Goal: Task Accomplishment & Management: Manage account settings

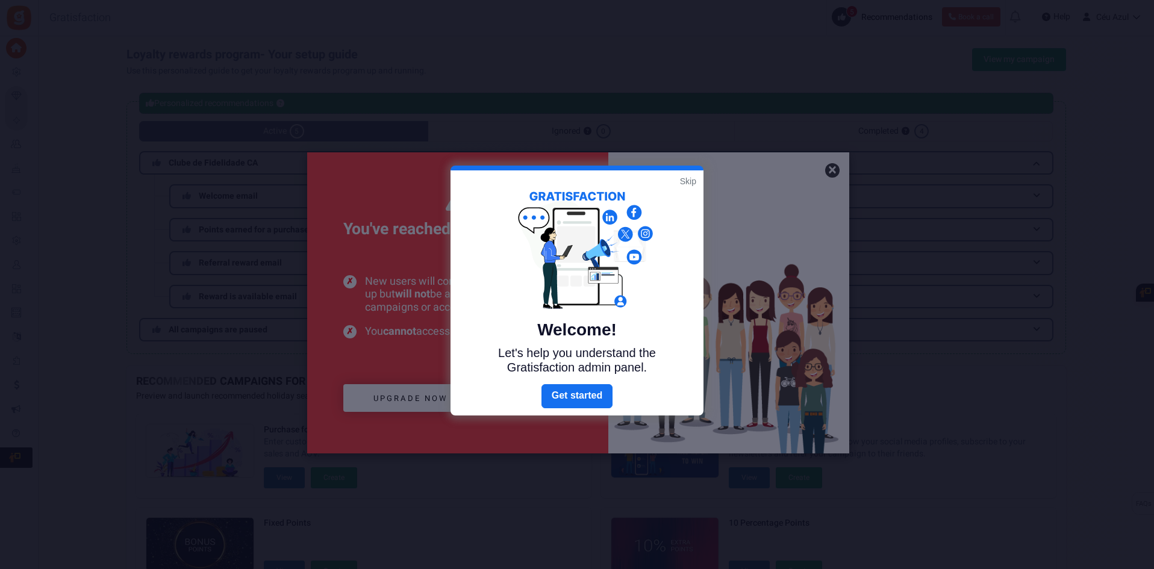
click at [417, 399] on div at bounding box center [577, 284] width 1154 height 569
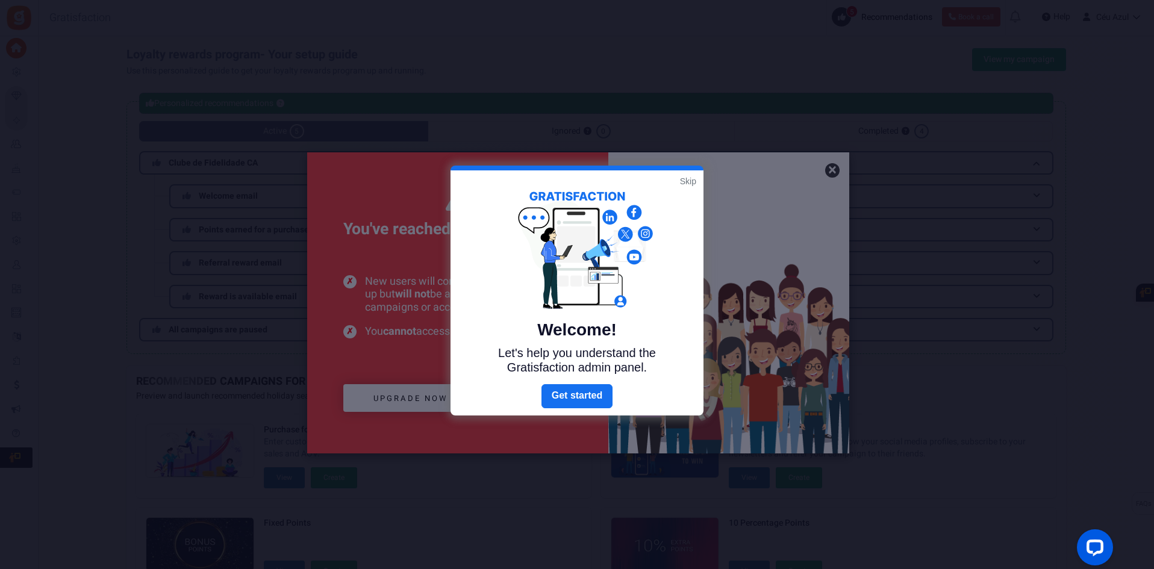
click at [683, 182] on link "Skip" at bounding box center [688, 181] width 16 height 12
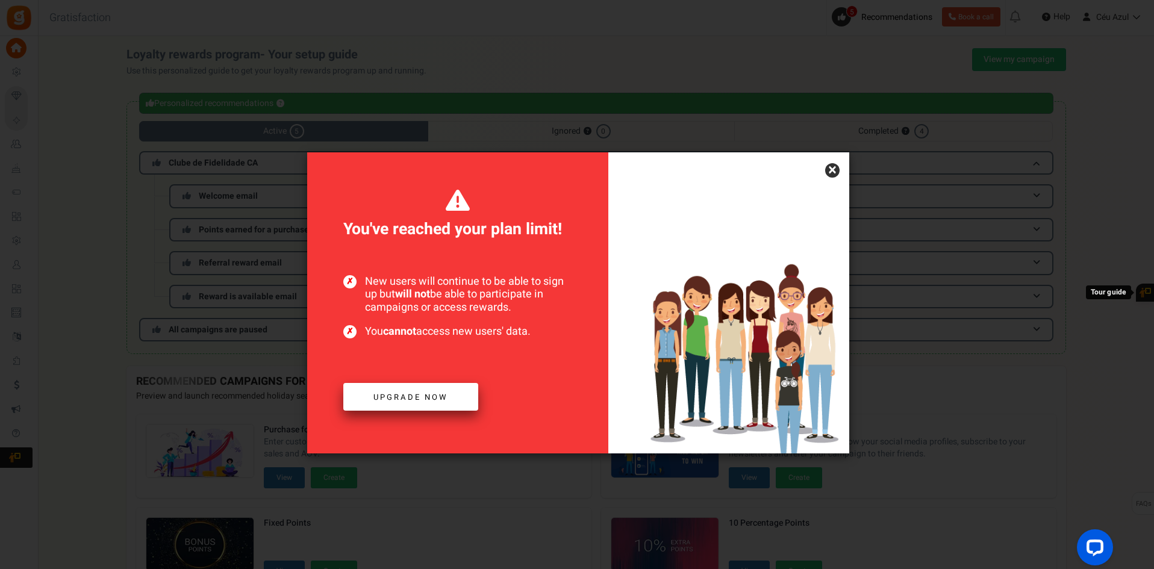
click at [393, 397] on span "Upgrade now" at bounding box center [410, 396] width 75 height 11
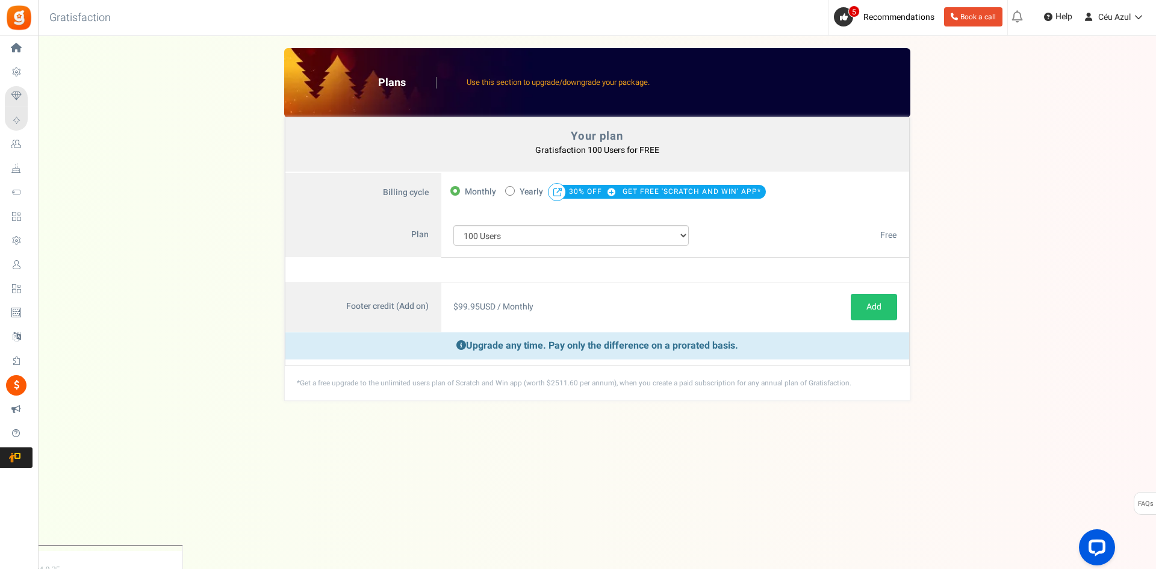
click at [514, 192] on label "50% OFF Limited time offer! Yearly 30% OFF GET FREE 'SCRATCH AND WIN' APP*" at bounding box center [635, 192] width 261 height 17
click at [513, 192] on input "50% OFF Limited time offer! Yearly 30% OFF GET FREE 'SCRATCH AND WIN' APP*" at bounding box center [509, 190] width 8 height 8
radio input "true"
click at [470, 189] on span "Monthly" at bounding box center [480, 192] width 31 height 17
click at [458, 189] on input "Monthly" at bounding box center [454, 190] width 8 height 8
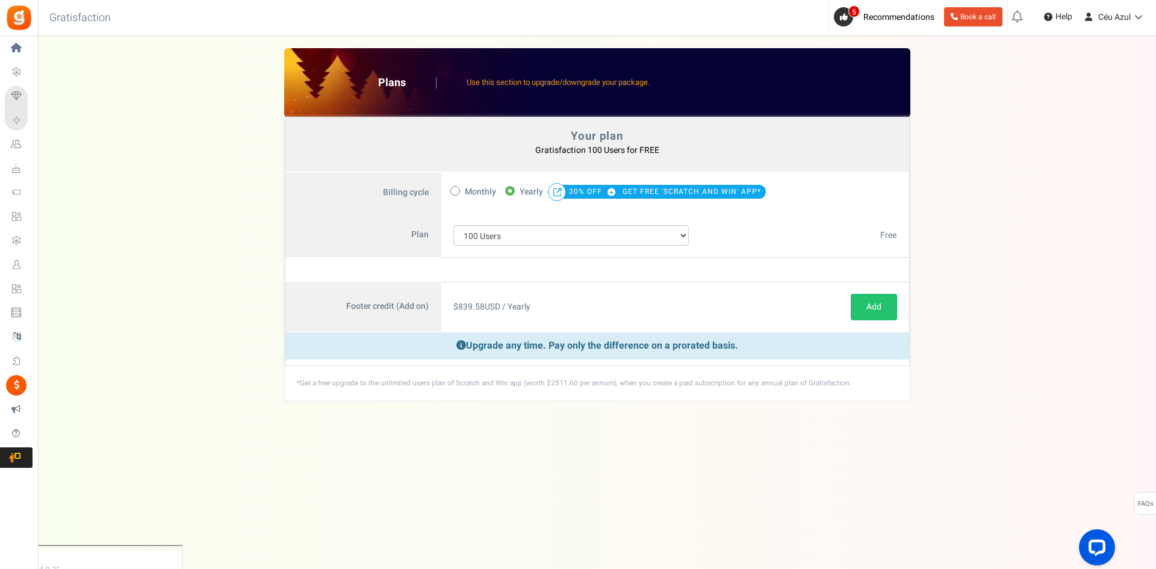
radio input "true"
click at [499, 235] on select "100 Users 200 Users 500 Users 1000 Users 2000 Users 3000 Users 4000 Users 5000 …" at bounding box center [571, 235] width 236 height 20
click at [453, 225] on select "100 Users 200 Users 500 Users 1000 Users 2000 Users 3000 Users 4000 Users 5000 …" at bounding box center [571, 235] width 236 height 20
click at [878, 311] on link "Add" at bounding box center [874, 307] width 46 height 26
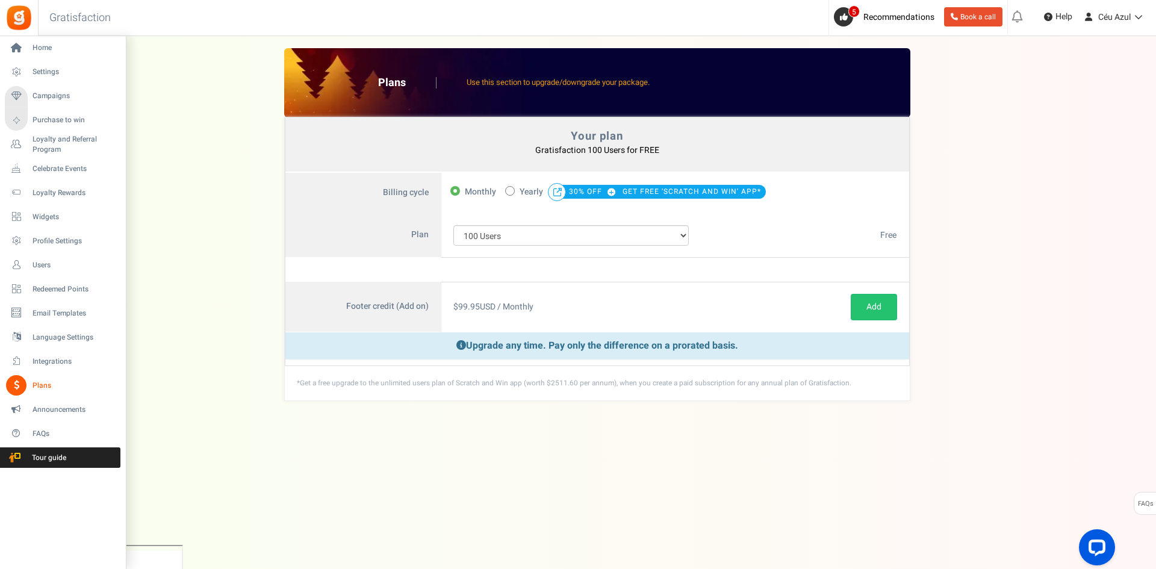
click at [37, 387] on span "Plans" at bounding box center [75, 386] width 84 height 10
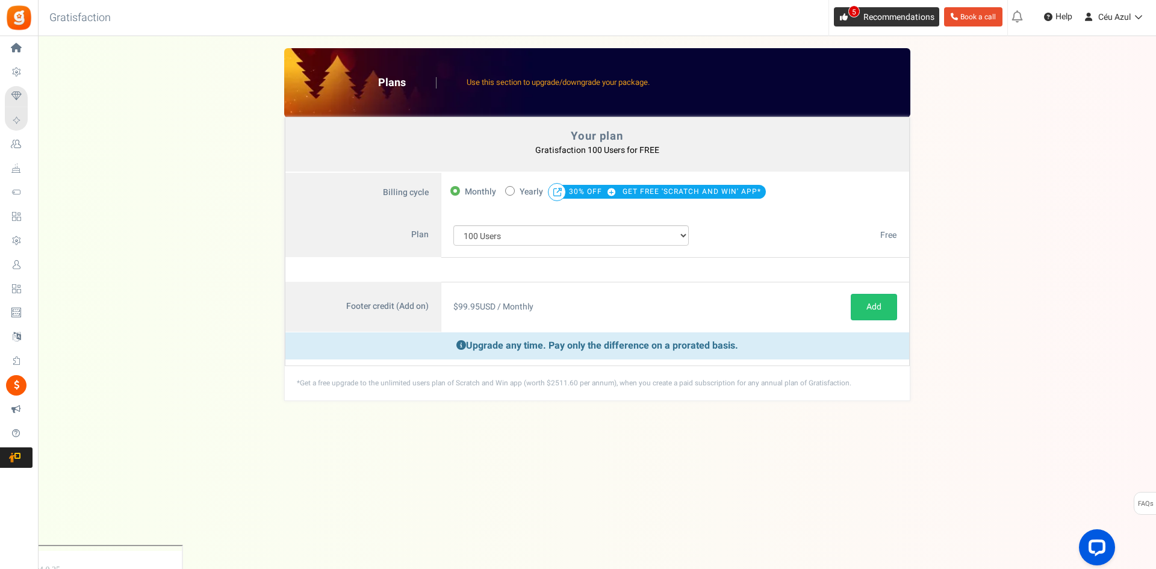
click at [835, 16] on span "5" at bounding box center [843, 16] width 19 height 19
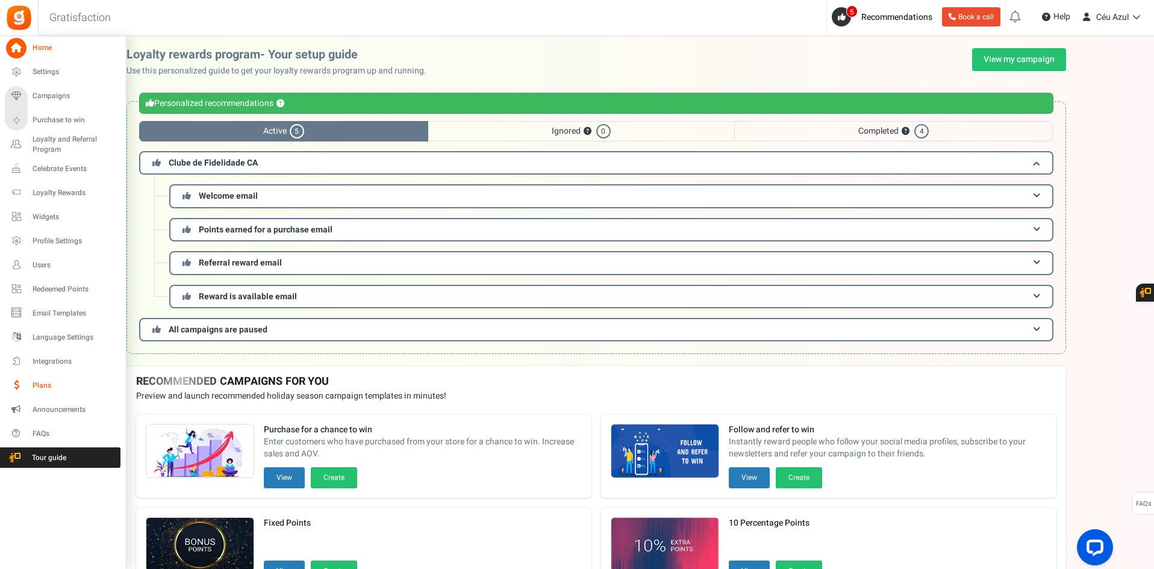
click at [38, 385] on span "Plans" at bounding box center [75, 386] width 84 height 10
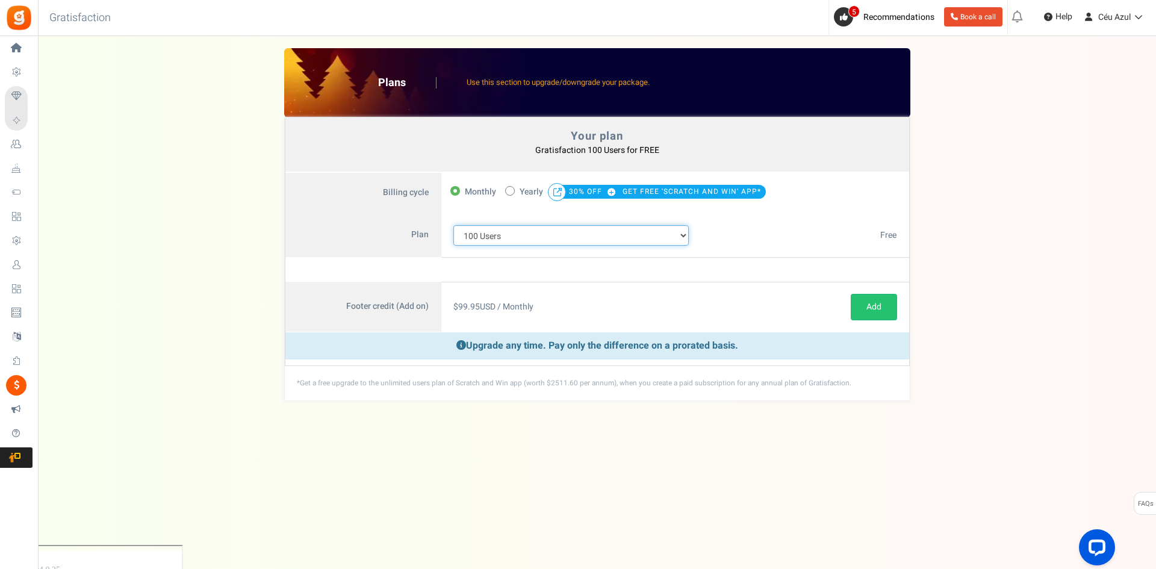
click at [498, 232] on select "100 Users 200 Users 500 Users 1000 Users 2000 Users 3000 Users 4000 Users 5000 …" at bounding box center [571, 235] width 236 height 20
click at [453, 225] on select "100 Users 200 Users 500 Users 1000 Users 2000 Users 3000 Users 4000 Users 5000 …" at bounding box center [571, 235] width 236 height 20
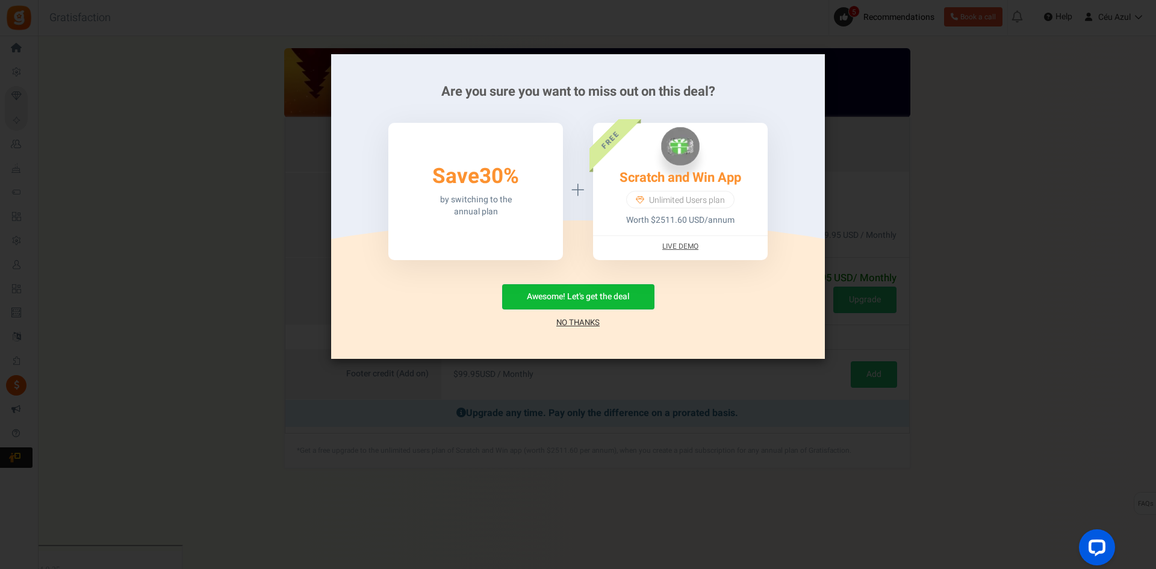
click at [574, 323] on link "No Thanks" at bounding box center [577, 323] width 43 height 12
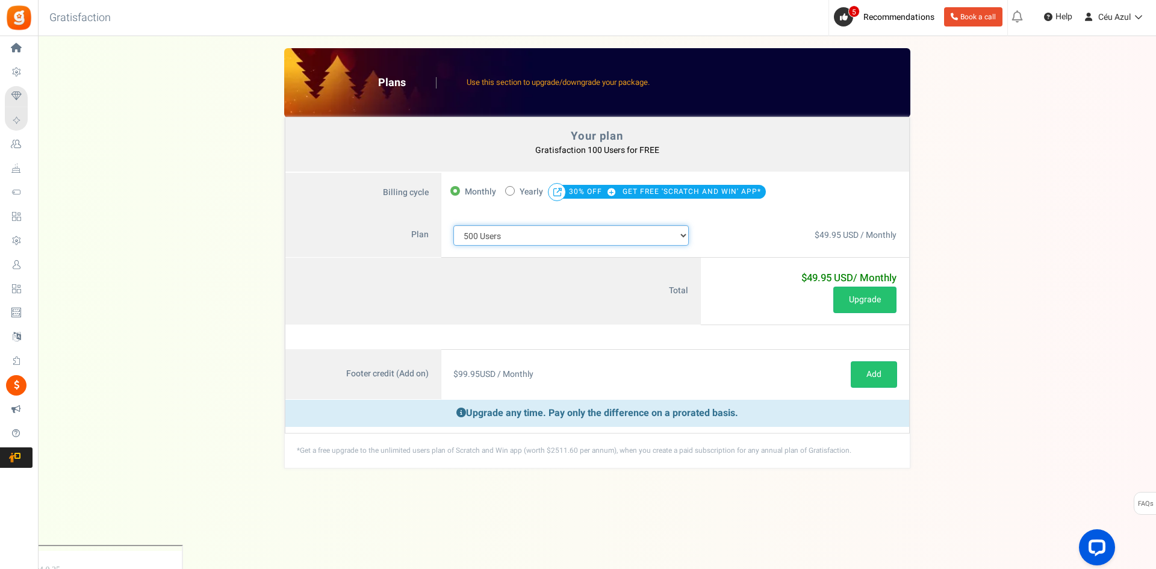
click at [516, 238] on select "100 Users 200 Users 500 Users 1000 Users 2000 Users 3000 Users 4000 Users 5000 …" at bounding box center [571, 235] width 236 height 20
click at [453, 225] on select "100 Users 200 Users 500 Users 1000 Users 2000 Users 3000 Users 4000 Users 5000 …" at bounding box center [571, 235] width 236 height 20
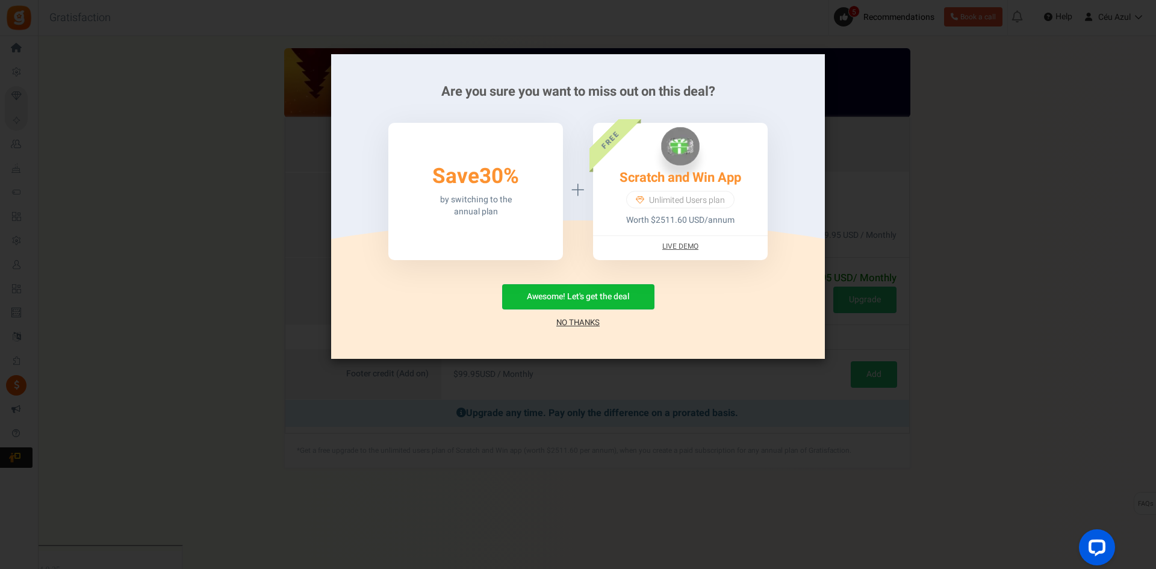
click at [577, 320] on link "No Thanks" at bounding box center [577, 323] width 43 height 12
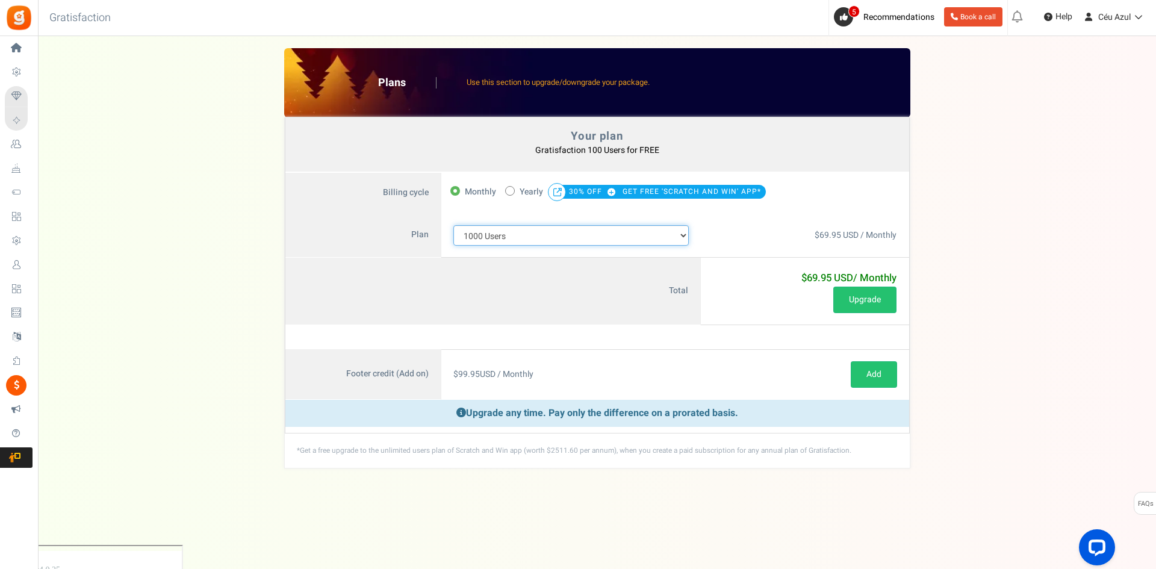
click at [502, 238] on select "100 Users 200 Users 500 Users 1000 Users 2000 Users 3000 Users 4000 Users 5000 …" at bounding box center [571, 235] width 236 height 20
click at [453, 225] on select "100 Users 200 Users 500 Users 1000 Users 2000 Users 3000 Users 4000 Users 5000 …" at bounding box center [571, 235] width 236 height 20
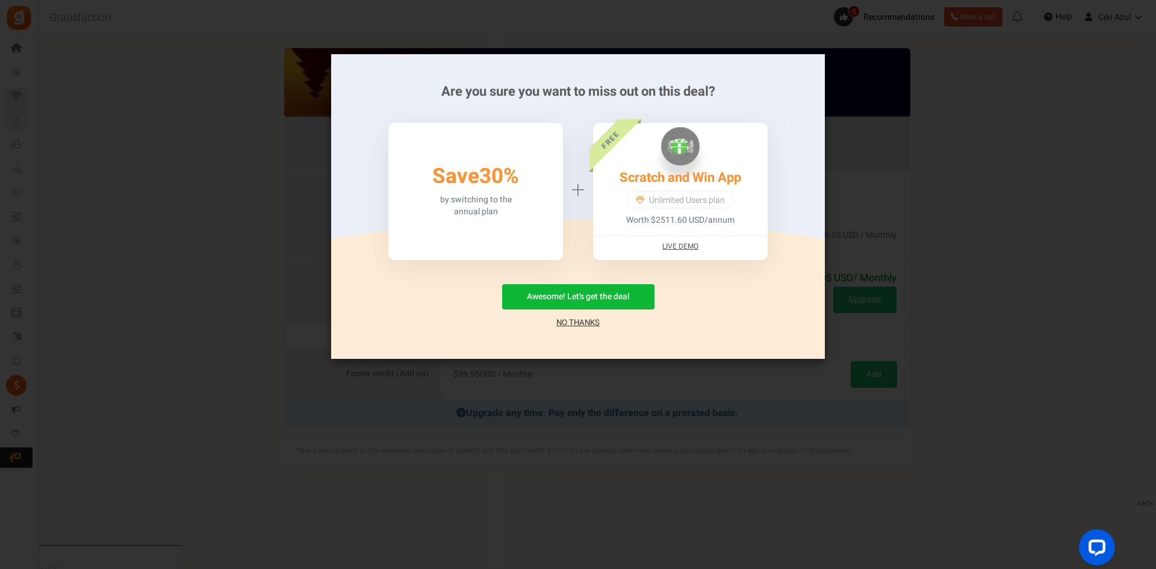
click at [582, 321] on link "No Thanks" at bounding box center [577, 323] width 43 height 12
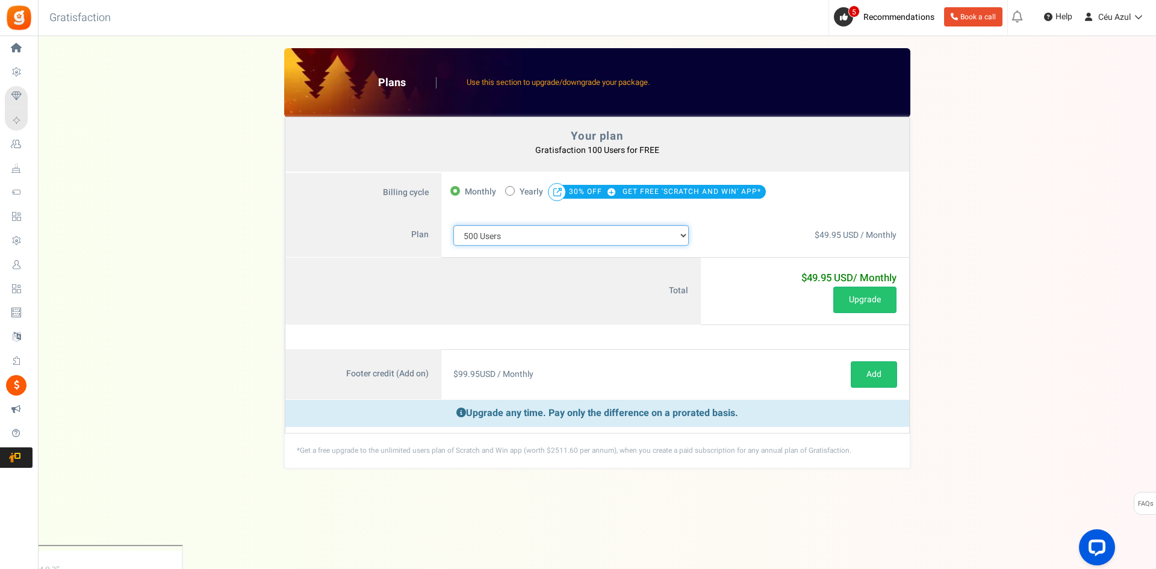
click at [617, 238] on select "100 Users 200 Users 500 Users 1000 Users 2000 Users 3000 Users 4000 Users 5000 …" at bounding box center [571, 235] width 236 height 20
click at [453, 225] on select "100 Users 200 Users 500 Users 1000 Users 2000 Users 3000 Users 4000 Users 5000 …" at bounding box center [571, 235] width 236 height 20
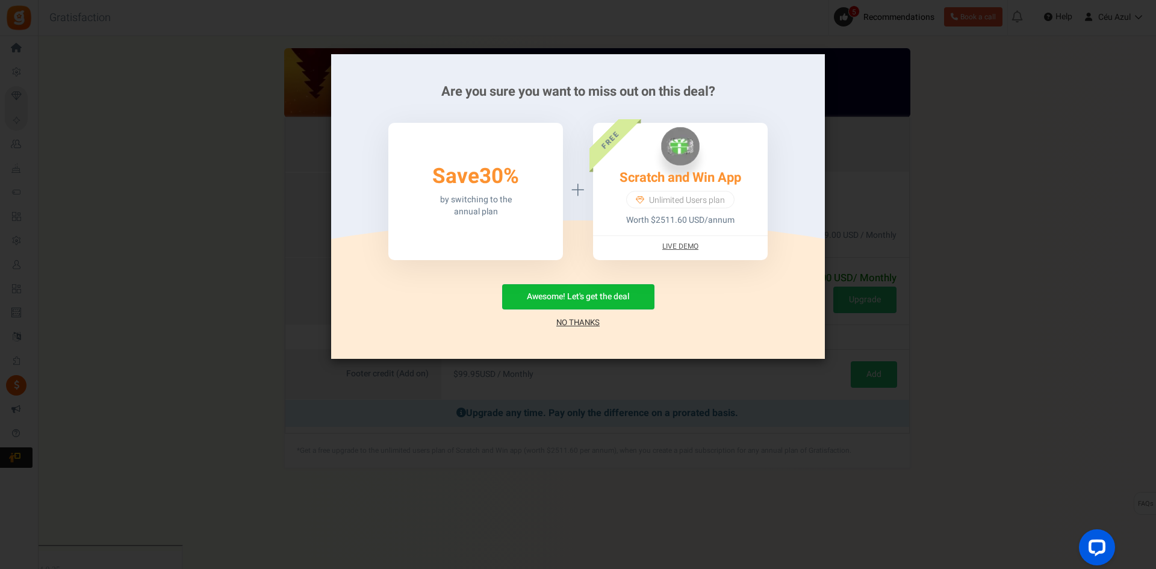
click at [574, 320] on link "No Thanks" at bounding box center [577, 323] width 43 height 12
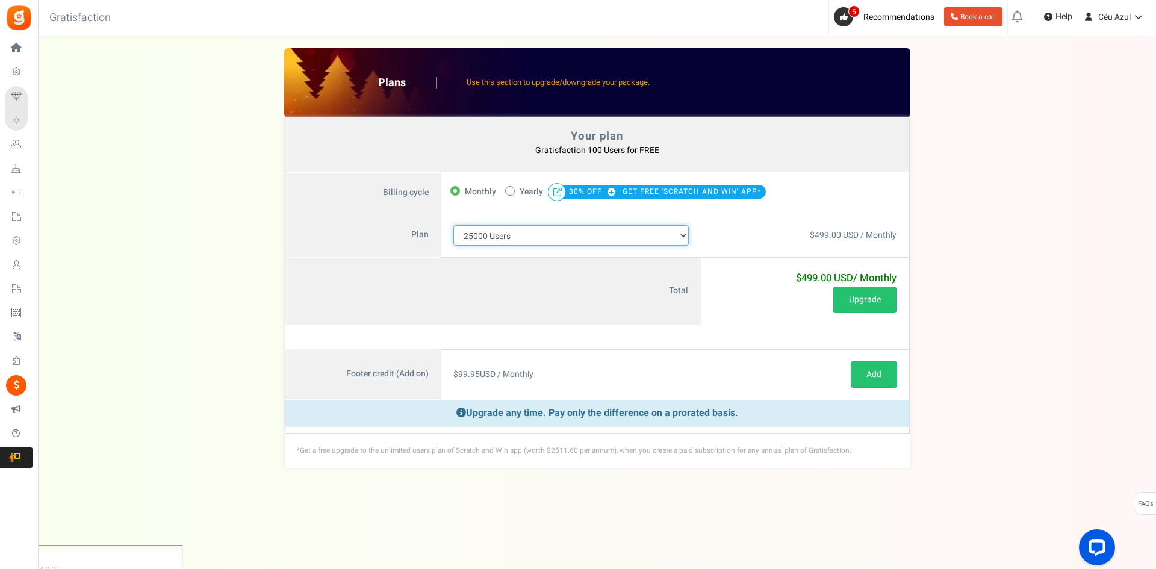
click at [512, 235] on select "100 Users 200 Users 500 Users 1000 Users 2000 Users 3000 Users 4000 Users 5000 …" at bounding box center [571, 235] width 236 height 20
select select "711"
click at [453, 225] on select "100 Users 200 Users 500 Users 1000 Users 2000 Users 3000 Users 4000 Users 5000 …" at bounding box center [571, 235] width 236 height 20
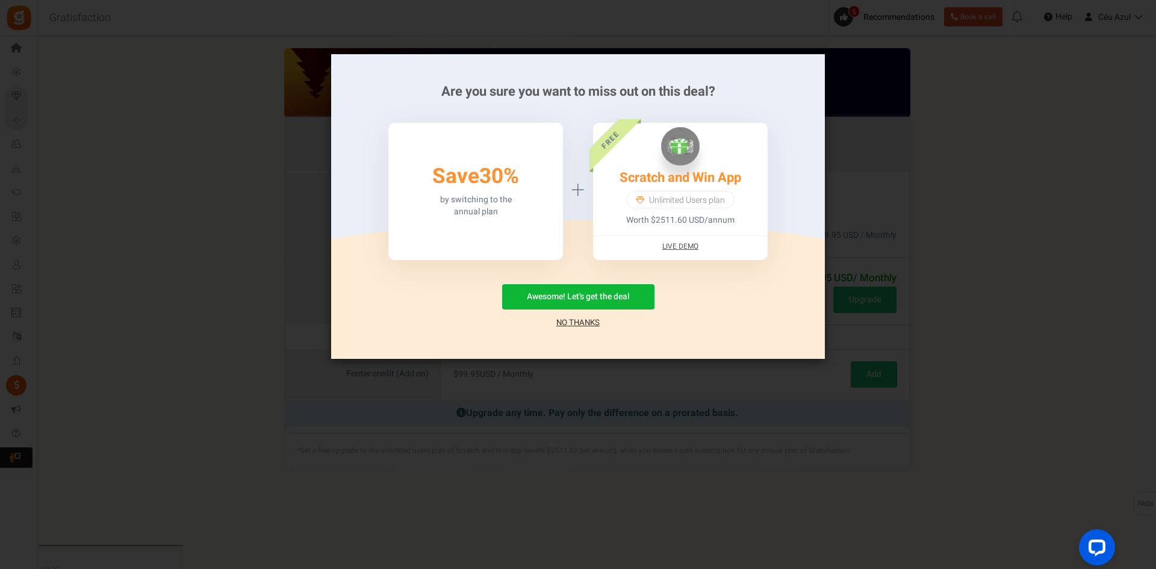
click at [574, 317] on link "No Thanks" at bounding box center [577, 323] width 43 height 12
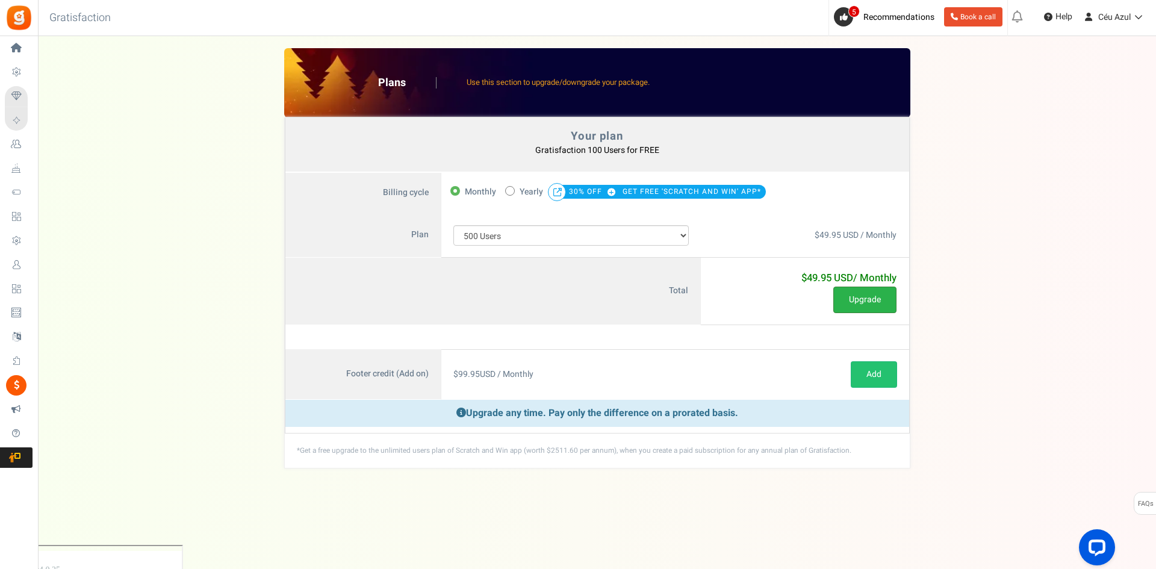
click at [850, 301] on button "Upgrade" at bounding box center [864, 300] width 63 height 26
click at [13, 19] on img at bounding box center [18, 17] width 27 height 27
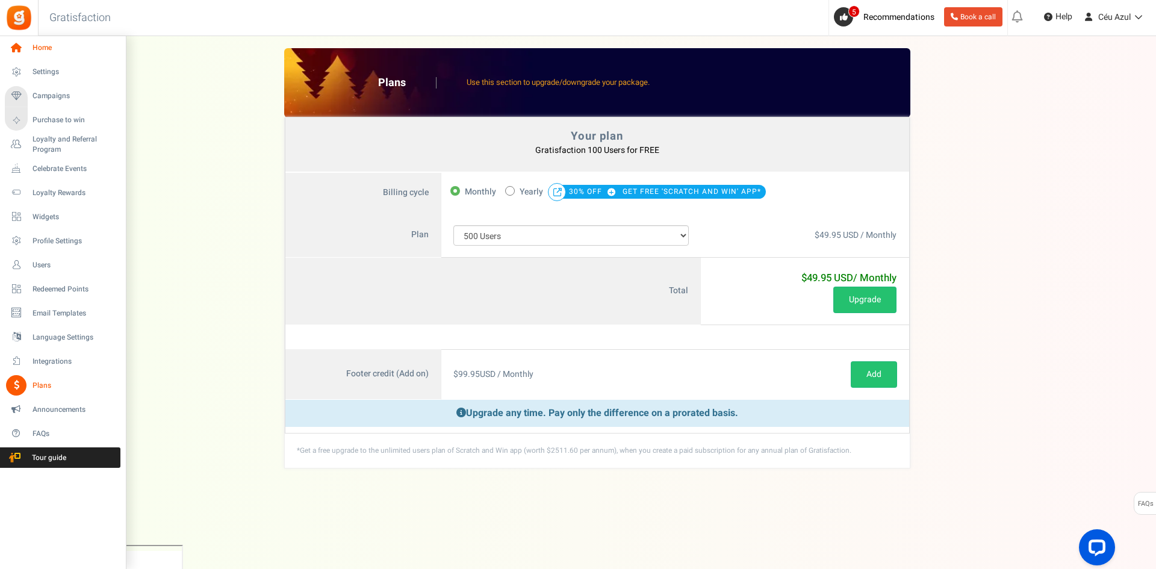
click at [16, 49] on icon at bounding box center [16, 48] width 20 height 20
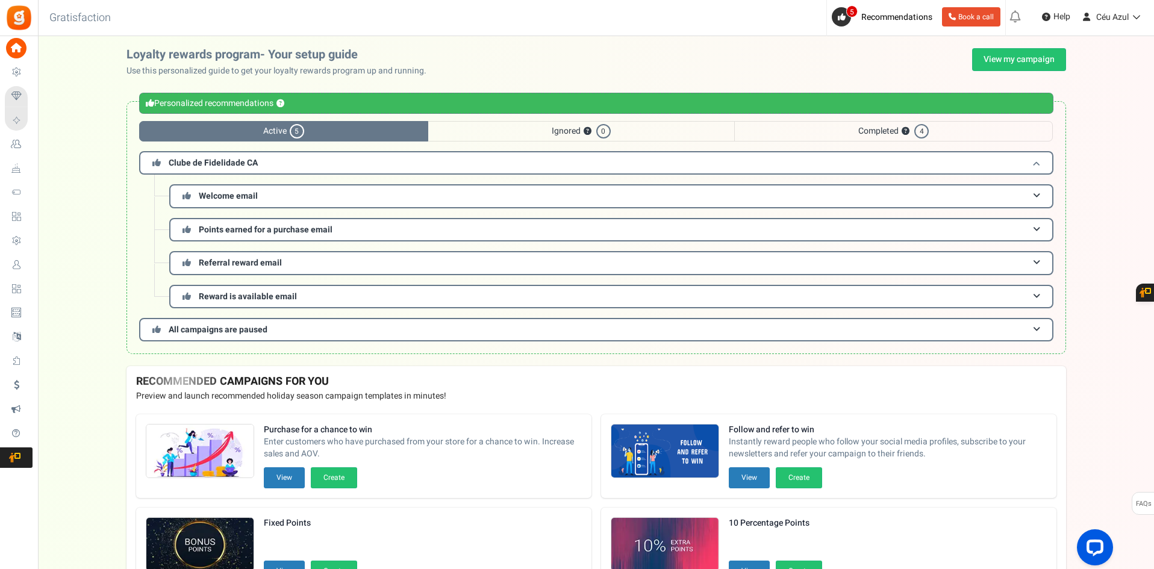
click at [257, 161] on h3 "Clube de Fidelidade CA" at bounding box center [596, 162] width 914 height 23
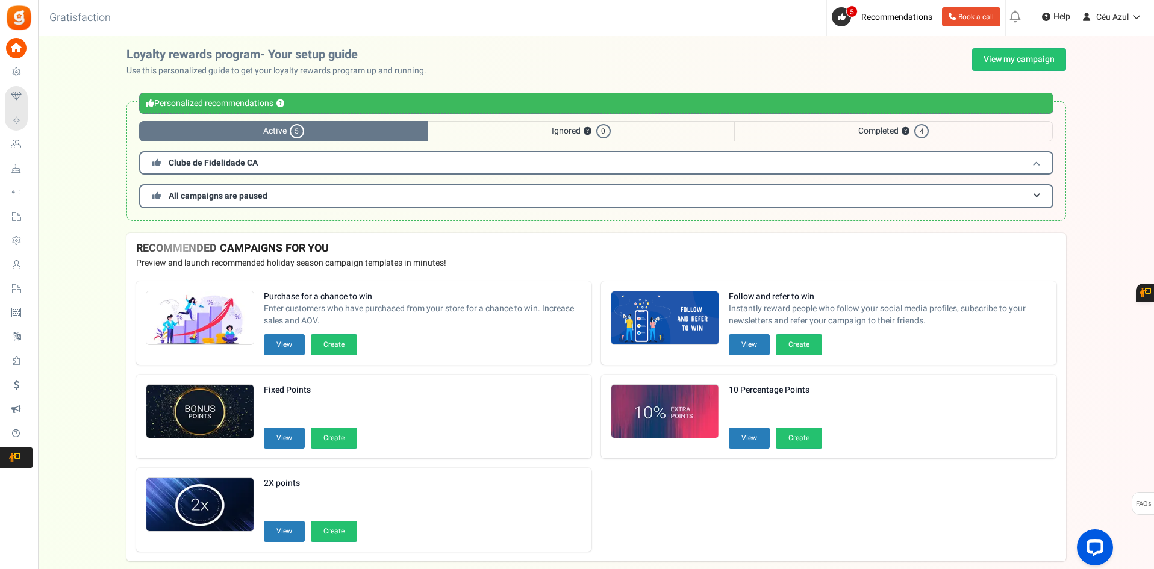
click at [257, 161] on h3 "Clube de Fidelidade CA" at bounding box center [596, 162] width 914 height 23
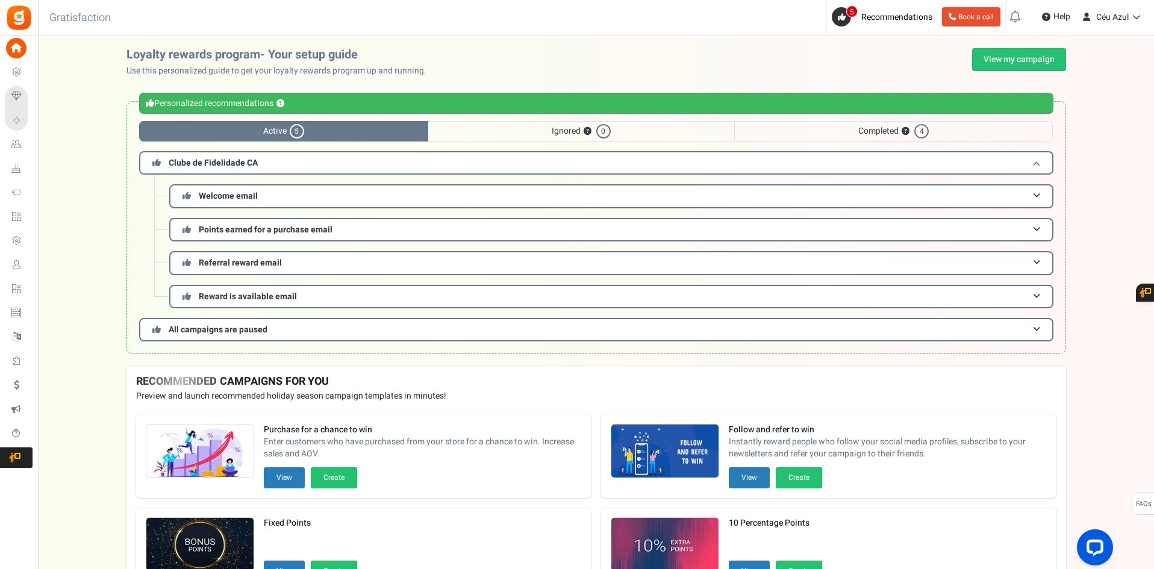
click at [257, 161] on h3 "Clube de Fidelidade CA" at bounding box center [596, 162] width 914 height 23
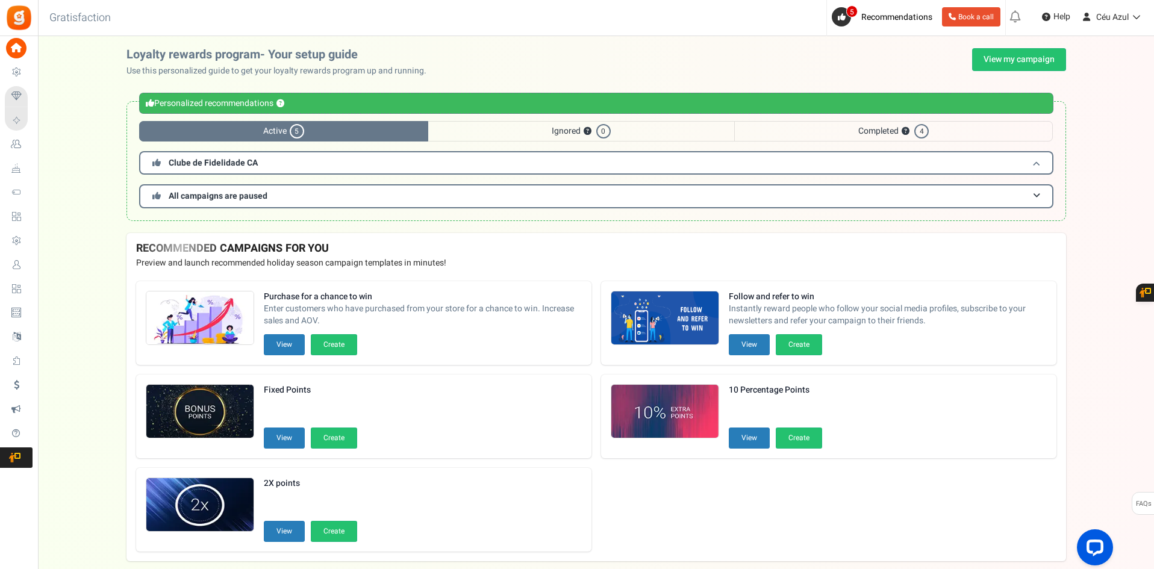
click at [257, 161] on h3 "Clube de Fidelidade CA" at bounding box center [596, 162] width 914 height 23
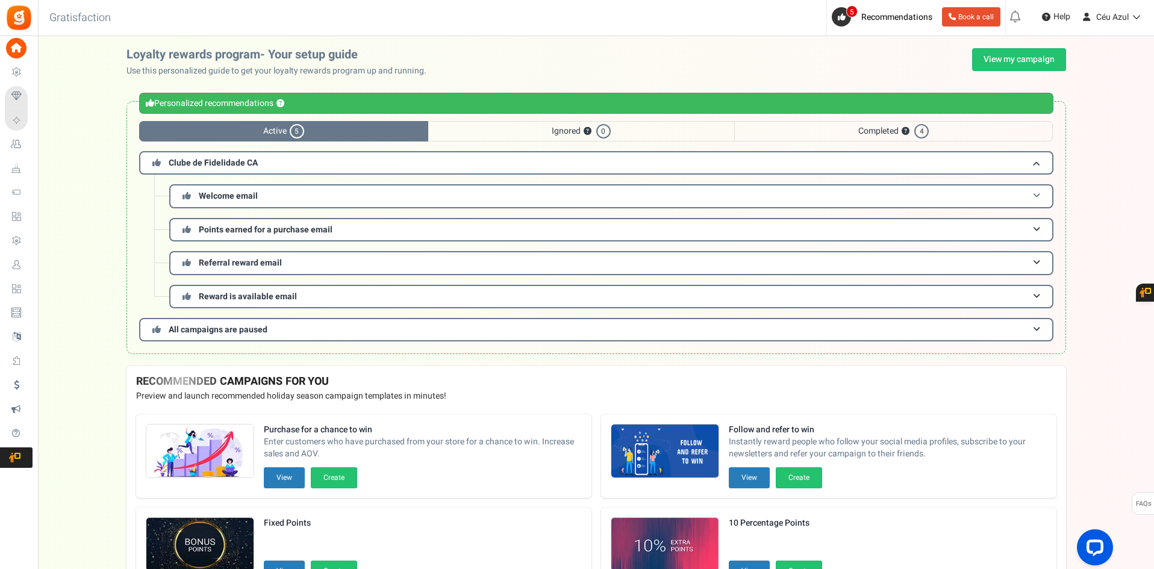
click at [214, 187] on h3 "Welcome email" at bounding box center [611, 195] width 884 height 23
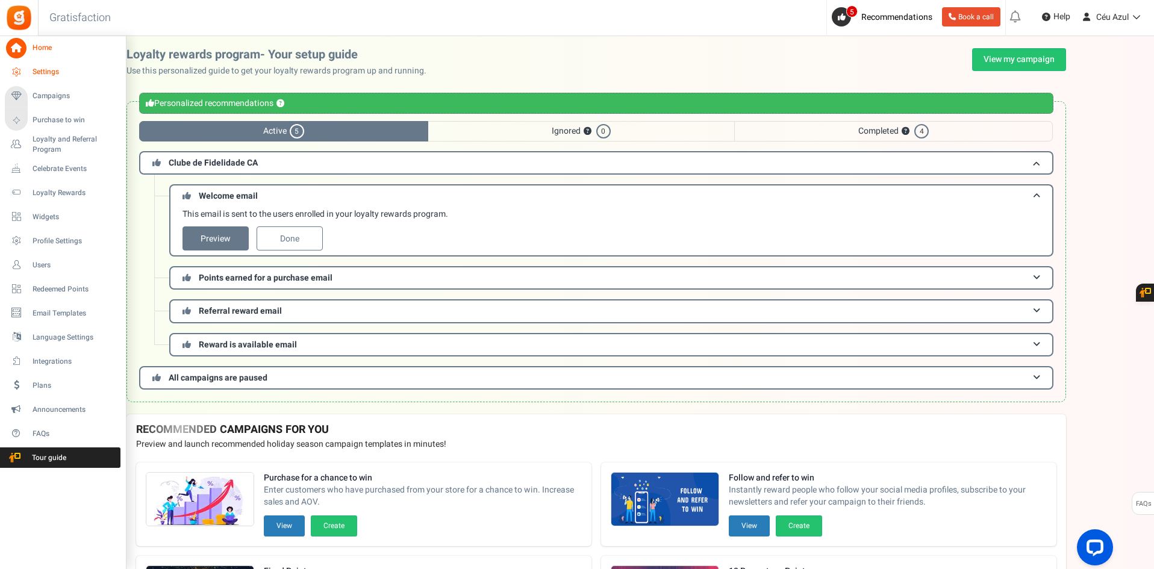
click at [35, 70] on span "Settings" at bounding box center [75, 72] width 84 height 10
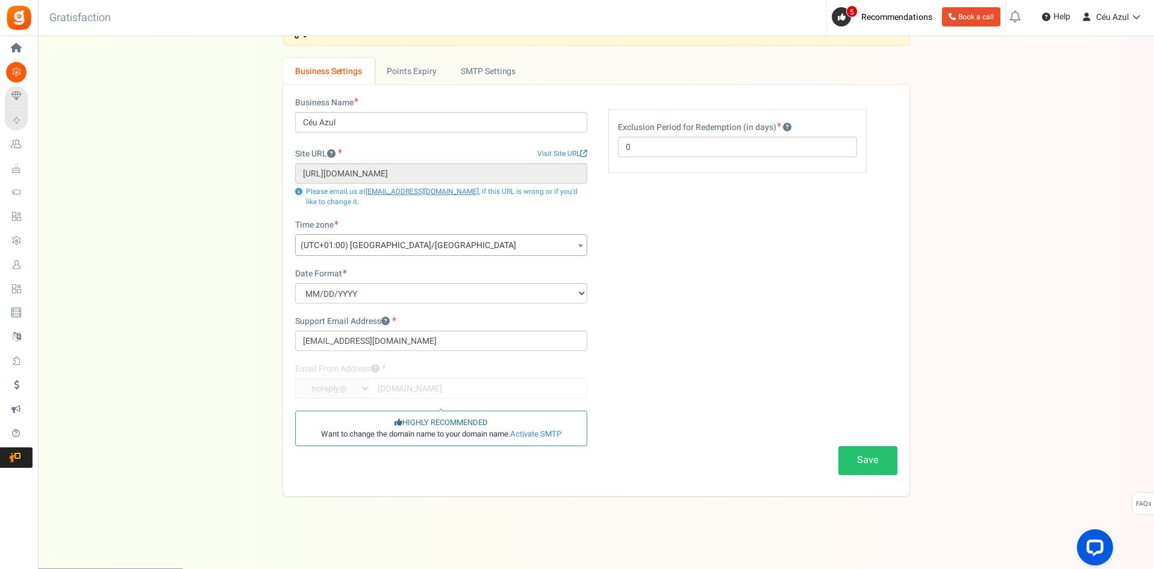
scroll to position [28, 0]
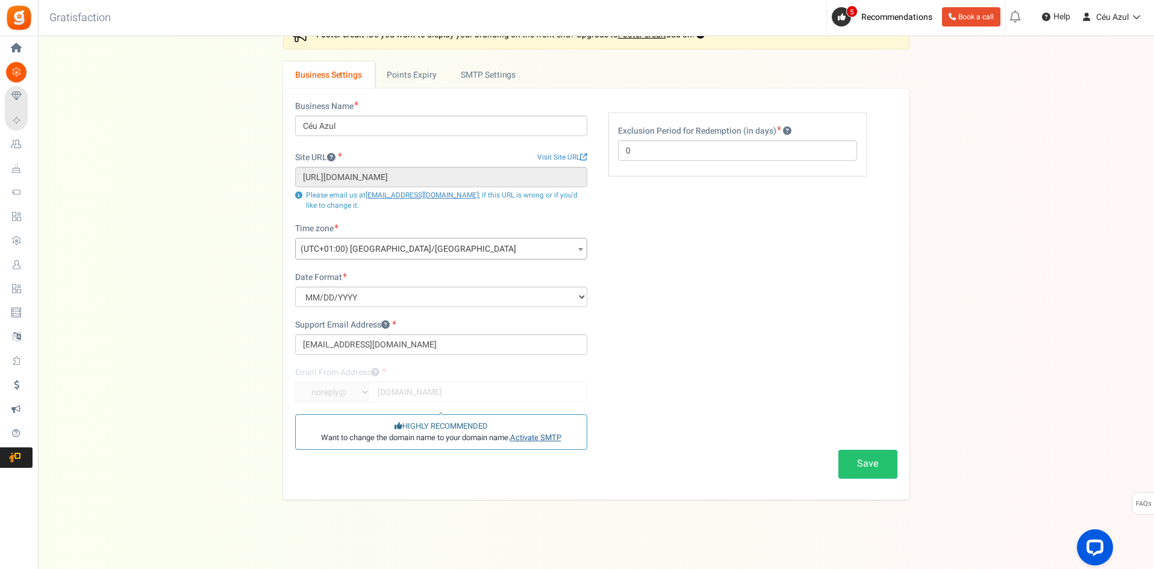
click at [536, 439] on link "Activate SMTP" at bounding box center [535, 437] width 51 height 11
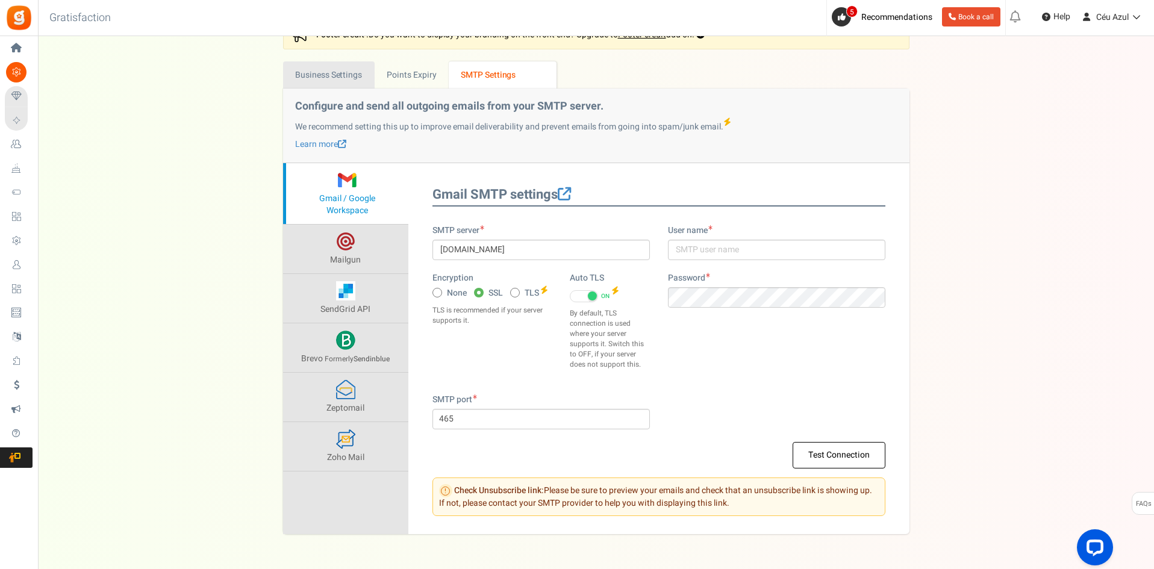
click at [323, 70] on link "Business Settings" at bounding box center [329, 74] width 92 height 27
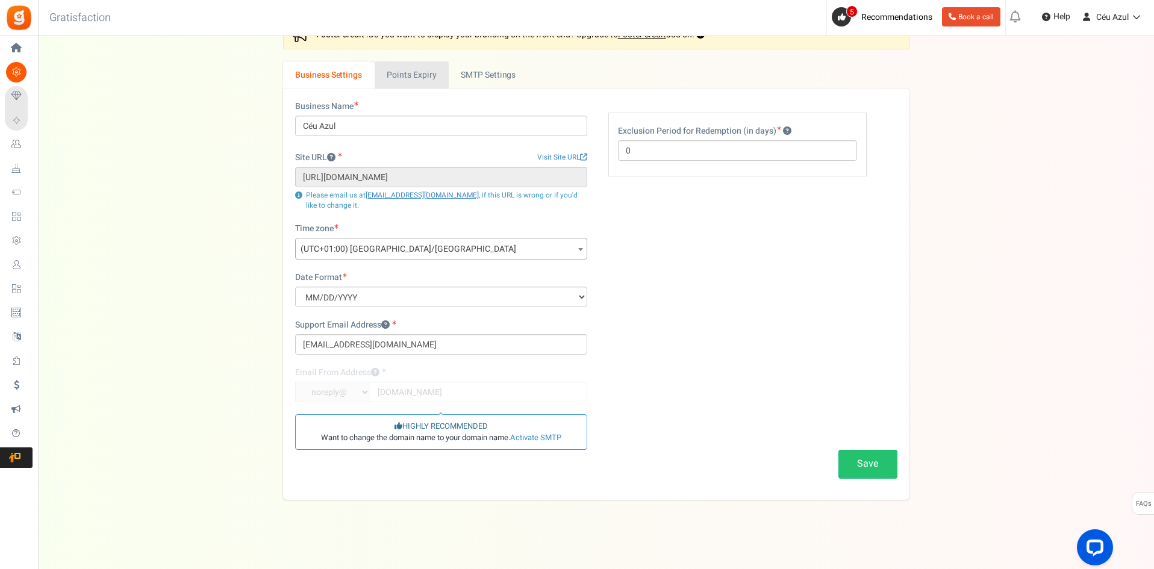
click at [390, 77] on link "Points Expiry" at bounding box center [411, 74] width 74 height 27
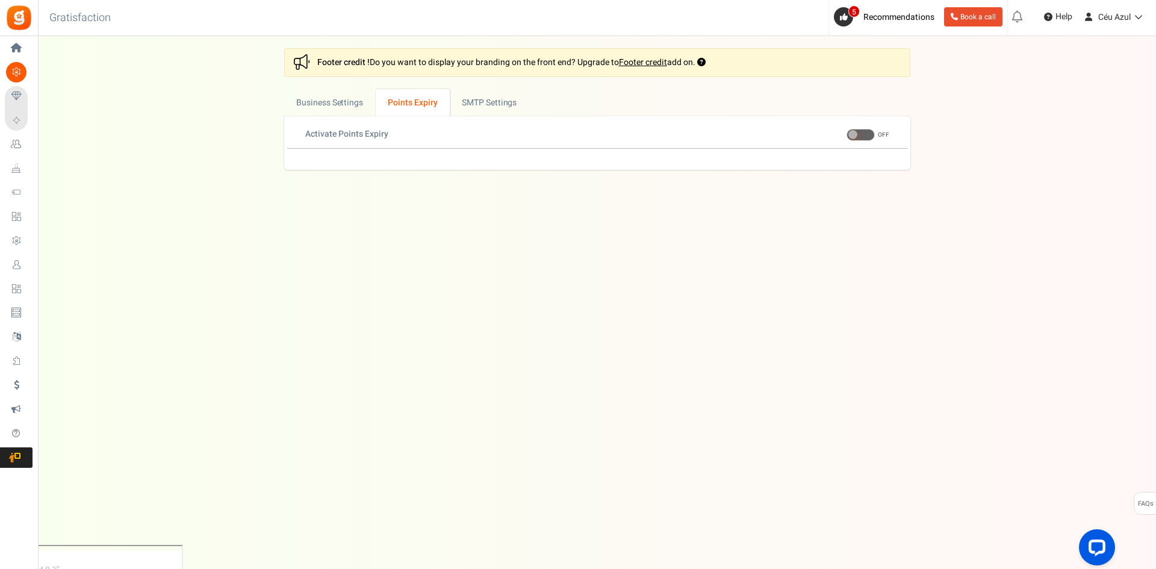
click at [854, 133] on span at bounding box center [852, 134] width 9 height 9
click at [846, 133] on input "ON OFF" at bounding box center [846, 135] width 0 height 8
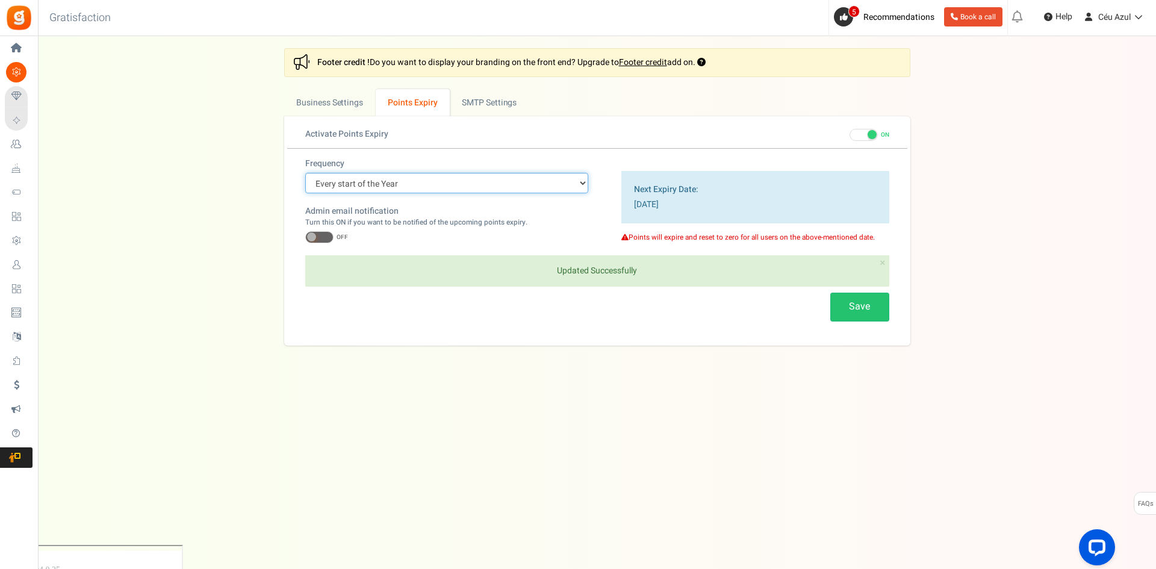
click at [402, 178] on select "Every start of the Year Every start of the Month Exact Date (one Time)" at bounding box center [446, 183] width 283 height 20
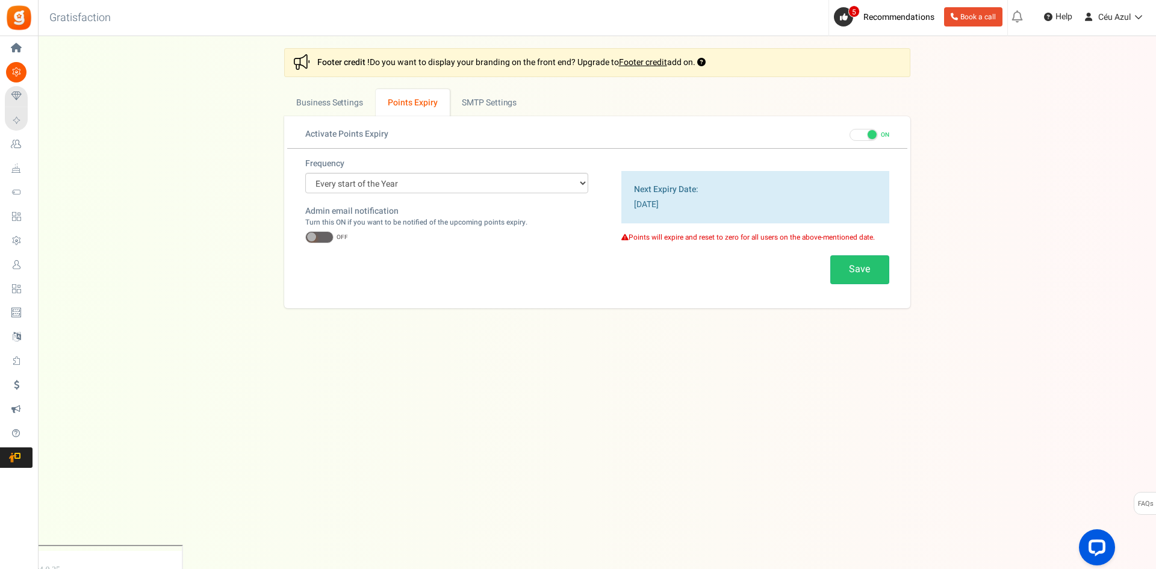
click at [407, 304] on div "Business Name Céu Azul Site URL Visit Site URL https://ceu-azul.pt/products Upd…" at bounding box center [597, 212] width 626 height 192
click at [398, 181] on select "Every start of the Year Every start of the Month Exact Date (one Time)" at bounding box center [446, 183] width 283 height 20
click at [327, 95] on link "Business Settings" at bounding box center [330, 102] width 92 height 27
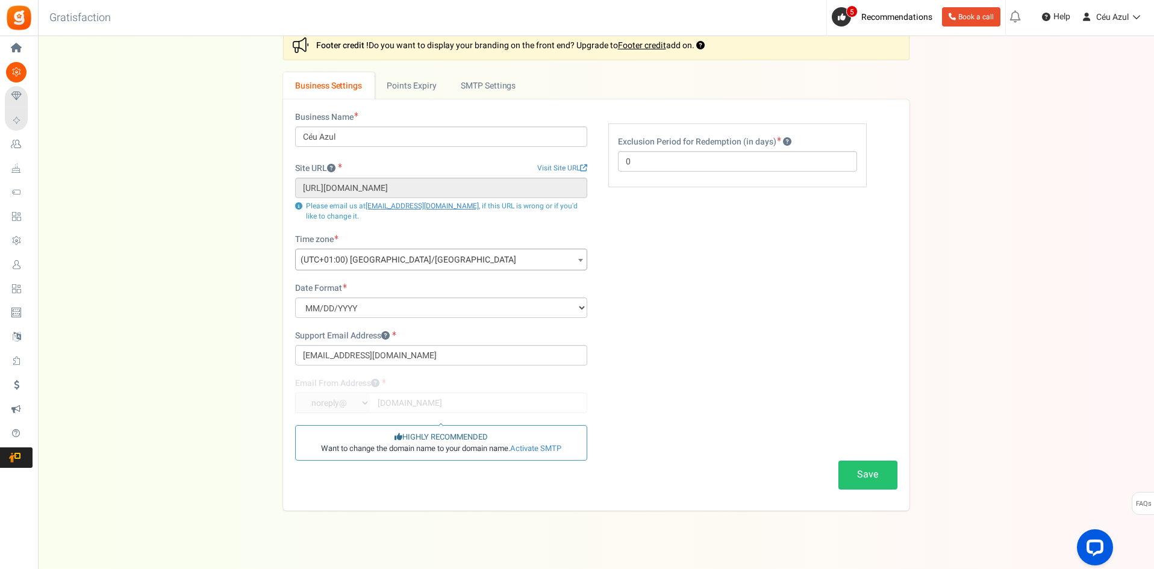
scroll to position [14, 0]
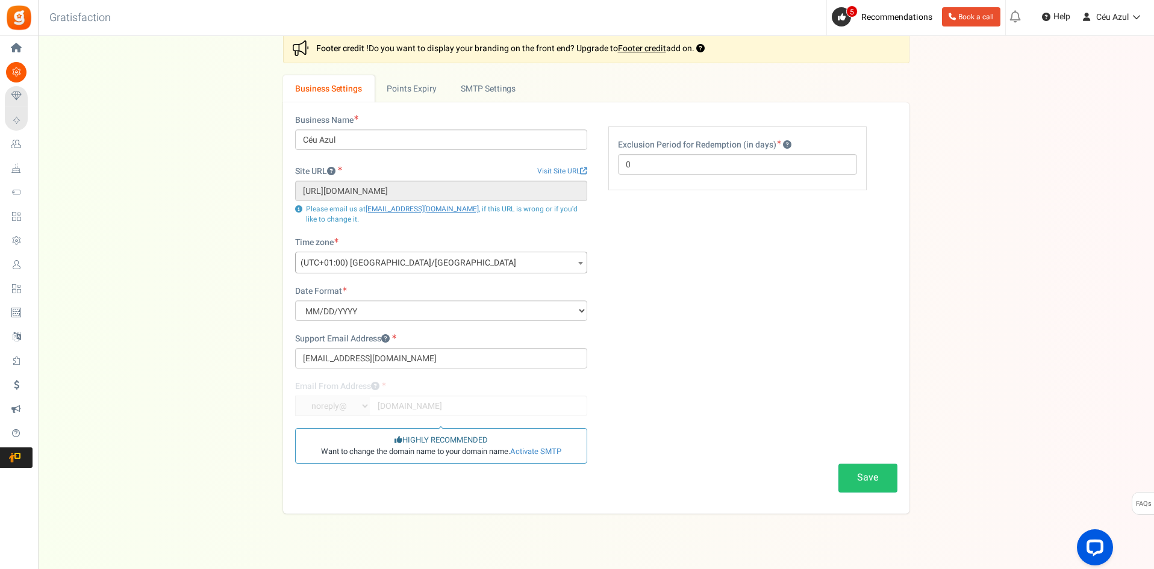
click at [662, 267] on div "Business Name Céu Azul Site URL Visit Site URL https://ceu-azul.pt/products Upd…" at bounding box center [596, 307] width 620 height 387
click at [644, 164] on input "0" at bounding box center [737, 164] width 239 height 20
type input "1"
click at [673, 226] on div "Business Name Céu Azul Site URL Visit Site URL https://ceu-azul.pt/products Upd…" at bounding box center [596, 307] width 620 height 387
click at [874, 473] on button "Save" at bounding box center [867, 478] width 59 height 28
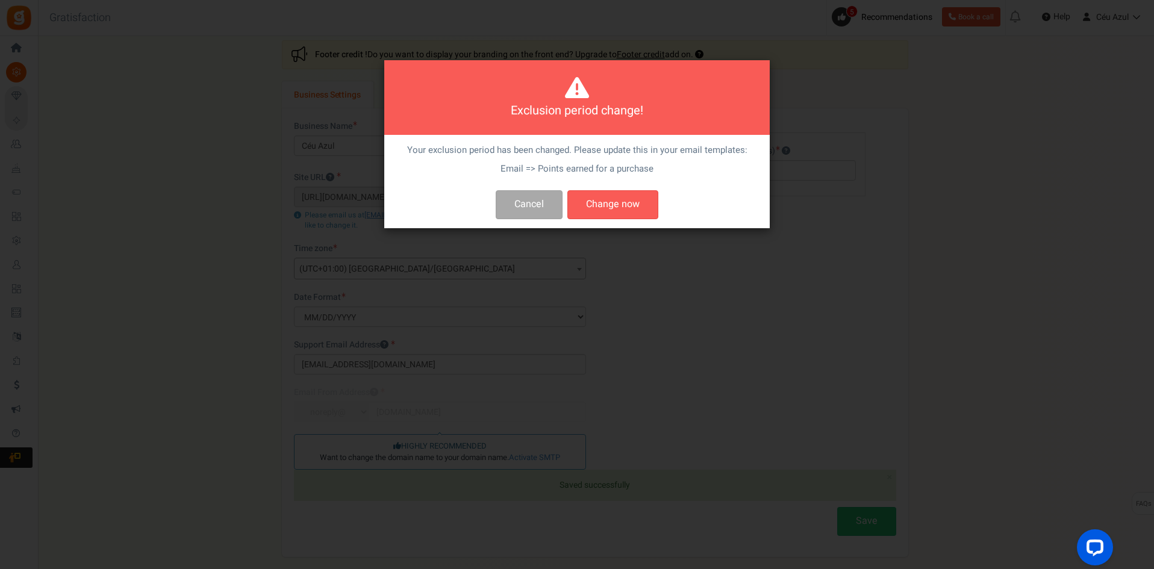
scroll to position [7, 0]
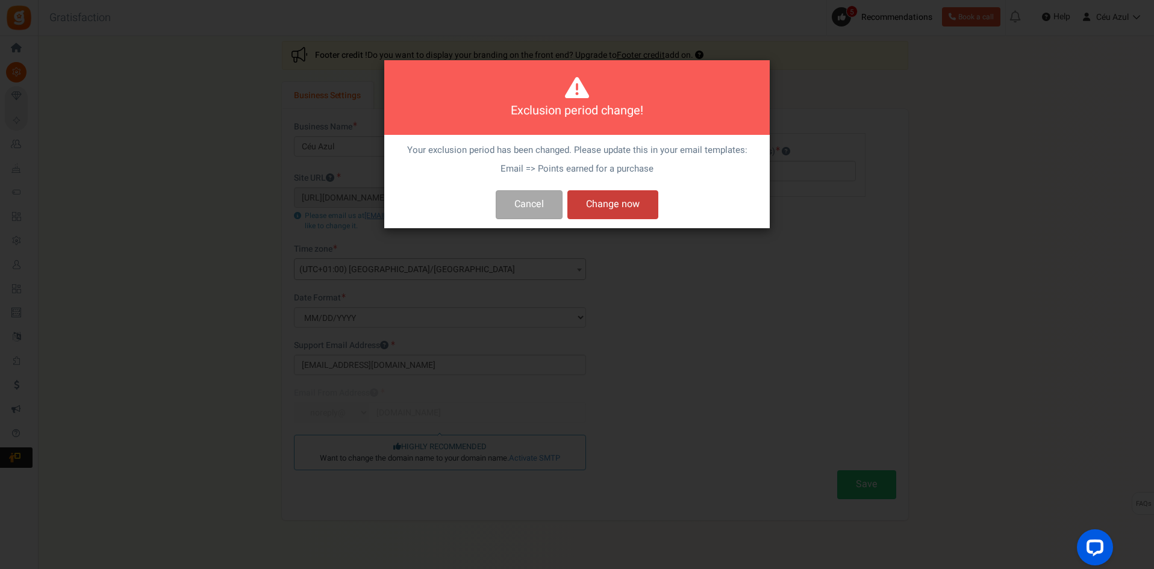
click at [589, 205] on button "Change now" at bounding box center [612, 204] width 91 height 28
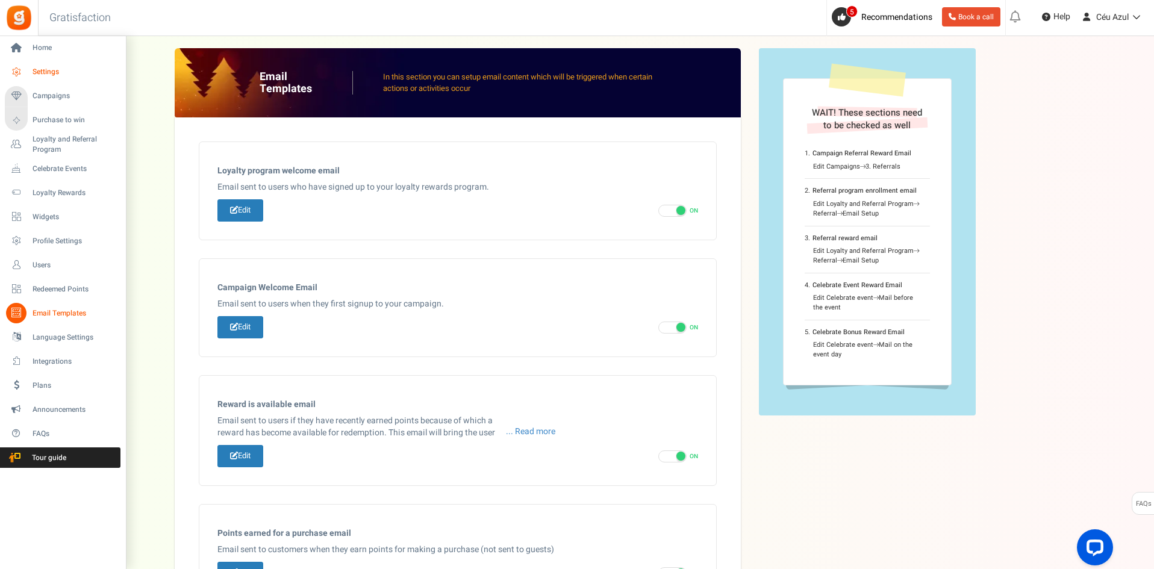
click at [40, 67] on span "Settings" at bounding box center [75, 72] width 84 height 10
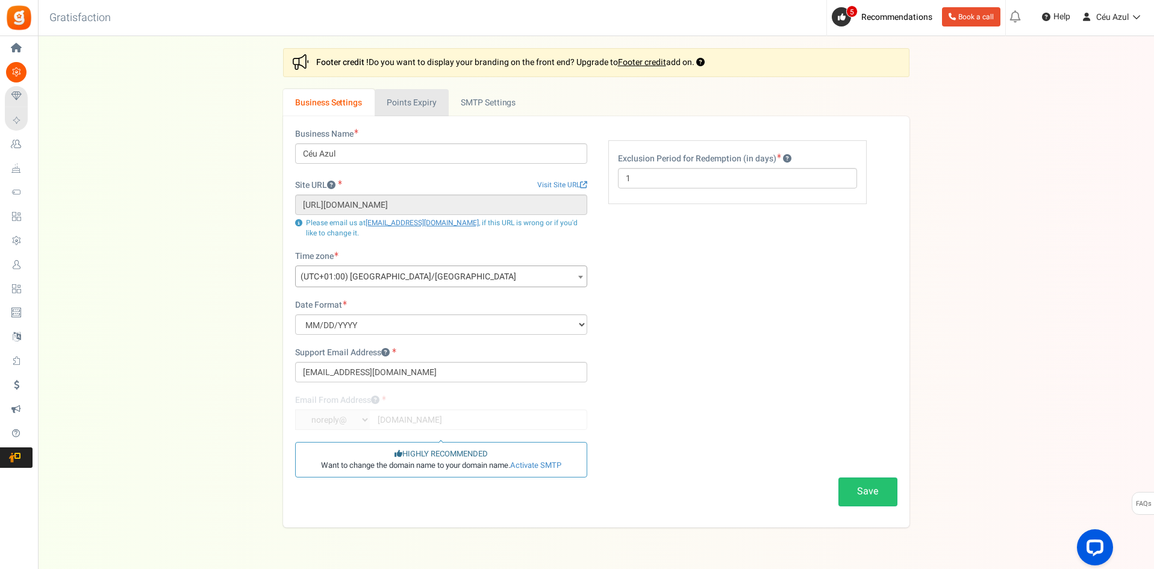
click at [409, 102] on link "Points Expiry" at bounding box center [411, 102] width 74 height 27
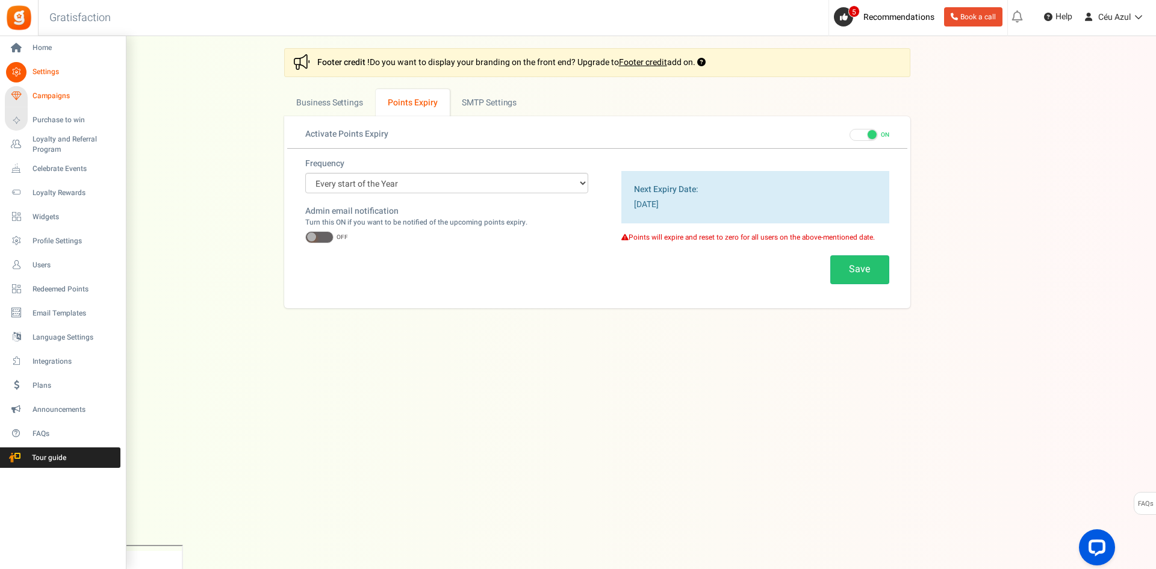
click at [16, 89] on icon at bounding box center [16, 96] width 20 height 20
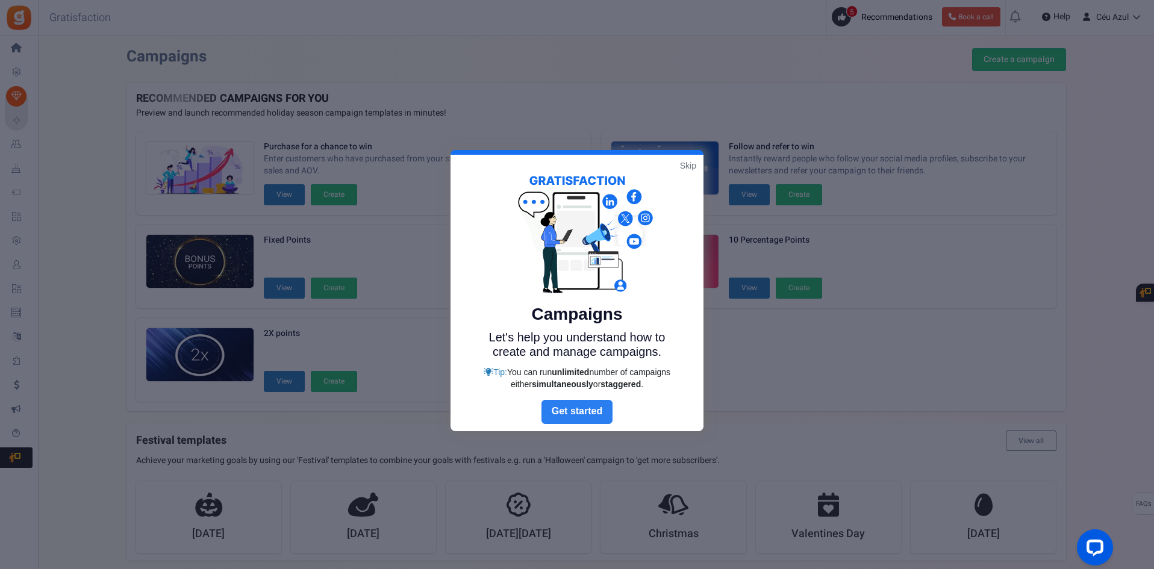
click at [564, 415] on link "Next" at bounding box center [576, 412] width 71 height 24
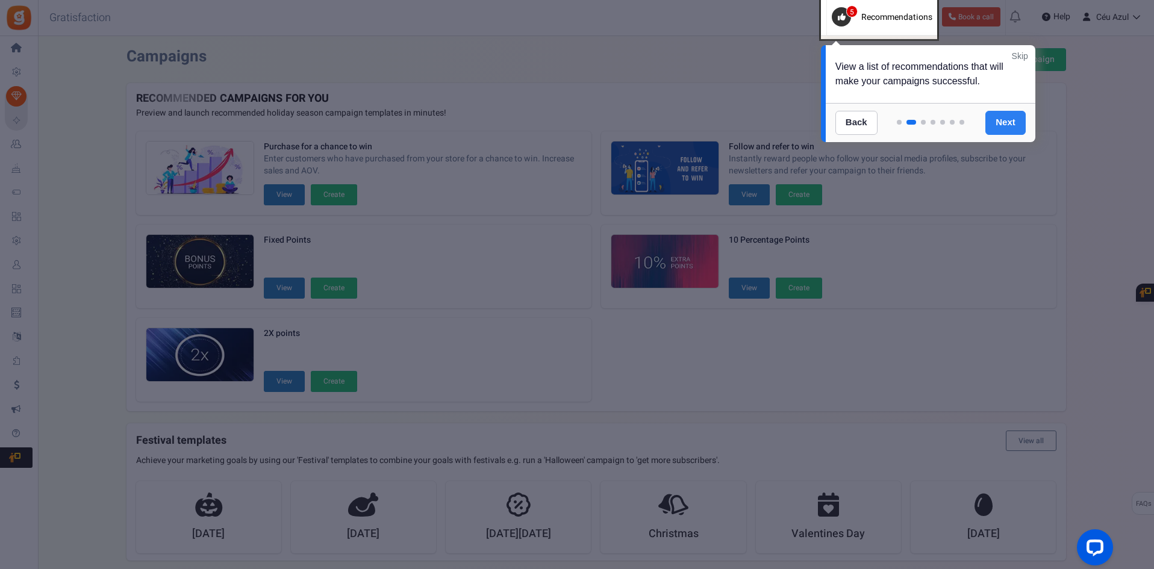
click at [1000, 121] on link "Next" at bounding box center [1005, 123] width 40 height 24
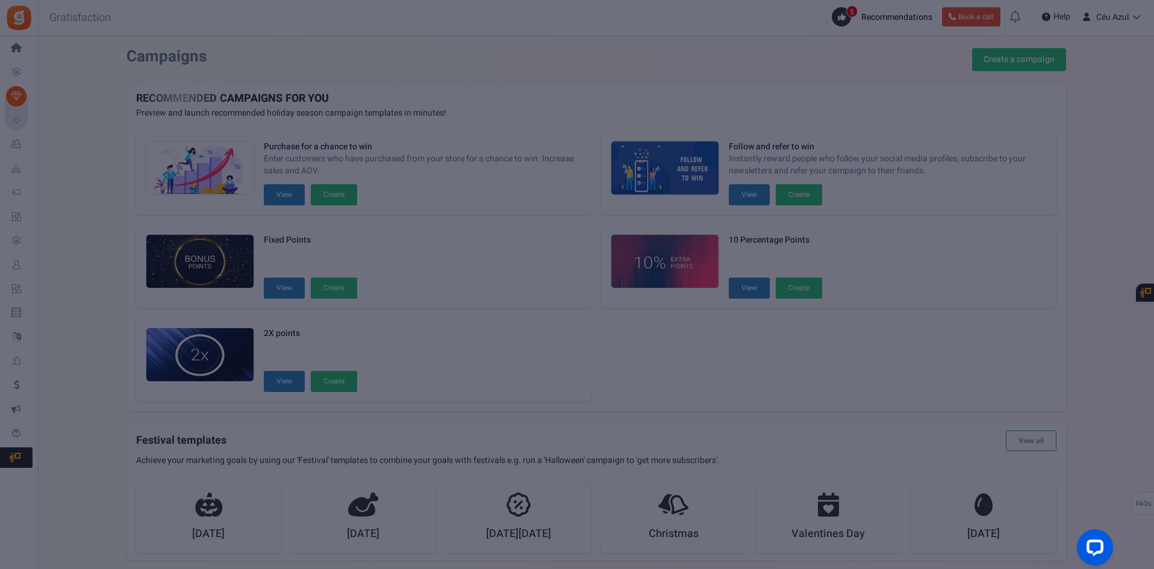
scroll to position [498, 0]
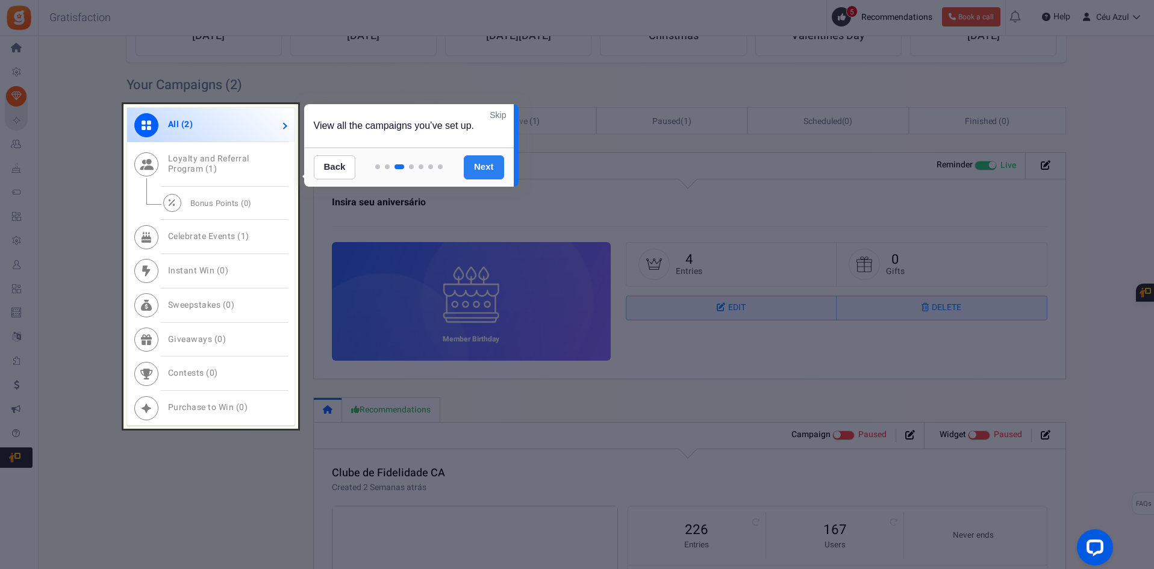
click at [468, 169] on link "Next" at bounding box center [484, 167] width 40 height 24
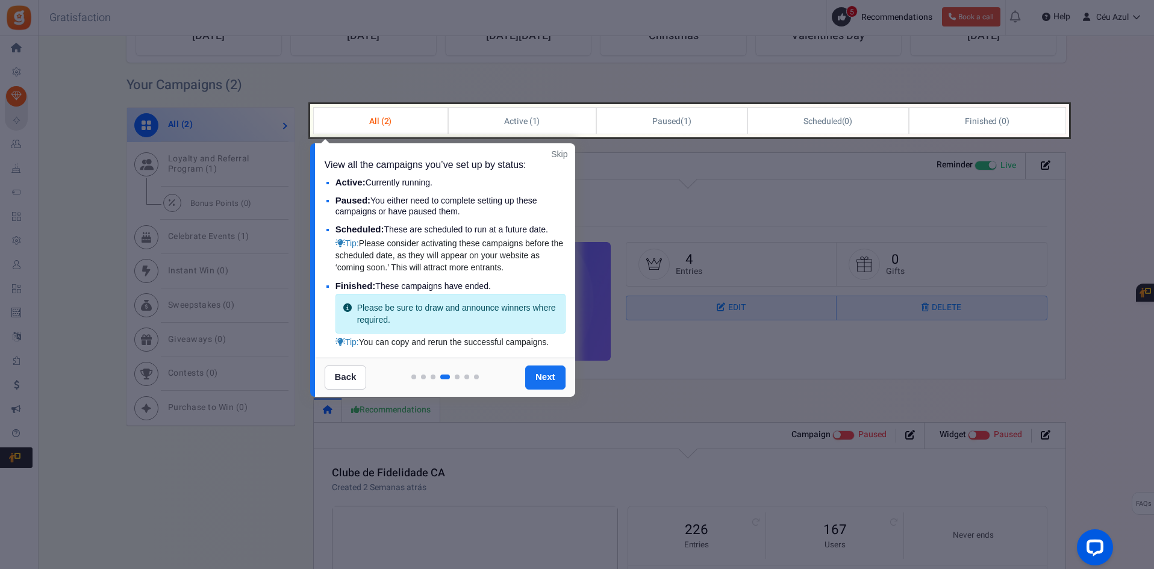
click at [539, 384] on link "Next" at bounding box center [545, 377] width 40 height 24
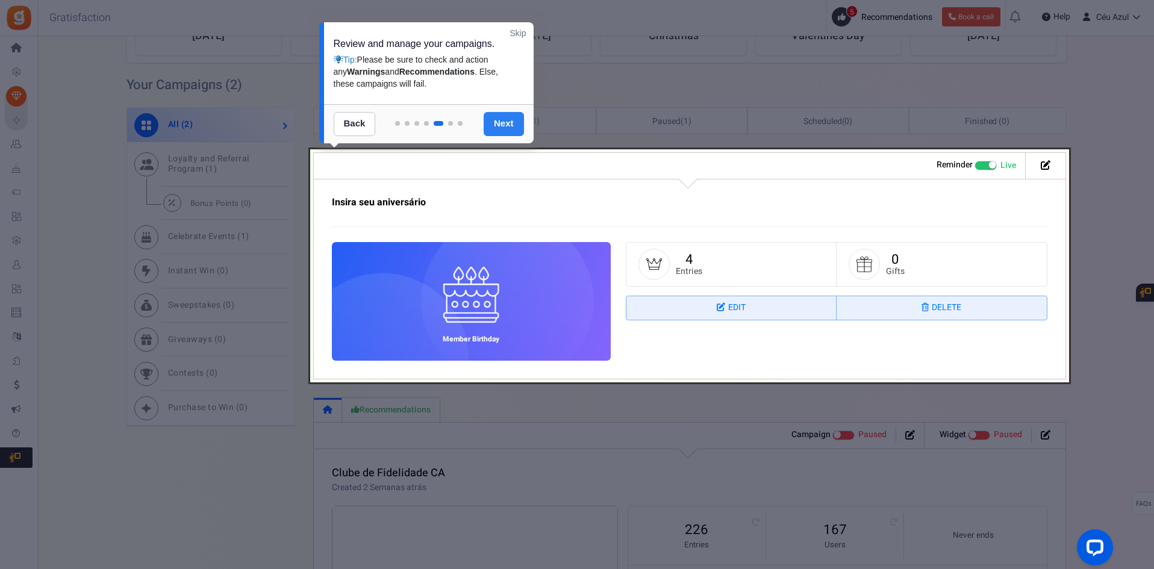
click at [505, 128] on link "Next" at bounding box center [503, 124] width 40 height 24
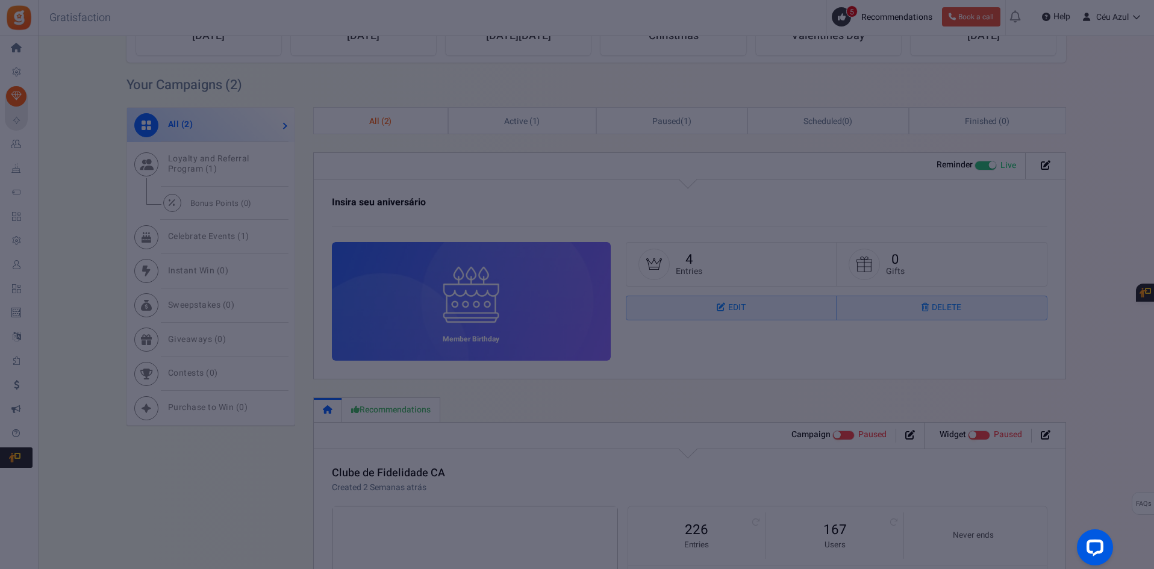
scroll to position [0, 0]
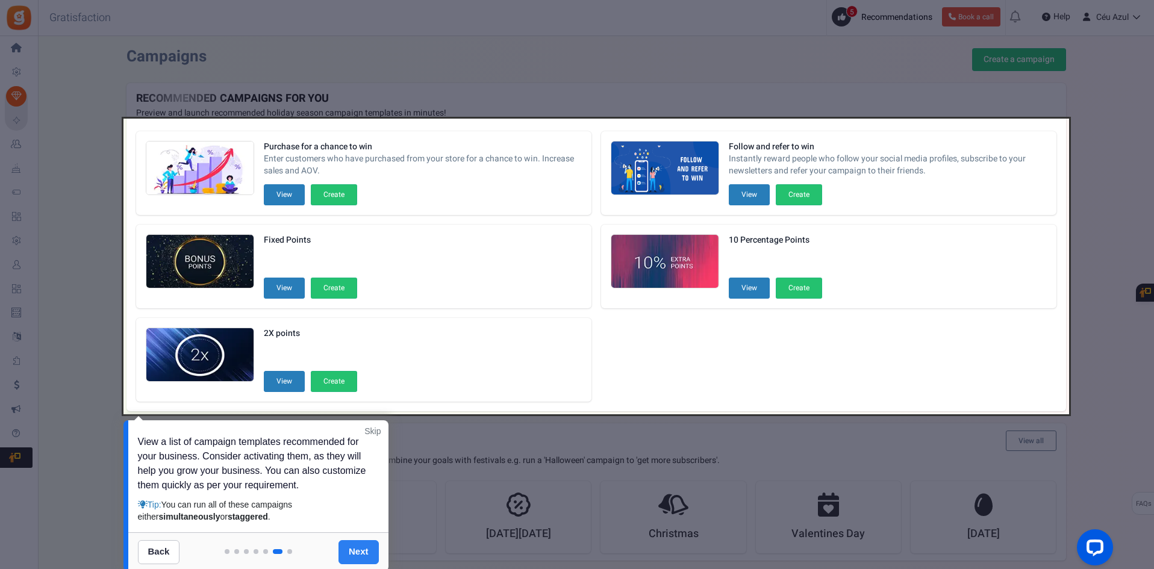
click at [358, 550] on link "Next" at bounding box center [358, 552] width 40 height 24
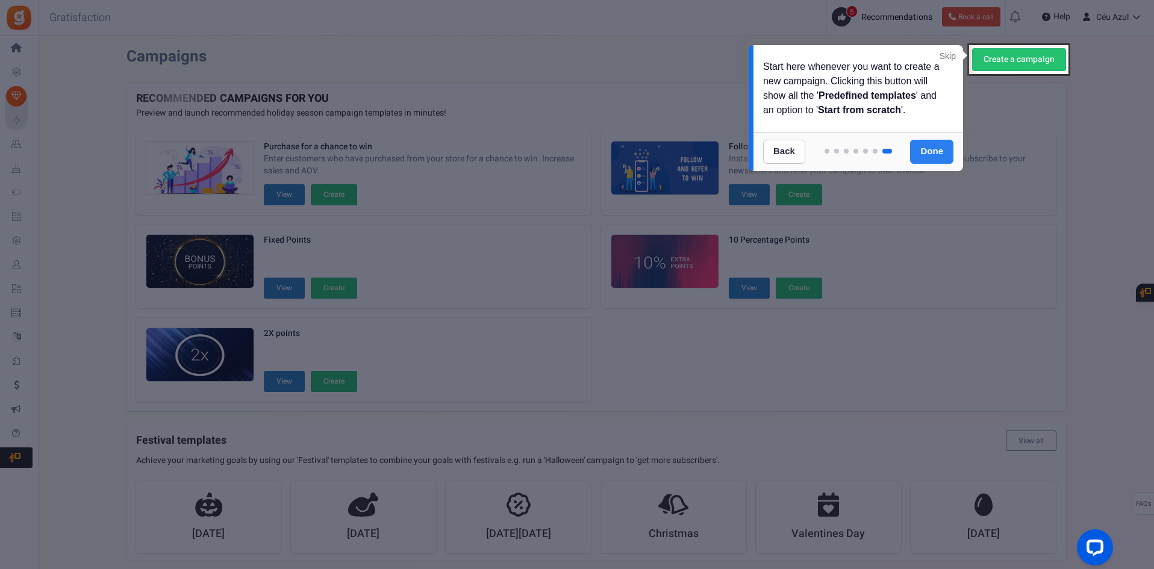
click at [936, 152] on link "Done" at bounding box center [931, 152] width 43 height 24
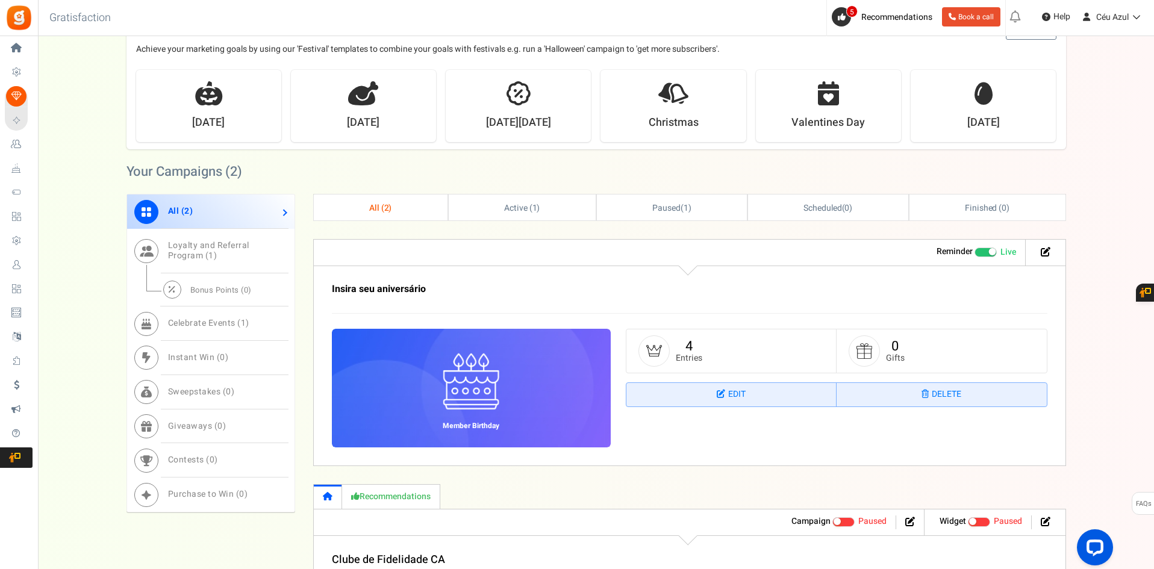
scroll to position [648, 0]
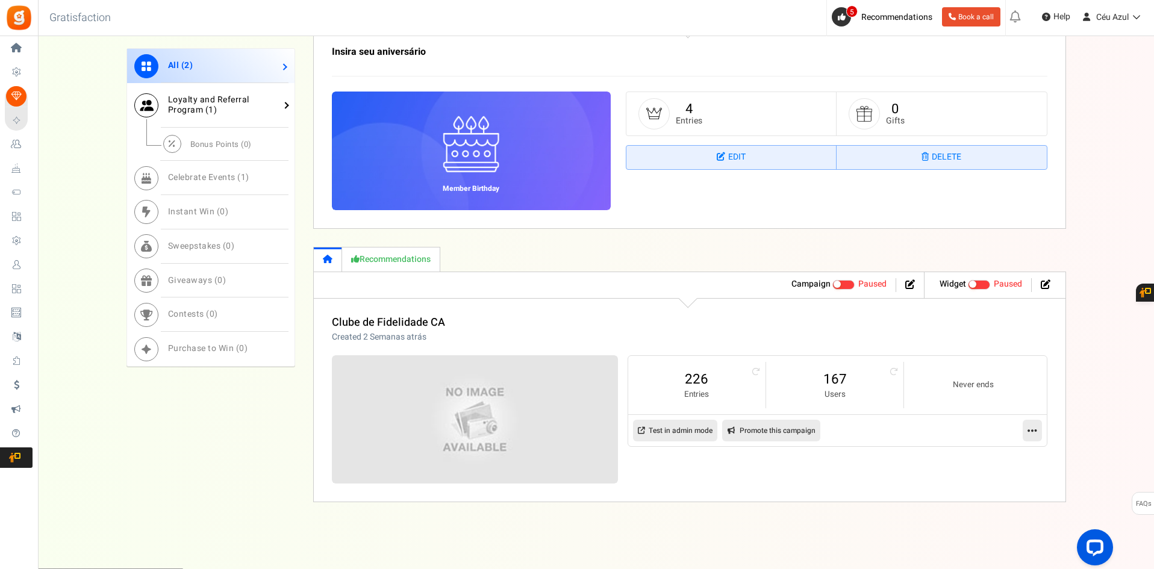
click at [188, 104] on span "Loyalty and Referral Program ( 1 )" at bounding box center [208, 104] width 81 height 23
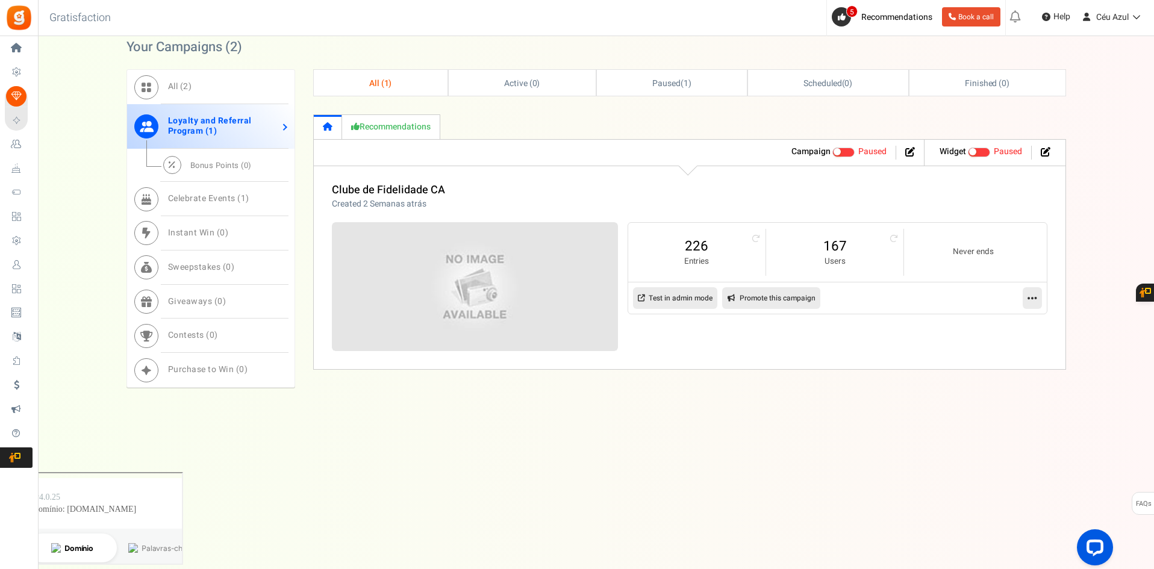
scroll to position [440, 0]
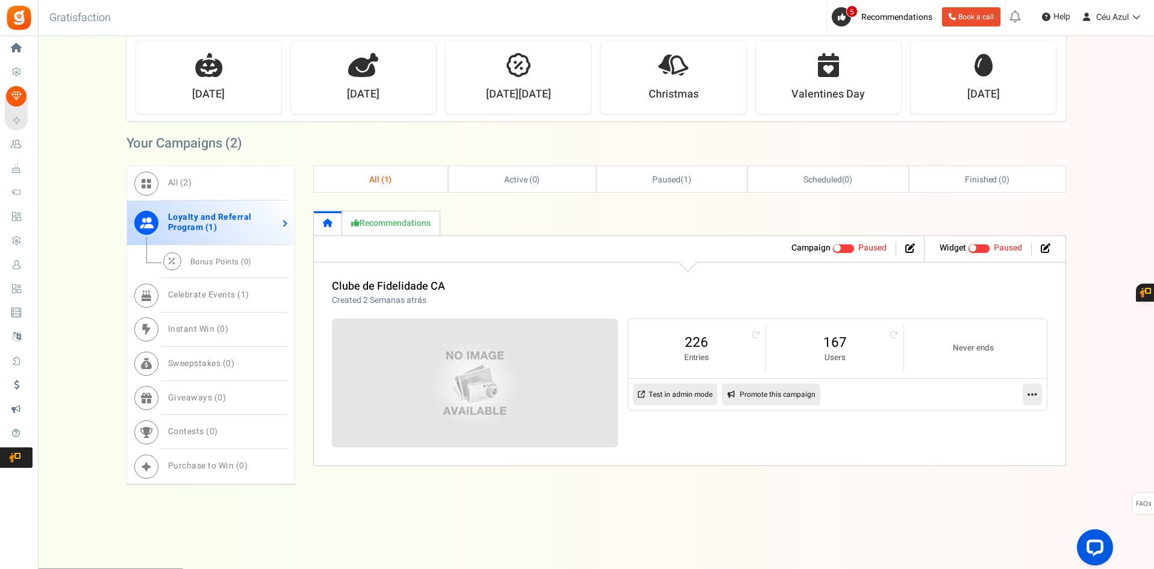
click at [397, 225] on link "Recommendations" at bounding box center [391, 223] width 98 height 25
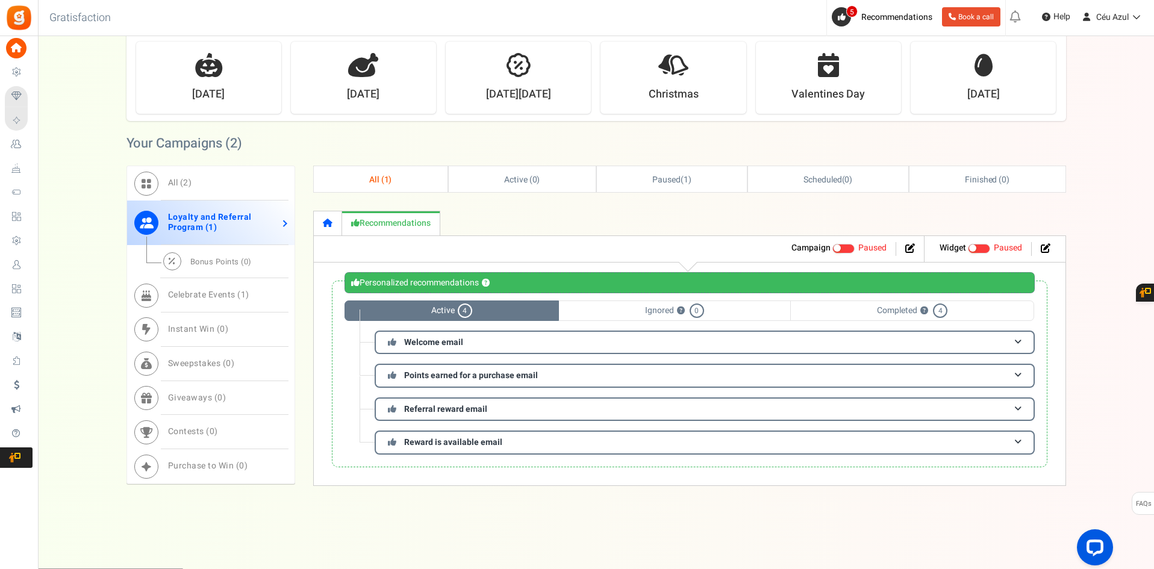
click at [328, 215] on link at bounding box center [328, 223] width 28 height 25
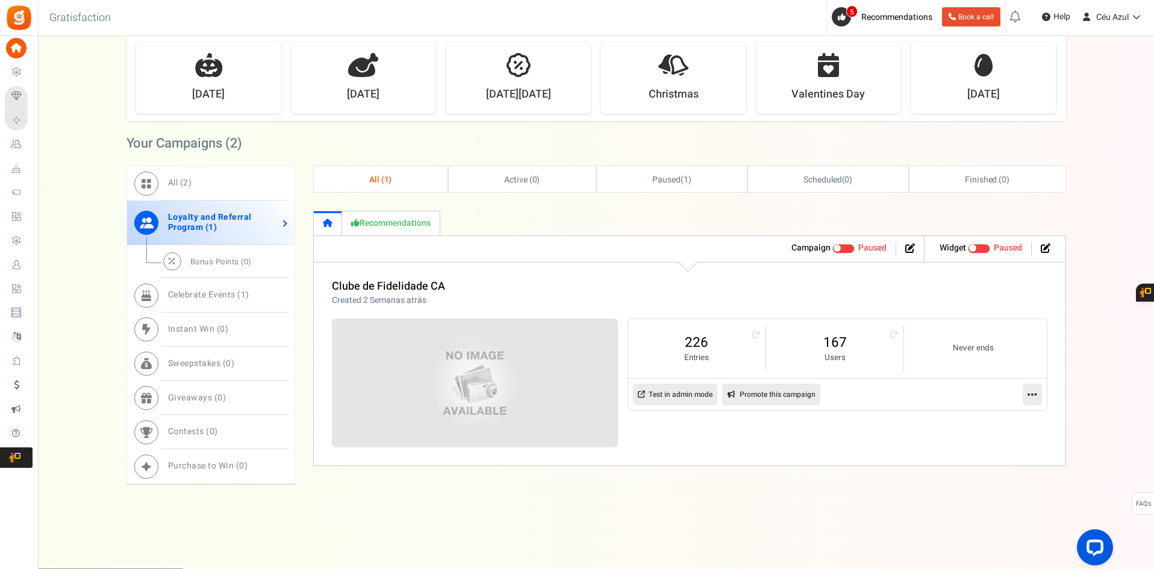
click at [661, 394] on link "Test in admin mode" at bounding box center [675, 395] width 84 height 22
click at [478, 379] on img at bounding box center [474, 383] width 429 height 193
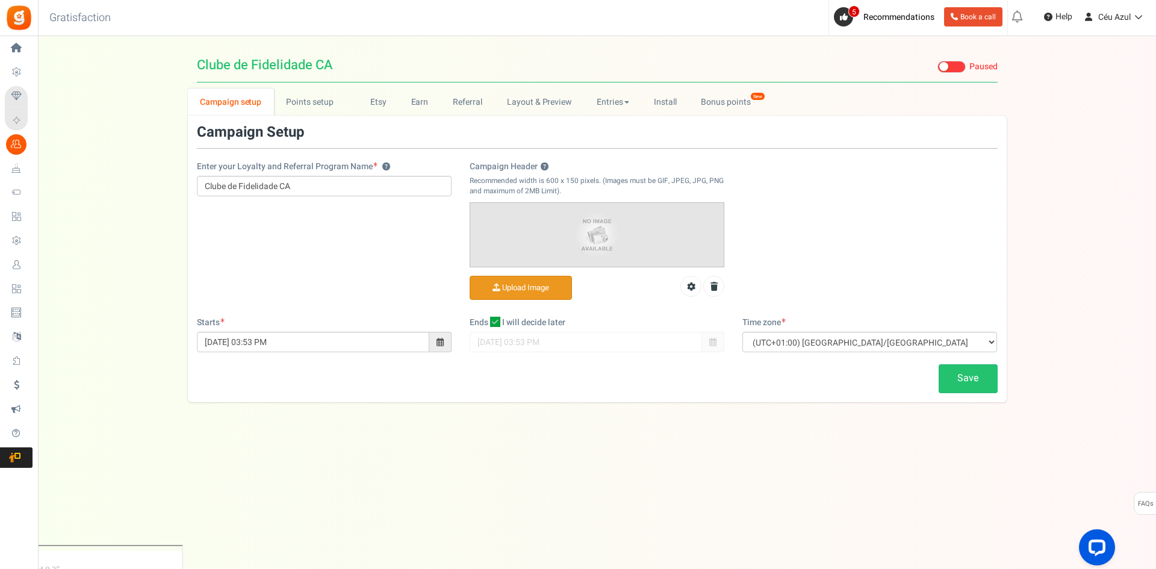
click at [495, 284] on input "Campaign Header ?" at bounding box center [520, 287] width 101 height 23
click at [526, 286] on input "Campaign Header ?" at bounding box center [520, 287] width 101 height 23
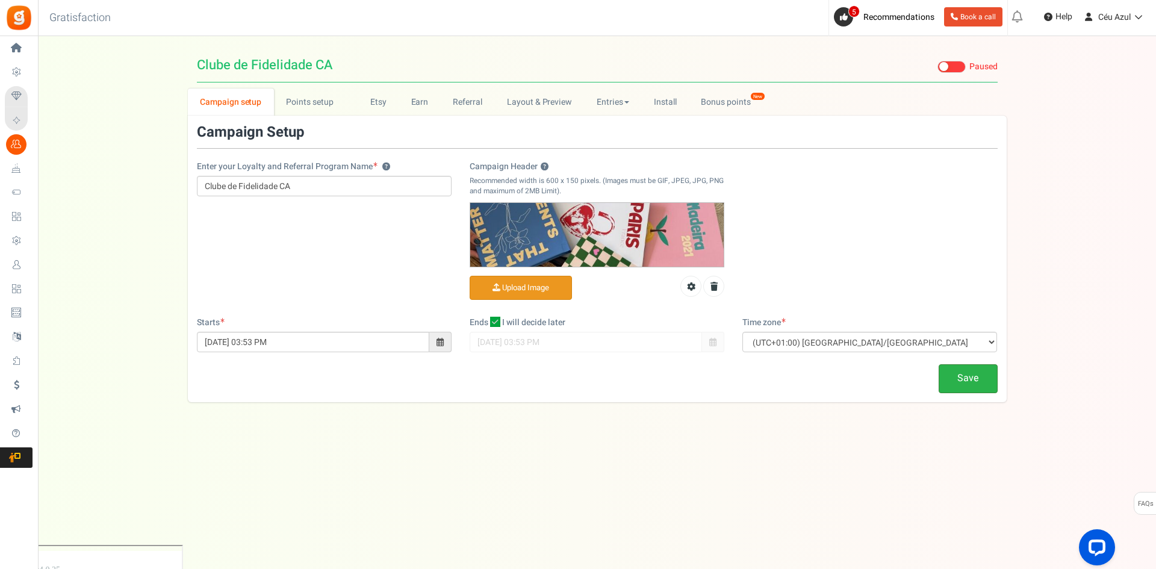
click at [975, 376] on link "Save" at bounding box center [968, 378] width 59 height 28
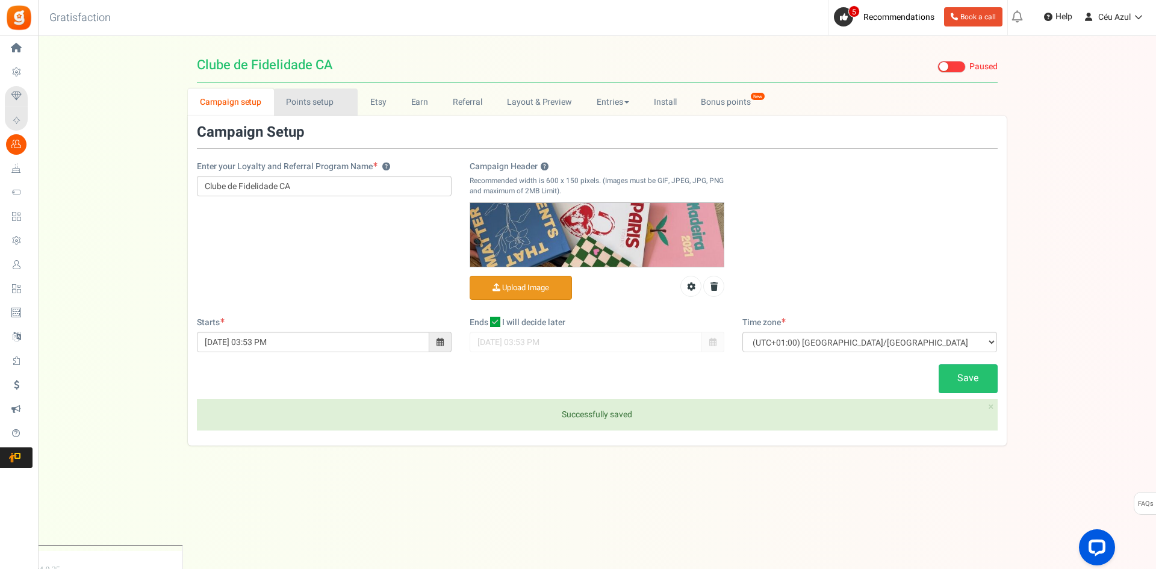
click at [312, 102] on link "Points setup New" at bounding box center [316, 102] width 84 height 27
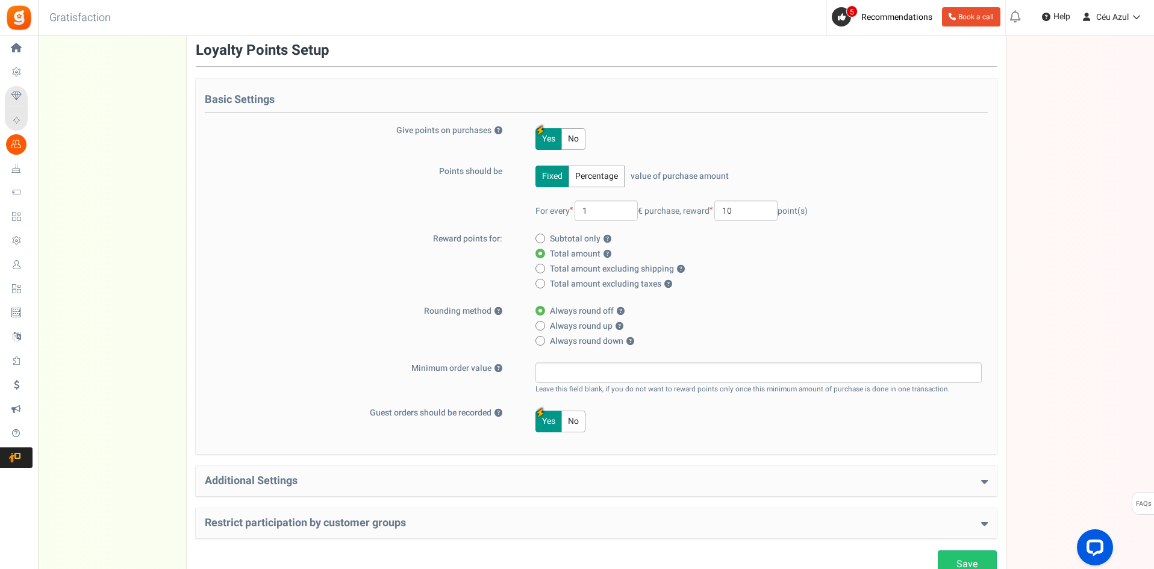
scroll to position [81, 0]
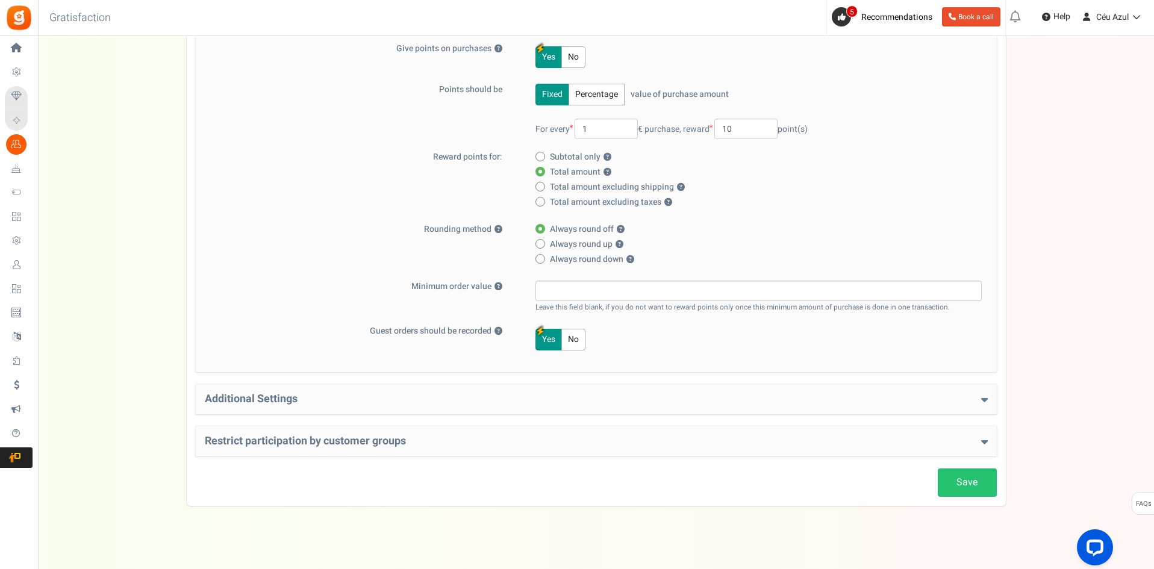
click at [776, 384] on div "Additional Settings Welcome Bonus ? Yes No Enter Welcome Points 500 Welcome Not…" at bounding box center [596, 399] width 801 height 30
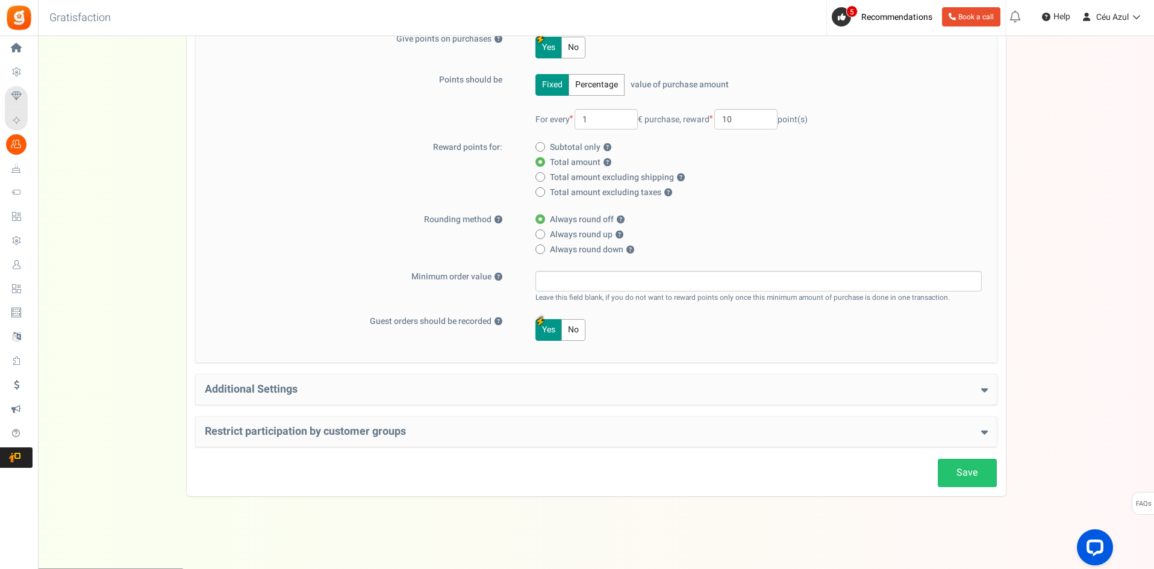
click at [978, 387] on h4 "Additional Settings" at bounding box center [596, 390] width 783 height 12
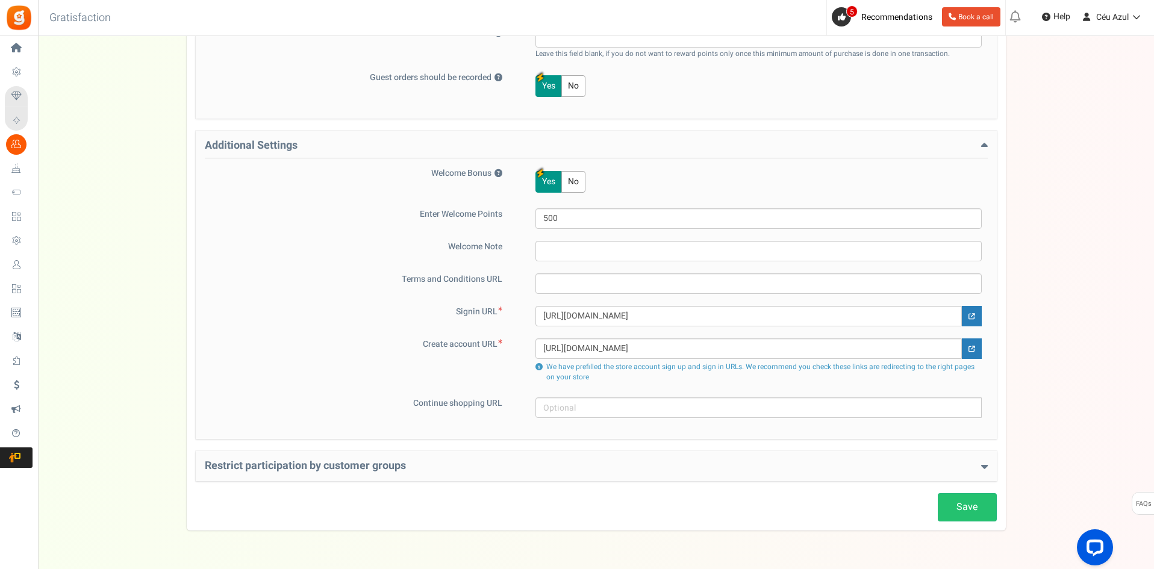
scroll to position [418, 0]
click at [444, 463] on h4 "Restrict participation by customer groups" at bounding box center [596, 465] width 783 height 12
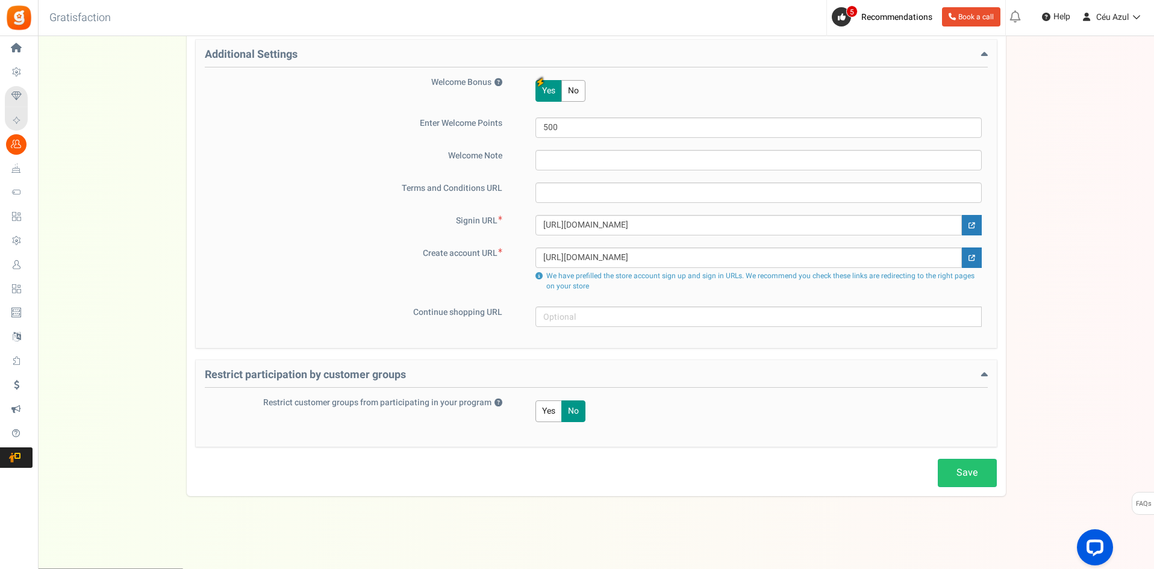
scroll to position [0, 0]
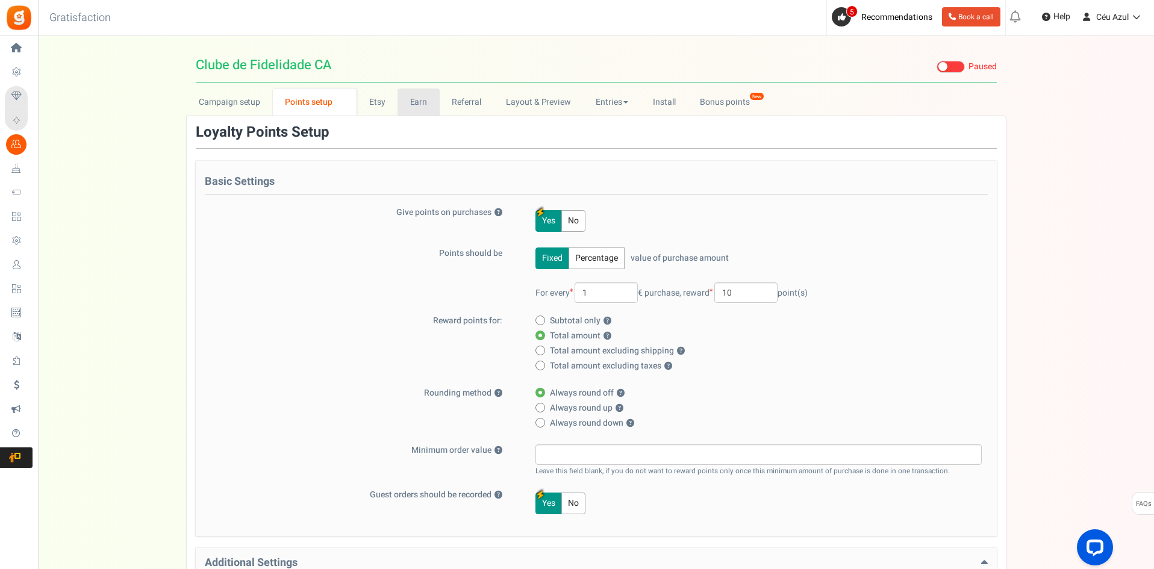
click at [406, 104] on link "Earn" at bounding box center [418, 102] width 42 height 27
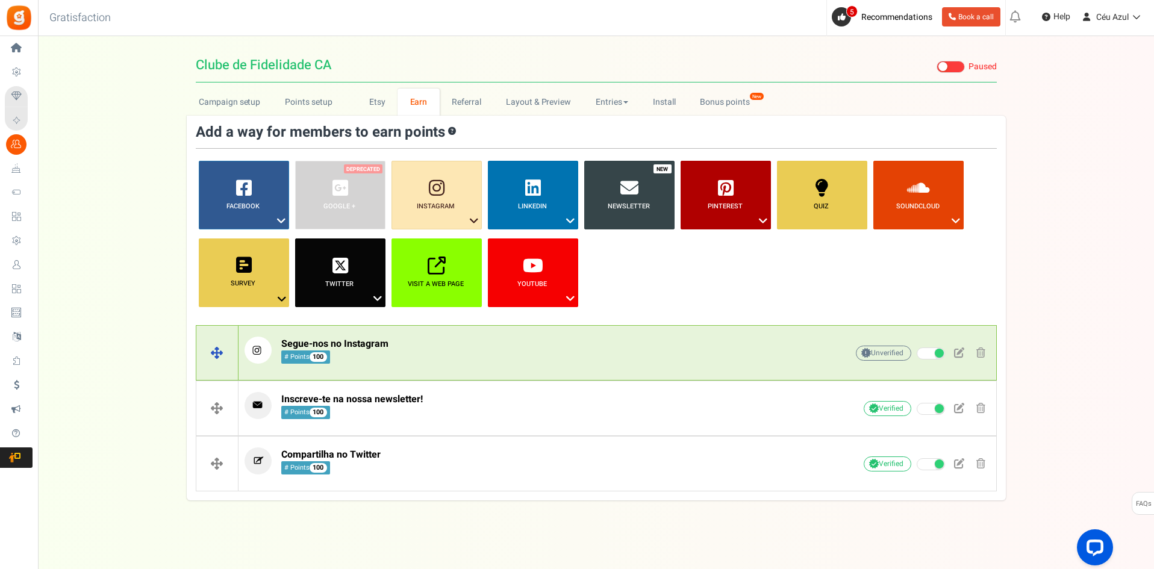
scroll to position [4, 0]
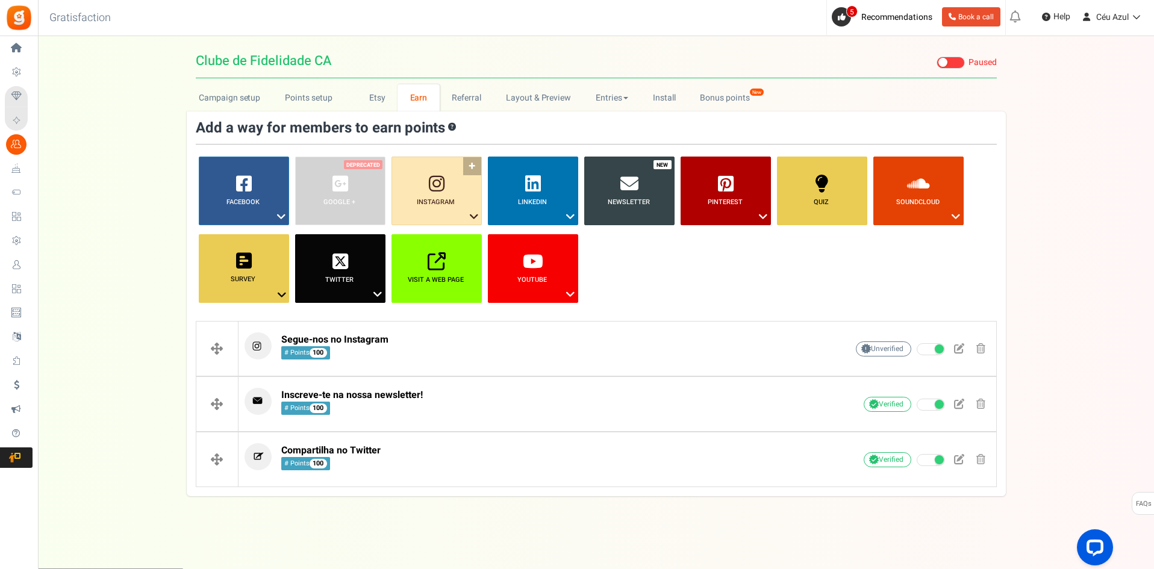
click at [471, 214] on icon at bounding box center [474, 217] width 14 height 16
click at [649, 269] on ul "Facebook ? Visit on Facebook Share on Facebook Google + ? ? ?" at bounding box center [596, 234] width 801 height 155
click at [251, 272] on link "Survey ?" at bounding box center [244, 268] width 90 height 69
click at [817, 206] on b "Quiz" at bounding box center [820, 202] width 15 height 10
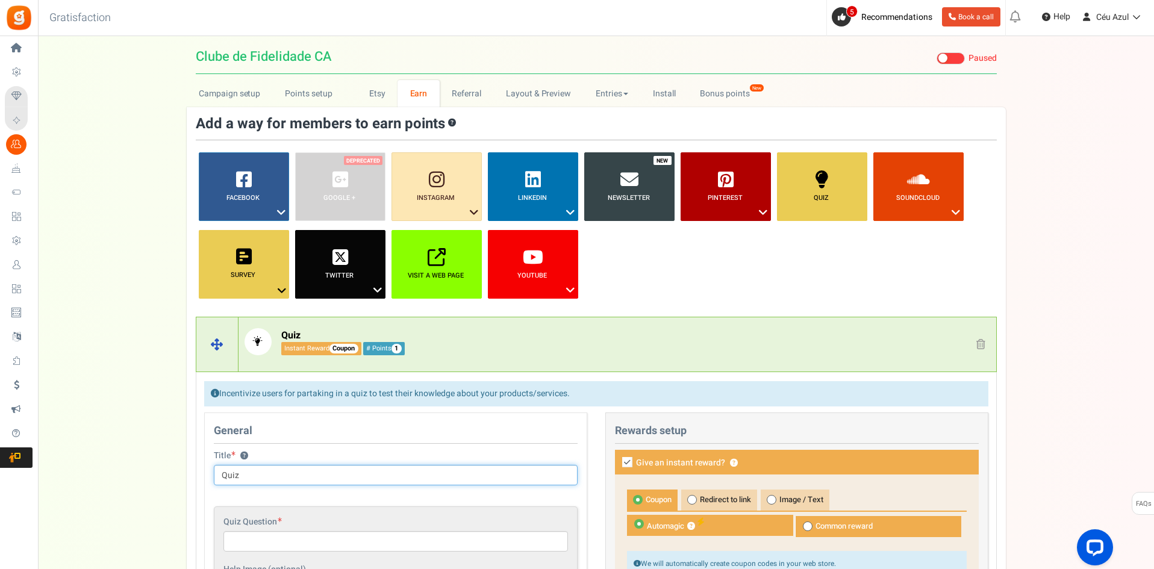
scroll to position [8, 0]
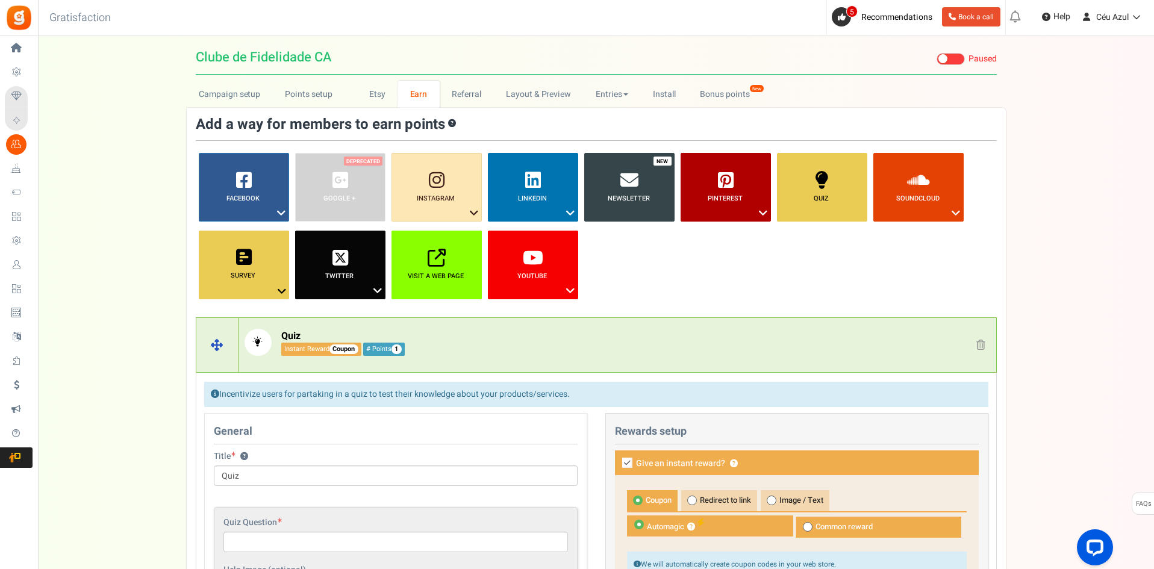
click at [980, 344] on span at bounding box center [980, 345] width 9 height 10
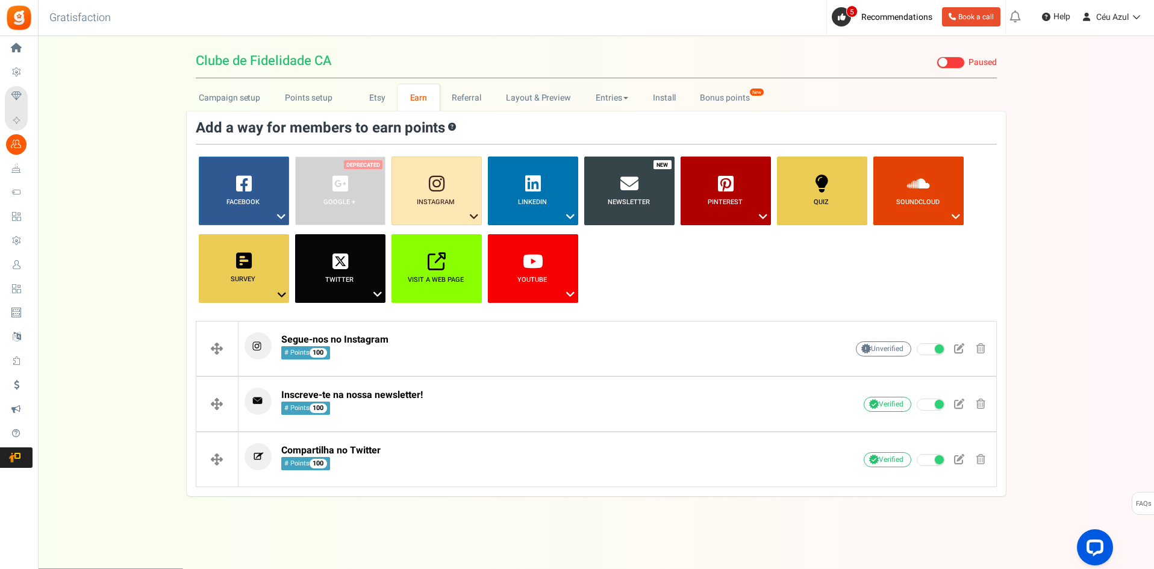
scroll to position [0, 0]
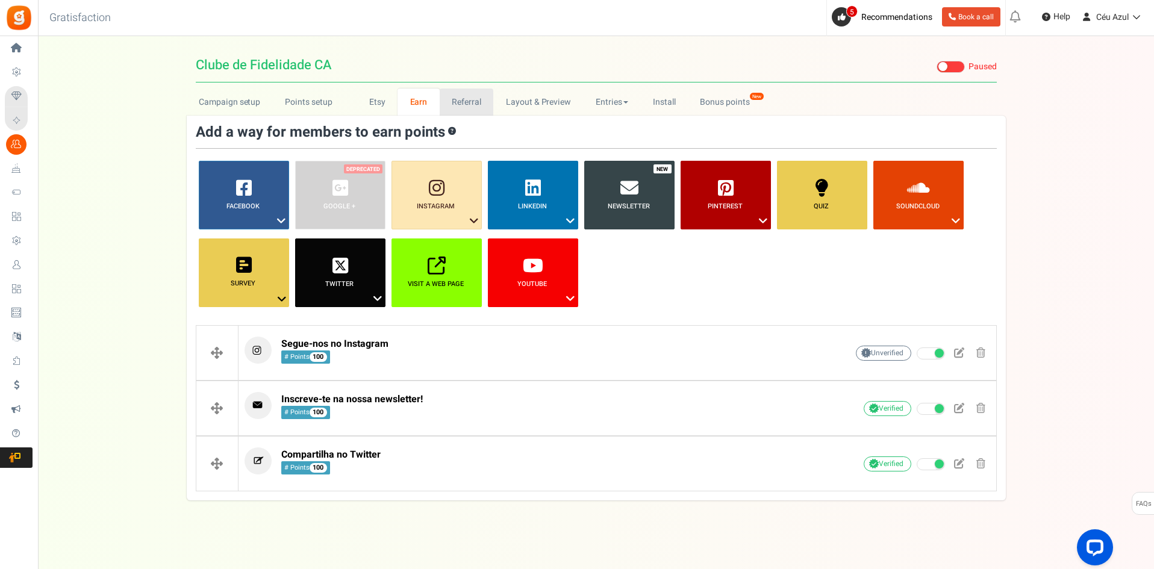
click at [464, 101] on link "Referral" at bounding box center [467, 102] width 54 height 27
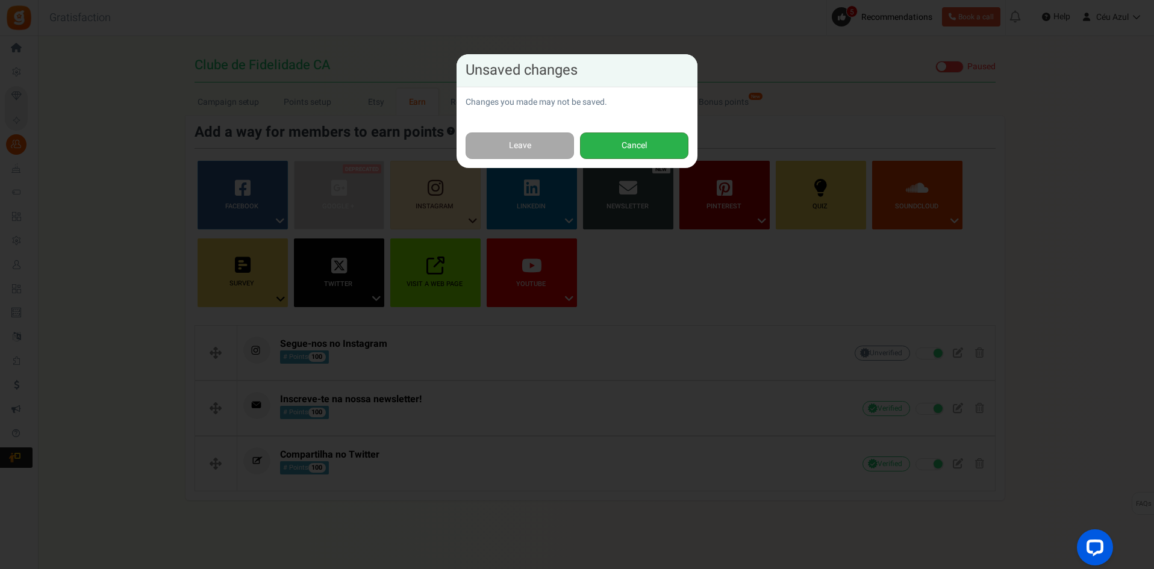
click at [614, 149] on button "Cancel" at bounding box center [634, 145] width 108 height 27
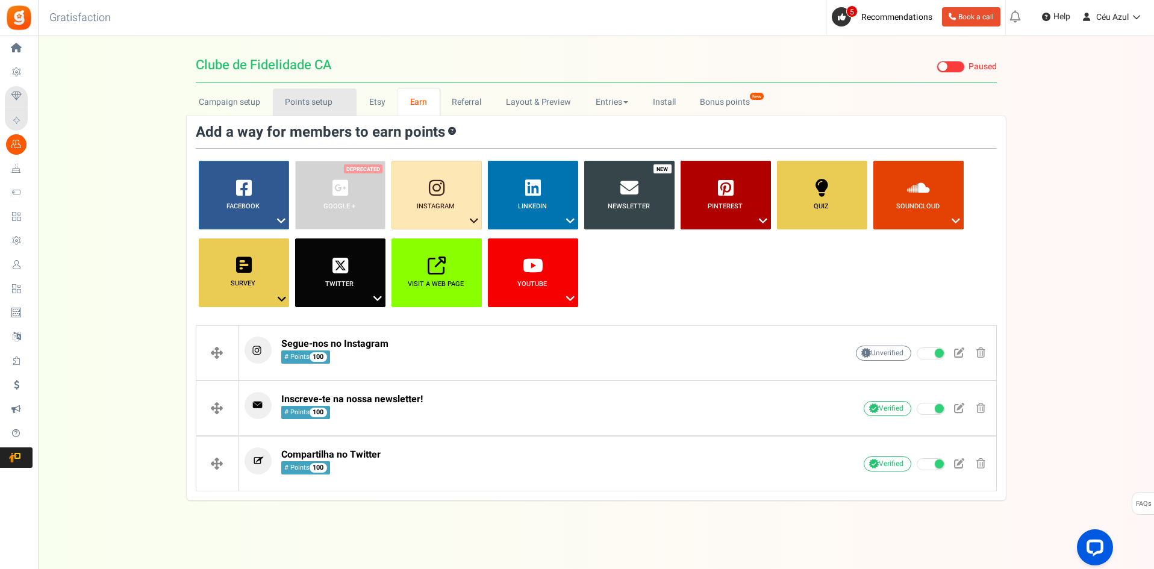
click at [297, 101] on link "Points setup New" at bounding box center [315, 102] width 84 height 27
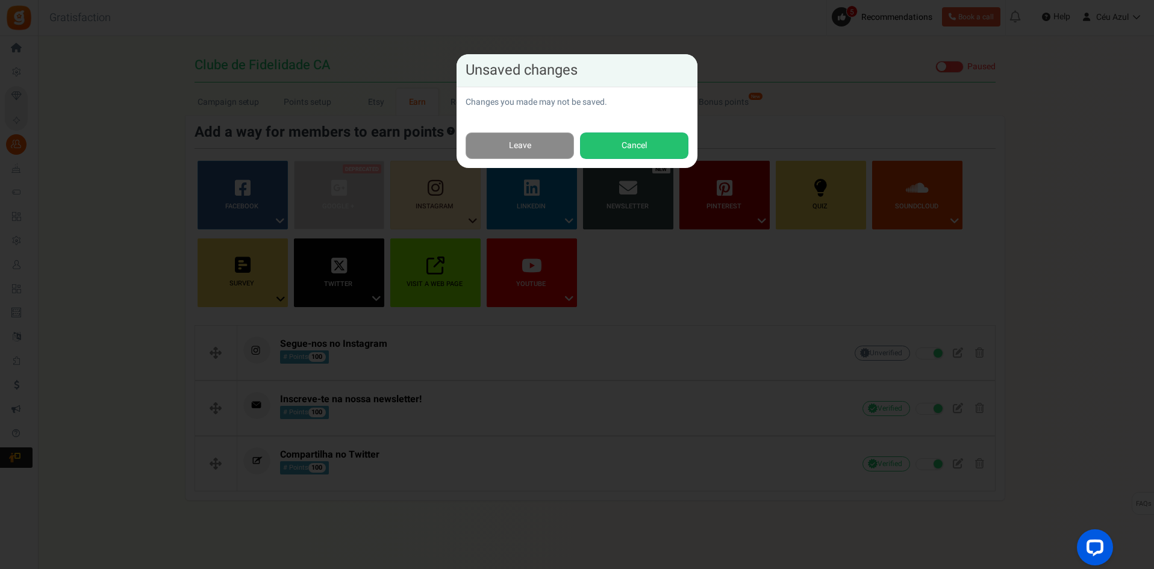
click at [543, 148] on link "Leave" at bounding box center [519, 145] width 108 height 27
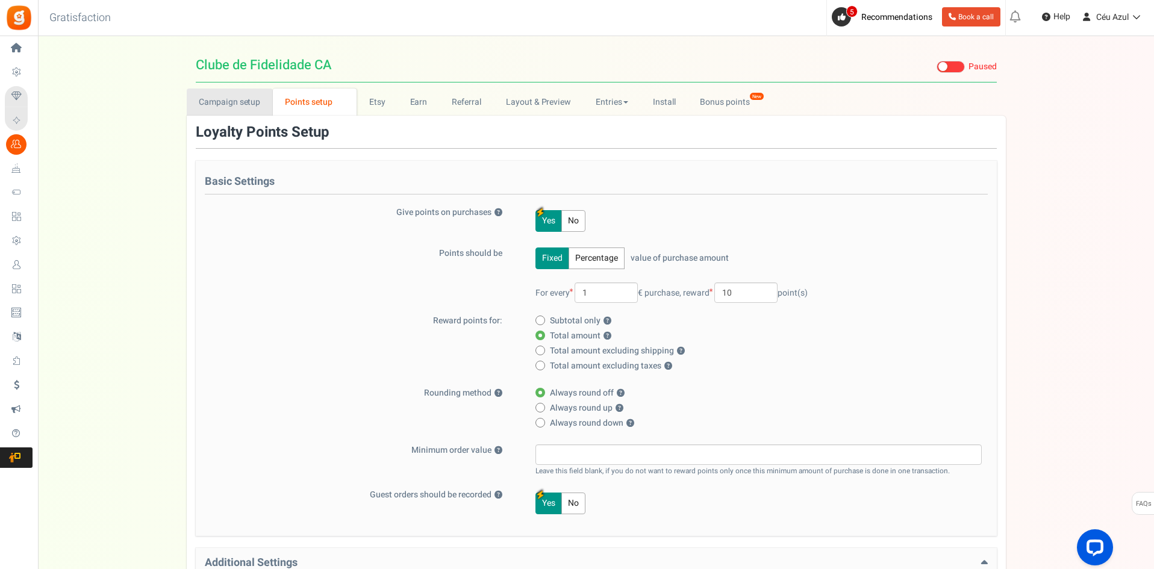
click at [225, 98] on link "Campaign setup" at bounding box center [230, 102] width 86 height 27
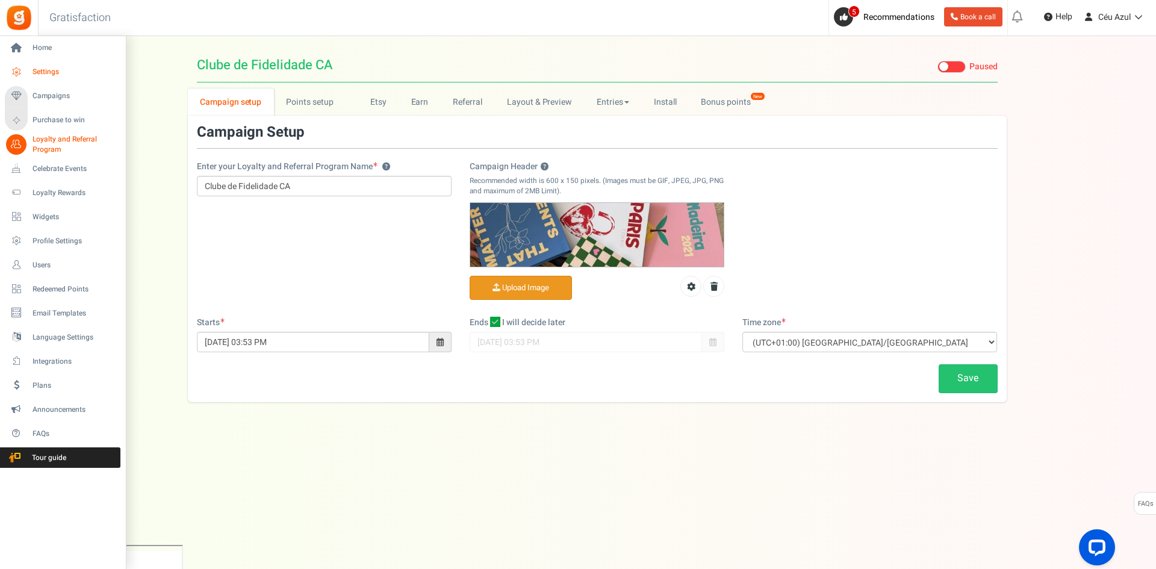
click at [40, 69] on span "Settings" at bounding box center [75, 72] width 84 height 10
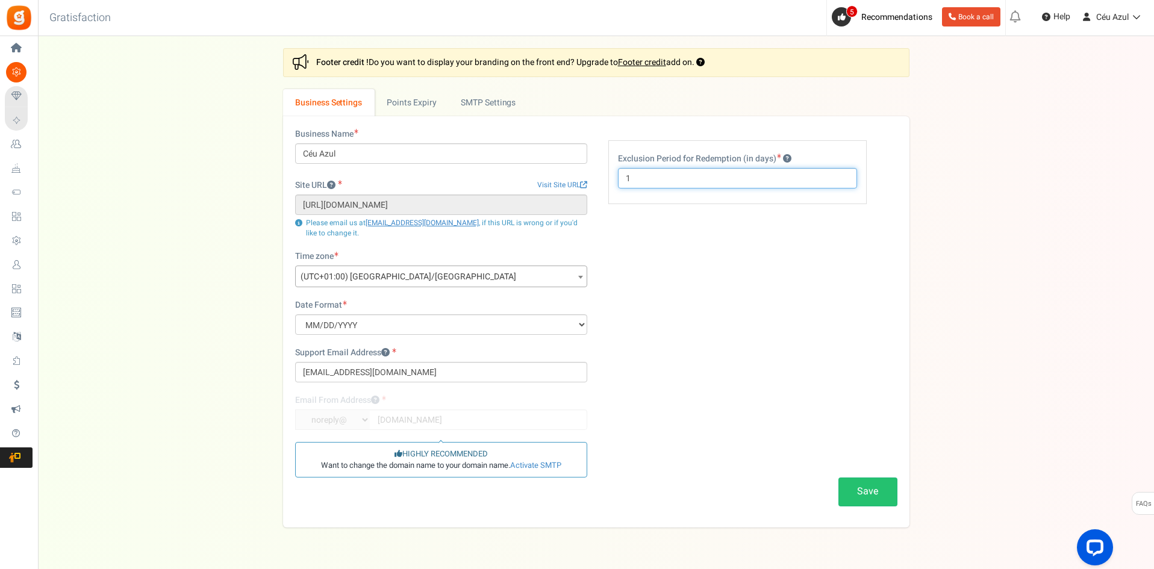
drag, startPoint x: 655, startPoint y: 179, endPoint x: 621, endPoint y: 176, distance: 33.9
click at [621, 176] on input "1" at bounding box center [737, 178] width 239 height 20
type input "14"
click at [871, 491] on button "Save" at bounding box center [867, 491] width 59 height 28
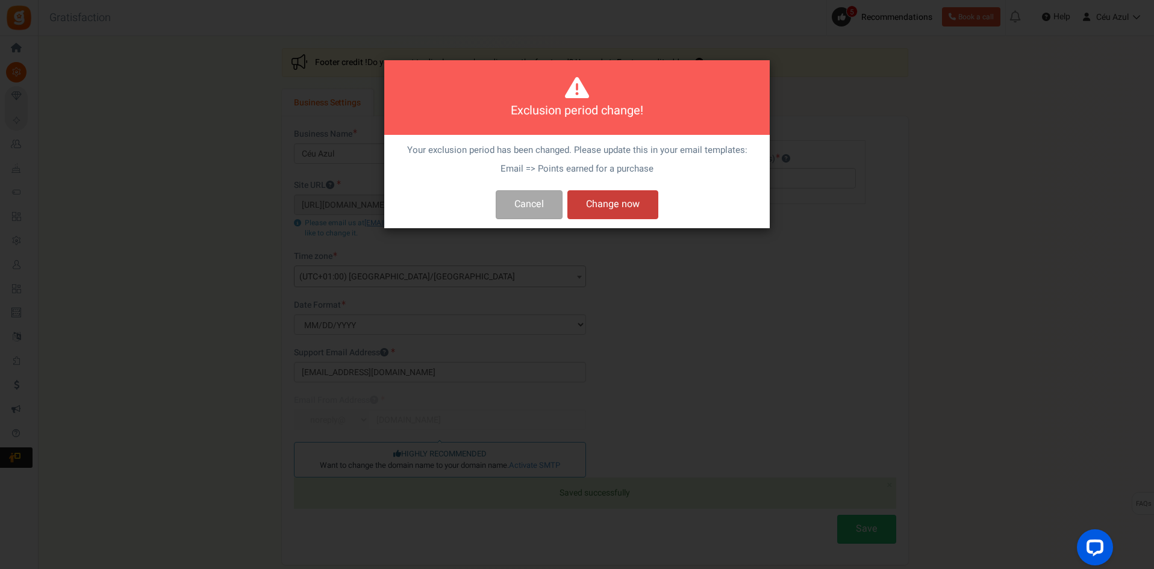
click at [630, 205] on button "Change now" at bounding box center [612, 204] width 91 height 28
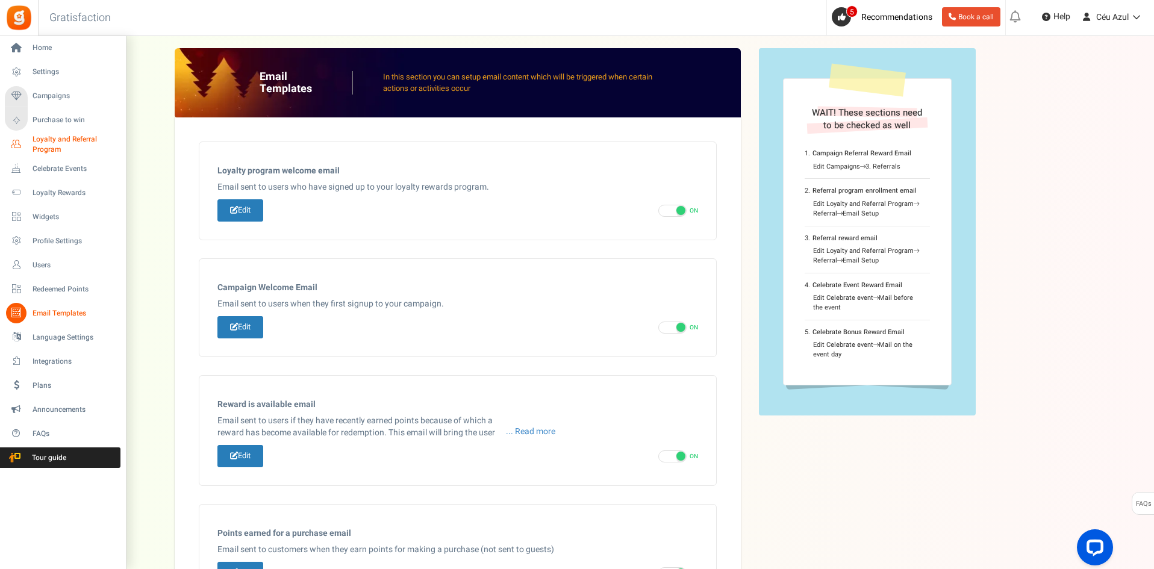
click at [44, 149] on span "Loyalty and Referral Program" at bounding box center [77, 144] width 88 height 20
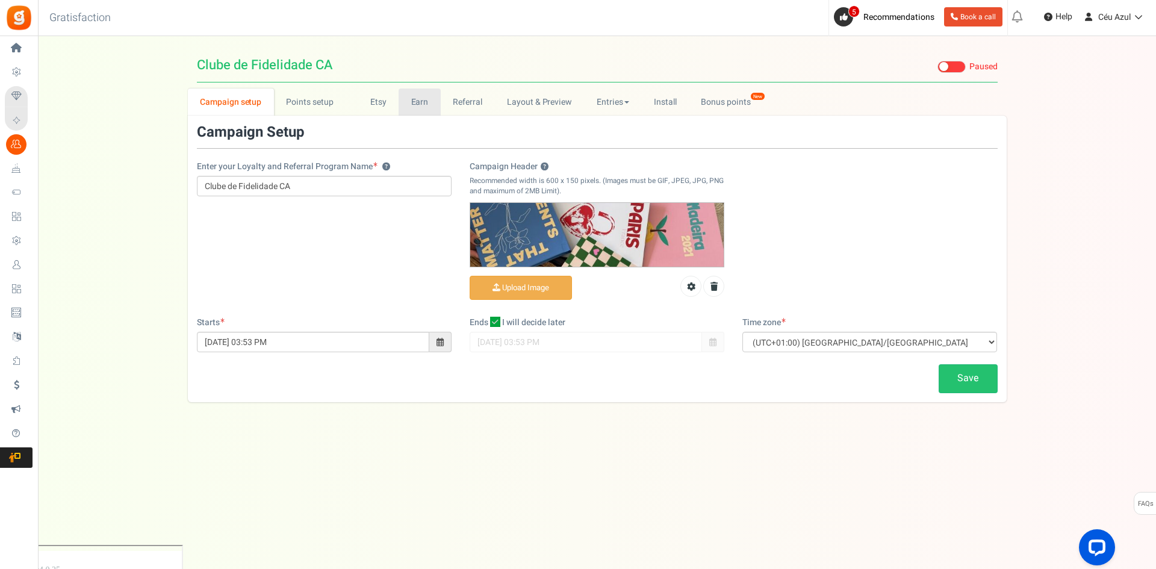
click at [415, 108] on link "Earn" at bounding box center [420, 102] width 42 height 27
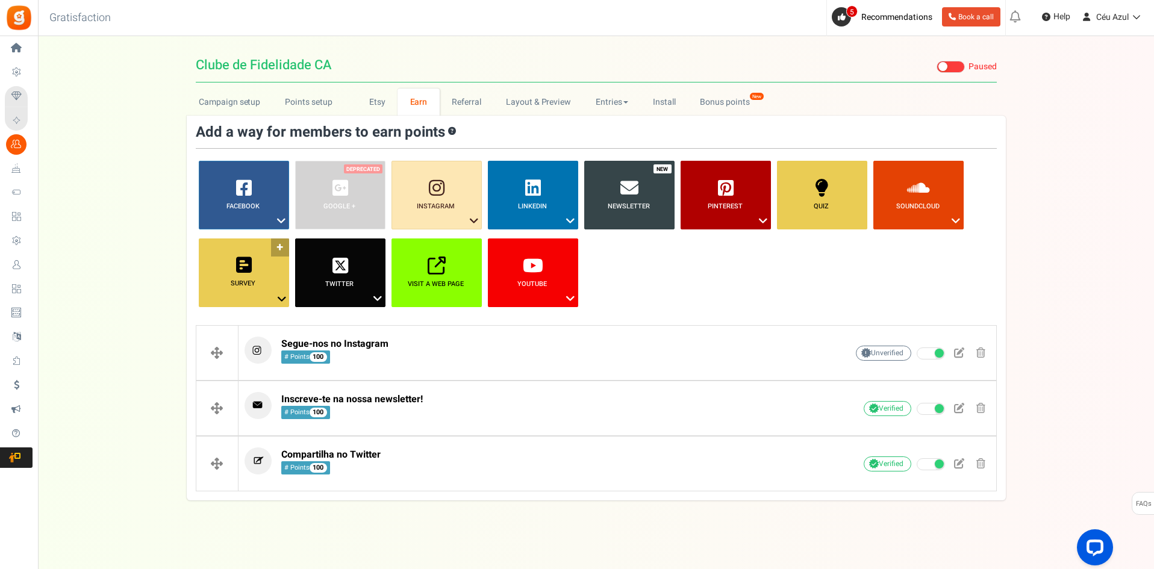
click at [265, 280] on span "Survey ?" at bounding box center [243, 284] width 92 height 10
click at [683, 291] on ul "Facebook ? Visit on Facebook Share on Facebook Google + ? ? ?" at bounding box center [596, 238] width 801 height 155
click at [466, 107] on link "Referral" at bounding box center [467, 102] width 54 height 27
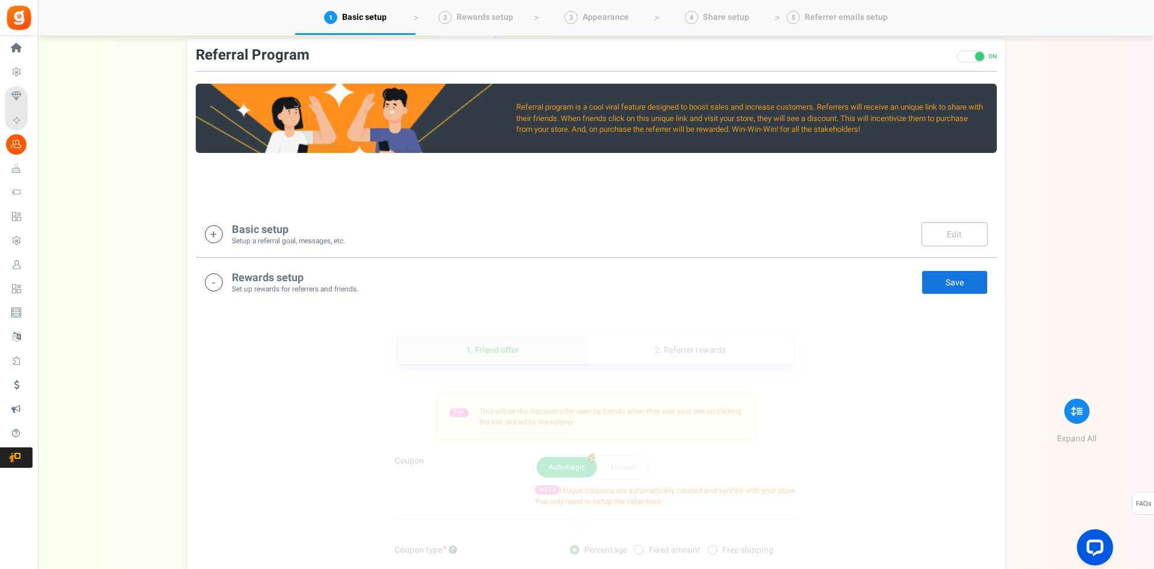
scroll to position [199, 0]
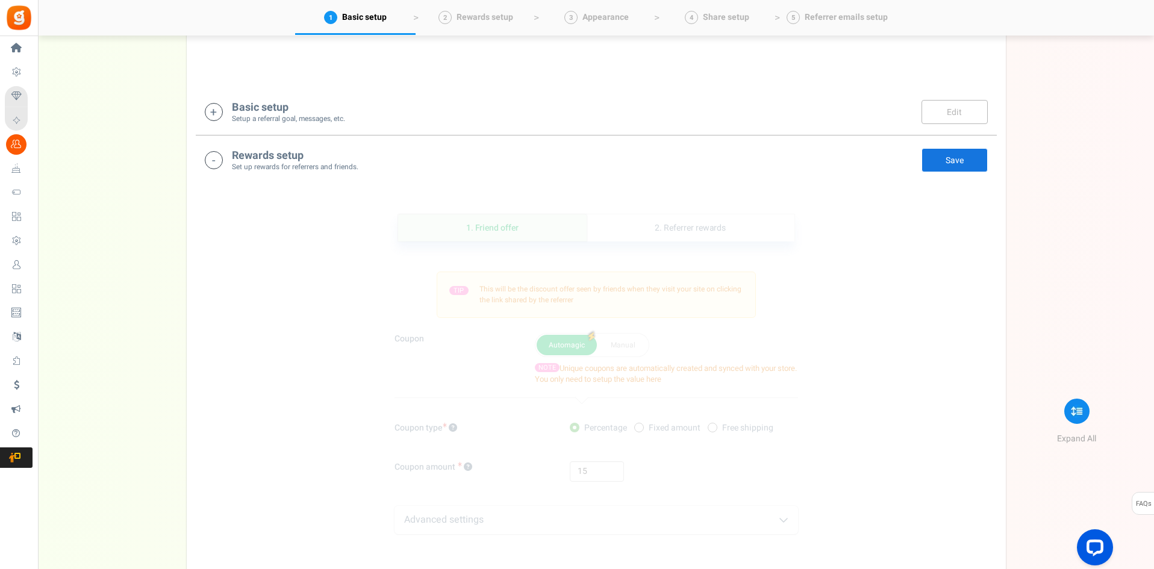
click at [214, 111] on icon at bounding box center [214, 112] width 18 height 18
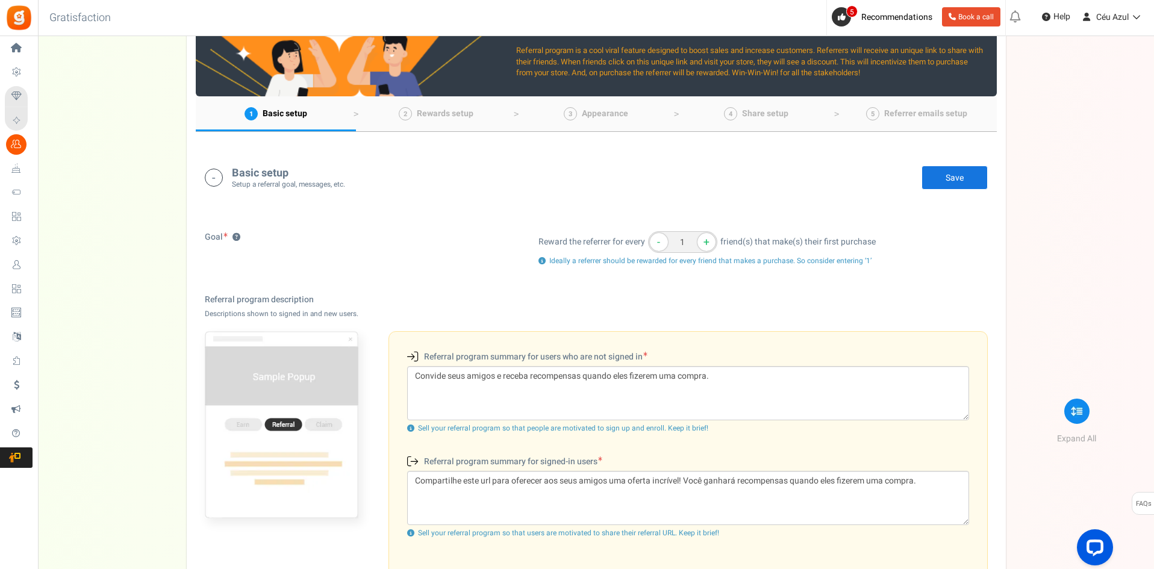
scroll to position [0, 0]
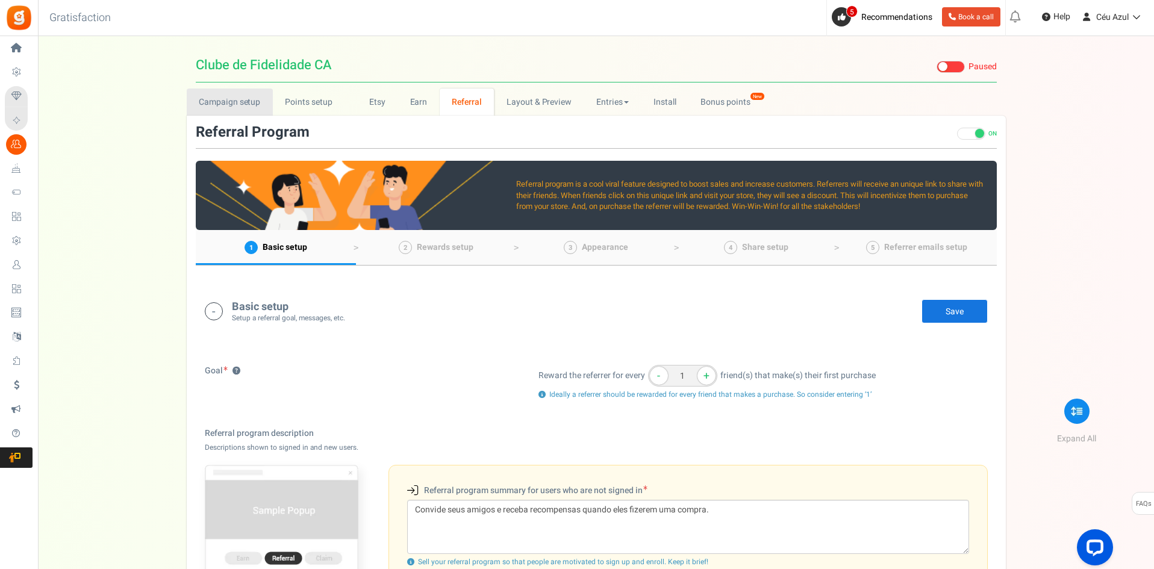
click at [241, 99] on link "Campaign setup" at bounding box center [230, 102] width 86 height 27
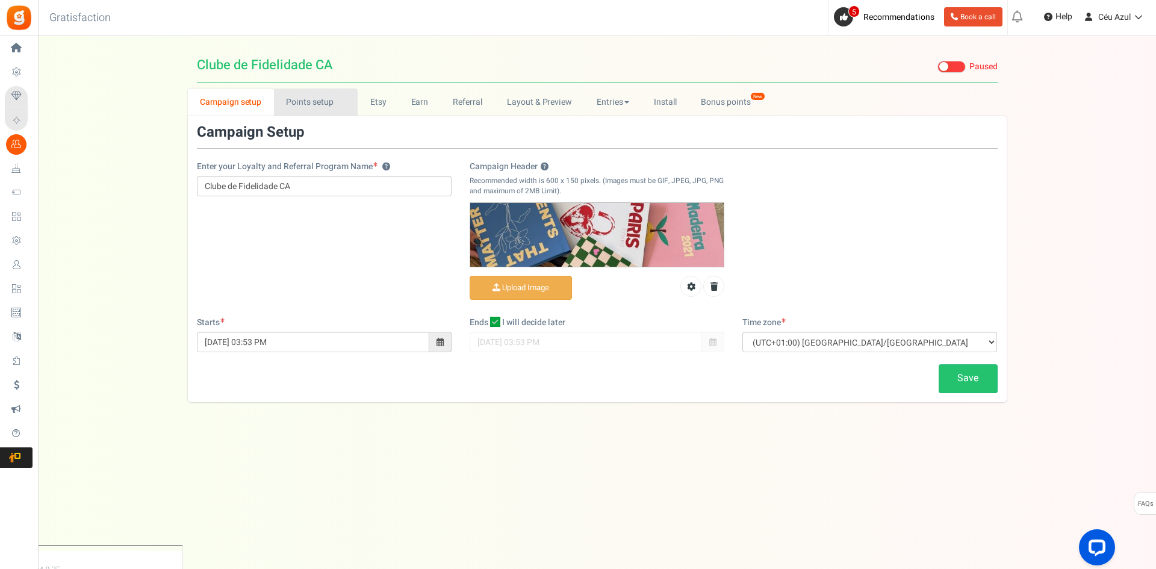
click at [306, 106] on link "Points setup New" at bounding box center [316, 102] width 84 height 27
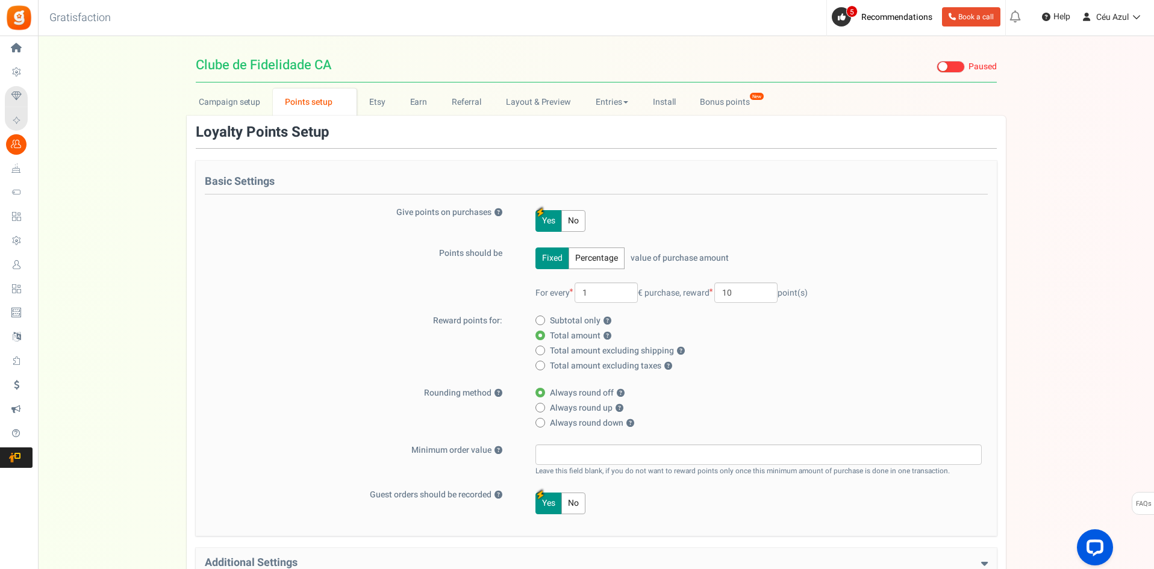
scroll to position [173, 0]
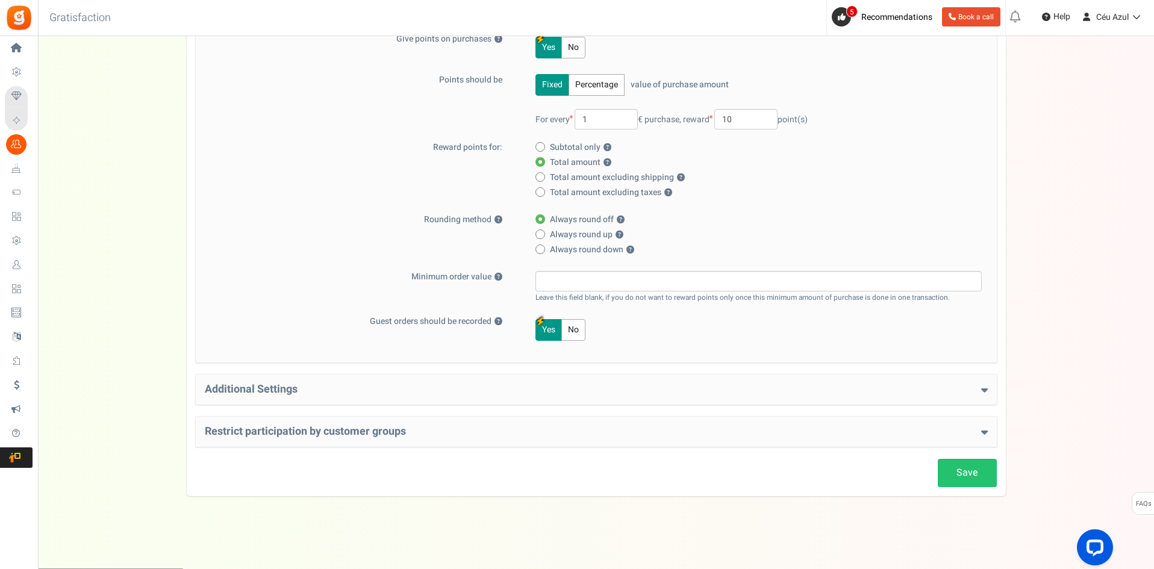
click at [981, 432] on icon at bounding box center [984, 431] width 7 height 11
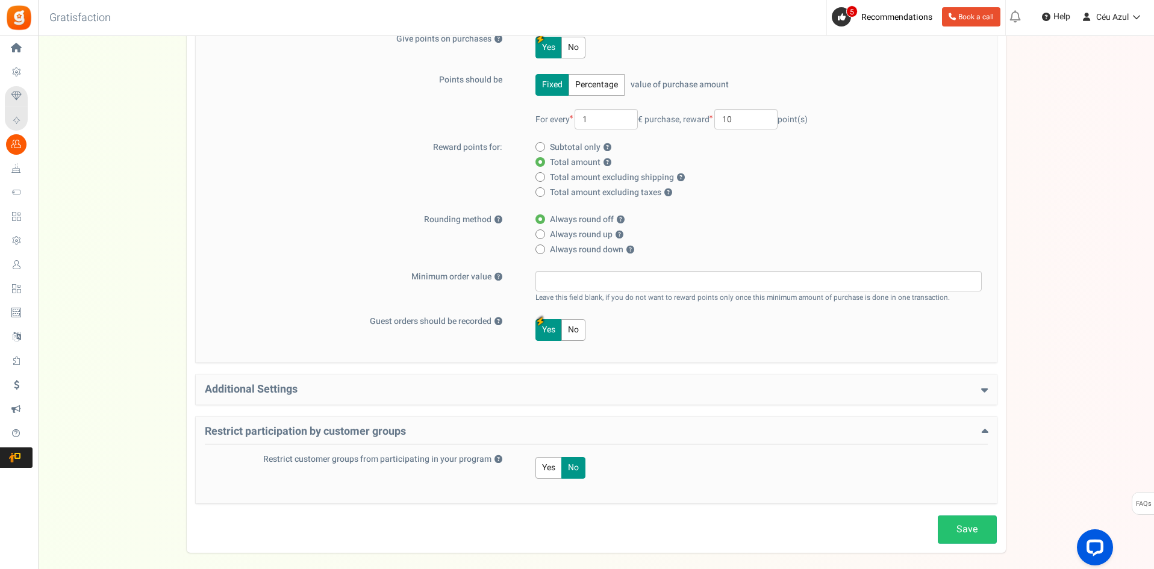
scroll to position [230, 0]
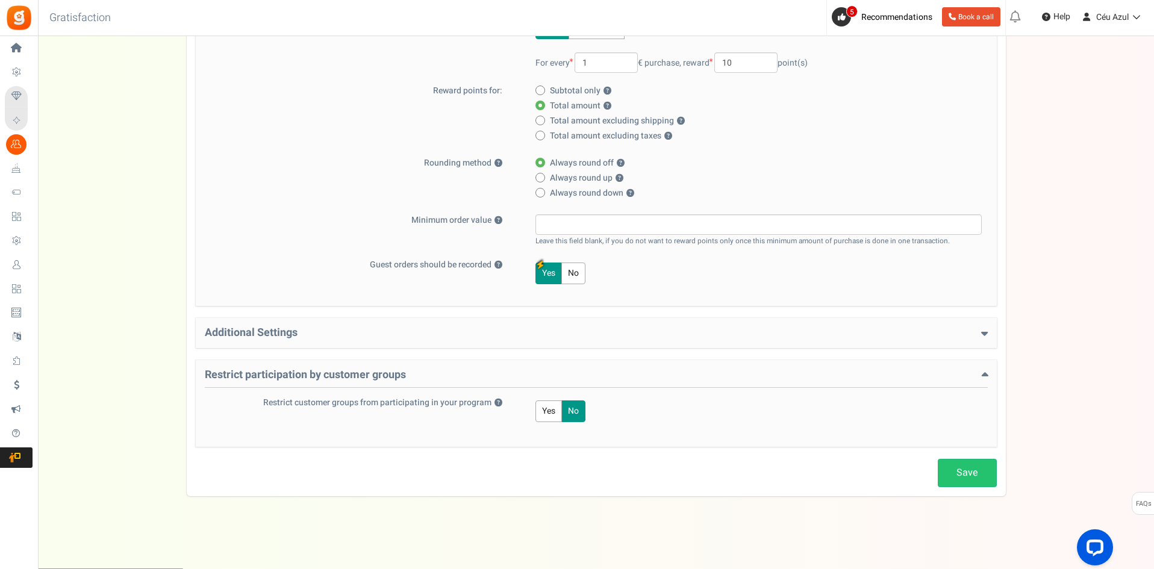
click at [550, 408] on button "Yes" at bounding box center [548, 411] width 26 height 22
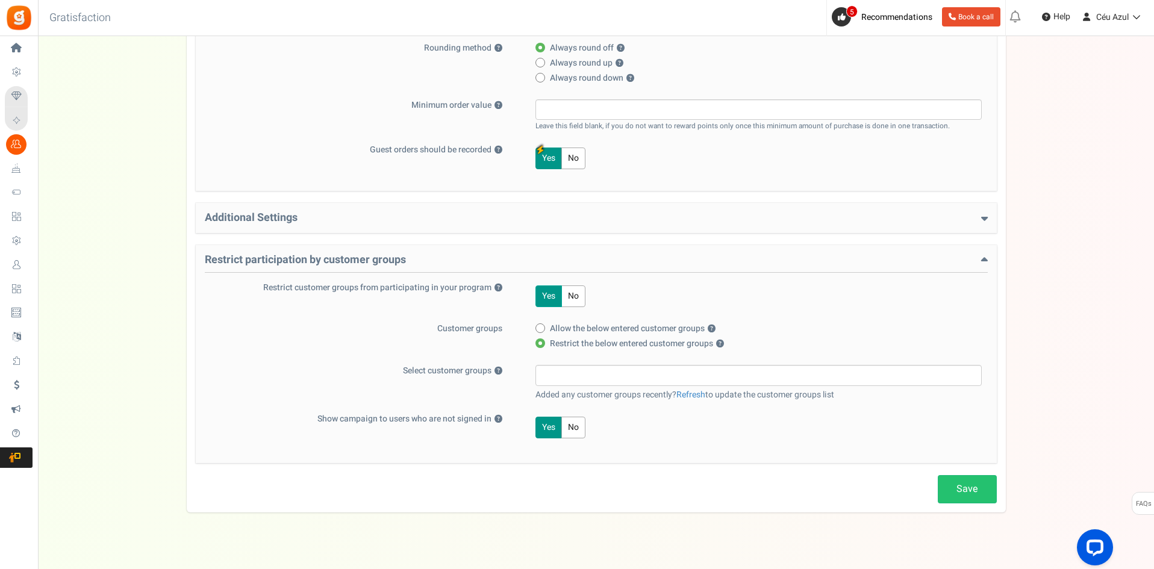
scroll to position [346, 0]
click at [554, 371] on input "search" at bounding box center [758, 373] width 439 height 13
click at [576, 291] on button "No" at bounding box center [573, 295] width 24 height 22
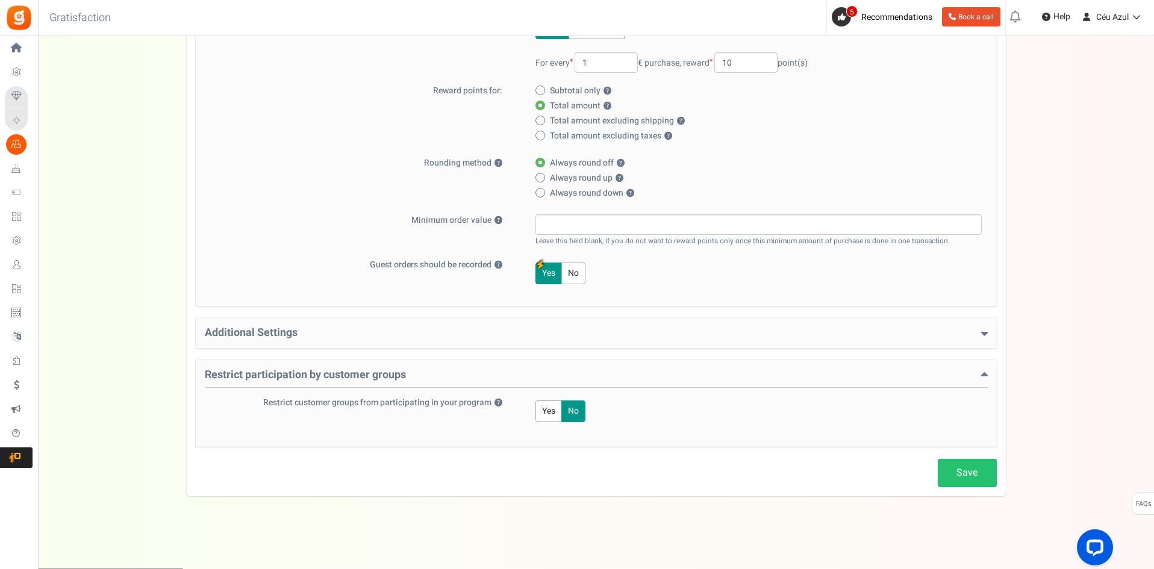
scroll to position [0, 0]
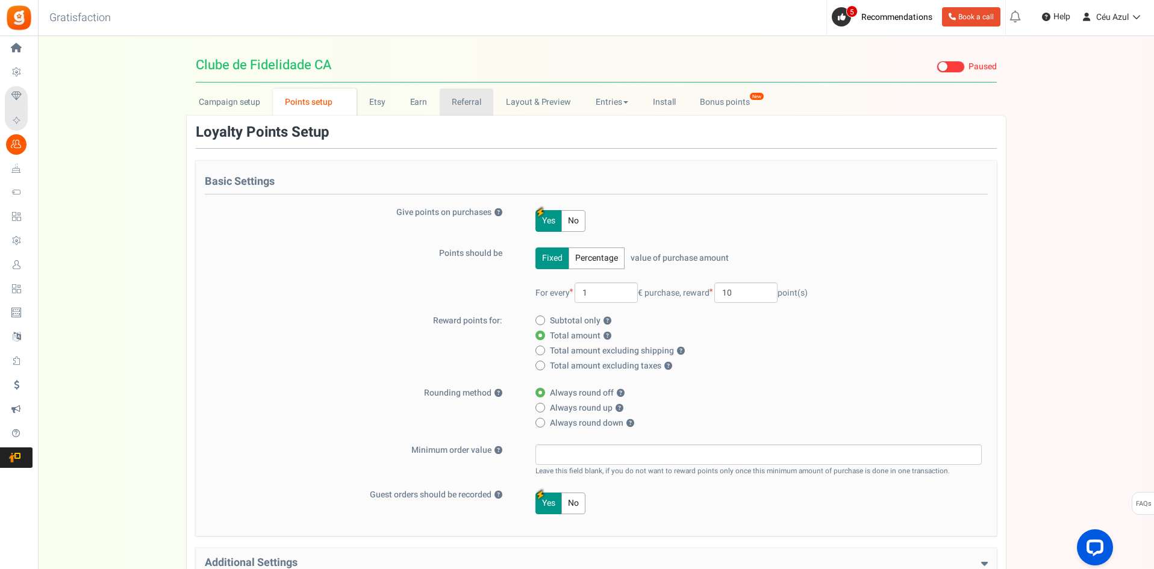
click at [459, 99] on link "Referral" at bounding box center [467, 102] width 54 height 27
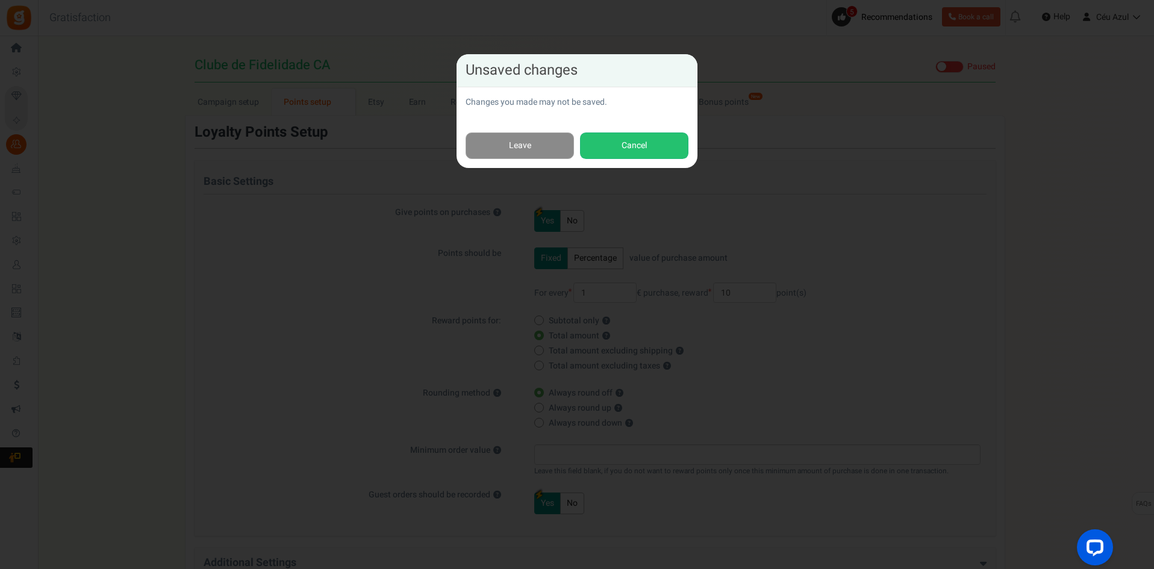
click at [535, 137] on link "Leave" at bounding box center [519, 145] width 108 height 27
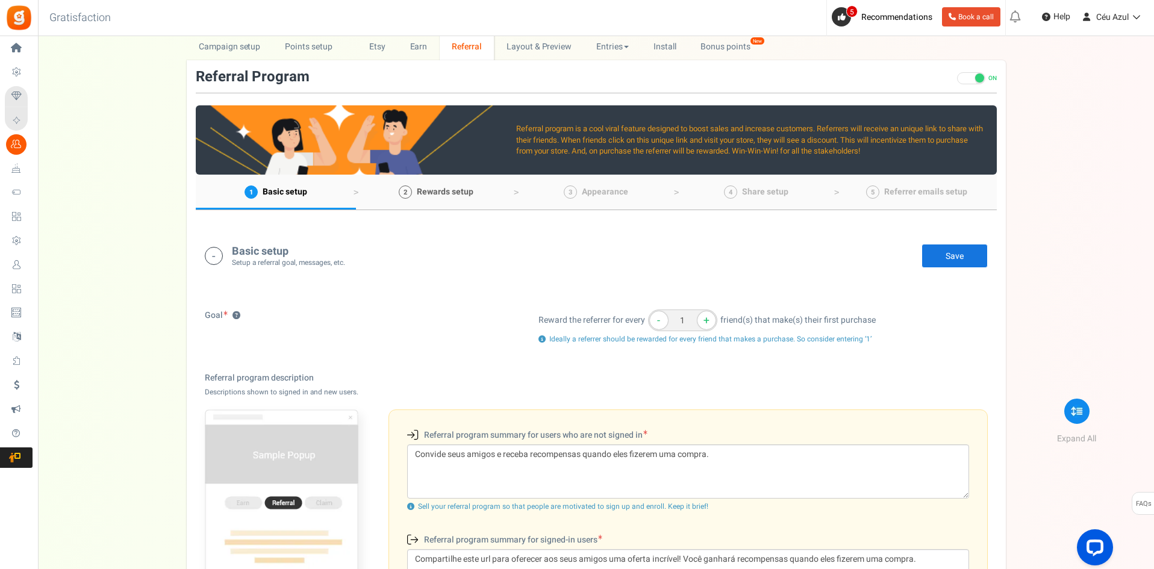
scroll to position [55, 0]
click at [448, 189] on span "Rewards setup" at bounding box center [445, 192] width 57 height 13
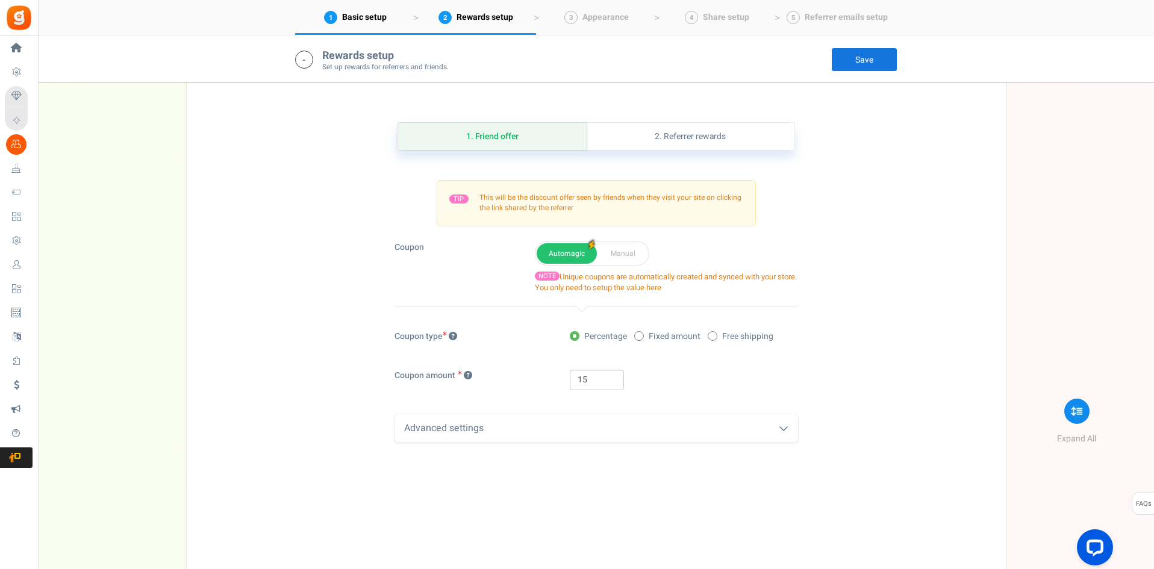
scroll to position [871, 0]
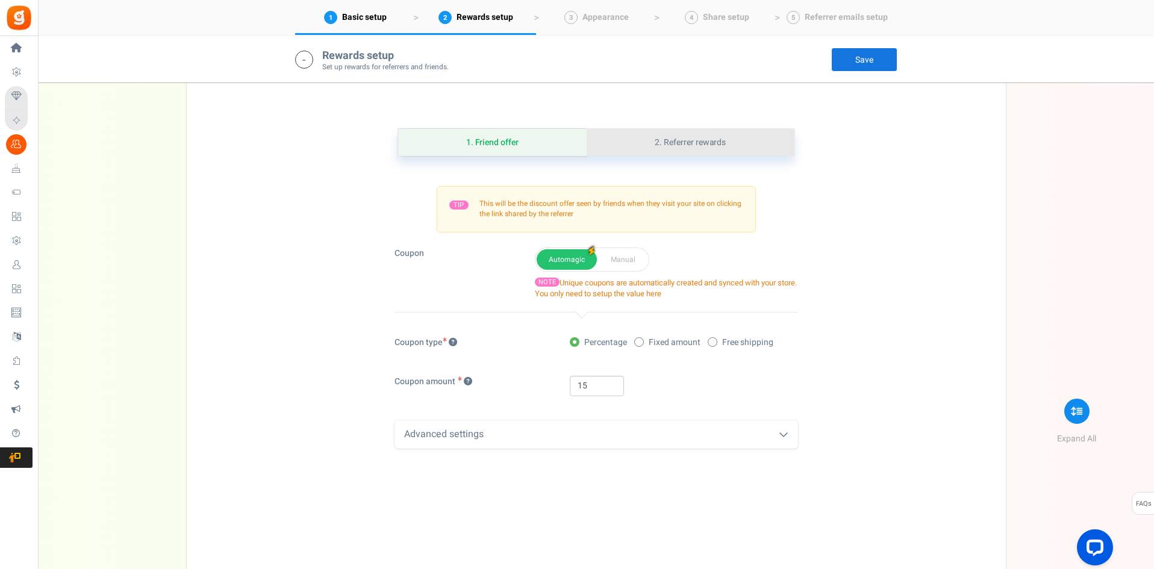
click at [709, 134] on link "2. Referrer rewards" at bounding box center [689, 142] width 207 height 27
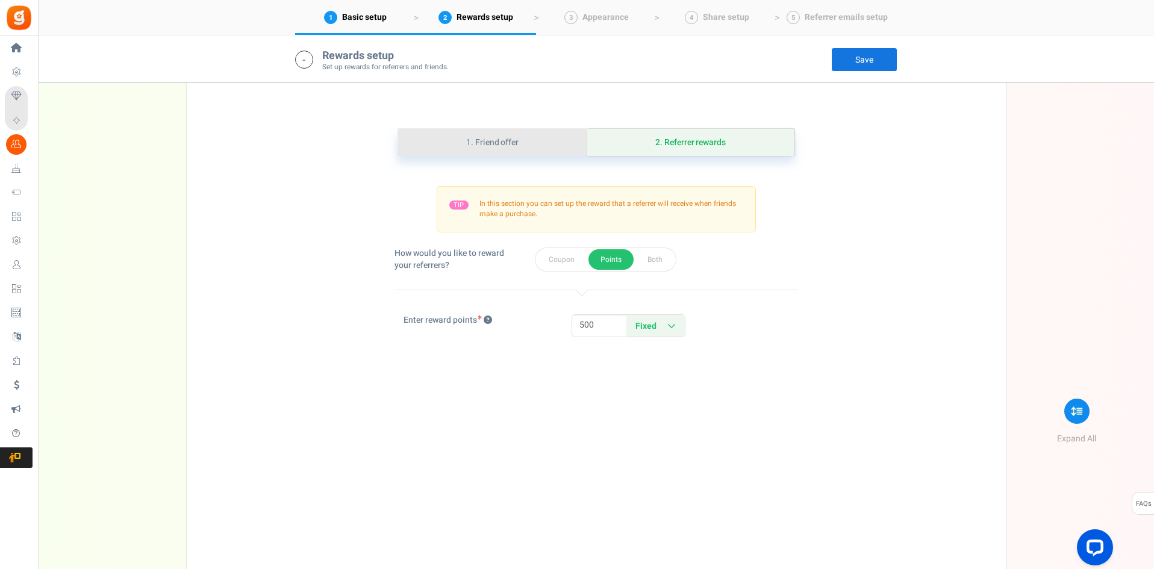
click at [474, 136] on link "1. Friend offer" at bounding box center [492, 142] width 189 height 27
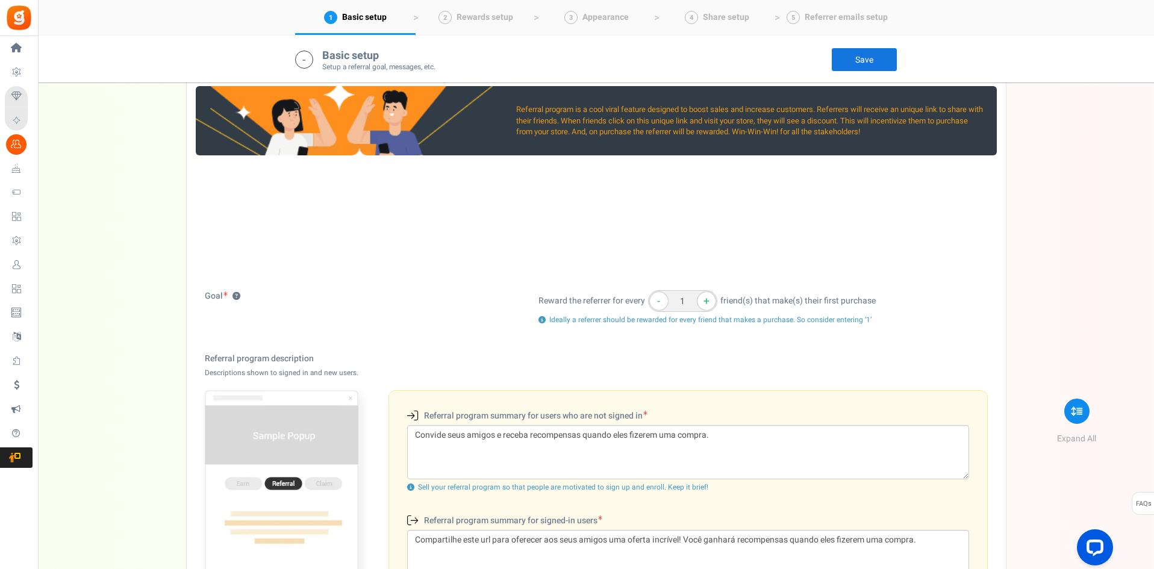
scroll to position [301, 0]
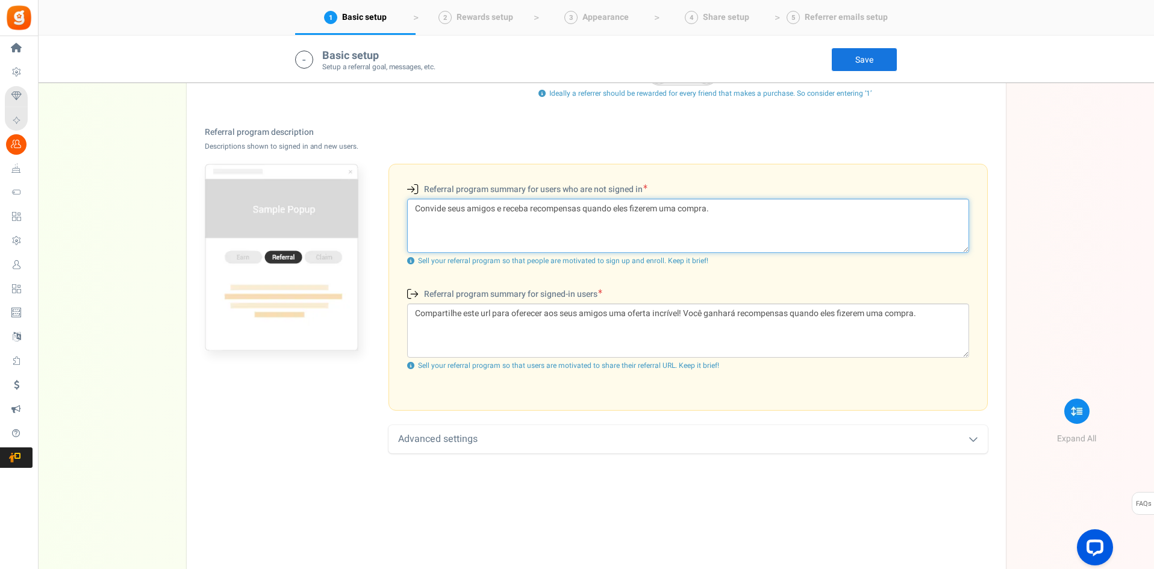
click at [464, 213] on textarea "Convide seus amigos e receba recompensas quando eles fizerem uma compra." at bounding box center [688, 226] width 562 height 54
paste textarea "a as tuas amigas para o Céu Azul 💙 Elas recebem 15% na primeira compra e tu gan…"
type textarea "Convida as tuas amigas para o Céu Azul 💙 Elas recebem 15% na primeira compra e …"
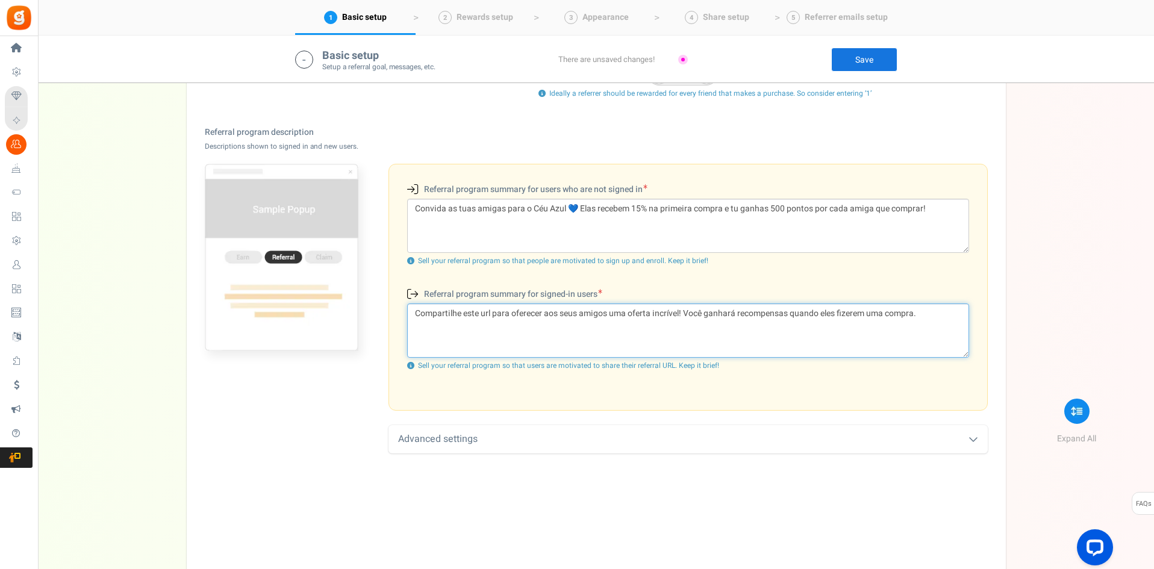
click at [530, 316] on textarea "Compartilhe este url para oferecer aos seus amigos uma oferta incrível! Você ga…" at bounding box center [688, 330] width 562 height 54
paste textarea "Partilha o teu link exclusivo ✨ As tuas amigas recebem 15% de desconto na 1.ª c…"
type textarea "Partilha o teu link exclusivo ✨ As tuas amigas recebem 15% de desconto na 1.ª c…"
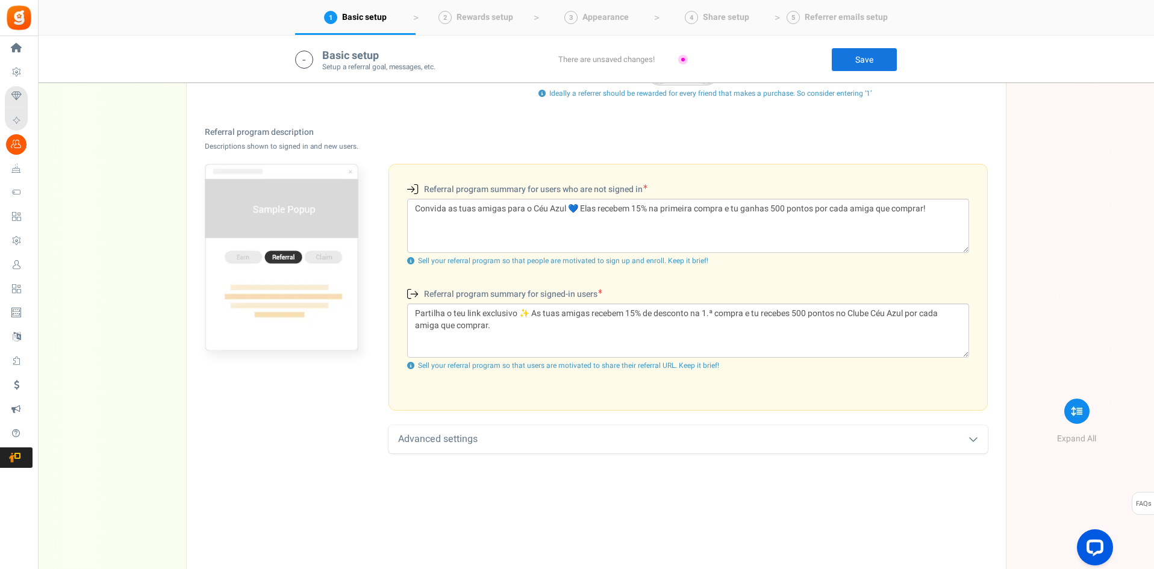
click at [595, 405] on div "Referral program summary for users who are not signed in (New users) Convida as…" at bounding box center [687, 287] width 599 height 247
click at [595, 436] on div "Advanced settings" at bounding box center [687, 439] width 599 height 28
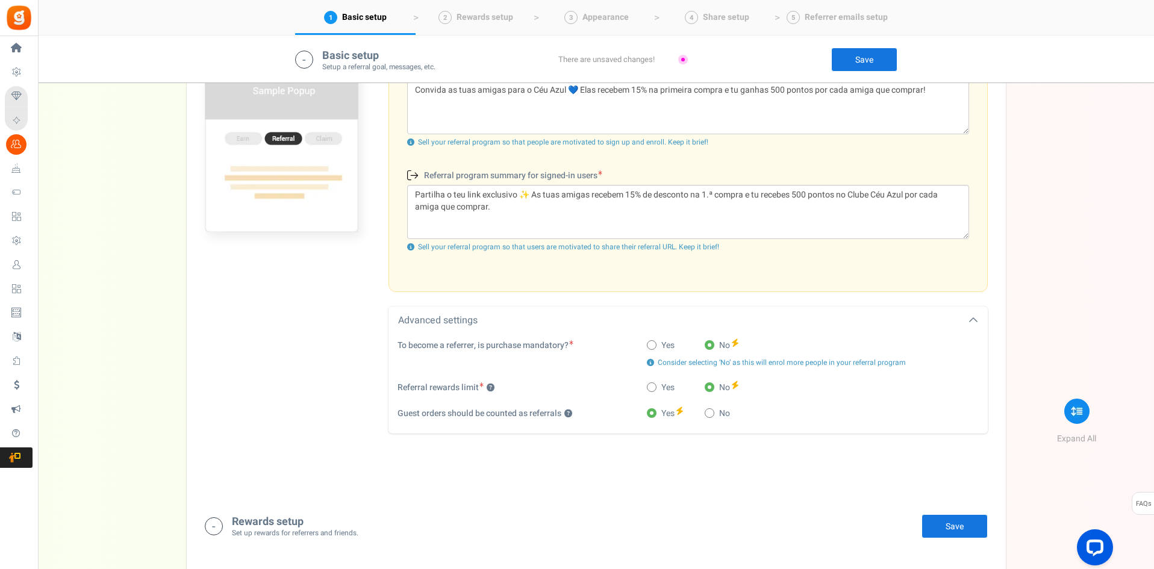
scroll to position [462, 0]
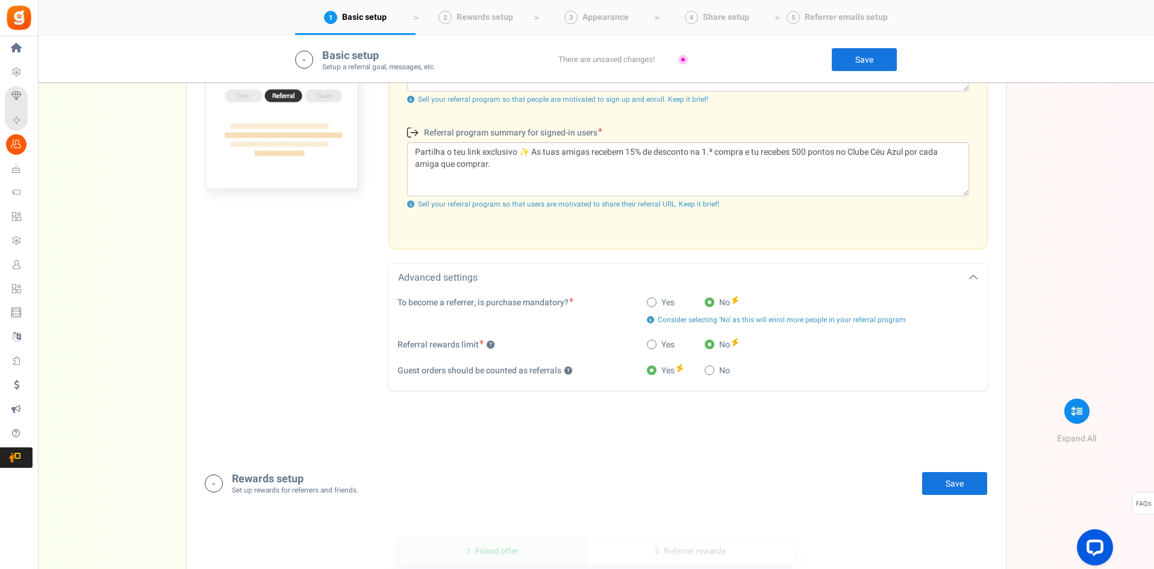
click at [943, 489] on link "Save" at bounding box center [954, 483] width 66 height 24
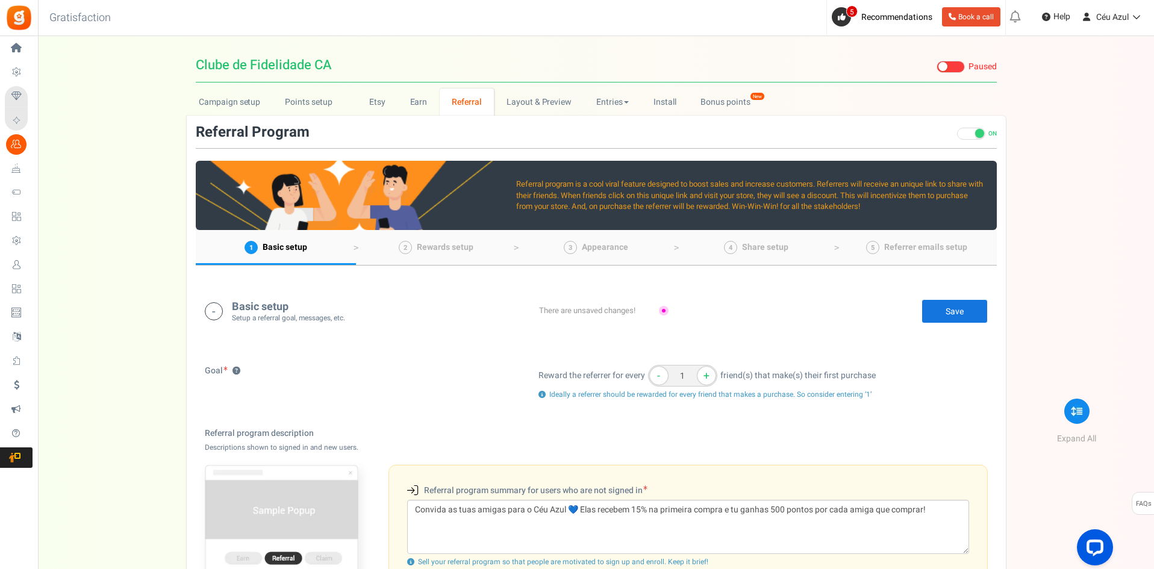
scroll to position [22, 0]
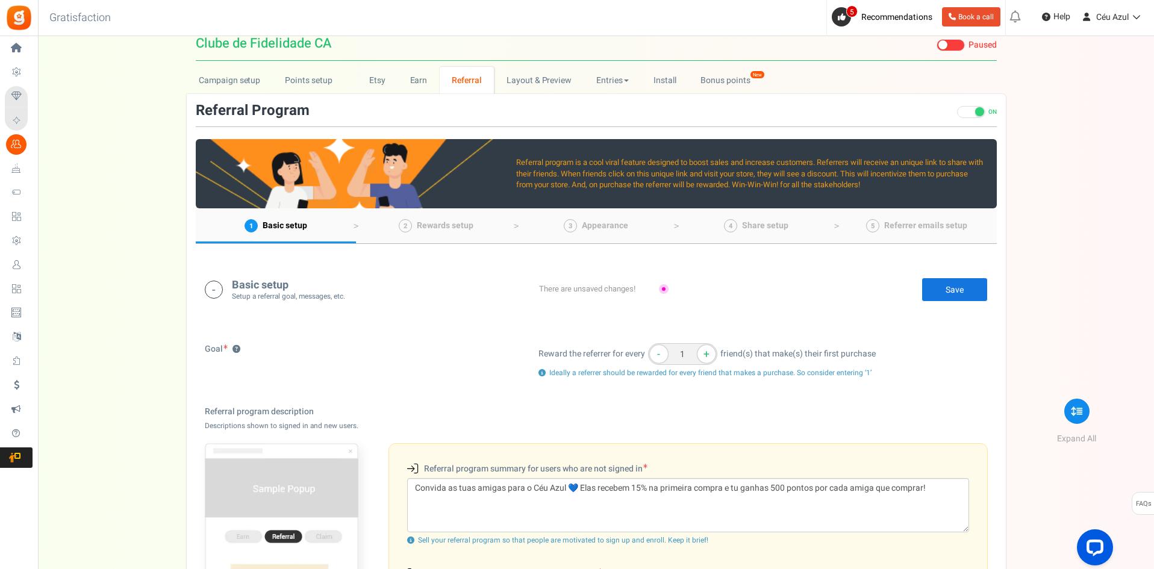
click at [952, 292] on link "Save" at bounding box center [954, 290] width 66 height 24
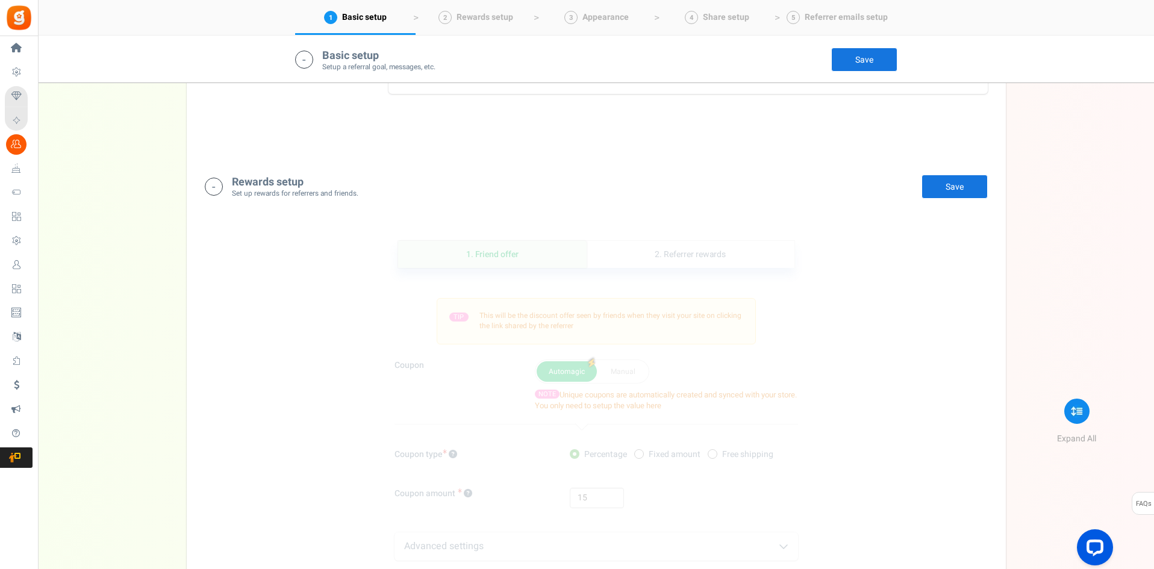
scroll to position [819, 0]
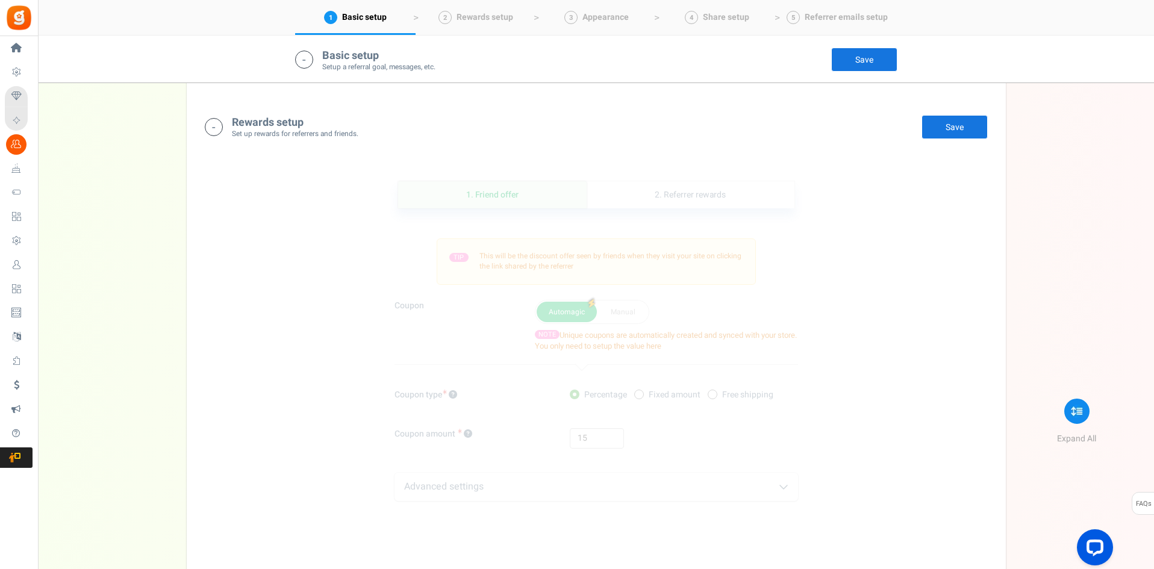
click at [944, 220] on div "1. Friend offer Paused! Coupons over. Upload now! 2. Referrer rewards Paused! C…" at bounding box center [596, 407] width 801 height 512
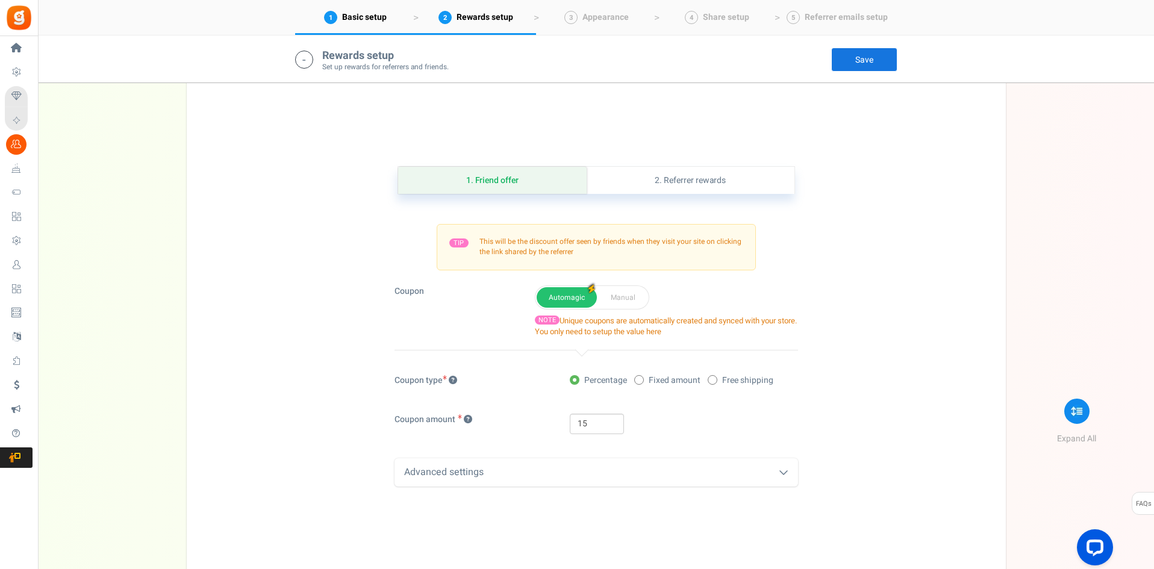
scroll to position [886, 0]
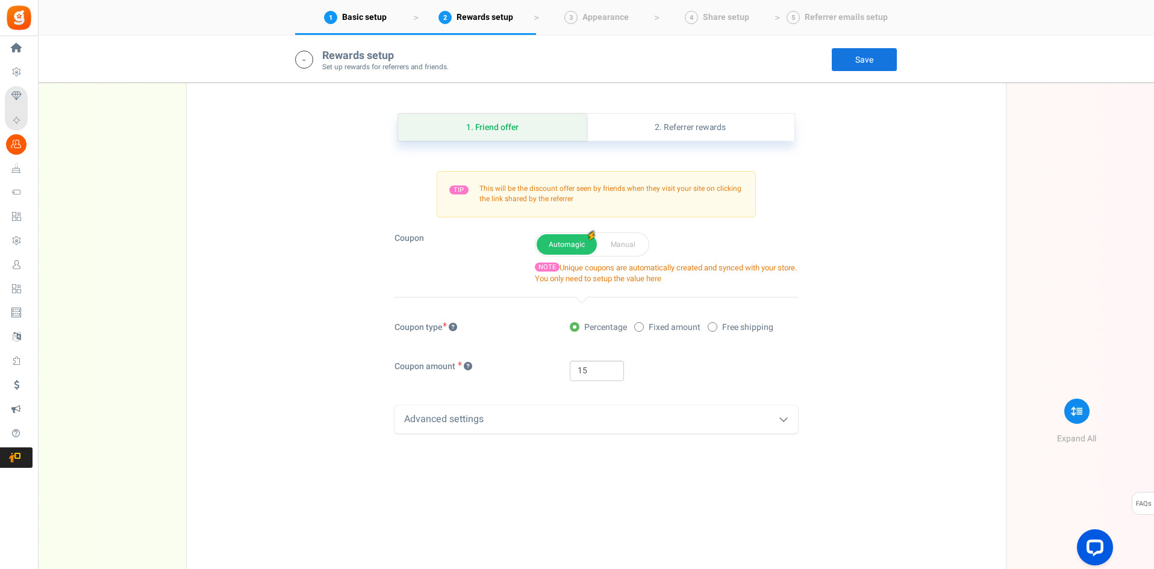
click at [622, 418] on div "Advanced settings" at bounding box center [595, 419] width 403 height 28
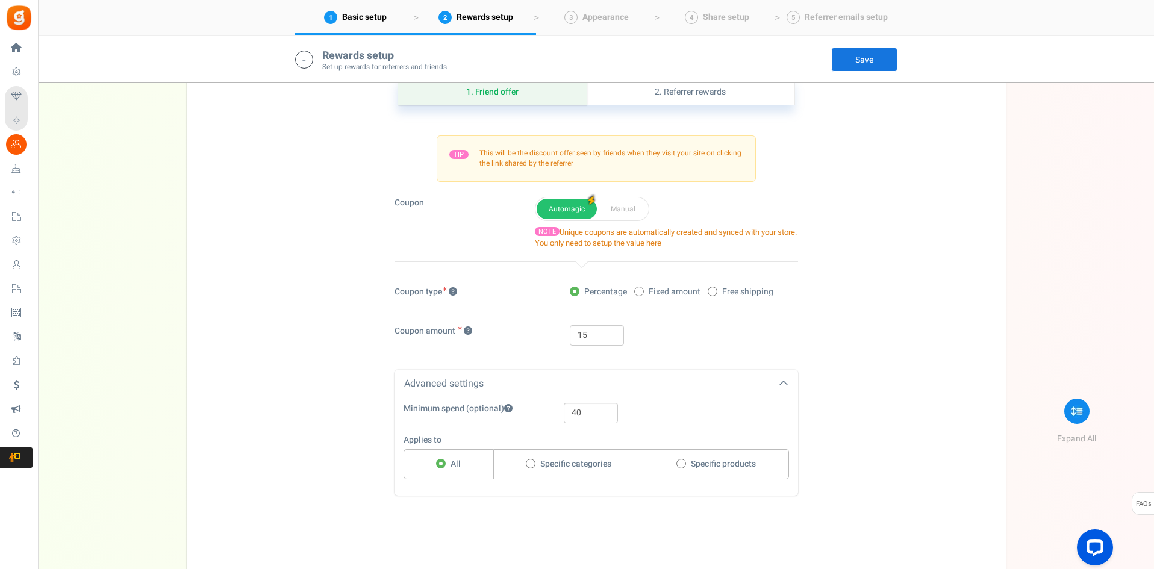
scroll to position [923, 0]
drag, startPoint x: 588, startPoint y: 412, endPoint x: 565, endPoint y: 412, distance: 23.5
click at [565, 412] on input "40" at bounding box center [591, 412] width 54 height 20
click at [715, 425] on div "Minimum spend (optional) 40 Maximum spend (optional) Applies to All Specific ca…" at bounding box center [595, 444] width 403 height 85
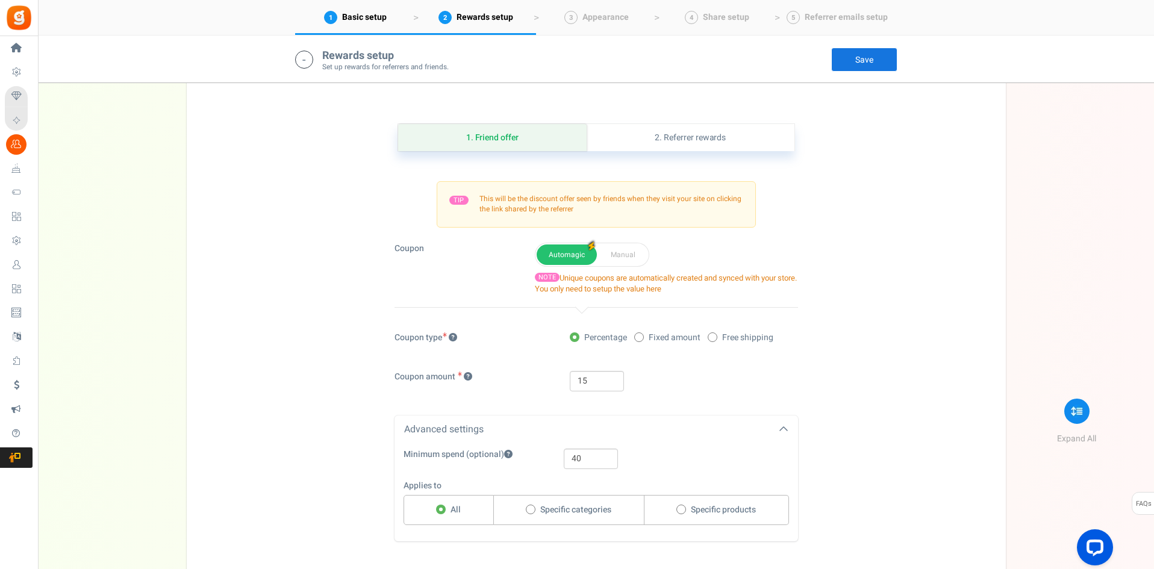
scroll to position [866, 0]
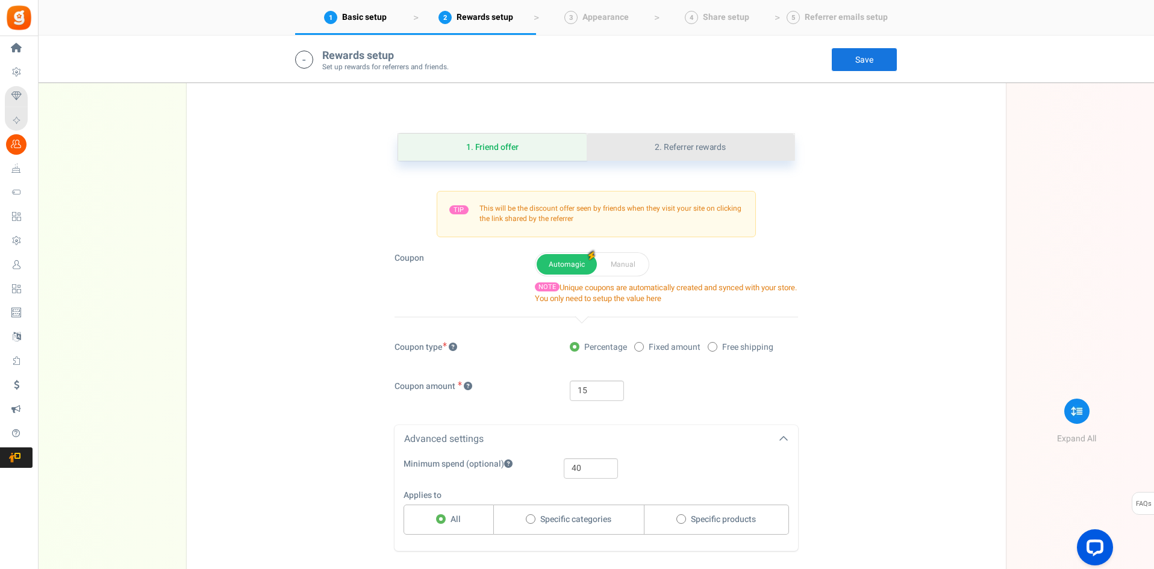
click at [673, 141] on link "2. Referrer rewards" at bounding box center [689, 147] width 207 height 27
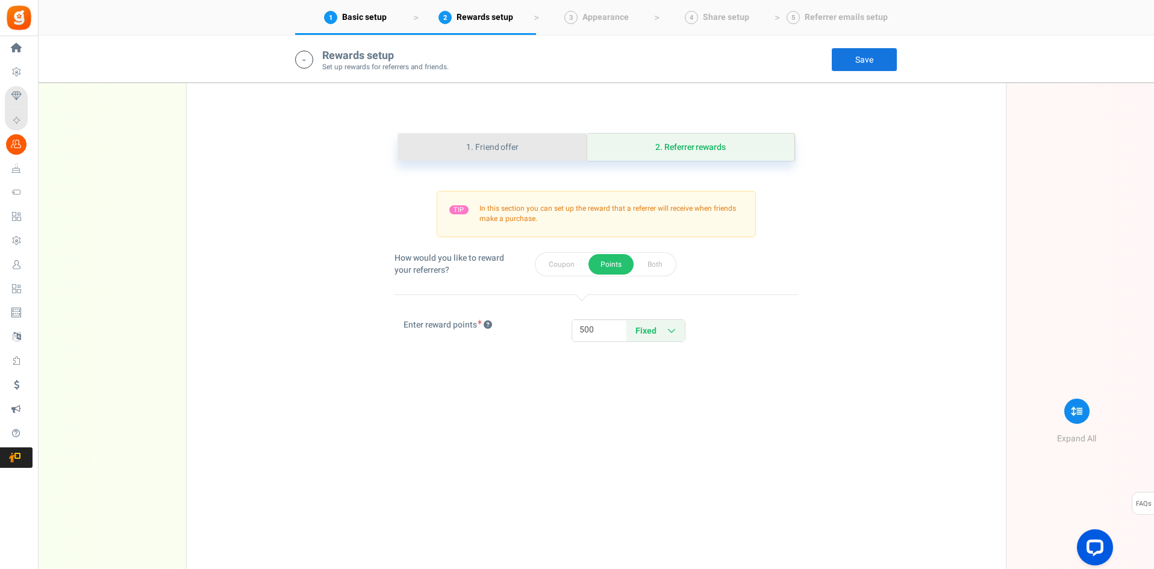
click at [506, 145] on link "1. Friend offer" at bounding box center [492, 147] width 189 height 27
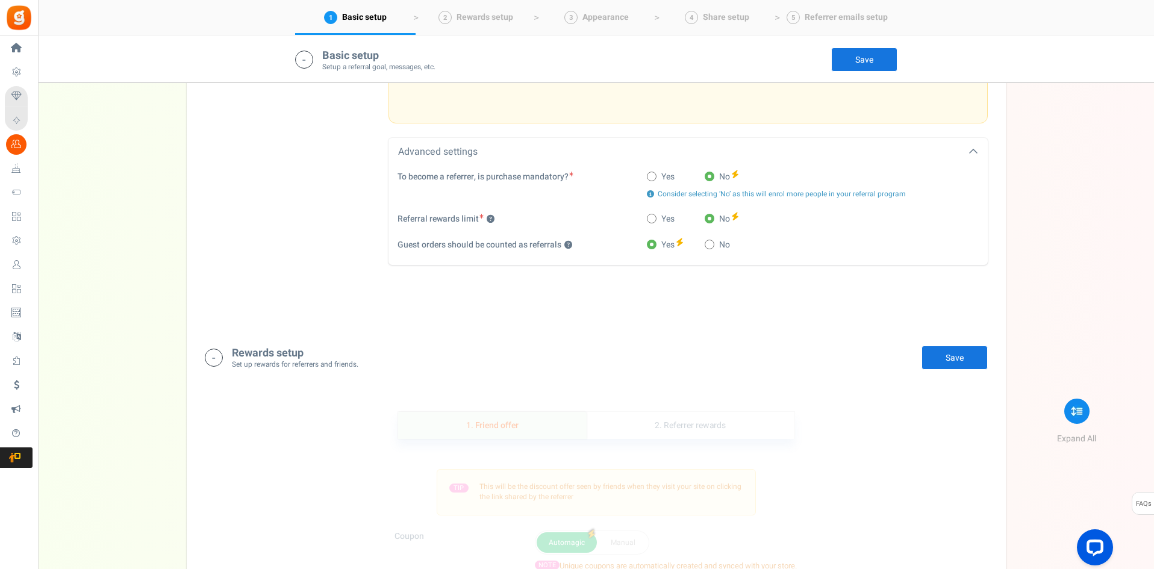
scroll to position [616, 0]
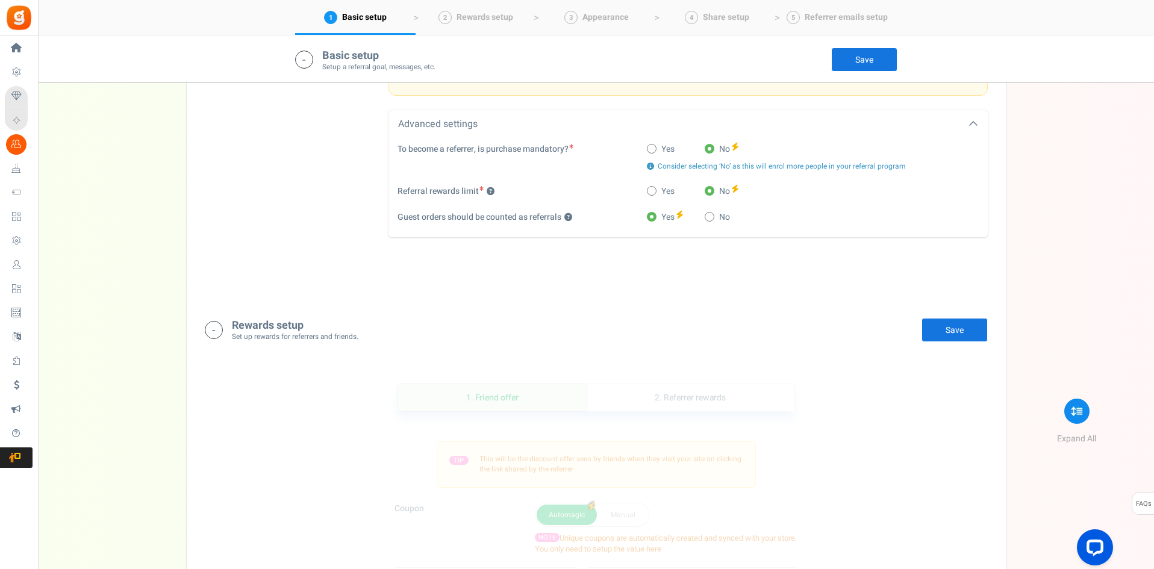
click at [945, 327] on link "Save" at bounding box center [954, 330] width 66 height 24
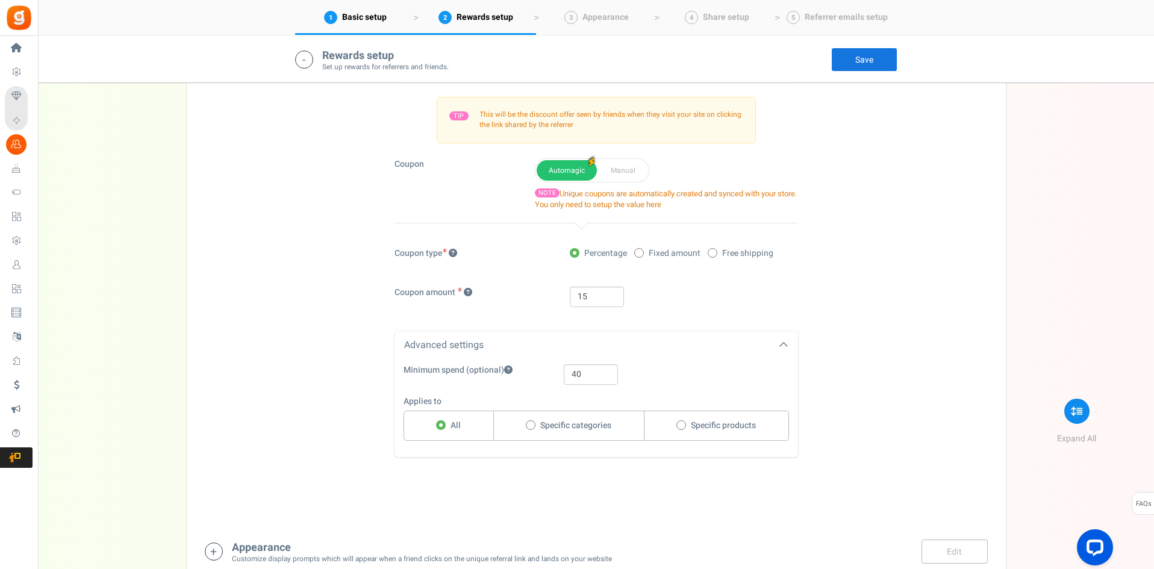
scroll to position [1145, 0]
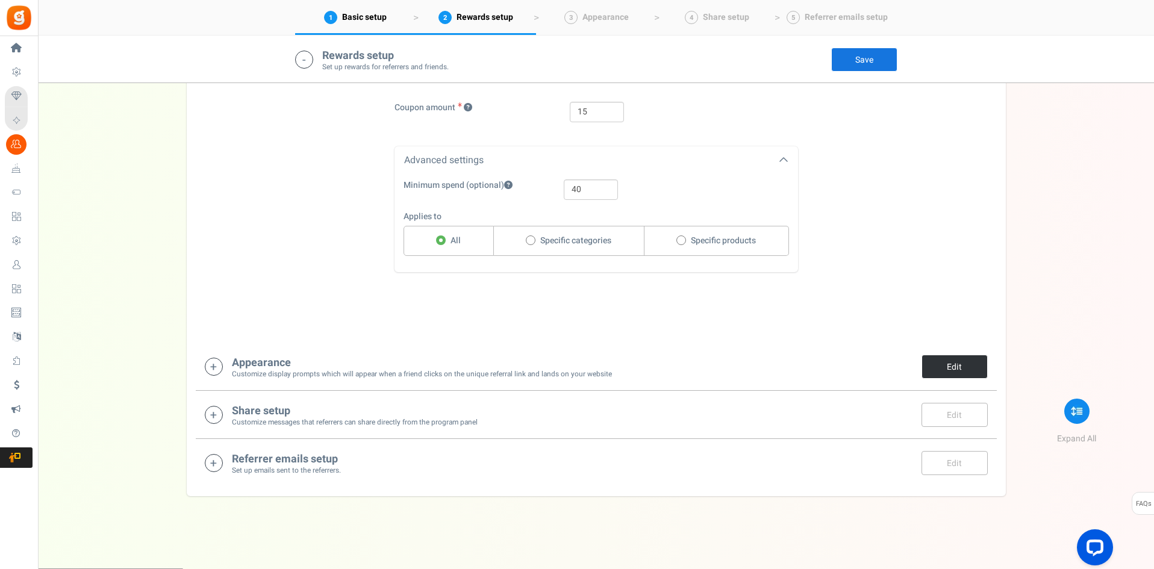
click at [941, 367] on link "Edit" at bounding box center [954, 367] width 66 height 24
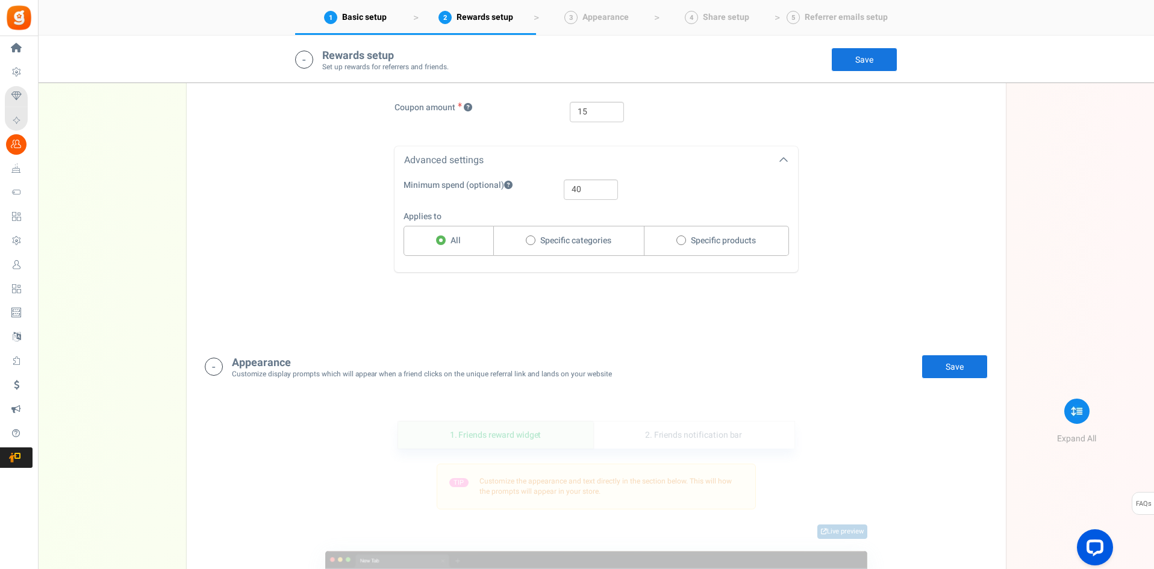
scroll to position [1453, 0]
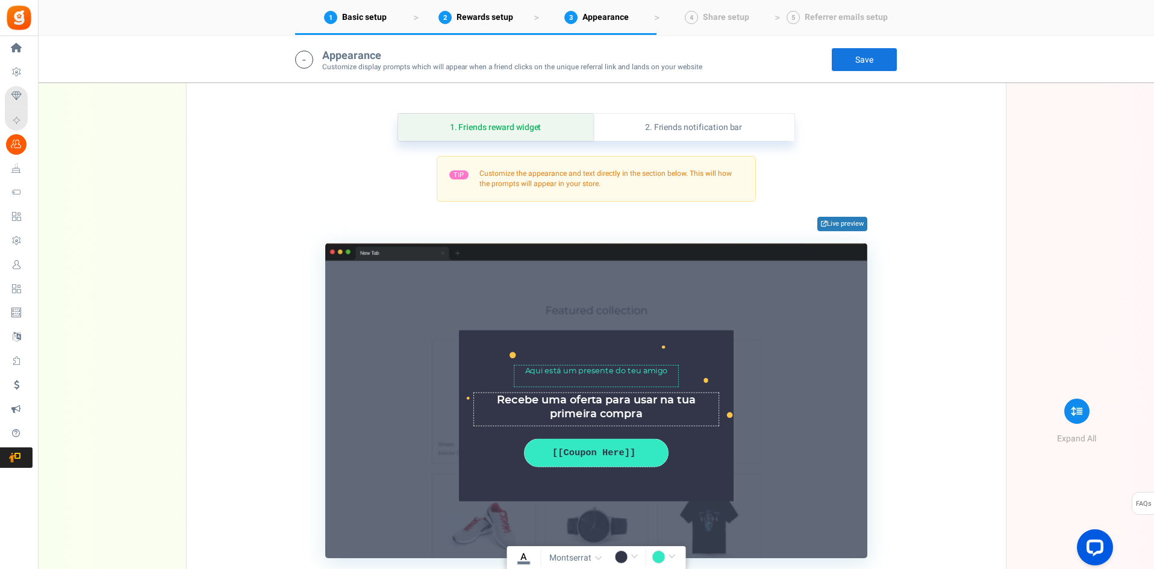
click at [920, 291] on div "TIP Customize the appearance and text directly in the section below. This will …" at bounding box center [596, 357] width 783 height 402
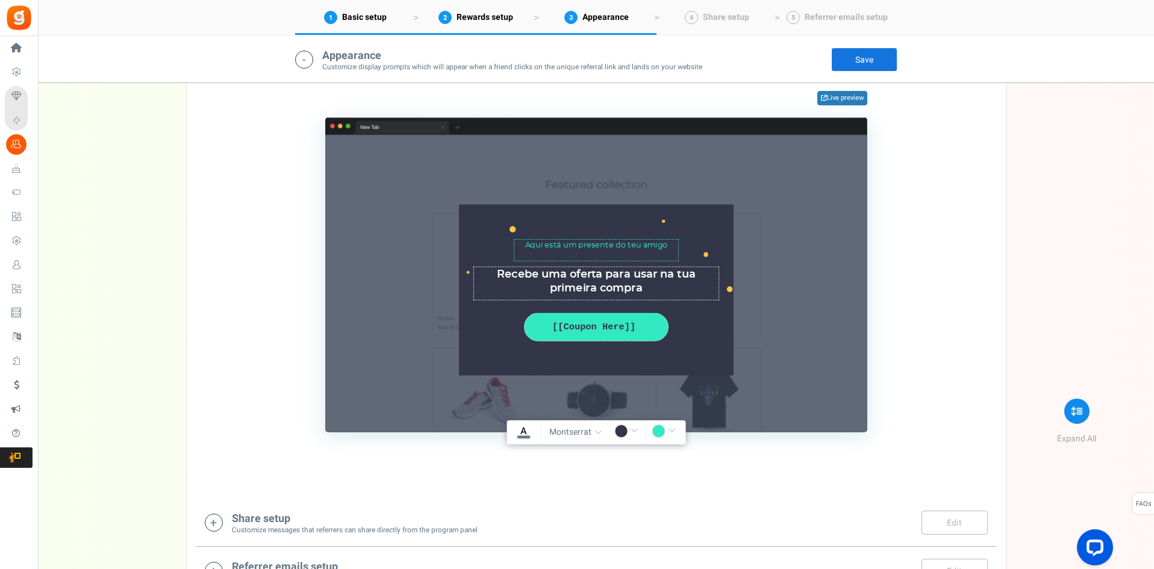
scroll to position [1536, 0]
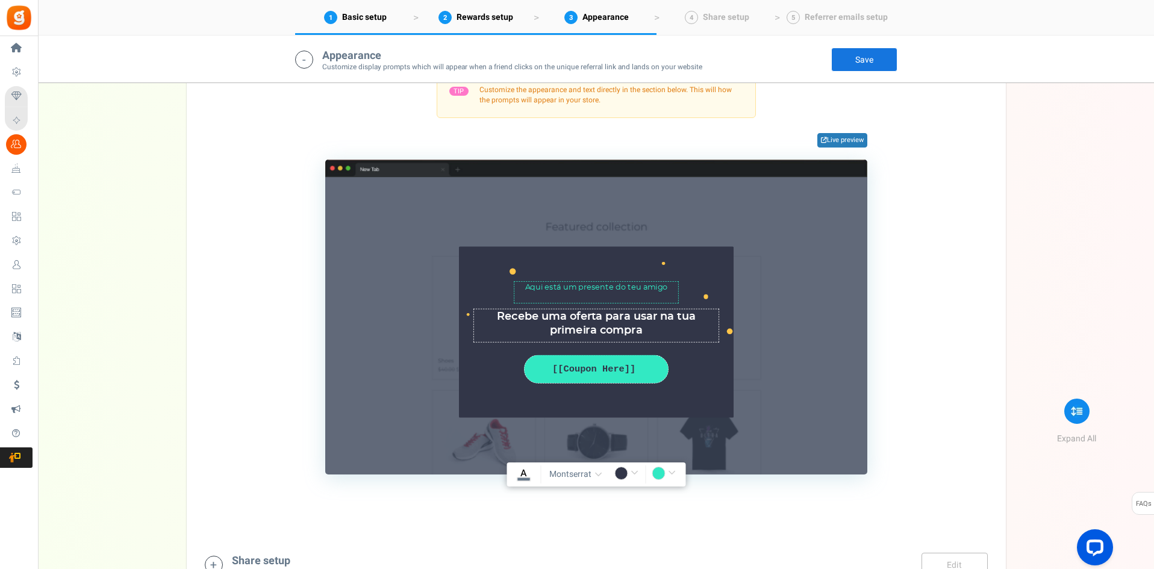
click at [664, 470] on input "#32e9c3" at bounding box center [665, 475] width 28 height 16
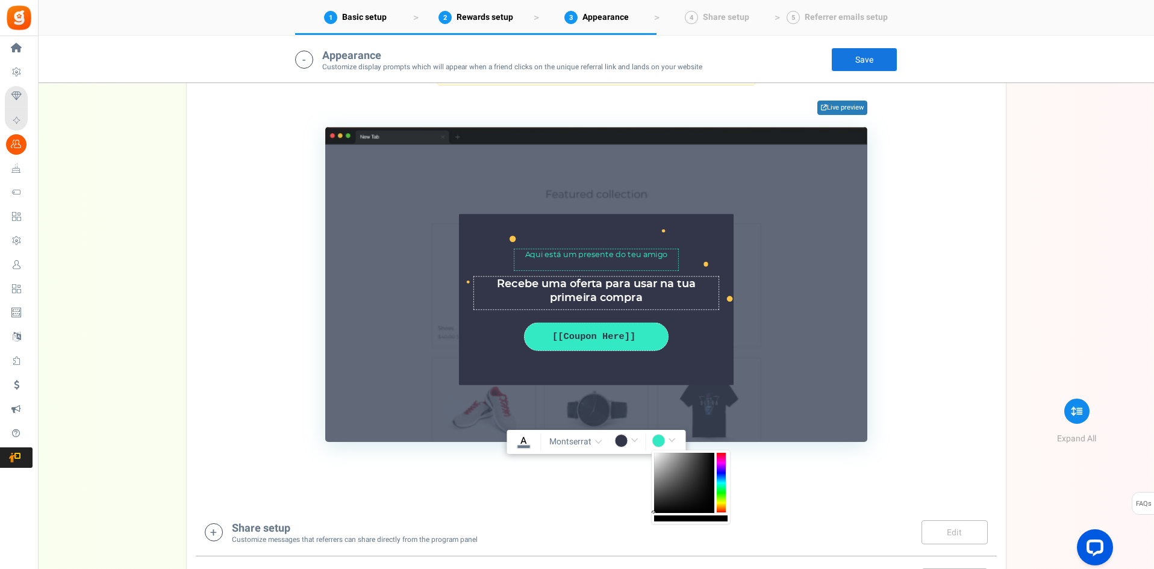
click at [658, 440] on input "#32e9c3" at bounding box center [665, 442] width 28 height 16
click at [676, 441] on input "rgba(0,0,0,1)" at bounding box center [665, 442] width 28 height 16
click at [674, 441] on input "rgba(0,0,0,1)" at bounding box center [665, 442] width 28 height 16
click at [668, 436] on input "rgba(0,0,0,1)" at bounding box center [665, 442] width 28 height 16
click at [668, 442] on input "rgba(0,0,0,1)" at bounding box center [665, 442] width 28 height 16
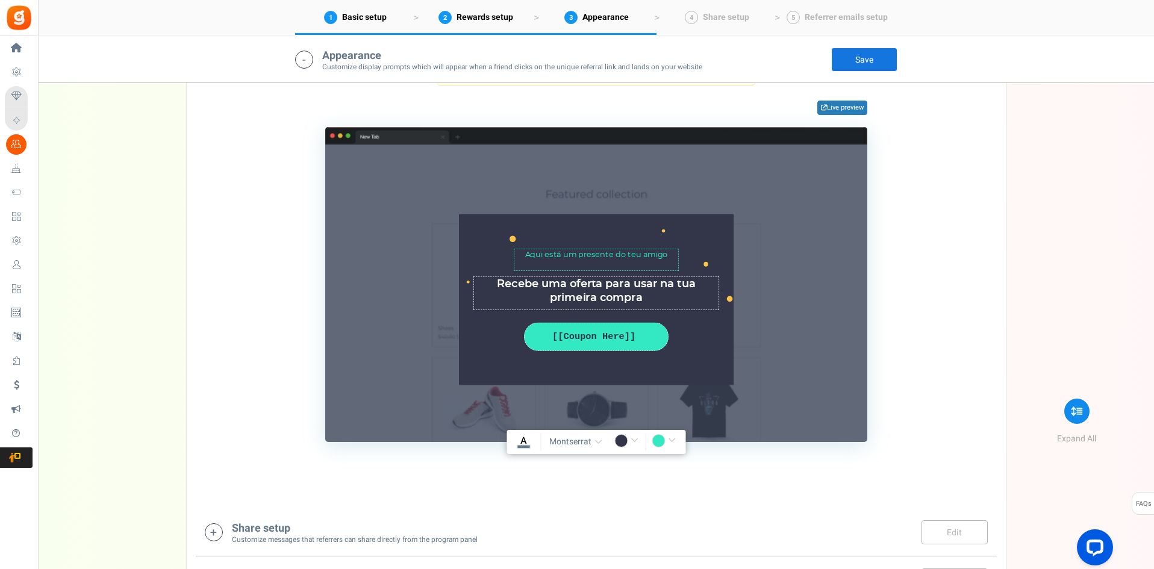
click at [656, 440] on input "rgba(0,0,0,1)" at bounding box center [665, 442] width 28 height 16
click at [676, 438] on input "rgba(0,0,0,1)" at bounding box center [665, 442] width 28 height 16
click at [798, 356] on div "Aqui está um presente surpresa do seu amigo Char(s) : 0 Receba uma oferta para …" at bounding box center [595, 299] width 433 height 252
click at [669, 440] on input "rgba(0,0,0,1)" at bounding box center [665, 442] width 28 height 16
click at [722, 471] on div at bounding box center [720, 483] width 9 height 60
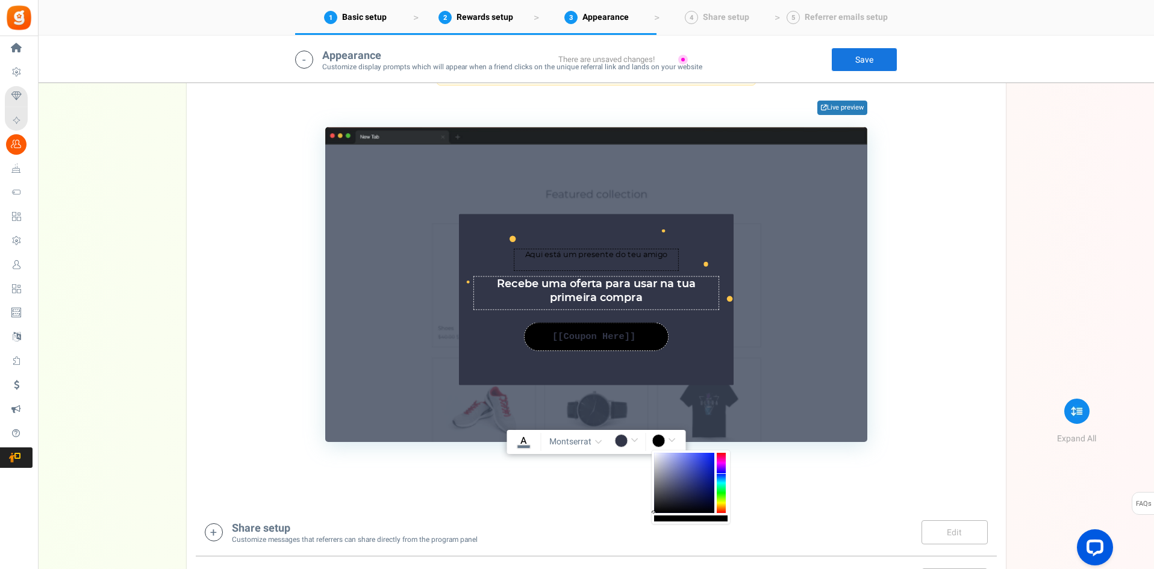
click at [722, 474] on div at bounding box center [720, 483] width 9 height 60
drag, startPoint x: 674, startPoint y: 495, endPoint x: 626, endPoint y: 530, distance: 59.8
click at [623, 436] on input "#323648" at bounding box center [628, 442] width 28 height 16
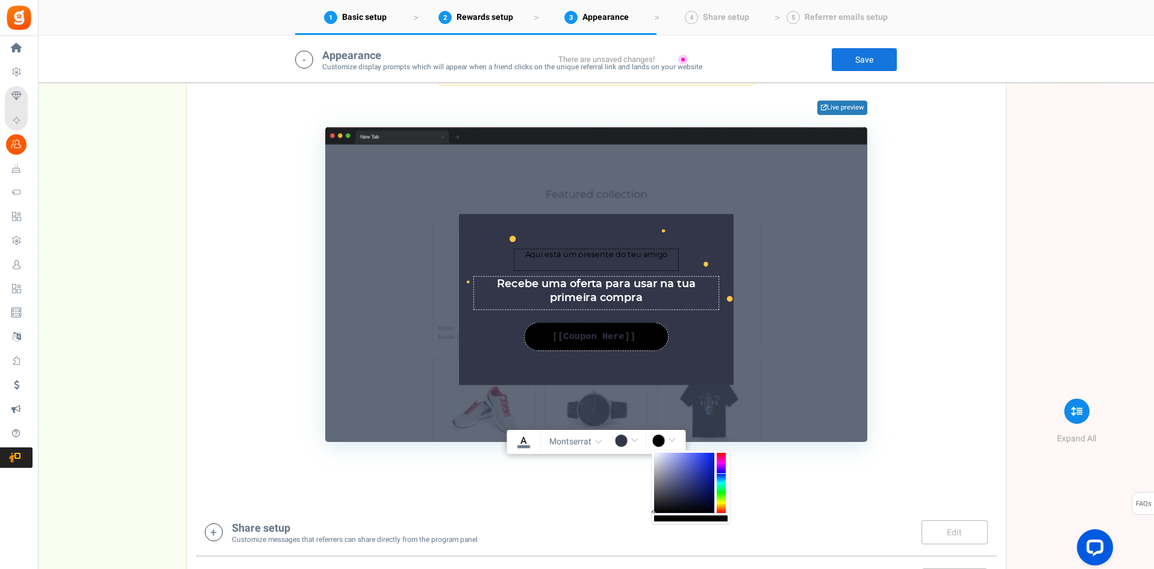
type input "rgba(0,0,0,1)"
click at [901, 338] on div "TIP Customize the appearance and text directly in the section below. This will …" at bounding box center [596, 241] width 783 height 402
type input "rgba(0,0,0,1)"
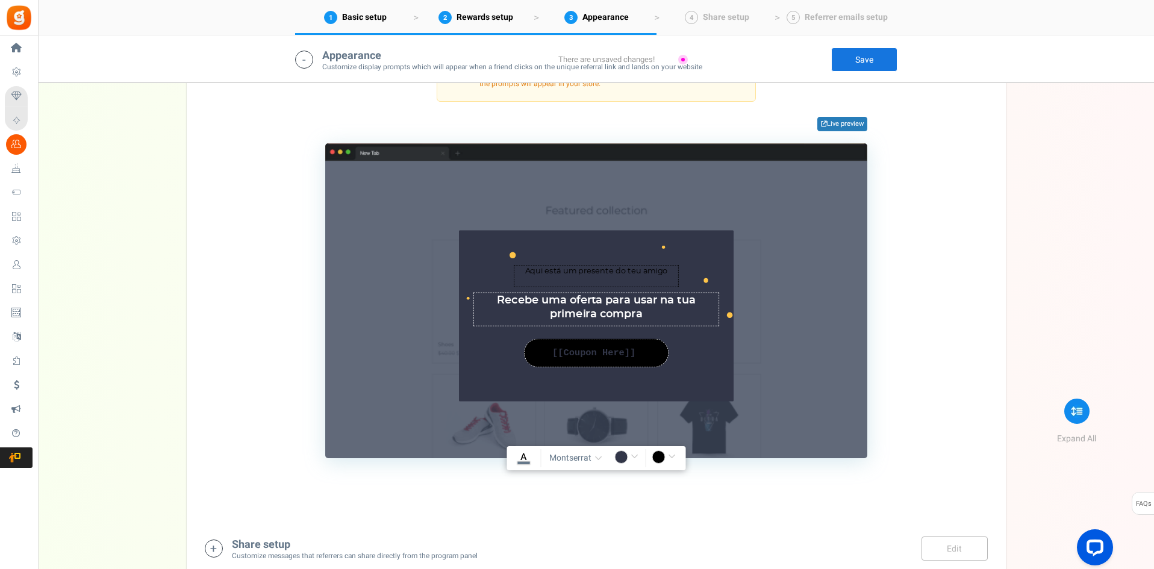
type textarea "Compartilhe este url para oferecer aos seus amigos uma oferta incrível! Você ga…"
type textarea "Convide seus amigos e receba recompensas quando eles fizerem uma compra."
click at [625, 455] on input "rgba(0,0,0,1)" at bounding box center [628, 458] width 28 height 16
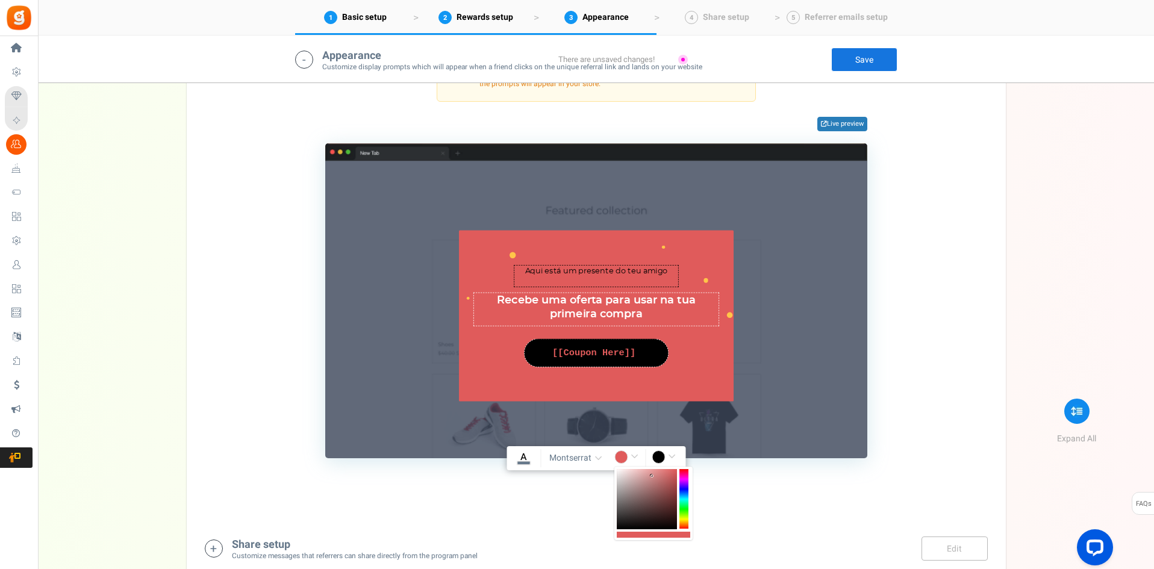
drag, startPoint x: 624, startPoint y: 480, endPoint x: 652, endPoint y: 476, distance: 28.0
click at [652, 476] on div at bounding box center [647, 499] width 60 height 60
type input "rgba(224,91,91,1)"
click at [561, 269] on textarea "Aqui está um presente surpresa do seu amigo" at bounding box center [596, 276] width 165 height 22
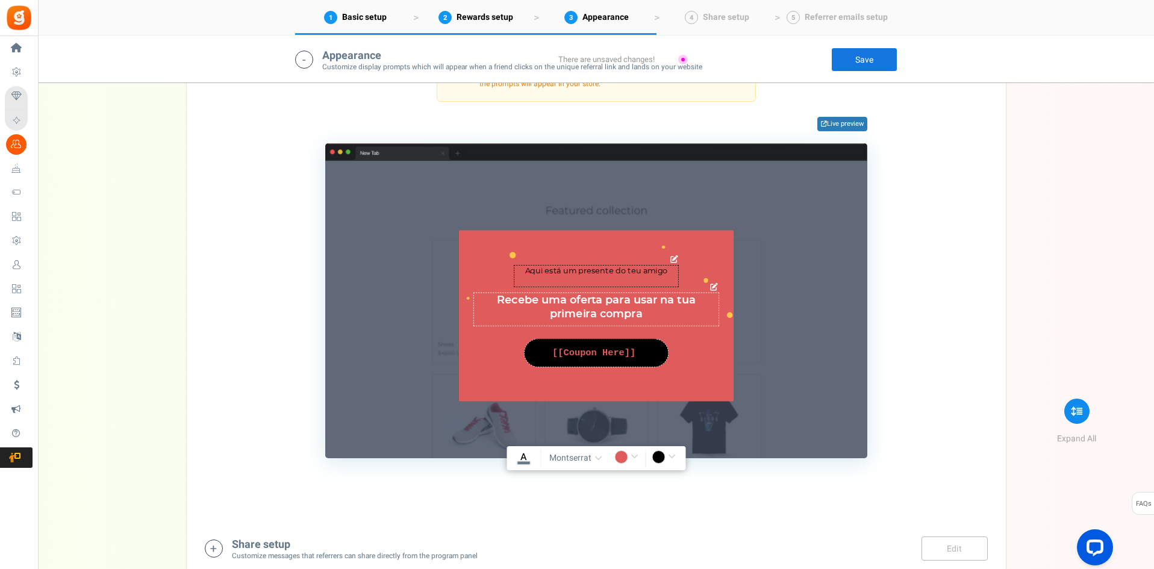
click at [561, 269] on textarea "Aqui está um presente surpresa do seu amigo" at bounding box center [596, 276] width 165 height 22
click at [959, 246] on div "TIP Customize the appearance and text directly in the section below. This will …" at bounding box center [596, 257] width 783 height 402
click at [547, 300] on textarea "Receba uma oferta para usar em sua primeira compra" at bounding box center [596, 309] width 246 height 34
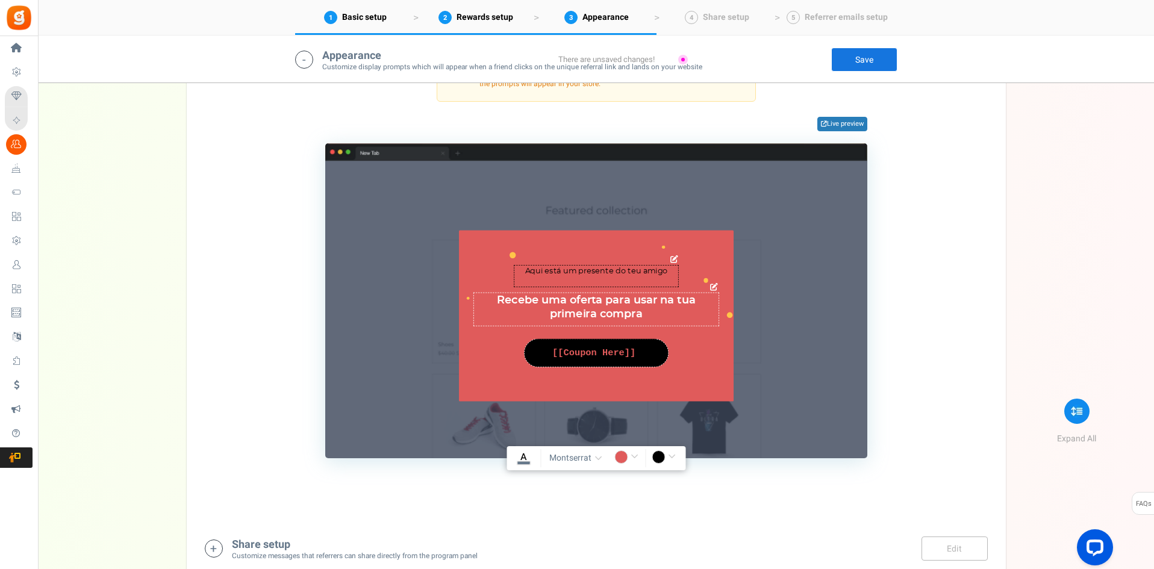
click at [547, 300] on textarea "Receba uma oferta para usar em sua primeira compra" at bounding box center [596, 309] width 246 height 34
type textarea "Aqui tens 15% de desconto para usares na tua 1ª compra!"
click at [899, 290] on div "TIP Customize the appearance and text directly in the section below. This will …" at bounding box center [596, 257] width 783 height 402
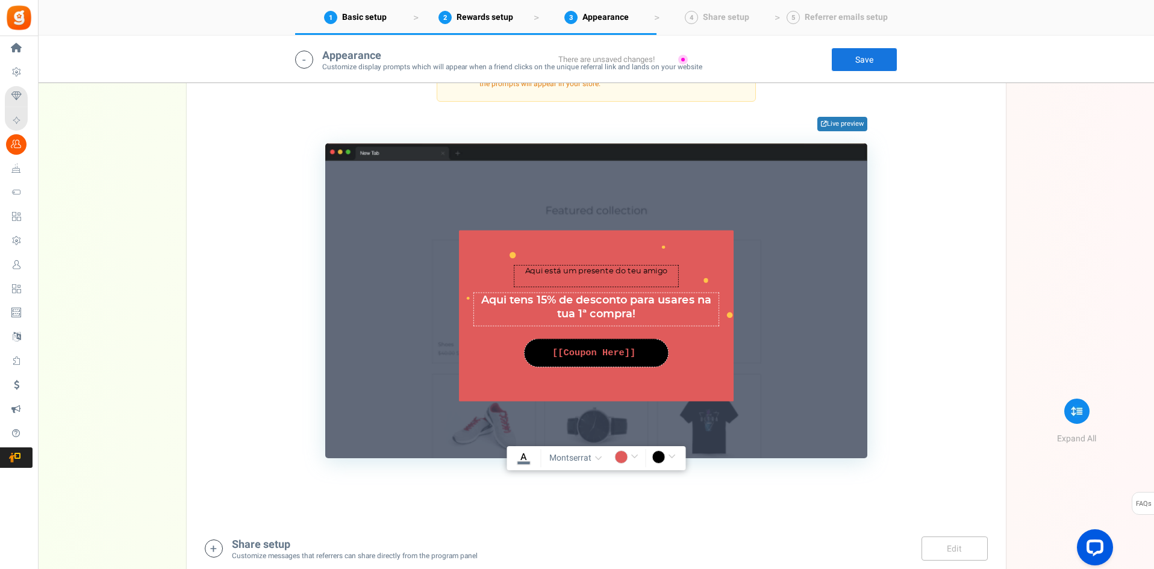
scroll to position [1431, 0]
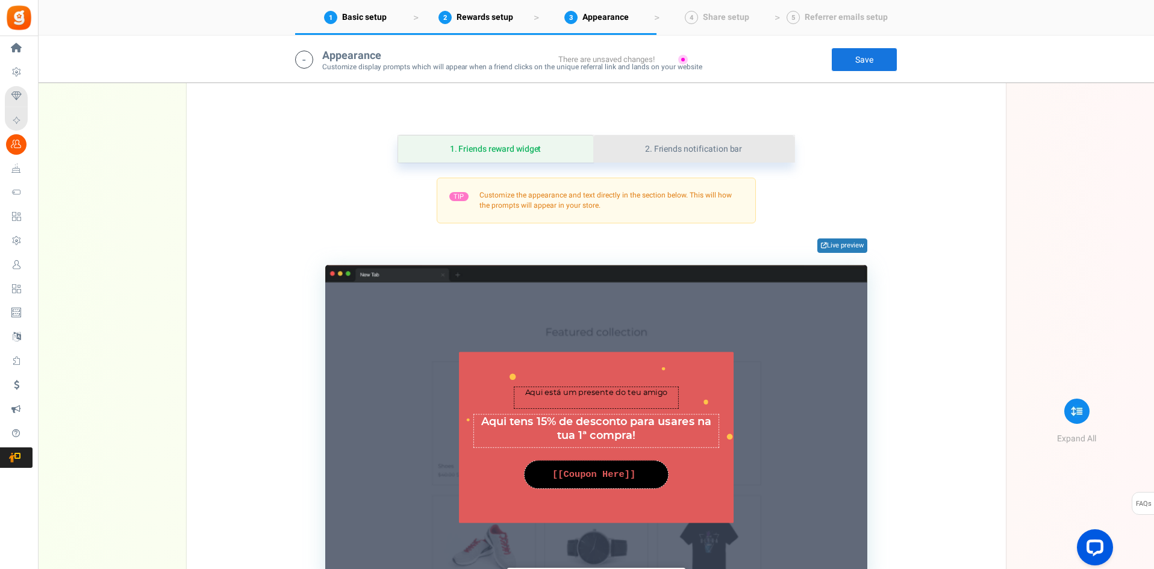
click at [724, 146] on link "2. Friends notification bar" at bounding box center [693, 148] width 201 height 27
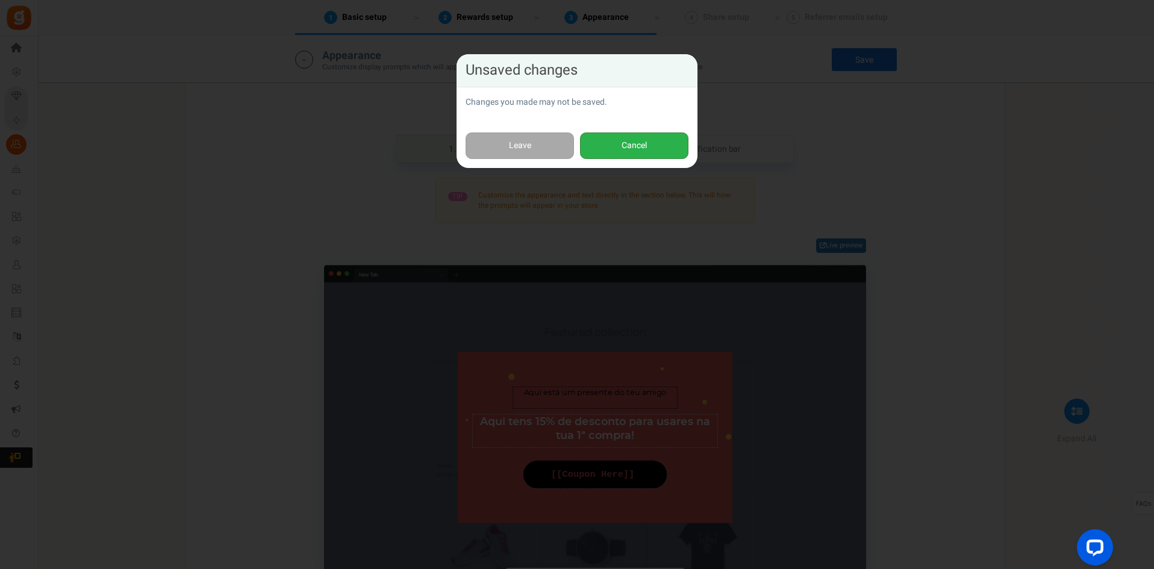
click at [662, 143] on button "Cancel" at bounding box center [634, 145] width 108 height 27
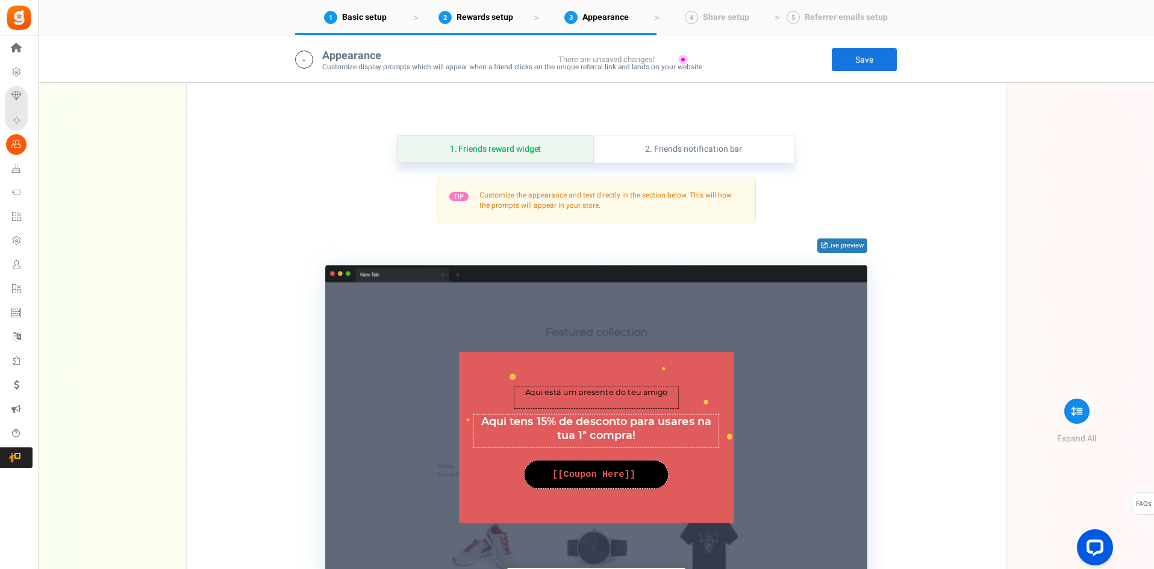
click at [865, 60] on link "Save" at bounding box center [864, 60] width 66 height 24
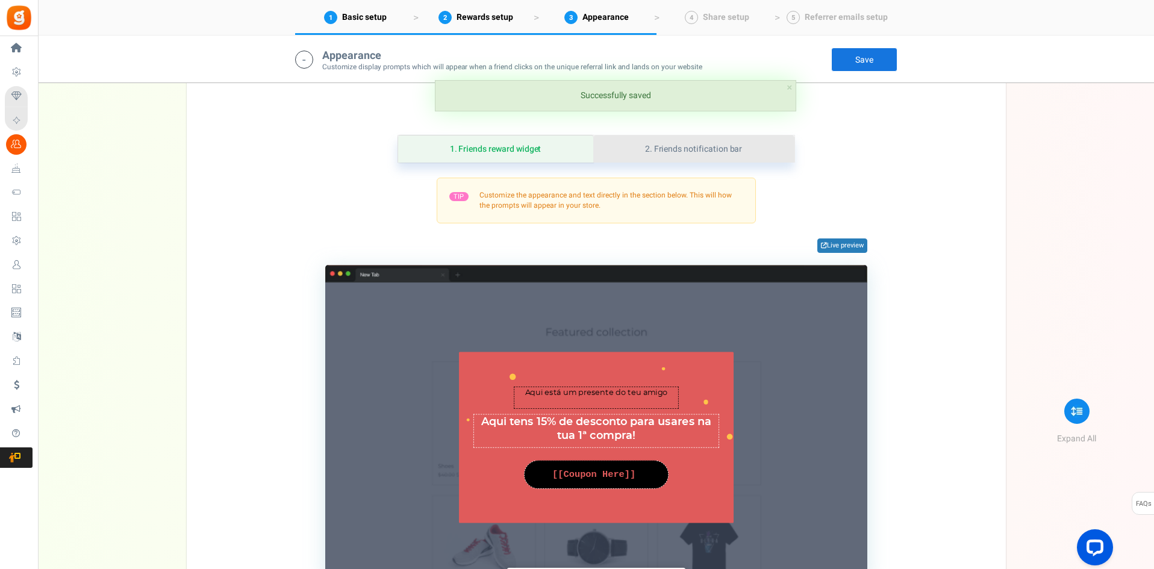
click at [703, 146] on link "2. Friends notification bar" at bounding box center [693, 148] width 201 height 27
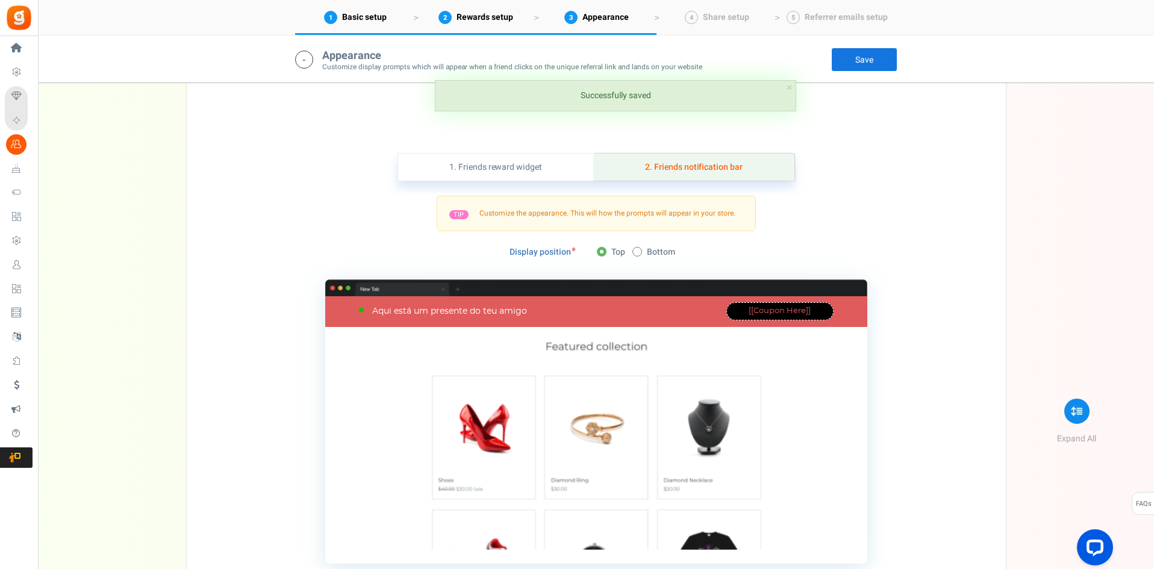
scroll to position [1412, 0]
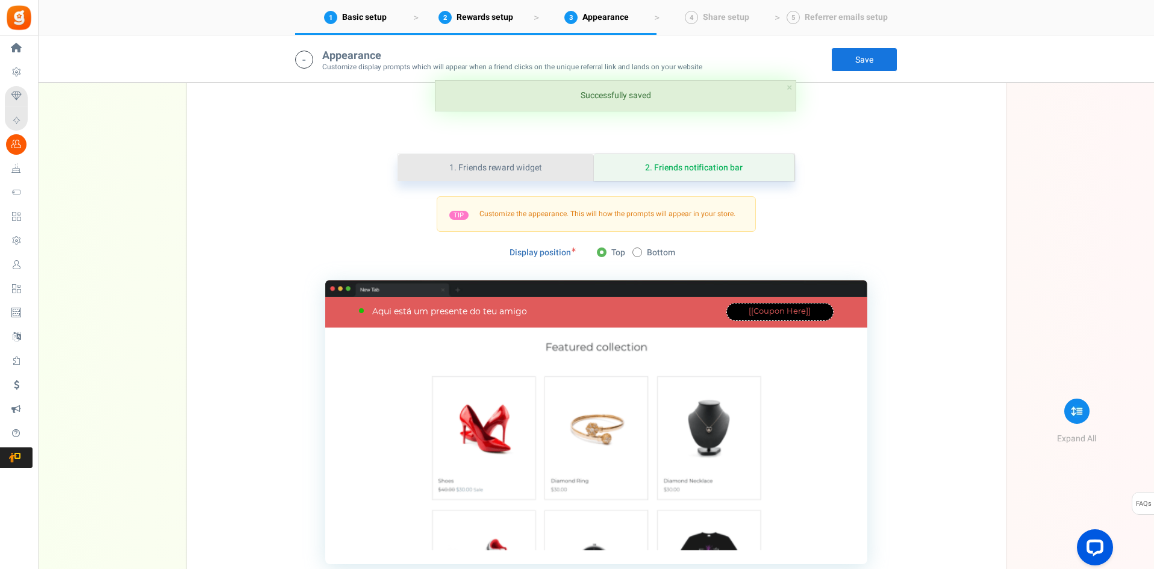
click at [545, 164] on link "1. Friends reward widget" at bounding box center [496, 167] width 196 height 27
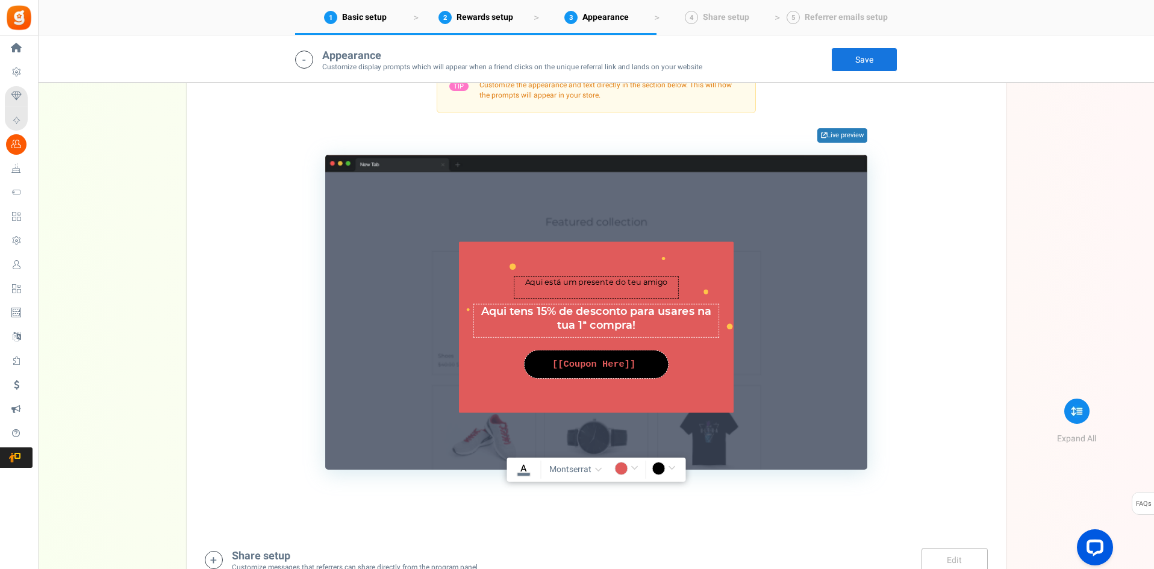
scroll to position [1542, 0]
click at [626, 467] on input "rgba(224,91,91,1)" at bounding box center [628, 469] width 28 height 16
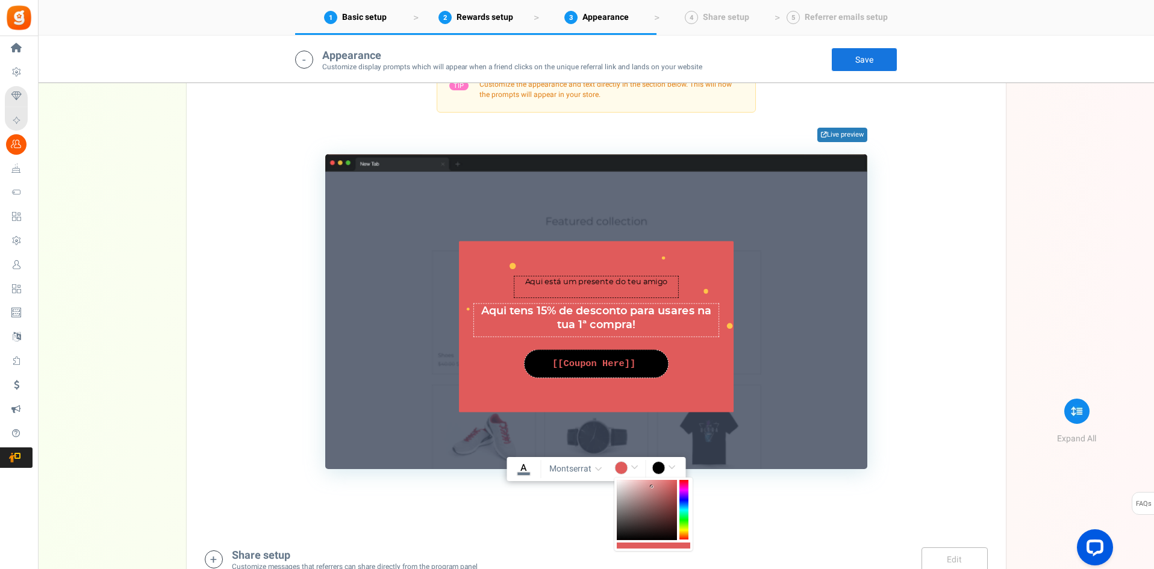
click at [686, 502] on div at bounding box center [683, 510] width 9 height 60
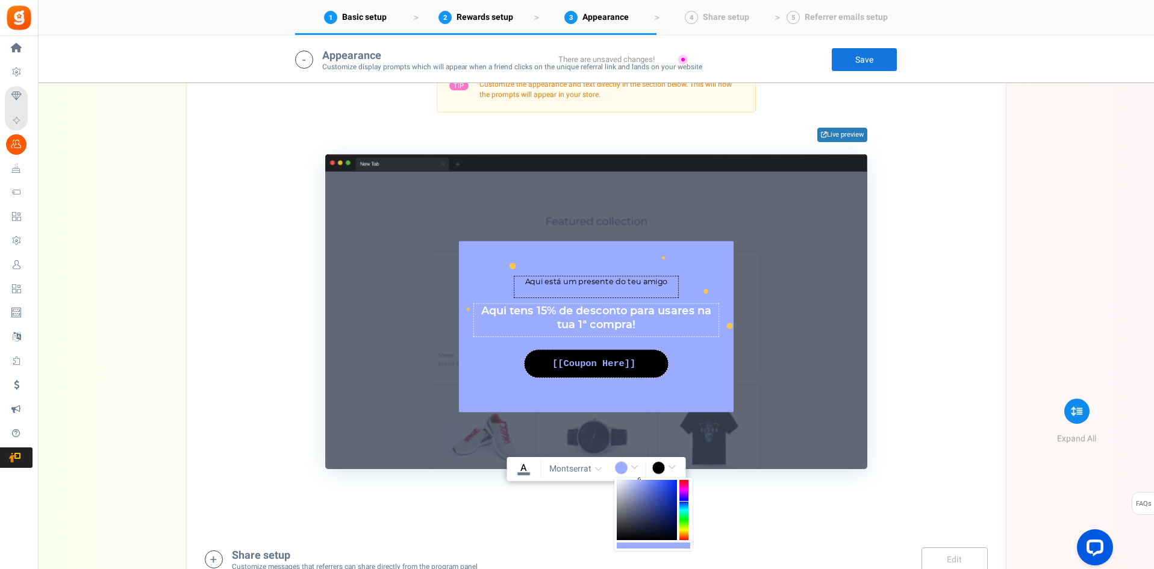
drag, startPoint x: 653, startPoint y: 496, endPoint x: 640, endPoint y: 467, distance: 32.1
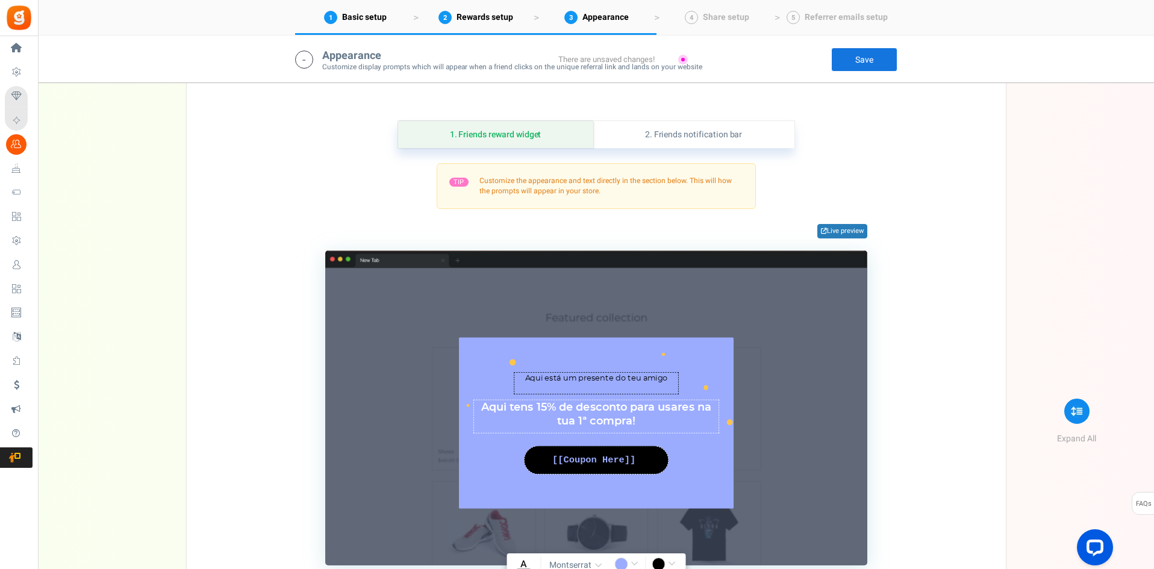
type input "rgba(155,172,255,1)"
click at [862, 58] on link "Save" at bounding box center [864, 60] width 66 height 24
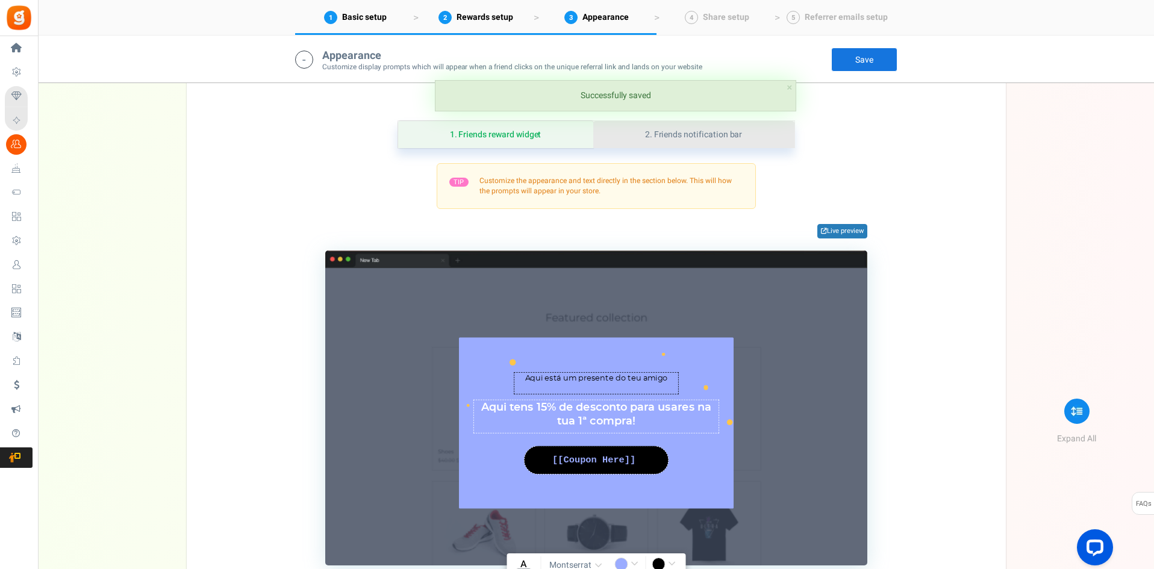
click at [692, 138] on link "2. Friends notification bar" at bounding box center [693, 134] width 201 height 27
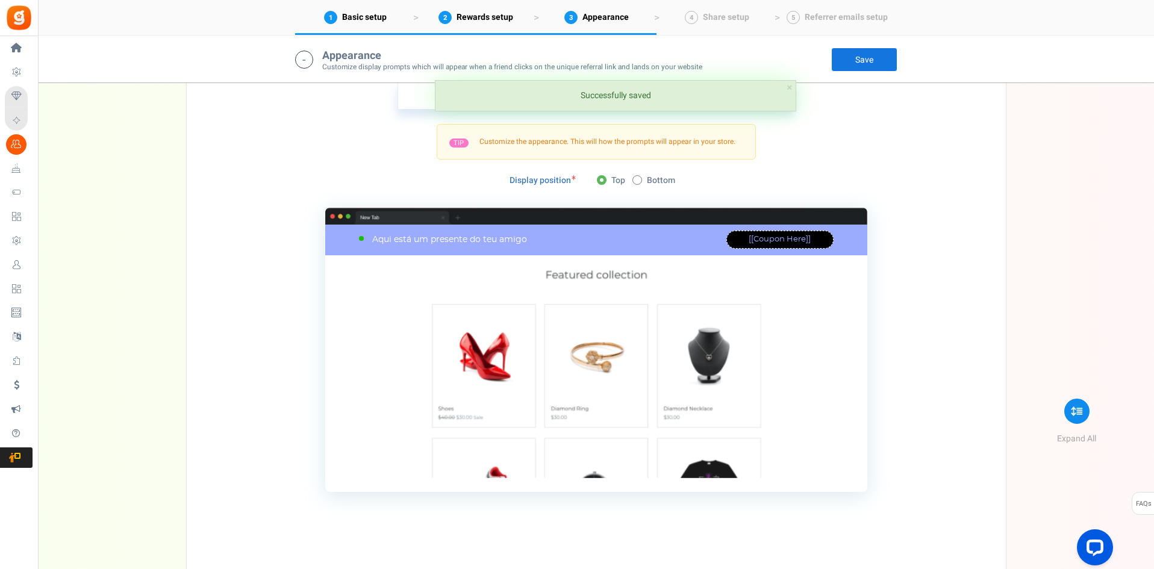
scroll to position [1449, 0]
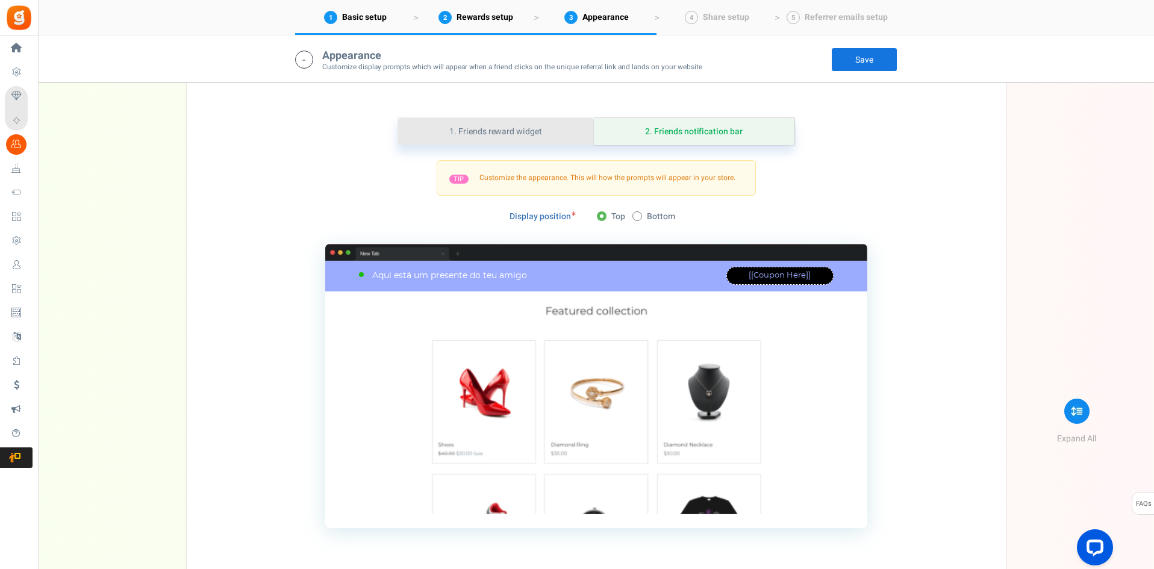
click at [528, 140] on link "1. Friends reward widget" at bounding box center [496, 131] width 196 height 27
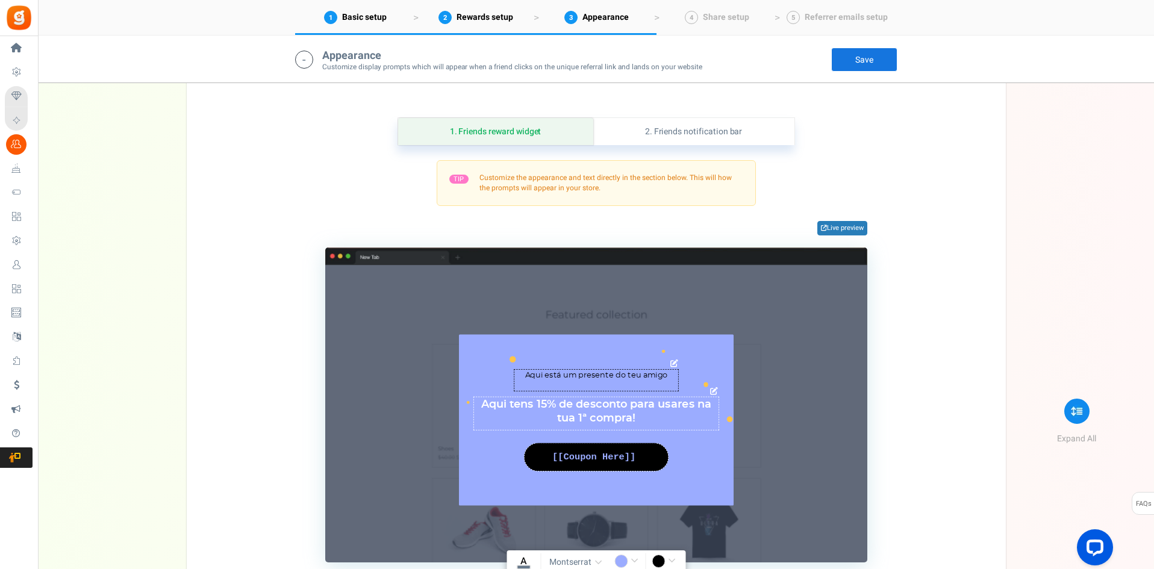
click at [571, 376] on textarea "Aqui está um presente surpresa do seu amigo" at bounding box center [596, 380] width 165 height 22
type textarea "O teu desconto especial"
click at [860, 65] on link "Save" at bounding box center [864, 60] width 66 height 24
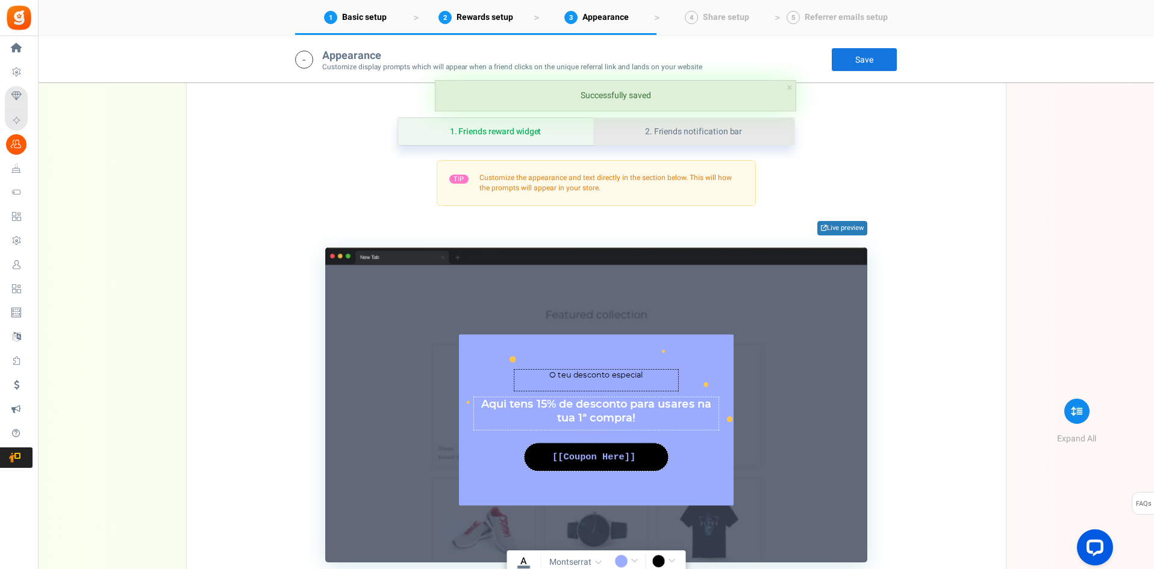
click at [707, 138] on link "2. Friends notification bar" at bounding box center [693, 131] width 201 height 27
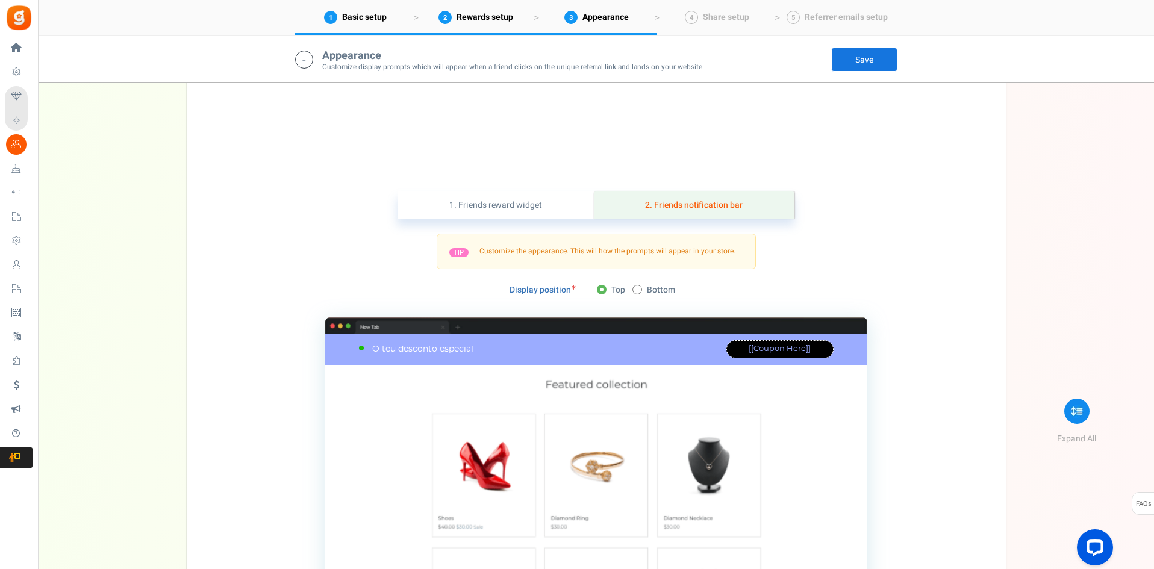
scroll to position [1517, 0]
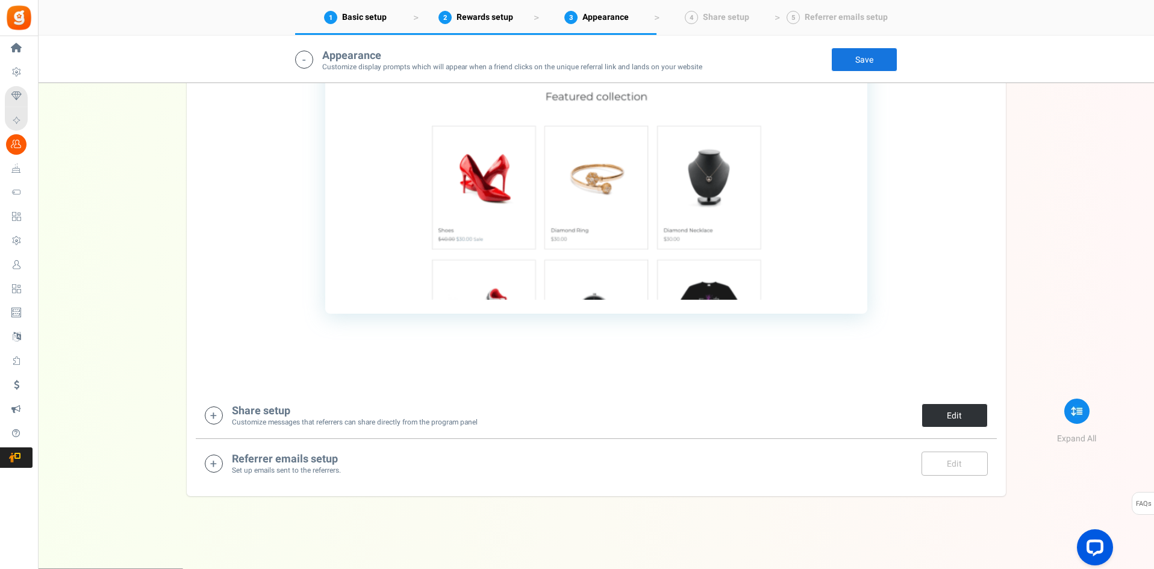
click at [933, 409] on link "Edit" at bounding box center [954, 415] width 66 height 24
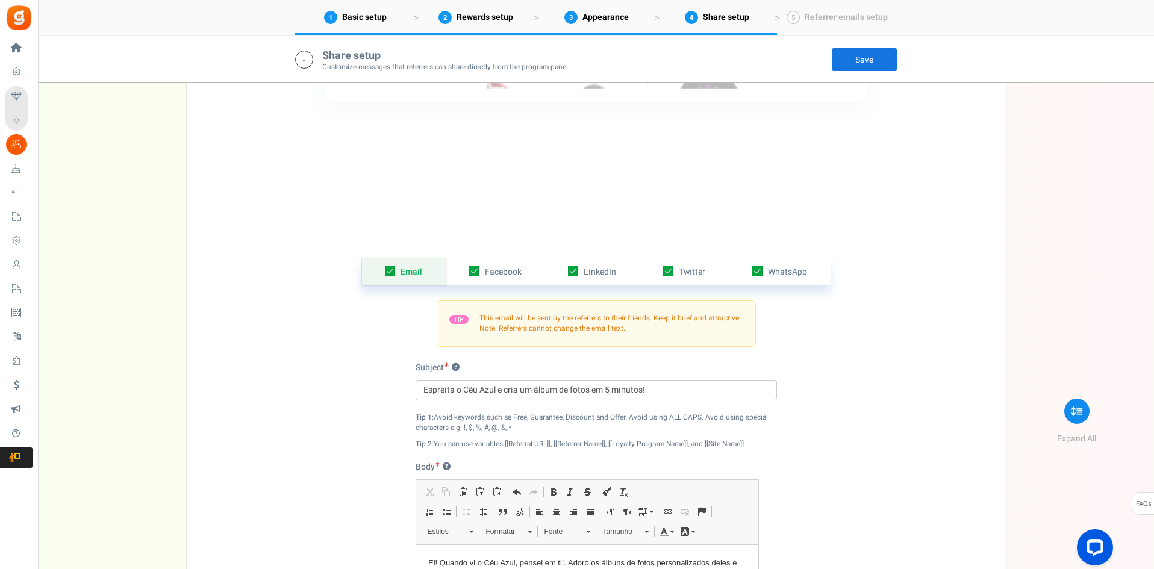
scroll to position [2058, 0]
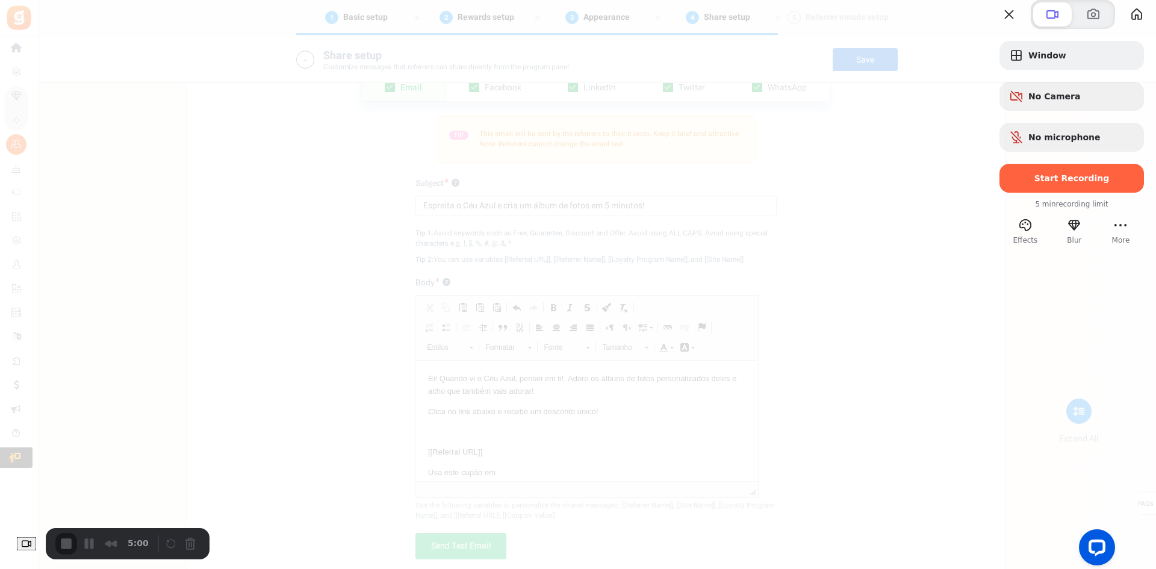
click at [997, 24] on button "Close" at bounding box center [1006, 14] width 19 height 19
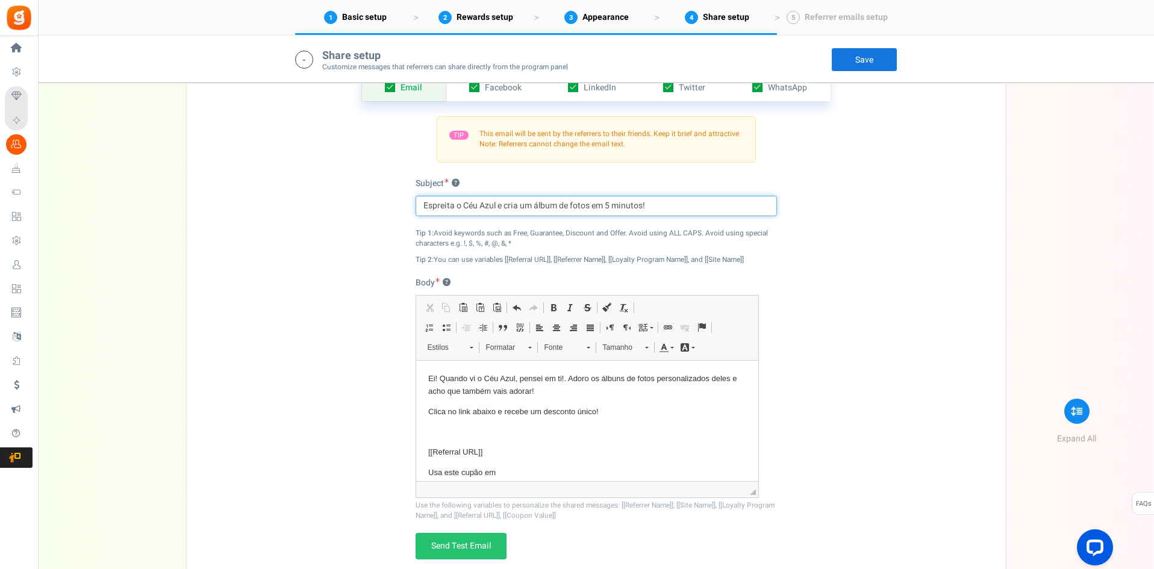
click at [541, 203] on input "Espreita o Céu Azul e cria um álbum de fotos em 5 minutos!" at bounding box center [595, 206] width 361 height 20
paste input "Fiz este álbum e pensei logo em ti 💙"
type input "Fiz este álbum e pensei logo em ti 💙"
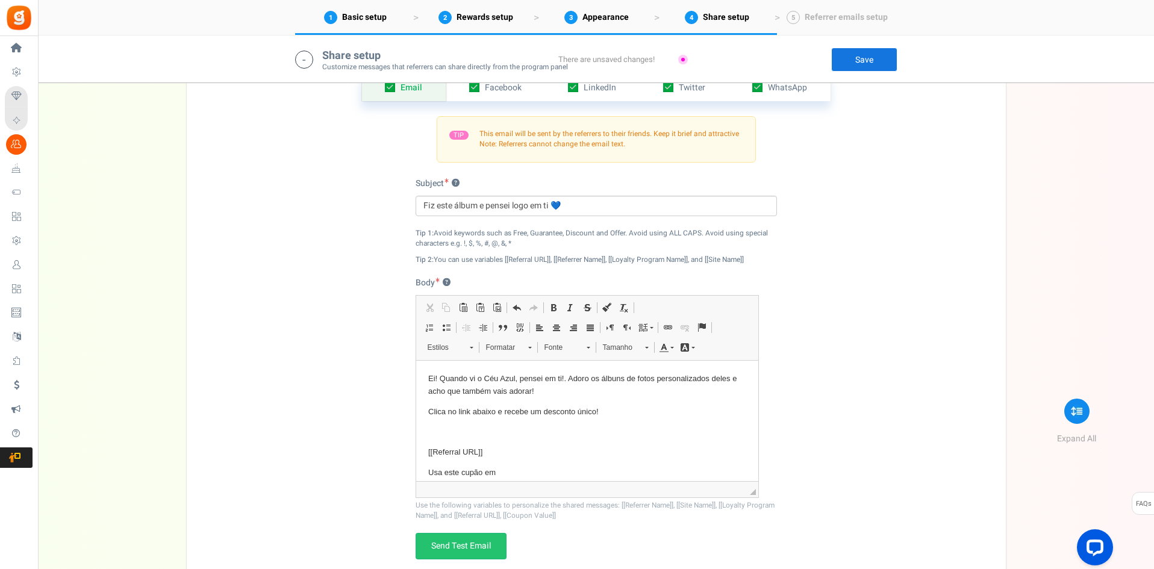
click at [429, 374] on p "Ei! Quando vi o Céu Azul, pensei em ti!. Adoro os álbuns de fotos personalizado…" at bounding box center [586, 384] width 318 height 25
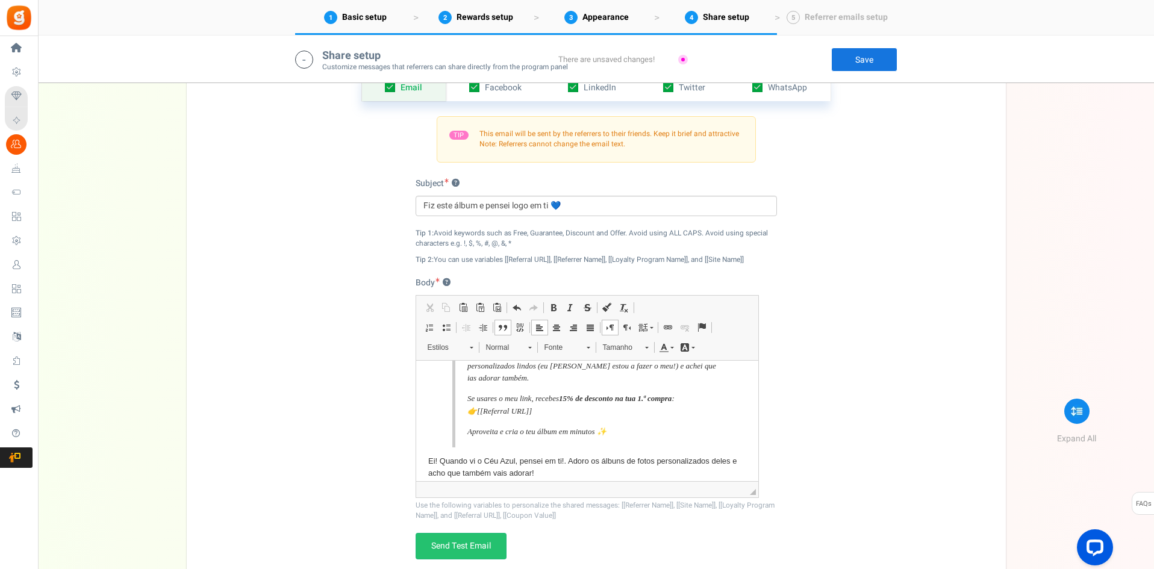
scroll to position [66, 0]
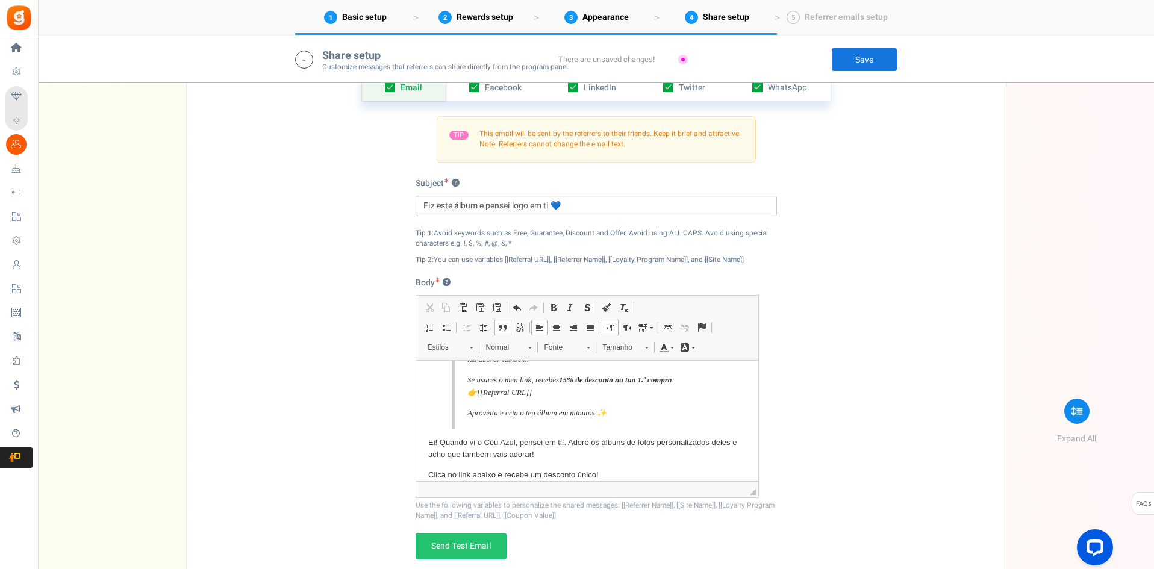
click at [475, 399] on p "Se usares o meu link, recebes 15% de desconto na tua 1.ª compra : 👉 [[Referral …" at bounding box center [592, 385] width 250 height 25
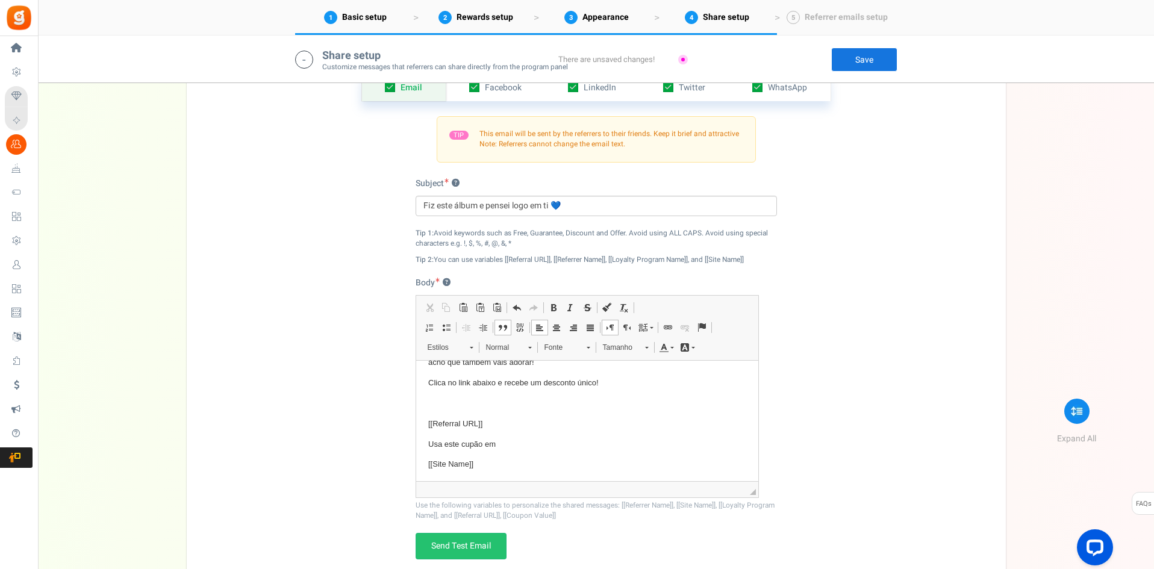
scroll to position [202, 0]
drag, startPoint x: 459, startPoint y: 428, endPoint x: 438, endPoint y: 408, distance: 29.0
click at [438, 408] on body "Ei [FirstName], Quando vi o Céu Azul, pensei logo em ti 💙 Eles fazem álbuns de …" at bounding box center [586, 320] width 318 height 297
click at [512, 446] on p "Um abraço," at bounding box center [586, 441] width 318 height 13
drag, startPoint x: 415, startPoint y: 390, endPoint x: 555, endPoint y: 423, distance: 144.1
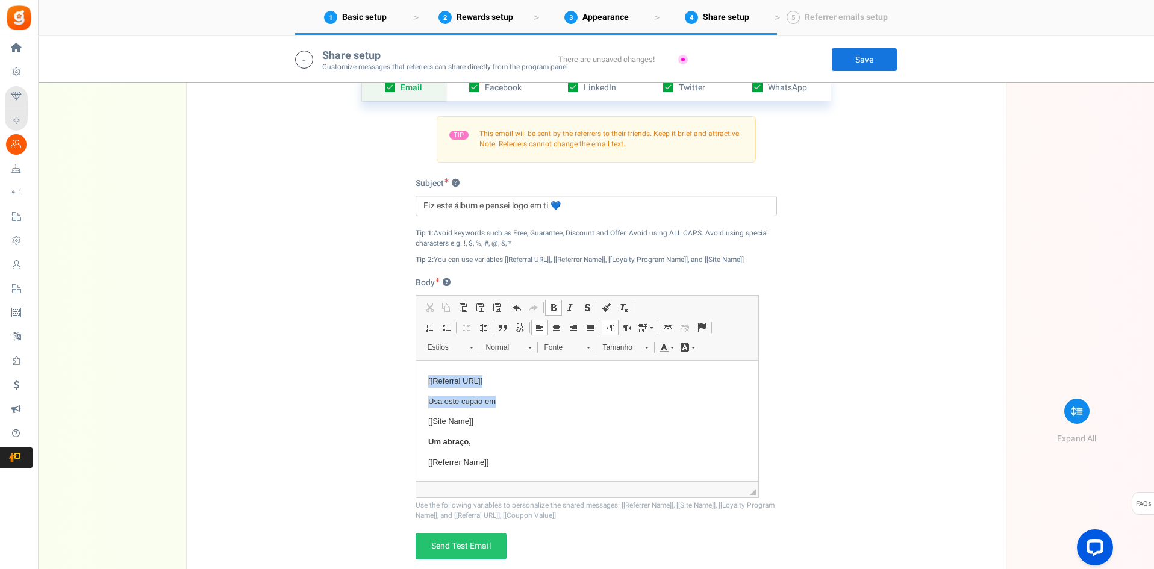
click at [417, 393] on html "Ei [FirstName], Quando vi o Céu Azul, pensei logo em ti 💙 Eles fazem álbuns de …" at bounding box center [586, 320] width 342 height 321
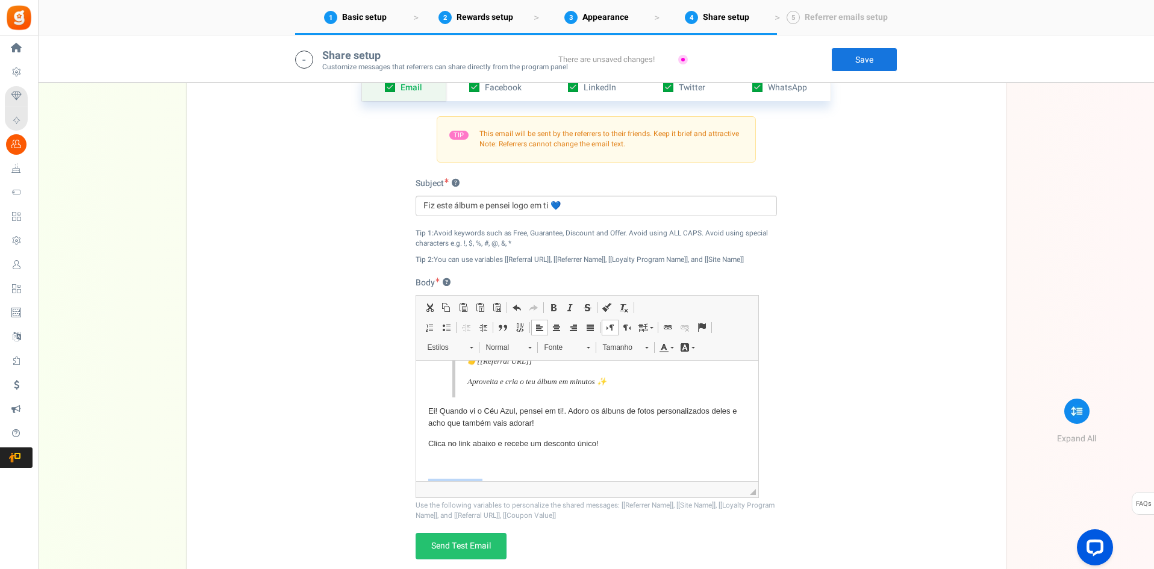
scroll to position [92, 0]
click at [427, 424] on p "Ei! Quando vi o Céu Azul, pensei em ti!. Adoro os álbuns de fotos personalizado…" at bounding box center [586, 421] width 318 height 25
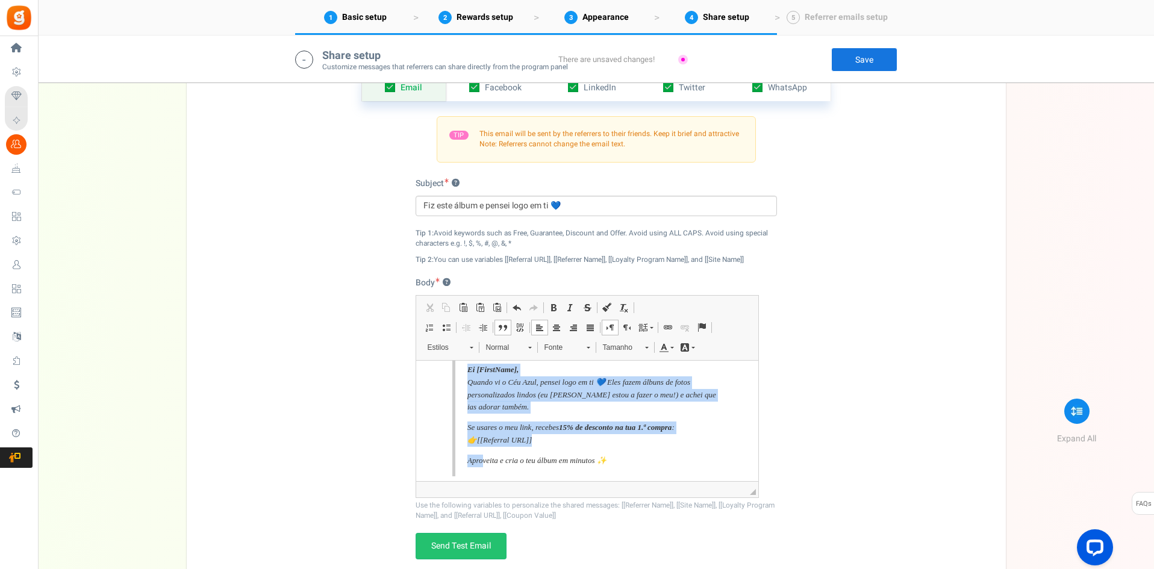
scroll to position [0, 0]
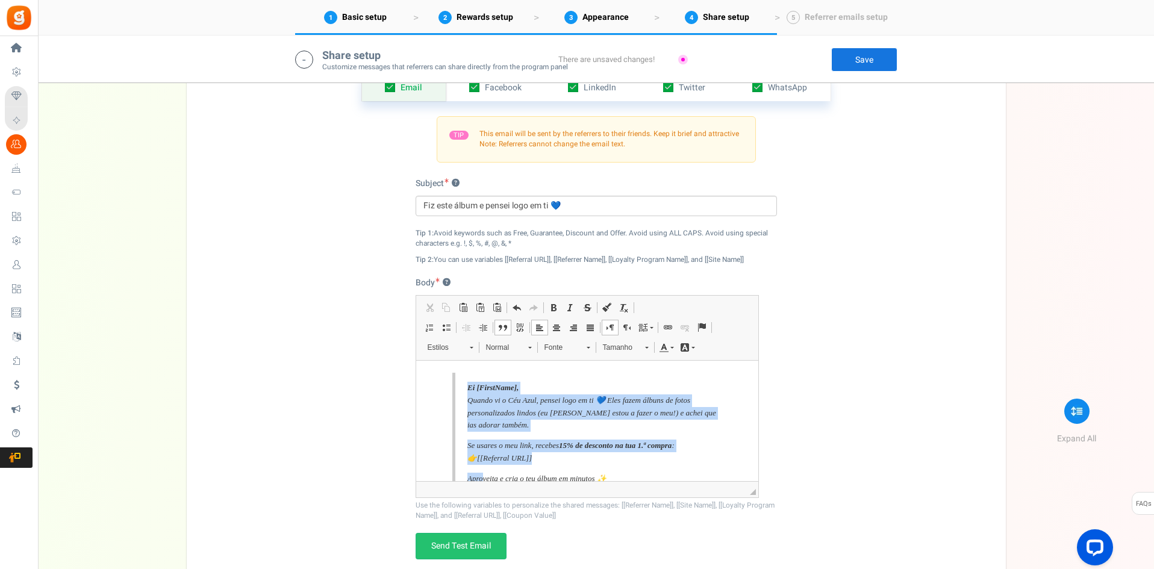
drag, startPoint x: 445, startPoint y: 407, endPoint x: 372, endPoint y: 329, distance: 106.9
click at [415, 360] on html "Ei [FirstName], Quando vi o Céu Azul, pensei logo em ti 💙 Eles fazem álbuns de …" at bounding box center [586, 453] width 342 height 186
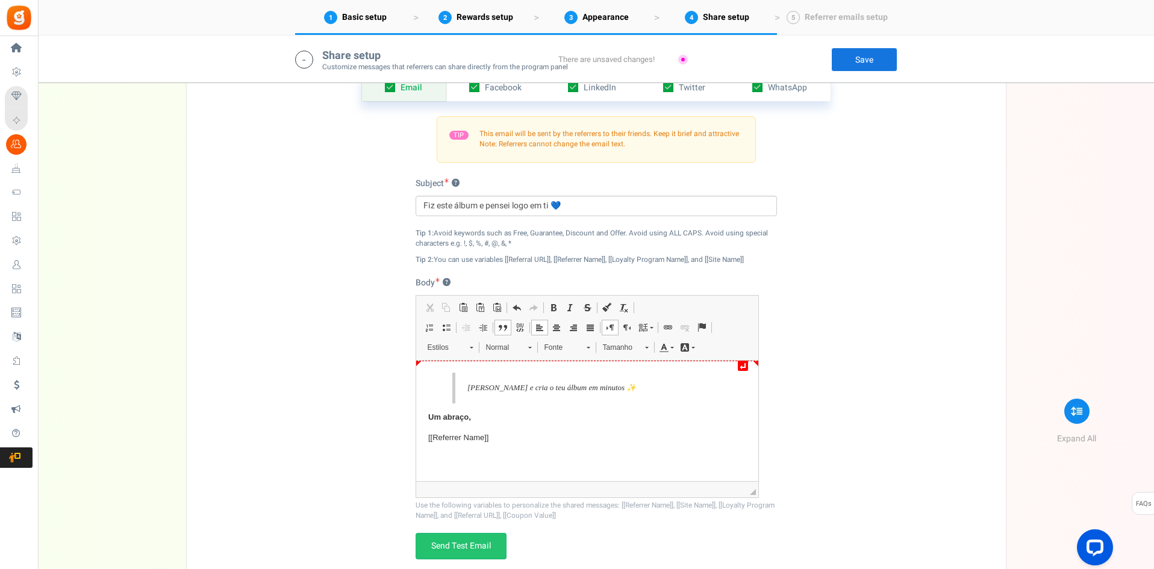
click at [420, 361] on html "↵ veita e cria o teu álbum em minutos ✨ Um abraço, [[Referrer Name]]" at bounding box center [586, 407] width 342 height 95
click at [454, 390] on blockquote "Editor de texto enriquecido, email_desc_automagic" at bounding box center [587, 387] width 270 height 31
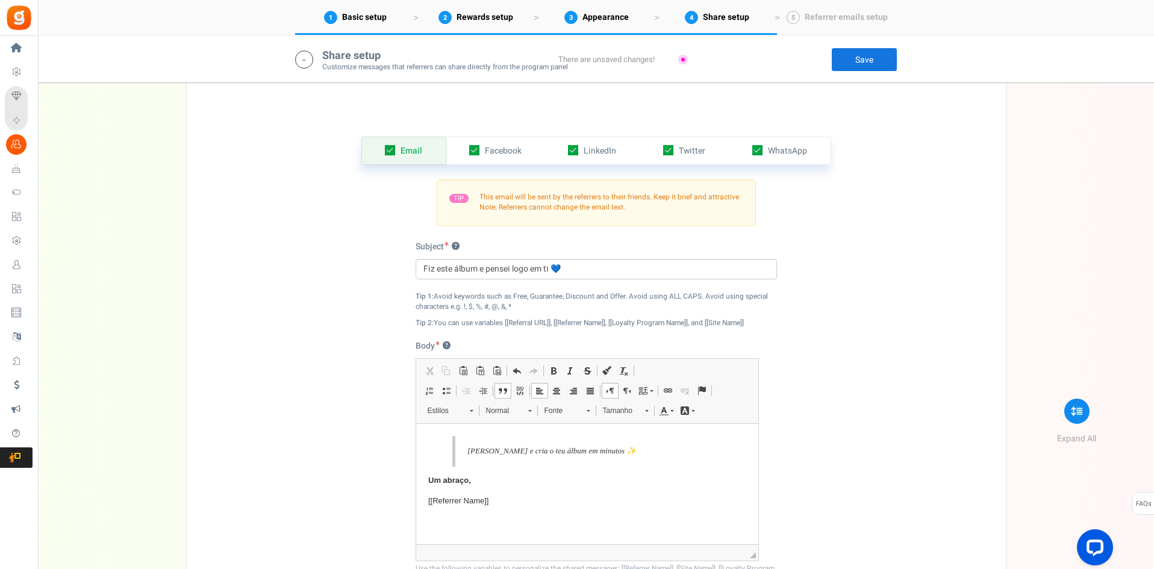
scroll to position [1972, 0]
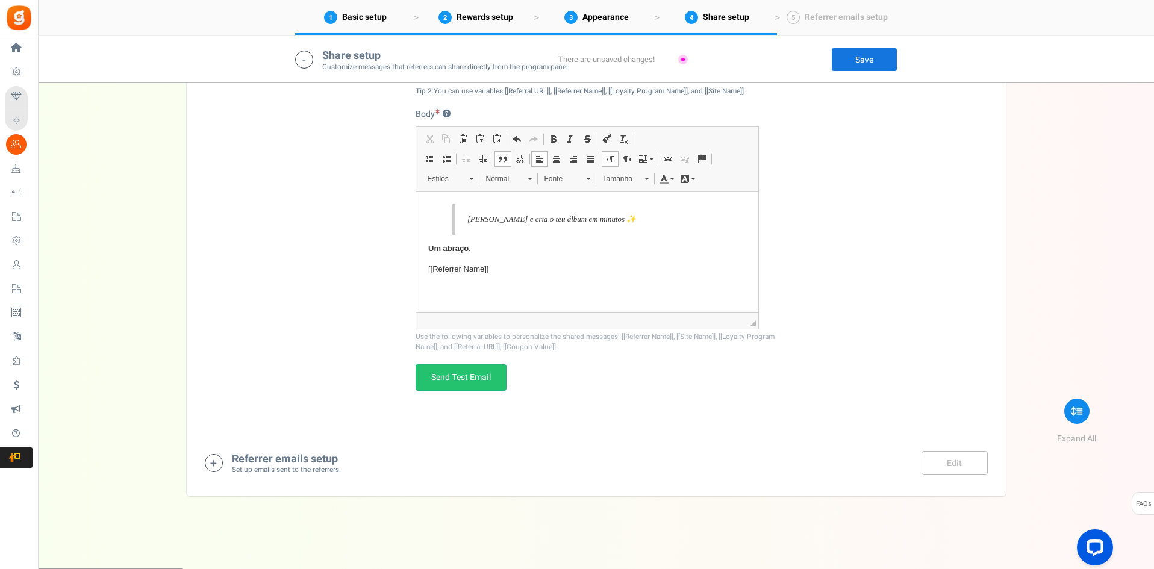
click at [270, 467] on small "Set up emails sent to the referrers." at bounding box center [286, 470] width 109 height 10
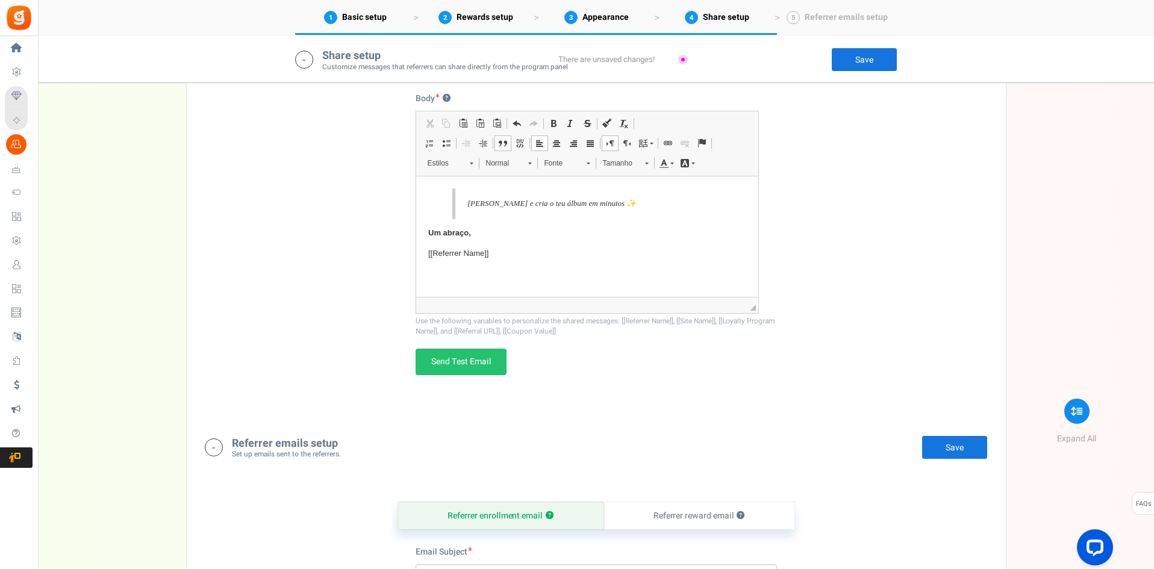
scroll to position [2217, 0]
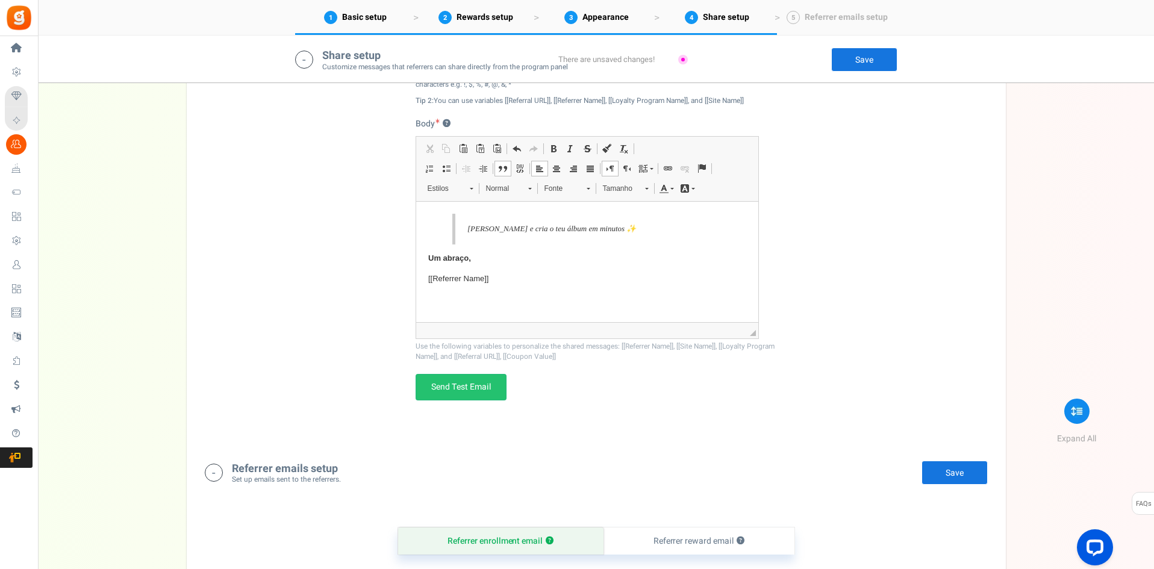
click at [479, 240] on blockquote "veita e cria o teu álbum em minutos ✨" at bounding box center [587, 228] width 270 height 31
click at [527, 226] on p "veita e cria o teu álbum em minutos ✨" at bounding box center [592, 228] width 250 height 13
click at [538, 203] on html "↵ ​​​​​​​ Um abraço, [[Referrer Name]]" at bounding box center [586, 238] width 342 height 75
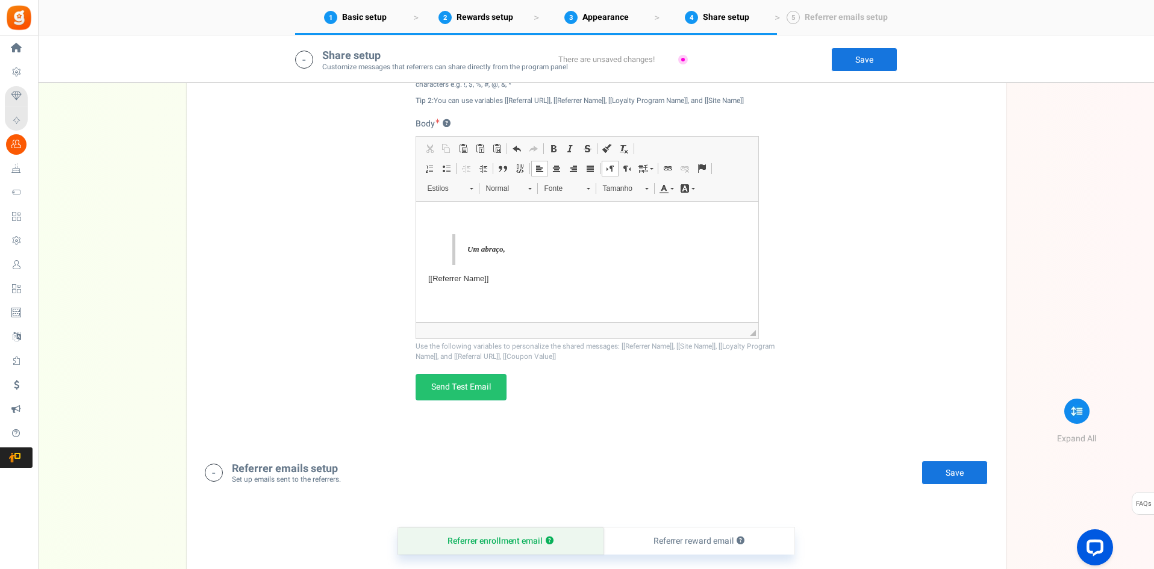
click at [478, 258] on blockquote "Um abraço," at bounding box center [587, 249] width 270 height 31
click at [425, 272] on html "Um abraço, [[Referrer Name]]" at bounding box center [586, 248] width 342 height 95
click at [429, 259] on strong "Um abraço," at bounding box center [448, 257] width 43 height 9
click at [515, 150] on span at bounding box center [517, 149] width 10 height 10
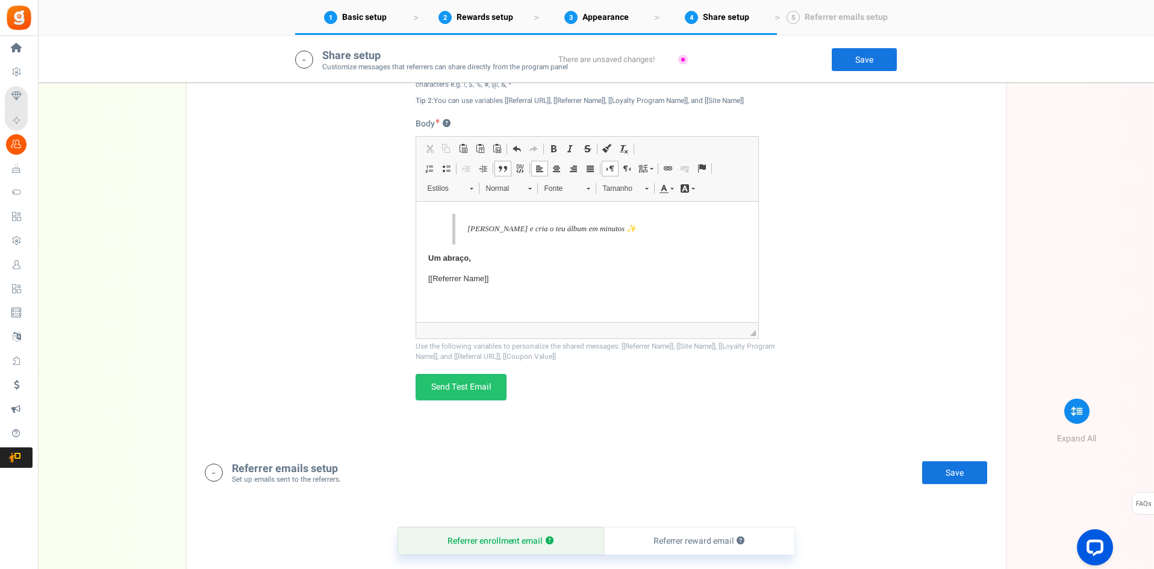
click at [515, 150] on span at bounding box center [517, 149] width 10 height 10
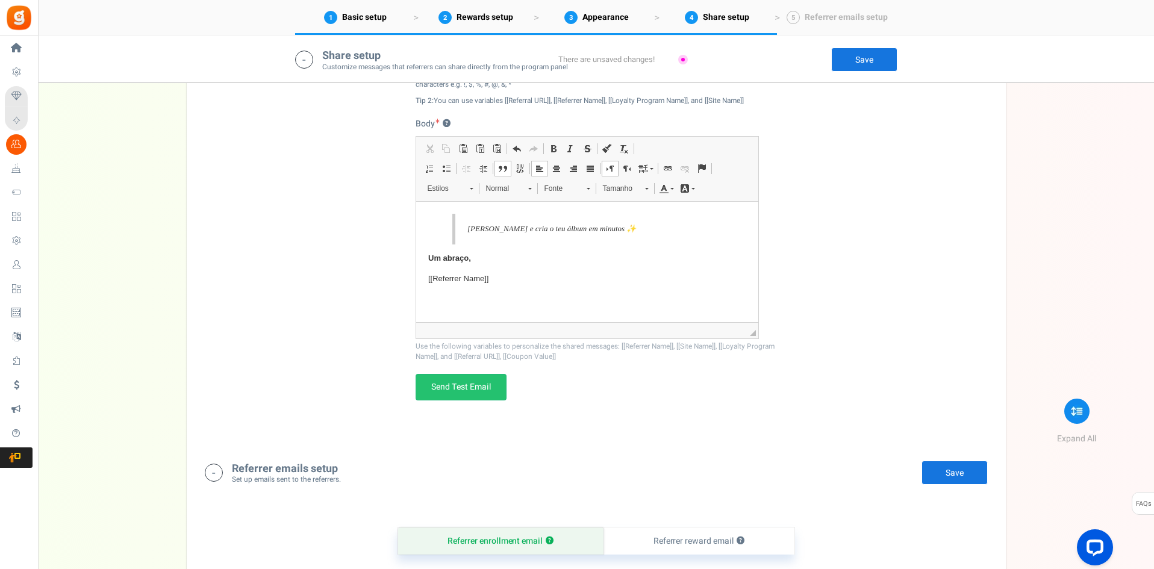
click at [515, 150] on span at bounding box center [517, 149] width 10 height 10
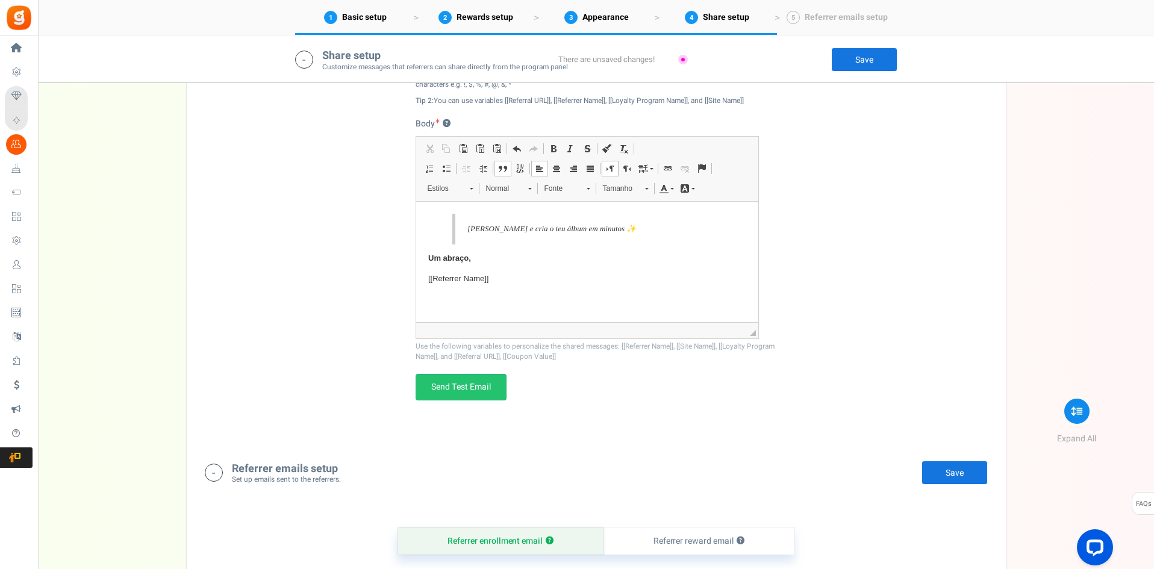
click at [515, 150] on span at bounding box center [517, 149] width 10 height 10
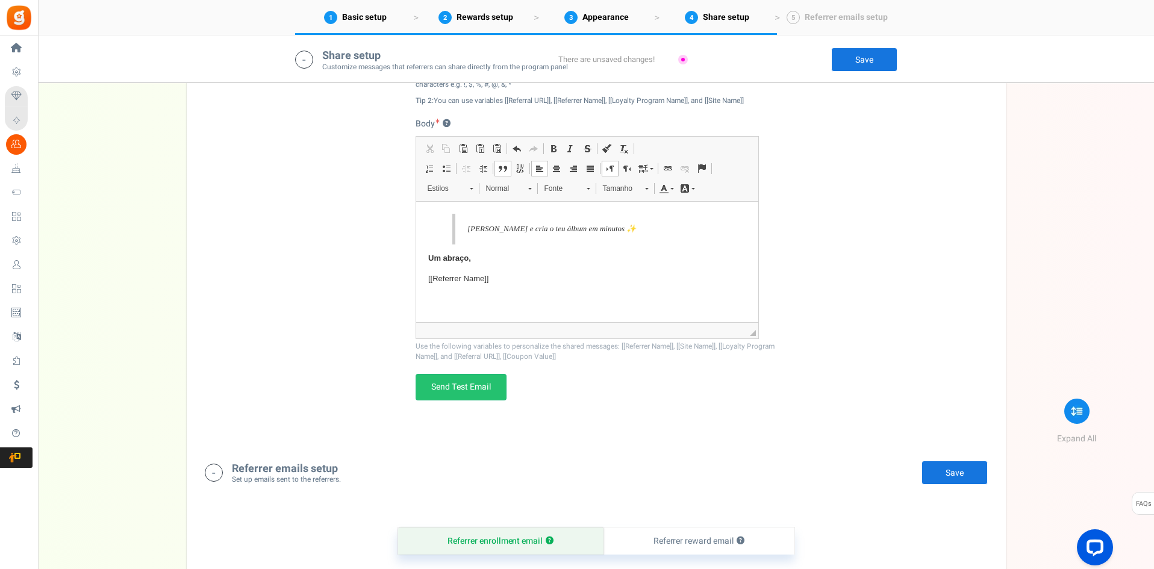
click at [515, 150] on span at bounding box center [517, 149] width 10 height 10
click at [514, 149] on span at bounding box center [517, 149] width 10 height 10
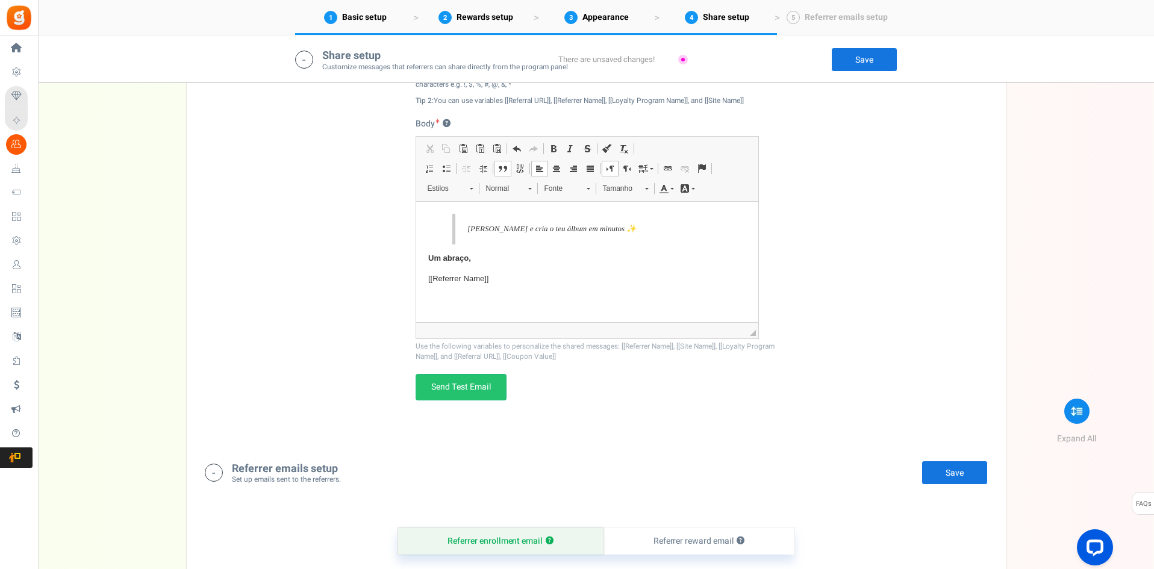
click at [514, 149] on span at bounding box center [517, 149] width 10 height 10
click at [370, 215] on div "Email Facebook LinkedIn Twitter WhatsApp INFO Email share is currently disabled…" at bounding box center [596, 163] width 801 height 558
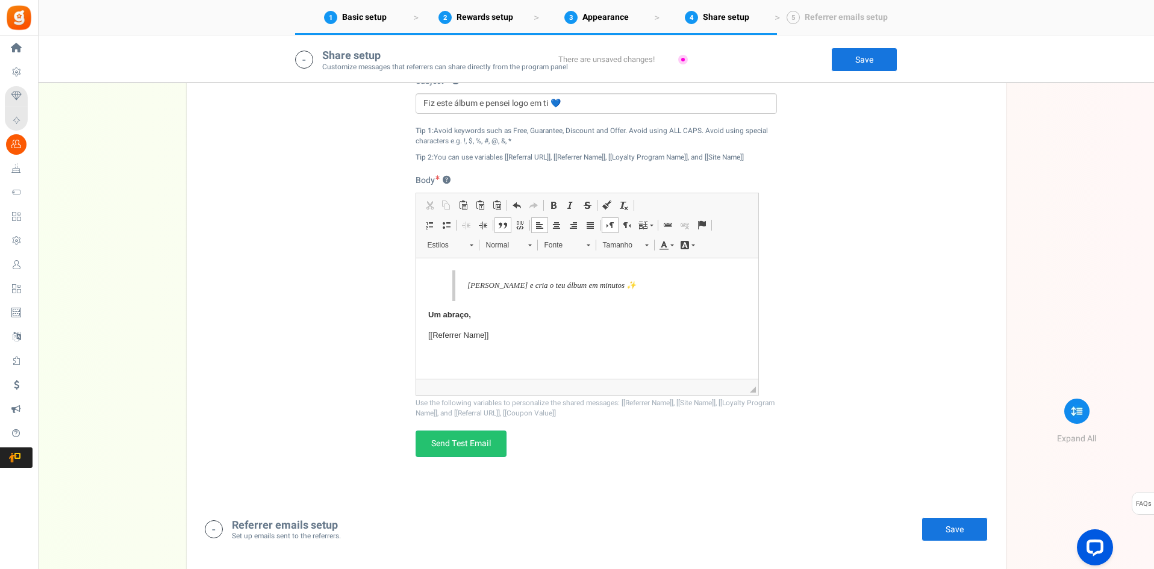
scroll to position [2089, 0]
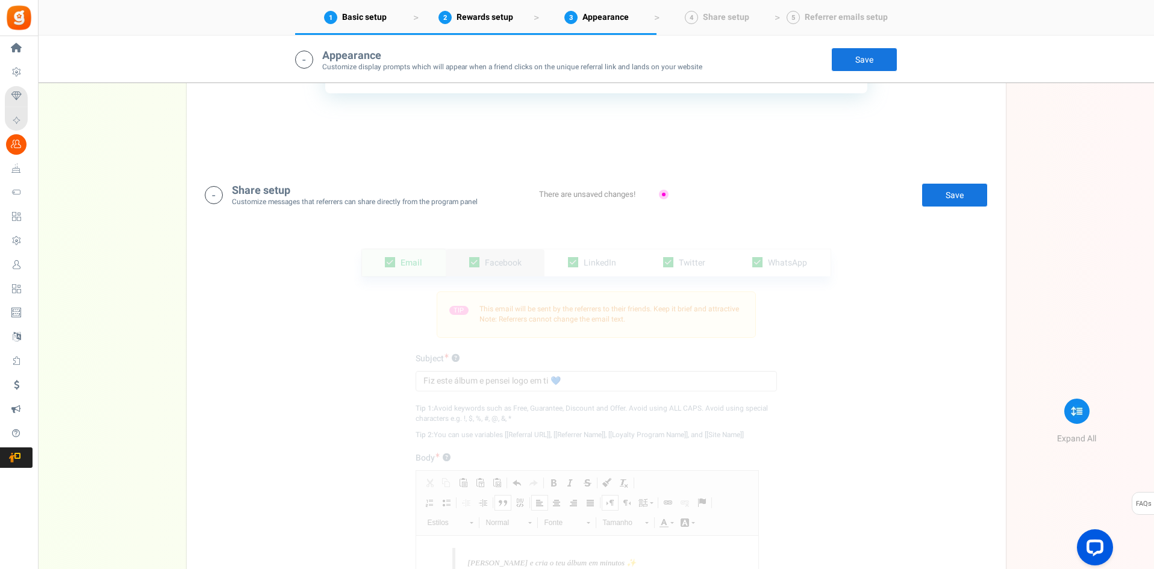
click at [495, 262] on span "Facebook" at bounding box center [503, 262] width 37 height 13
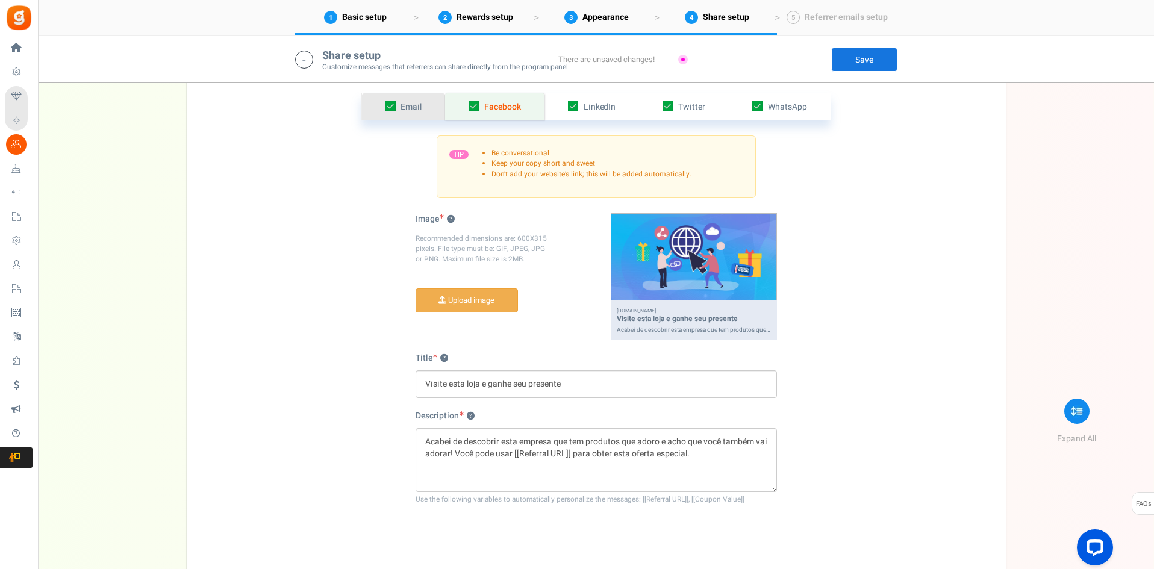
scroll to position [2009, 0]
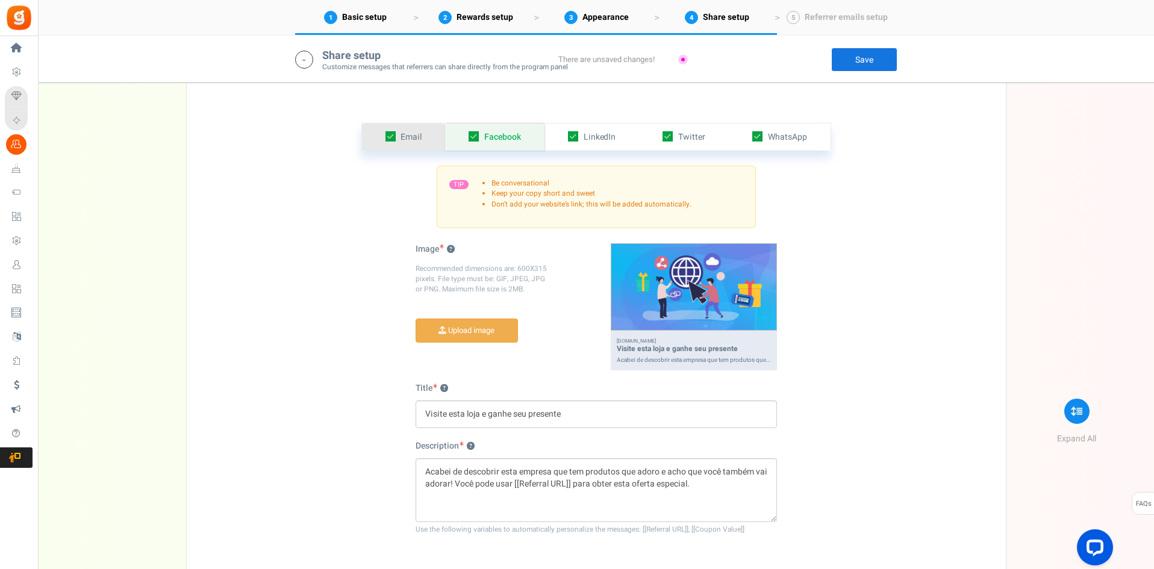
click at [393, 140] on icon at bounding box center [390, 136] width 10 height 10
click at [381, 140] on input "checkbox" at bounding box center [377, 137] width 8 height 8
click at [393, 140] on icon at bounding box center [391, 137] width 8 height 8
click at [381, 140] on input "checkbox" at bounding box center [377, 137] width 8 height 8
checkbox input "true"
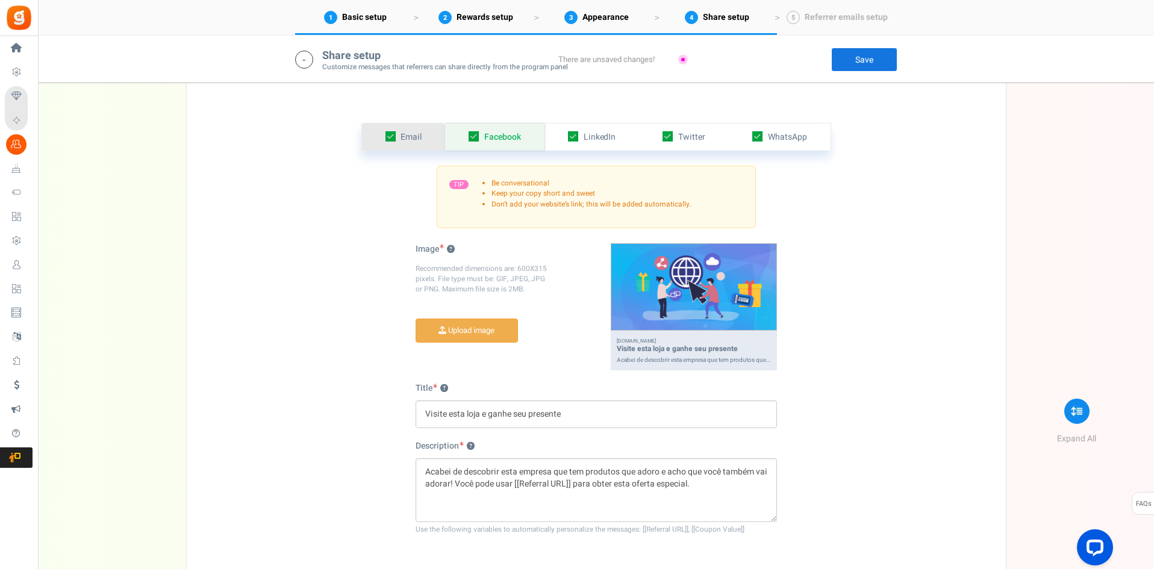
click at [415, 137] on span "Email" at bounding box center [410, 137] width 21 height 13
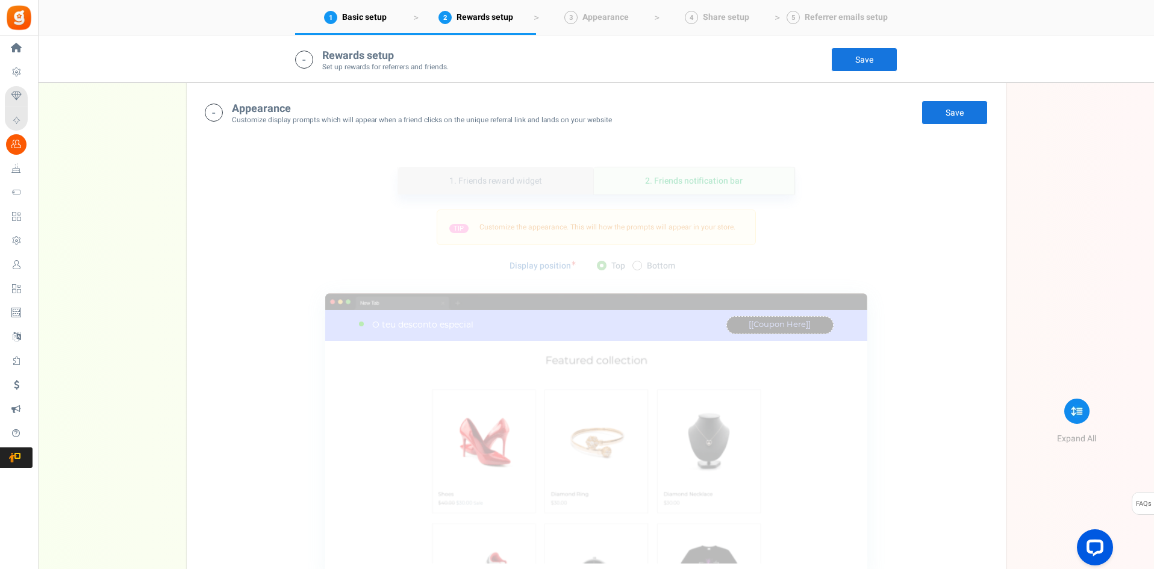
scroll to position [1388, 0]
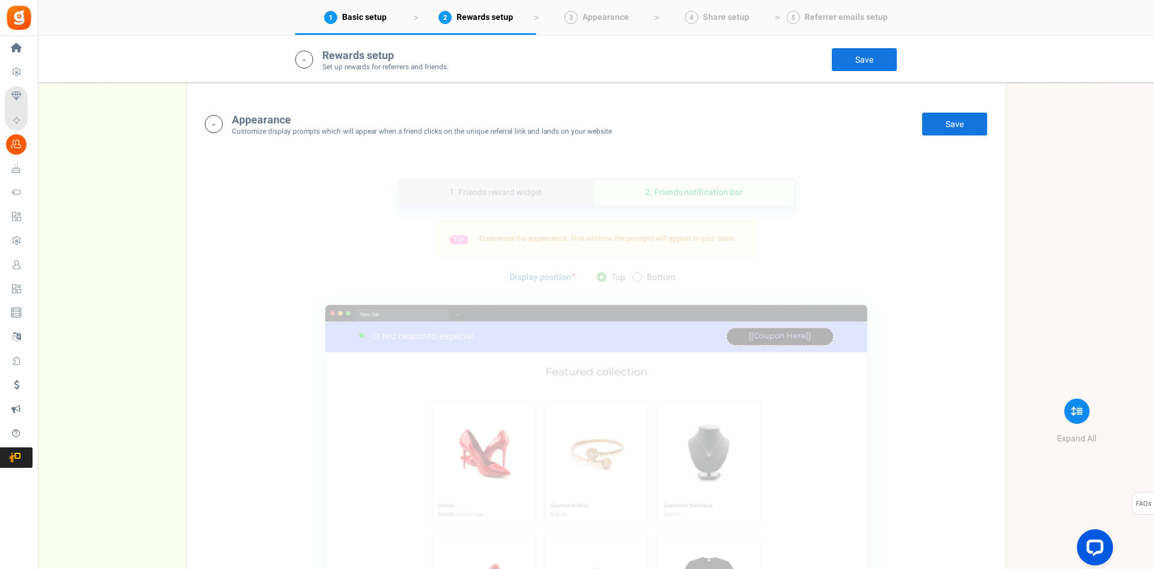
click at [507, 188] on link "1. Friends reward widget" at bounding box center [496, 192] width 196 height 27
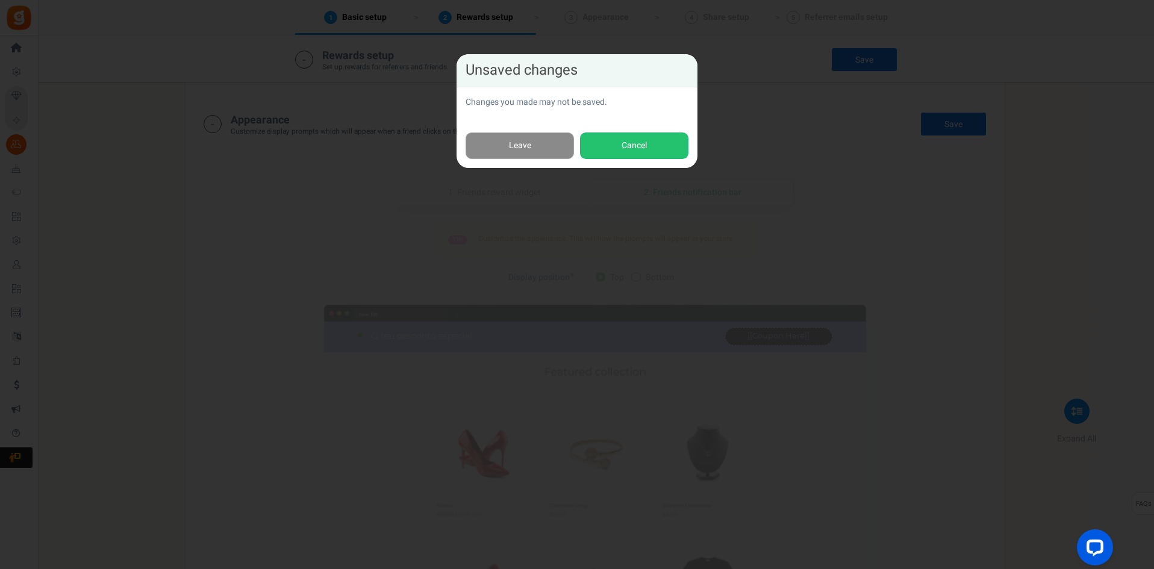
click at [548, 139] on link "Leave" at bounding box center [519, 145] width 108 height 27
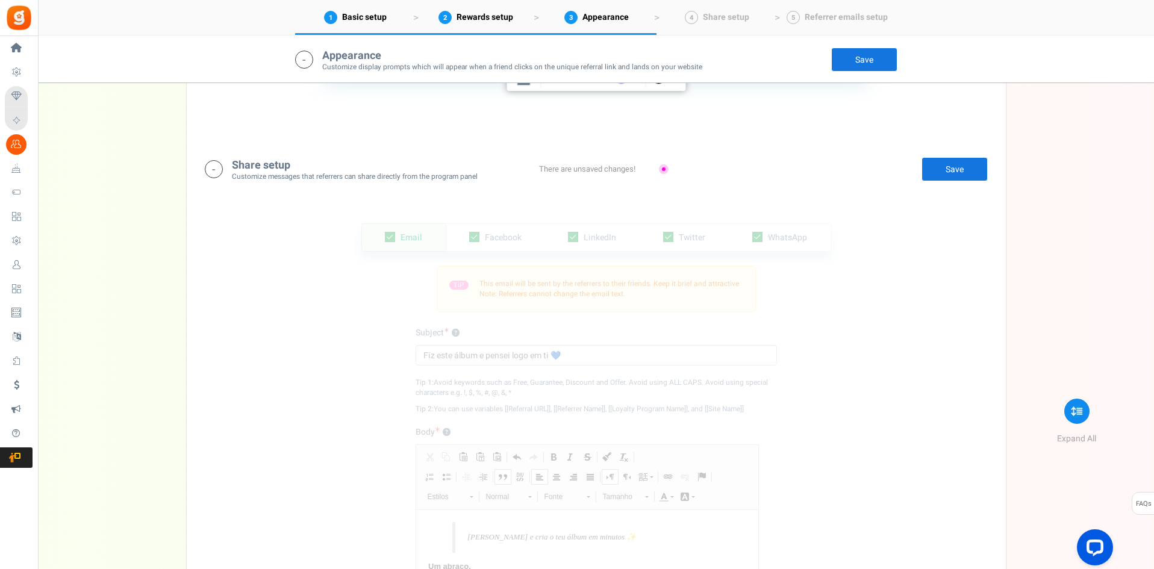
scroll to position [2100, 0]
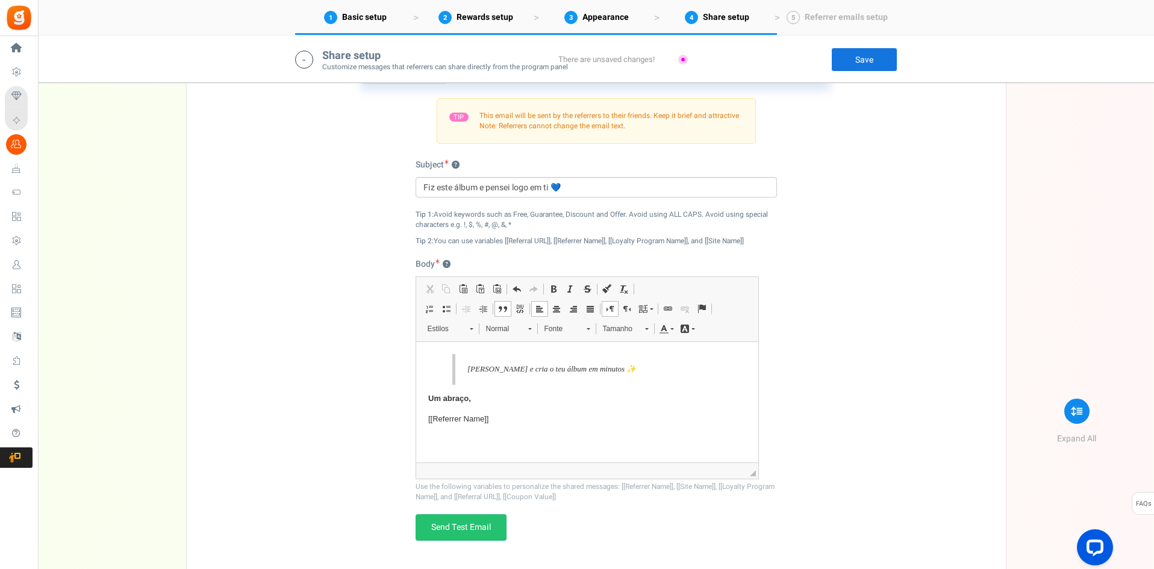
click at [468, 366] on p "veita e cria o teu álbum em minutos ✨" at bounding box center [592, 369] width 250 height 13
drag, startPoint x: 468, startPoint y: 366, endPoint x: 615, endPoint y: 362, distance: 147.0
click at [615, 362] on blockquote "veita e cria o teu álbum em minutos ✨" at bounding box center [587, 369] width 270 height 31
drag, startPoint x: 566, startPoint y: 417, endPoint x: 411, endPoint y: 350, distance: 169.3
click at [415, 350] on html "Um abraço, [[Referrer Name]]" at bounding box center [586, 389] width 342 height 95
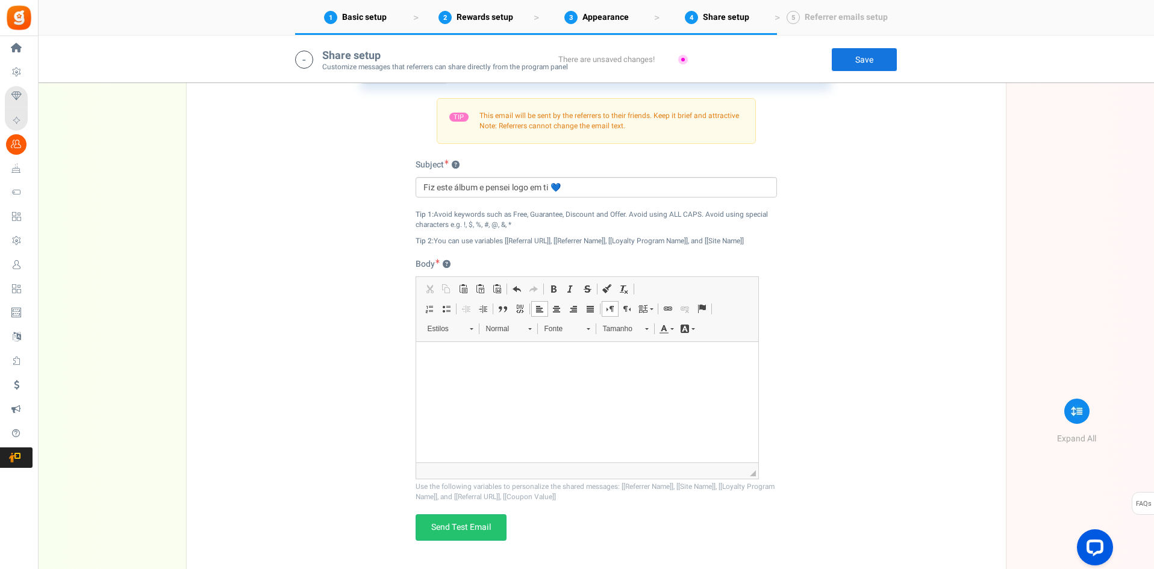
scroll to position [0, 0]
drag, startPoint x: 505, startPoint y: 377, endPoint x: 476, endPoint y: 394, distance: 33.5
click at [479, 379] on html at bounding box center [586, 360] width 342 height 37
drag, startPoint x: 475, startPoint y: 394, endPoint x: 456, endPoint y: 375, distance: 26.8
click at [456, 375] on html at bounding box center [586, 360] width 342 height 37
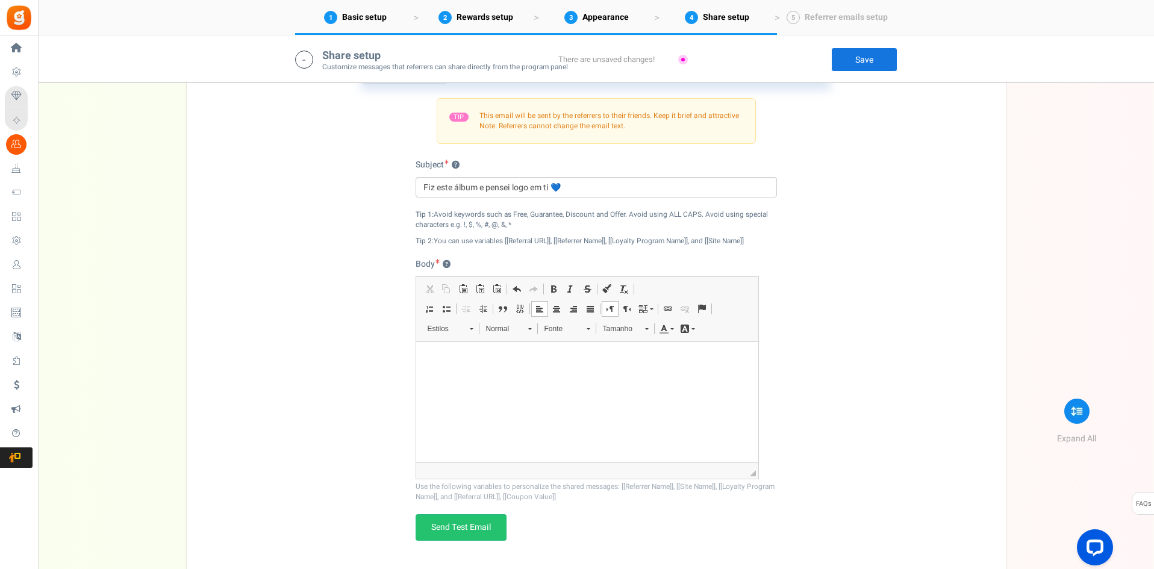
click at [450, 377] on html at bounding box center [586, 360] width 342 height 37
click at [463, 365] on p "Editor de texto enriquecido, email_desc_automagic" at bounding box center [586, 360] width 318 height 13
click at [479, 373] on span "Colar" at bounding box center [496, 373] width 37 height 17
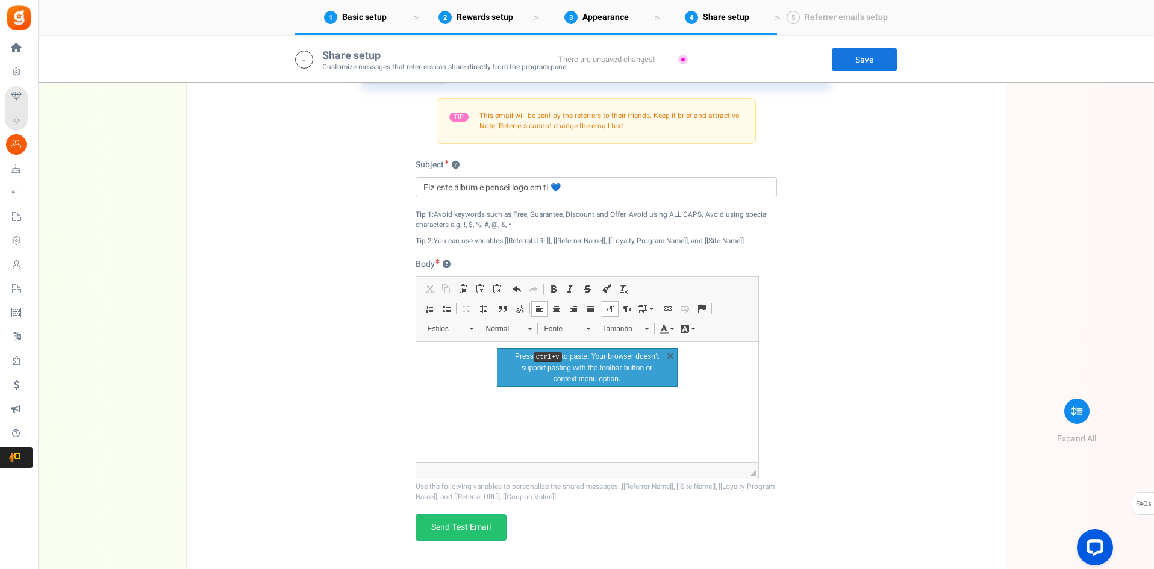
click at [479, 373] on html at bounding box center [586, 360] width 342 height 37
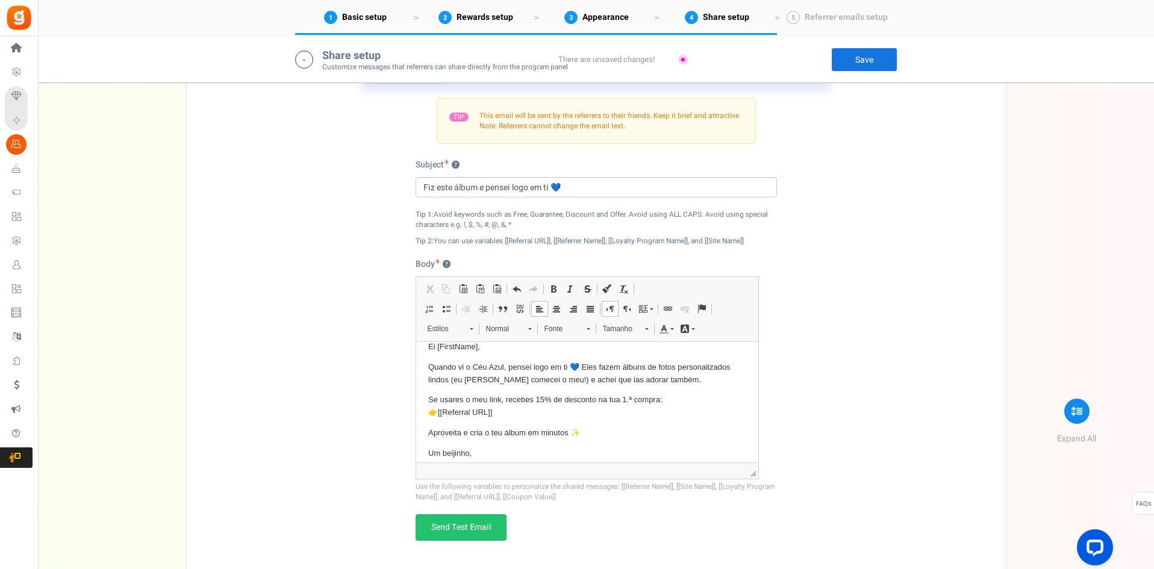
scroll to position [29, 0]
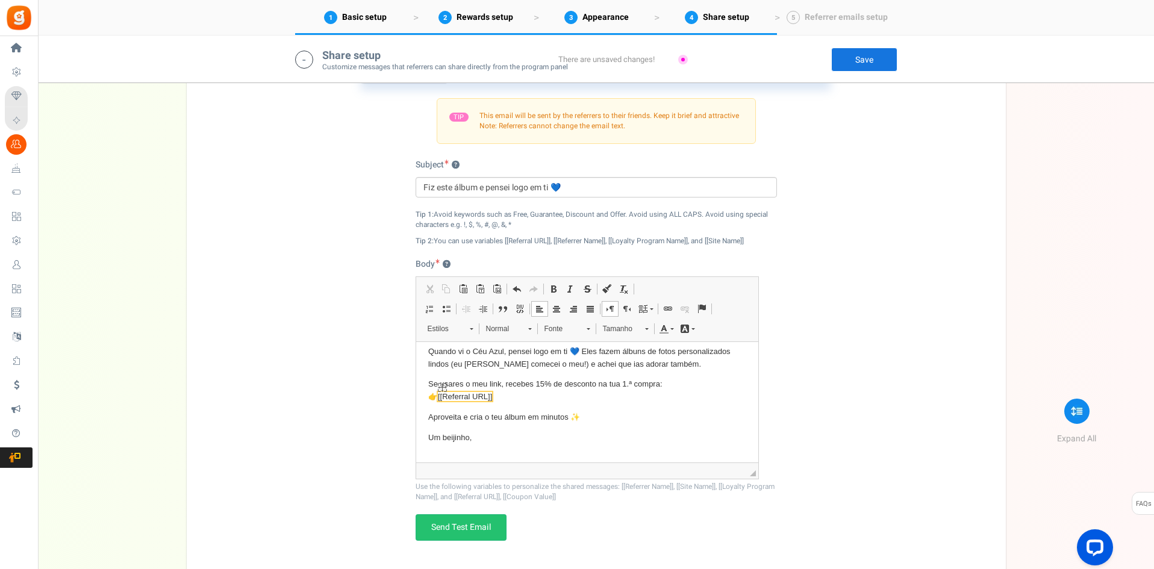
click at [476, 394] on span "[[Referral URL]]" at bounding box center [464, 396] width 54 height 9
click at [505, 394] on p "Se usares o meu link, recebes 15% de desconto na tua 1.ª compra: 👉 [[Referral U…" at bounding box center [586, 390] width 318 height 25
drag, startPoint x: 505, startPoint y: 394, endPoint x: 443, endPoint y: 395, distance: 62.0
click at [443, 395] on p "Se usares o meu link, recebes 15% de desconto na tua 1.ª compra: 👉 [[Referral U…" at bounding box center [586, 390] width 318 height 25
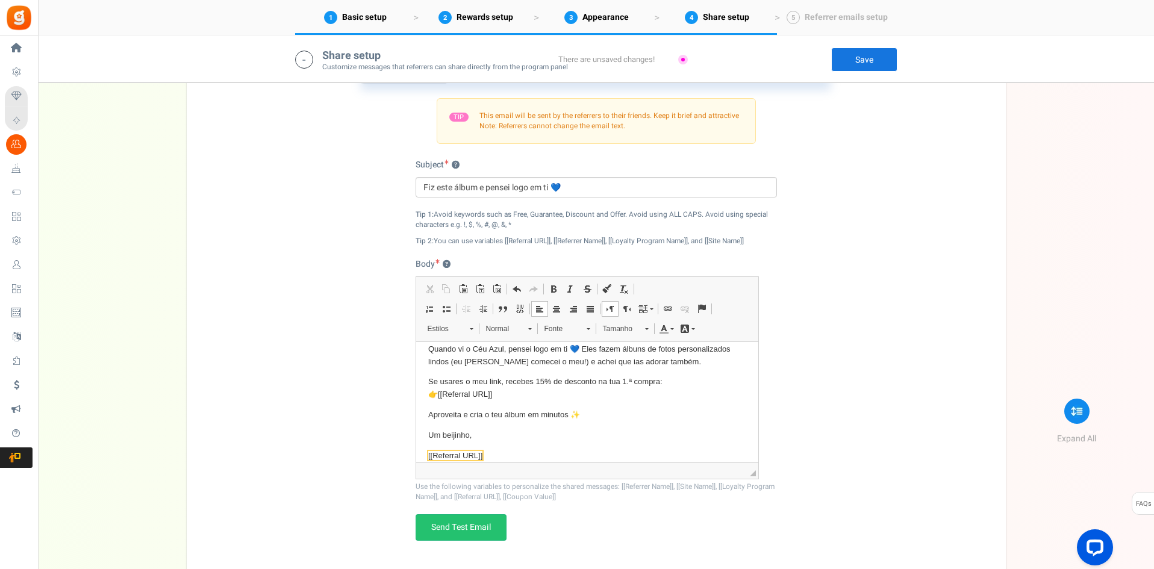
click at [471, 455] on span "[[Referral URL]]" at bounding box center [454, 455] width 54 height 9
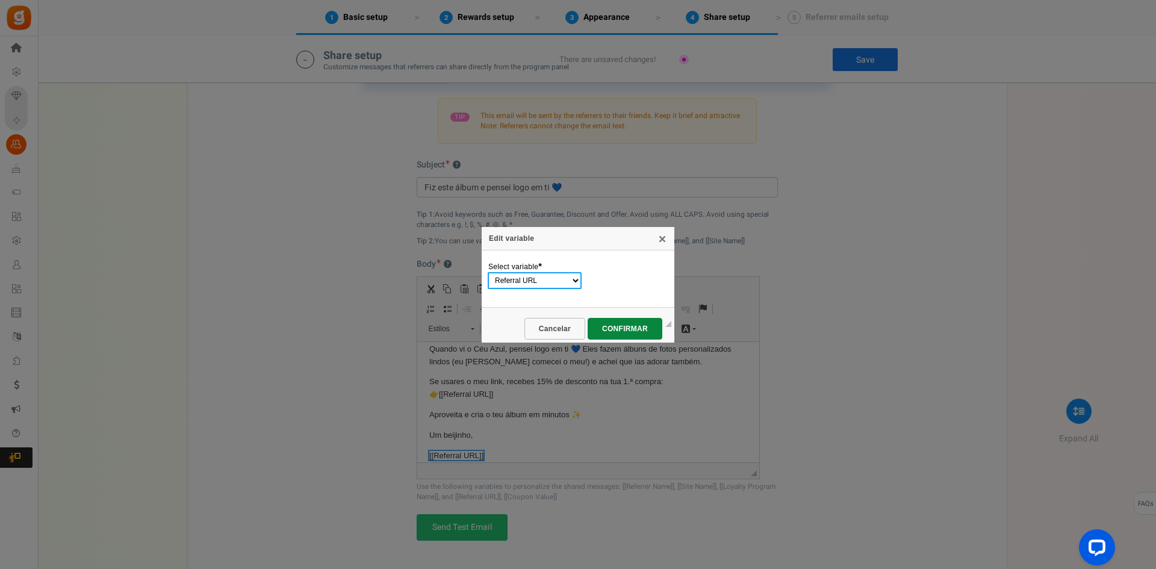
click at [532, 284] on select "Referrer Name Site Name Loyalty Program Name Referral URL Coupon Value" at bounding box center [535, 280] width 94 height 17
select select "Referrer Name"
click at [488, 272] on select "Referrer Name Site Name Loyalty Program Name Referral URL Coupon Value" at bounding box center [535, 280] width 94 height 17
click at [626, 325] on span "CONFIRMAR" at bounding box center [624, 329] width 60 height 8
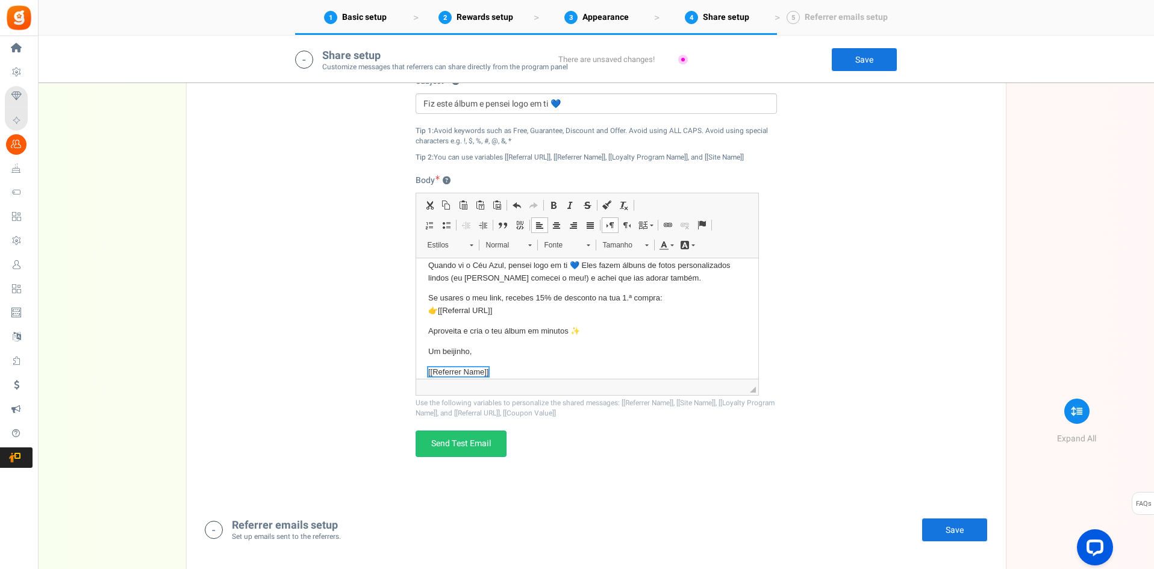
scroll to position [43, 0]
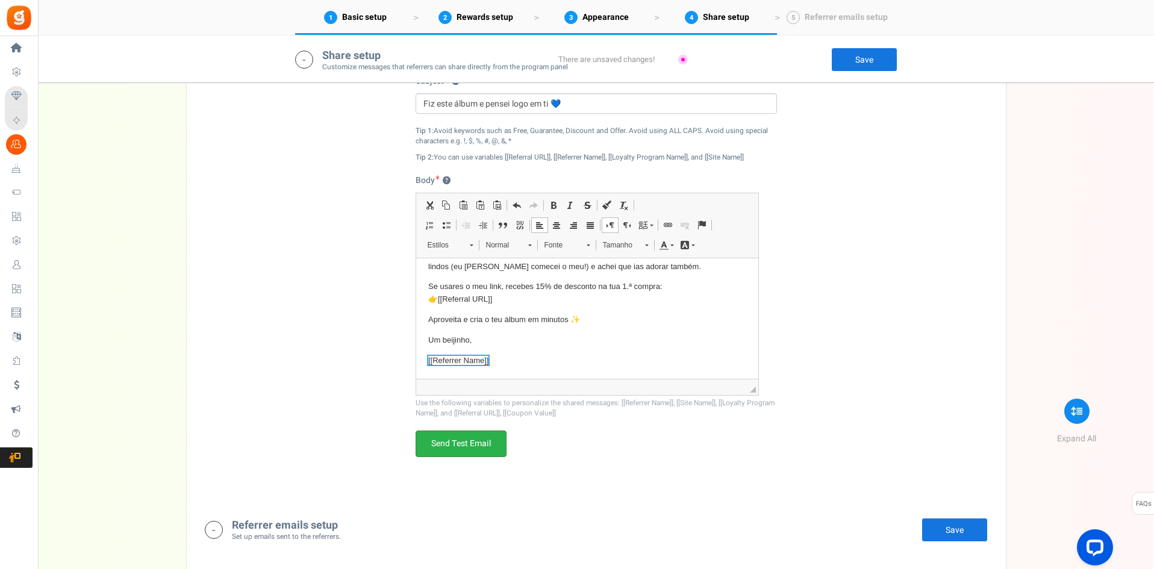
click at [470, 444] on link "Send Test Email" at bounding box center [460, 443] width 91 height 26
click at [861, 54] on link "Save" at bounding box center [864, 60] width 66 height 24
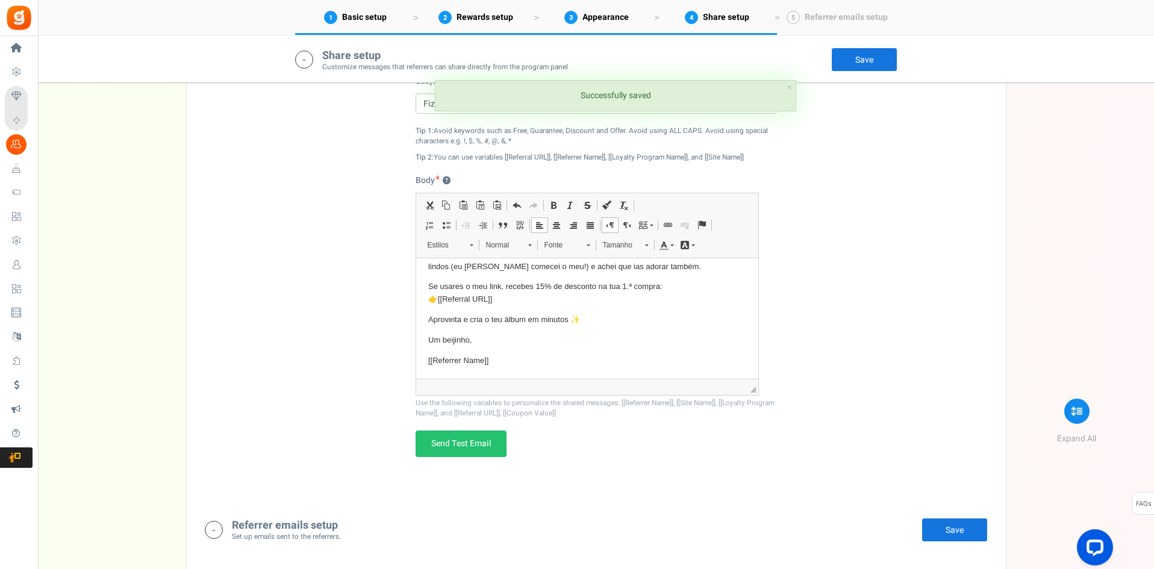
scroll to position [2000, 0]
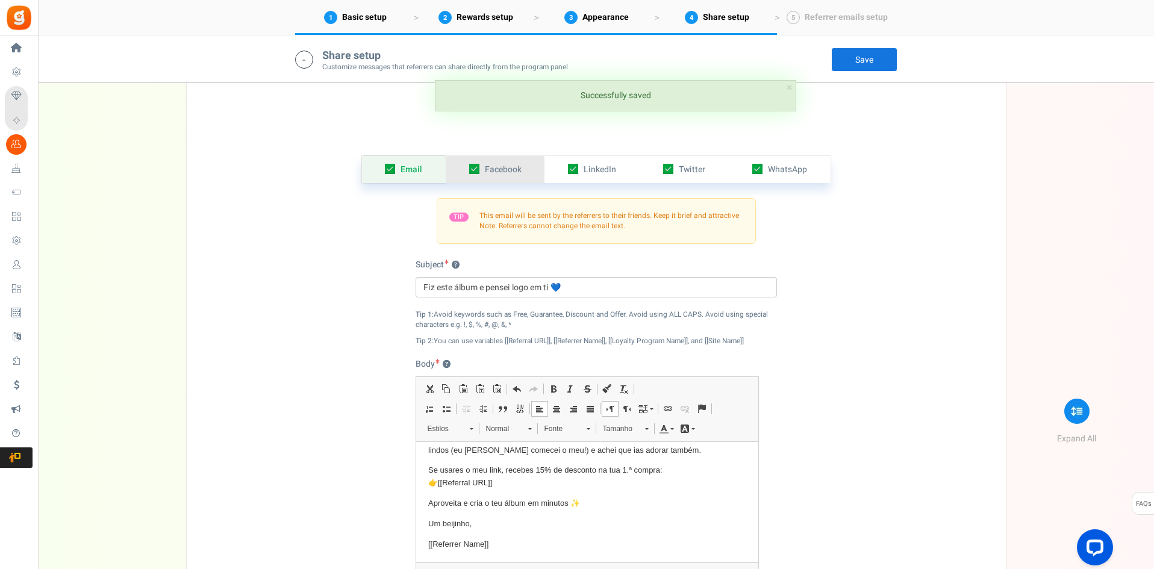
click at [518, 166] on span "Facebook" at bounding box center [503, 169] width 37 height 13
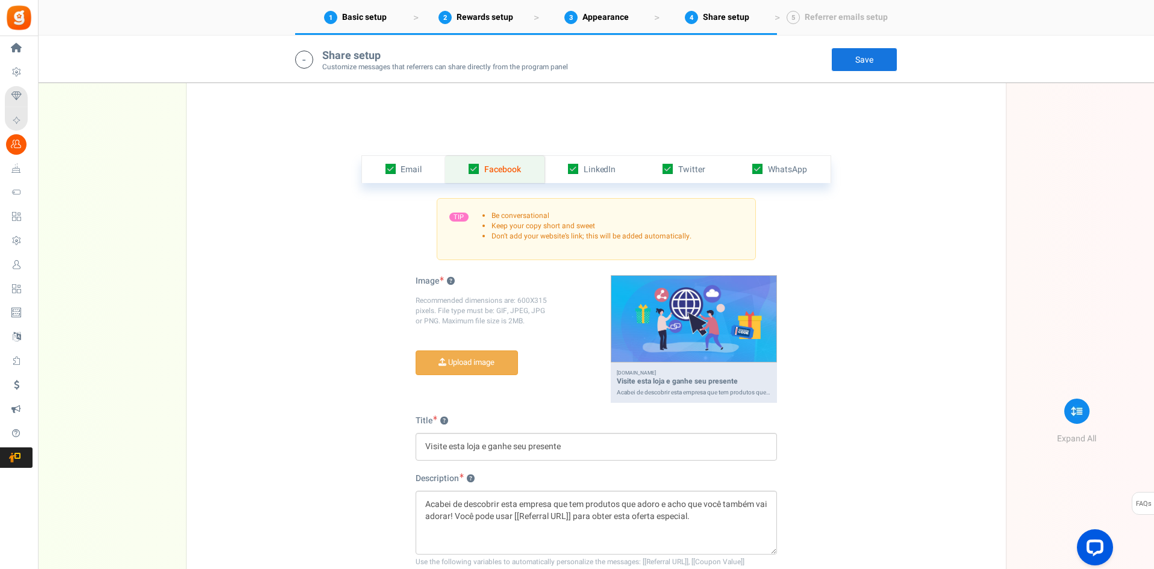
scroll to position [2045, 0]
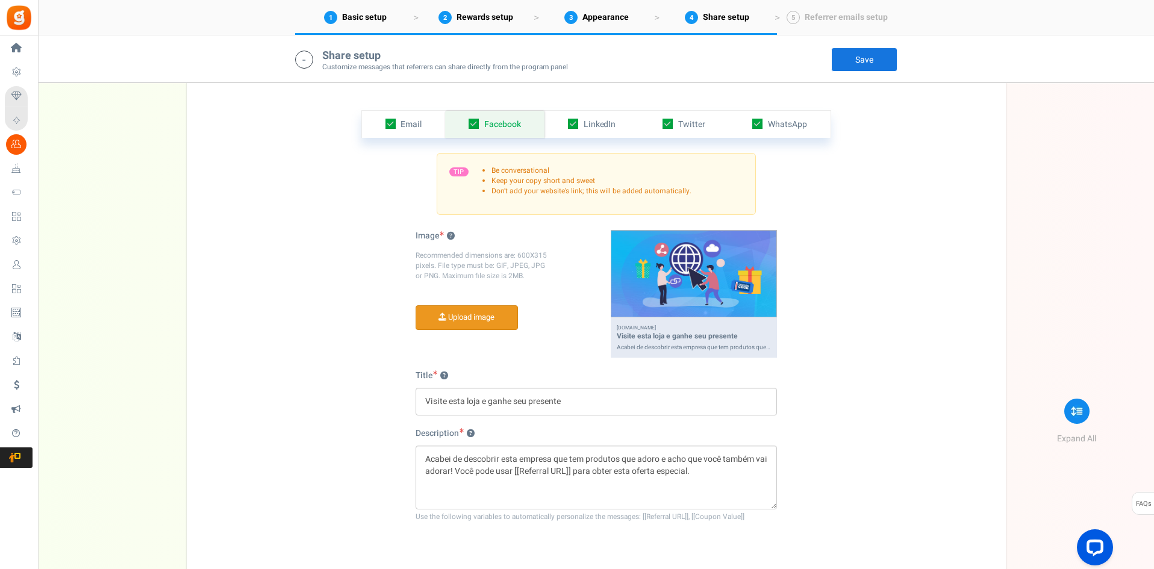
click at [495, 317] on input "file" at bounding box center [466, 317] width 101 height 23
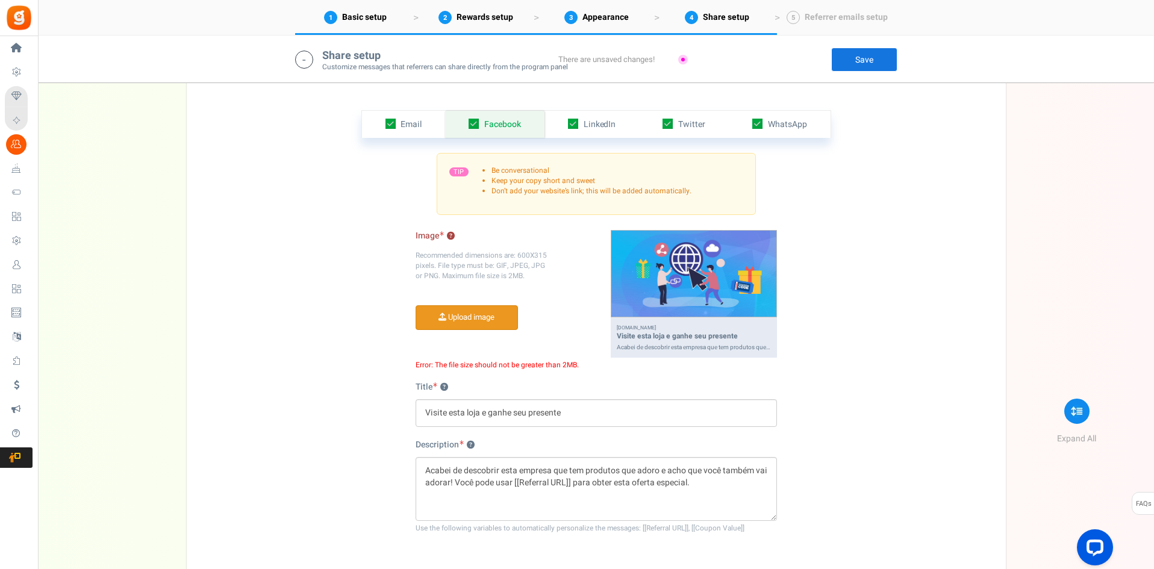
click at [483, 327] on input "file" at bounding box center [466, 317] width 101 height 23
click at [469, 313] on input "file" at bounding box center [466, 317] width 101 height 23
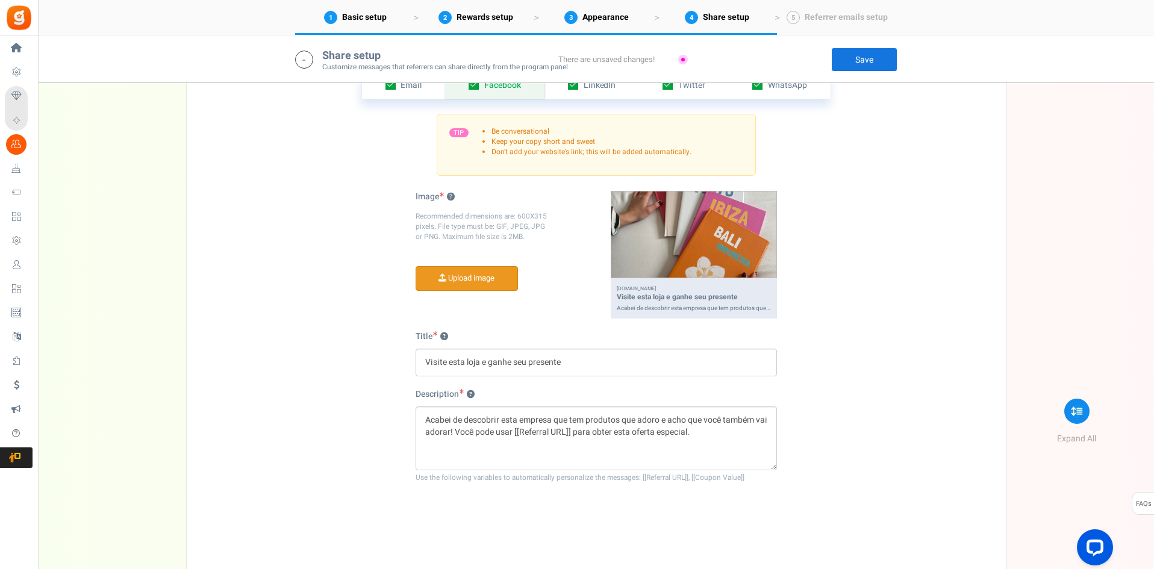
scroll to position [2093, 0]
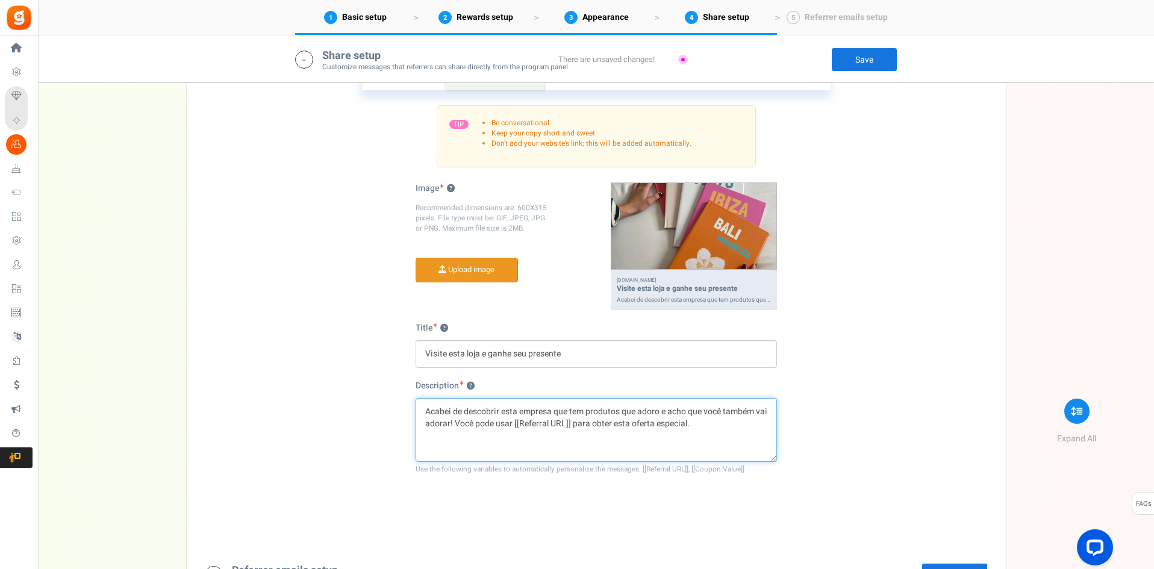
click at [476, 415] on textarea "Acabei de descobrir esta empresa que tem produtos que adoro e acho que você tam…" at bounding box center [595, 430] width 361 height 64
paste textarea "Descobri o Céu Azul 💙 — fazem álbuns de fotos personalizados lindos e super fác…"
type textarea "Descobri o Céu Azul 💙 — fazem álbuns de fotos personalizados lindos e super fác…"
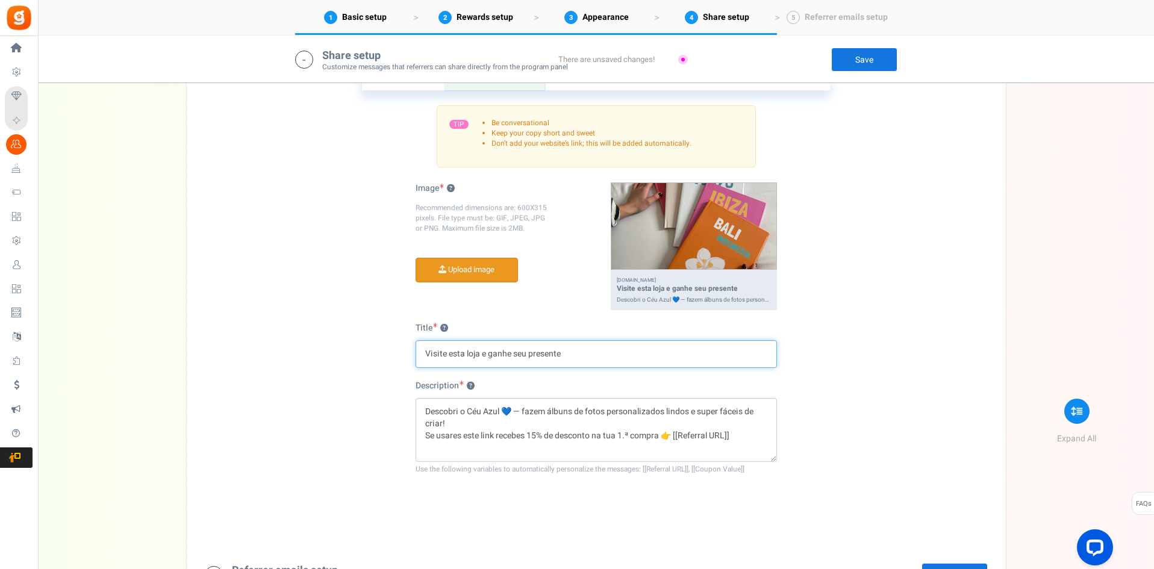
click at [467, 355] on input "Visite esta loja e ganhe seu presente" at bounding box center [595, 354] width 361 height 28
click at [571, 386] on div "Description ? Replace [[Coupon Code]] ?" at bounding box center [595, 389] width 361 height 18
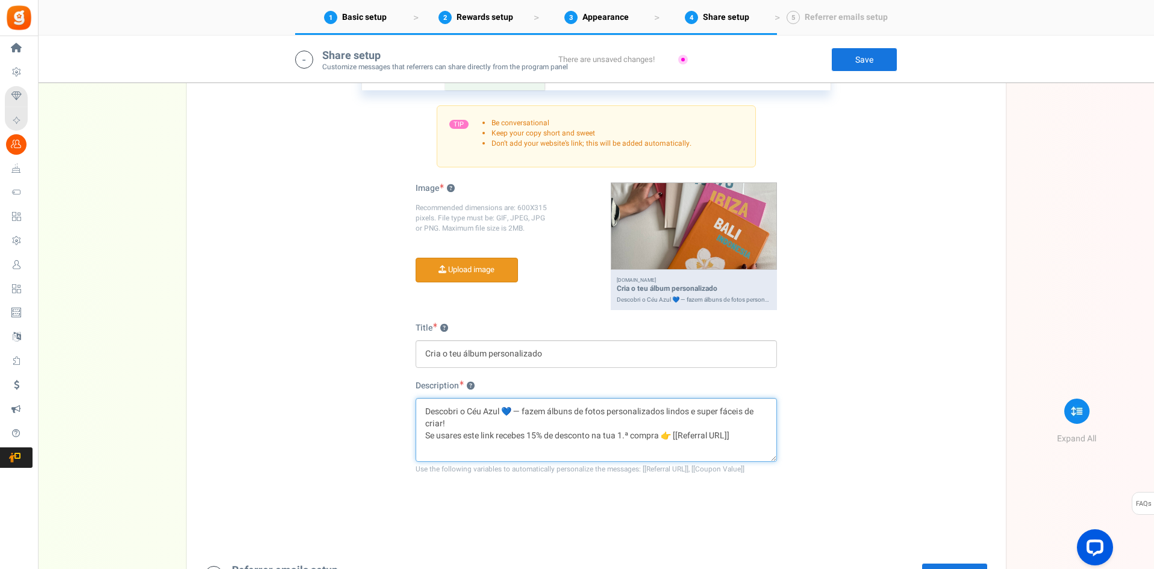
click at [510, 410] on textarea "Descobri o Céu Azul 💙 — fazem álbuns de fotos personalizados lindos e super fác…" at bounding box center [595, 430] width 361 height 64
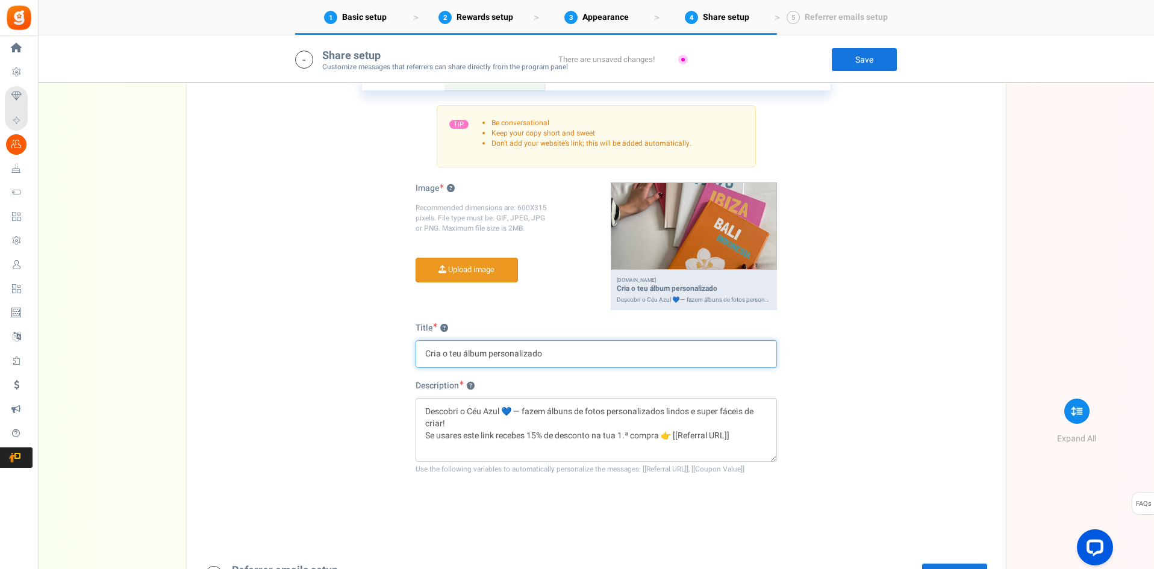
click at [564, 351] on input "Cria o teu álbum personalizado" at bounding box center [595, 354] width 361 height 28
paste input "💙"
type input "Cria o teu álbum personalizado 💙"
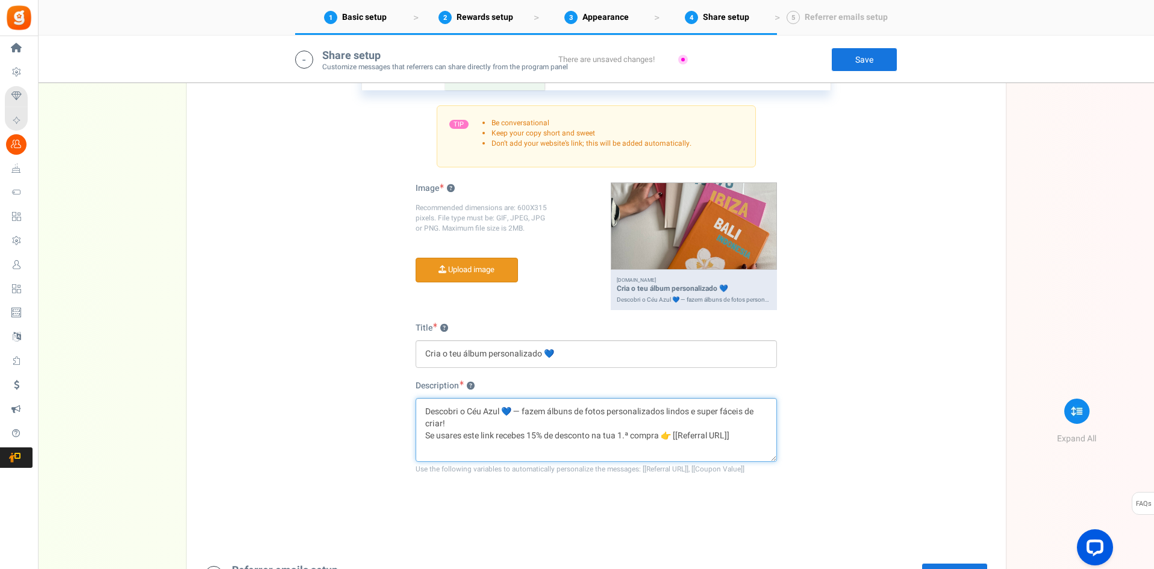
click at [523, 414] on textarea "Descobri o Céu Azul 💙 — fazem álbuns de fotos personalizados lindos e super fác…" at bounding box center [595, 430] width 361 height 64
type textarea "Descobri o Céu Azul 💙 fazem álbuns de fotos personalizados lindos e super fácei…"
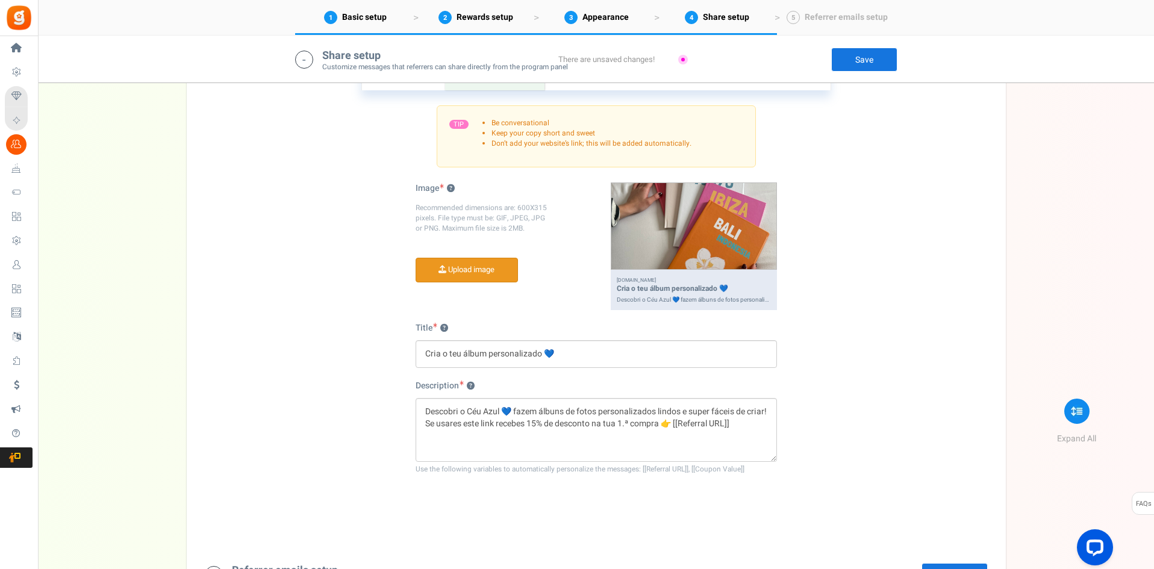
click at [808, 414] on div "Email Facebook LinkedIn Twitter WhatsApp INFO Email share is currently disabled…" at bounding box center [596, 289] width 801 height 512
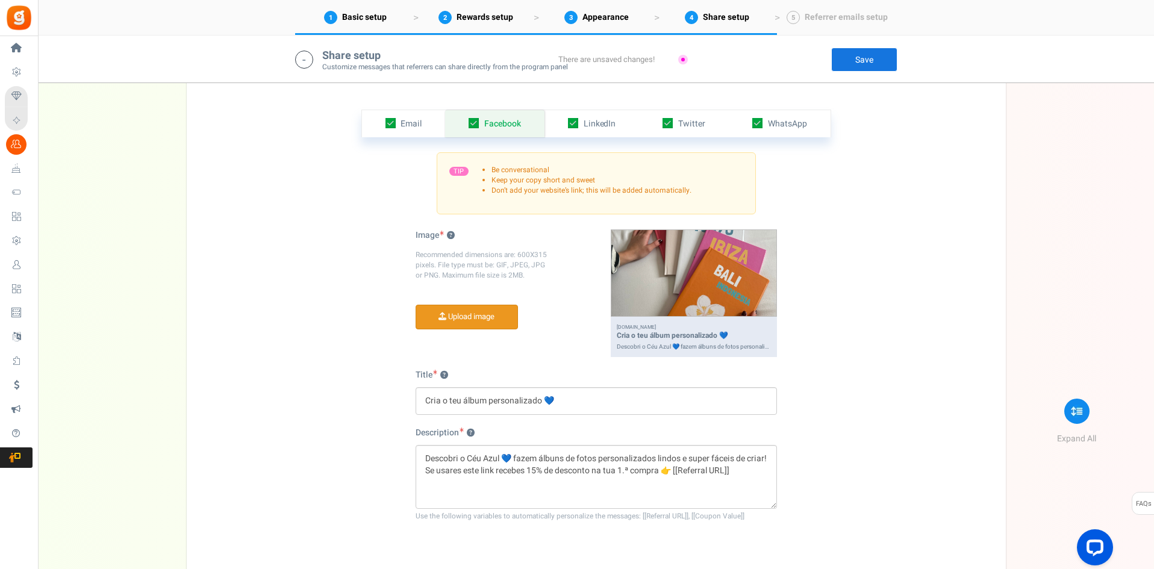
scroll to position [1993, 0]
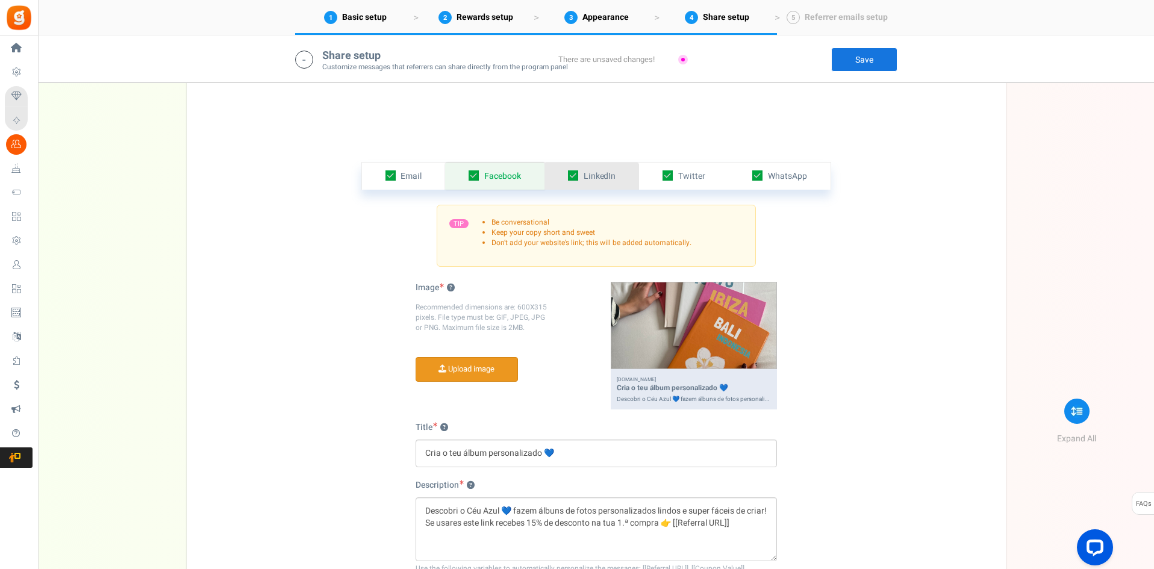
click at [596, 178] on span "LinkedIn" at bounding box center [599, 176] width 33 height 13
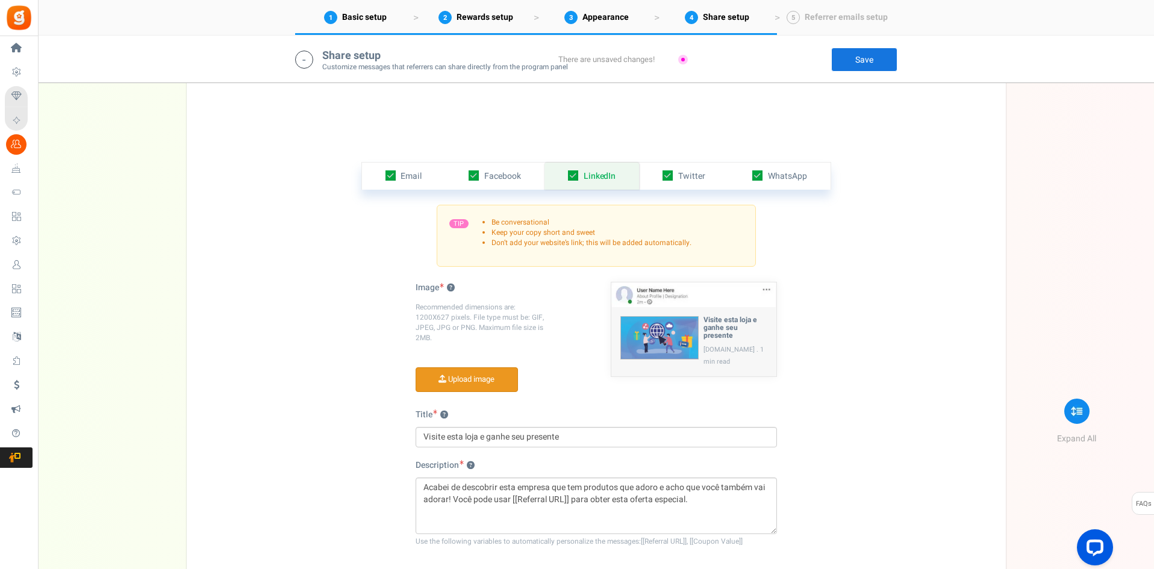
click at [477, 376] on input "file" at bounding box center [466, 379] width 101 height 23
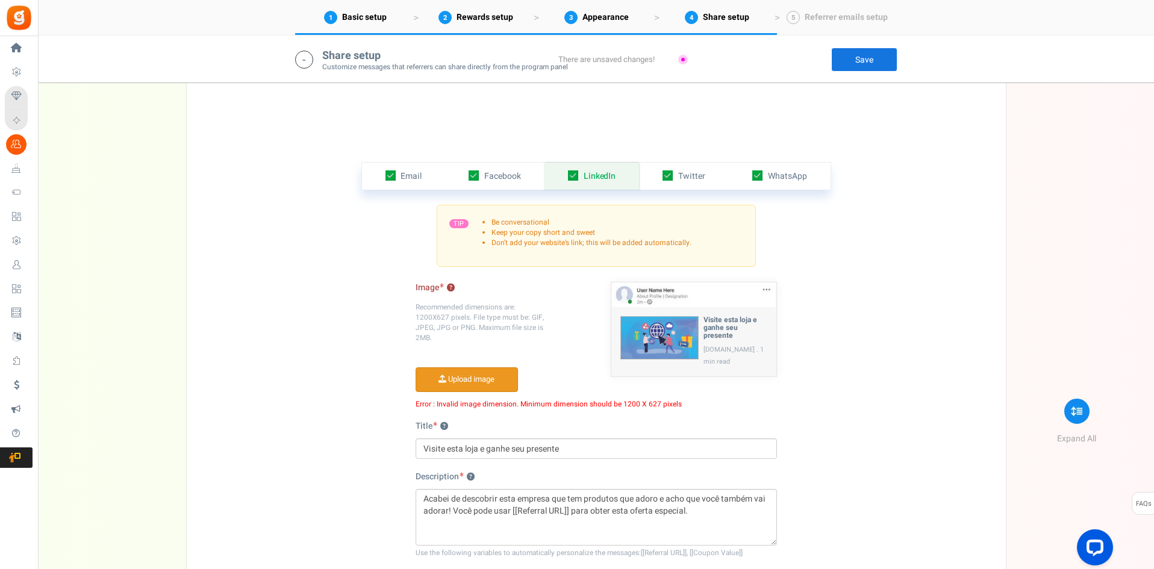
scroll to position [2112, 0]
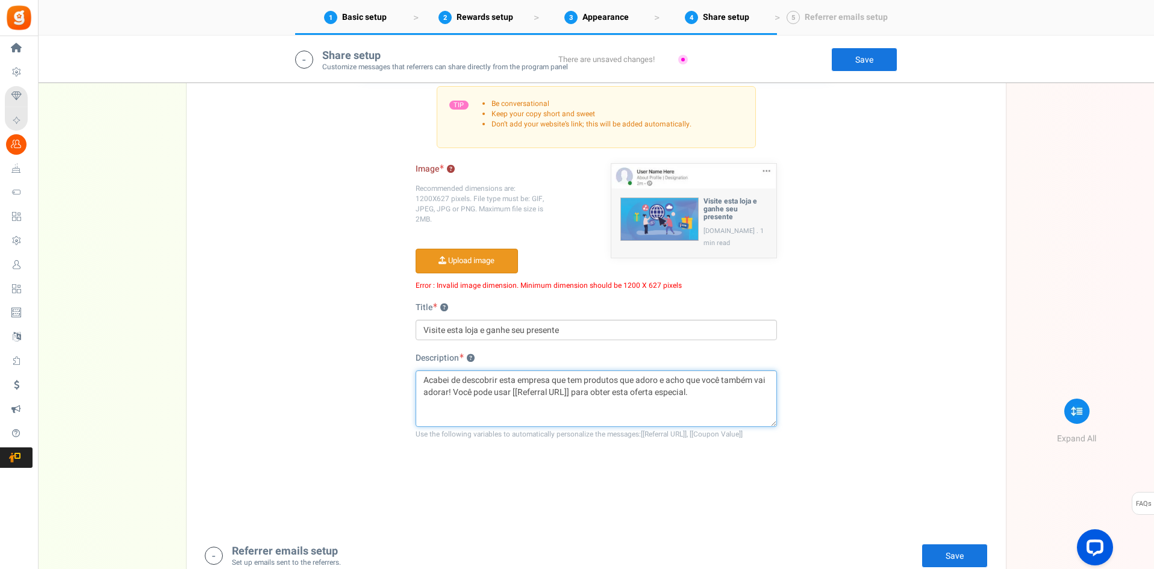
click at [450, 382] on textarea "Acabei de descobrir esta empresa que tem produtos que adoro e acho que você tam…" at bounding box center [595, 398] width 361 height 57
paste textarea "💙"
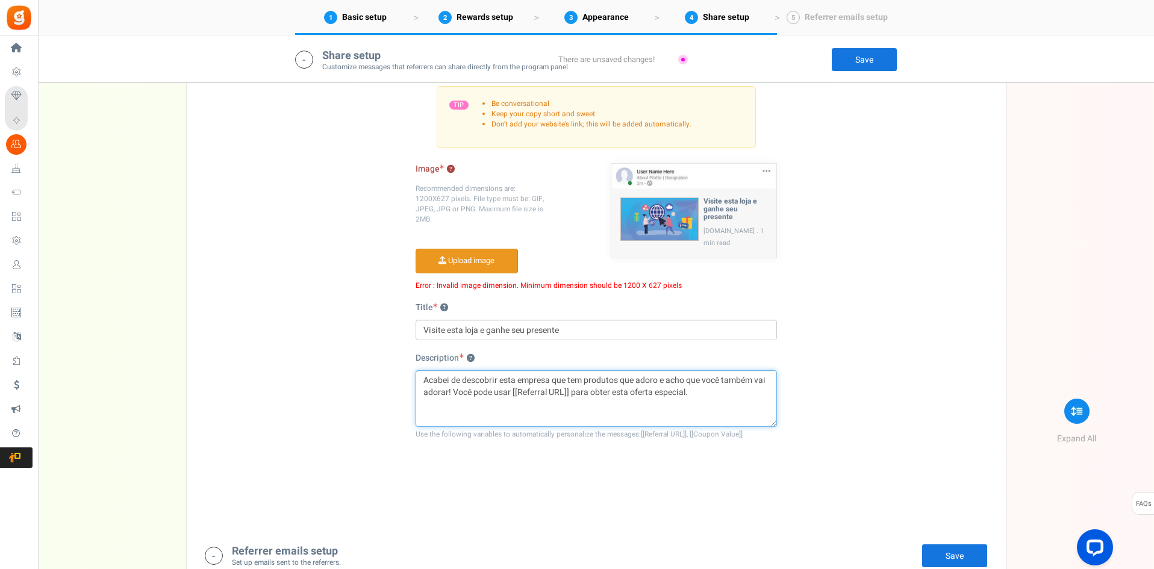
paste textarea "Transforma as tuas fotos em memórias únicas com o Céu Azul 📸 Álbuns de fotos pe…"
type textarea "Transforma as tuas fotos em memórias únicas com o Céu Azul 📸 Álbuns de fotos pe…"
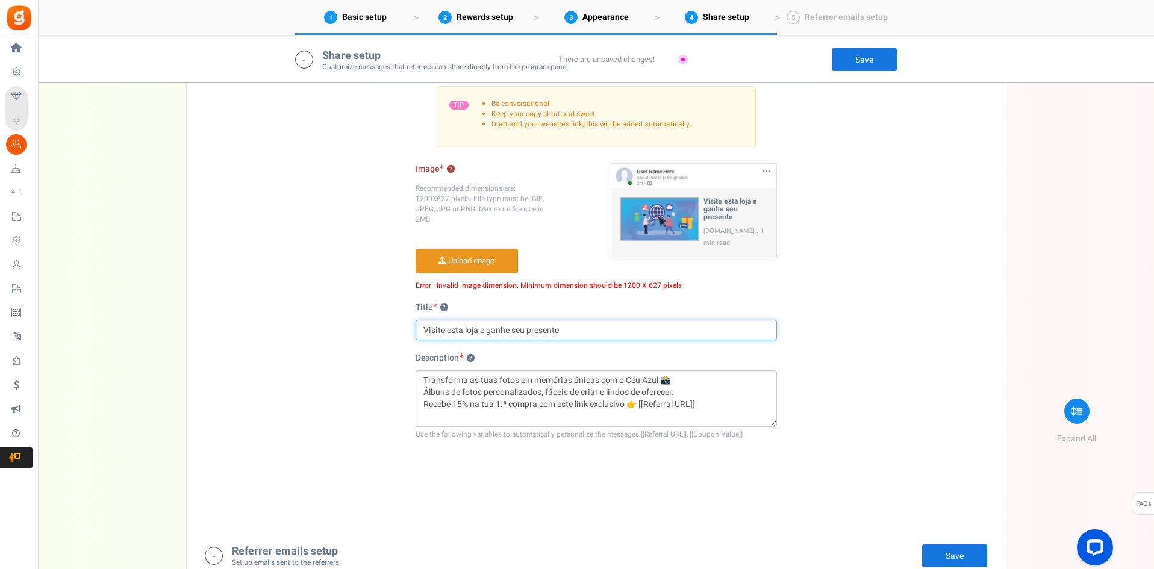
click at [526, 334] on input "Visite esta loja e ganhe seu presente" at bounding box center [595, 330] width 361 height 20
type input "Cria o teu em 5 minutos"
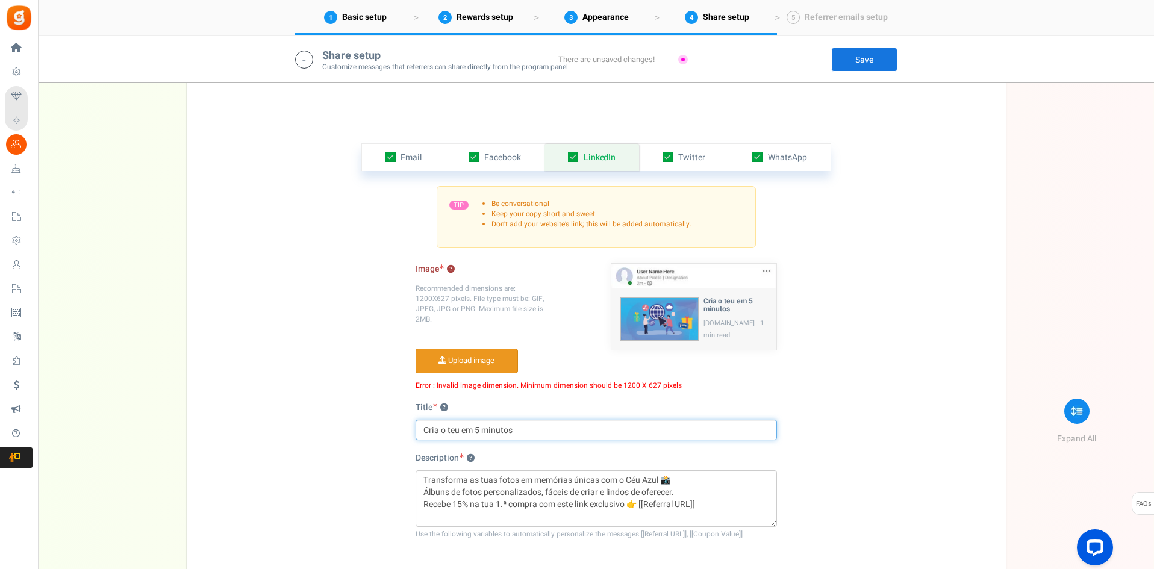
scroll to position [2011, 0]
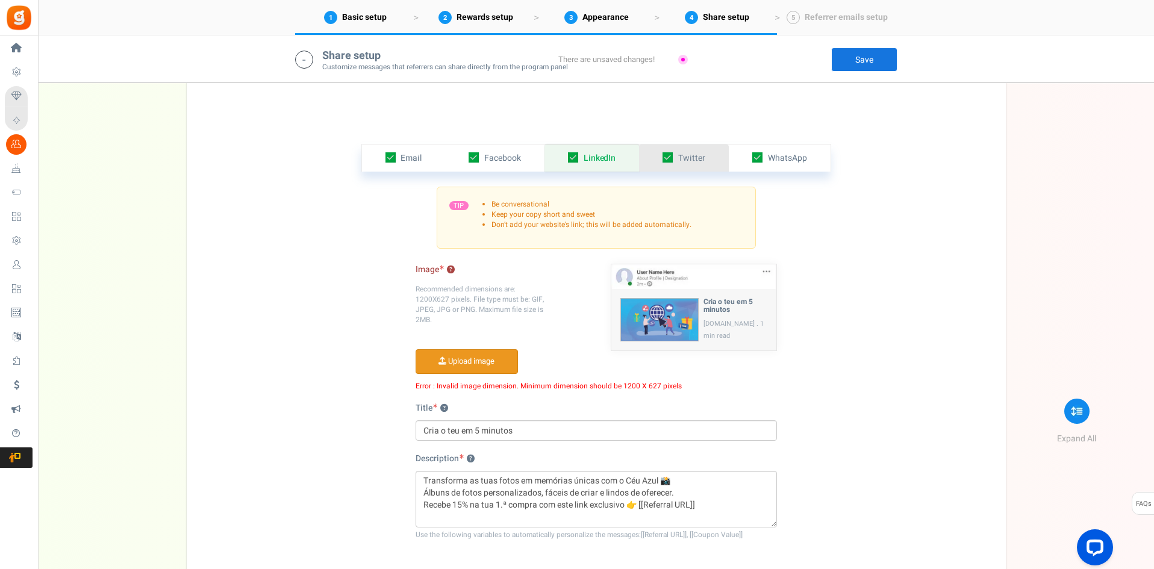
click at [694, 155] on span "Twitter" at bounding box center [691, 158] width 27 height 13
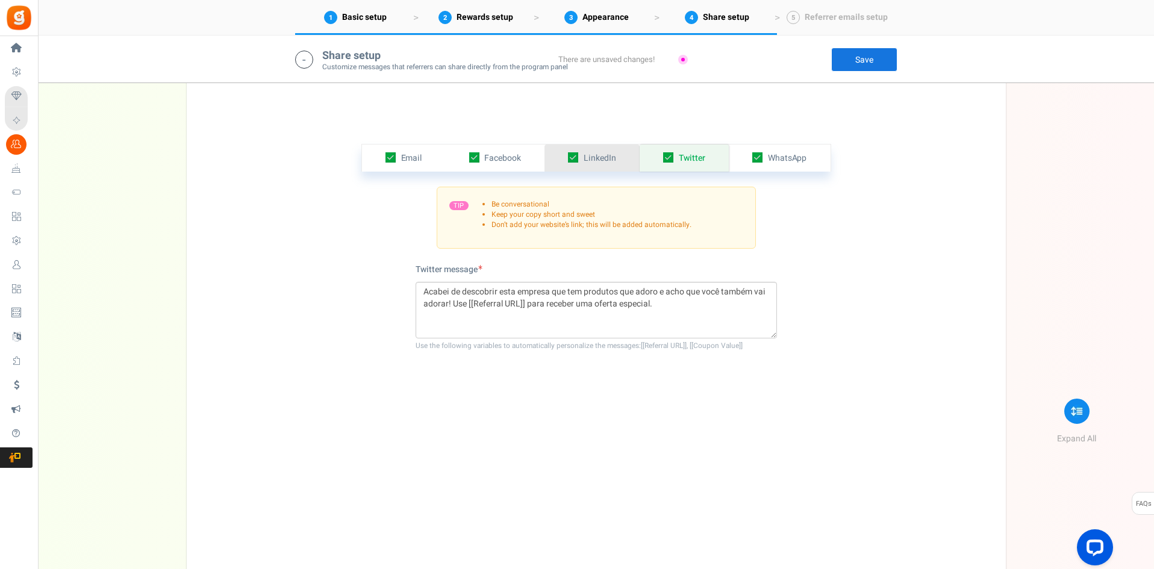
click at [593, 157] on span "LinkedIn" at bounding box center [599, 158] width 33 height 13
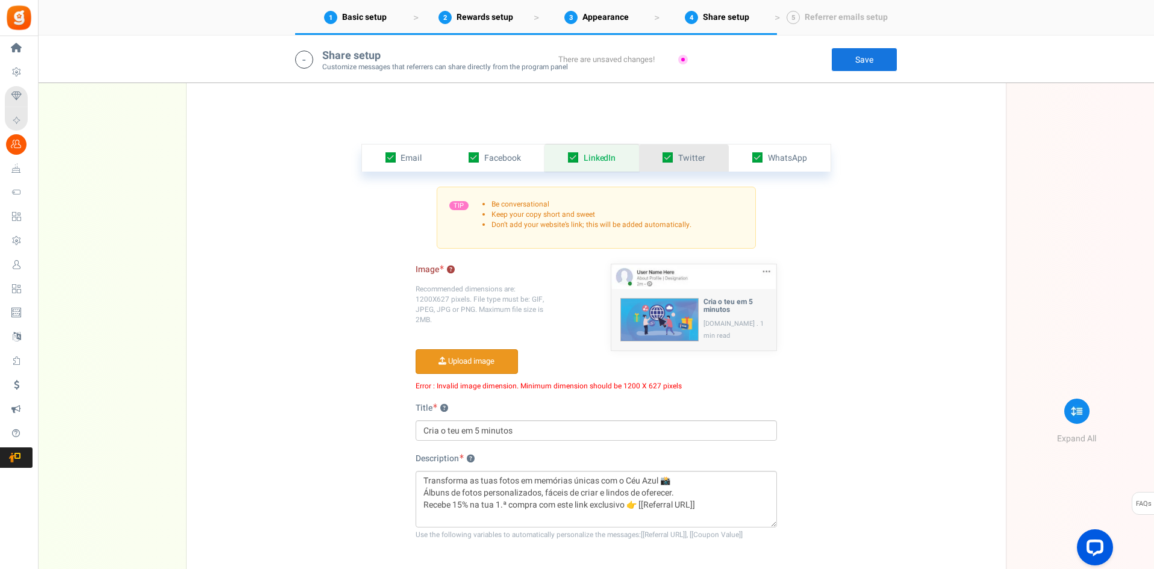
click at [691, 157] on span "Twitter" at bounding box center [691, 158] width 27 height 13
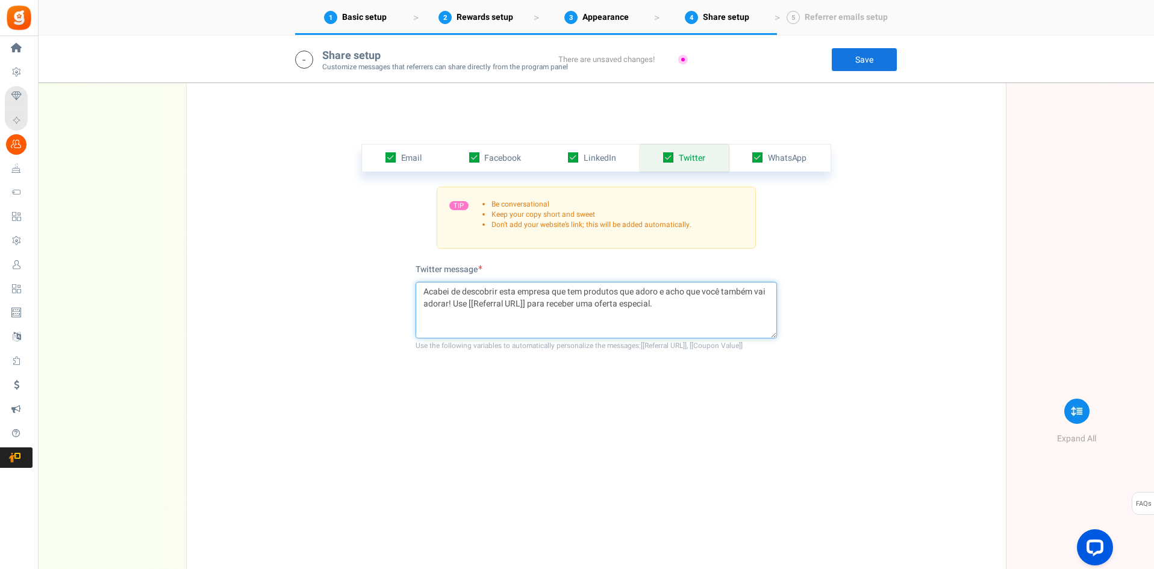
click at [556, 299] on textarea "Acabei de descobrir esta empresa que tem produtos que adoro e acho que você tam…" at bounding box center [595, 310] width 361 height 57
paste textarea "Transforma as tuas fotos em memórias únicas com o Céu Azul 📸 Álbuns de fotos pe…"
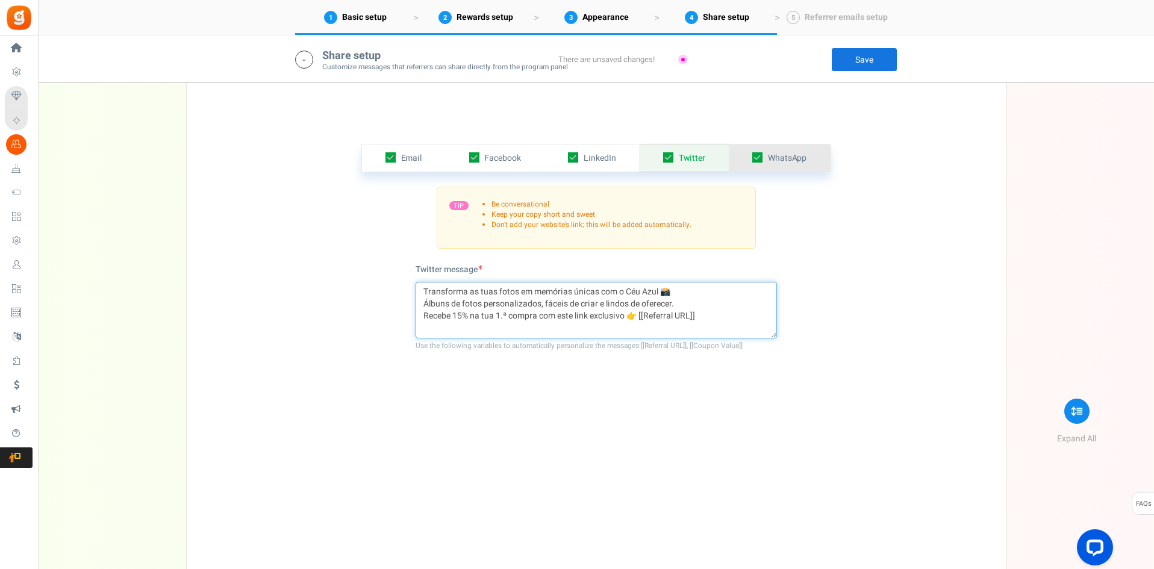
type textarea "Transforma as tuas fotos em memórias únicas com o Céu Azul 📸 Álbuns de fotos pe…"
click at [792, 157] on span "WhatsApp" at bounding box center [787, 158] width 39 height 13
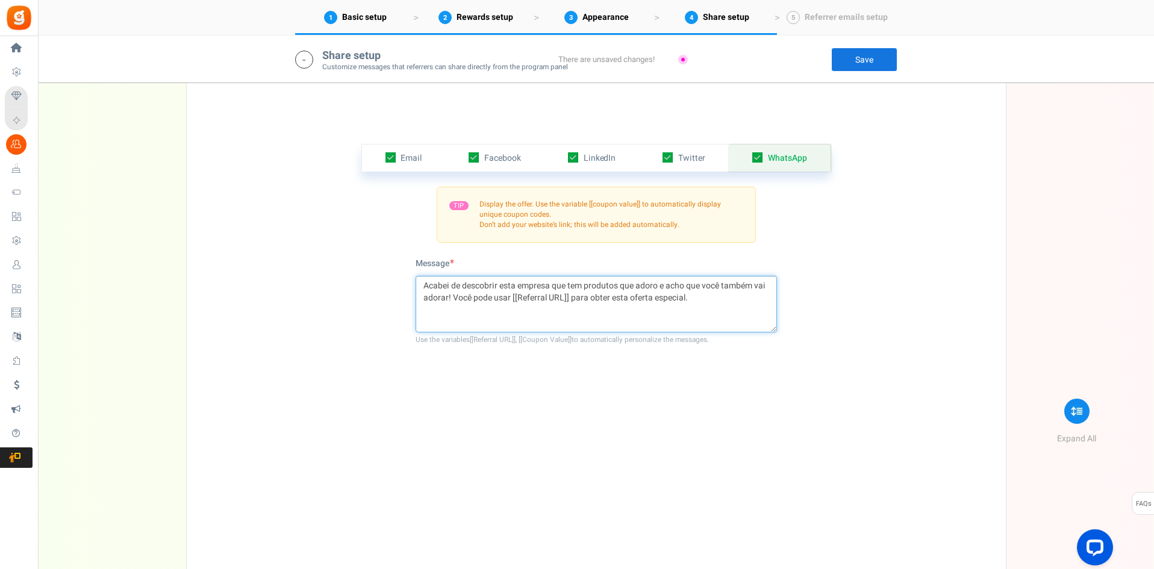
click at [552, 285] on textarea "Acabei de descobrir esta empresa que tem produtos que adoro e acho que você tam…" at bounding box center [595, 304] width 361 height 57
paste textarea "Transforma as tuas fotos em memórias únicas com o Céu Azul 📸 Álbuns de fotos pe…"
type textarea "Transforma as tuas fotos em memórias únicas com o Céu Azul 📸 Álbuns de fotos pe…"
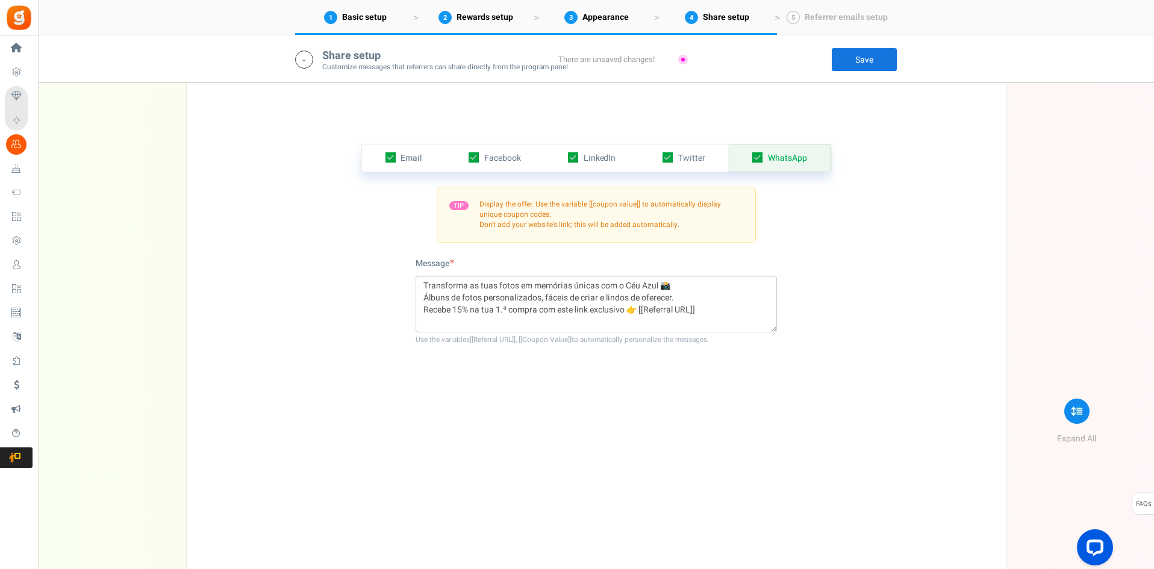
click at [825, 406] on div "Email Facebook LinkedIn Twitter WhatsApp INFO Email share is currently disabled…" at bounding box center [596, 370] width 801 height 512
click at [874, 54] on link "Save" at bounding box center [864, 60] width 66 height 24
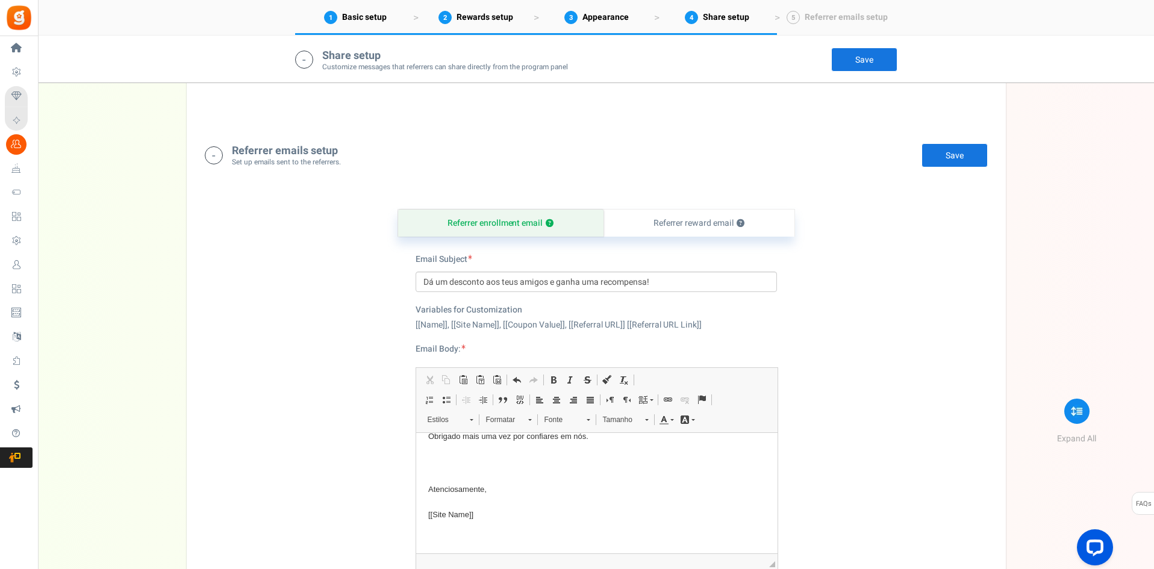
scroll to position [2512, 0]
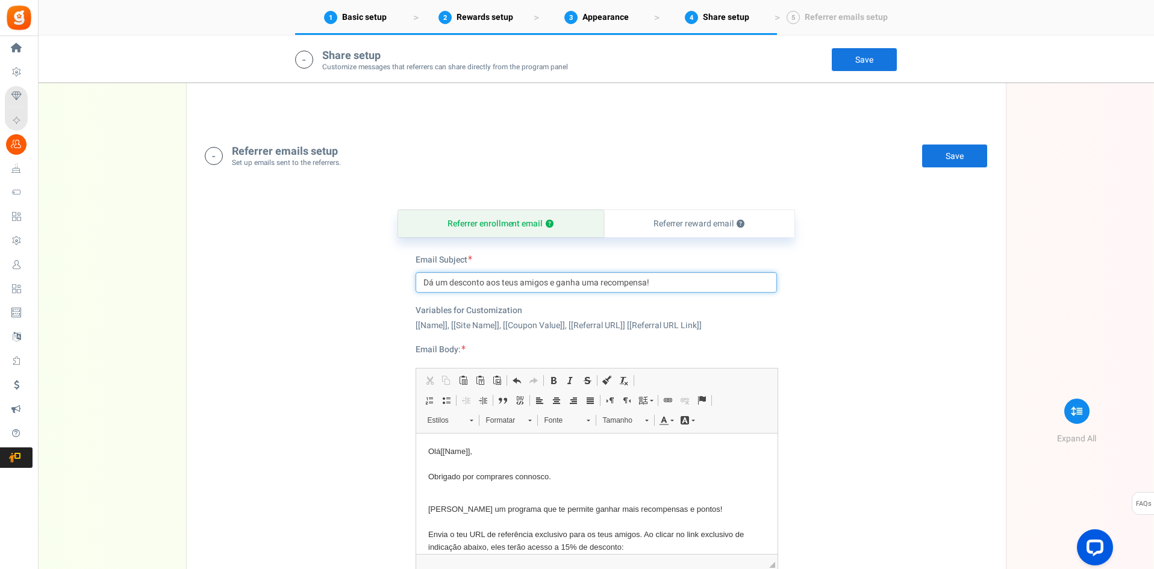
click at [452, 282] on input "Dá um desconto aos teus amigos e ganha uma recompensa!" at bounding box center [595, 282] width 361 height 20
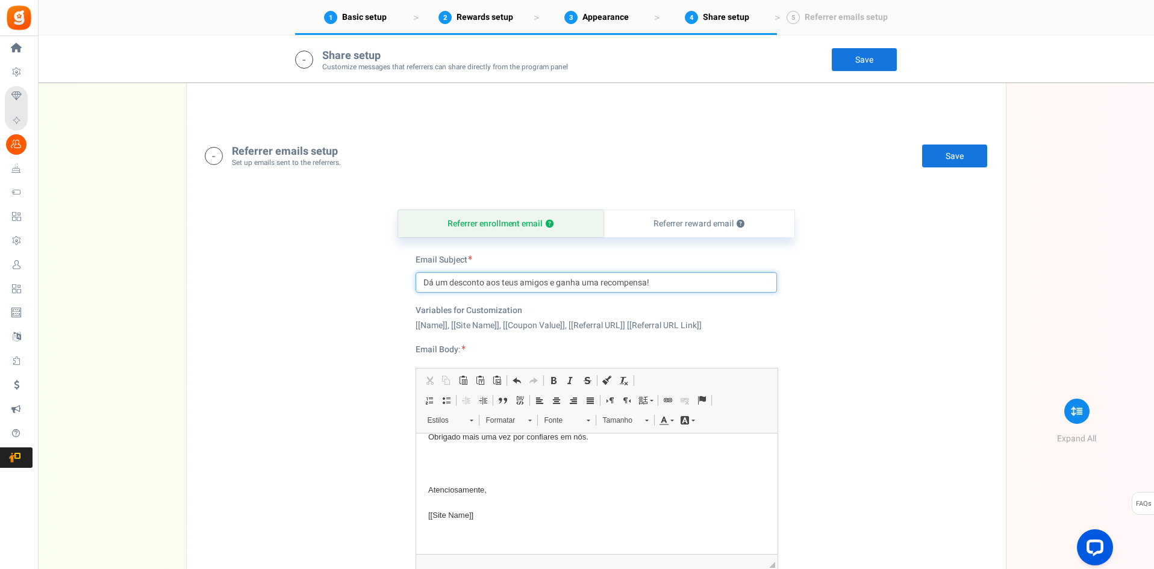
click at [452, 282] on input "Dá um desconto aos teus amigos e ganha uma recompensa!" at bounding box center [595, 282] width 361 height 20
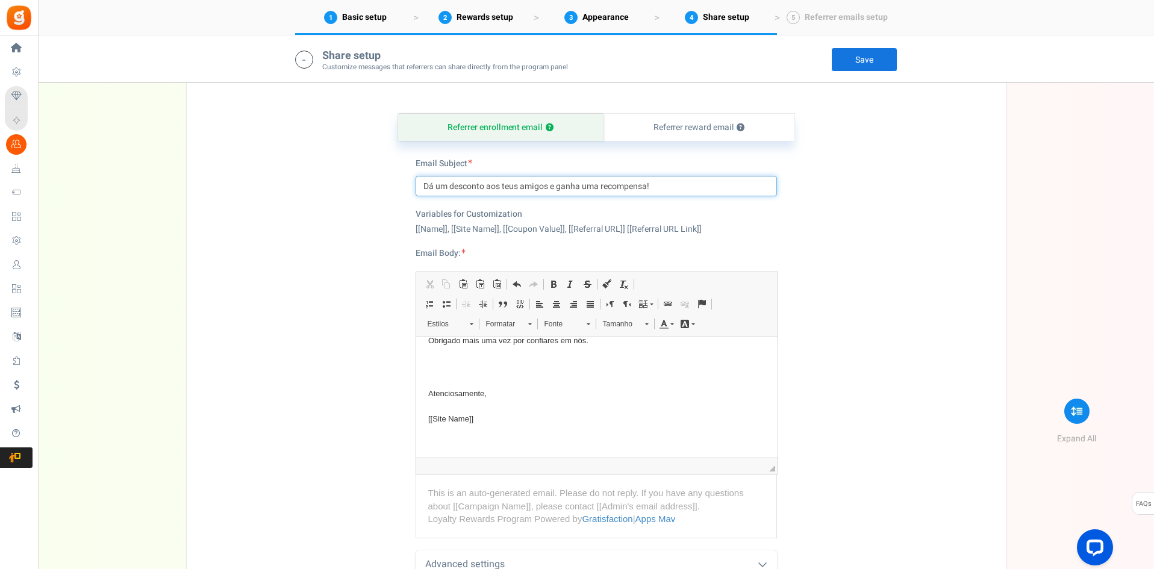
paste input "Partilha o Céu Azul 💙 e ganha recompensas por cada amiga"
type input "Partilha o Céu Azul 💙 e ganha recompensas por cada amiga"
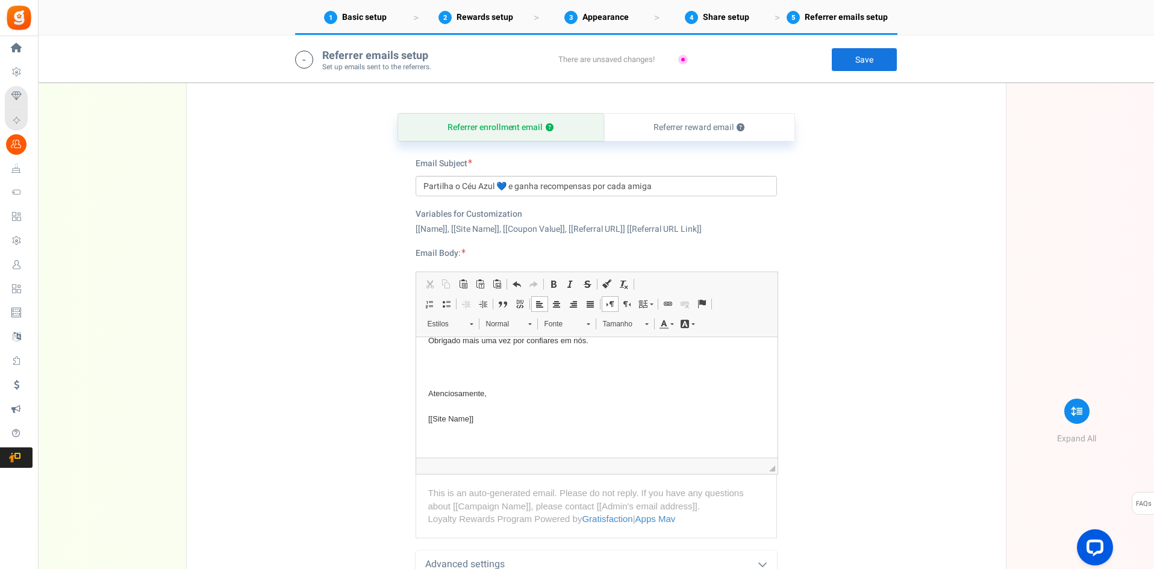
scroll to position [0, 0]
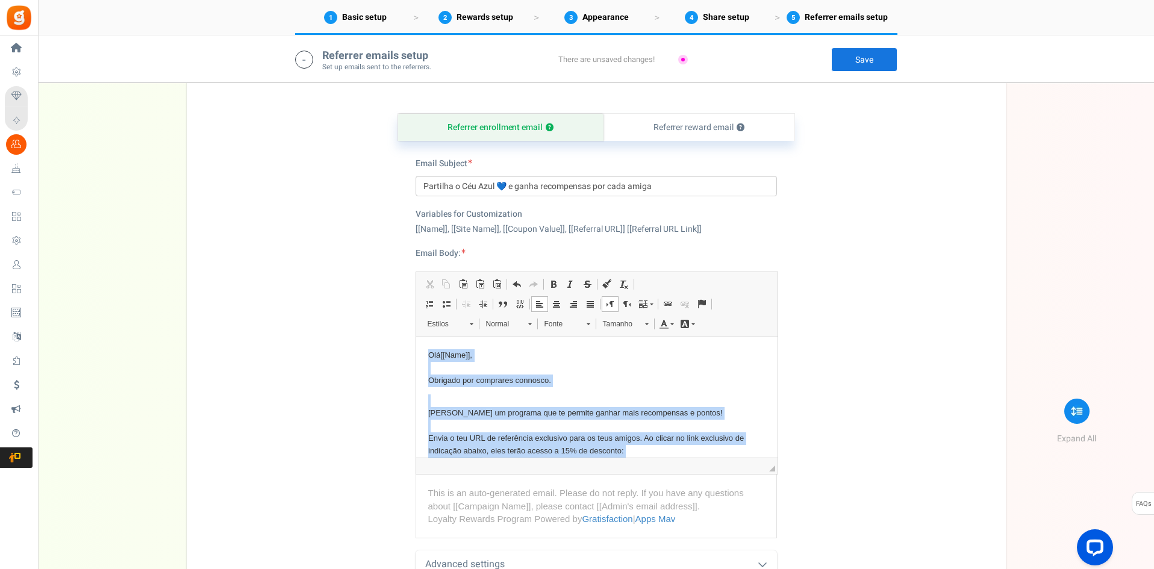
click at [415, 337] on html "Olá [[Name]] , Obrigado por comprares connosco. Criamos um programa que te perm…" at bounding box center [595, 481] width 361 height 288
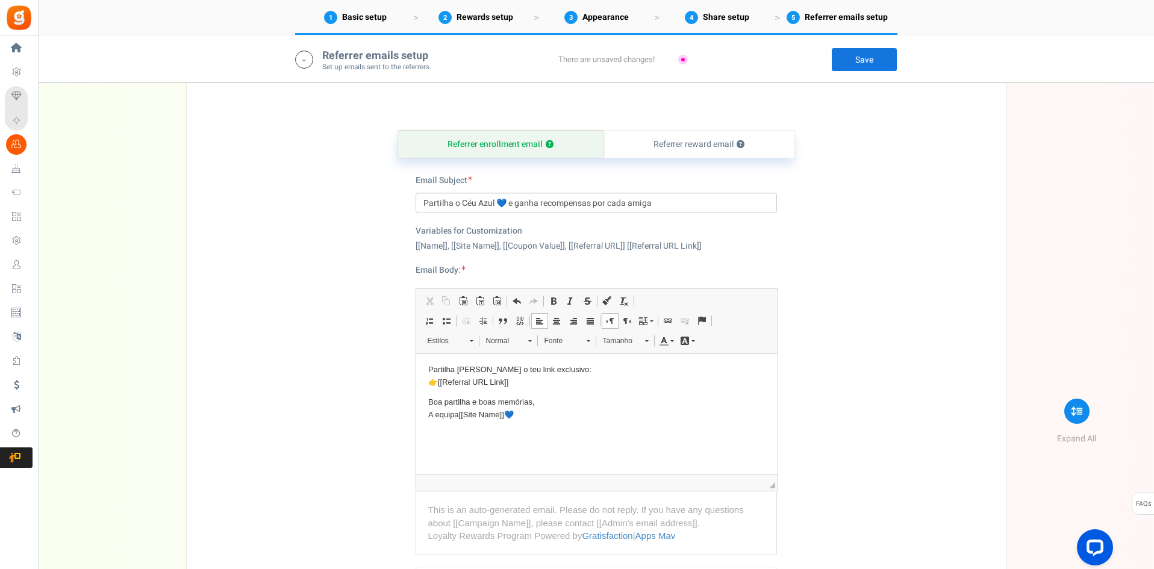
scroll to position [101, 0]
click at [868, 55] on link "Save" at bounding box center [864, 60] width 66 height 24
click at [857, 61] on link "Save" at bounding box center [864, 60] width 66 height 24
click at [541, 436] on body "Olá [[Name]] , Obrigada por te juntares ao Clube Céu Azul ✨ Agora já podes conv…" at bounding box center [595, 370] width 337 height 210
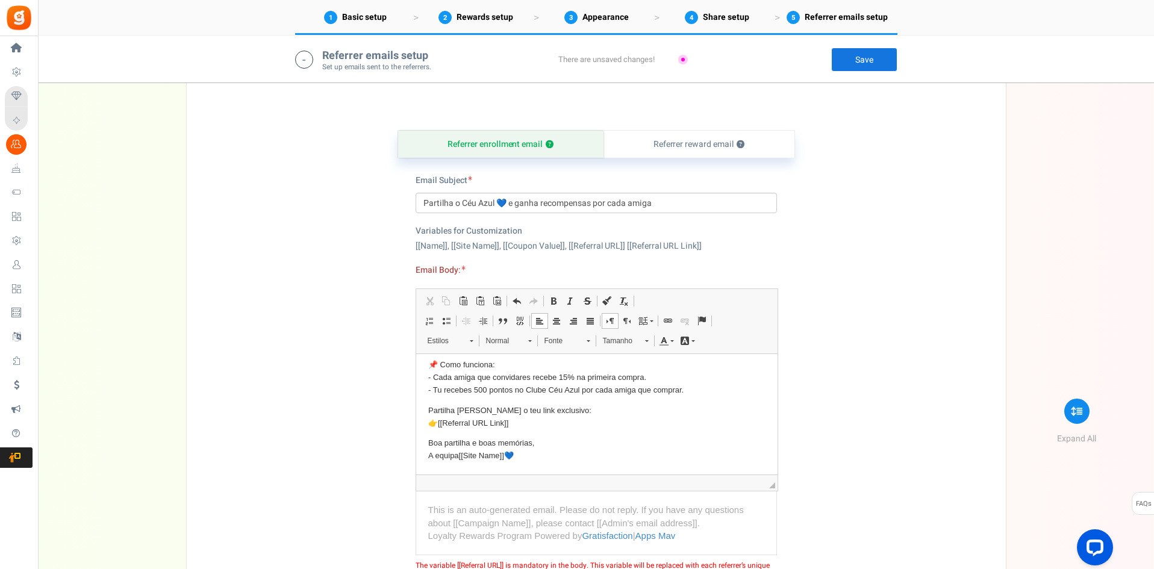
scroll to position [60, 0]
click at [866, 402] on div "Referrer enrollment email ? Referrer reward email ? Email Subject Partilha o Cé…" at bounding box center [596, 399] width 801 height 599
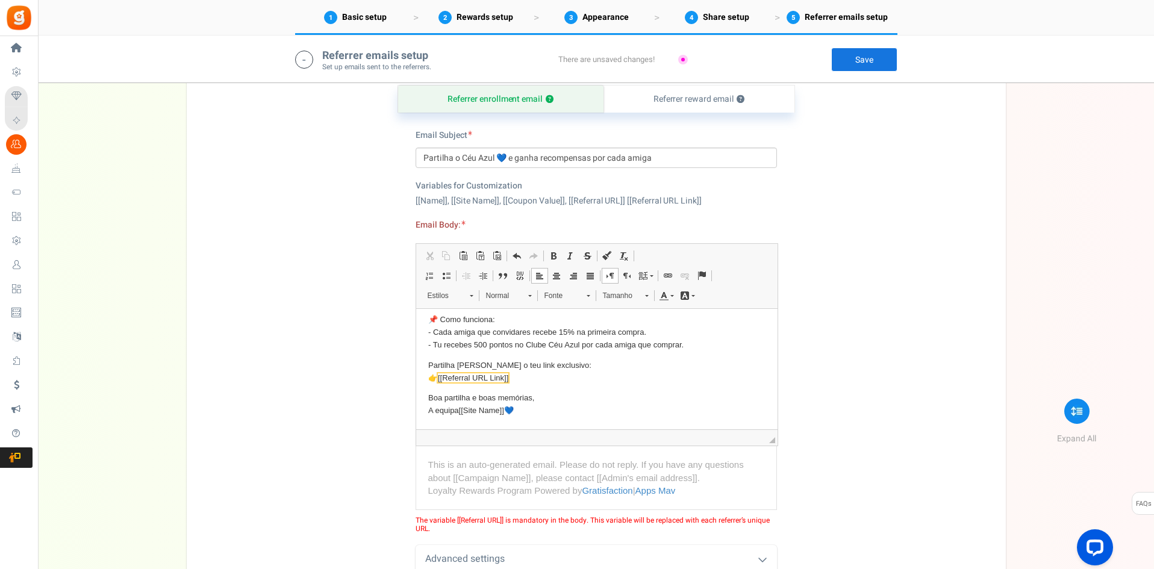
click at [495, 385] on span "[[Referral URL Link]]" at bounding box center [472, 389] width 70 height 9
click at [502, 385] on span "[[Referral URL Link]]" at bounding box center [472, 389] width 70 height 9
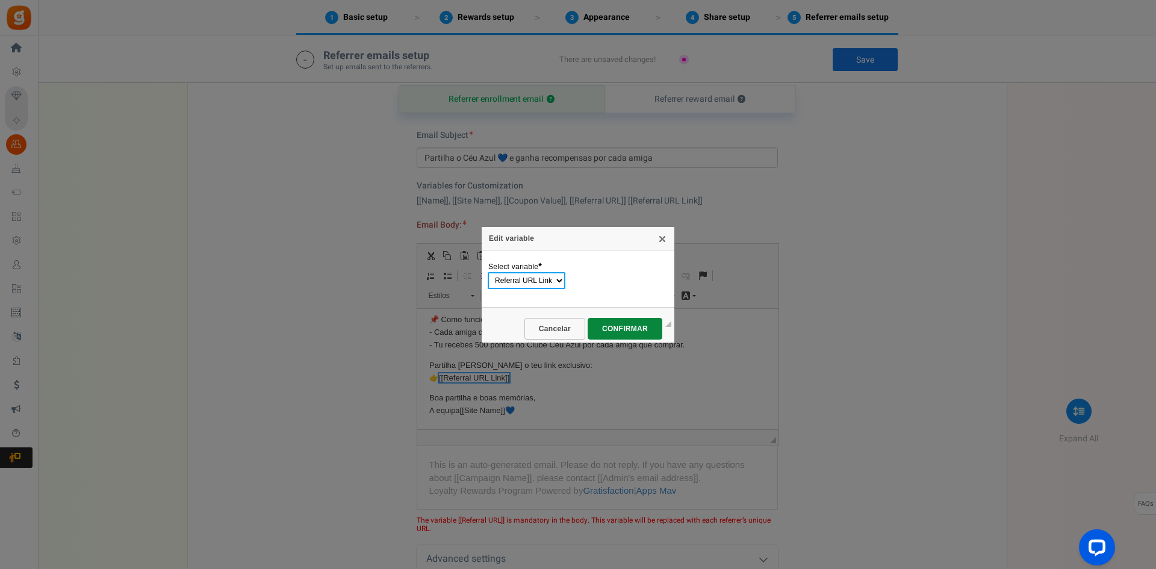
click at [529, 279] on select "Name Site Name Coupon Value Referral URL Referral URL Link" at bounding box center [527, 280] width 78 height 17
select select "Referral URL"
click at [488, 272] on select "Name Site Name Coupon Value Referral URL Referral URL Link" at bounding box center [527, 280] width 78 height 17
click at [621, 326] on span "CONFIRMAR" at bounding box center [624, 329] width 60 height 8
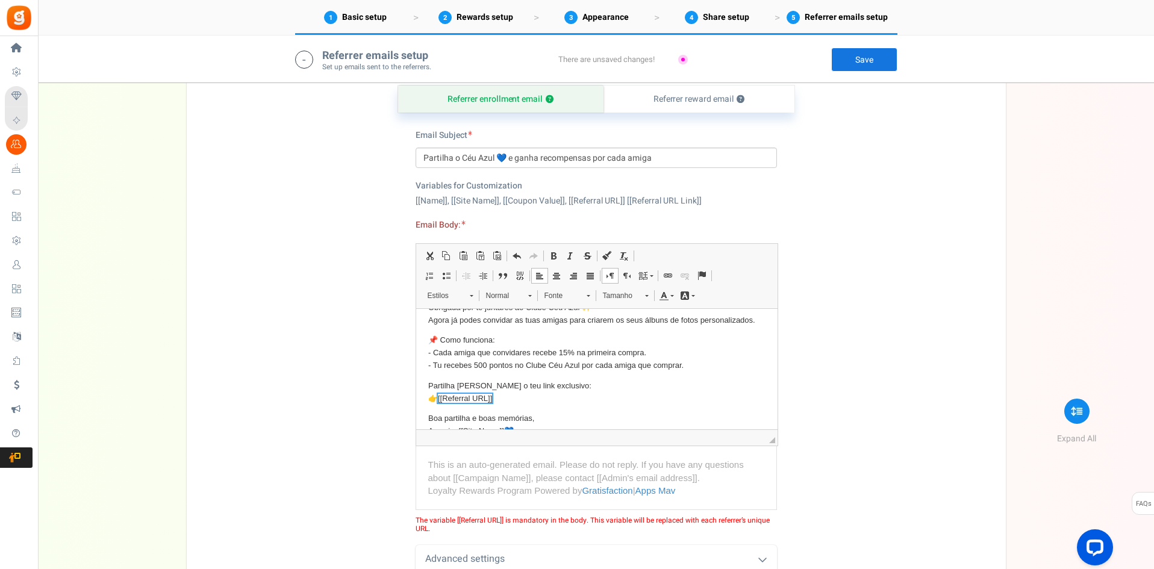
scroll to position [0, 0]
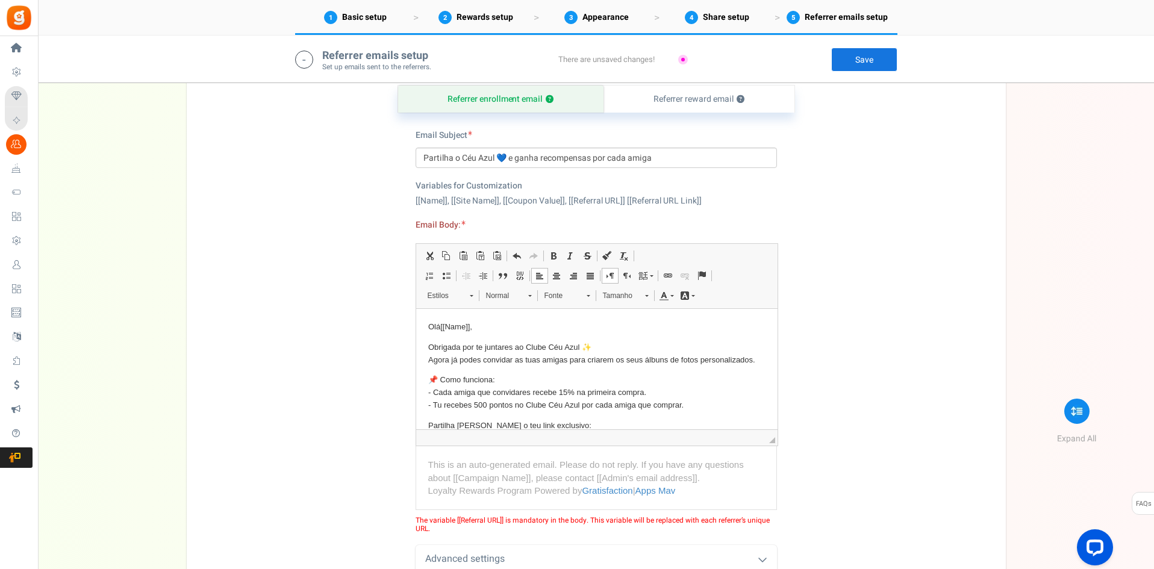
click at [859, 64] on link "Save" at bounding box center [864, 60] width 66 height 24
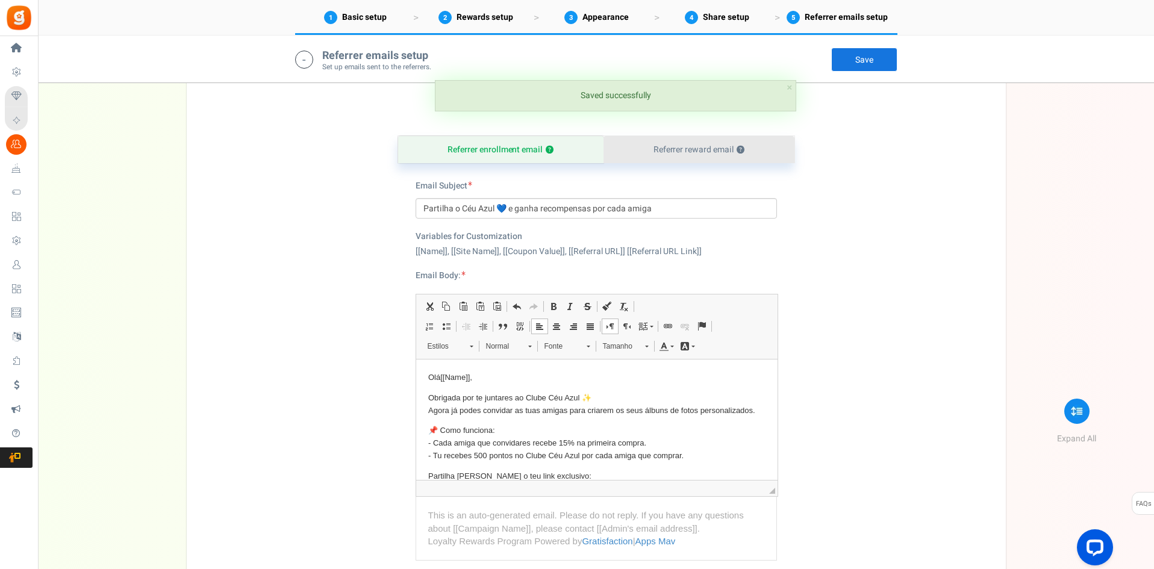
scroll to position [2585, 0]
click at [677, 145] on link "Referrer reward email ?" at bounding box center [698, 150] width 191 height 27
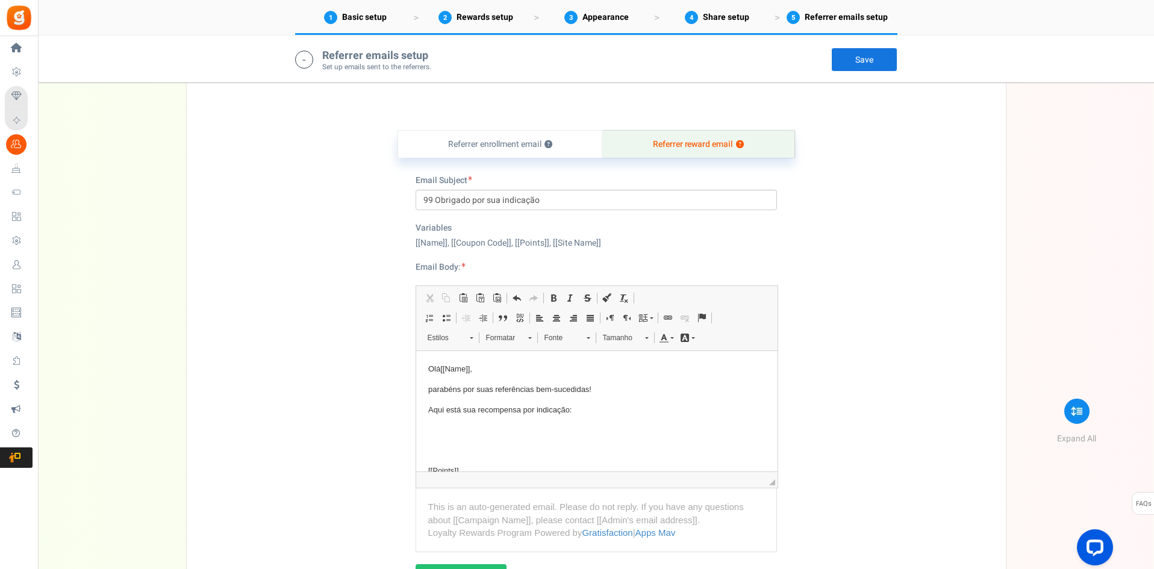
scroll to position [2585, 0]
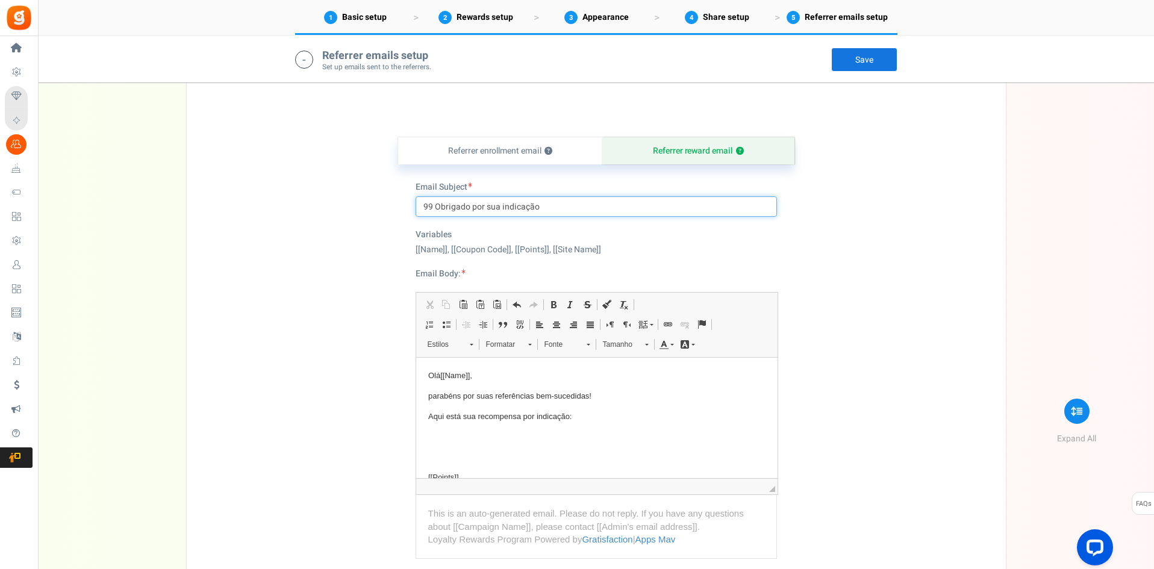
click at [458, 205] on input "99 Obrigado por sua indicação" at bounding box center [595, 206] width 361 height 20
paste input "👉 🎉 A tua amiga comprou — ganhaste 500 pontos!"
click at [540, 203] on input "👉 🎉 A tua amiga comprou — ganhaste 500 pontos!" at bounding box center [595, 206] width 361 height 20
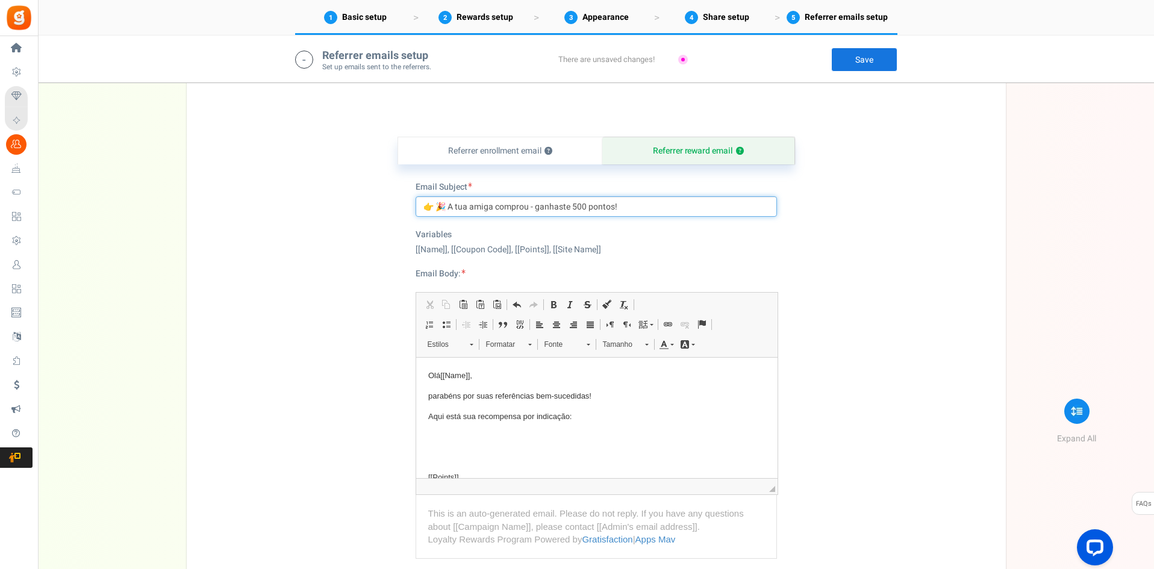
type input "👉 🎉 A tua amiga comprou - ganhaste 500 pontos!"
click at [430, 375] on p "Olá [[Name]] ," at bounding box center [595, 376] width 337 height 13
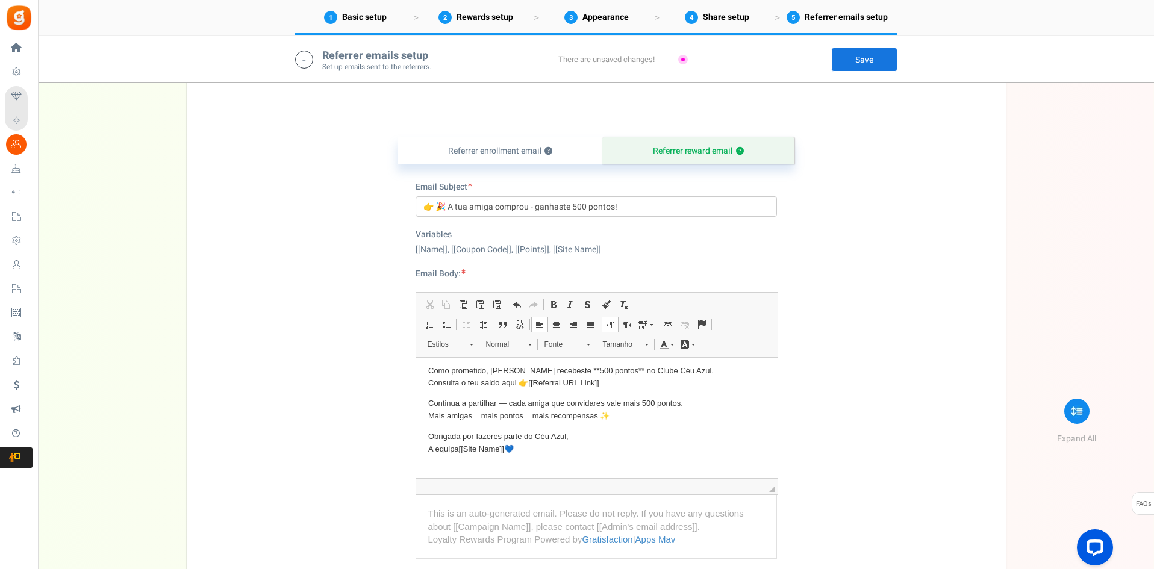
scroll to position [43, 0]
click at [585, 384] on span "[[Referral URL Link]]" at bounding box center [562, 385] width 70 height 9
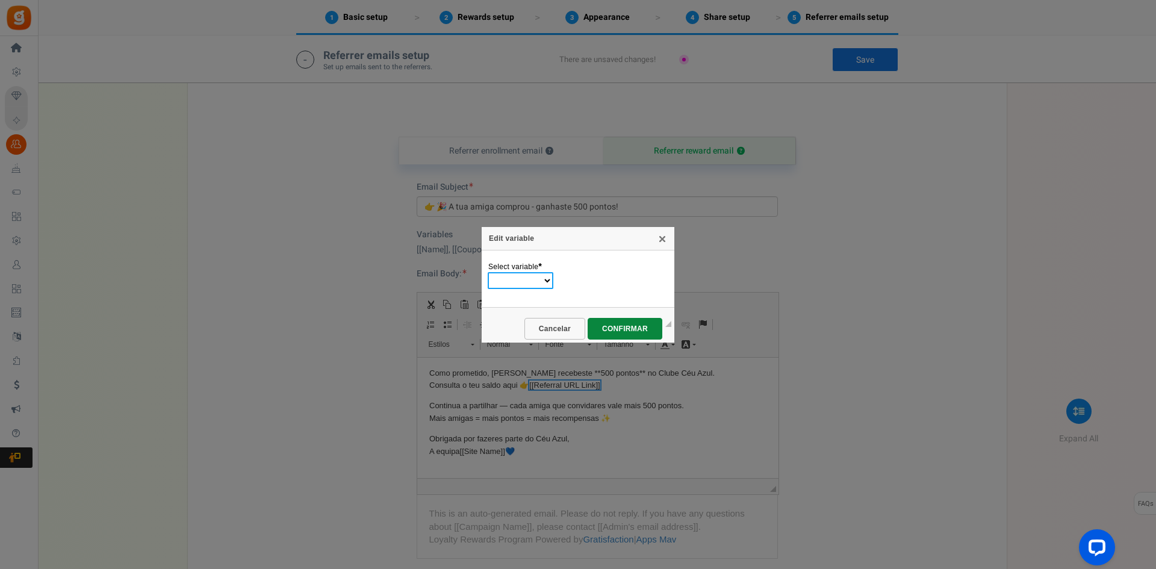
click at [537, 279] on select "Name Coupon Code Coupon Value Points Site Name" at bounding box center [521, 280] width 66 height 17
click at [663, 237] on link "X" at bounding box center [662, 239] width 10 height 10
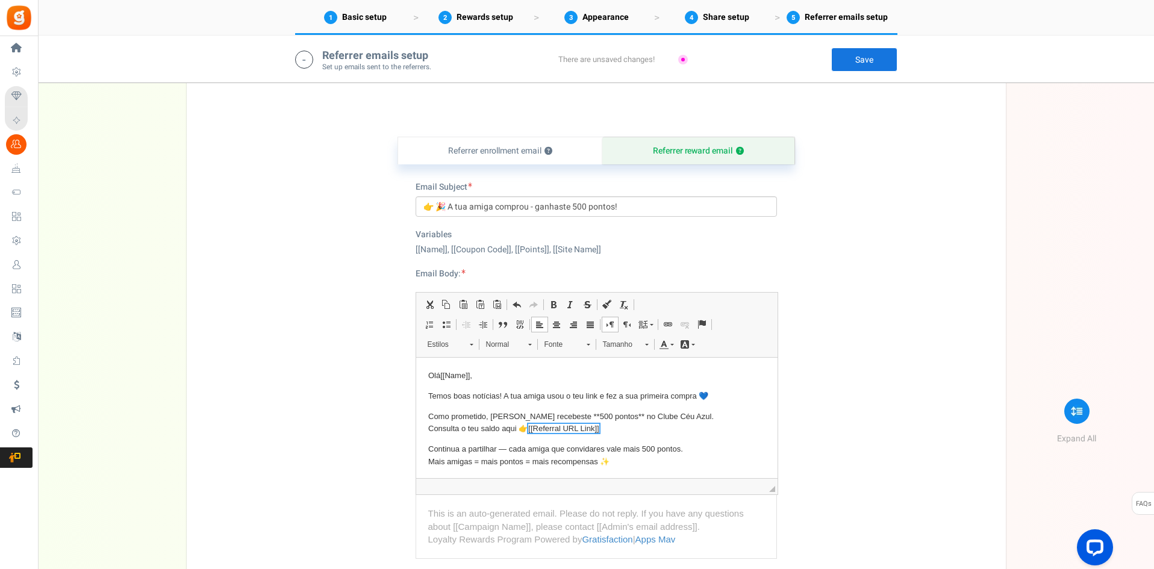
scroll to position [14, 0]
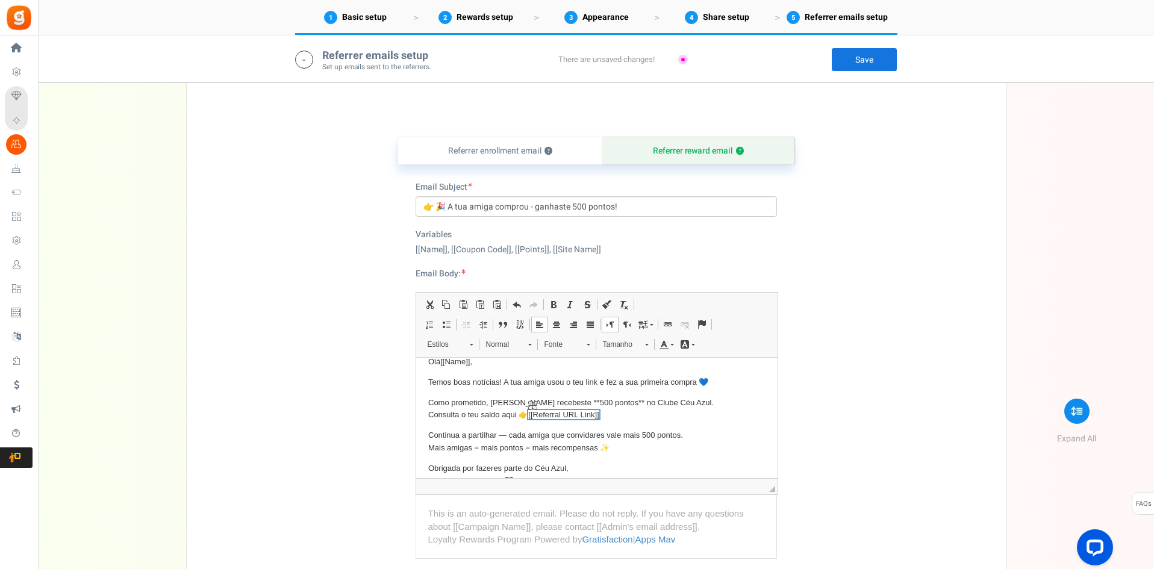
click at [579, 414] on span "[[Referral URL Link]]" at bounding box center [562, 414] width 70 height 9
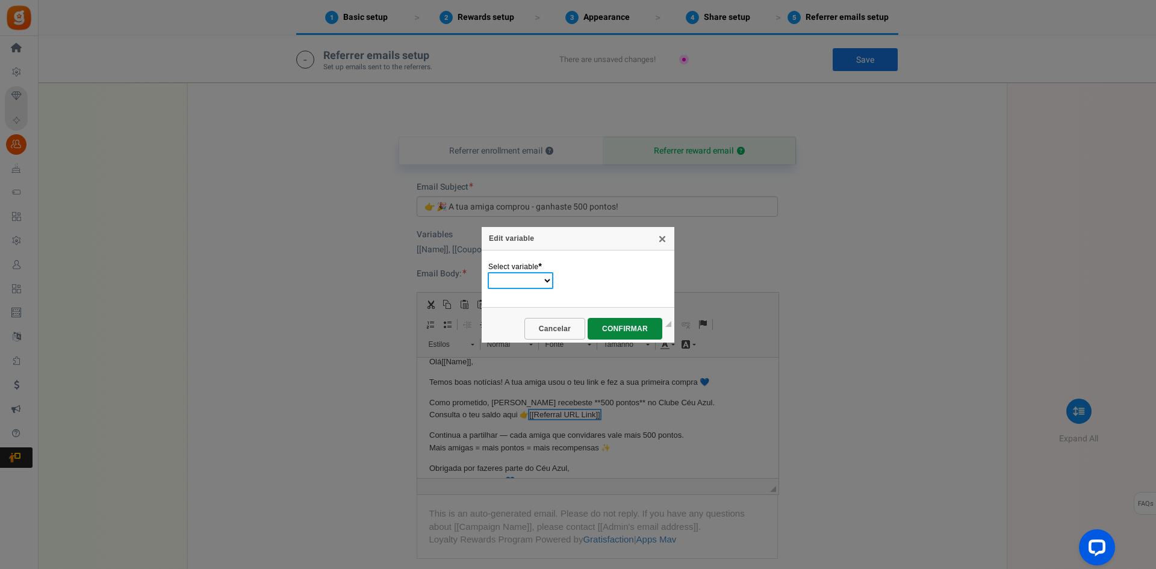
click at [542, 281] on select "Name Coupon Code Coupon Value Points Site Name" at bounding box center [521, 280] width 66 height 17
select select "Points"
click at [488, 272] on select "Name Coupon Code Coupon Value Points Site Name" at bounding box center [521, 280] width 66 height 17
click at [645, 318] on link "CONFIRMAR" at bounding box center [624, 328] width 76 height 23
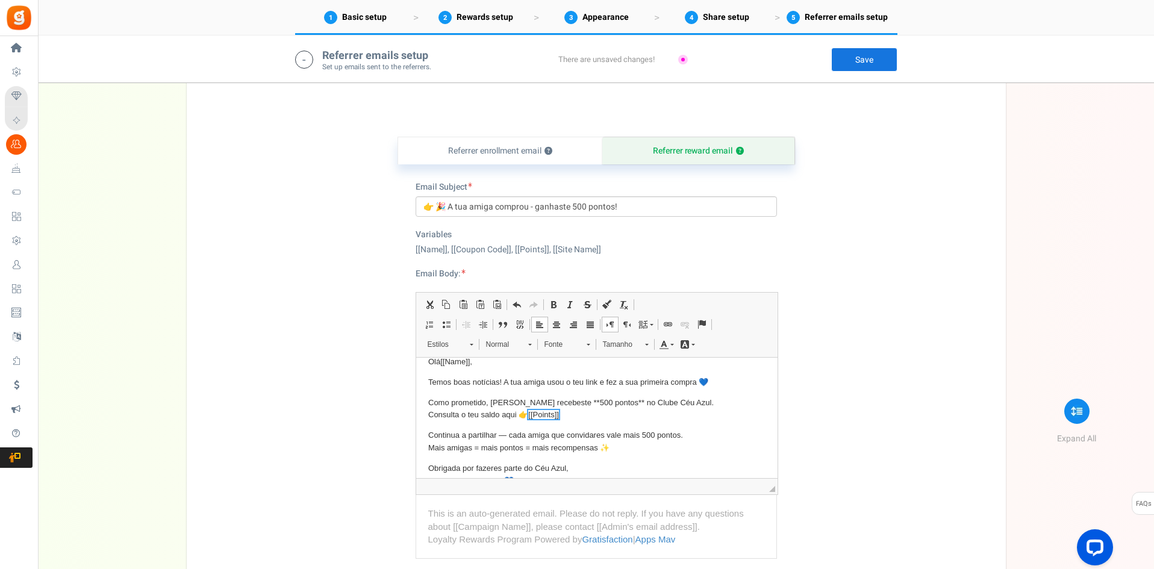
scroll to position [22, 0]
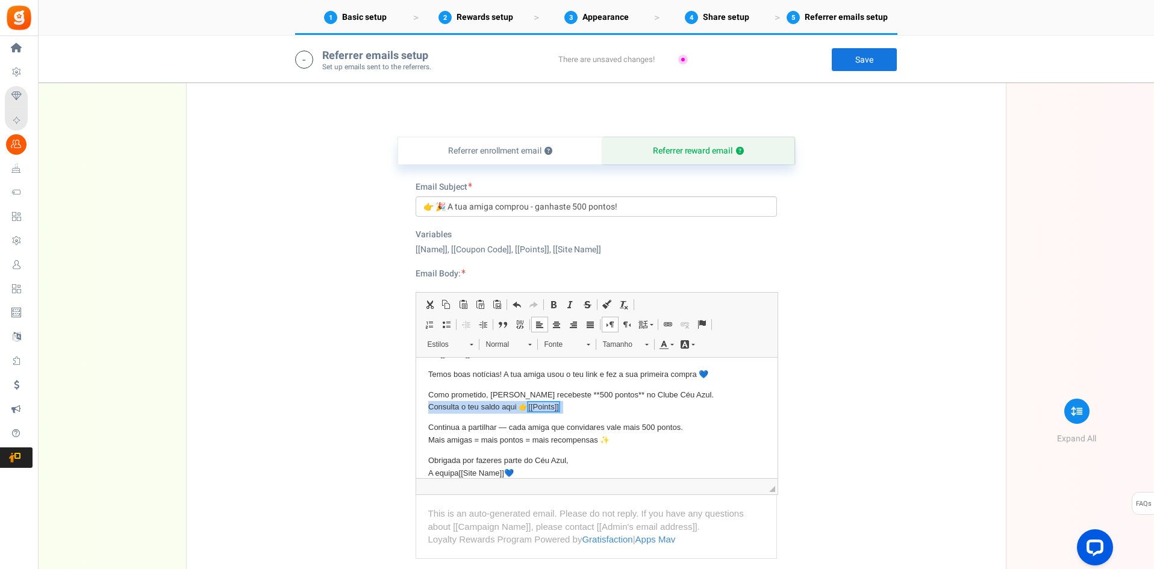
drag, startPoint x: 489, startPoint y: 403, endPoint x: 423, endPoint y: 406, distance: 66.3
click at [423, 406] on html "Olá [[Name]] , Temos boas notícias! A tua amiga usou o teu link e fez a sua pri…" at bounding box center [595, 420] width 361 height 168
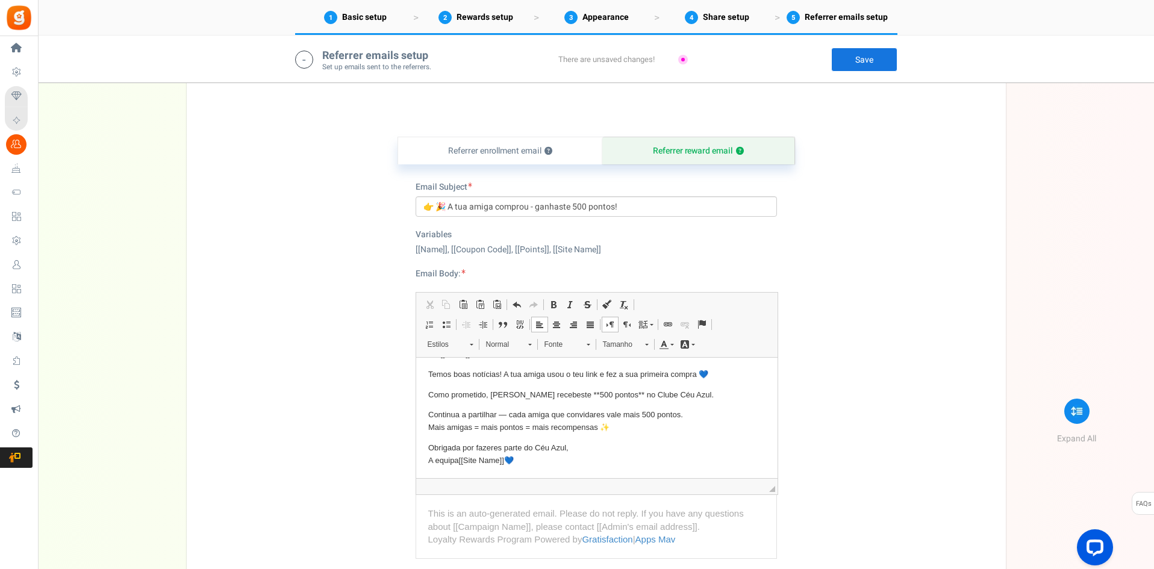
click at [503, 416] on p "Continua a partilhar — cada amiga que convidares vale mais 500 pontos. Mais ami…" at bounding box center [595, 421] width 337 height 25
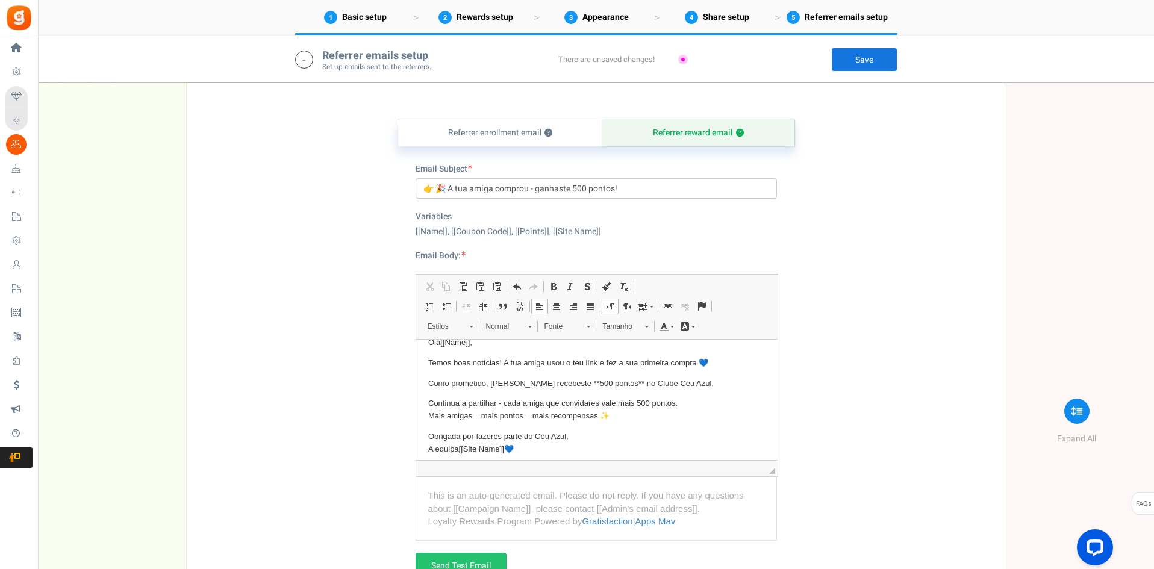
scroll to position [35, 0]
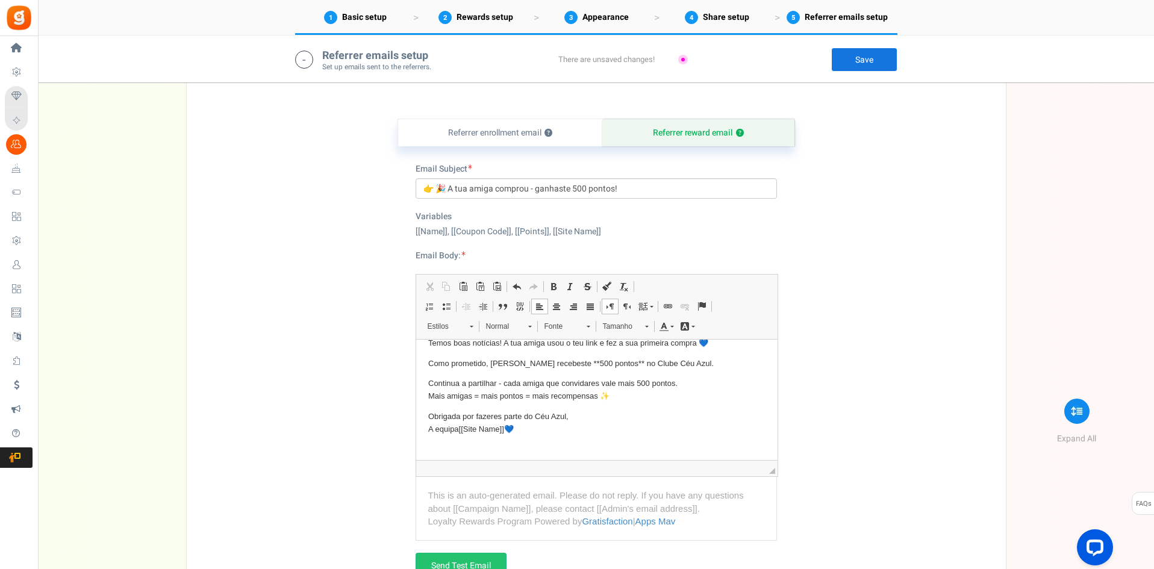
click at [618, 393] on p "Continua a partilhar - cada amiga que convidares vale mais 500 pontos. Mais ami…" at bounding box center [595, 389] width 337 height 25
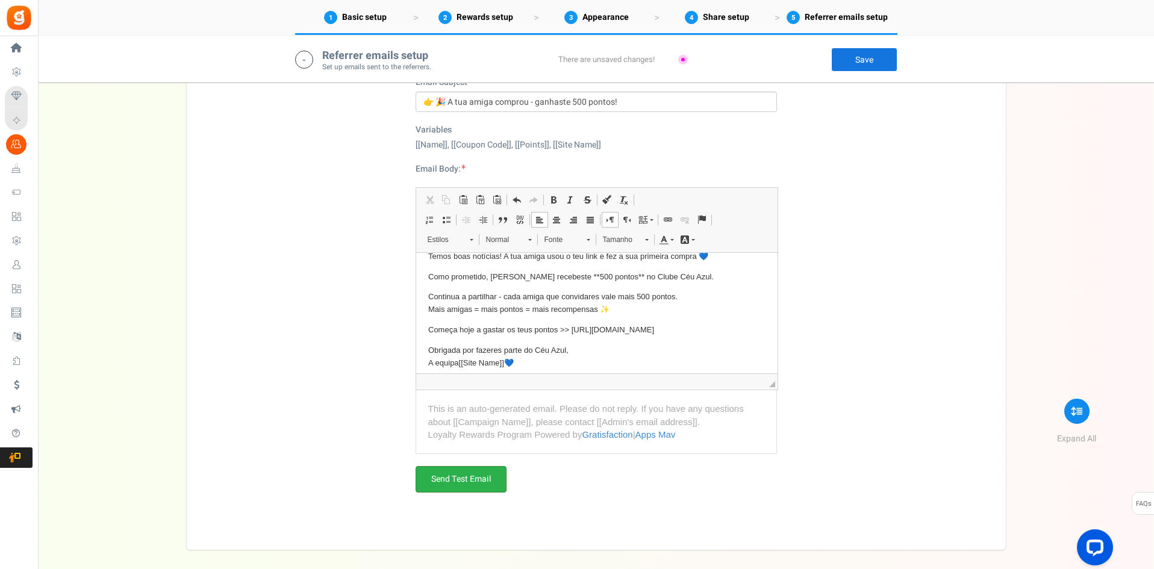
click at [494, 480] on link "Send Test Email" at bounding box center [460, 479] width 91 height 26
click at [861, 53] on link "Save" at bounding box center [864, 60] width 66 height 24
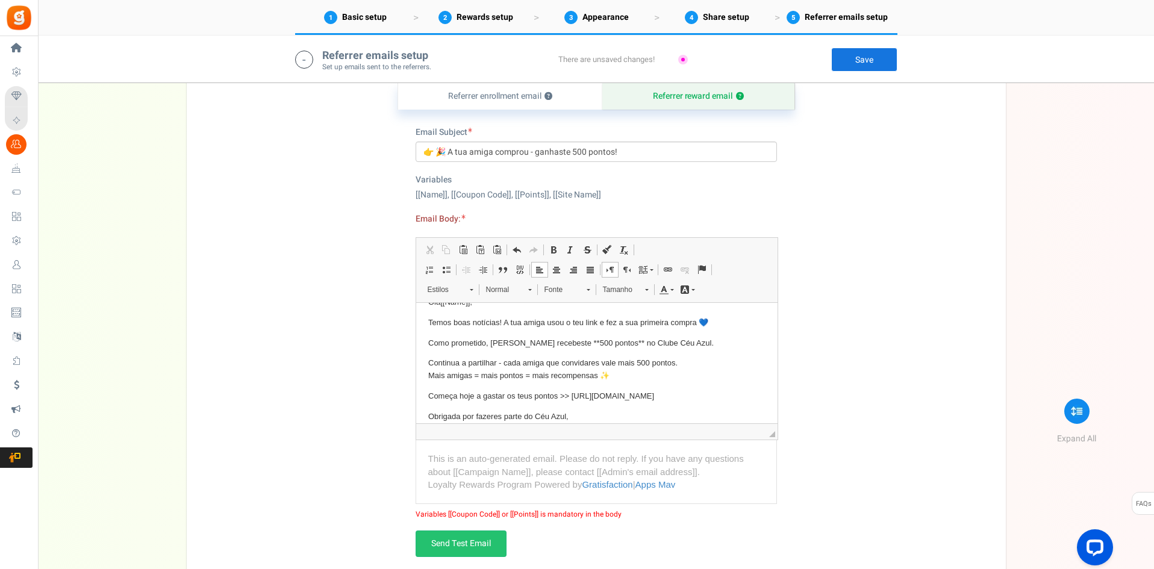
scroll to position [0, 0]
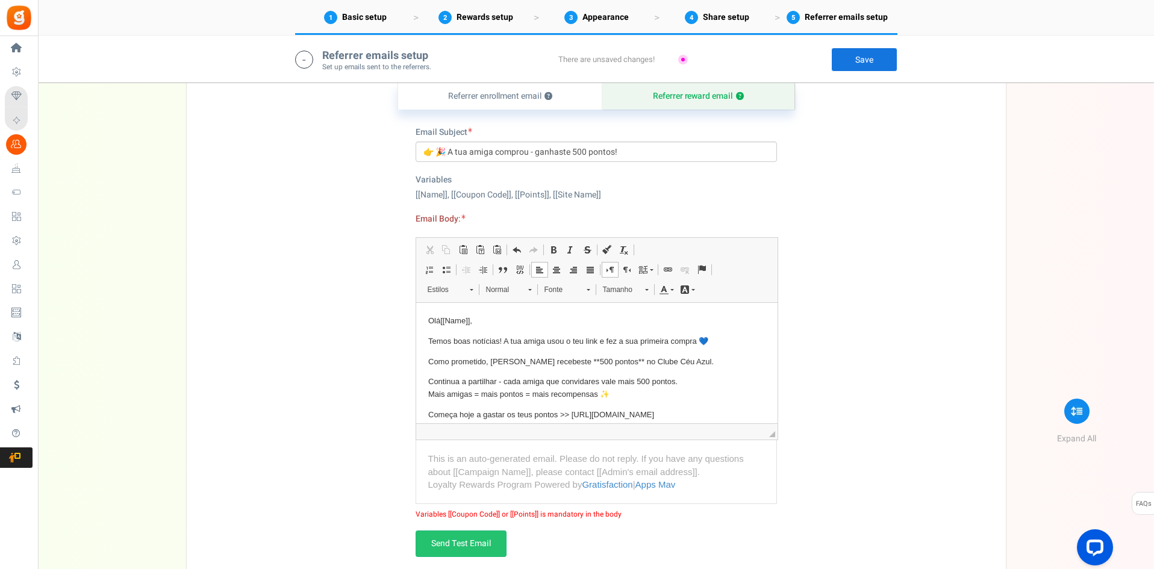
click at [553, 358] on p "Como prometido, já recebeste **500 pontos** no Clube Céu Azul." at bounding box center [595, 362] width 337 height 13
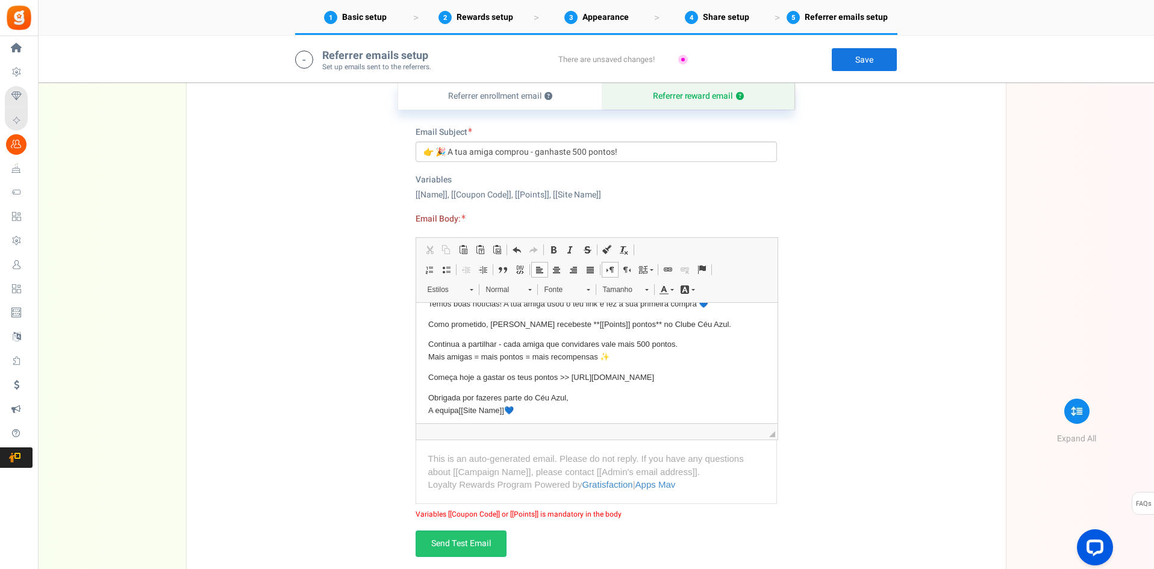
scroll to position [41, 0]
click at [869, 54] on link "Save" at bounding box center [864, 60] width 66 height 24
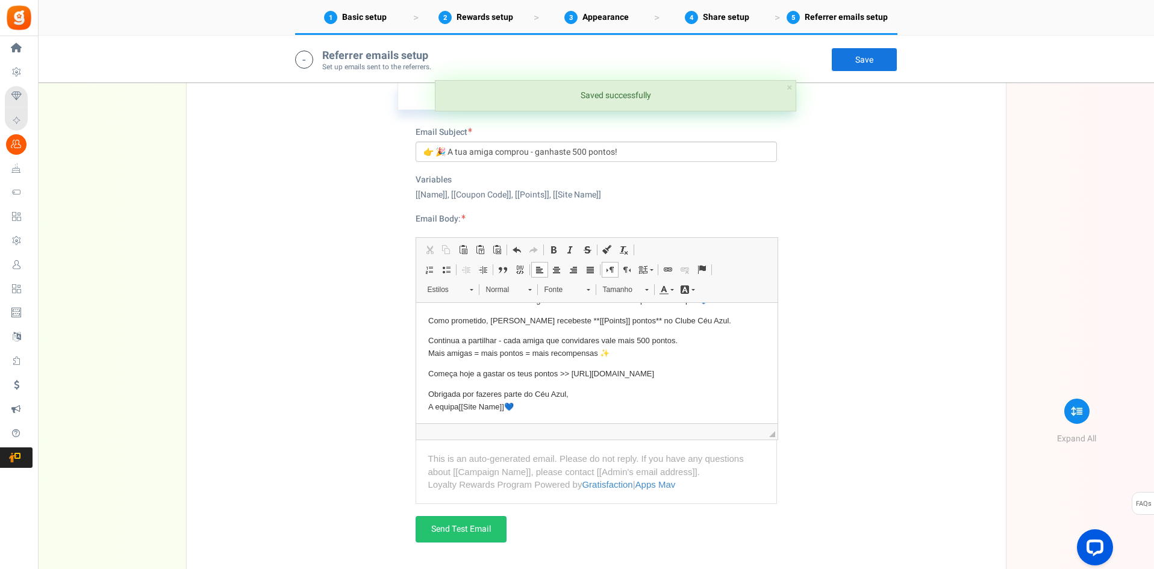
click at [869, 59] on link "Save" at bounding box center [864, 60] width 66 height 24
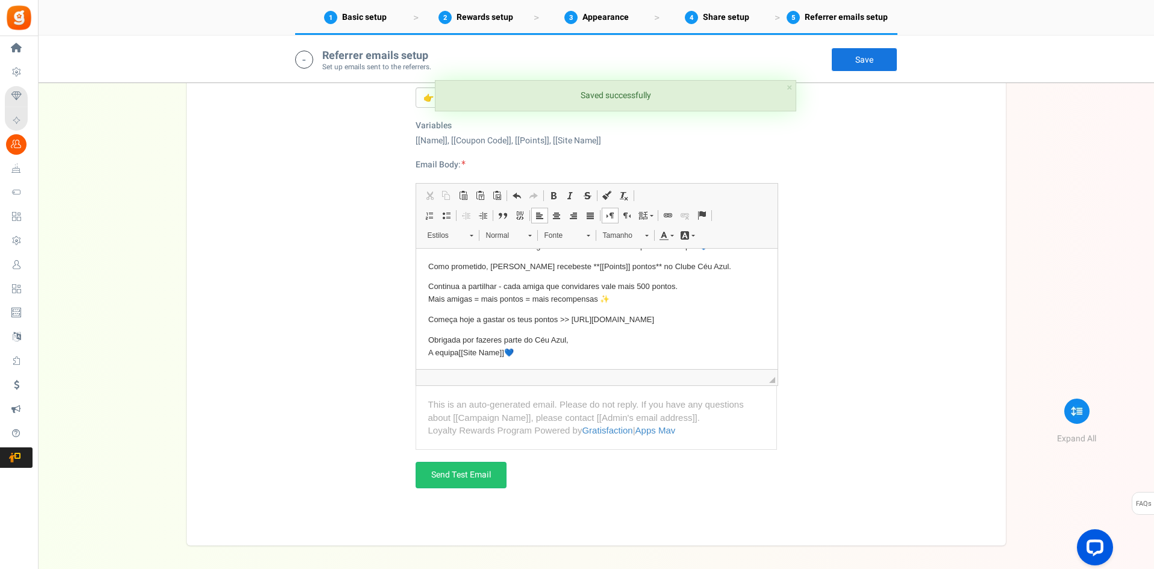
scroll to position [2707, 0]
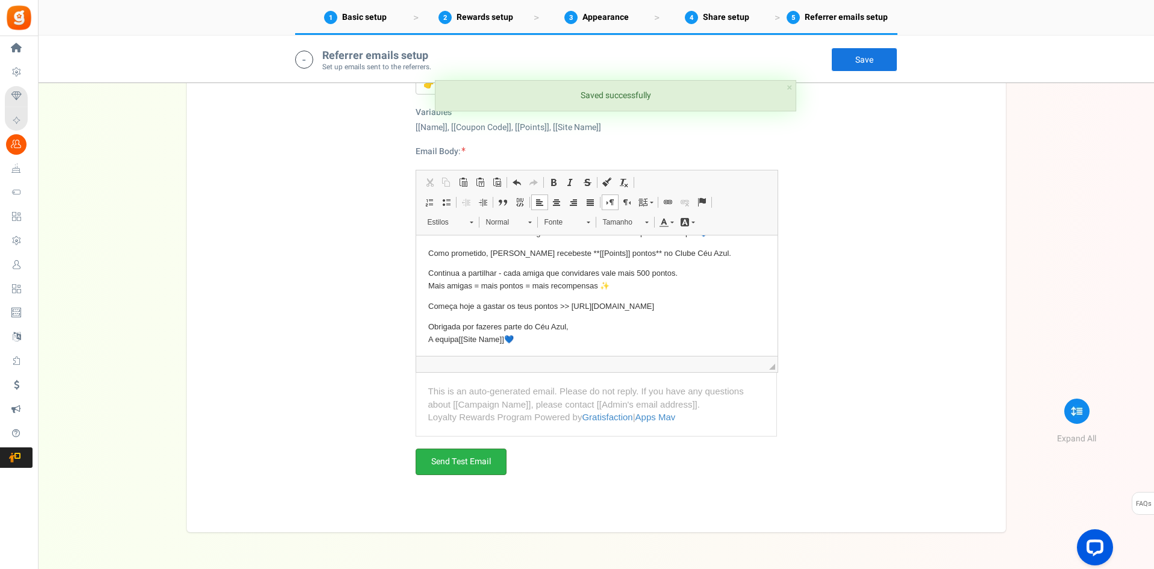
click at [437, 464] on link "Send Test Email" at bounding box center [460, 462] width 91 height 26
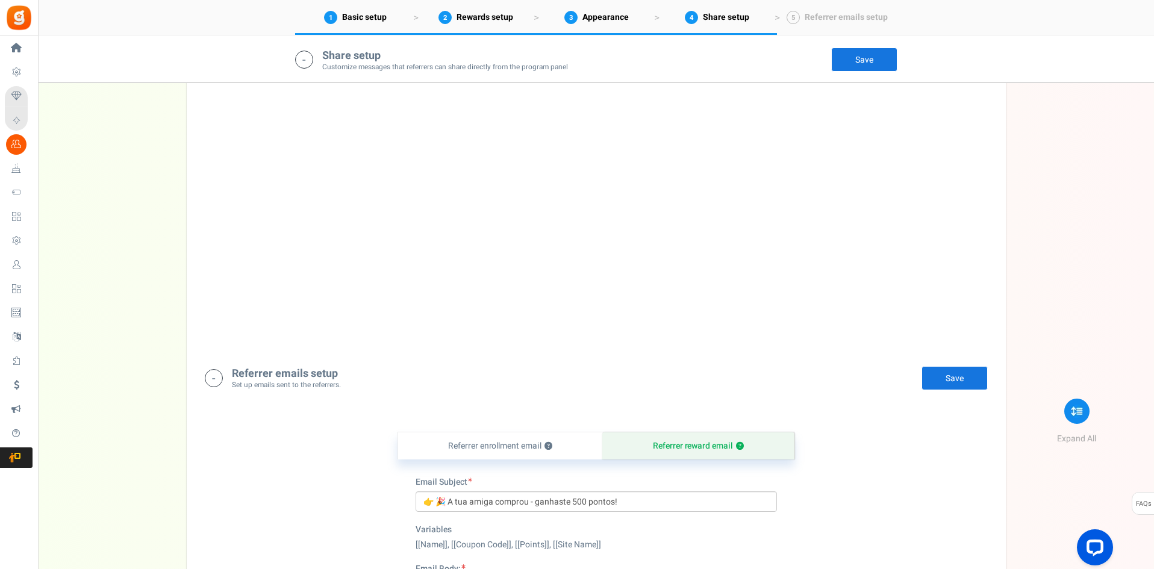
scroll to position [2289, 0]
click at [954, 378] on link "Save" at bounding box center [954, 379] width 66 height 24
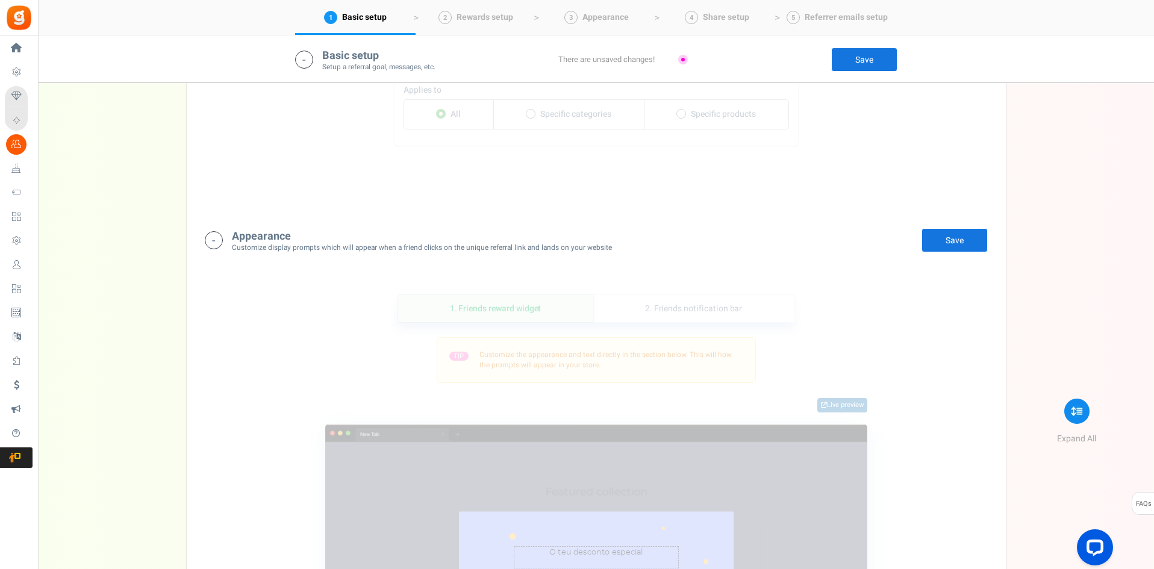
scroll to position [0, 0]
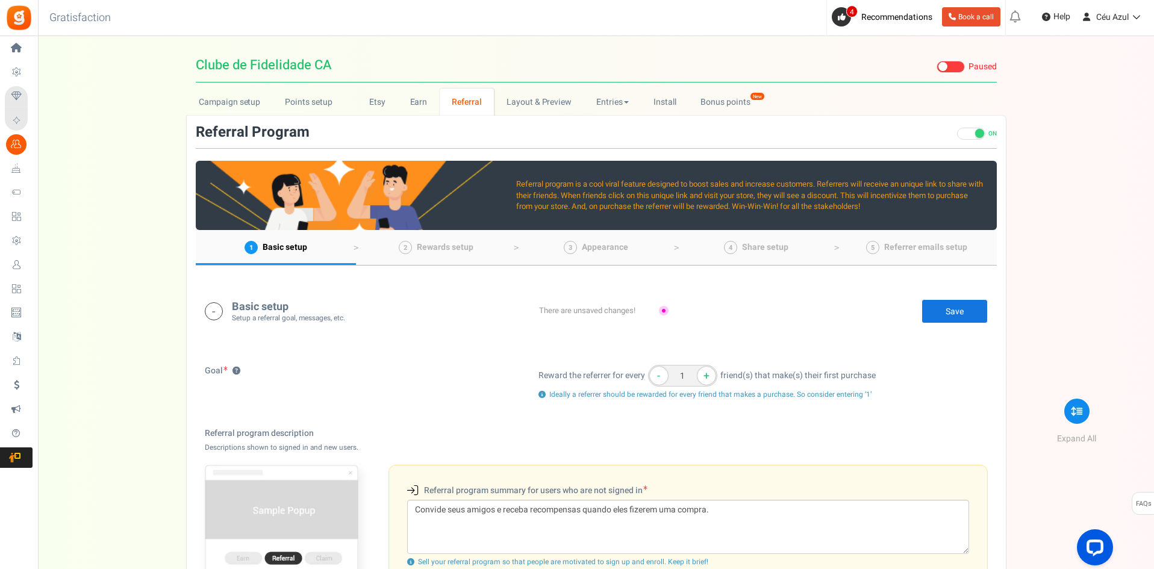
click at [947, 309] on link "Save" at bounding box center [954, 311] width 66 height 24
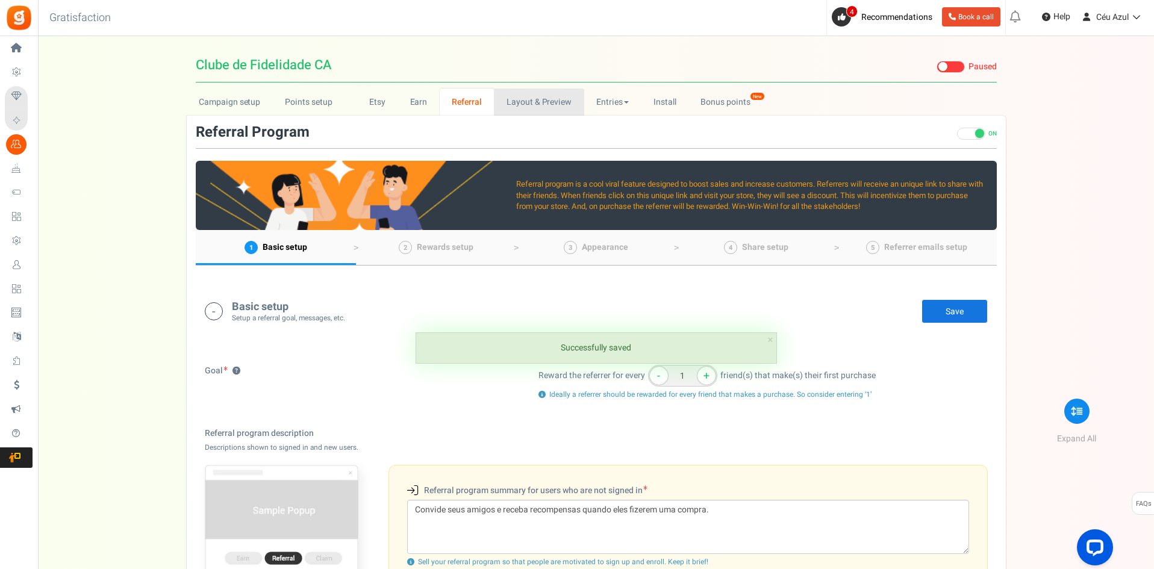
click at [526, 101] on link "Layout & Preview" at bounding box center [539, 102] width 90 height 27
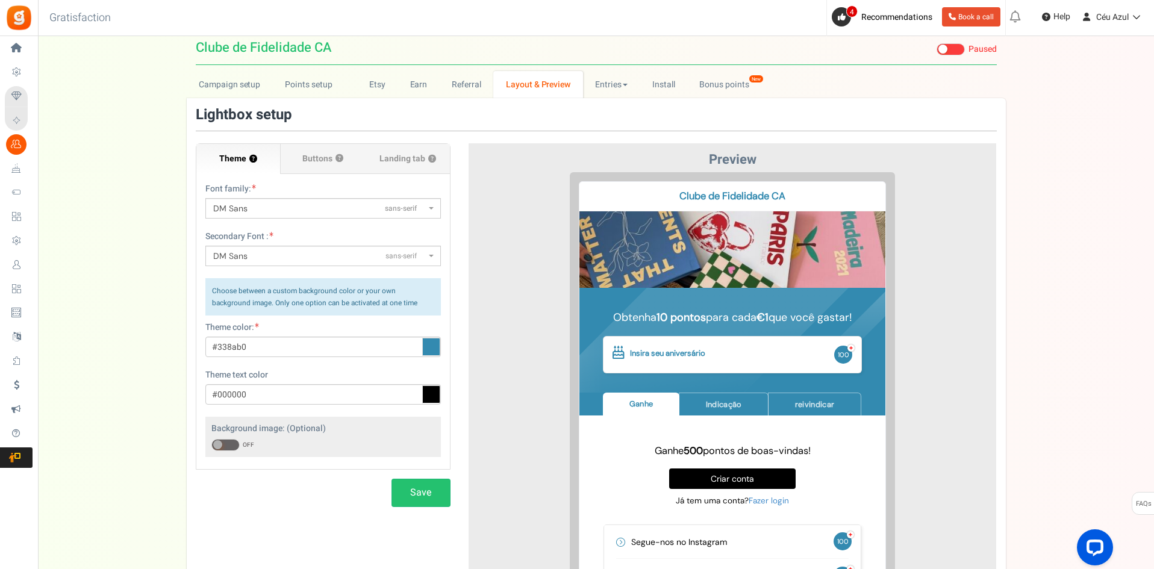
scroll to position [55, 0]
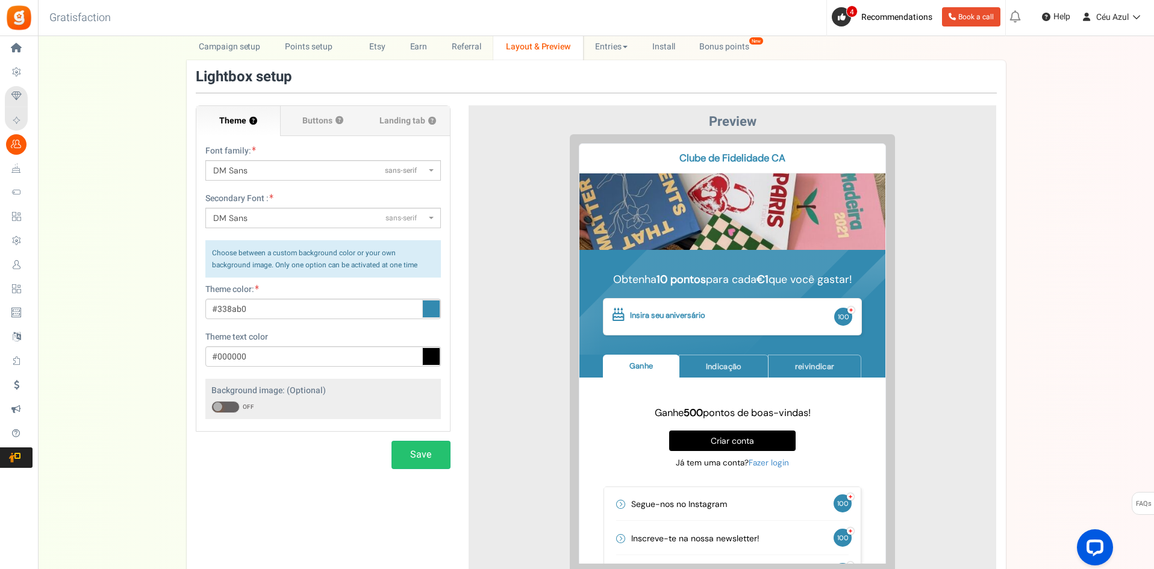
click at [433, 310] on icon at bounding box center [431, 309] width 18 height 18
click at [433, 310] on input "#338ab0" at bounding box center [322, 309] width 235 height 20
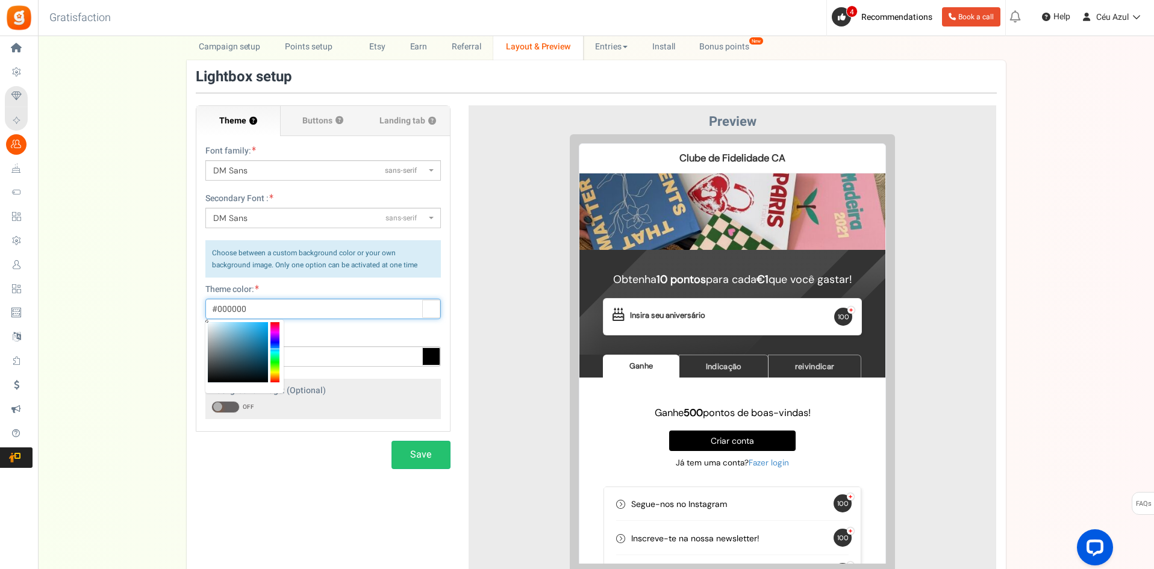
type input "#ffffff"
drag, startPoint x: 193, startPoint y: 321, endPoint x: 113, endPoint y: 225, distance: 125.7
click at [113, 255] on body "Install now Back to Home Back to program setup Home Settings Campaigns Purchase…" at bounding box center [577, 352] width 1154 height 815
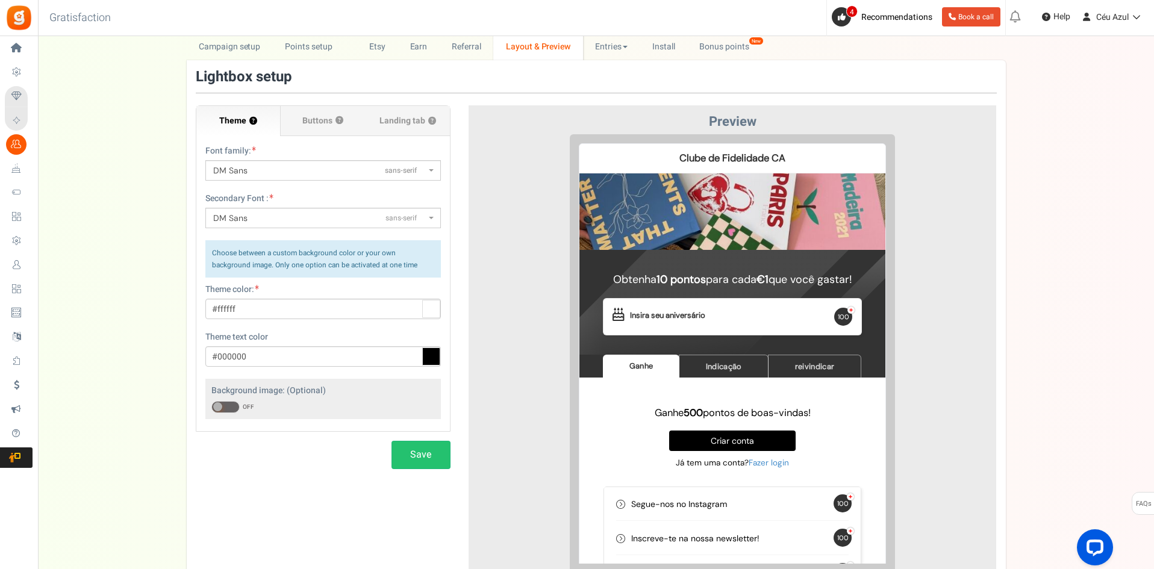
click at [334, 288] on div "Theme color: #ffffff" at bounding box center [322, 302] width 235 height 36
click at [420, 447] on button "Save" at bounding box center [420, 455] width 59 height 28
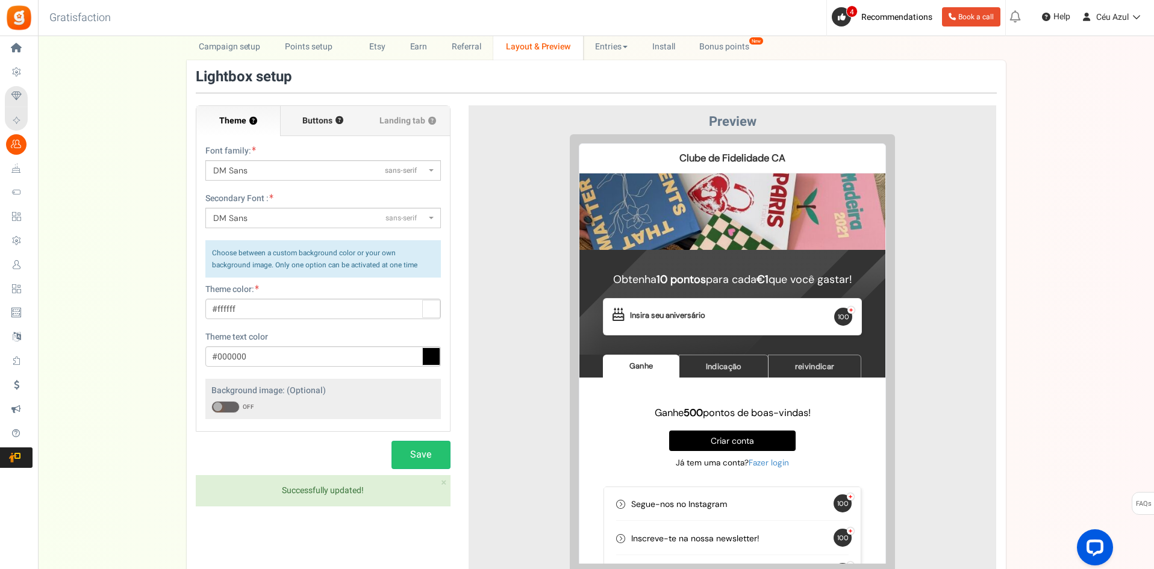
click at [314, 116] on span "Buttons" at bounding box center [317, 121] width 30 height 12
click at [0, 0] on input "Buttons ?" at bounding box center [0, 0] width 0 height 0
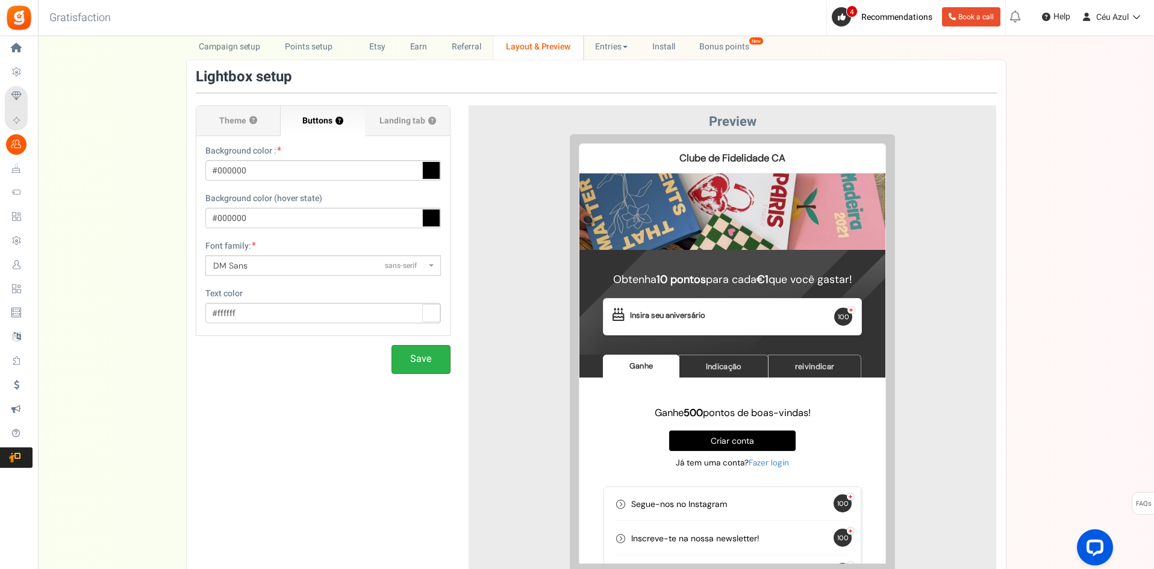
click at [420, 360] on button "Save" at bounding box center [420, 359] width 59 height 28
click at [395, 122] on span "Landing tab ?" at bounding box center [407, 121] width 57 height 12
click at [0, 0] on input "Landing tab ?" at bounding box center [0, 0] width 0 height 0
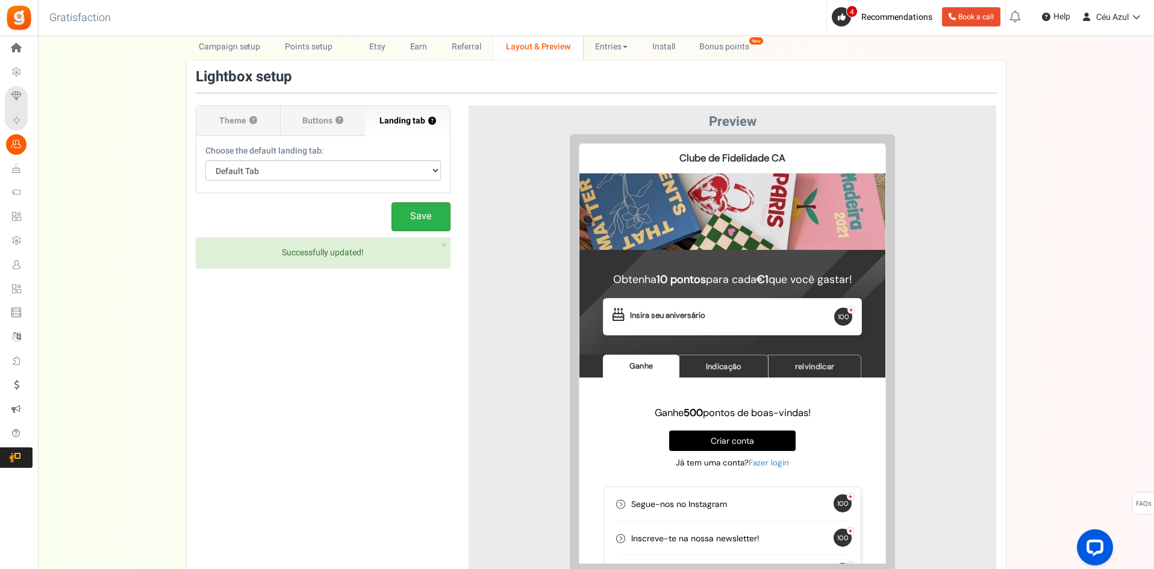
click at [429, 216] on button "Save" at bounding box center [420, 216] width 59 height 28
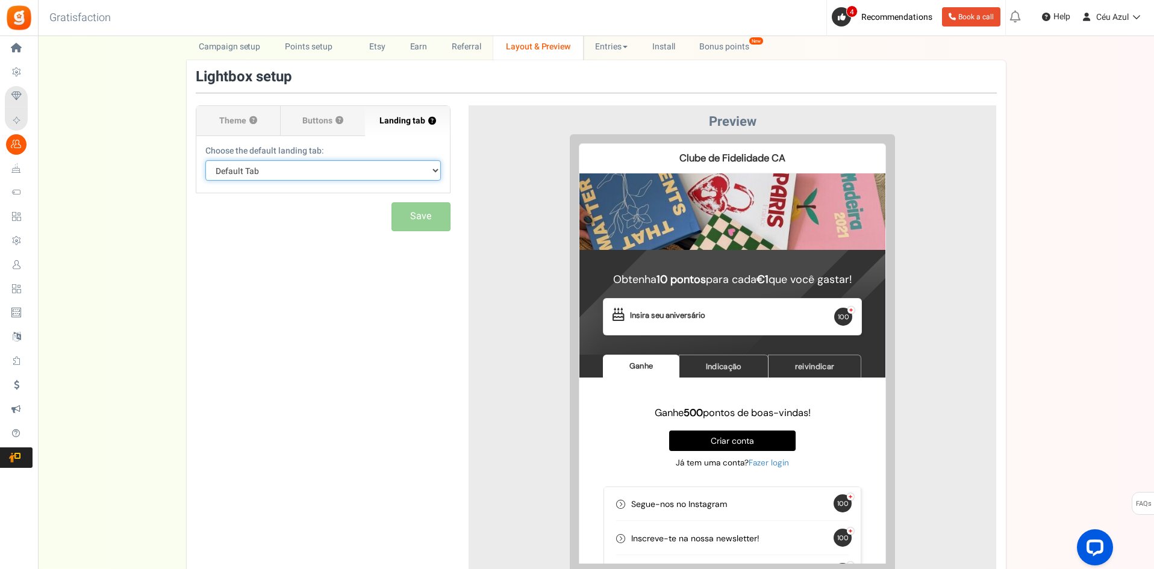
click at [344, 176] on select "Default Tab Ganhar Indicação (Referral) Reivindicar" at bounding box center [322, 170] width 235 height 20
click at [205, 160] on select "Default Tab Ganhar Indicação (Referral) Reivindicar" at bounding box center [322, 170] width 235 height 20
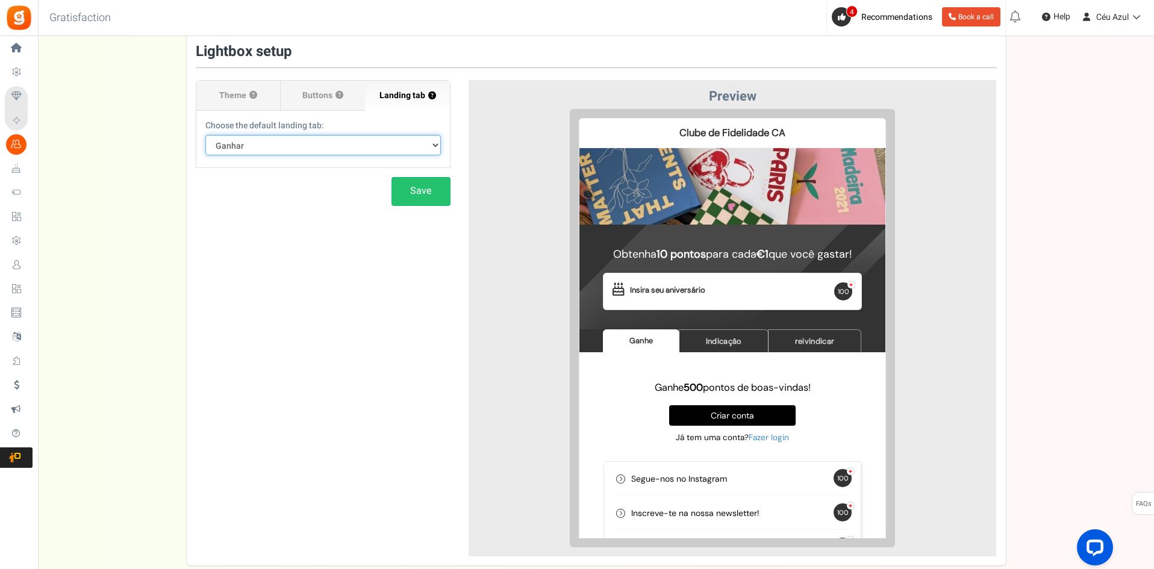
scroll to position [81, 0]
click at [259, 140] on select "Default Tab Ganhar Indicação (Referral) Reivindicar" at bounding box center [322, 144] width 235 height 20
click at [205, 134] on select "Default Tab Ganhar Indicação (Referral) Reivindicar" at bounding box center [322, 144] width 235 height 20
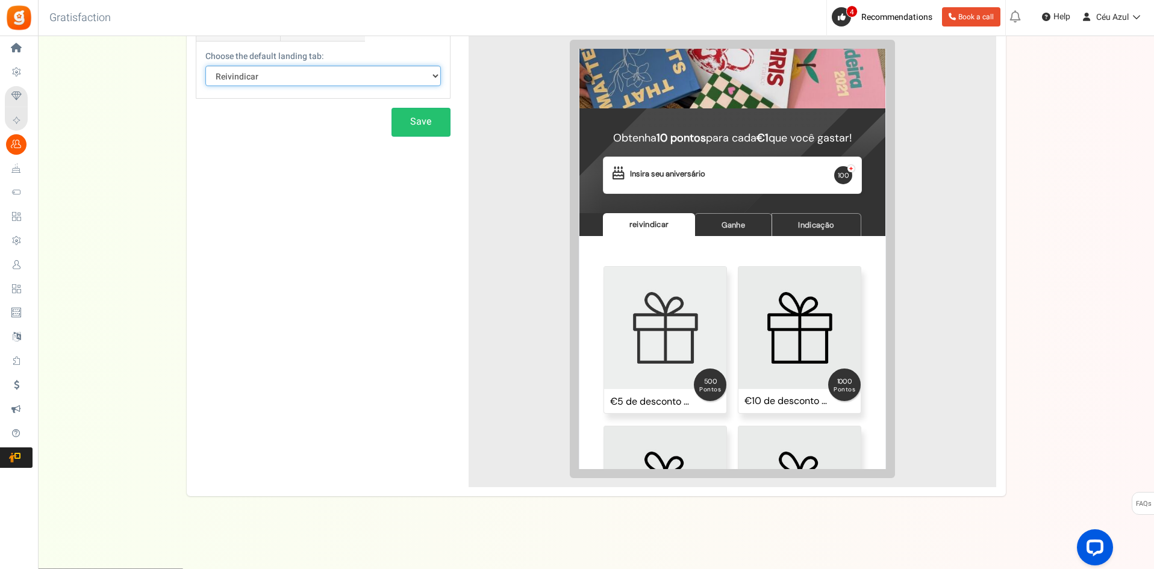
scroll to position [46, 0]
click at [684, 337] on img at bounding box center [656, 319] width 122 height 122
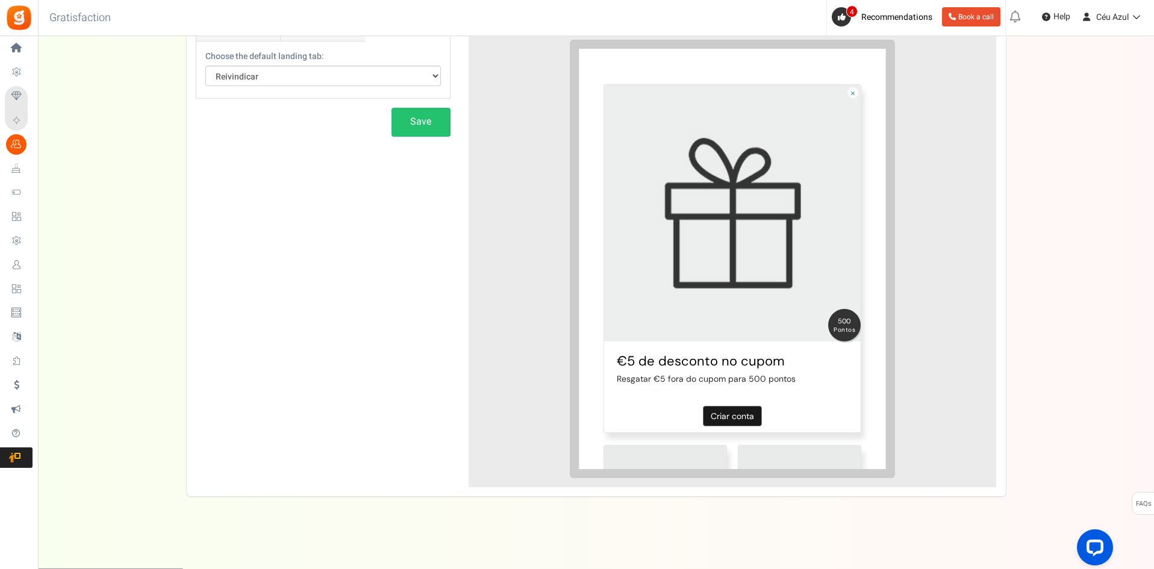
scroll to position [452, 0]
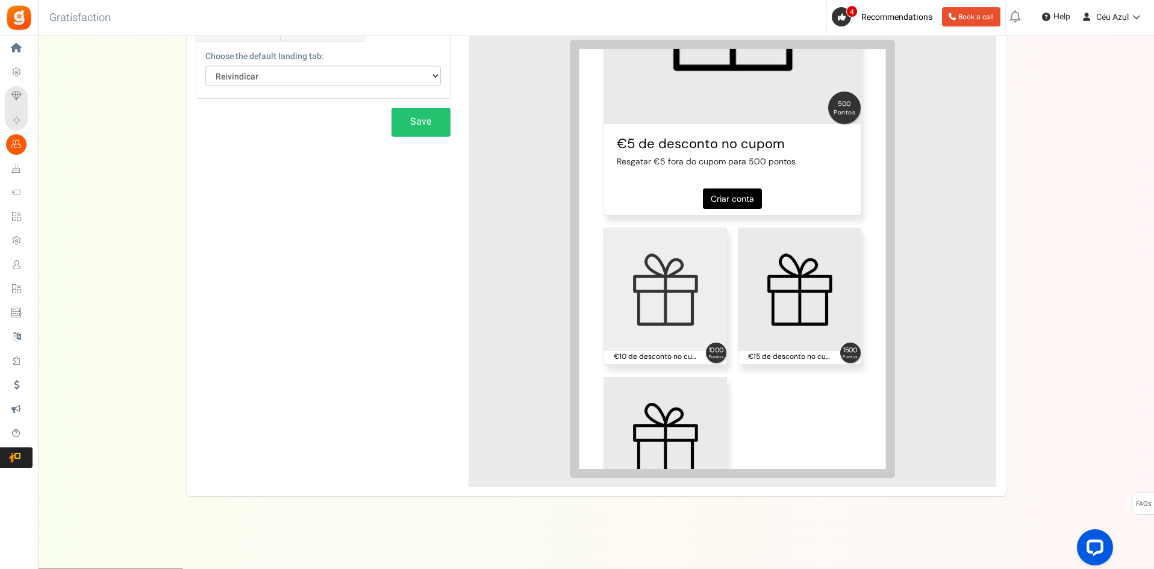
click at [679, 282] on img at bounding box center [656, 280] width 122 height 122
click at [770, 284] on img at bounding box center [790, 280] width 122 height 122
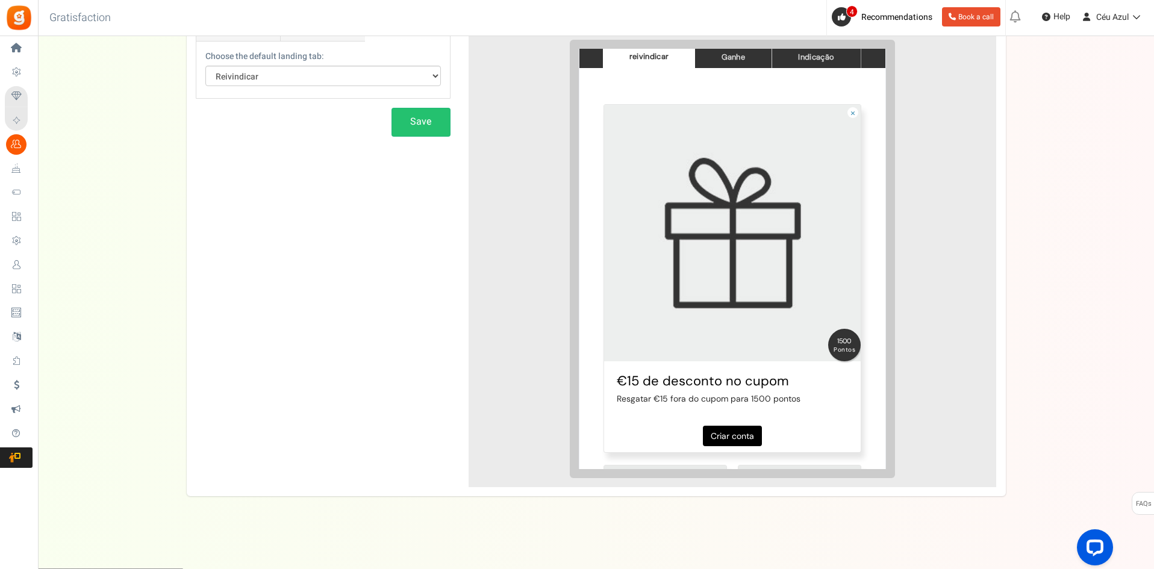
scroll to position [101, 0]
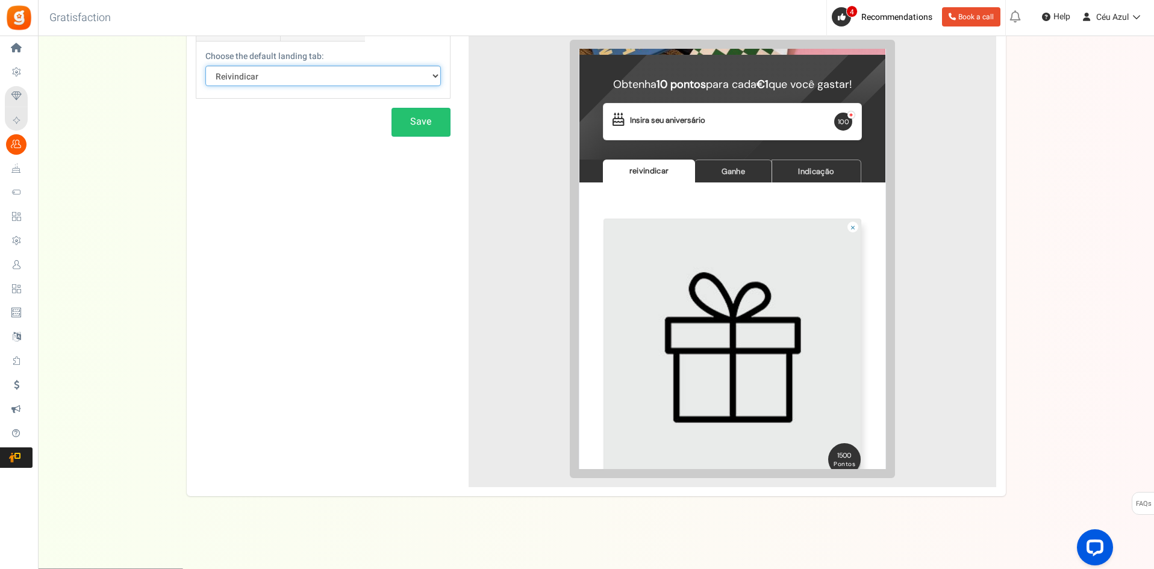
click at [267, 80] on select "Default Tab Ganhar Indicação (Referral) Reivindicar" at bounding box center [322, 76] width 235 height 20
select select "earn"
click at [205, 66] on select "Default Tab Ganhar Indicação (Referral) Reivindicar" at bounding box center [322, 76] width 235 height 20
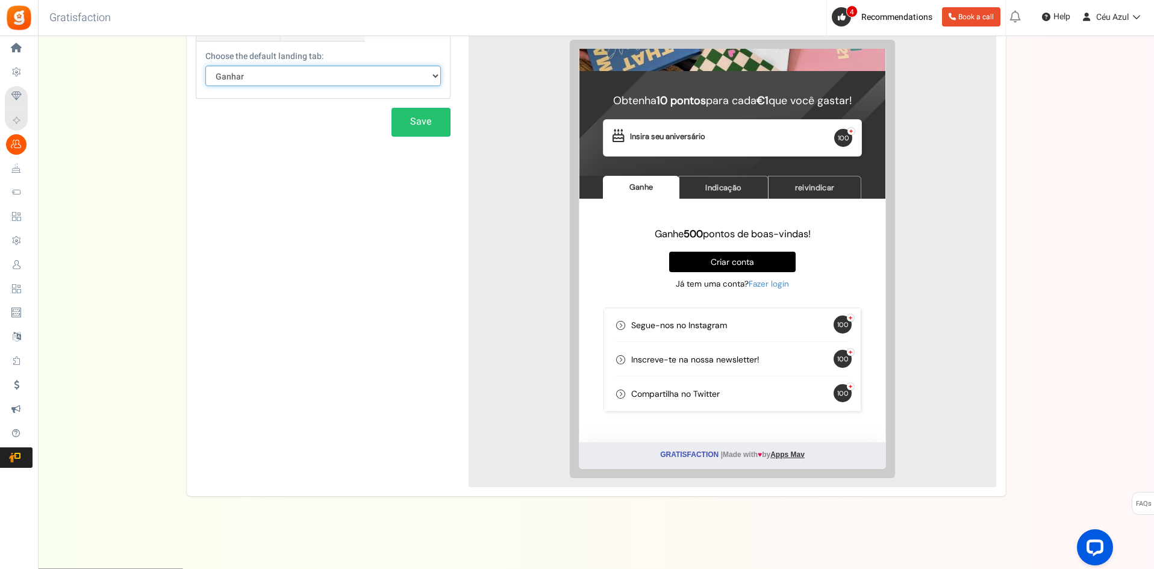
scroll to position [84, 0]
click at [254, 77] on select "Default Tab Ganhar Indicação (Referral) Reivindicar" at bounding box center [322, 76] width 235 height 20
select select
click at [205, 66] on select "Default Tab Ganhar Indicação (Referral) Reivindicar" at bounding box center [322, 76] width 235 height 20
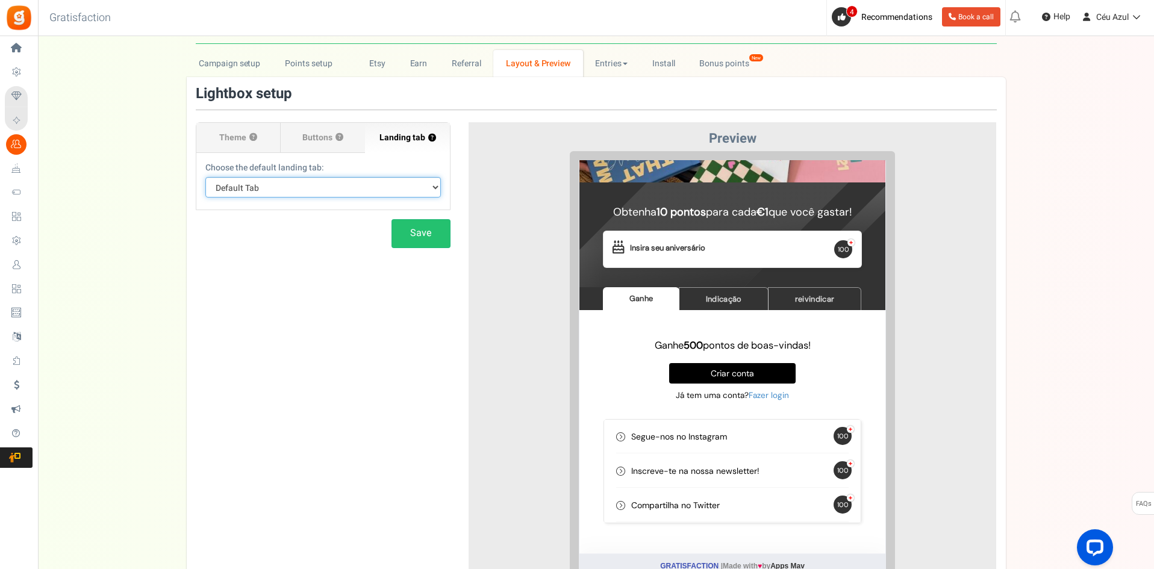
scroll to position [38, 0]
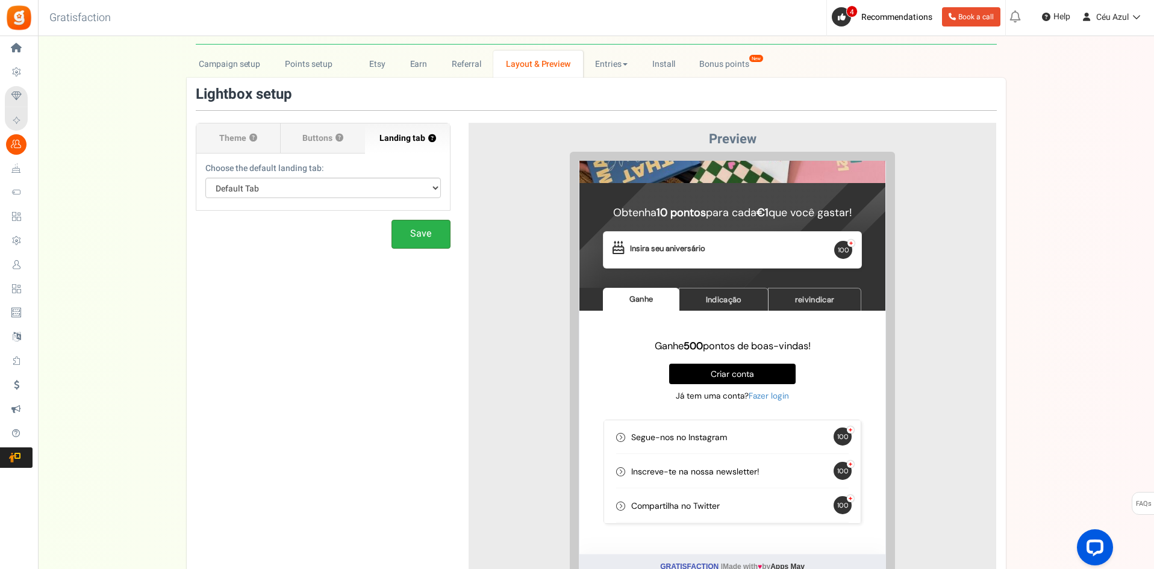
click at [411, 238] on button "Save" at bounding box center [420, 234] width 59 height 28
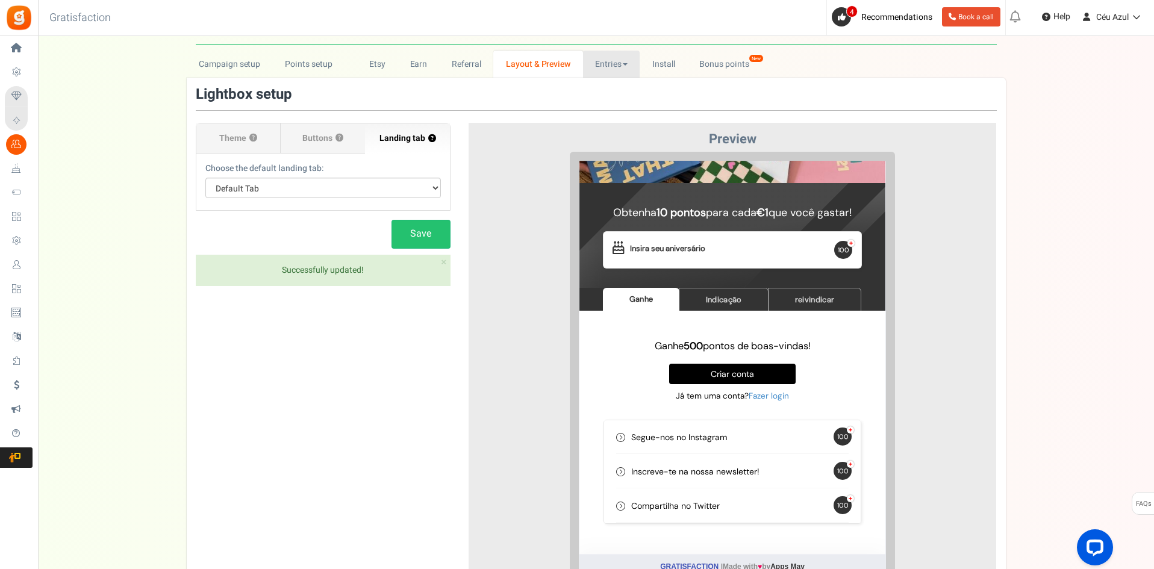
click at [607, 66] on link "Entries" at bounding box center [611, 64] width 57 height 27
click at [607, 92] on link "Entries" at bounding box center [631, 90] width 96 height 17
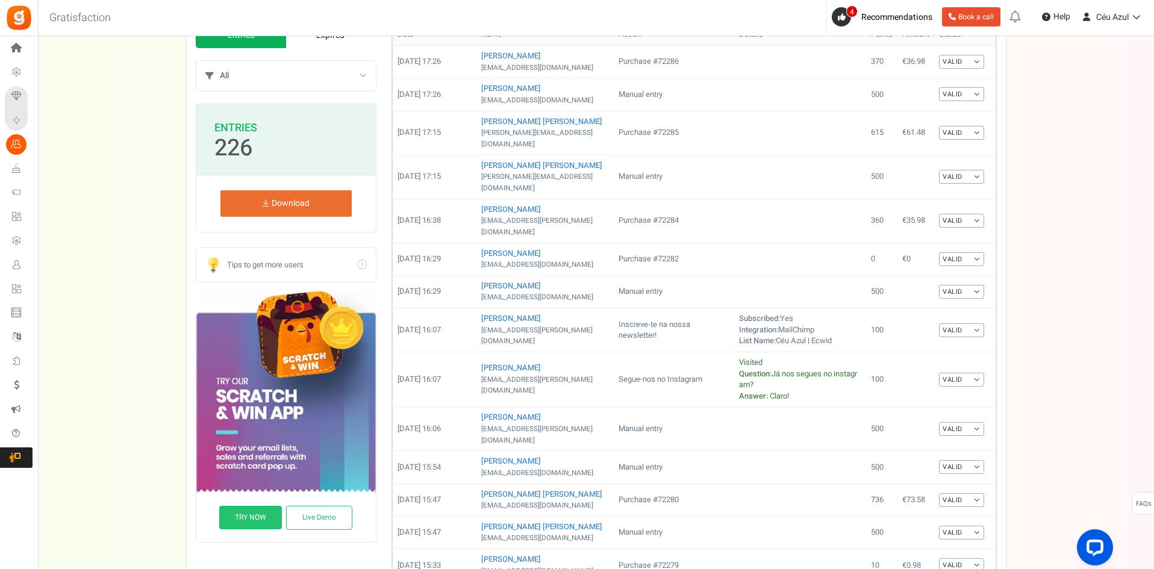
scroll to position [0, 0]
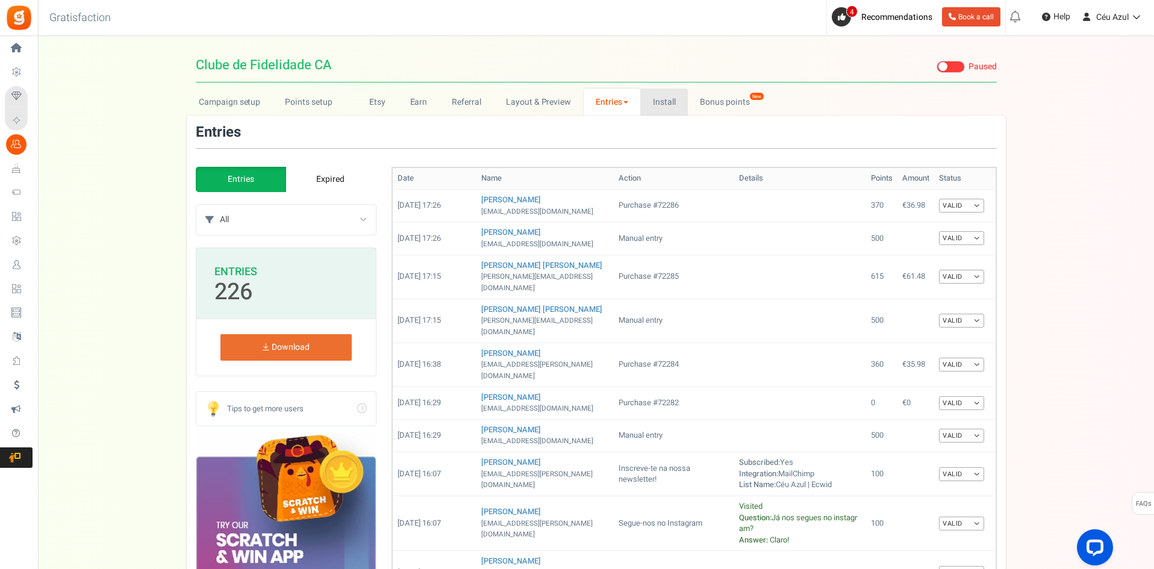
click at [661, 104] on link "Install" at bounding box center [664, 102] width 48 height 27
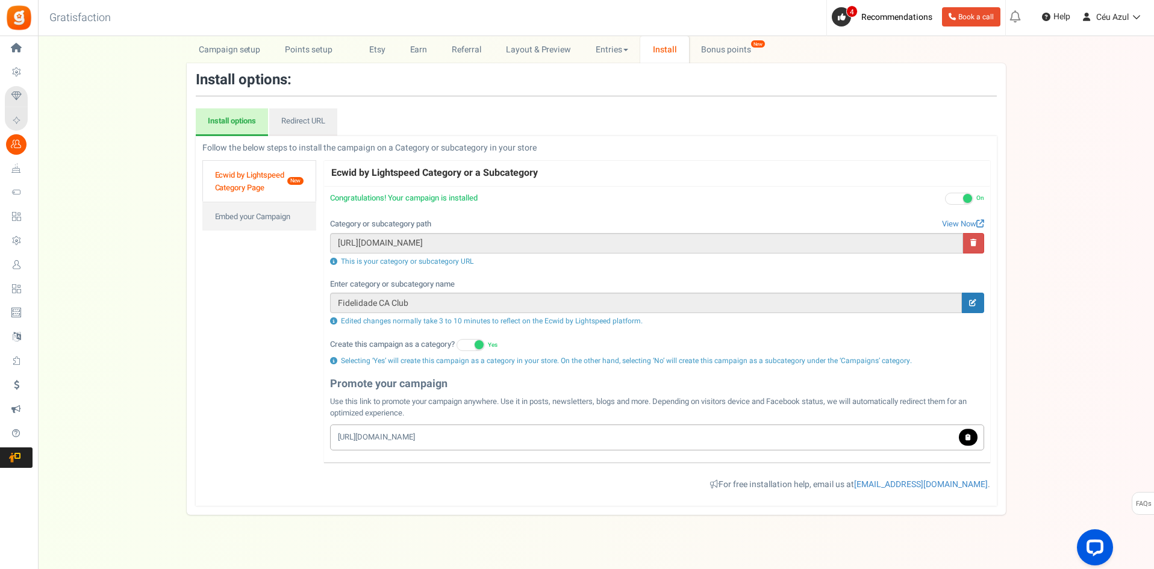
scroll to position [54, 0]
click at [249, 178] on link "Ecwid by Lightspeed Category Page New" at bounding box center [259, 179] width 114 height 42
click at [307, 125] on link "Redirect URL" at bounding box center [303, 121] width 68 height 28
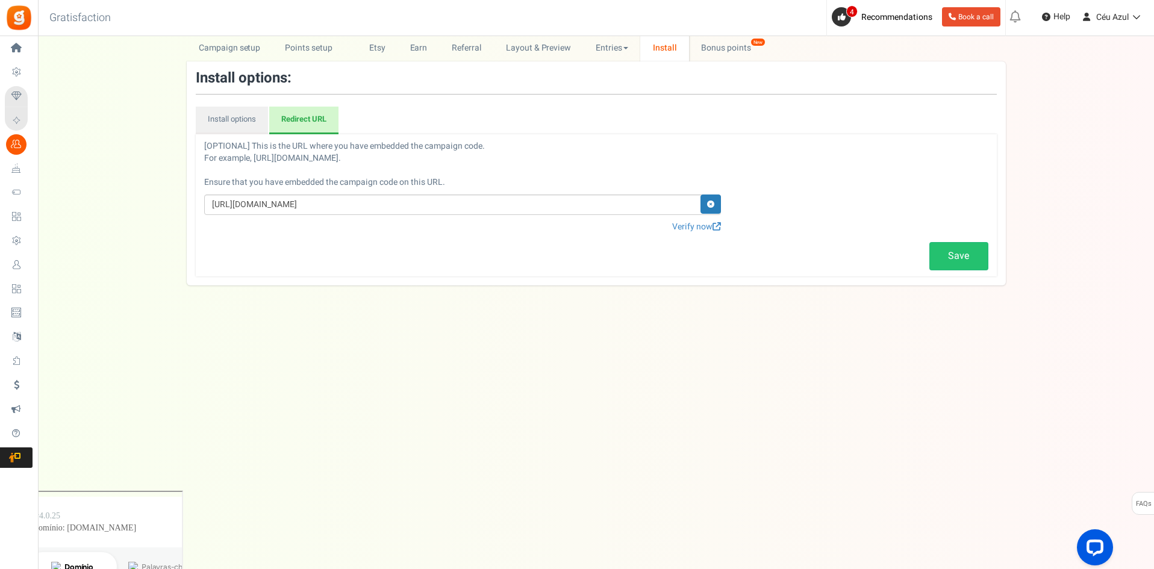
scroll to position [0, 0]
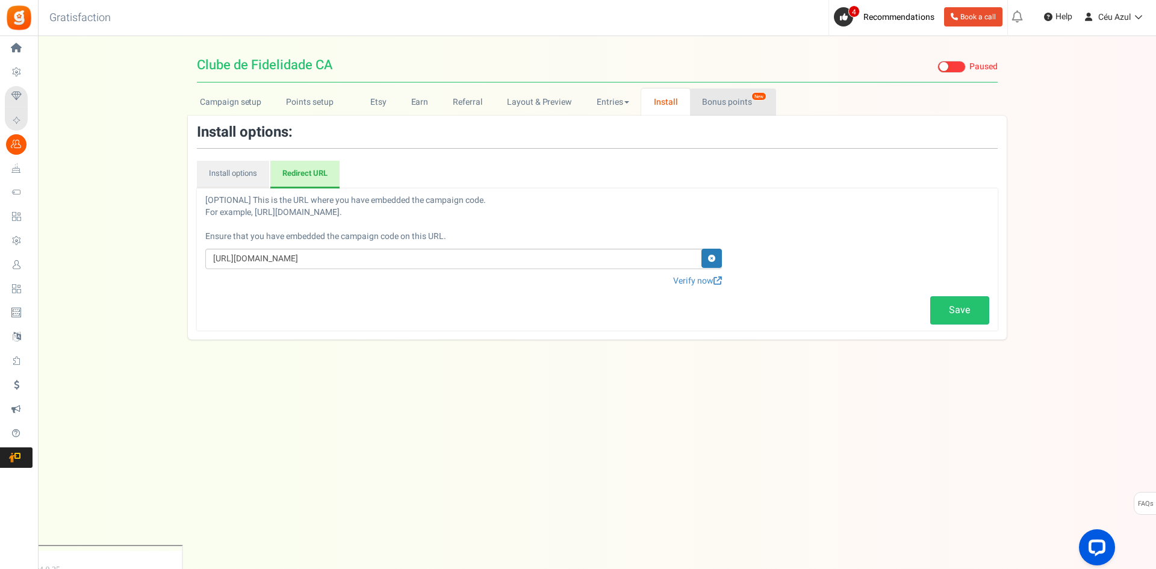
click at [719, 98] on link "Bonus points New" at bounding box center [733, 102] width 86 height 27
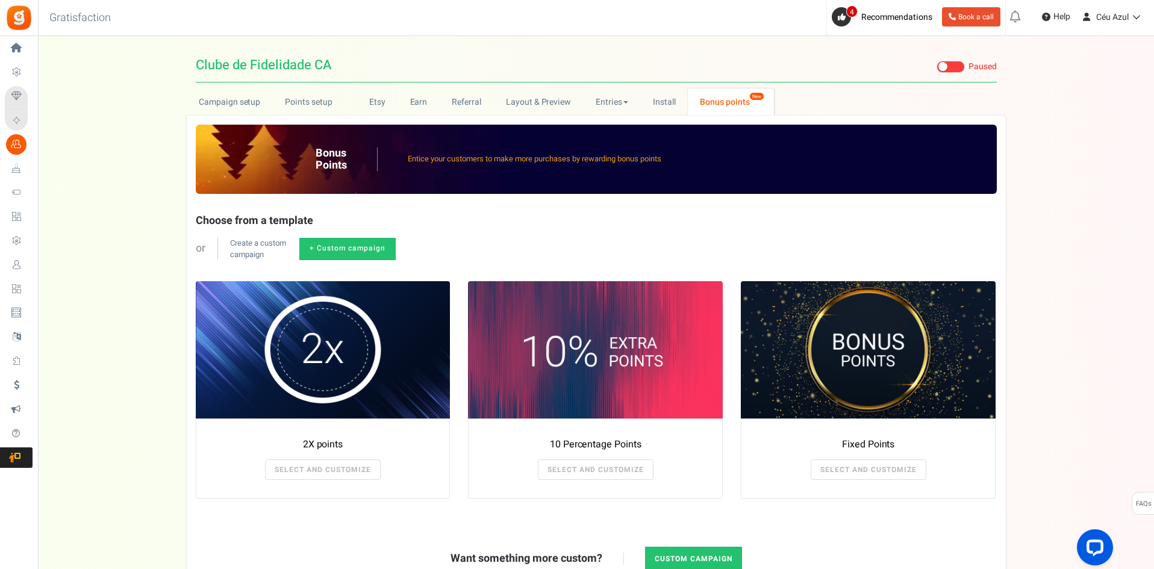
scroll to position [66, 0]
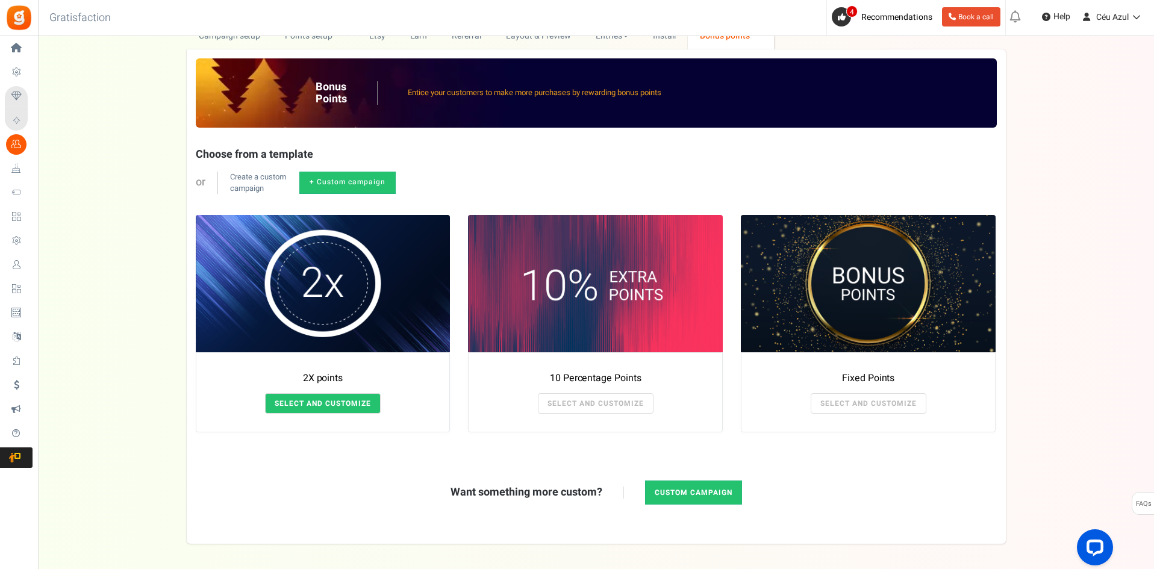
click at [338, 406] on link "SELECT AND CUSTOMIZE" at bounding box center [323, 403] width 116 height 20
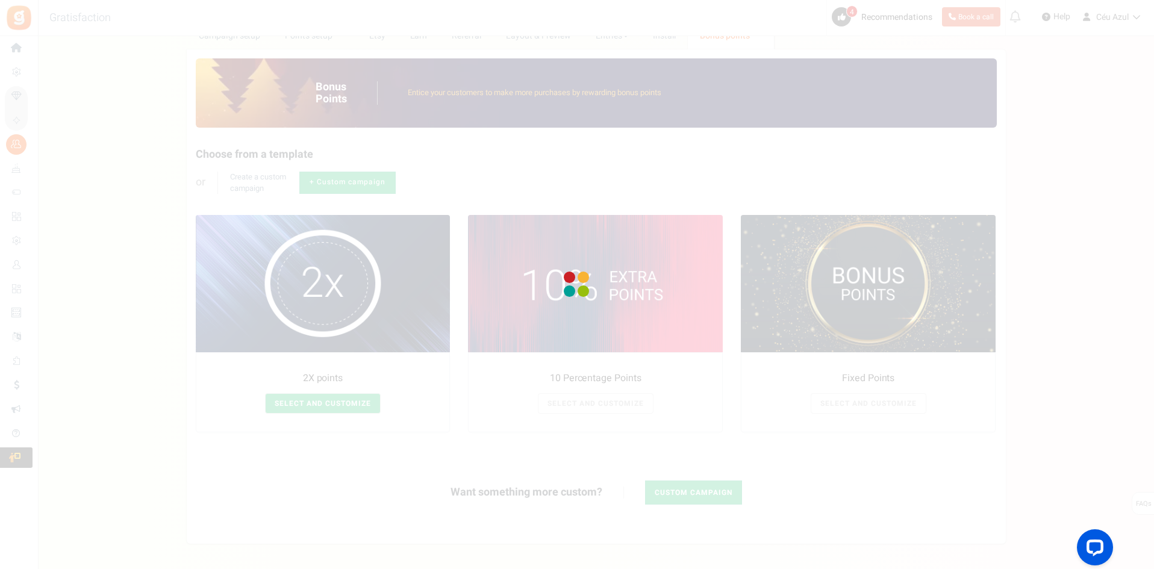
radio input "true"
type input "2"
radio input "true"
type input "08/29/2025 12:01 AM"
type input "10/10/2025 11:59 PM"
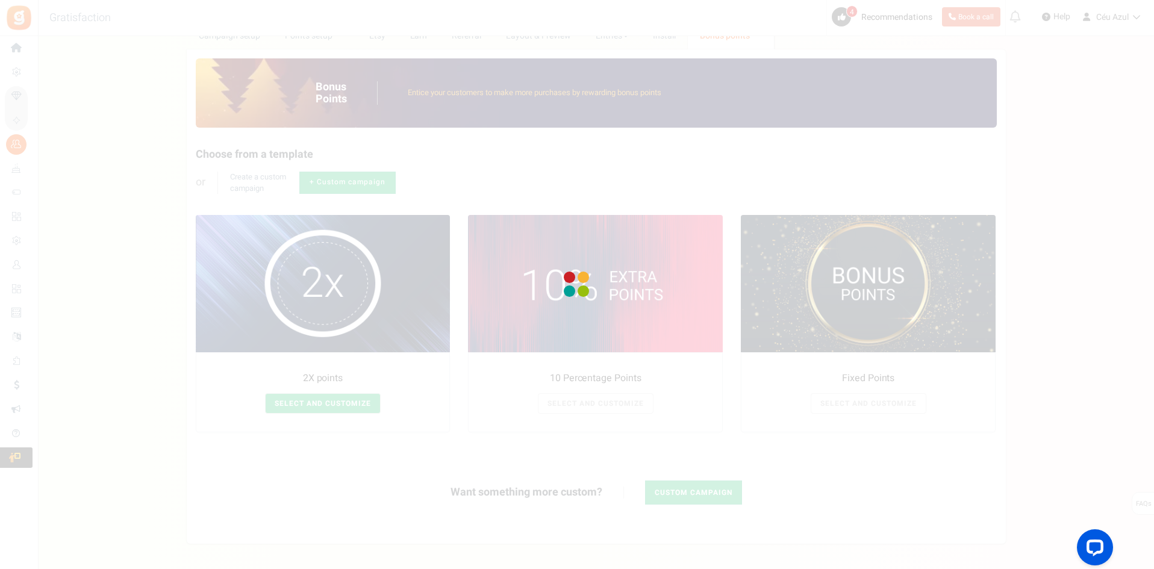
type textarea "2X points"
type textarea "Bonus Points description"
type input "#000000"
type input "#ffbe84"
type input "#000000"
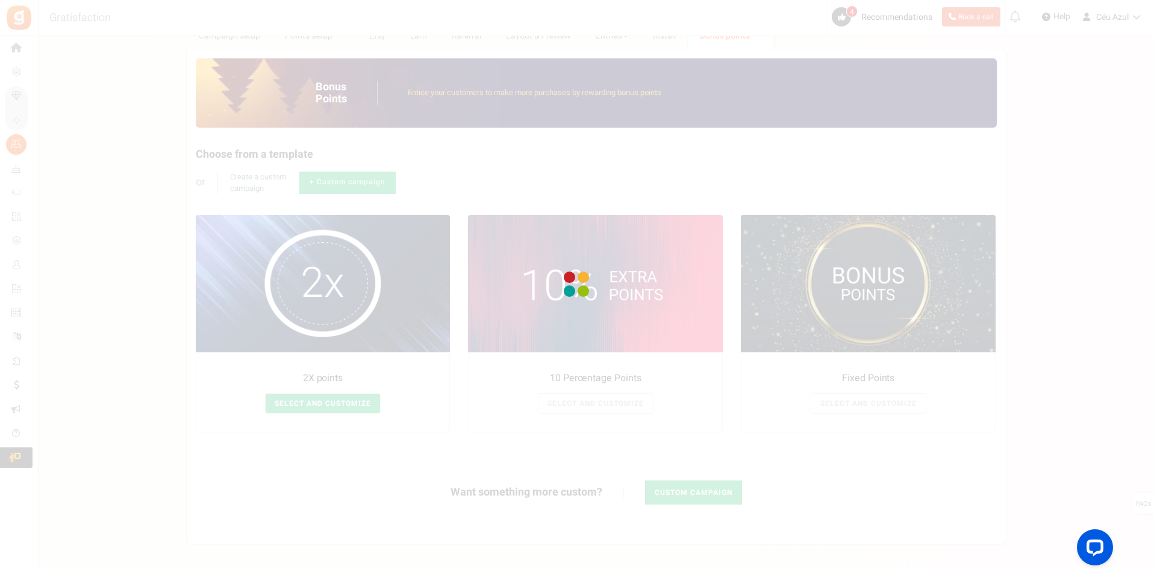
type input "#ffffff"
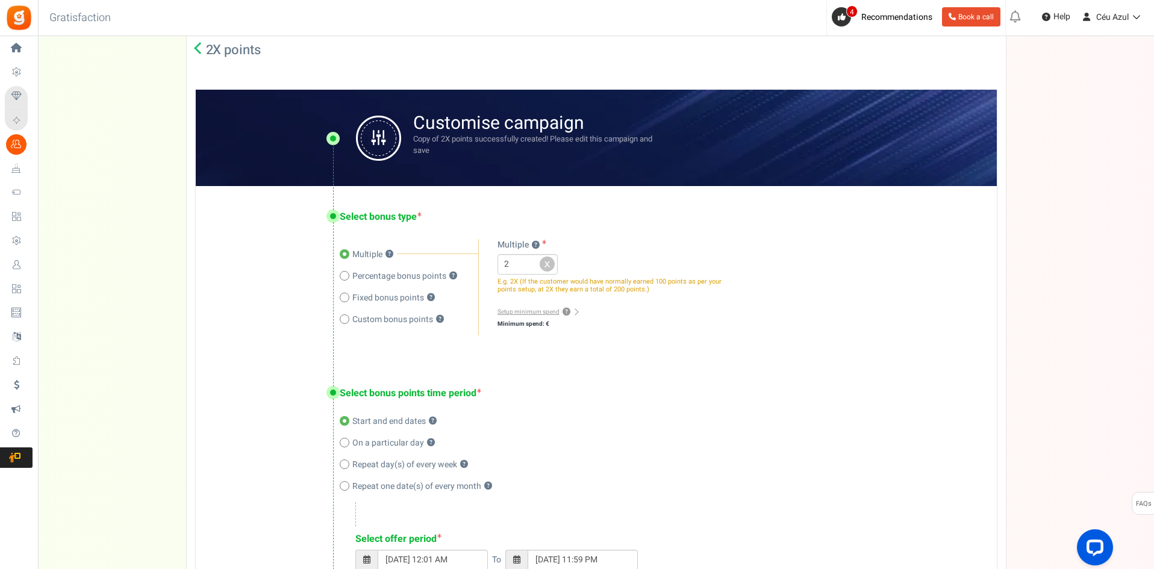
scroll to position [173, 0]
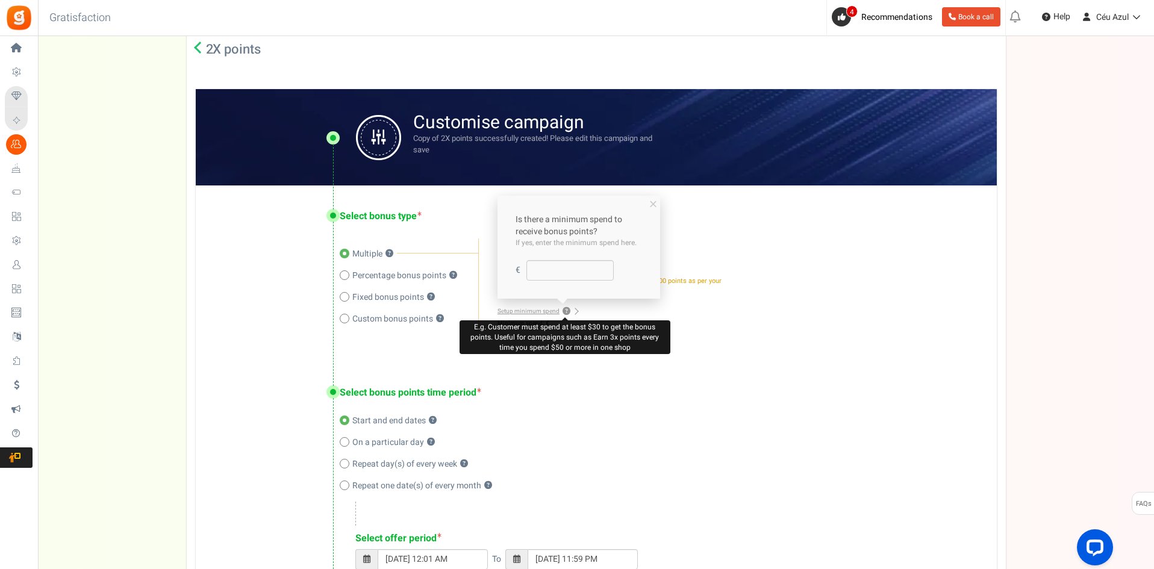
click at [575, 310] on link "Setup minimum spend ? E.g. Customer must spend at least $30 to get the bonus po…" at bounding box center [537, 311] width 80 height 8
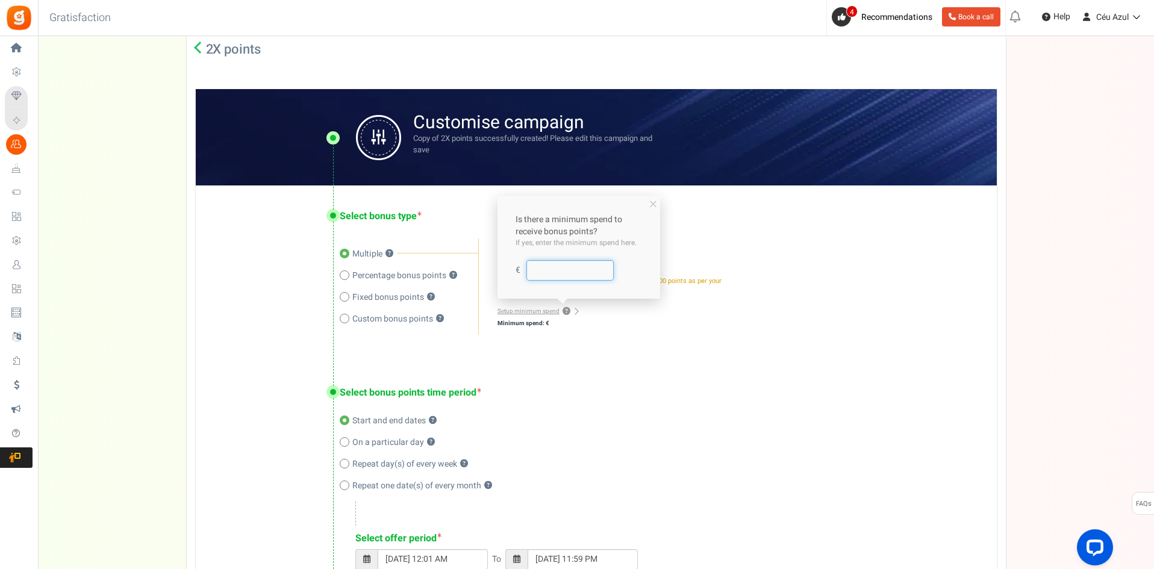
click at [561, 276] on input "number" at bounding box center [569, 270] width 87 height 20
type input "100"
click at [623, 325] on div "Minimum spend: € 100" at bounding box center [611, 323] width 229 height 12
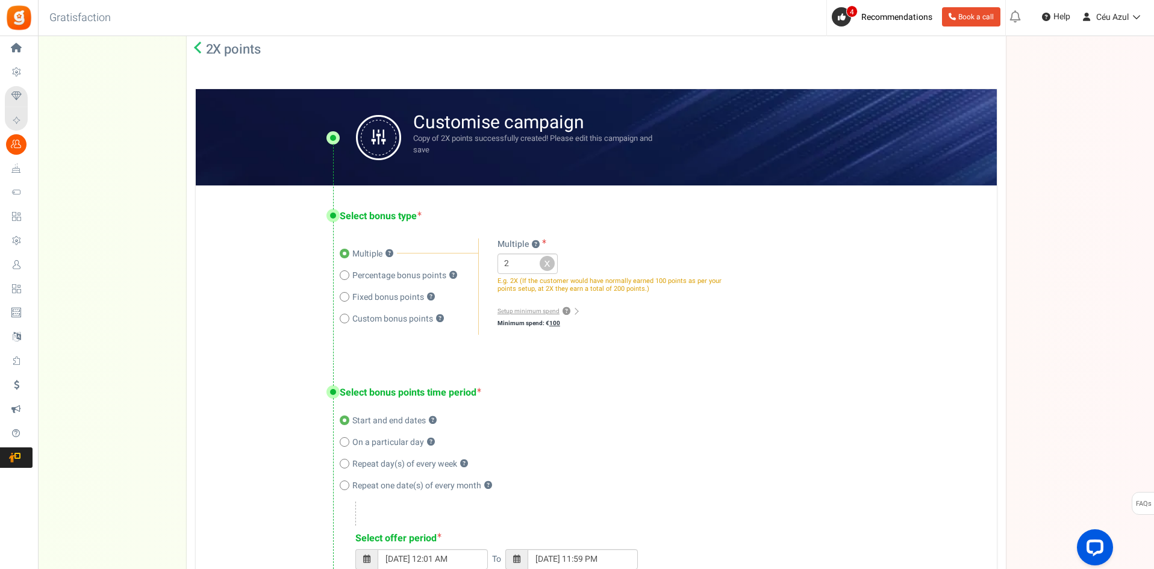
click at [661, 336] on div "Select bonus type Multiple ? Percentage bonus points ? Fixed bonus points ? ? ?…" at bounding box center [596, 273] width 801 height 176
click at [370, 274] on span "Percentage bonus points" at bounding box center [399, 276] width 94 height 12
click at [347, 274] on input "Percentage bonus points ?" at bounding box center [344, 277] width 8 height 8
radio input "true"
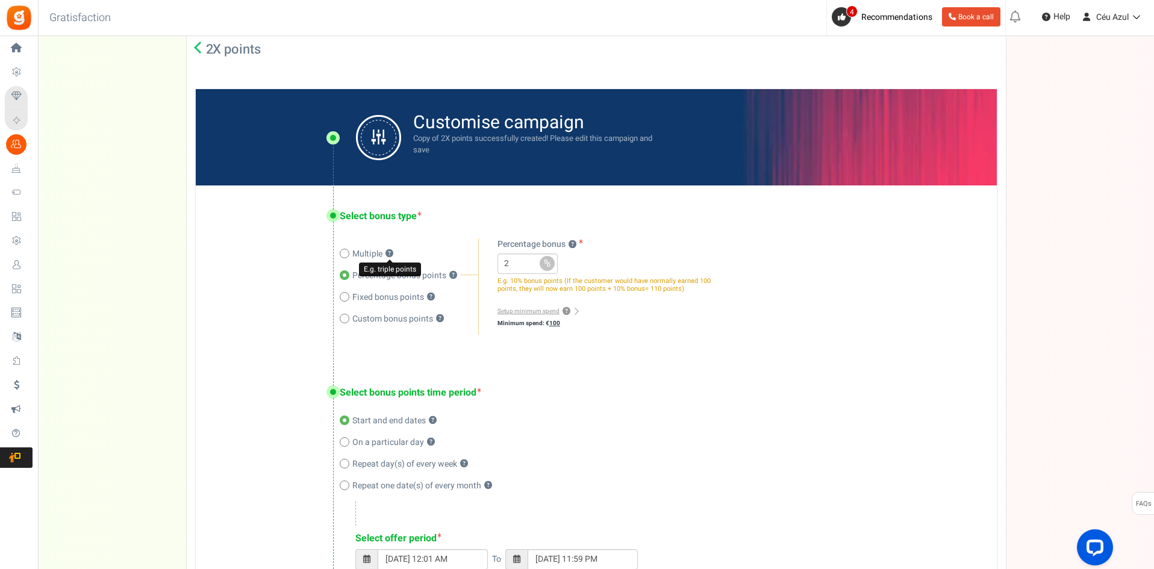
click at [367, 252] on span "Multiple" at bounding box center [367, 254] width 30 height 12
click at [347, 252] on input "Multiple ? E.g. triple points" at bounding box center [344, 255] width 8 height 8
radio input "true"
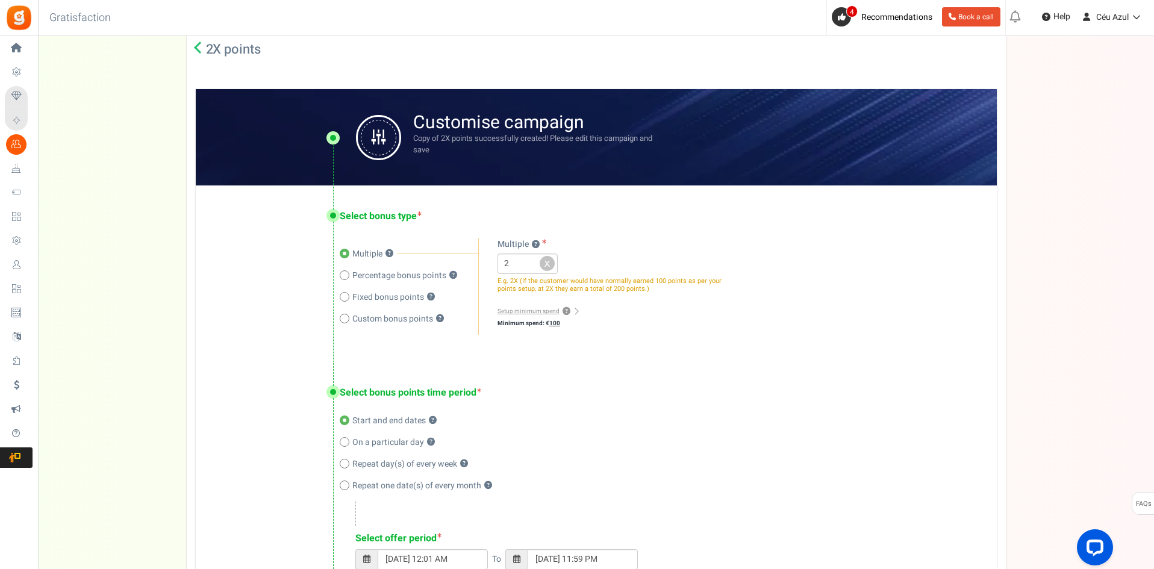
click at [373, 278] on span "Percentage bonus points" at bounding box center [399, 276] width 94 height 12
click at [347, 278] on input "Percentage bonus points ?" at bounding box center [344, 277] width 8 height 8
radio input "true"
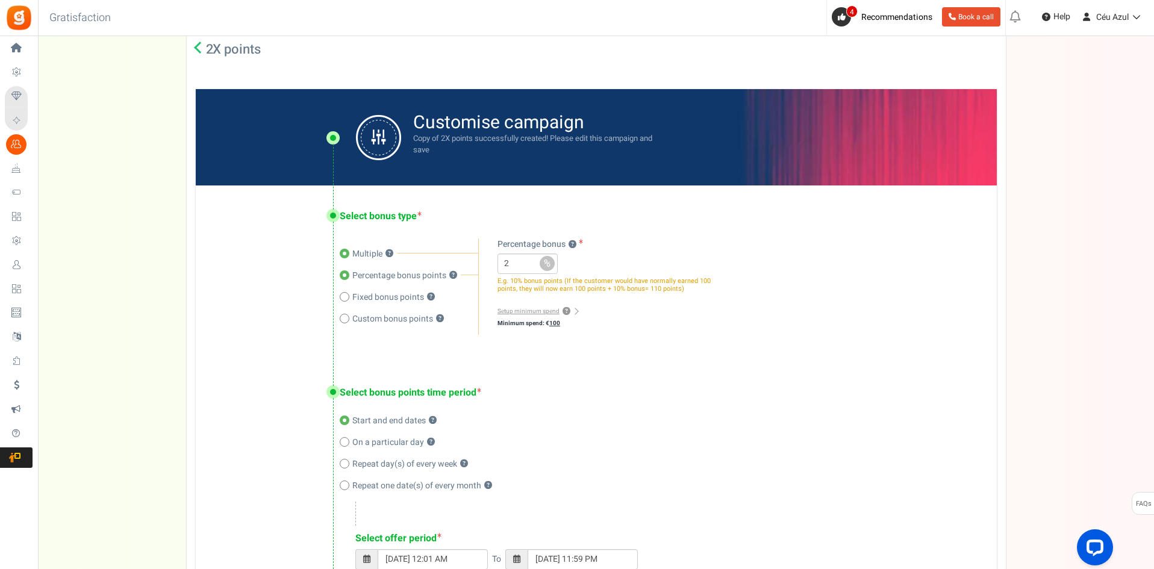
radio input "false"
drag, startPoint x: 524, startPoint y: 262, endPoint x: 495, endPoint y: 262, distance: 28.9
click at [495, 262] on div "Multiple ? Percentage bonus ? Fixed bonus ? Custom bonus points ? 2 x % pts € ?…" at bounding box center [602, 286] width 248 height 96
type input "50"
click at [638, 331] on div "Multiple ? Percentage bonus ? Fixed bonus ? Custom bonus points ? 50 x % pts € ?" at bounding box center [602, 286] width 248 height 96
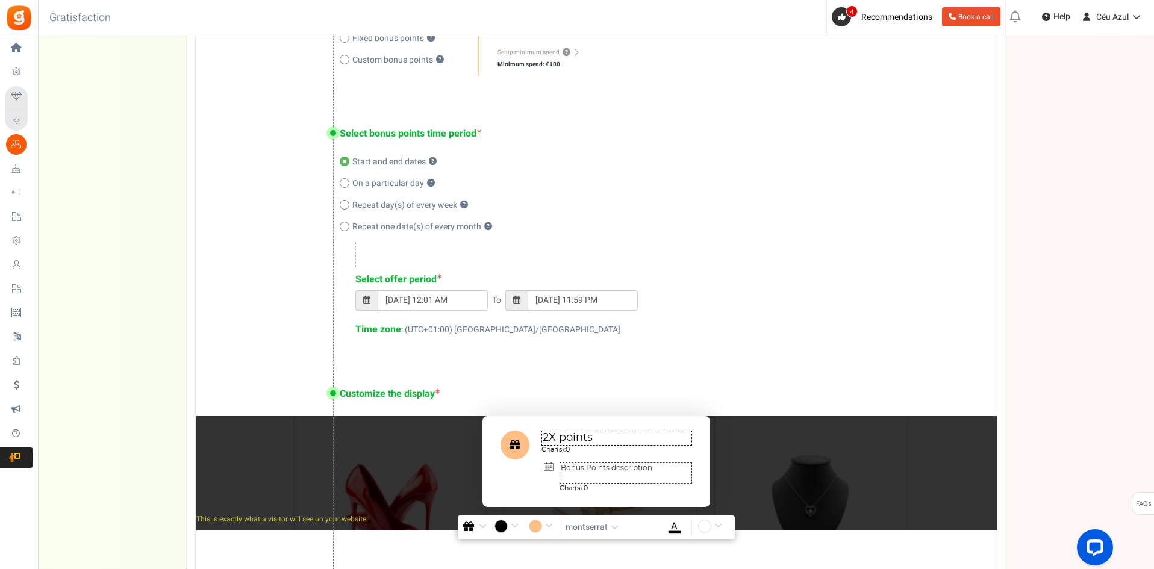
scroll to position [550, 0]
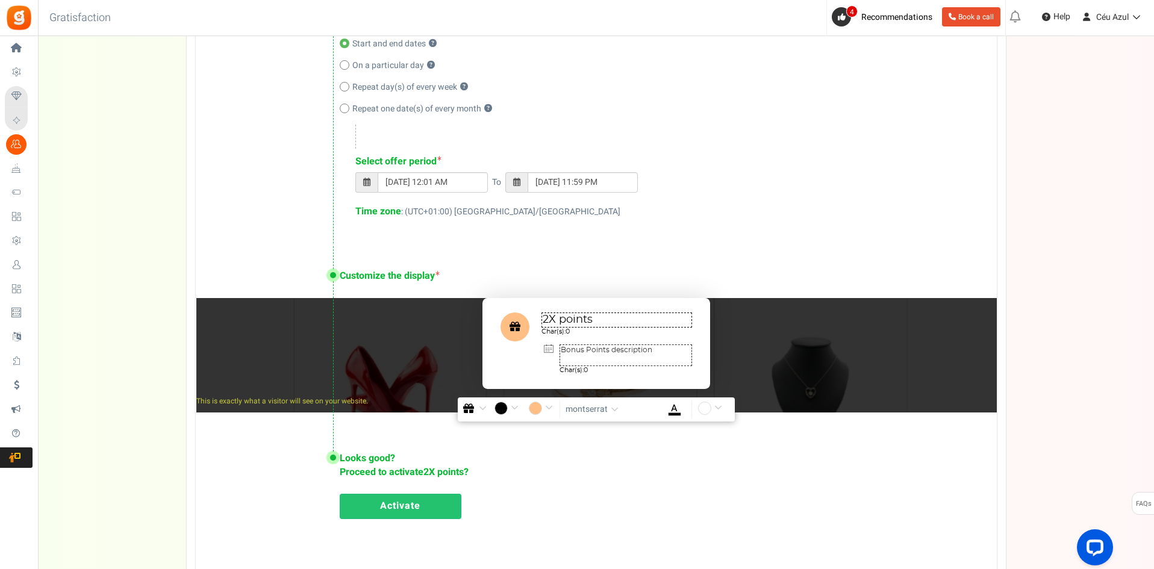
click at [551, 318] on textarea "2X points" at bounding box center [616, 319] width 151 height 15
click at [630, 245] on div "Customize the display 2X points Char(s): 0 Bonus Points description Char(s): 0" at bounding box center [596, 336] width 801 height 182
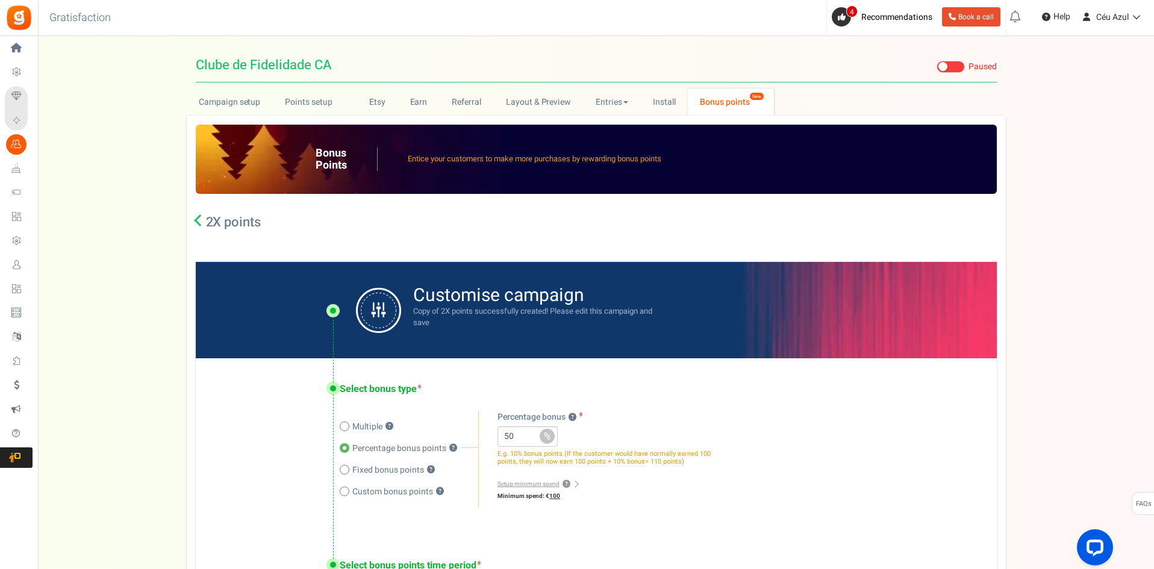
scroll to position [119, 0]
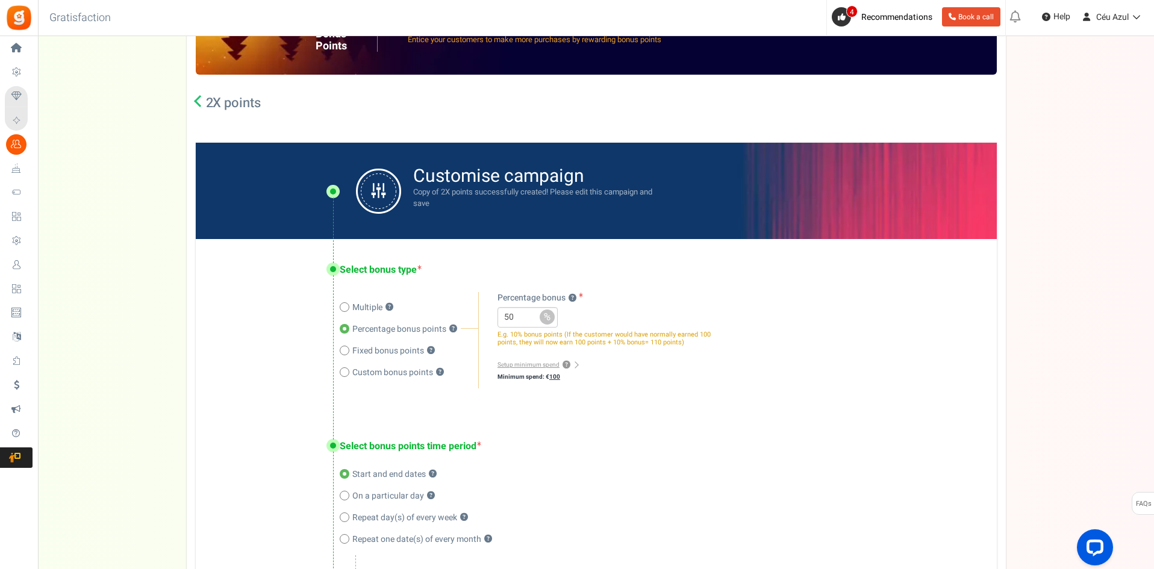
click at [361, 309] on span "Multiple" at bounding box center [367, 308] width 30 height 12
click at [347, 309] on input "Multiple ?" at bounding box center [344, 309] width 8 height 8
radio input "true"
radio input "false"
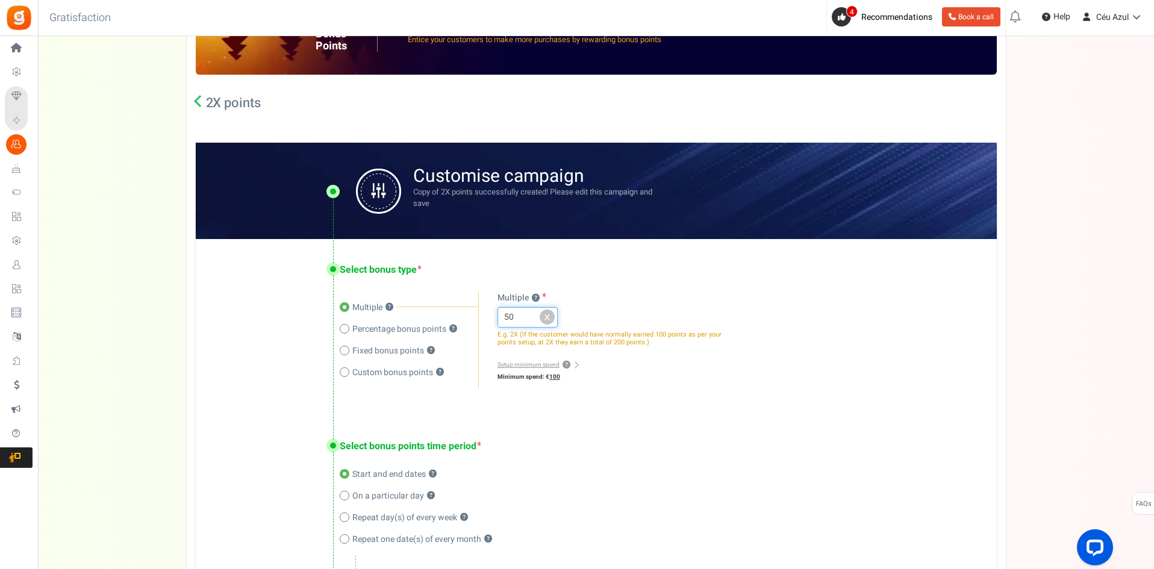
drag, startPoint x: 518, startPoint y: 320, endPoint x: 497, endPoint y: 320, distance: 21.7
click at [497, 320] on input "50" at bounding box center [527, 317] width 60 height 20
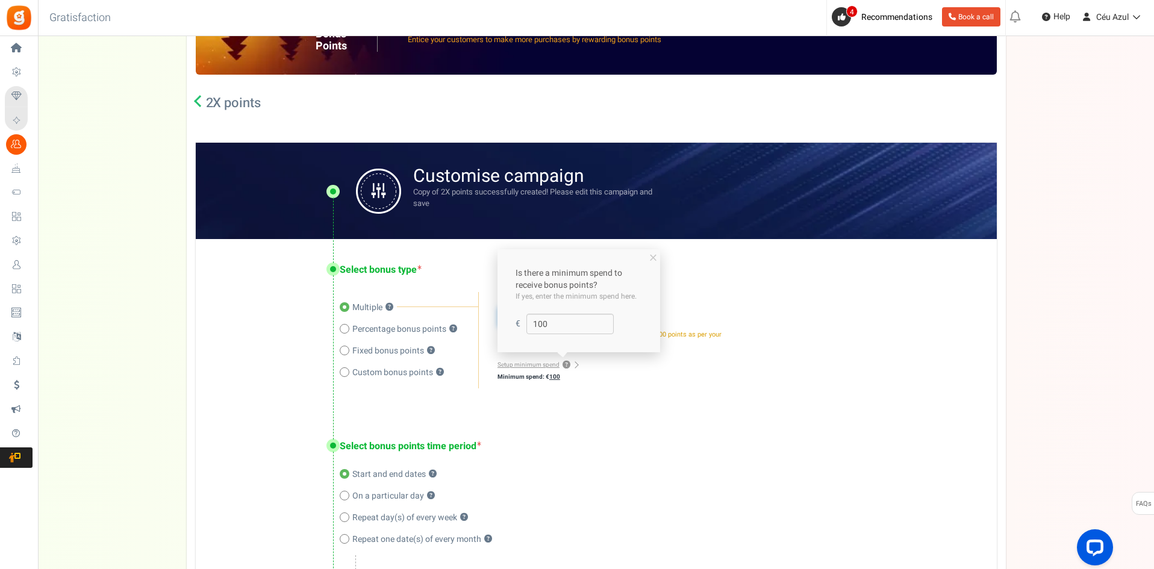
type input "2"
click at [603, 368] on div "Setup minimum spend ? Minimum spend: € 100 Is there a minimum spend to receive …" at bounding box center [611, 370] width 229 height 24
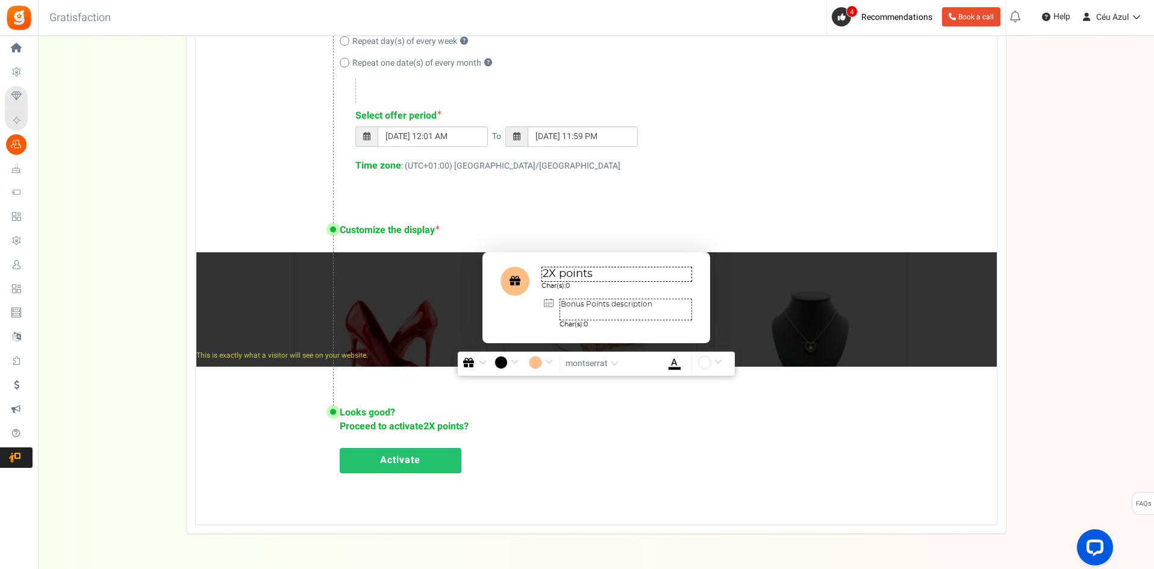
scroll to position [633, 0]
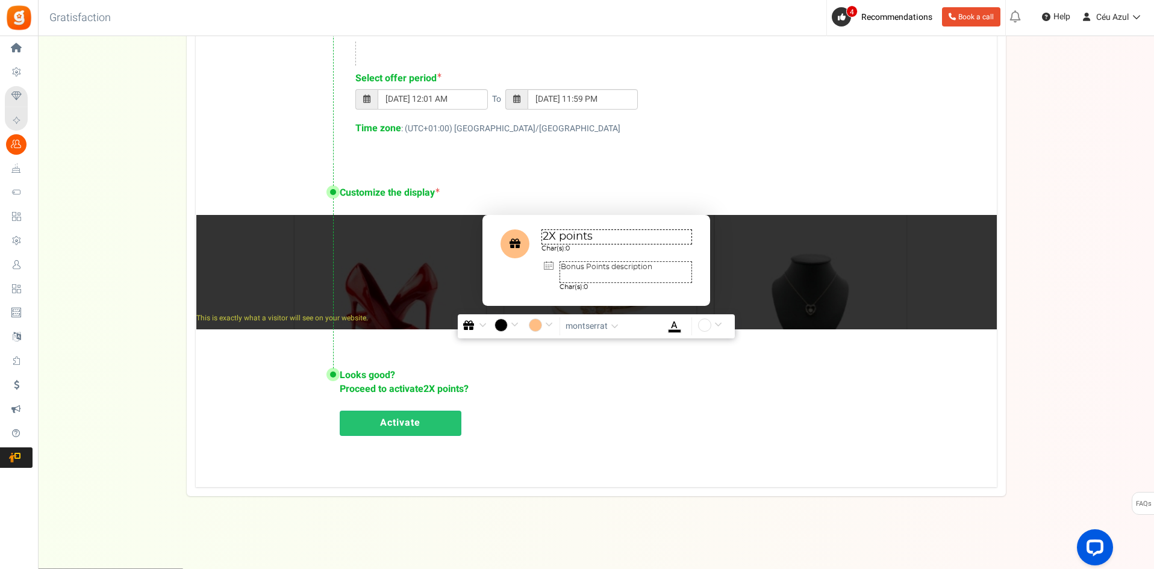
click at [569, 235] on textarea "2X points" at bounding box center [616, 236] width 151 height 15
click at [579, 267] on textarea "Bonus Points description" at bounding box center [625, 272] width 132 height 22
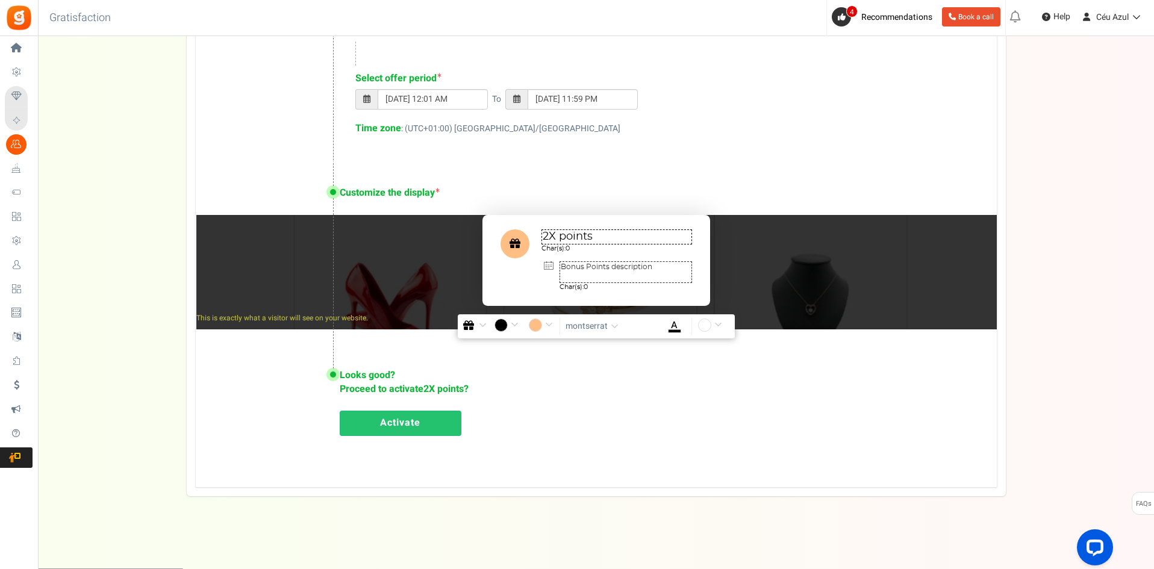
click at [579, 267] on textarea "Bonus Points description" at bounding box center [625, 272] width 132 height 22
type textarea "Gasto mínimo 100€"
click at [573, 234] on textarea "2X points" at bounding box center [616, 236] width 151 height 15
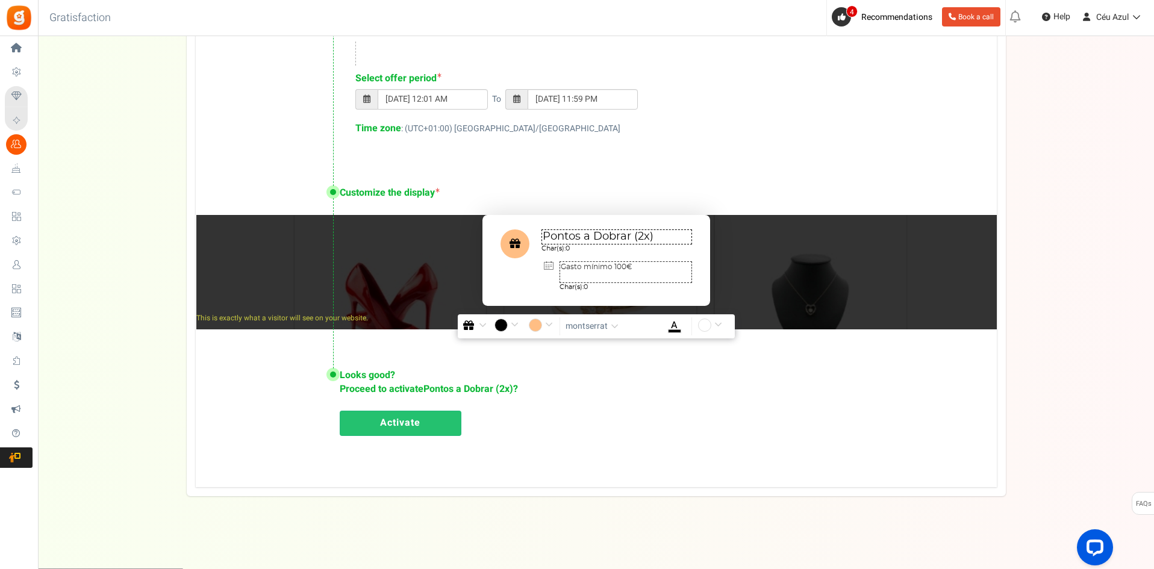
type textarea "Pontos a Dobrar (2x)"
click at [604, 391] on div "Looks good? Proceed to activate Pontos a Dobrar (2x) ? Activate" at bounding box center [596, 400] width 801 height 113
click at [432, 414] on link "Activate" at bounding box center [401, 423] width 122 height 25
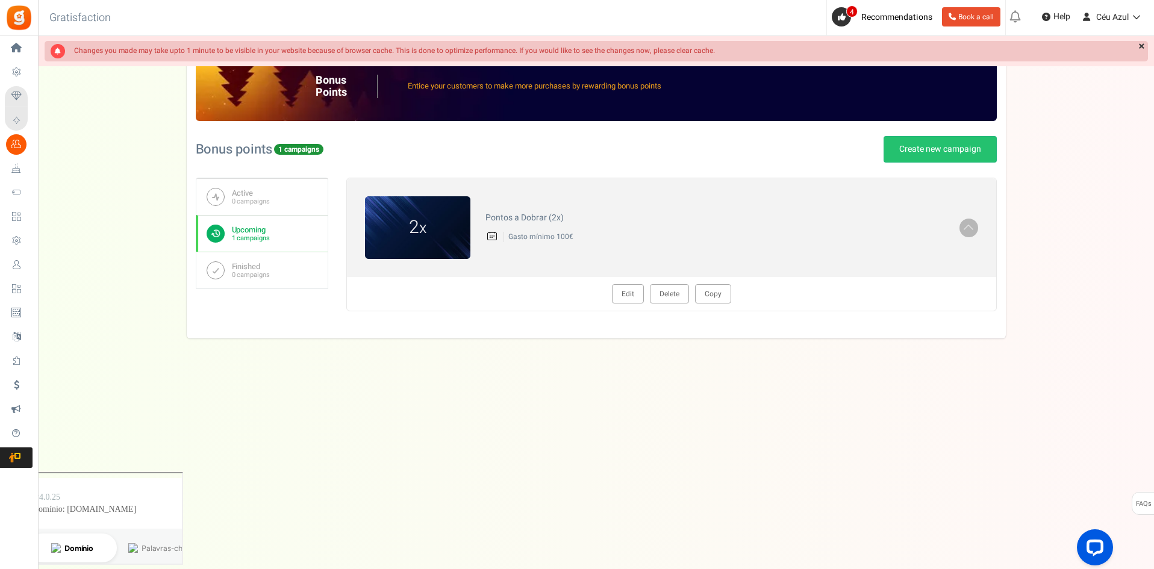
scroll to position [0, 0]
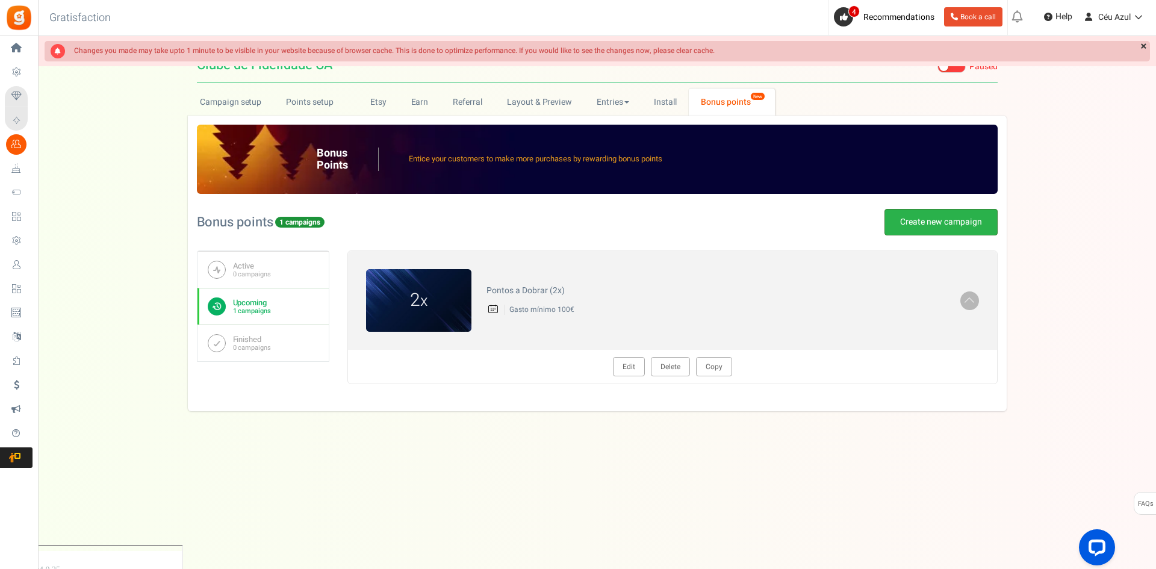
click at [938, 217] on link "Create new campaign" at bounding box center [940, 222] width 113 height 26
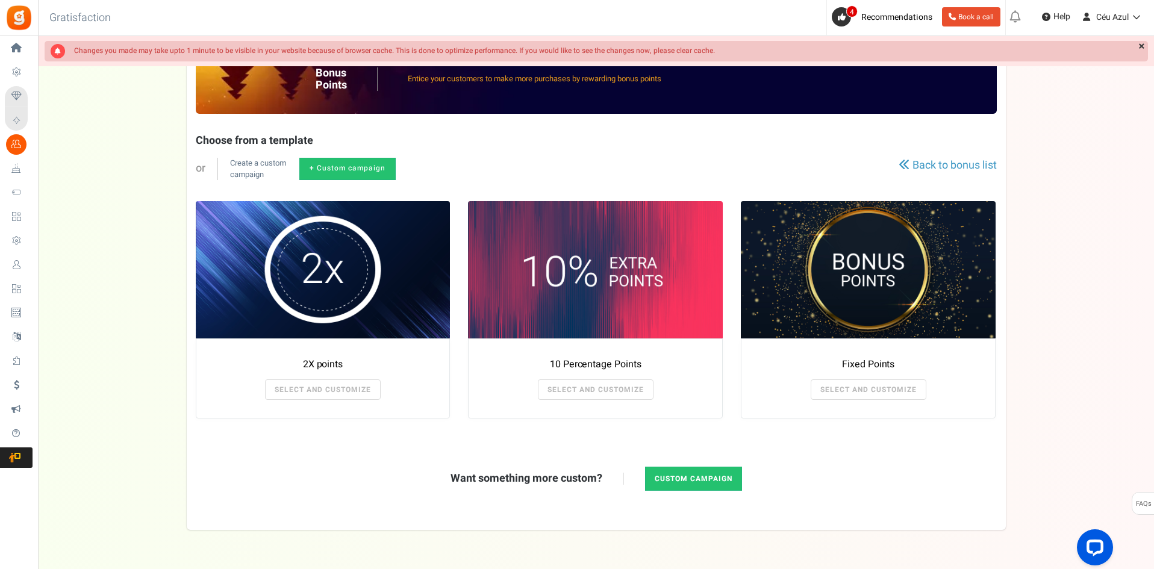
scroll to position [114, 0]
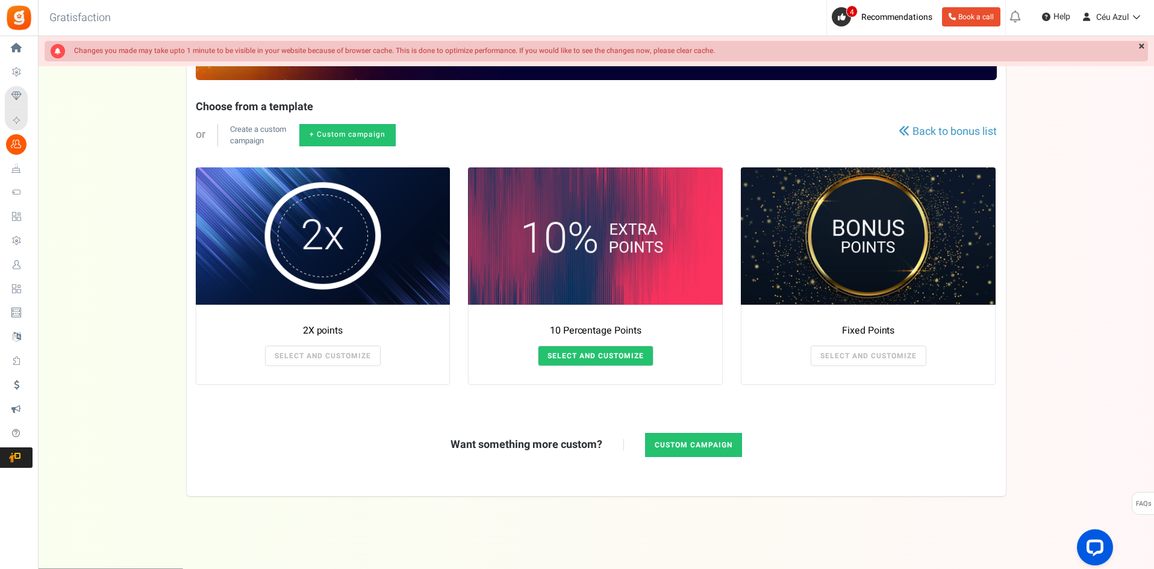
click at [605, 350] on link "SELECT AND CUSTOMIZE" at bounding box center [596, 356] width 116 height 20
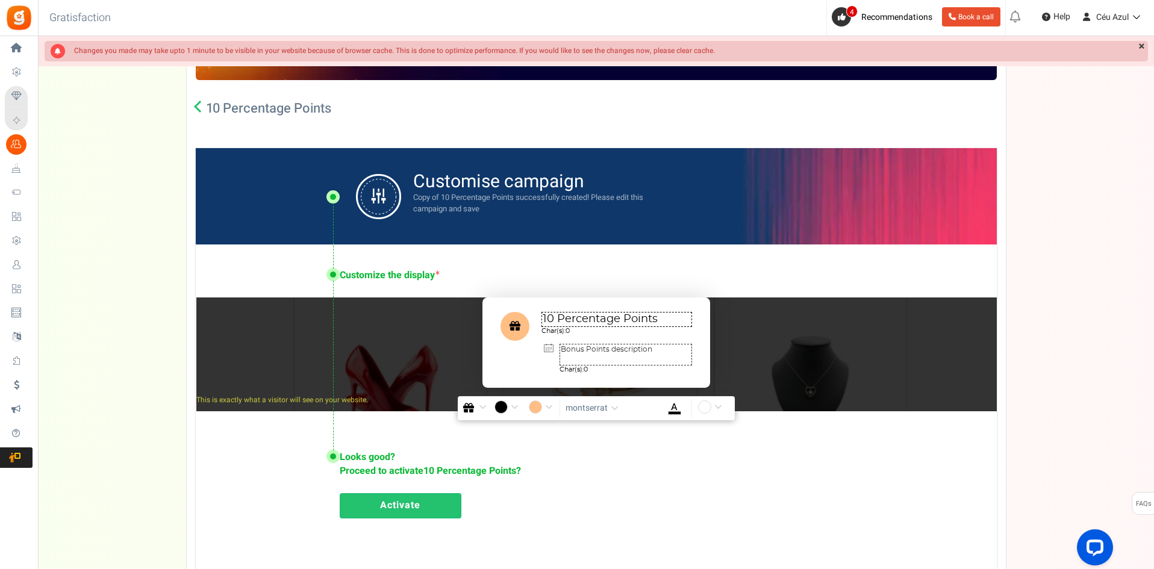
radio input "true"
type input "10"
radio input "true"
type input "08/29/2025 12:01 AM"
type input "10/10/2025 11:59 PM"
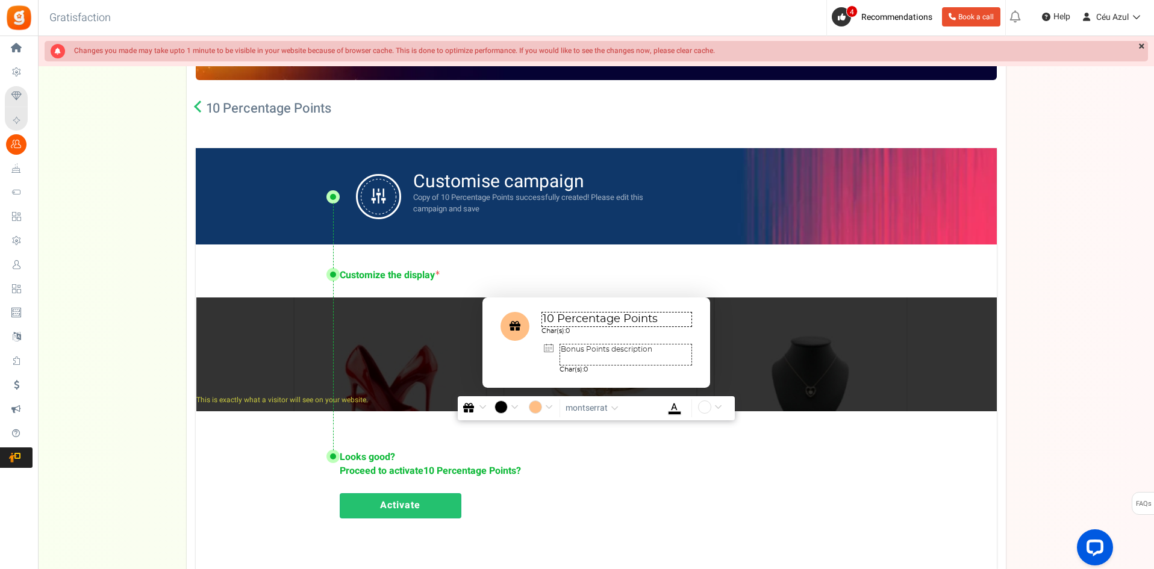
type textarea "10 Percentage Points"
type textarea "Bonus Points description"
type input "#000000"
type input "#ffbe84"
type input "#000000"
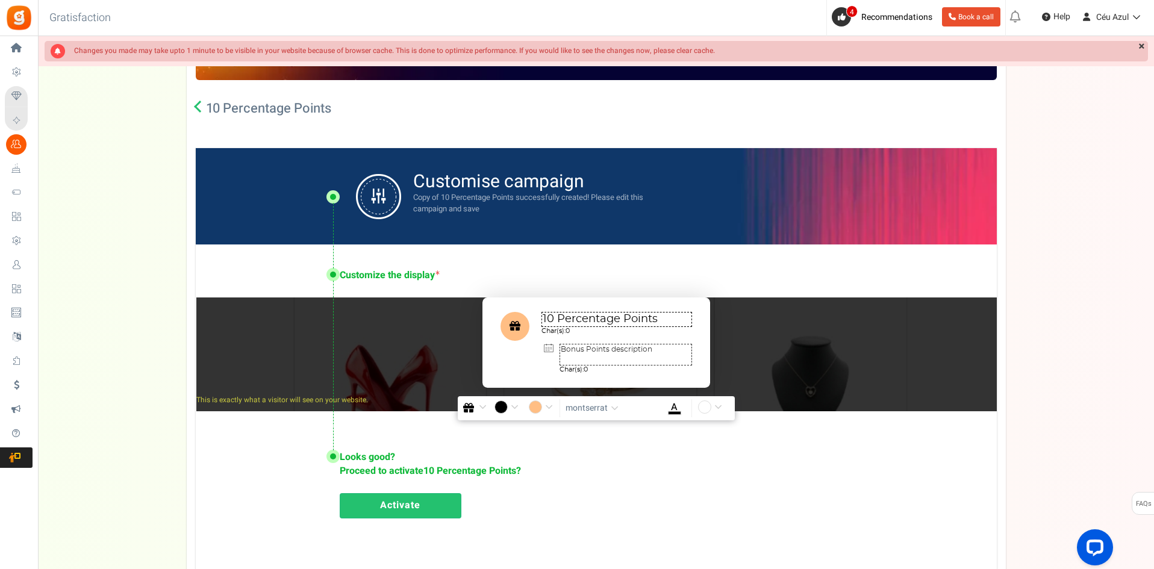
type input "#ffffff"
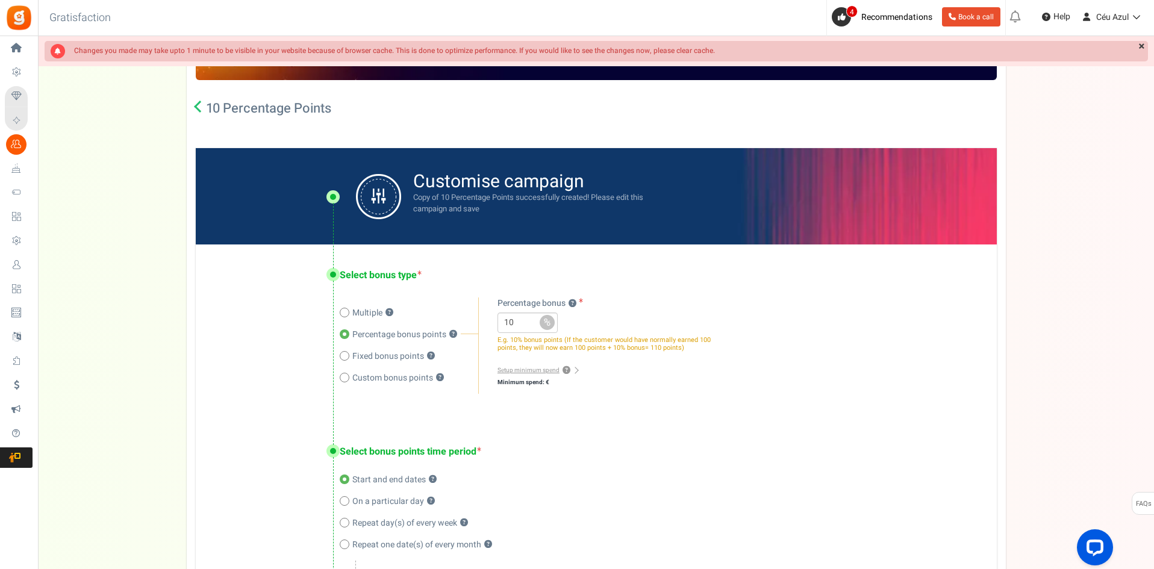
click at [198, 105] on icon at bounding box center [200, 107] width 12 height 12
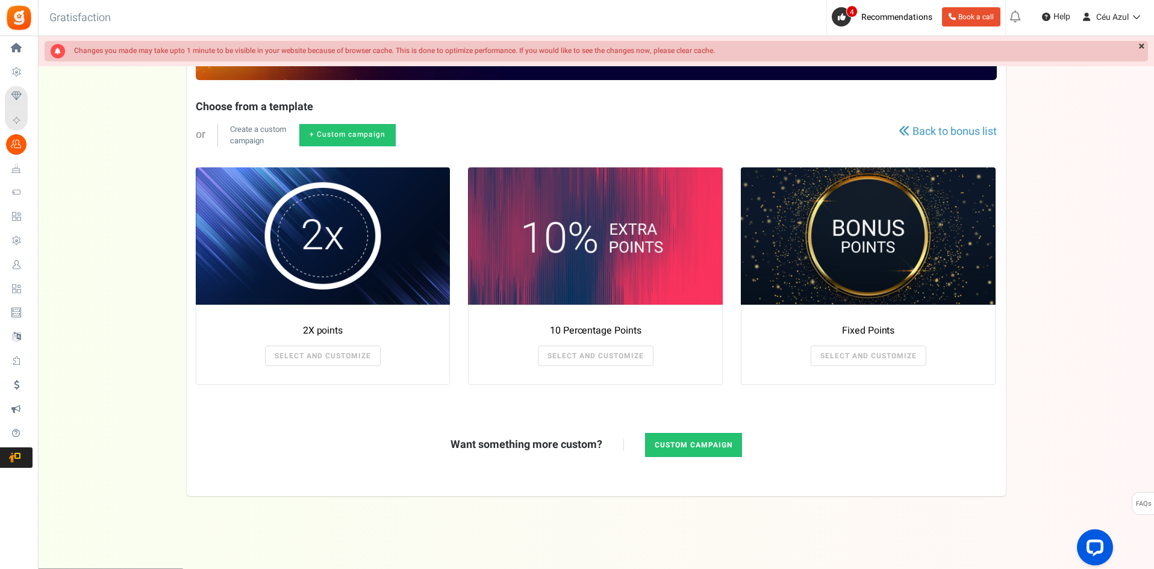
scroll to position [0, 0]
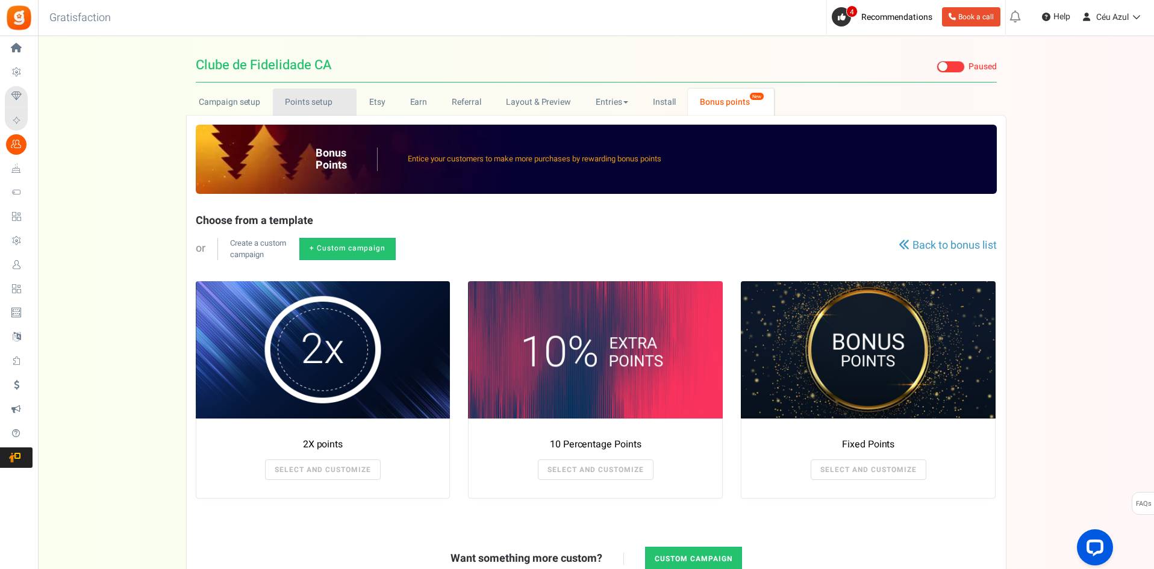
click at [321, 101] on link "Points setup New" at bounding box center [315, 102] width 84 height 27
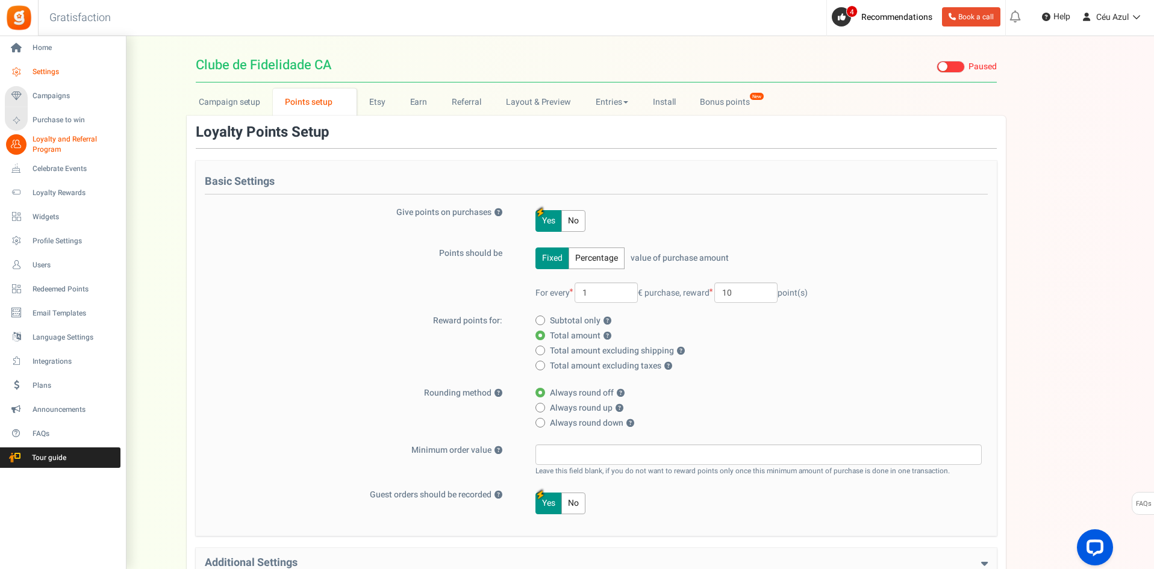
click at [41, 68] on span "Settings" at bounding box center [75, 72] width 84 height 10
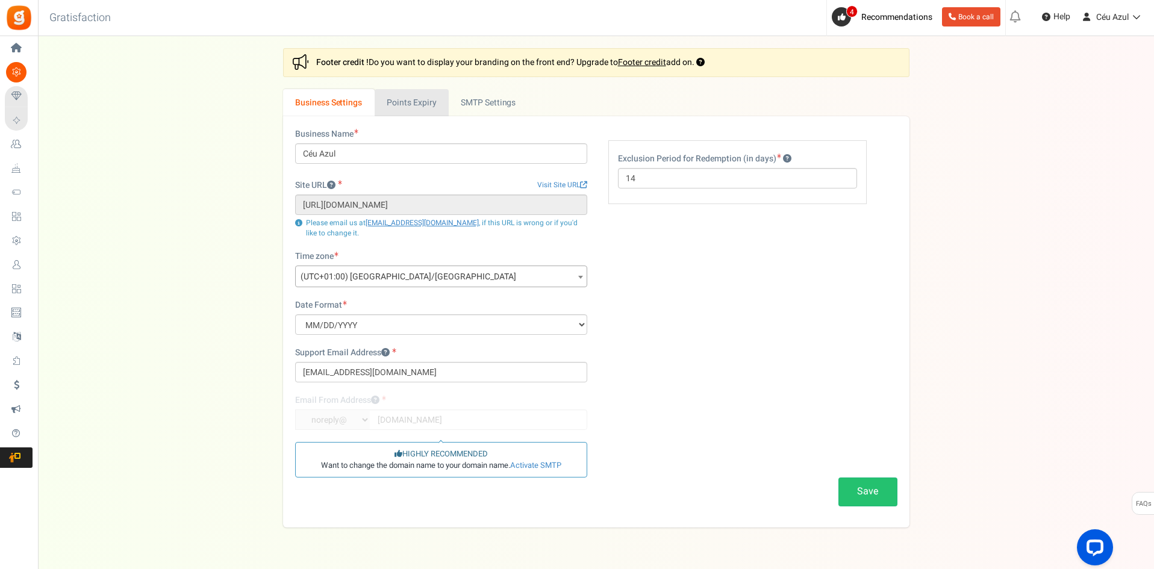
click at [422, 105] on link "Points Expiry" at bounding box center [411, 102] width 74 height 27
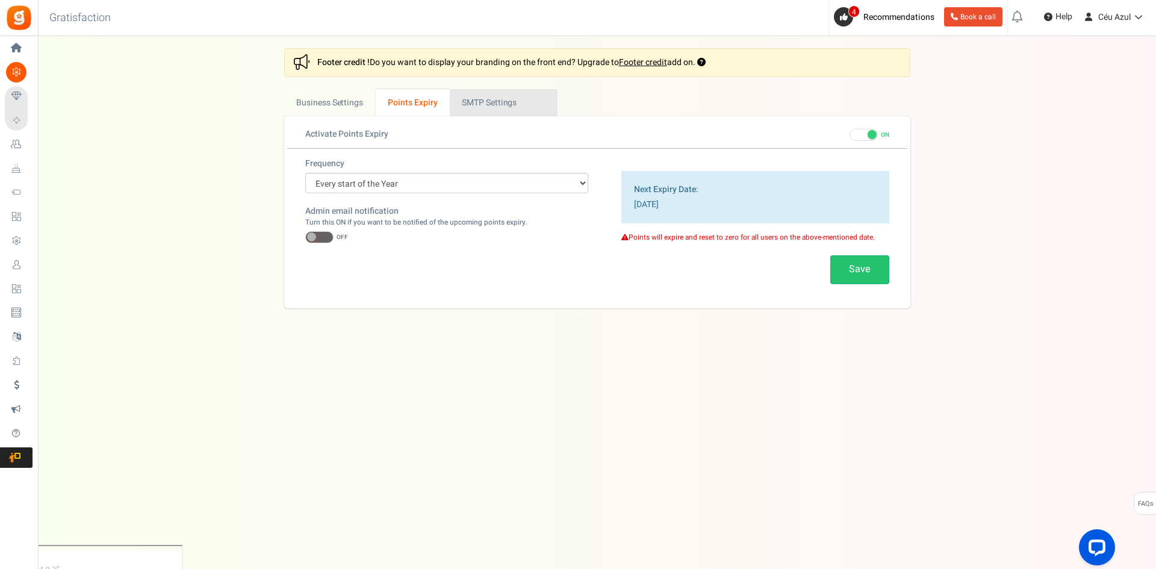
click at [483, 101] on link "Active SMTP Settings" at bounding box center [504, 102] width 108 height 27
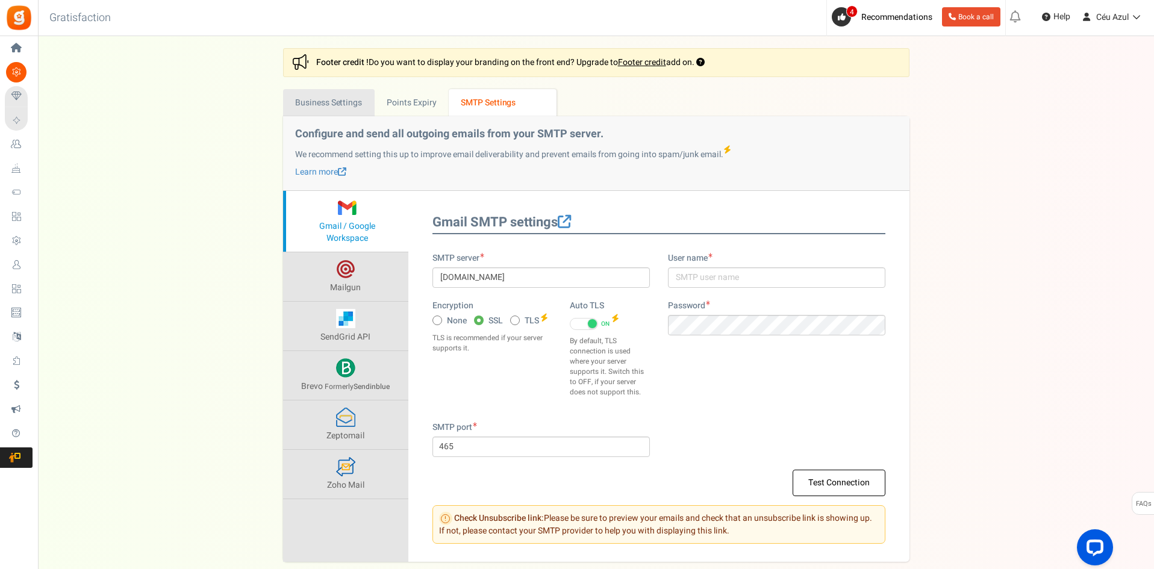
click at [341, 99] on link "Business Settings" at bounding box center [329, 102] width 92 height 27
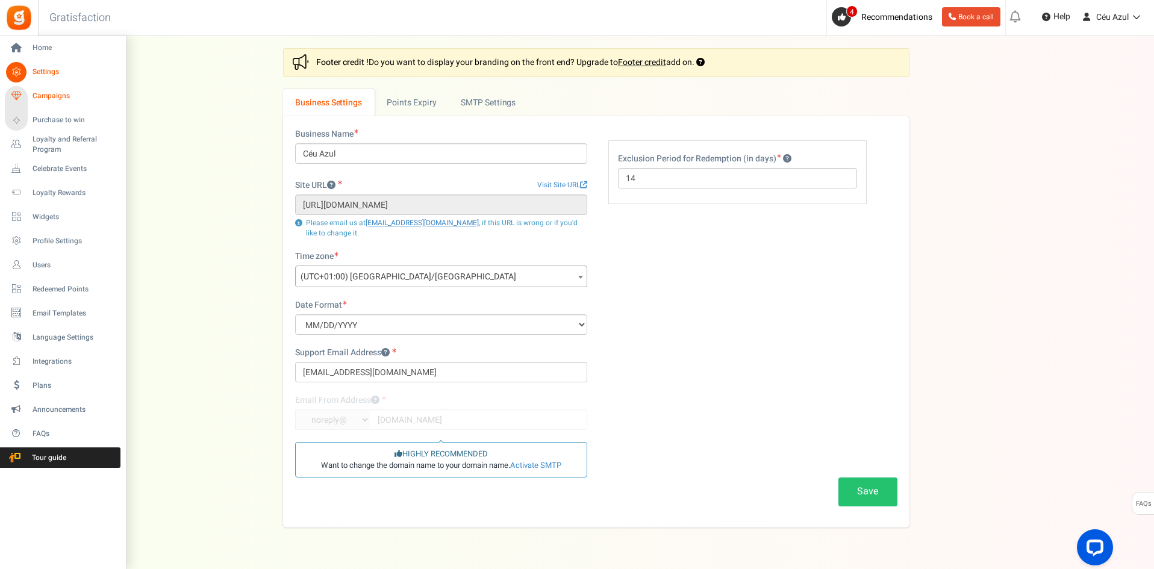
click at [47, 93] on span "Campaigns" at bounding box center [75, 96] width 84 height 10
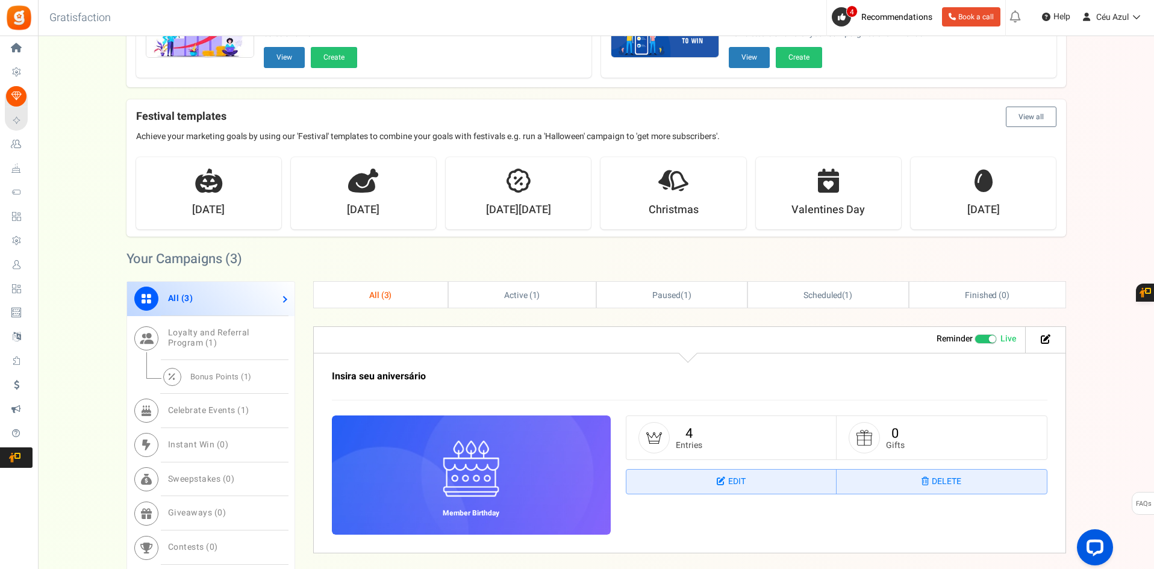
scroll to position [137, 0]
click at [200, 339] on span "Loyalty and Referral Program ( 1 )" at bounding box center [208, 338] width 81 height 23
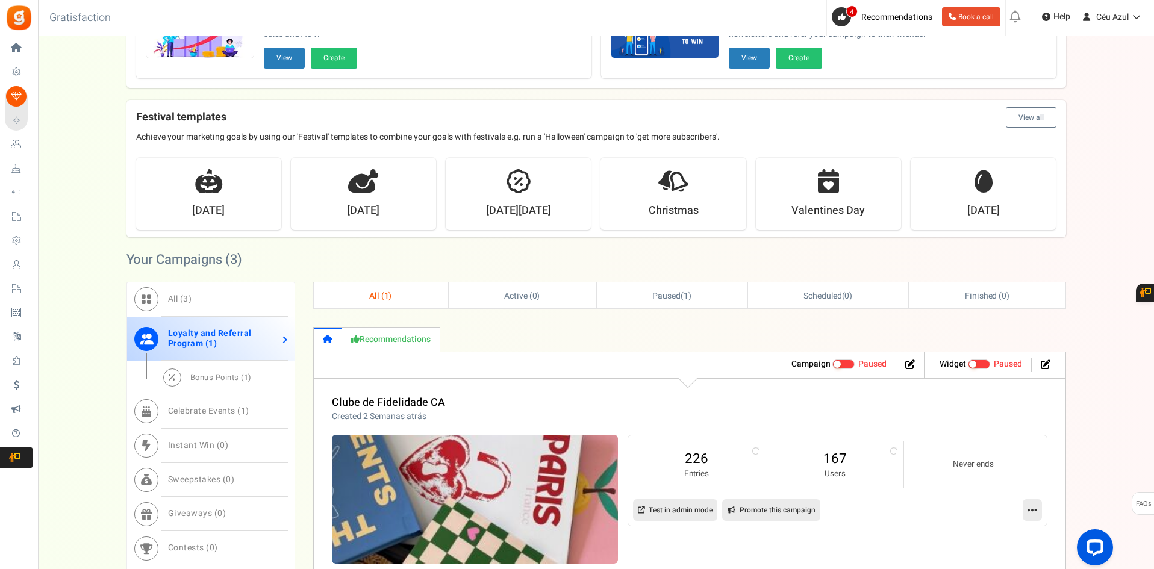
scroll to position [253, 0]
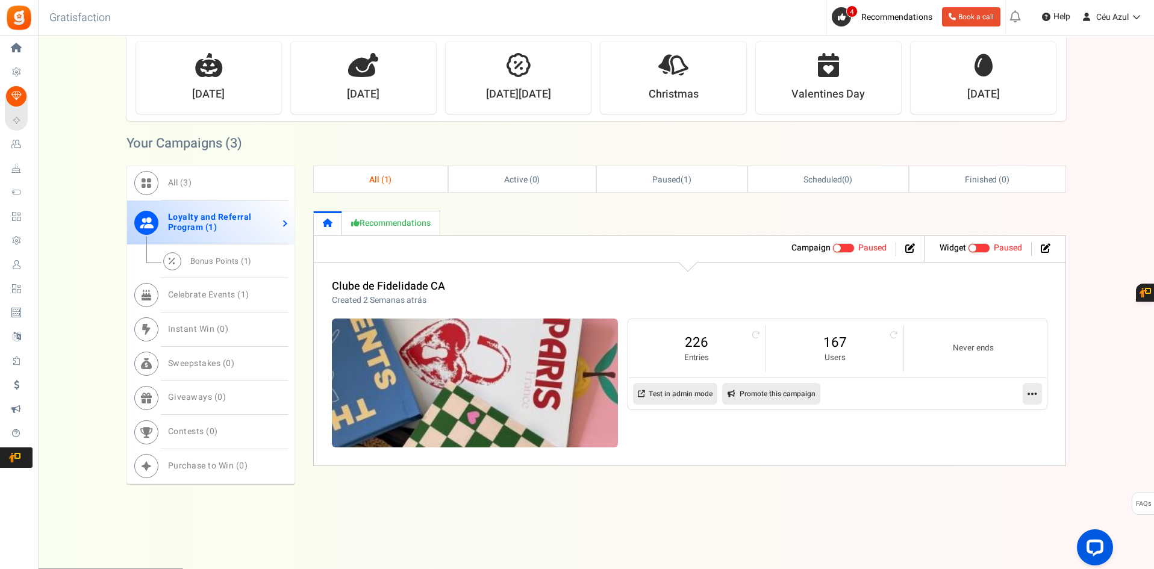
click at [839, 248] on span at bounding box center [836, 247] width 7 height 7
click at [832, 248] on input "Active Paused" at bounding box center [832, 248] width 0 height 8
click at [1046, 248] on icon at bounding box center [1045, 248] width 10 height 10
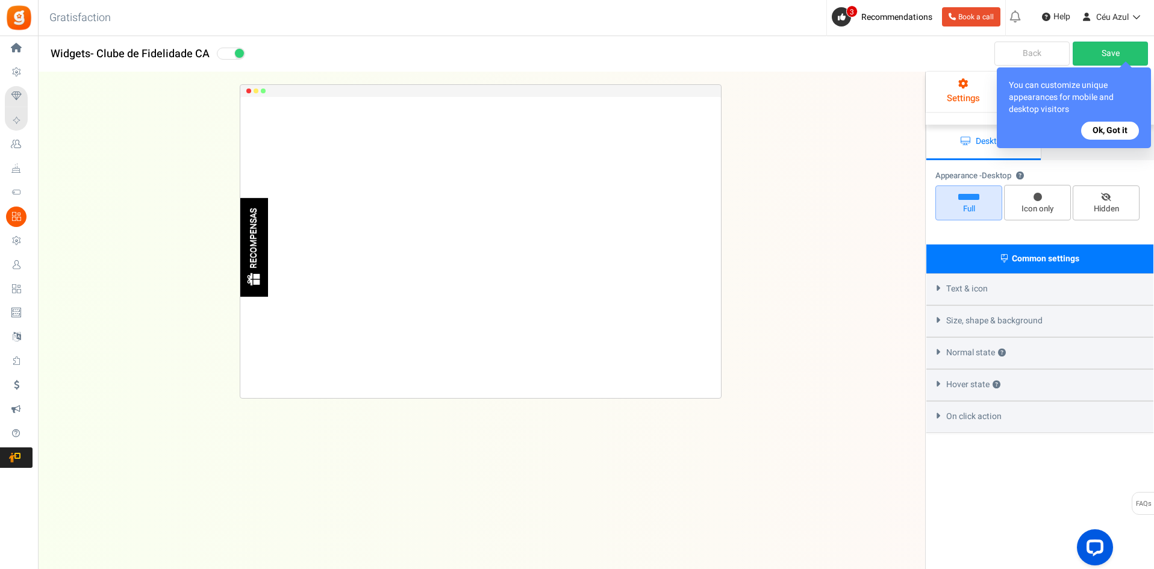
select select "left-side-drawer"
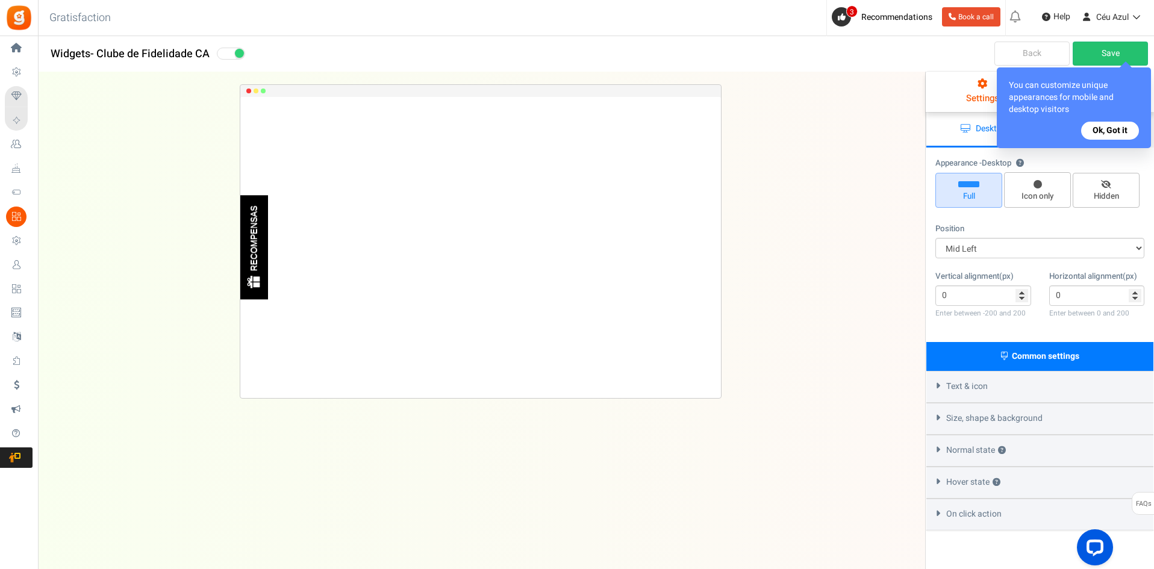
click at [1105, 125] on button "Ok, Got it" at bounding box center [1110, 131] width 58 height 18
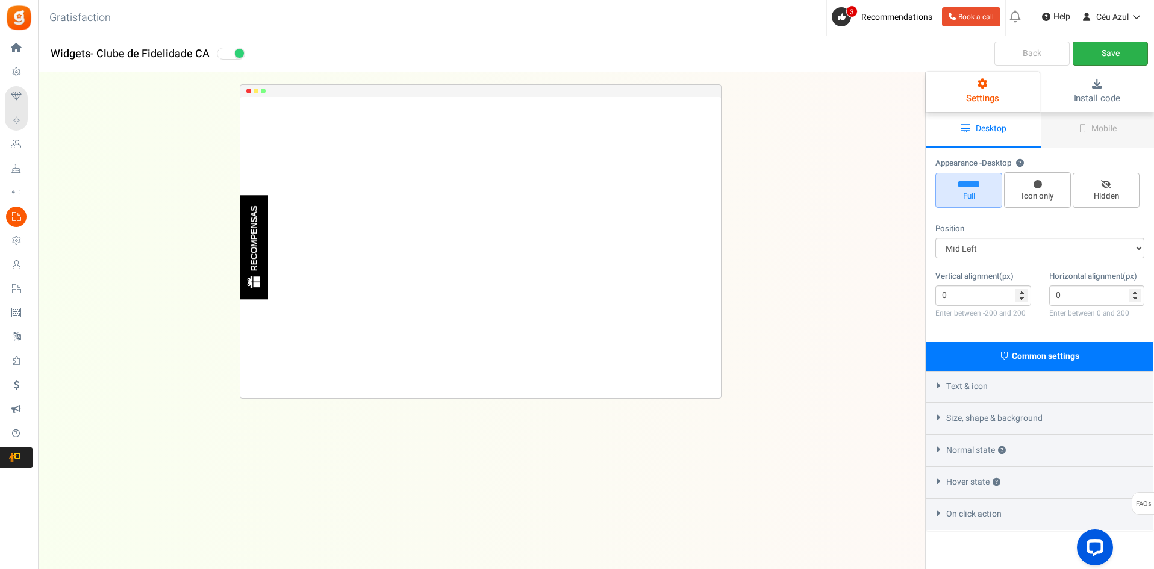
click at [1099, 49] on link "Save" at bounding box center [1109, 54] width 75 height 24
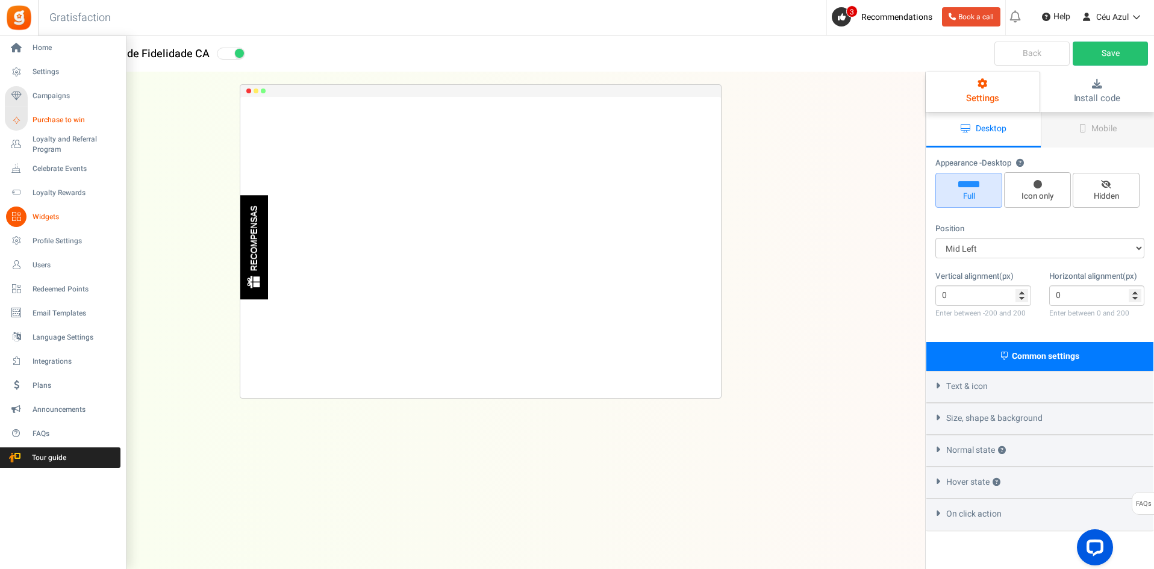
click at [42, 120] on span "Purchase to win" at bounding box center [75, 120] width 84 height 10
click at [52, 119] on span "Purchase to win" at bounding box center [75, 120] width 84 height 10
click at [42, 98] on span "Campaigns" at bounding box center [75, 96] width 84 height 10
click at [57, 136] on span "Loyalty and Referral Program" at bounding box center [77, 144] width 88 height 20
click at [21, 48] on icon at bounding box center [16, 48] width 20 height 20
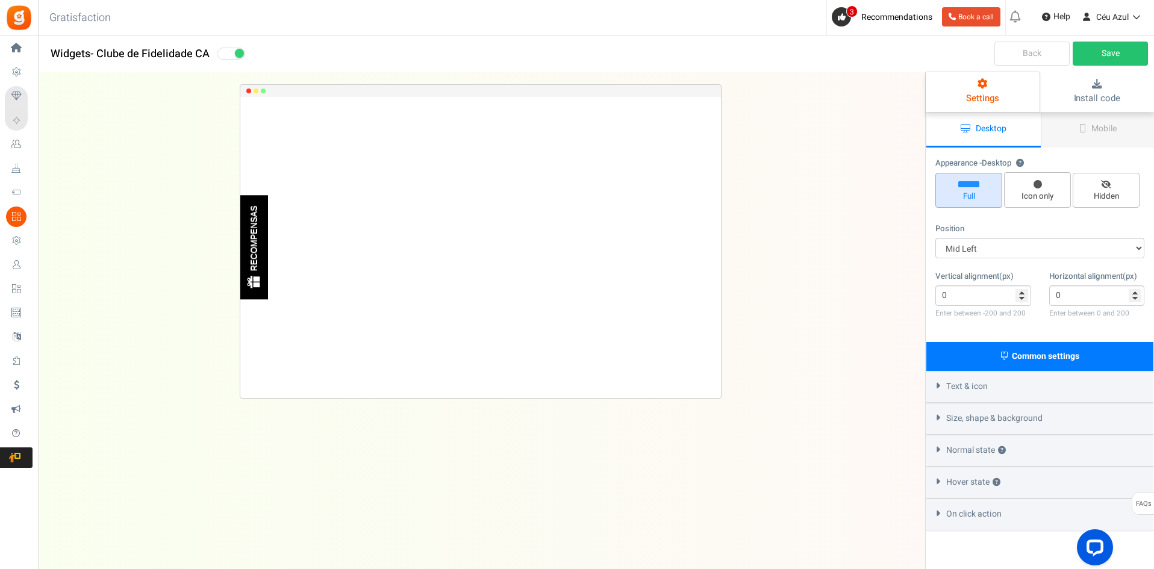
click at [1031, 54] on link "Back" at bounding box center [1031, 54] width 75 height 24
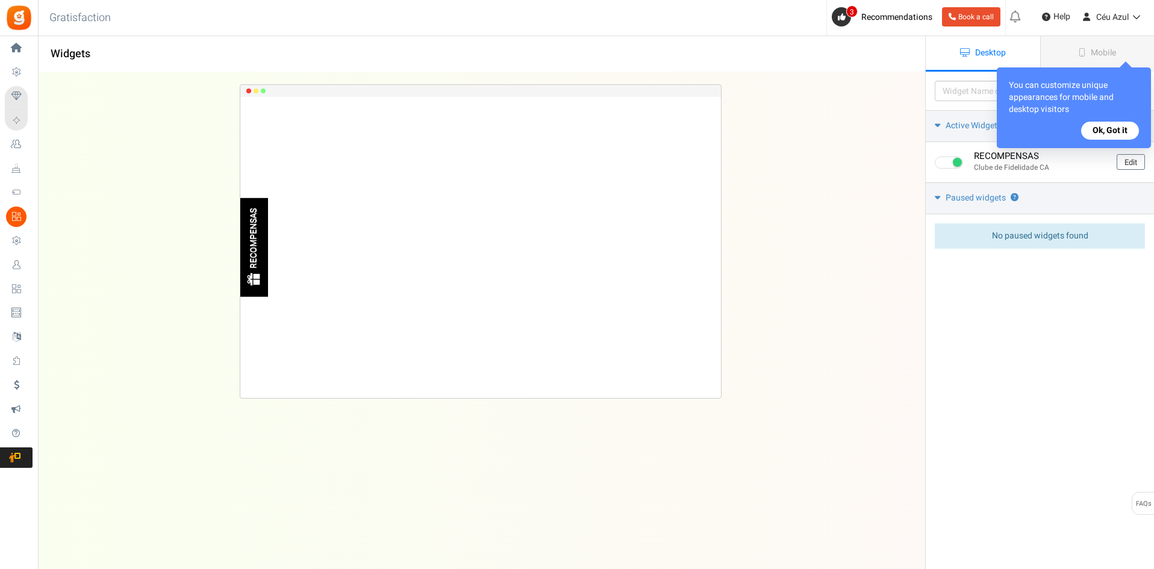
click at [1091, 128] on button "Ok, Got it" at bounding box center [1110, 131] width 58 height 18
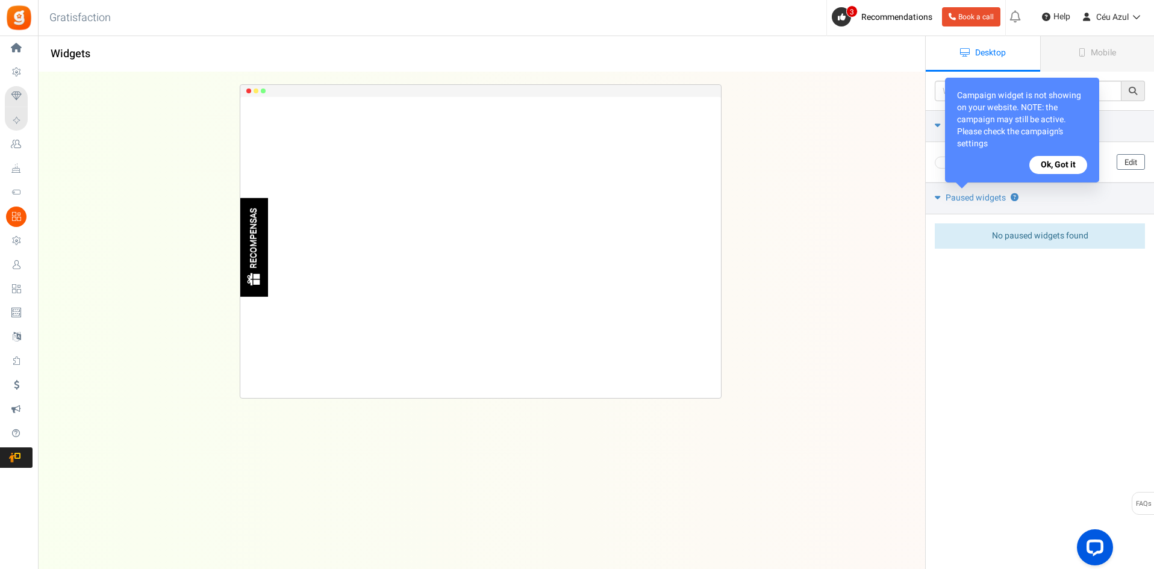
click at [1054, 165] on button "Ok, Got it" at bounding box center [1058, 165] width 58 height 18
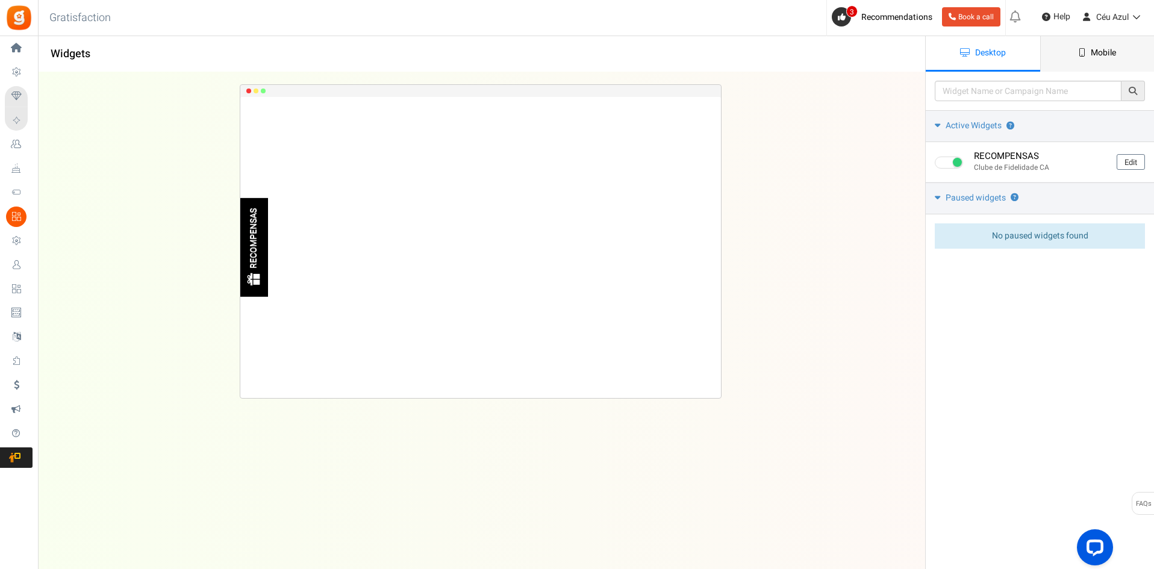
click at [1097, 52] on span "Mobile" at bounding box center [1102, 52] width 25 height 13
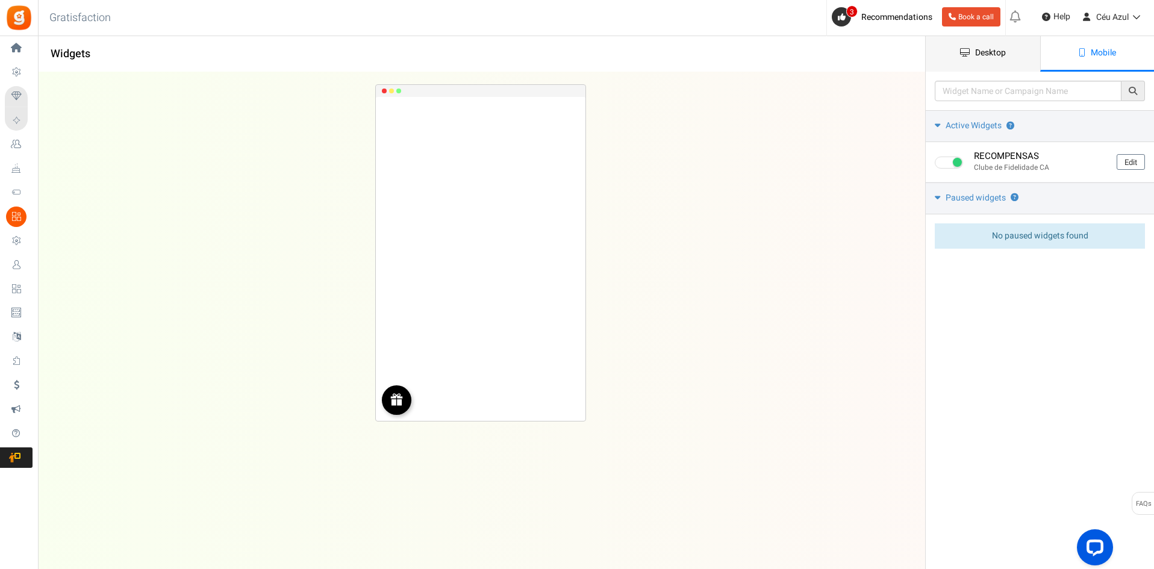
click at [979, 58] on span "Desktop" at bounding box center [990, 52] width 31 height 13
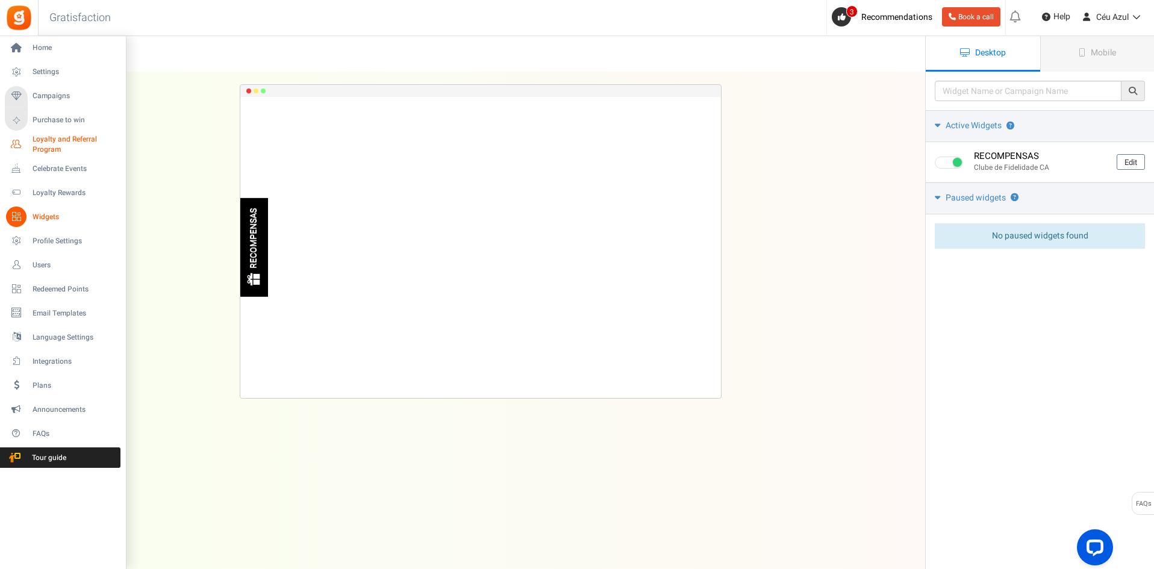
click at [55, 137] on span "Loyalty and Referral Program" at bounding box center [77, 144] width 88 height 20
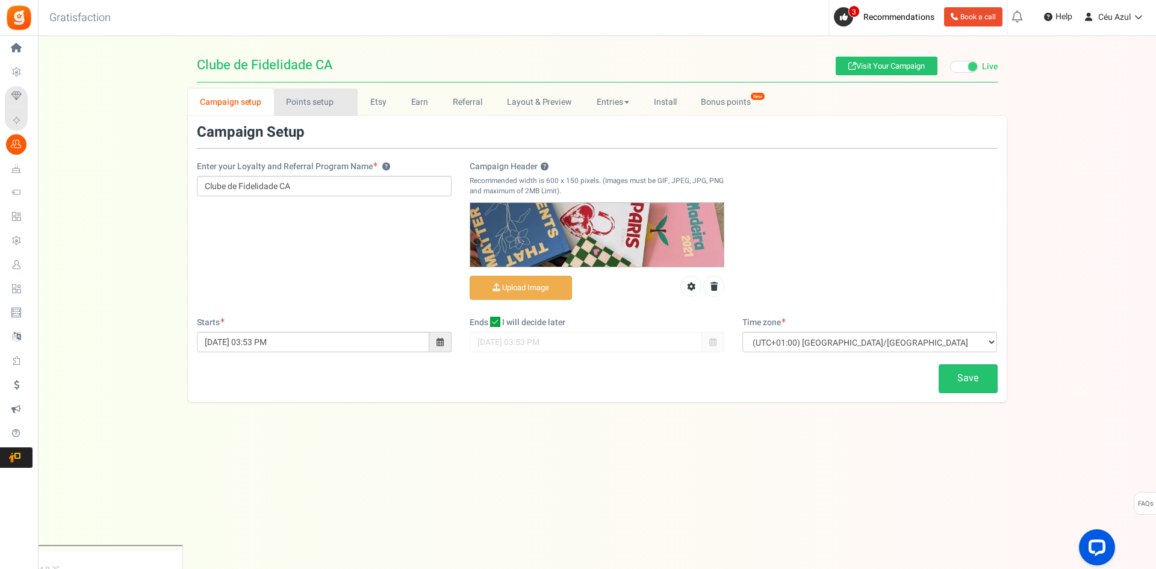
click at [315, 103] on link "Points setup New" at bounding box center [316, 102] width 84 height 27
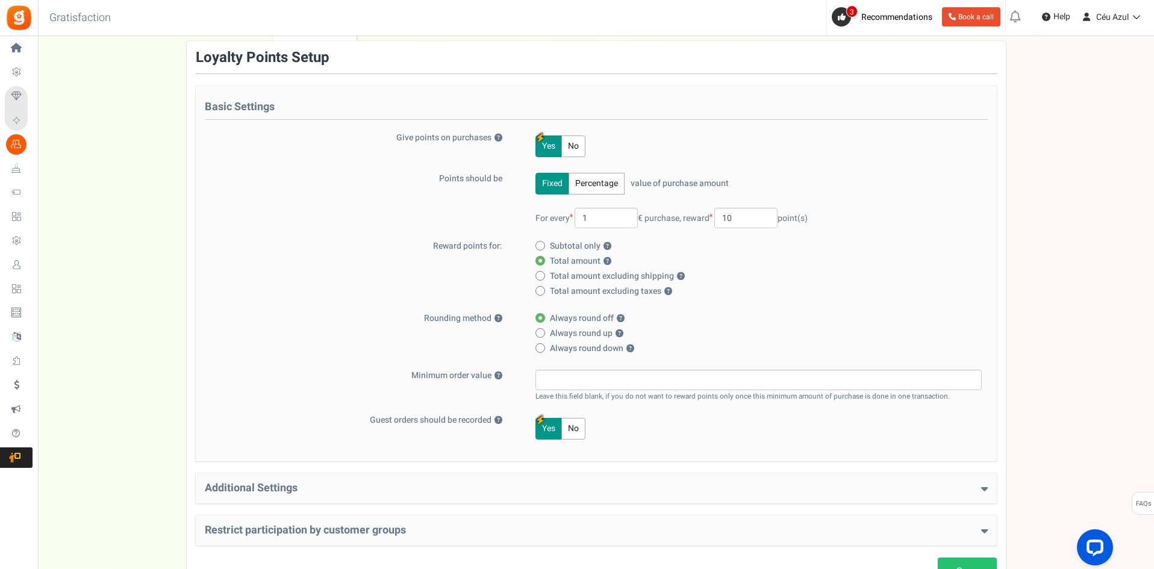
scroll to position [173, 0]
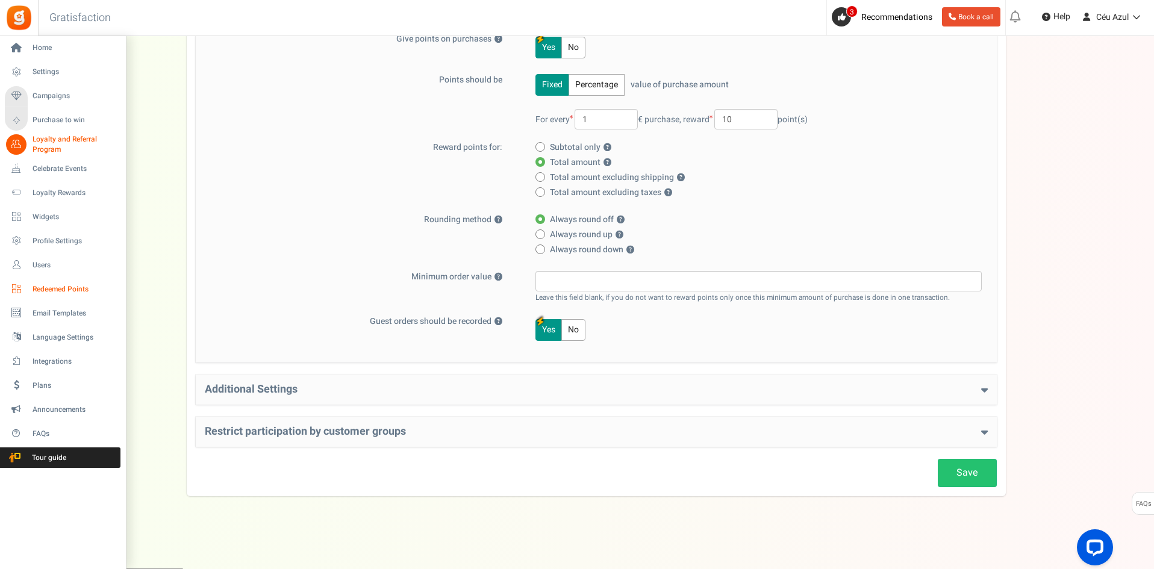
click at [61, 293] on span "Redeemed Points" at bounding box center [75, 289] width 84 height 10
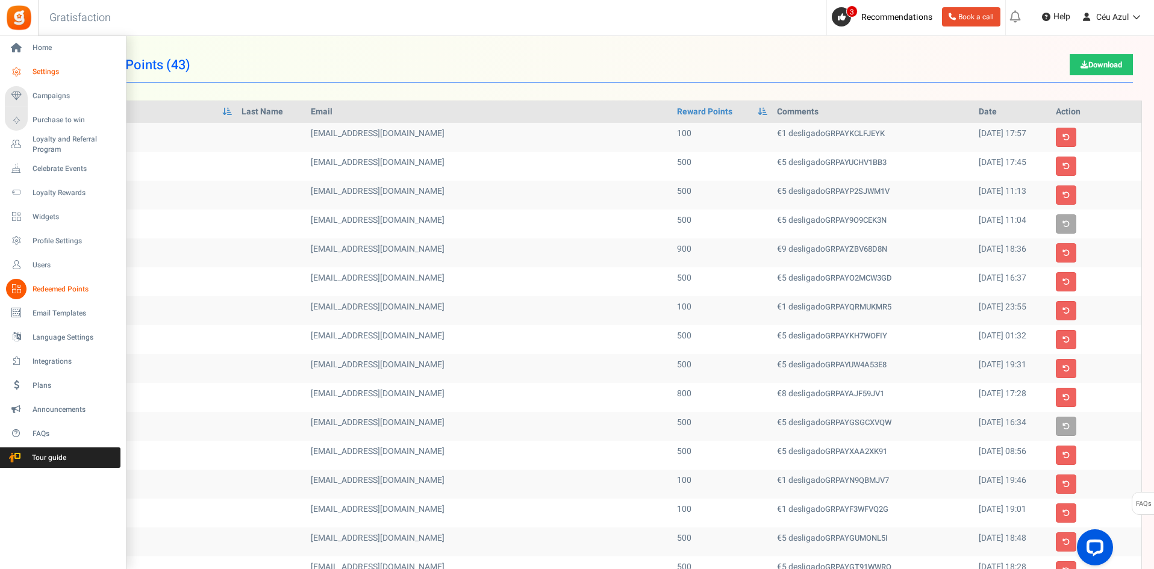
click at [35, 68] on span "Settings" at bounding box center [75, 72] width 84 height 10
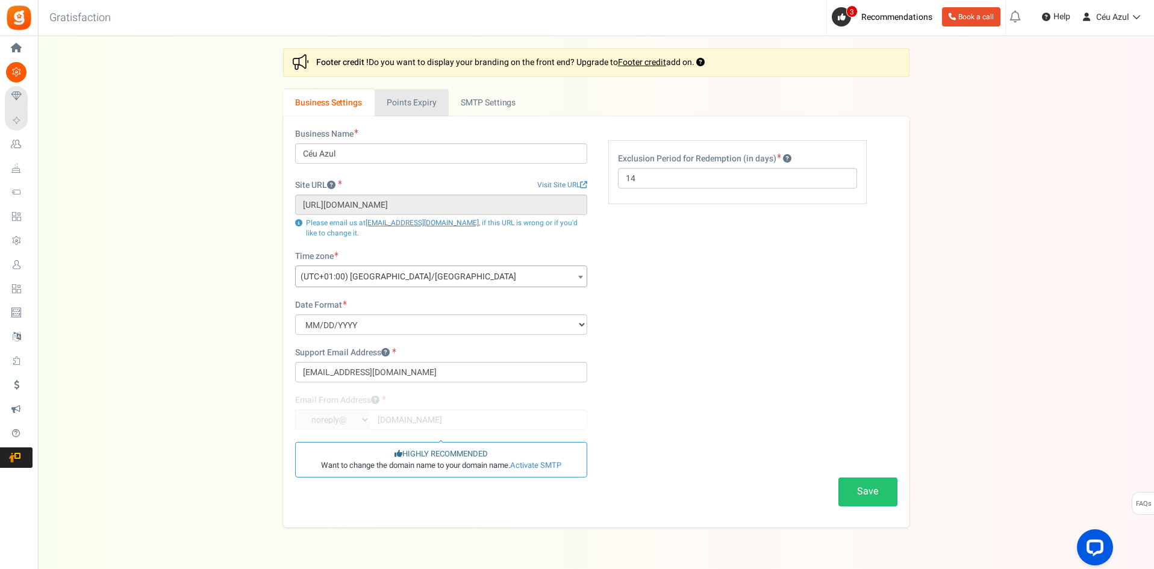
click at [396, 105] on link "Points Expiry" at bounding box center [411, 102] width 74 height 27
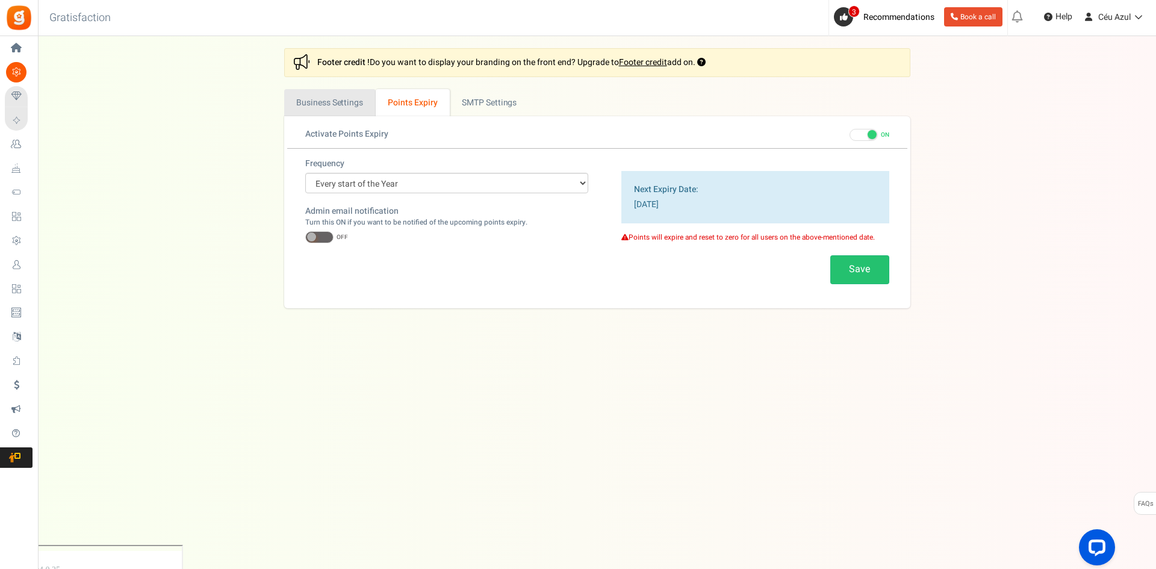
click at [352, 104] on link "Business Settings" at bounding box center [330, 102] width 92 height 27
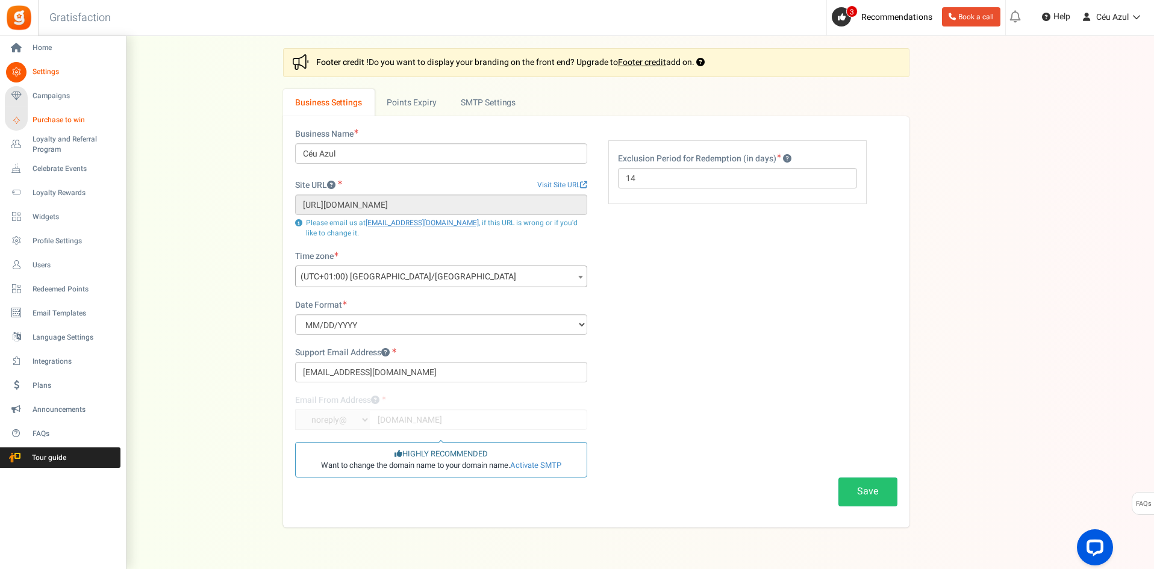
click at [51, 117] on span "Purchase to win" at bounding box center [75, 120] width 84 height 10
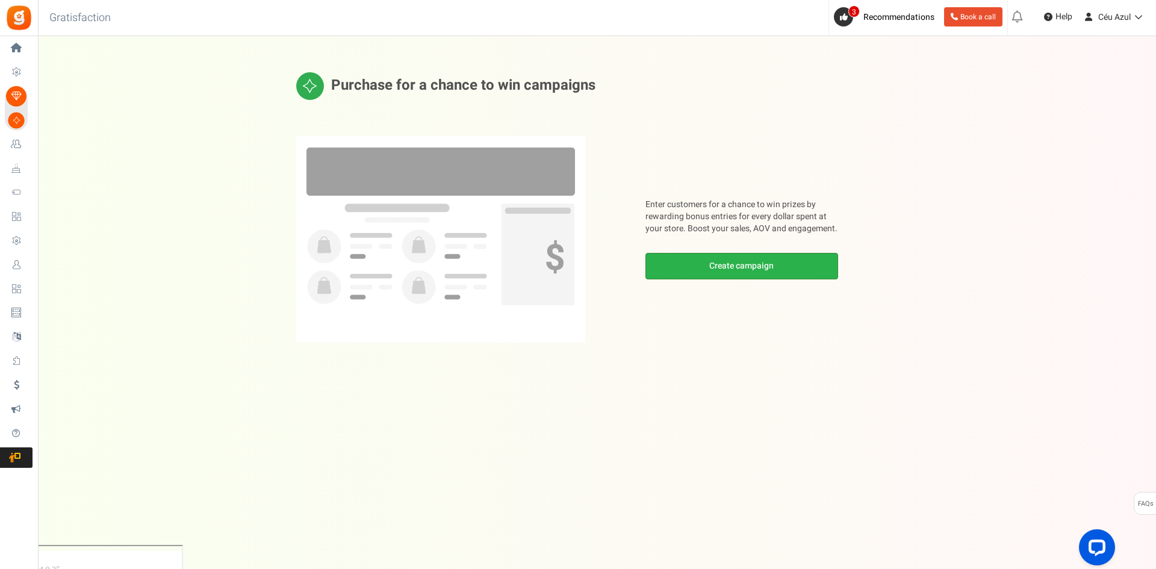
click at [724, 258] on link "Create campaign" at bounding box center [741, 266] width 193 height 26
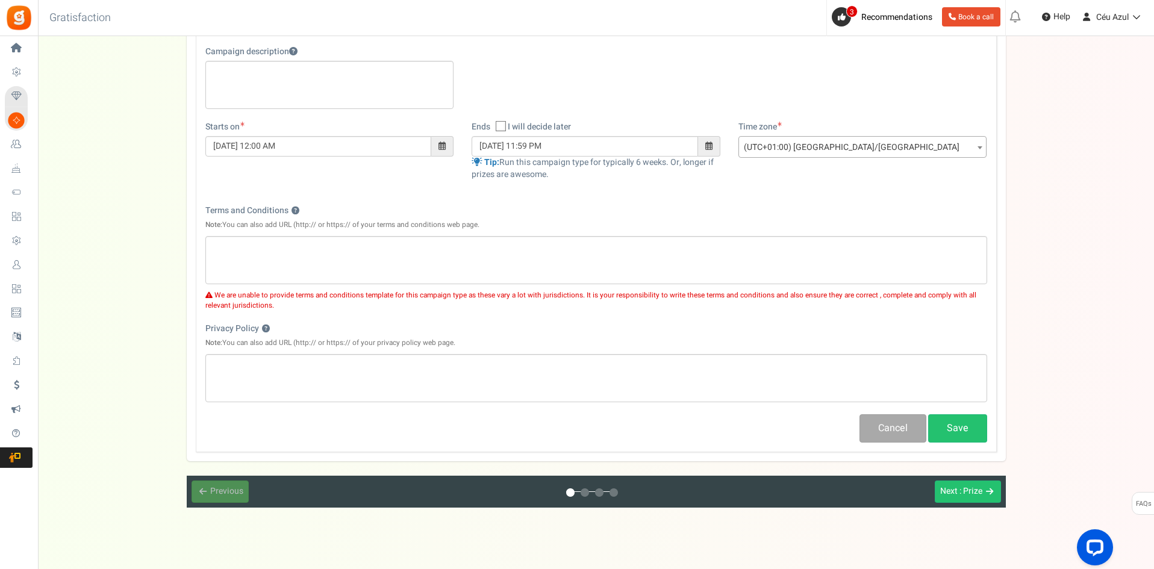
scroll to position [229, 0]
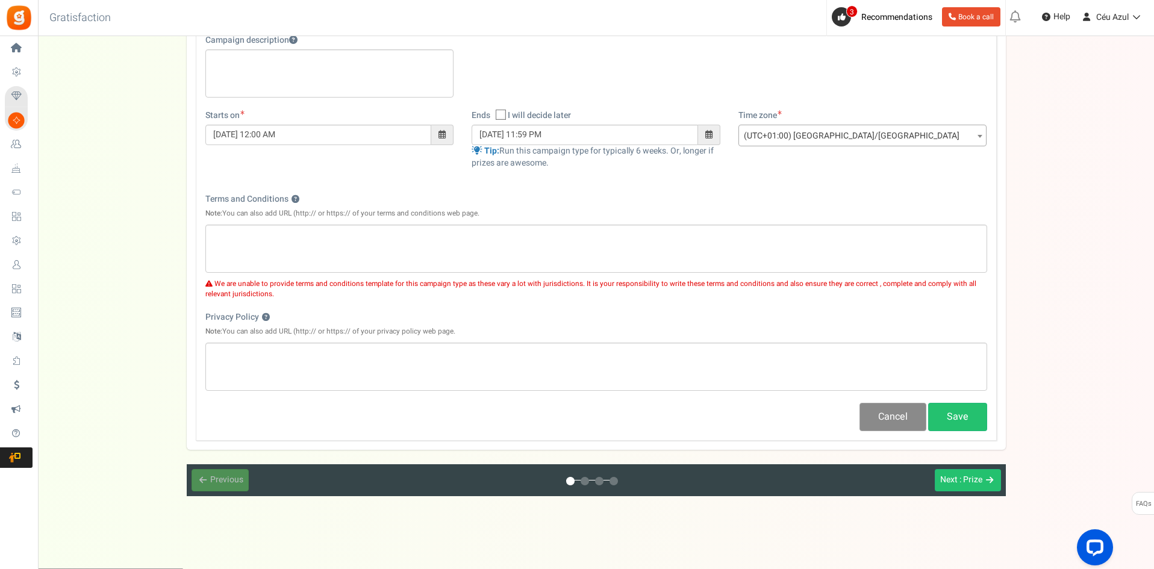
click at [898, 413] on button "Cancel" at bounding box center [892, 417] width 67 height 28
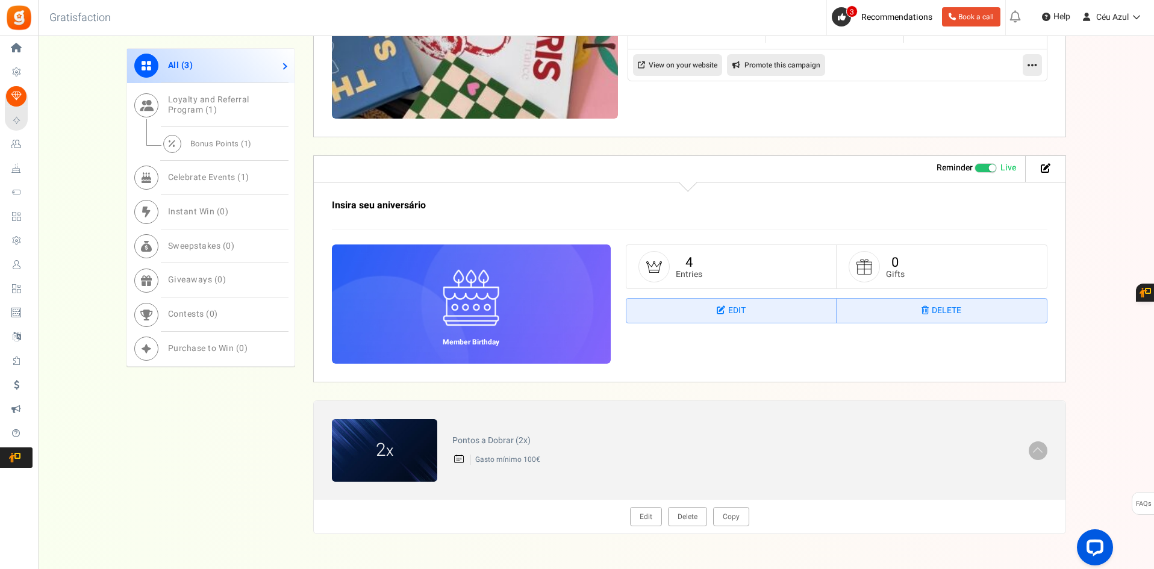
scroll to position [584, 0]
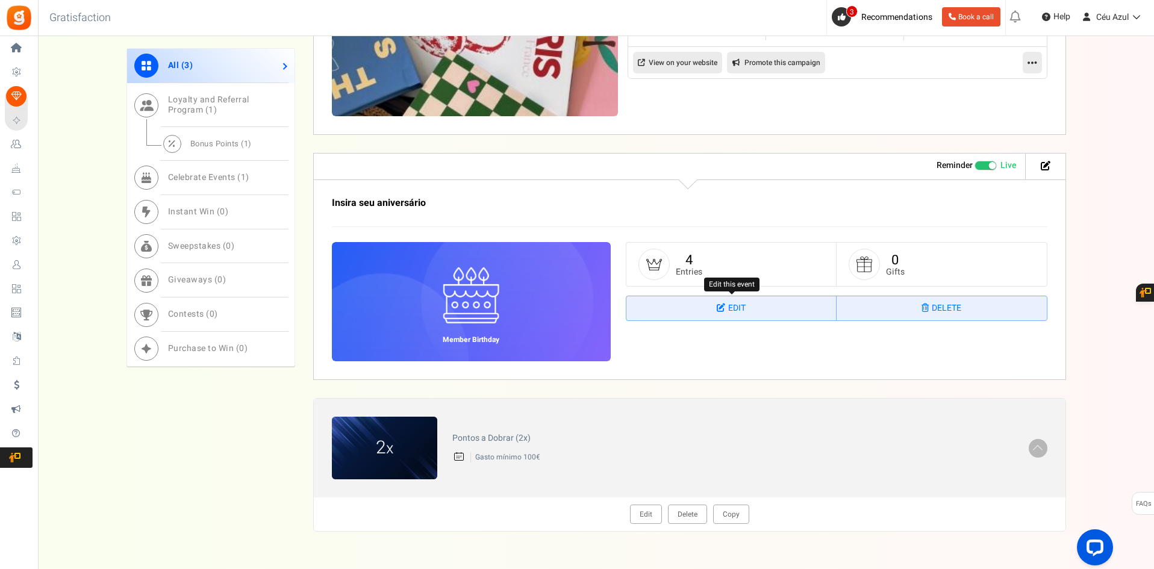
click at [703, 311] on link "Edit" at bounding box center [731, 308] width 210 height 24
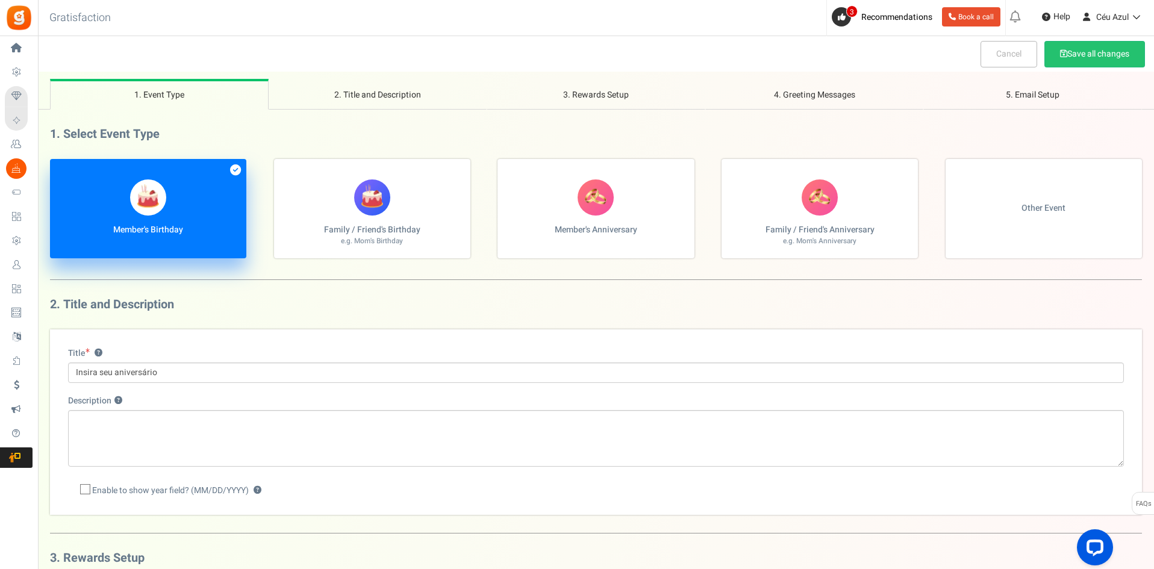
scroll to position [42, 0]
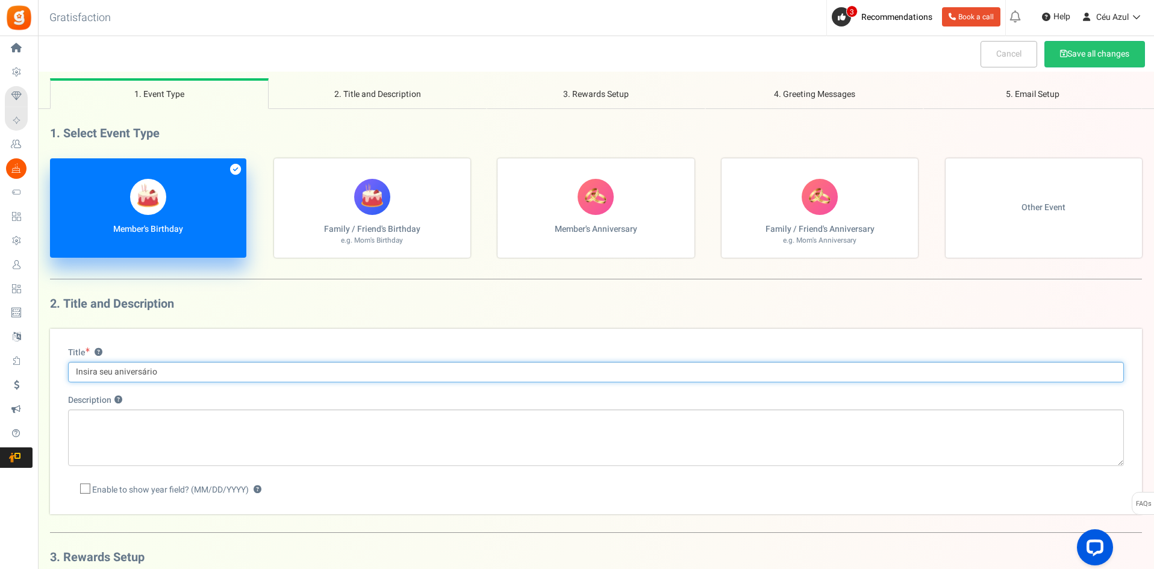
click at [88, 372] on input "Insira seu aniversário" at bounding box center [595, 372] width 1055 height 20
type input "I"
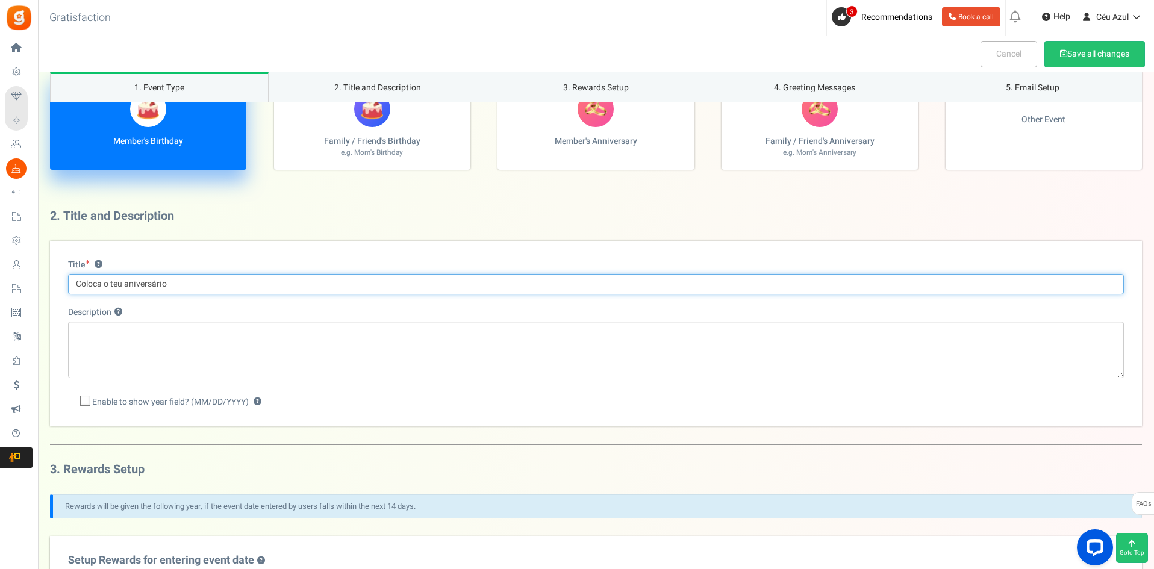
scroll to position [124, 0]
type input "Coloca o teu aniversário"
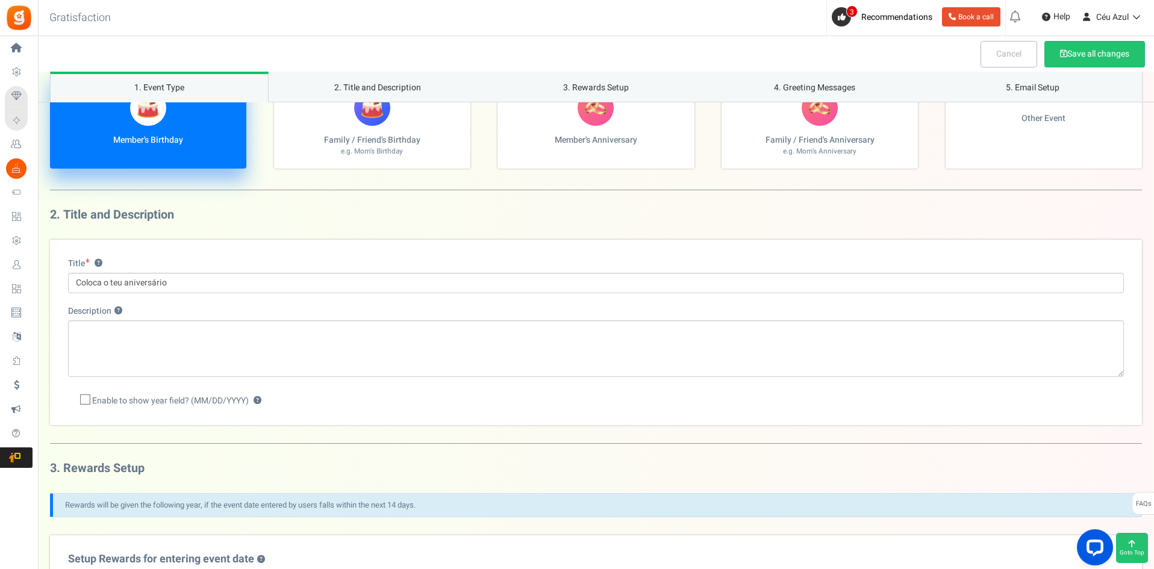
click at [117, 400] on span "Enable to show year field? (MM/DD/YYYY)" at bounding box center [170, 401] width 157 height 12
click at [76, 400] on input "Enable to show year field? (MM/DD/YYYY) ?" at bounding box center [72, 401] width 8 height 8
checkbox input "true"
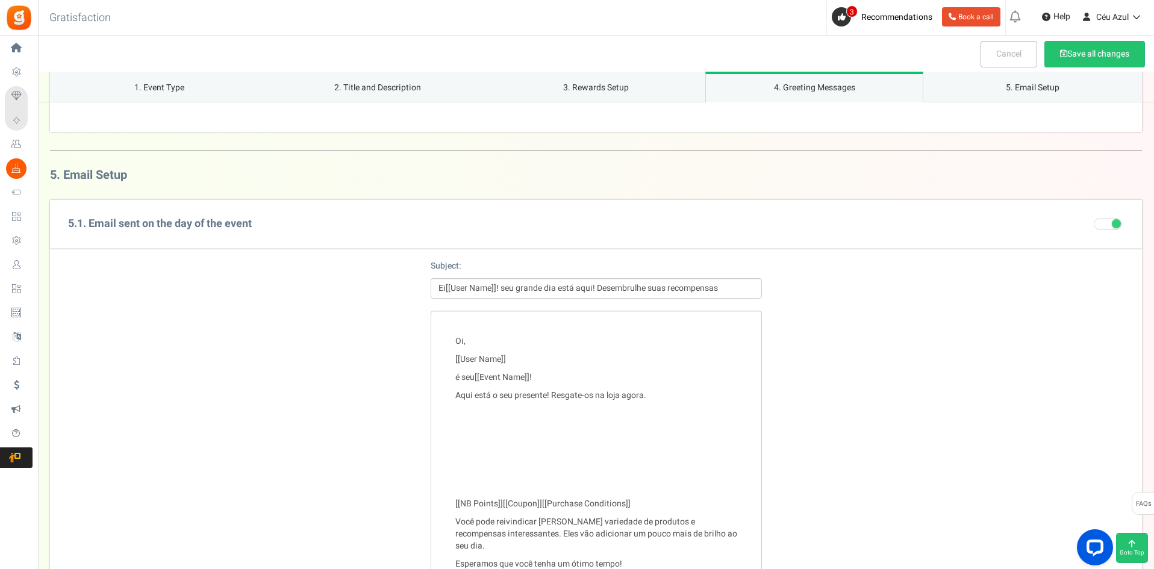
scroll to position [1350, 0]
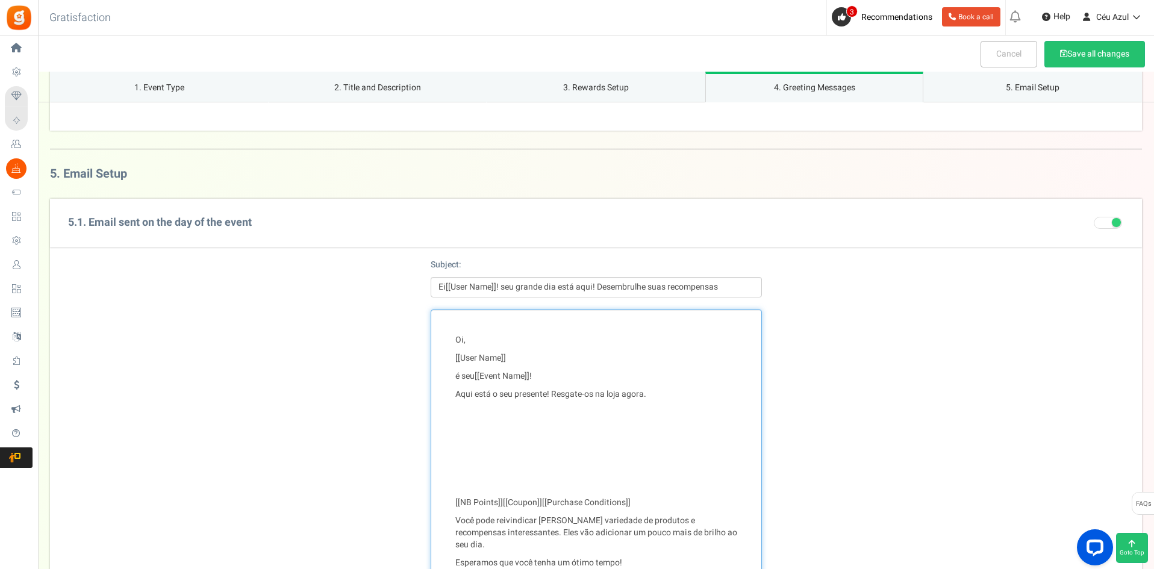
click at [464, 377] on p "é seu [[Event Name]] !" at bounding box center [596, 376] width 282 height 12
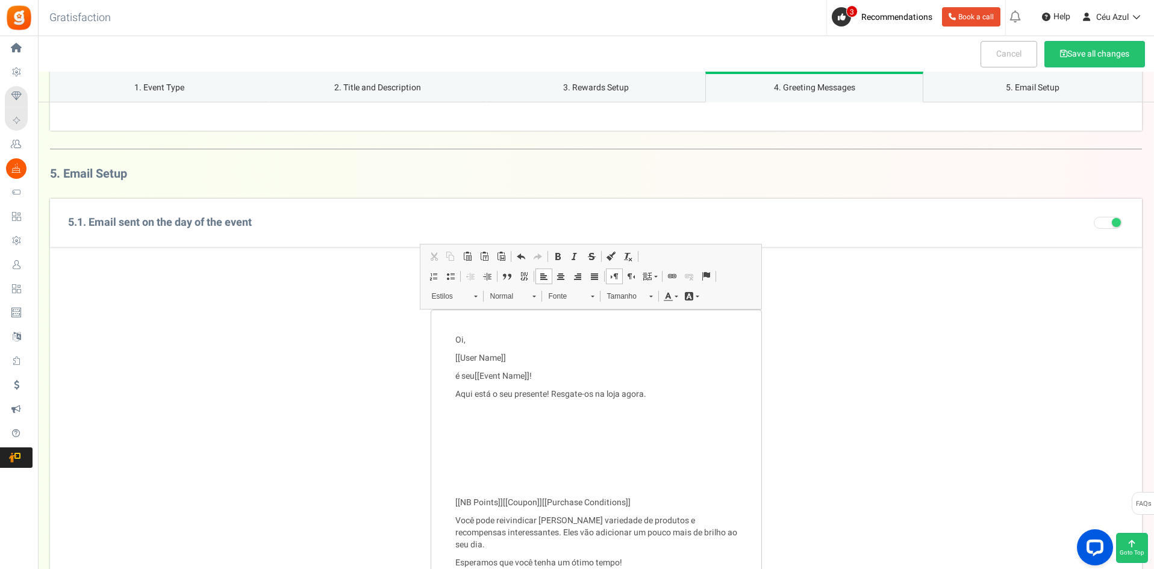
click at [880, 412] on div "Oi, [[User Name]] é seu [[Event Name]] ! Aqui está o seu presente! Resgate-os n…" at bounding box center [596, 472] width 1092 height 326
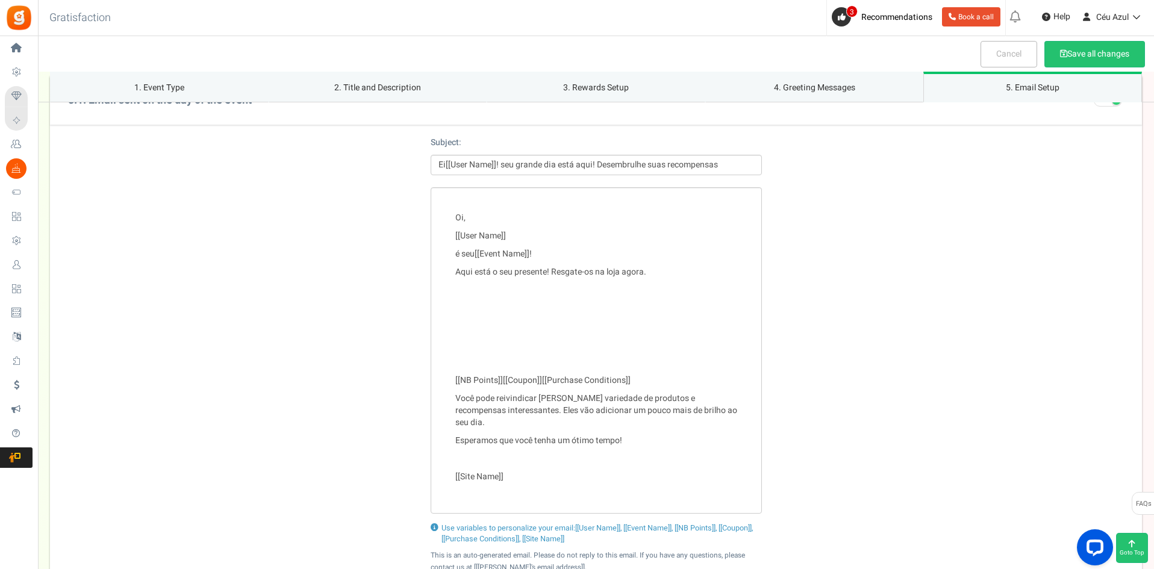
scroll to position [1479, 0]
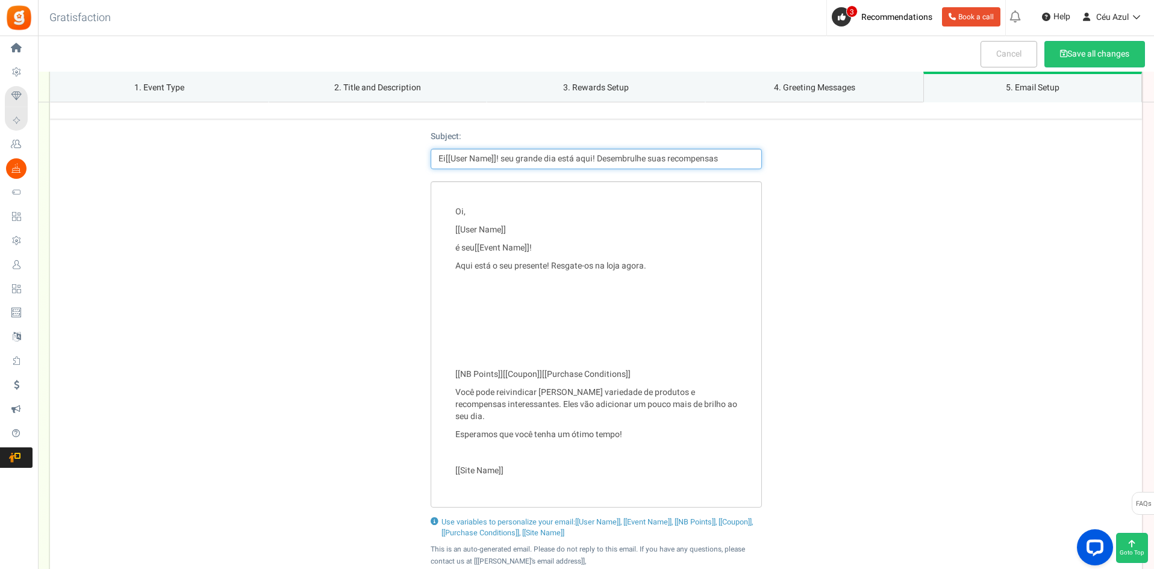
click at [465, 161] on input "Ei[[User Name]]! seu grande dia está aqui! Desembrulhe suas recompensas" at bounding box center [595, 159] width 331 height 20
paste input "🎂 Parabéns, [Name]! O Céu Azul tem um mimo para ti 💙"
type input "🎂 Parabéns, [Name]! O Céu Azul tem um mimo para ti 💙"
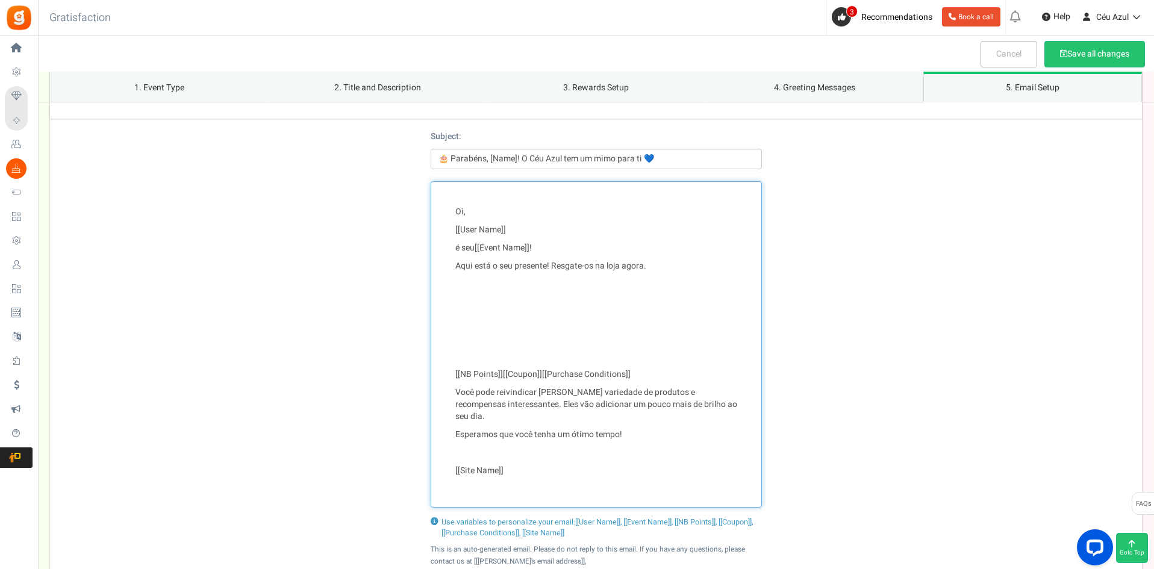
click at [458, 207] on p "Oi," at bounding box center [596, 212] width 282 height 12
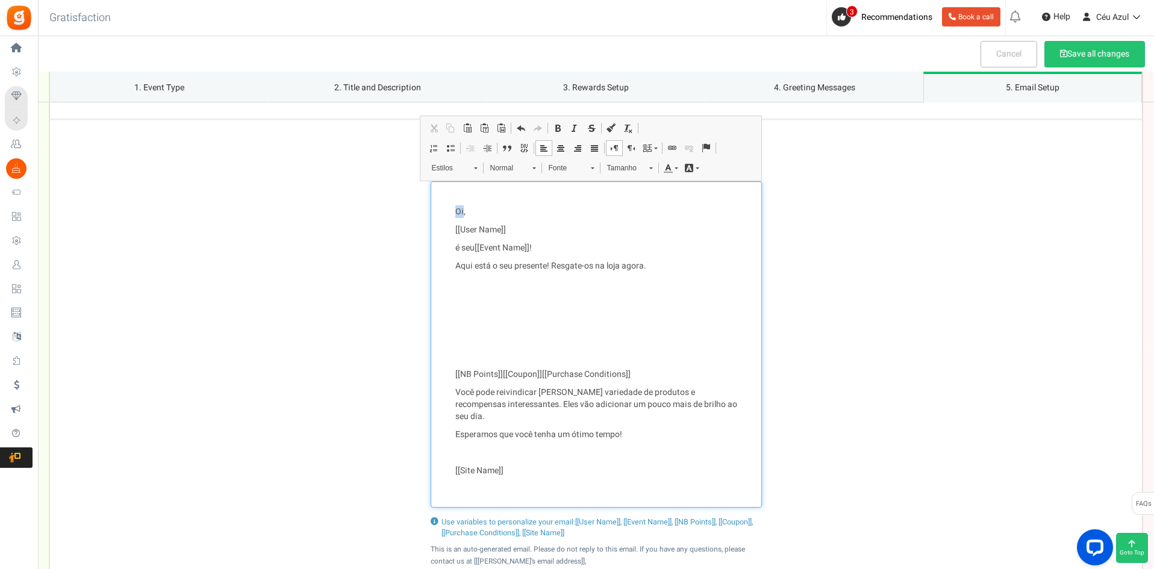
click at [458, 207] on p "Oi," at bounding box center [596, 212] width 282 height 12
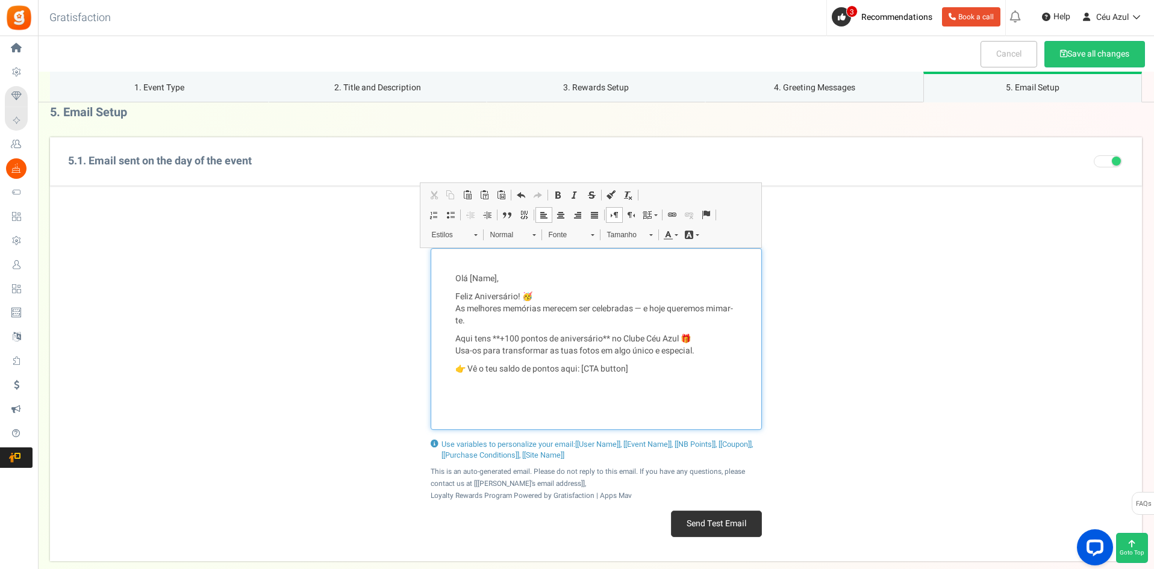
scroll to position [1413, 0]
click at [472, 366] on p "👉 Vê o teu saldo de pontos em" at bounding box center [596, 374] width 282 height 24
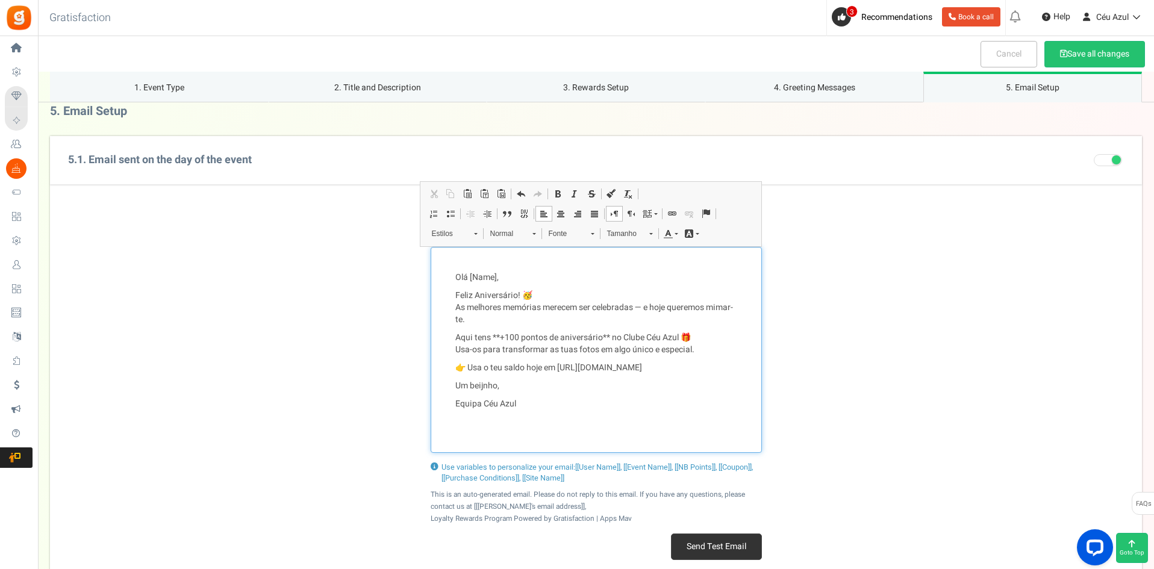
click at [479, 388] on p "Um beijnho," at bounding box center [596, 386] width 282 height 12
click at [0, 0] on lt-span "beij i nho" at bounding box center [0, 0] width 0 height 0
click at [802, 363] on div "Olá [Name], Feliz Aniversário! 🥳 As melhores memórias merecem ser celebradas — …" at bounding box center [596, 350] width 1092 height 206
click at [562, 339] on p "Aqui tens **+100 pontos de aniversário** no Clube Céu Azul 🎁 Usa-os para transf…" at bounding box center [596, 344] width 282 height 24
click at [514, 334] on p "Aqui tens **[[Points]]** no Clube Céu Azul 🎁 Usa-os para transformar as tuas fo…" at bounding box center [596, 344] width 282 height 24
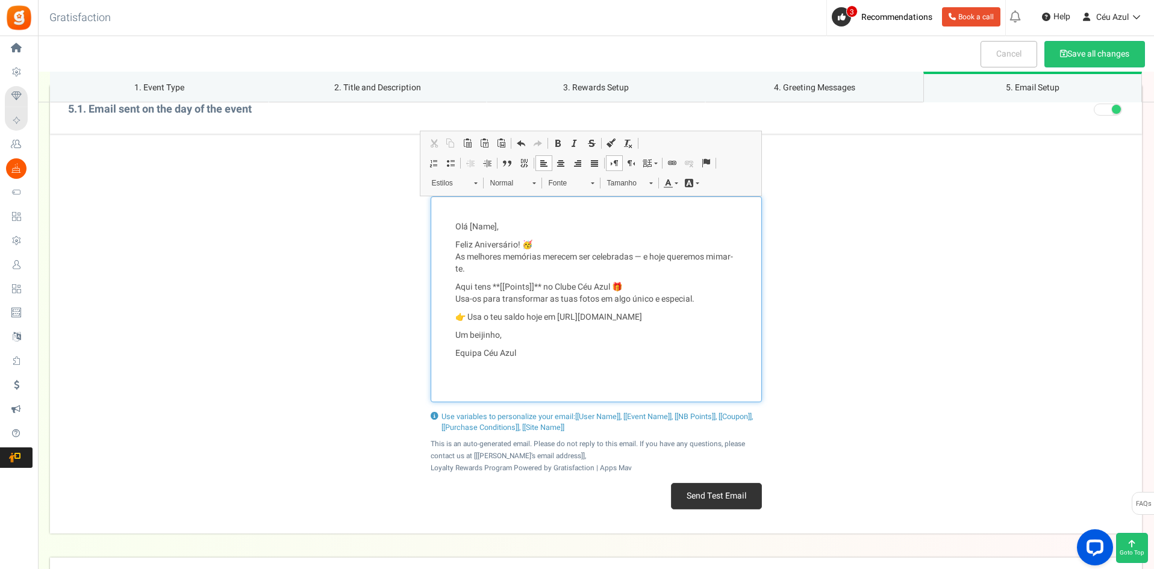
scroll to position [1464, 0]
click at [519, 281] on p "Aqui tens **[[NB Points]]** no Clube Céu Azul 🎁 Usa-os para transformar as tuas…" at bounding box center [596, 293] width 282 height 24
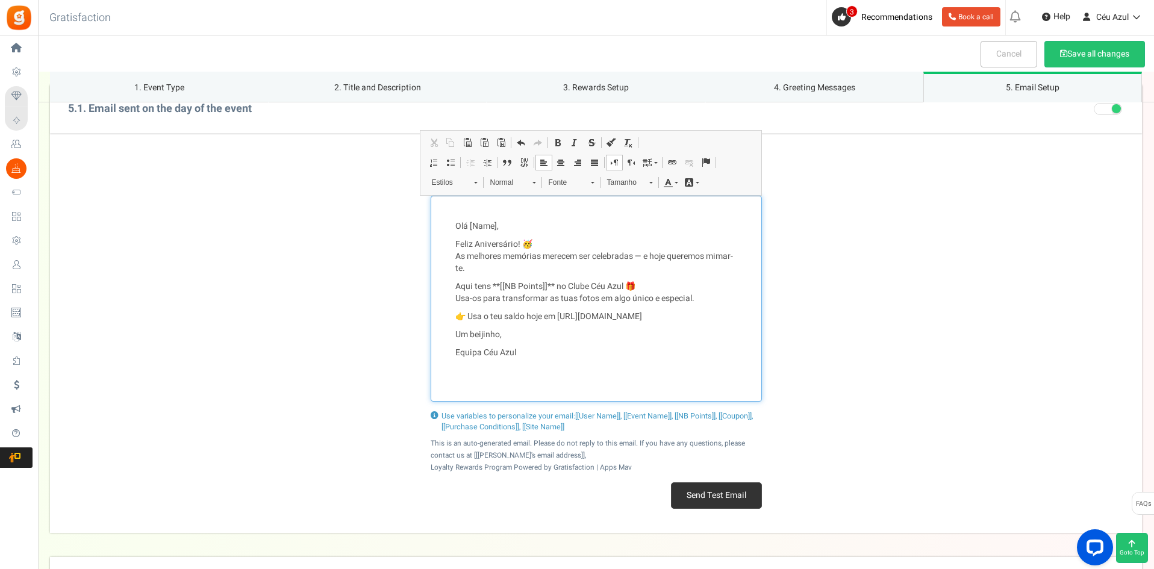
click at [553, 287] on p "Aqui tens **[[NB Points]]** no Clube Céu Azul 🎁 Usa-os para transformar as tuas…" at bounding box center [596, 293] width 282 height 24
click at [647, 252] on p "Feliz Aniversário! 🥳 As melhores memórias merecem ser celebradas — e hoje quere…" at bounding box center [596, 256] width 282 height 36
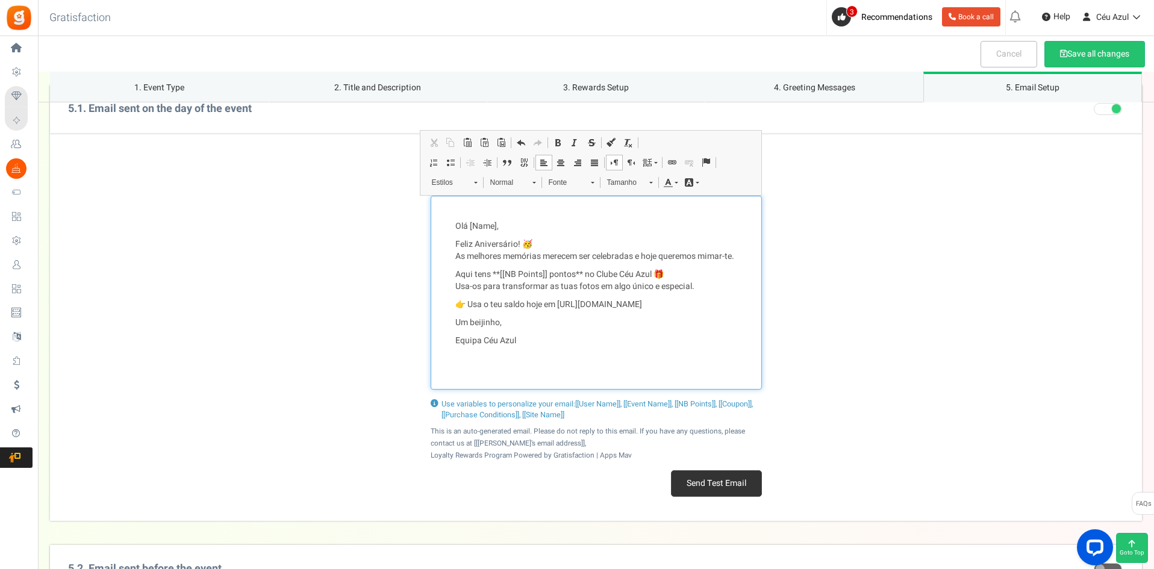
scroll to position [1496, 0]
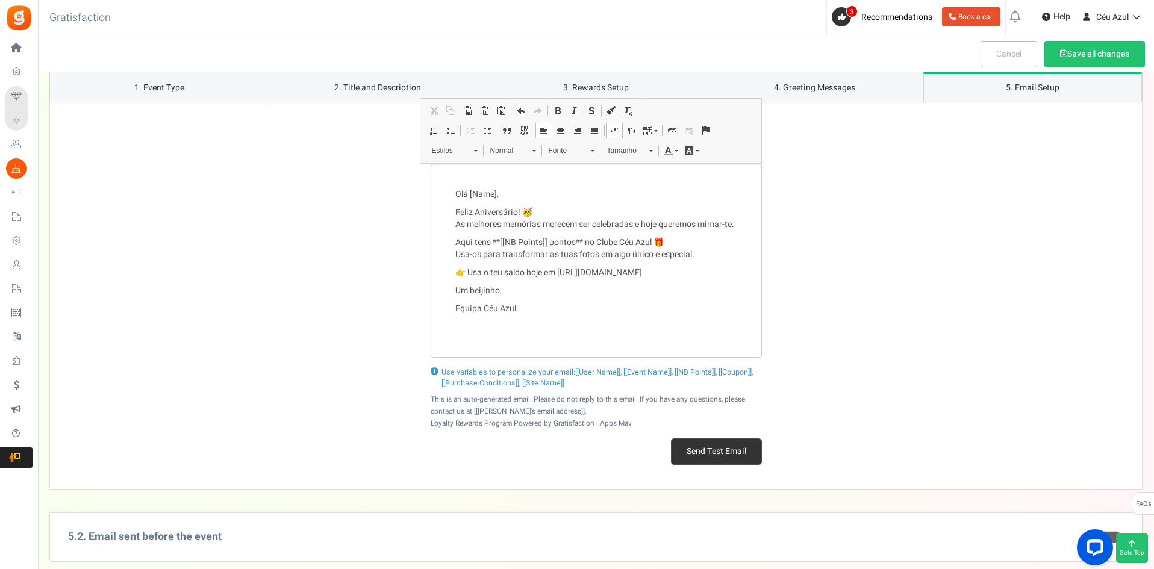
click at [729, 456] on button "Send Test Email" at bounding box center [716, 451] width 91 height 26
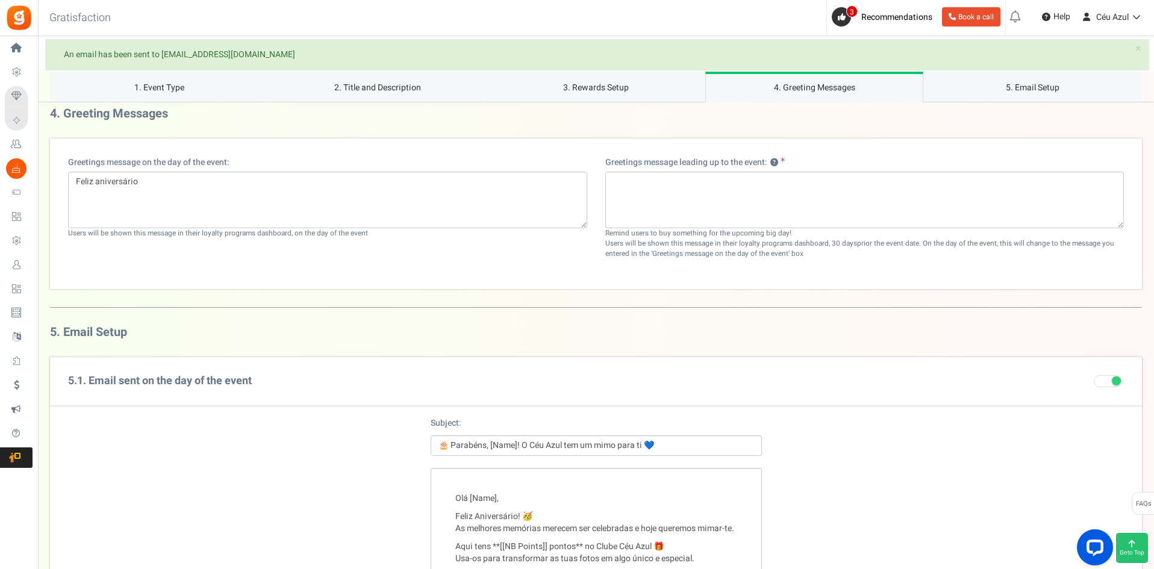
scroll to position [1191, 0]
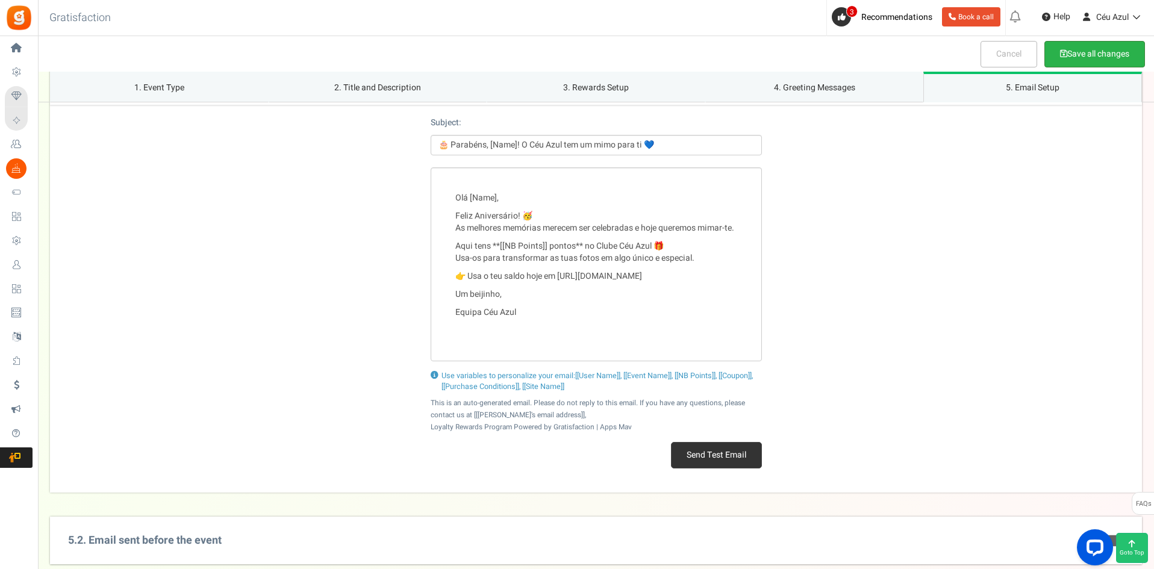
click at [1064, 50] on button "Save all changes" at bounding box center [1094, 54] width 101 height 26
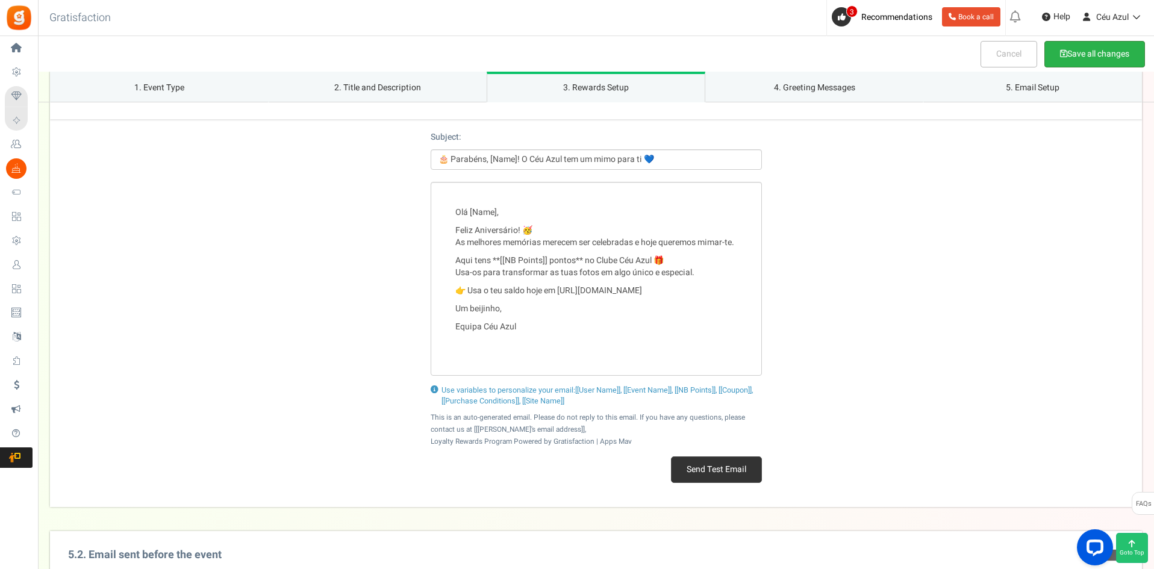
scroll to position [1090, 0]
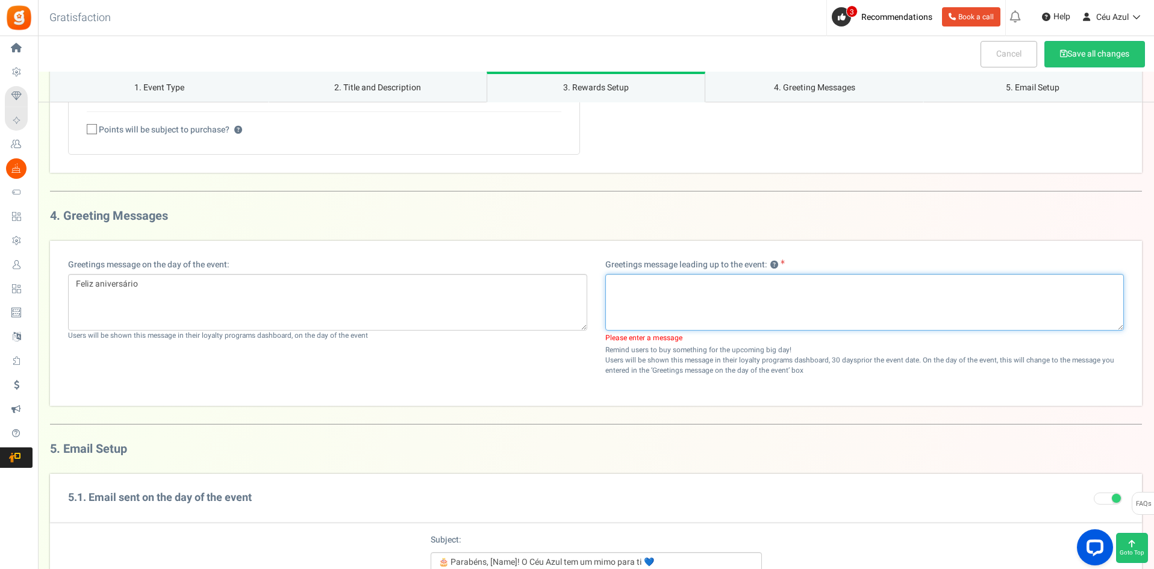
click at [719, 299] on textarea at bounding box center [864, 302] width 519 height 57
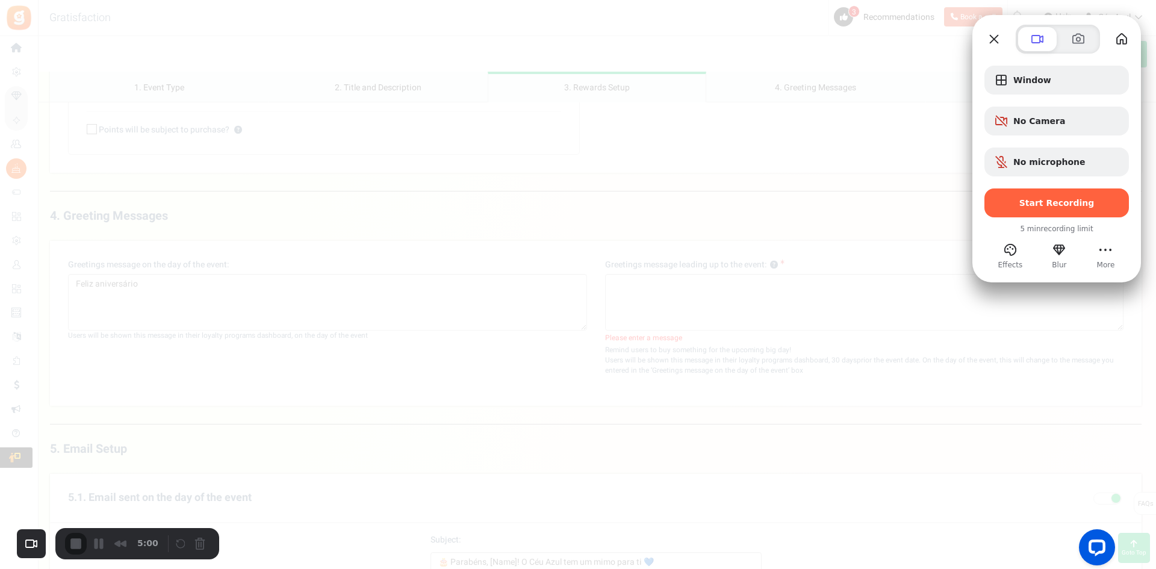
click at [992, 36] on button "Close" at bounding box center [991, 39] width 19 height 19
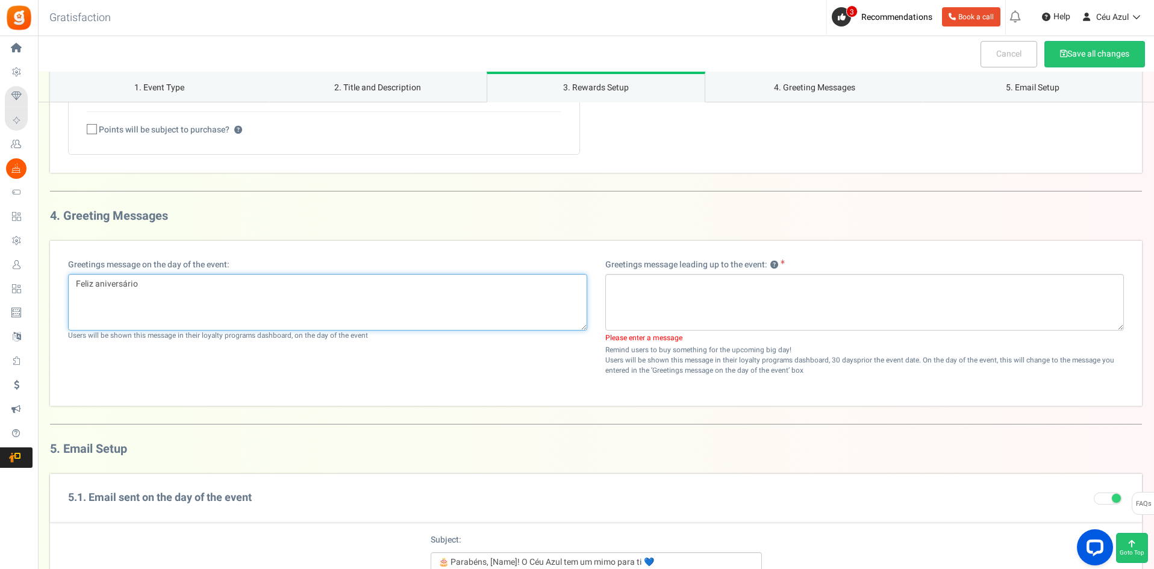
click at [415, 302] on textarea "Feliz aniversário" at bounding box center [327, 302] width 519 height 57
paste textarea "🎂 Feliz Aniversário, [Name]! Hoje tens direito a +100 pontos no Clube Céu Azul …"
type textarea "🎂 Feliz Aniversário, [Name]! Hoje tens direito a +100 pontos no Clube Céu Azul …"
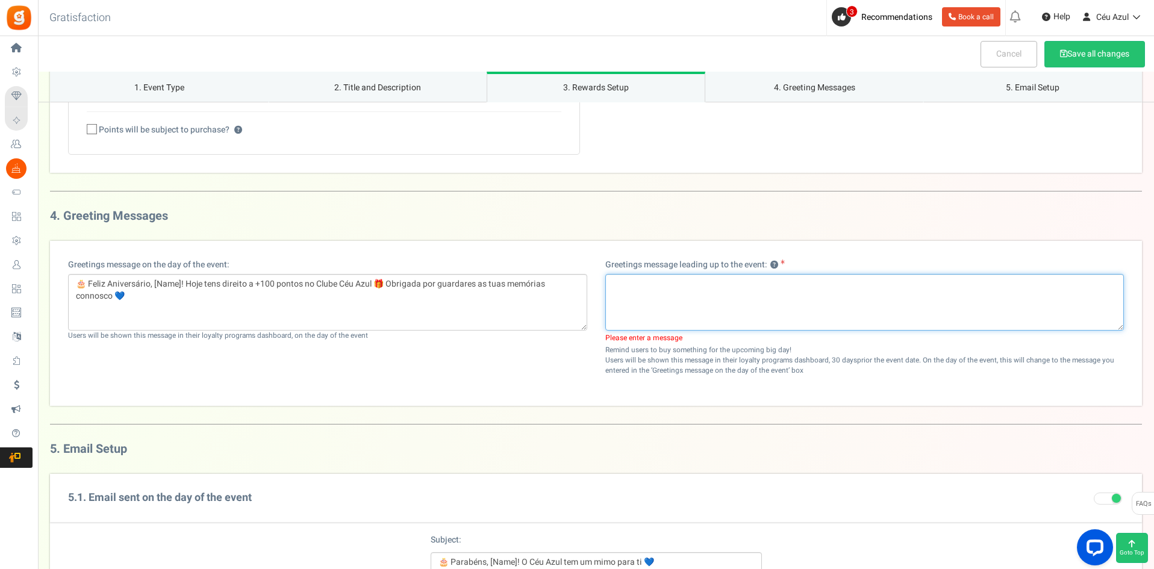
click at [669, 290] on textarea at bounding box center [864, 302] width 519 height 57
paste textarea "Está quase a chegar o teu dia especial ✨ O Céu Azul vai mimar-te com pontos ext…"
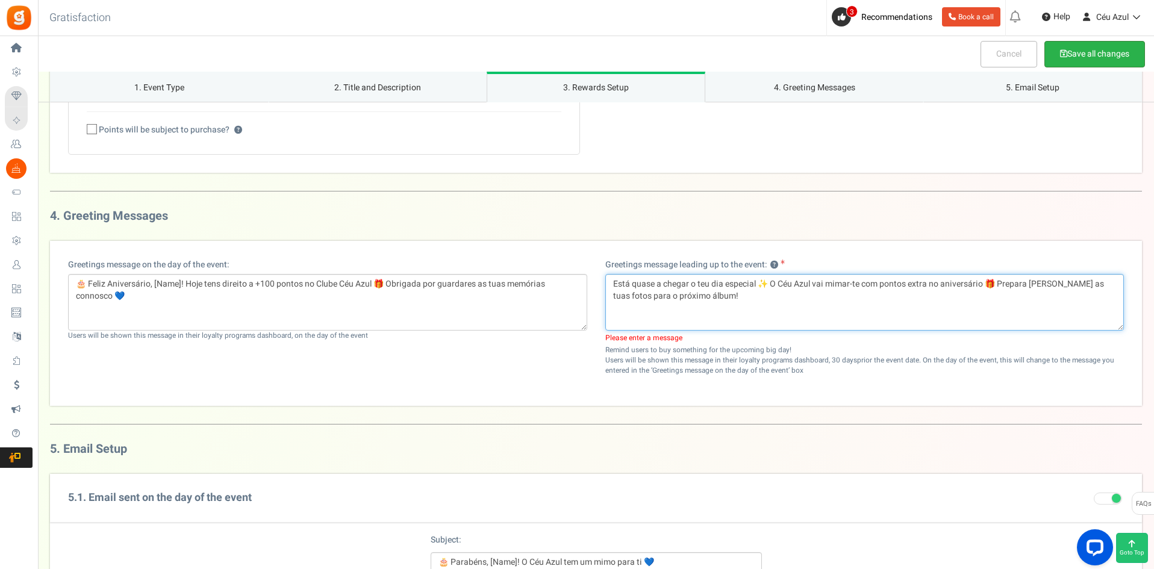
type textarea "Está quase a chegar o teu dia especial ✨ O Céu Azul vai mimar-te com pontos ext…"
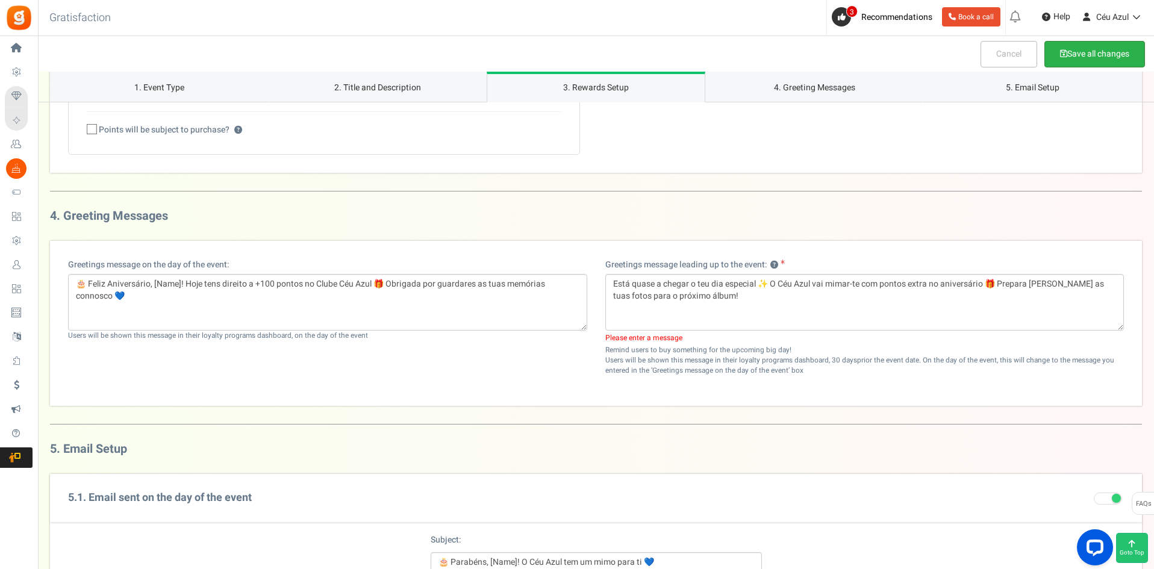
click at [1090, 50] on button "Save all changes" at bounding box center [1094, 54] width 101 height 26
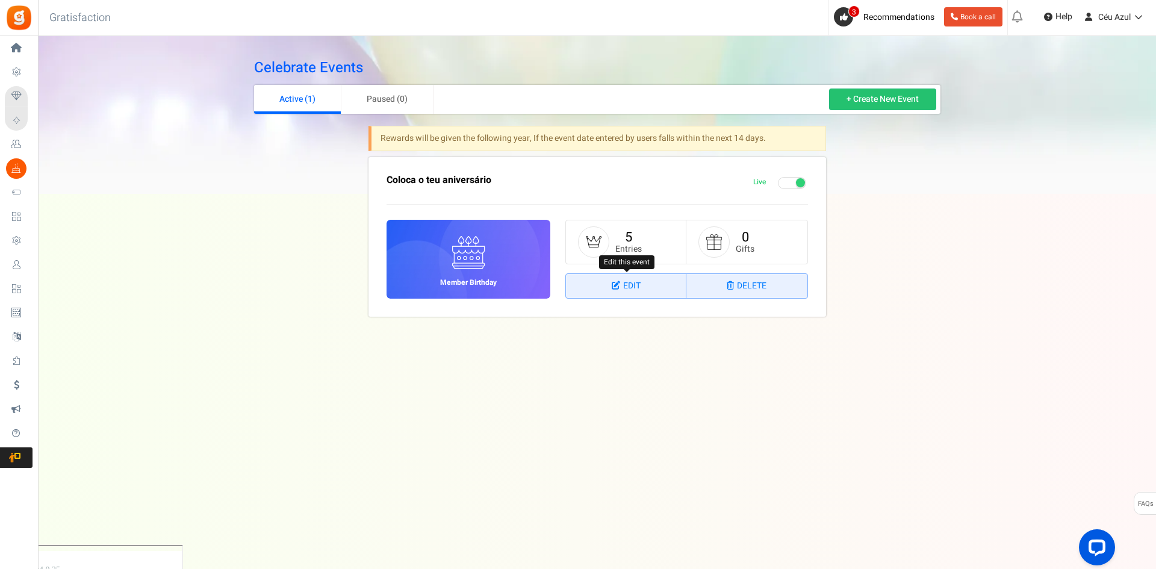
click at [615, 283] on icon at bounding box center [617, 285] width 11 height 8
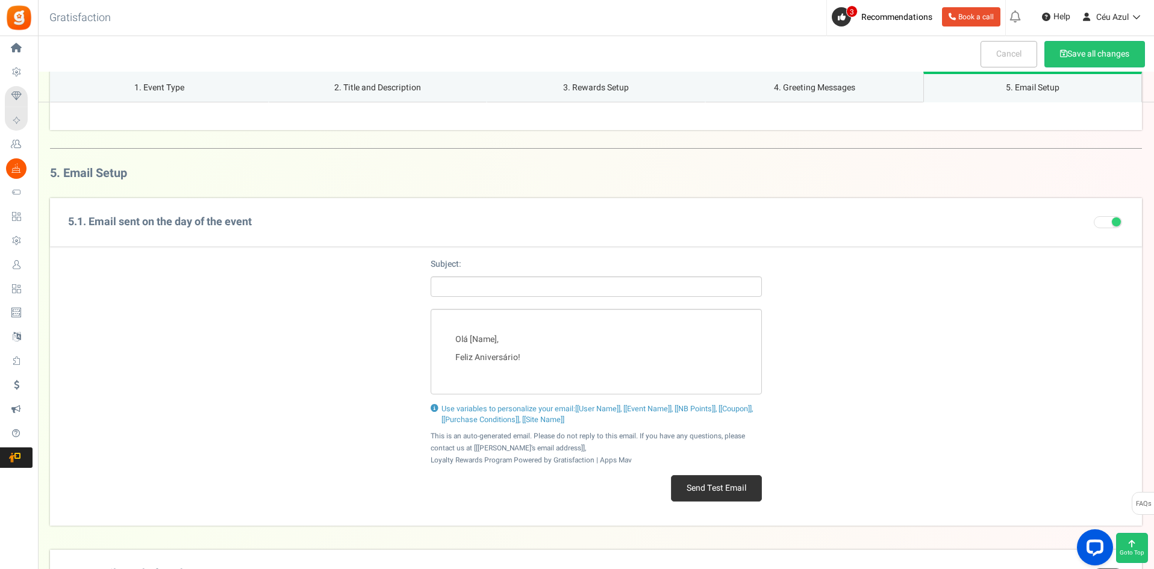
scroll to position [1470, 0]
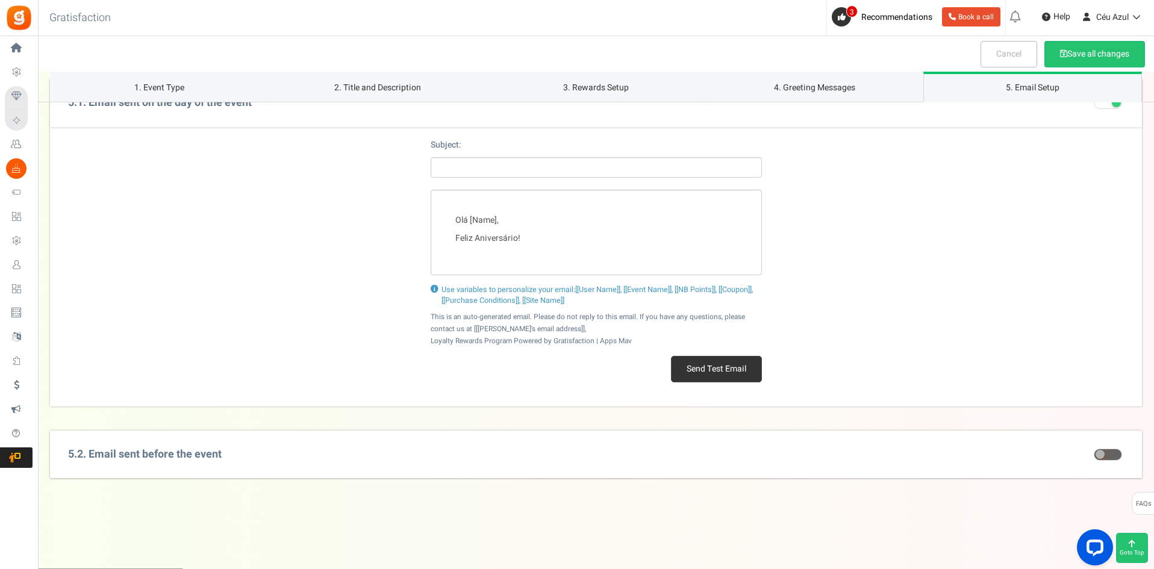
click at [306, 454] on div "5.2. Email sent before the event Subject: Ei[[User Name]]! seu grande dia está …" at bounding box center [596, 454] width 1092 height 48
click at [1109, 453] on span at bounding box center [1107, 455] width 28 height 12
click at [1093, 453] on input "checkbox" at bounding box center [1093, 455] width 0 height 8
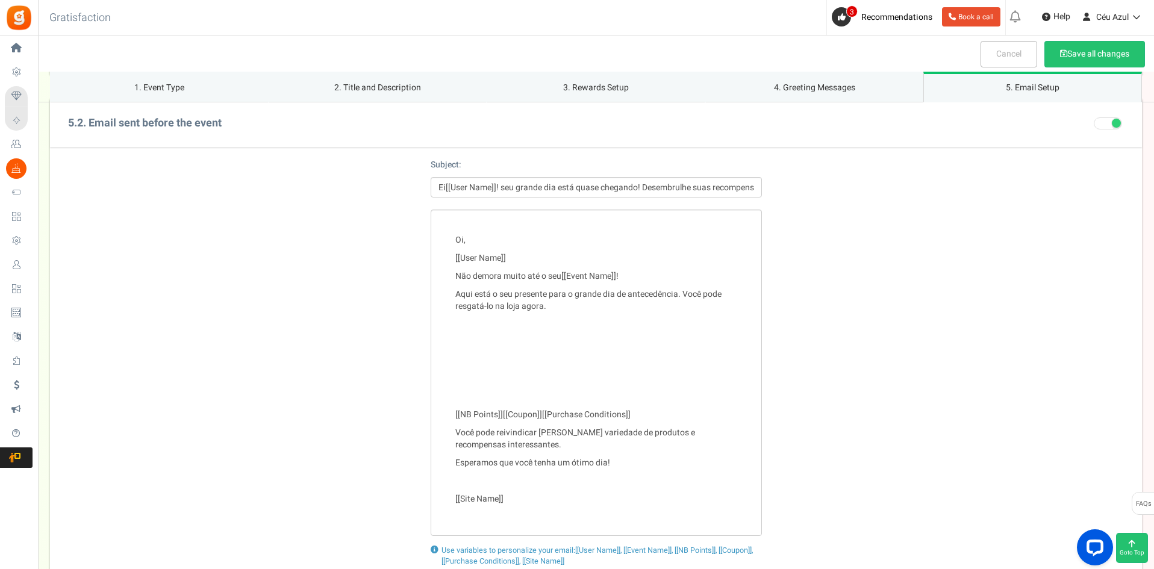
scroll to position [1803, 0]
click at [515, 188] on input "Ei[[User Name]]! seu grande dia está quase chegando! Desembrulhe suas recompens…" at bounding box center [595, 186] width 331 height 20
paste input "✨ [User Name], o teu dia especial está quase a chegar 🎂”"
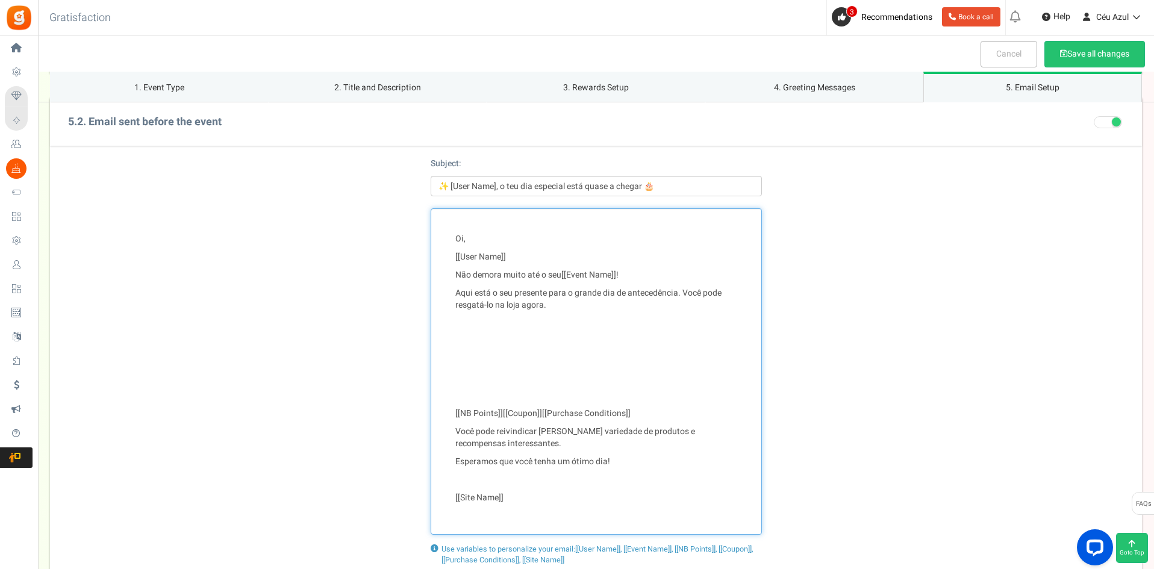
click at [455, 241] on p "Oi," at bounding box center [596, 239] width 282 height 12
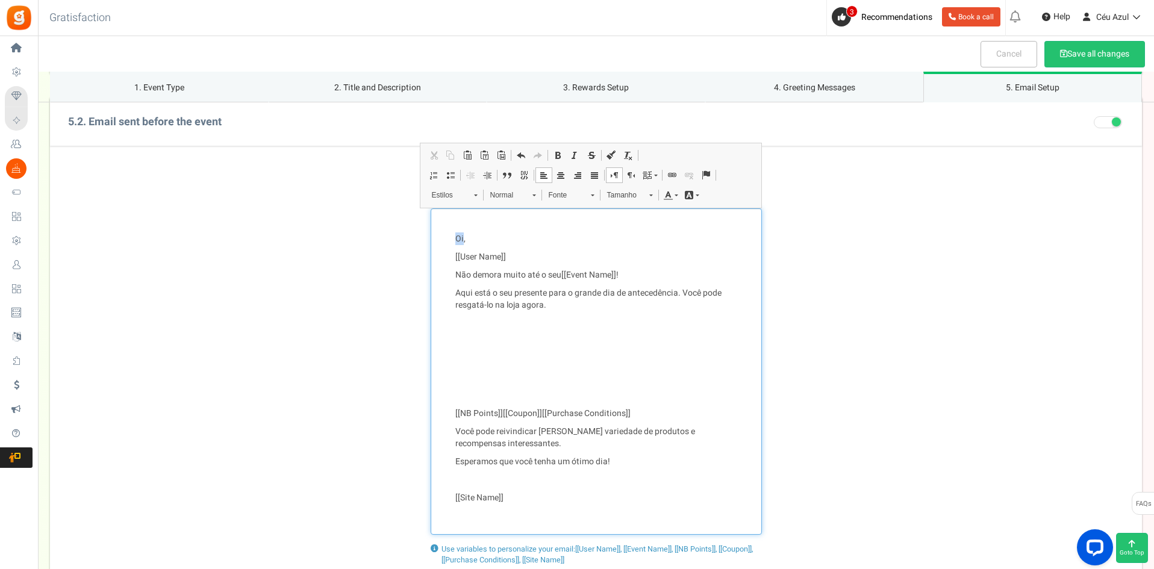
click at [455, 241] on p "Oi," at bounding box center [596, 239] width 282 height 12
click at [529, 294] on p "Aqui está o seu presente para o grande dia de antecedência. Você pode resgatá-l…" at bounding box center [596, 299] width 282 height 24
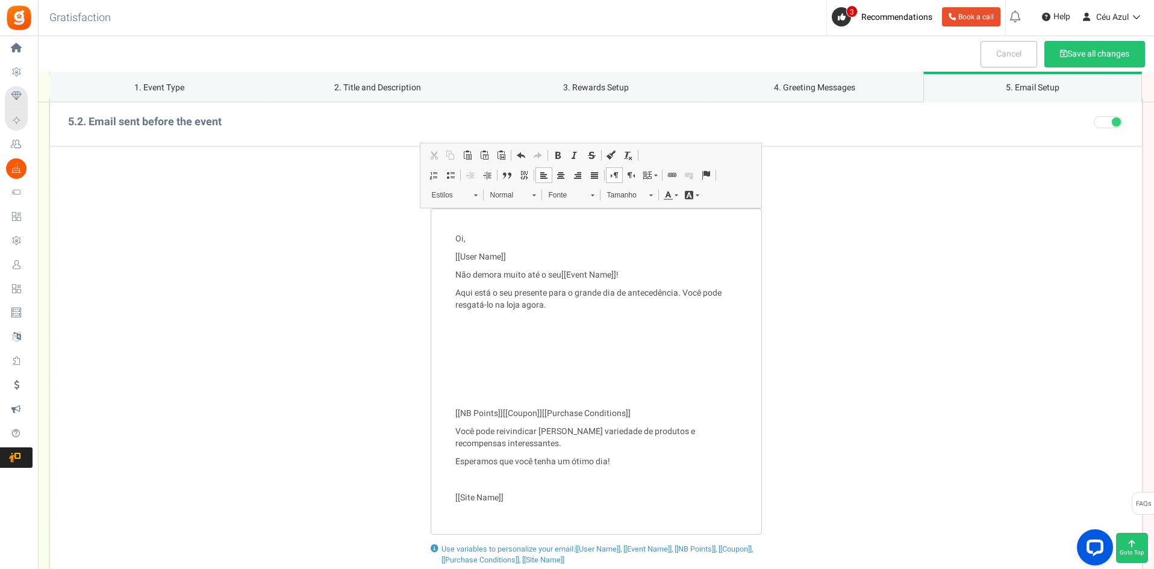
click at [898, 273] on div "Oi, [[User Name]] Não demora muito até o seu [[Event Name]] ! Aqui está o seu p…" at bounding box center [596, 371] width 1092 height 326
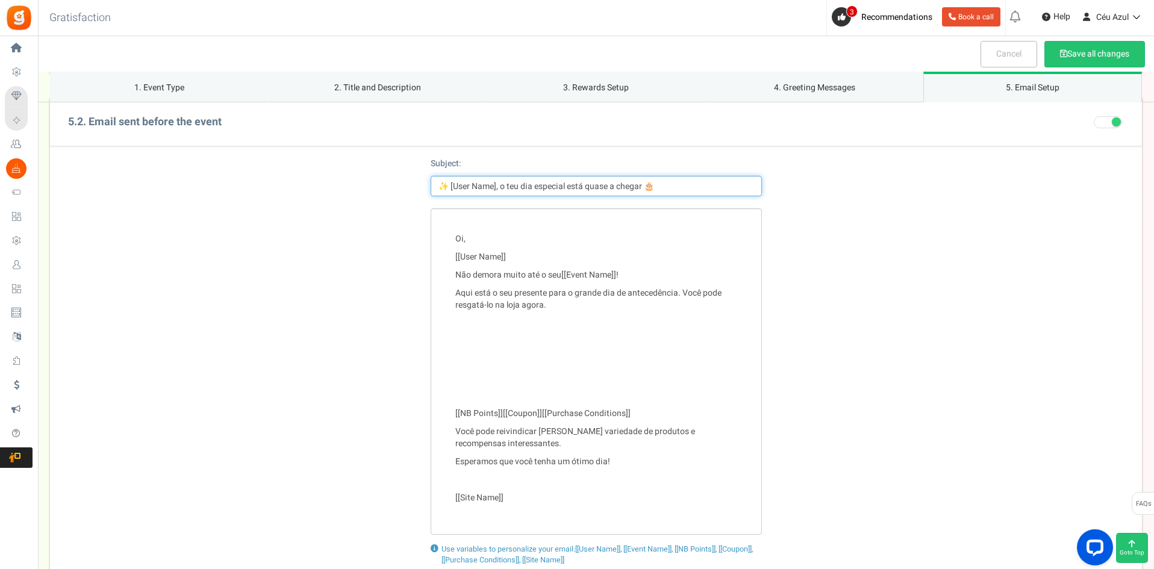
click at [449, 188] on input "✨ [User Name], o teu dia especial está quase a chegar 🎂" at bounding box center [595, 186] width 331 height 20
click at [498, 191] on input "✨ [[User Name], o teu dia especial está quase a chegar 🎂" at bounding box center [595, 186] width 331 height 20
type input "✨ [[User Name]], o teu dia especial está quase a chegar 🎂"
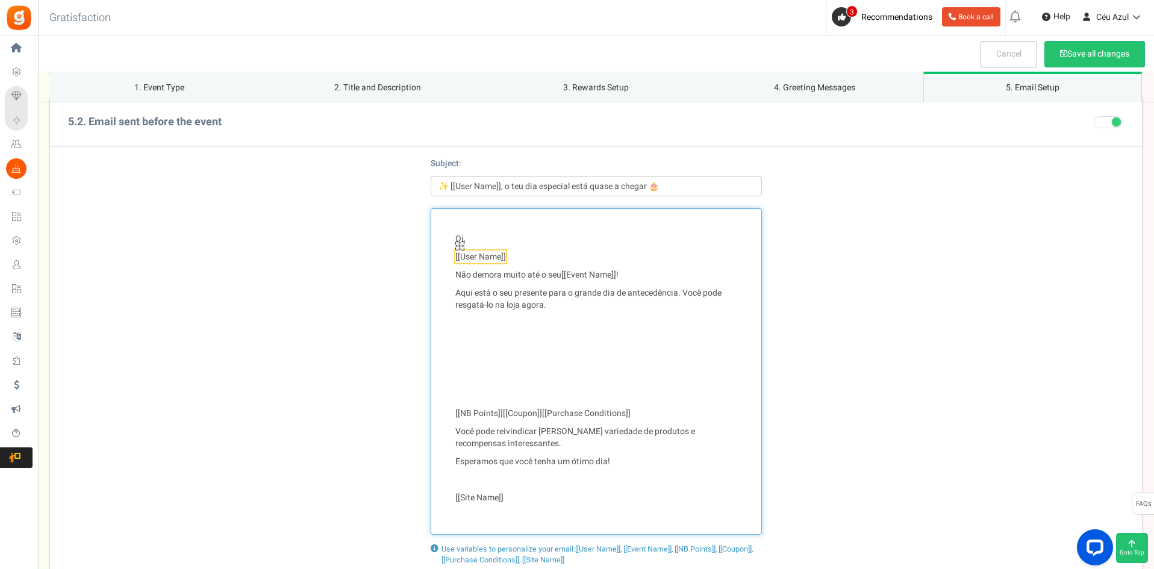
click at [456, 242] on img "User Name marcador widget" at bounding box center [459, 245] width 9 height 9
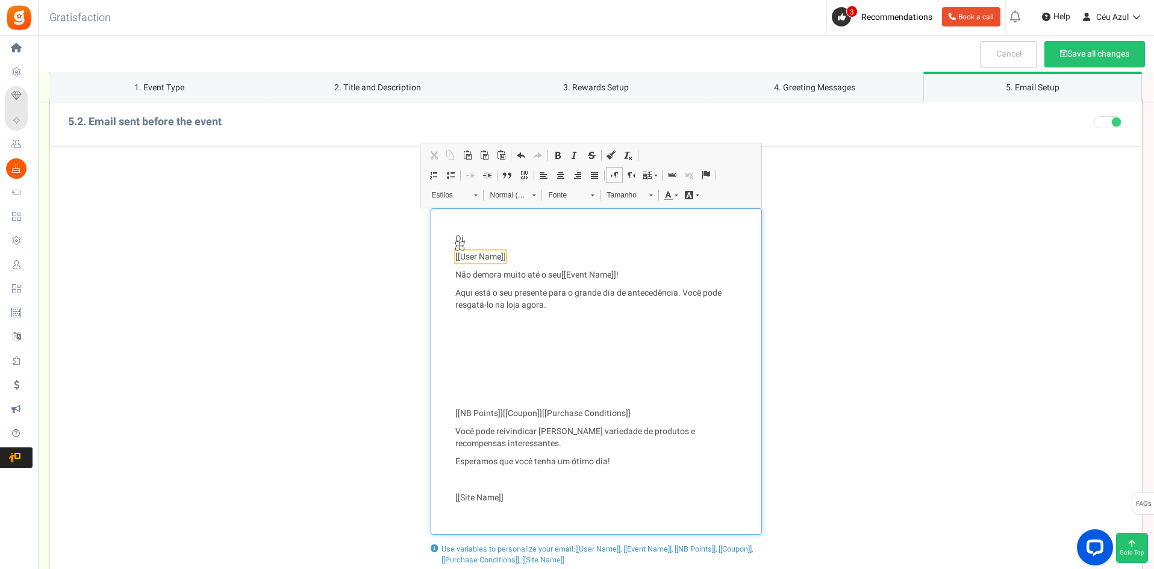
click at [456, 242] on img "User Name marcador widget" at bounding box center [459, 245] width 9 height 9
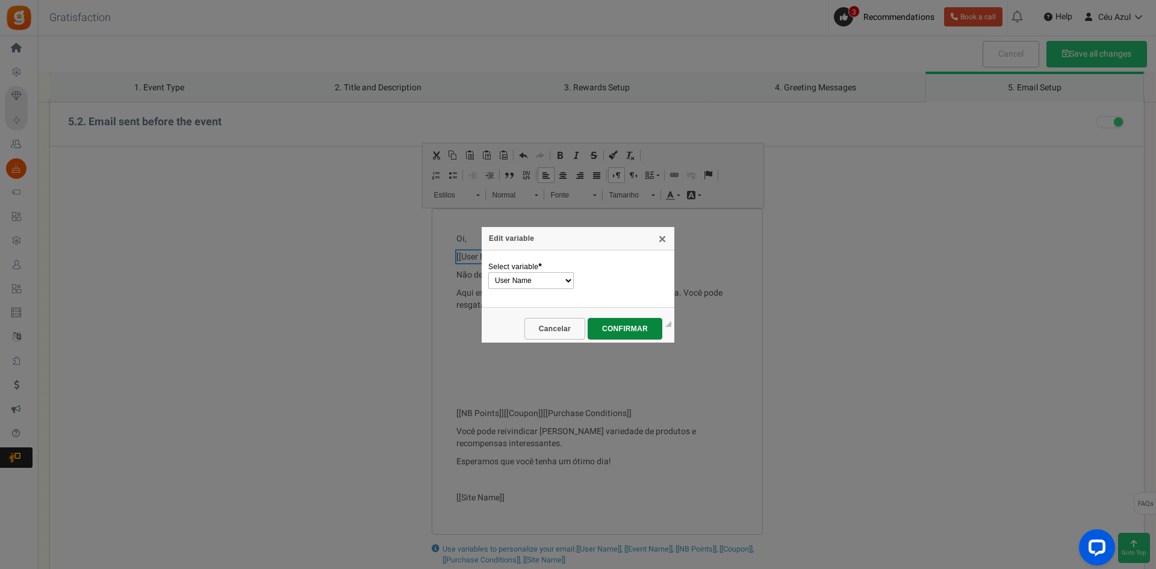
click at [461, 235] on div "Edit variable X Geral Select variable * User Name Event Name NB Points Coupon P…" at bounding box center [578, 284] width 1156 height 569
click at [552, 331] on span "Cancelar" at bounding box center [554, 329] width 46 height 8
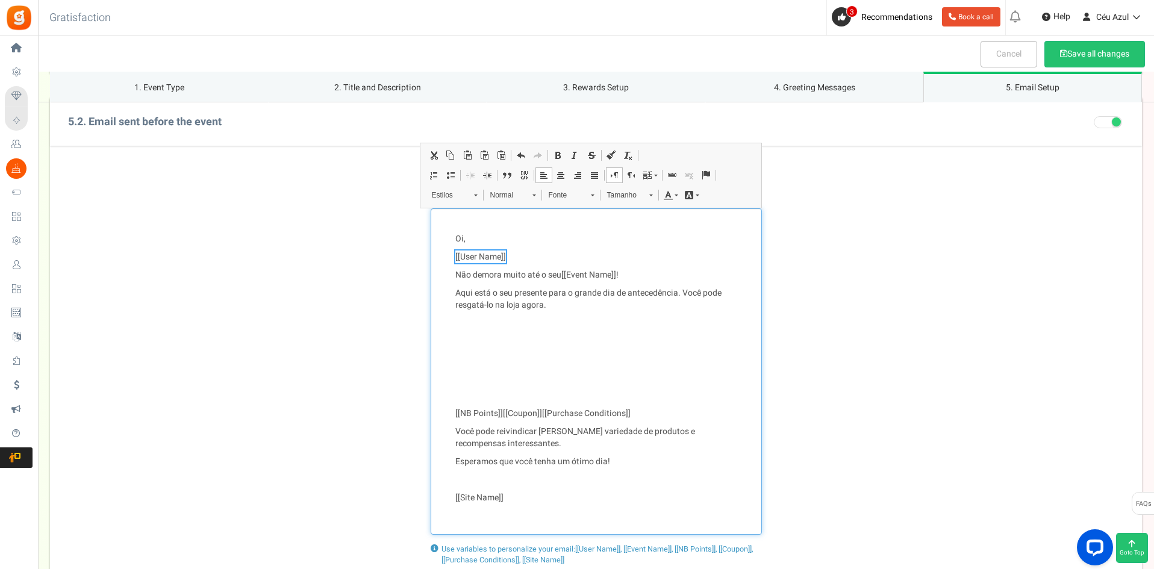
click at [458, 238] on p "Oi," at bounding box center [596, 239] width 282 height 12
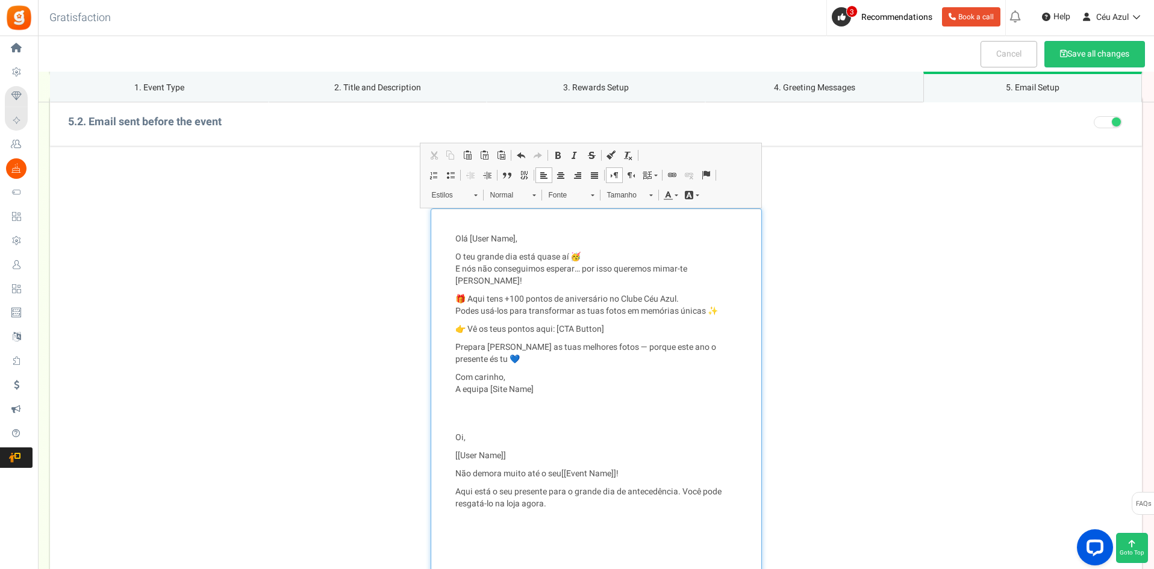
drag, startPoint x: 451, startPoint y: 432, endPoint x: 508, endPoint y: 430, distance: 57.2
click at [508, 430] on div "Olá [User Name], O teu grande dia está quase aí 🥳 E nós não conseguimos esperar…" at bounding box center [595, 470] width 331 height 525
click at [476, 245] on p "Olá [User Name]," at bounding box center [596, 239] width 282 height 12
click at [927, 318] on div "Olá [[User Name]] ​​​​​​​ , O teu grande dia está quase aí 🥳 E nós não consegui…" at bounding box center [596, 470] width 1092 height 525
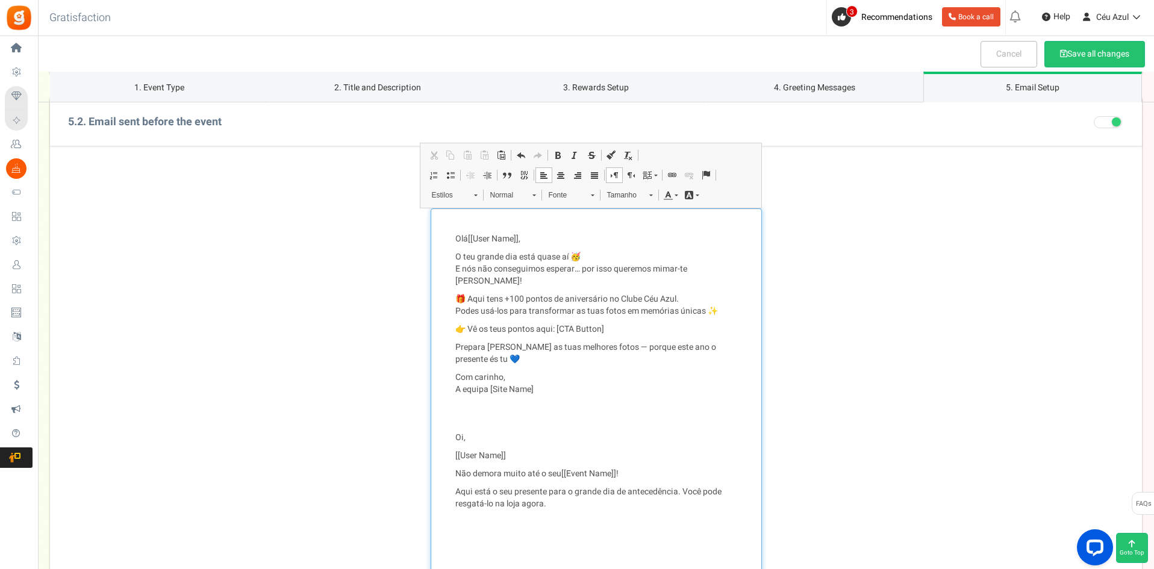
click at [617, 323] on p "👉 Vê os teus pontos aqui: [CTA Button]" at bounding box center [596, 329] width 282 height 12
click at [458, 440] on img "User Name marcador widget" at bounding box center [459, 444] width 9 height 9
click at [458, 432] on p "Oi," at bounding box center [596, 438] width 282 height 12
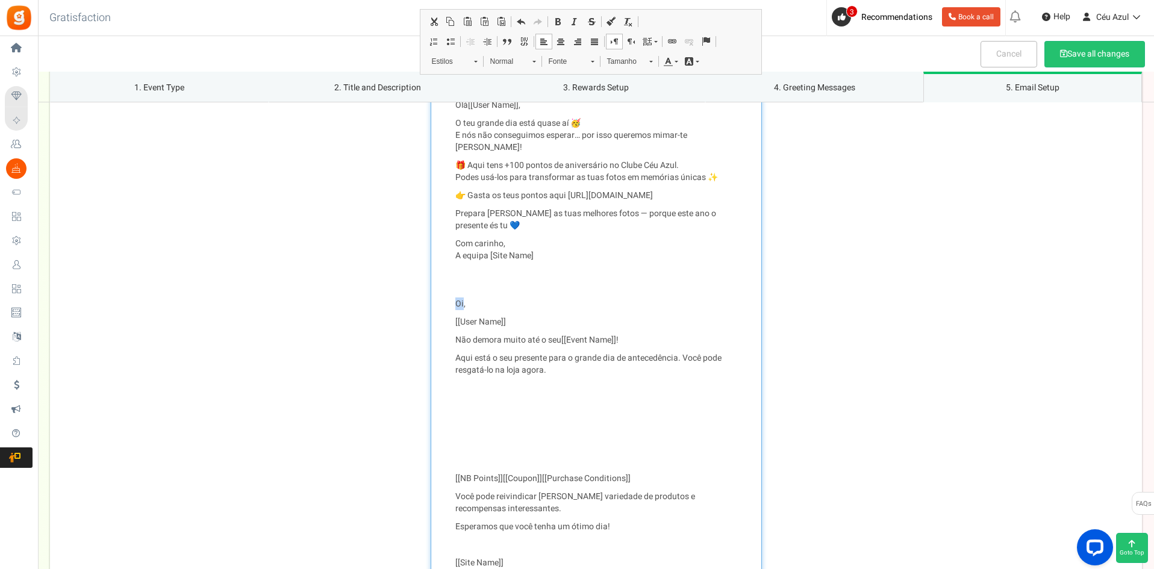
scroll to position [1955, 0]
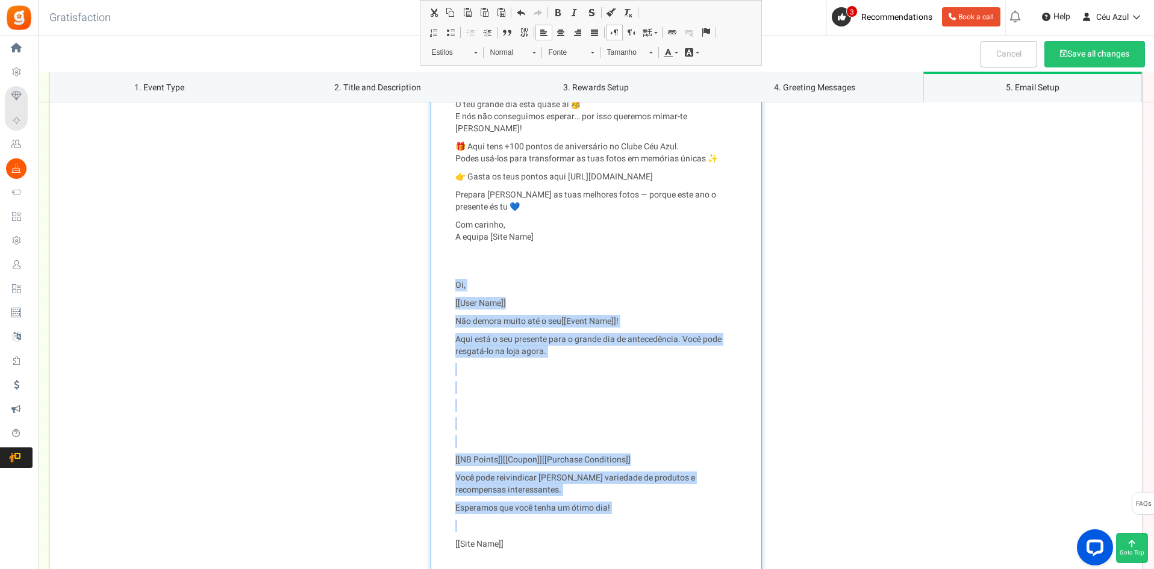
click at [577, 538] on p "[[Site Name]]" at bounding box center [596, 544] width 282 height 12
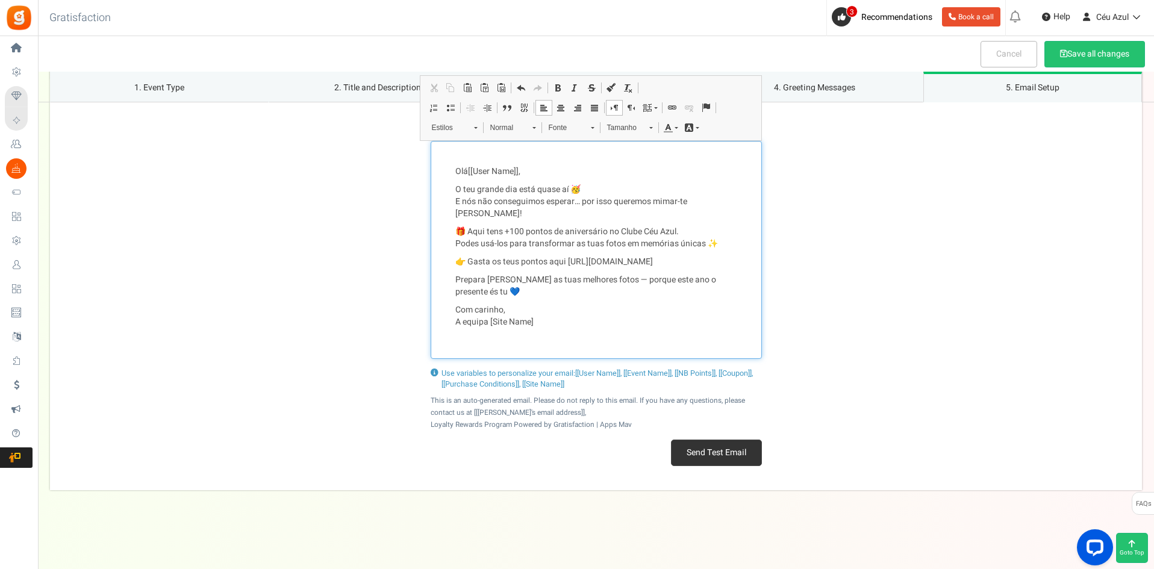
scroll to position [1858, 0]
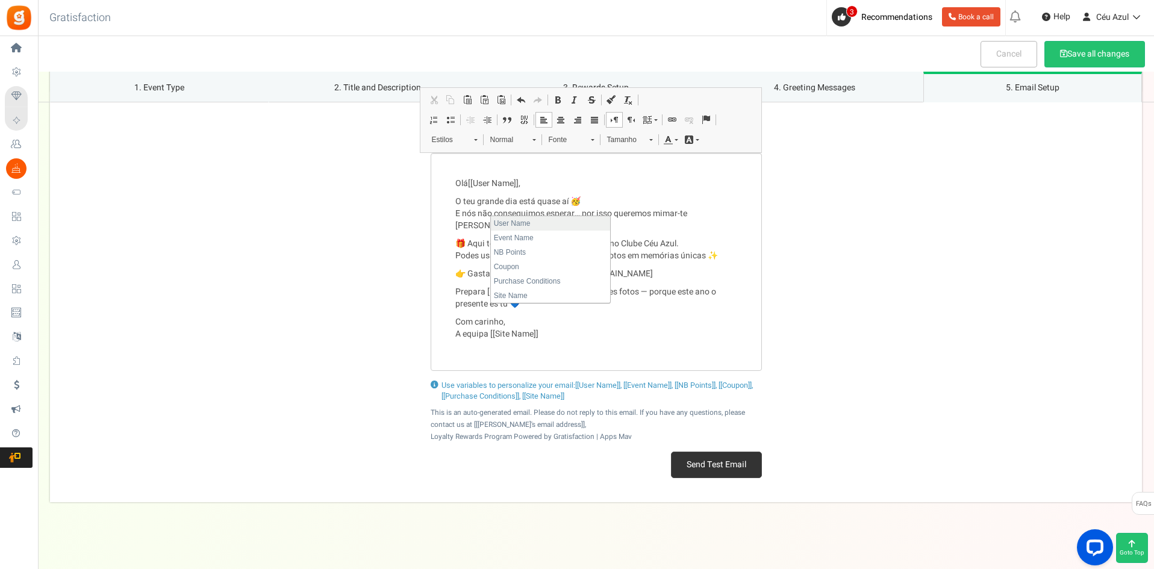
click at [935, 332] on div "Olá [[User Name]] , O teu grande dia está quase aí 🥳 E nós não conseguimos espe…" at bounding box center [596, 262] width 1092 height 218
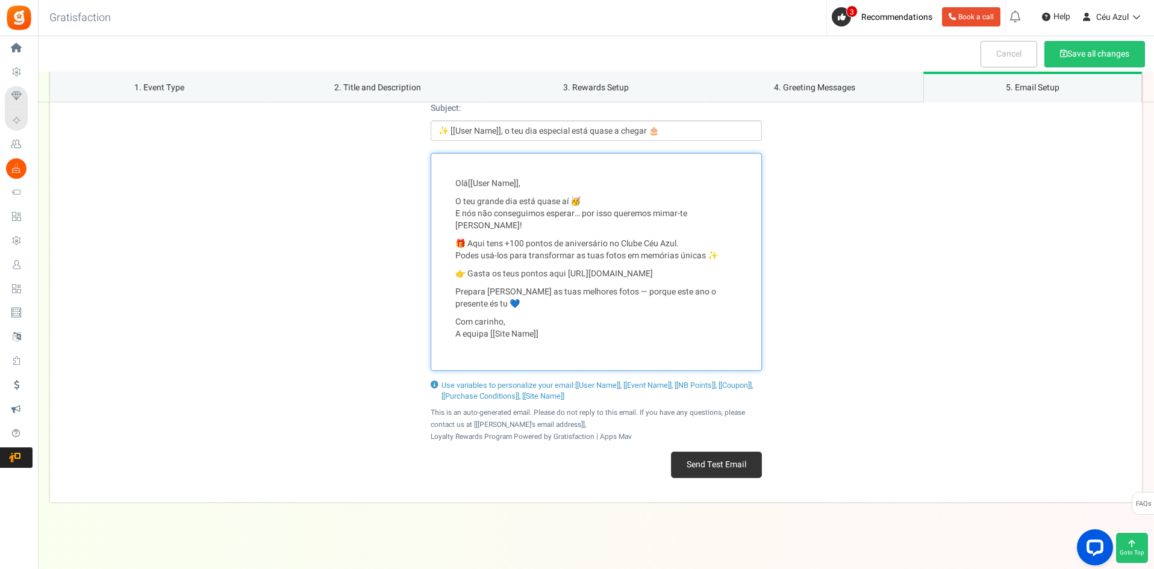
click at [524, 316] on p "Com carinho, A equipa [[Site Name]]" at bounding box center [596, 328] width 282 height 24
click at [518, 316] on p "Com carinho, A equipa [[Site Name]]" at bounding box center [596, 328] width 282 height 24
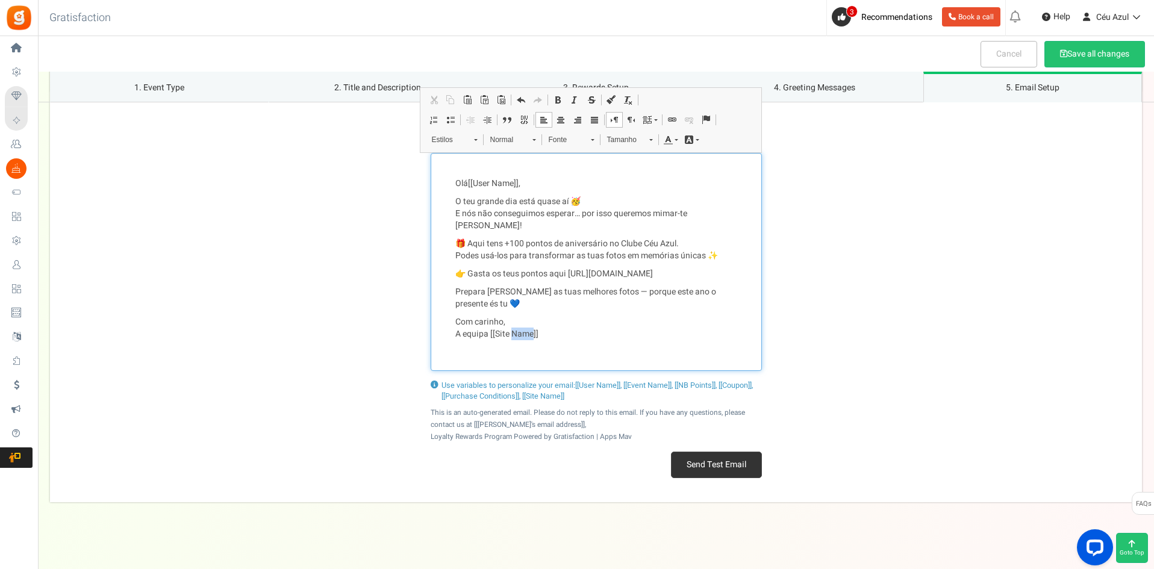
click at [518, 316] on p "Com carinho, A equipa [[Site Name]]" at bounding box center [596, 328] width 282 height 24
click at [613, 323] on div "Olá [[User Name]] , O teu grande dia está quase aí 🥳 E nós não conseguimos espe…" at bounding box center [595, 262] width 331 height 218
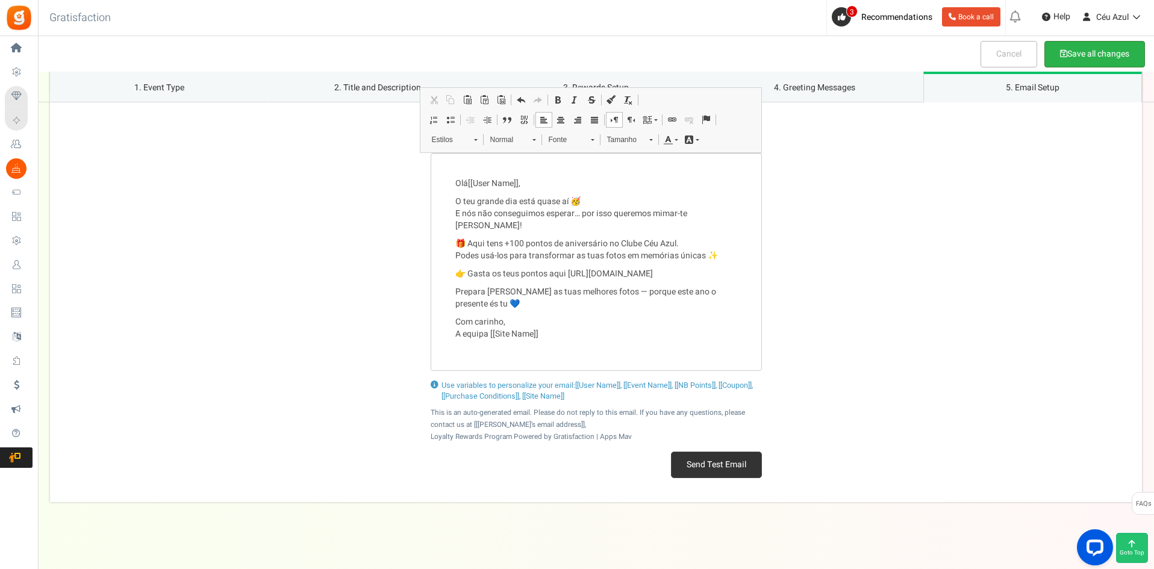
click at [1093, 57] on button "Save all changes" at bounding box center [1094, 54] width 101 height 26
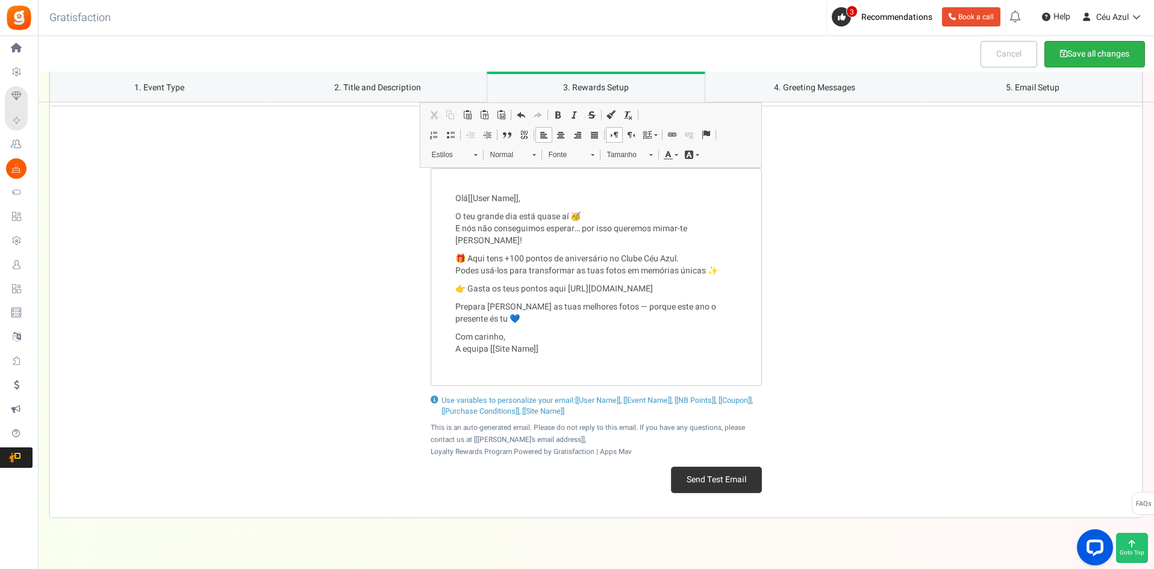
scroll to position [1090, 0]
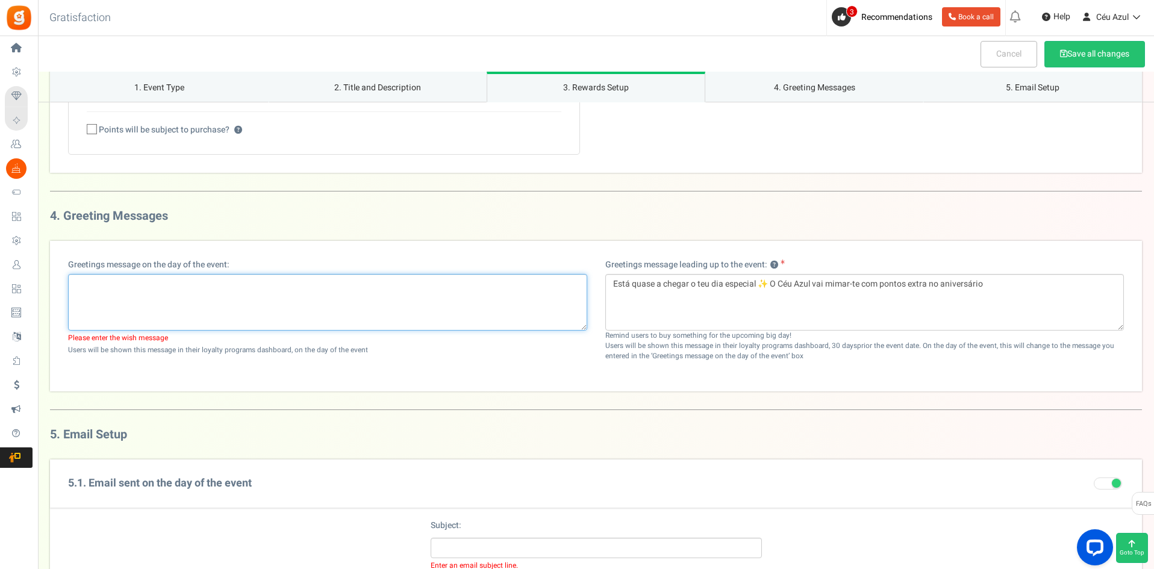
click at [272, 306] on textarea at bounding box center [327, 302] width 519 height 57
paste textarea "“🎂 Feliz Aniversário, [Name]! Hoje tens direito a +100 pontos no Clube Céu Azul…"
type textarea "“🎂 Feliz Aniversário, [Name]! Hoje tens direito a +100 pontos no Clube Céu Azul…"
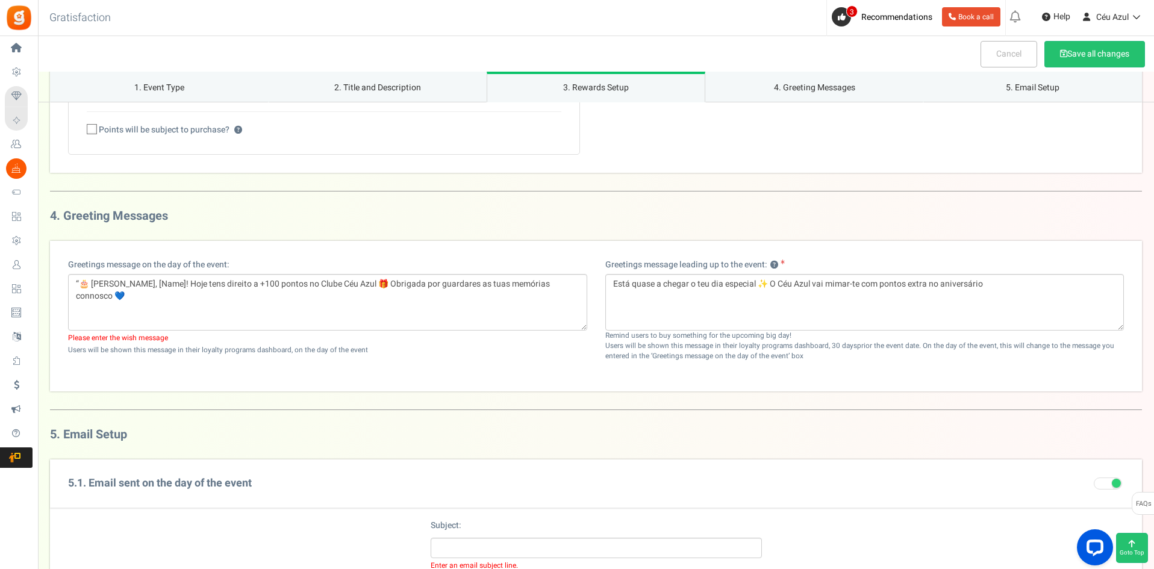
click at [547, 377] on div "Greetings message on the day of the event: “🎂 Feliz Aniversário, [Name]! Hoje t…" at bounding box center [596, 316] width 1092 height 151
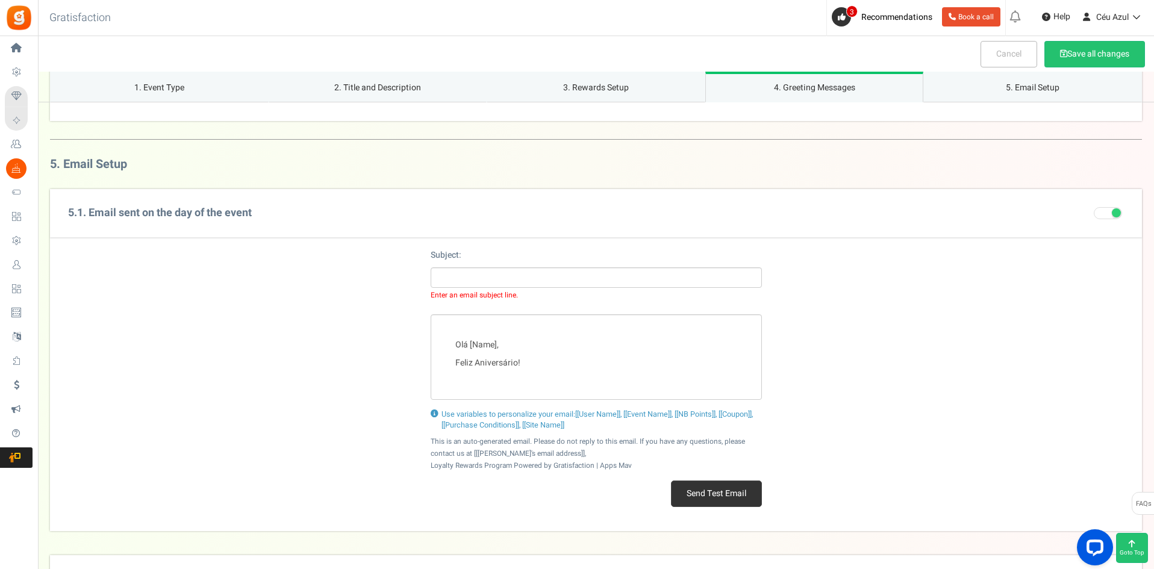
scroll to position [1361, 0]
click at [503, 352] on div "Olá [Name], Feliz Aniversário!" at bounding box center [595, 356] width 331 height 85
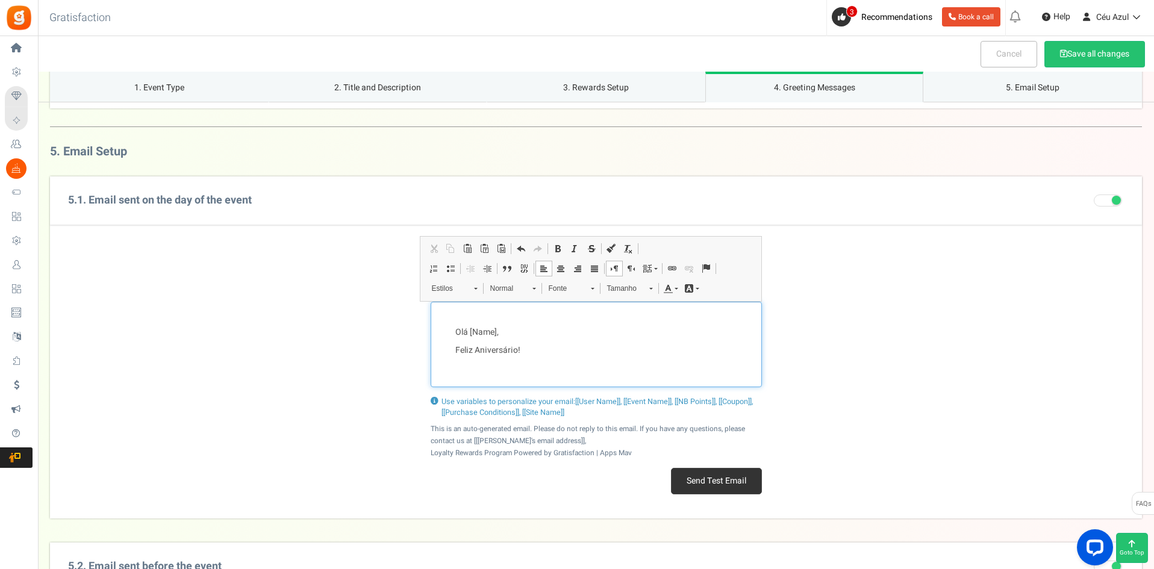
scroll to position [1347, 0]
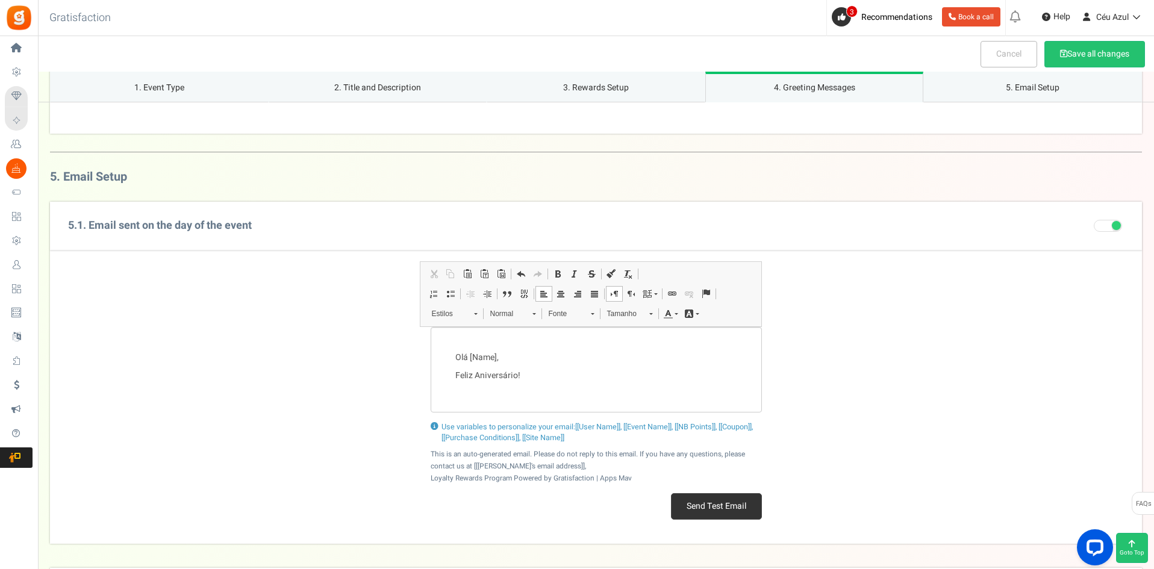
click at [837, 312] on div "Subject: Enter an email subject line." at bounding box center [596, 288] width 1092 height 77
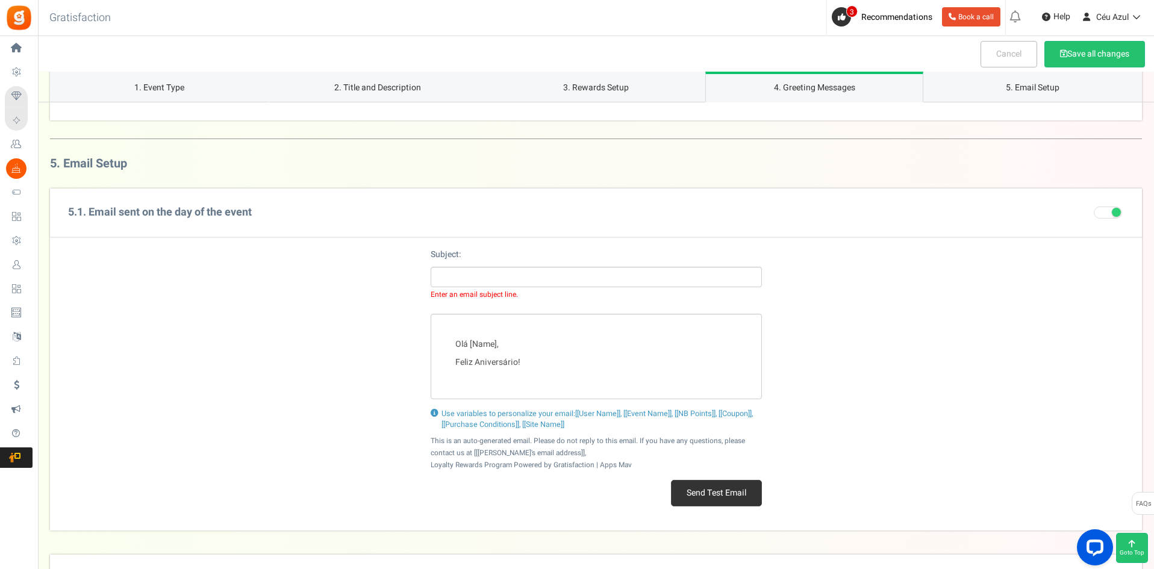
scroll to position [1361, 0]
click at [485, 280] on input "text" at bounding box center [595, 276] width 331 height 20
paste input "“🎂 Parabéns [Name]! Tens um presente do Céu Azul ✨"
drag, startPoint x: 575, startPoint y: 411, endPoint x: 621, endPoint y: 413, distance: 46.4
click at [621, 413] on span "Use variables to personalize your email: [[User Name]], [[Event Name]], [[NB Po…" at bounding box center [596, 419] width 311 height 22
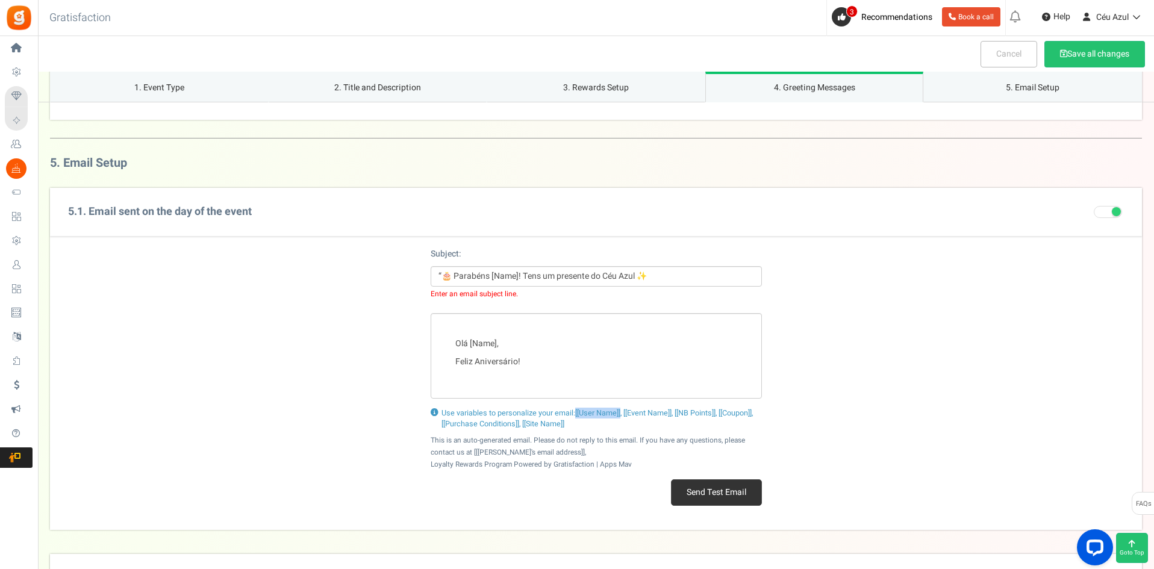
copy span "[[User Name]]"
drag, startPoint x: 500, startPoint y: 272, endPoint x: 513, endPoint y: 273, distance: 12.7
click at [513, 273] on input "“🎂 Parabéns [Name]! Tens um presente do Céu Azul ✨" at bounding box center [595, 276] width 331 height 20
paste input "[[User Name]]"
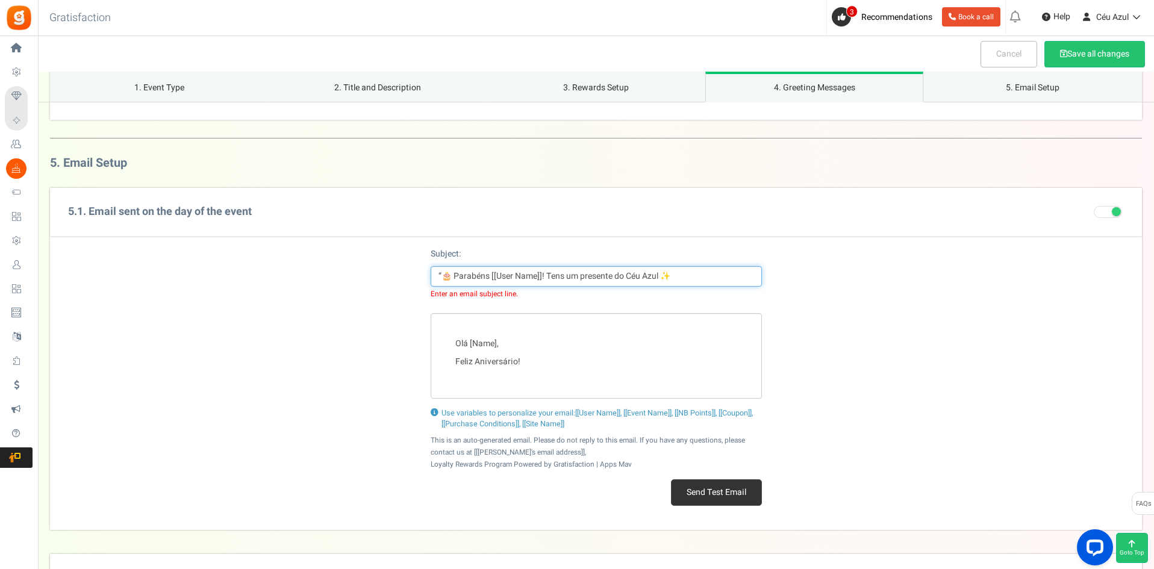
type input "“🎂 Parabéns [[User Name]]! Tens um presente do Céu Azul ✨"
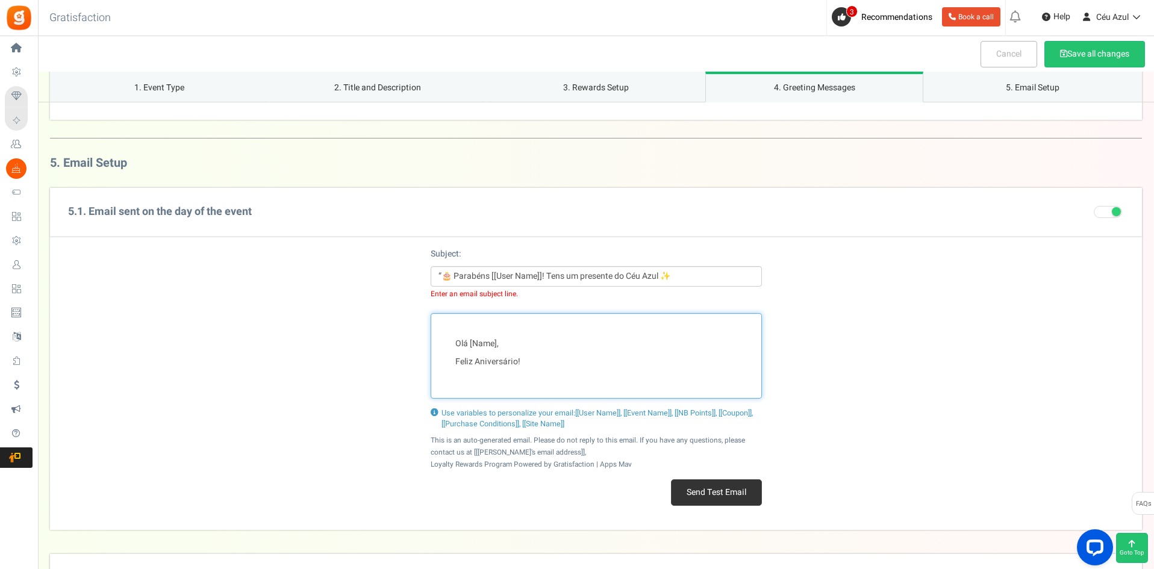
click at [449, 337] on div "Olá [Name], Feliz Aniversário!" at bounding box center [595, 355] width 331 height 85
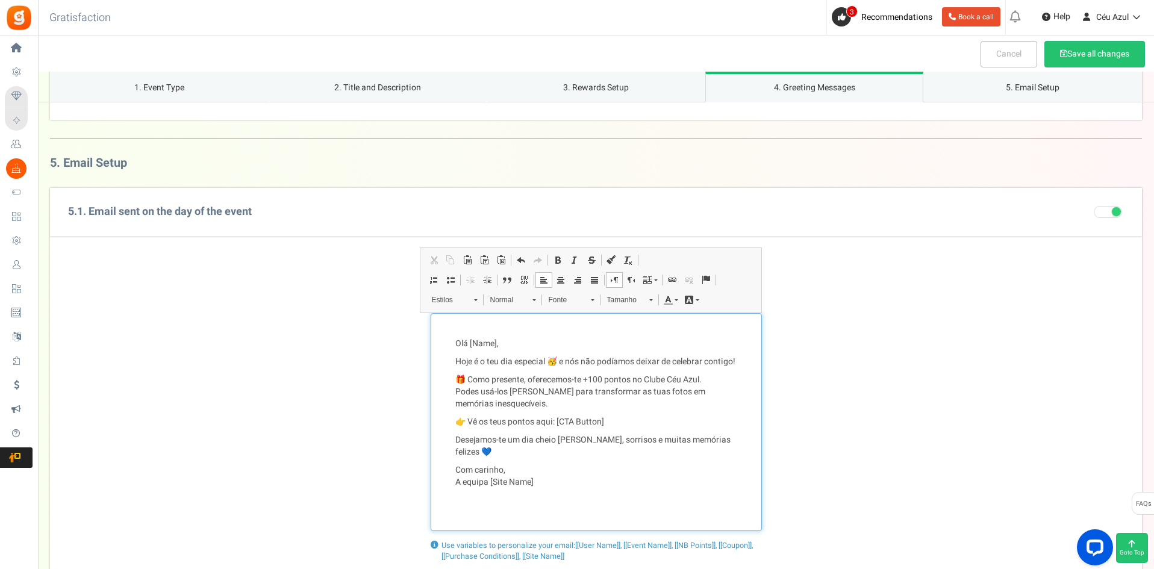
click at [471, 347] on p "Olá [Name]," at bounding box center [596, 344] width 282 height 12
click at [488, 352] on li "User Name" at bounding box center [529, 357] width 119 height 14
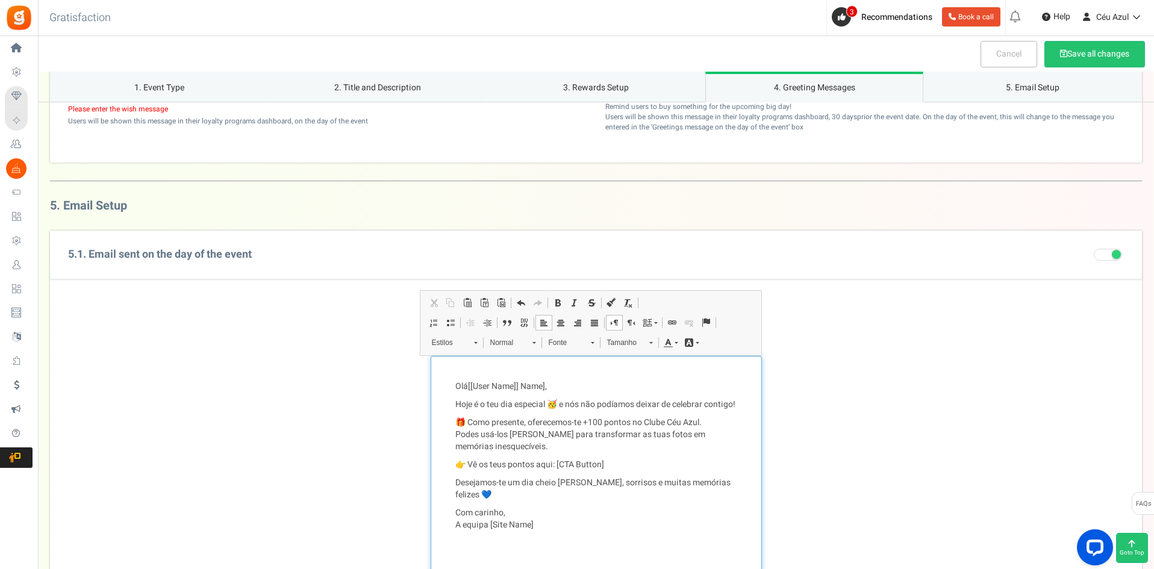
scroll to position [1318, 0]
click at [489, 387] on span "[[User Name]]" at bounding box center [493, 387] width 51 height 13
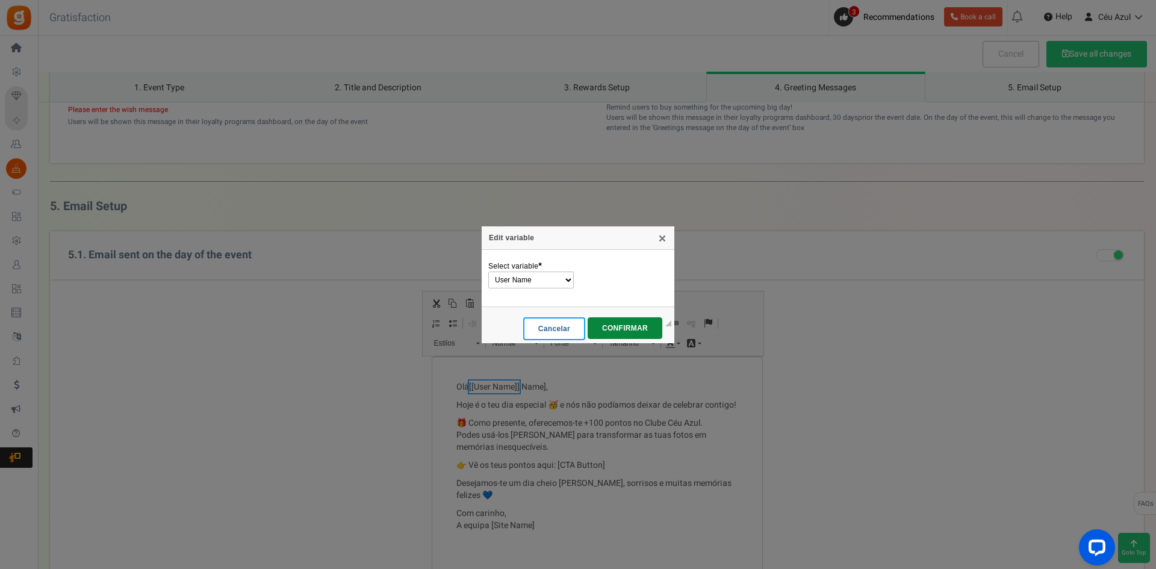
click at [561, 324] on link "Cancelar" at bounding box center [554, 328] width 62 height 23
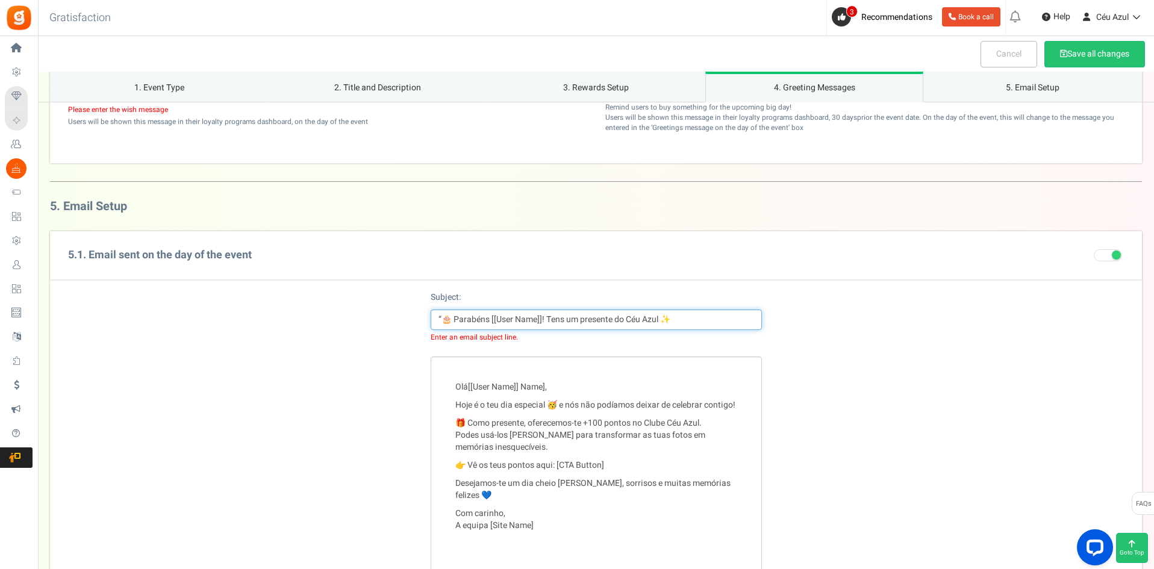
drag, startPoint x: 783, startPoint y: 396, endPoint x: 514, endPoint y: 317, distance: 280.4
click at [514, 317] on input "“🎂 Parabéns [[User Name]]! Tens um presente do Céu Azul ✨" at bounding box center [595, 319] width 331 height 20
click at [806, 446] on div "Olá [[User Name]] Name], Hoje é o teu dia especial 🥳 e nós não podíamos deixar …" at bounding box center [596, 465] width 1092 height 218
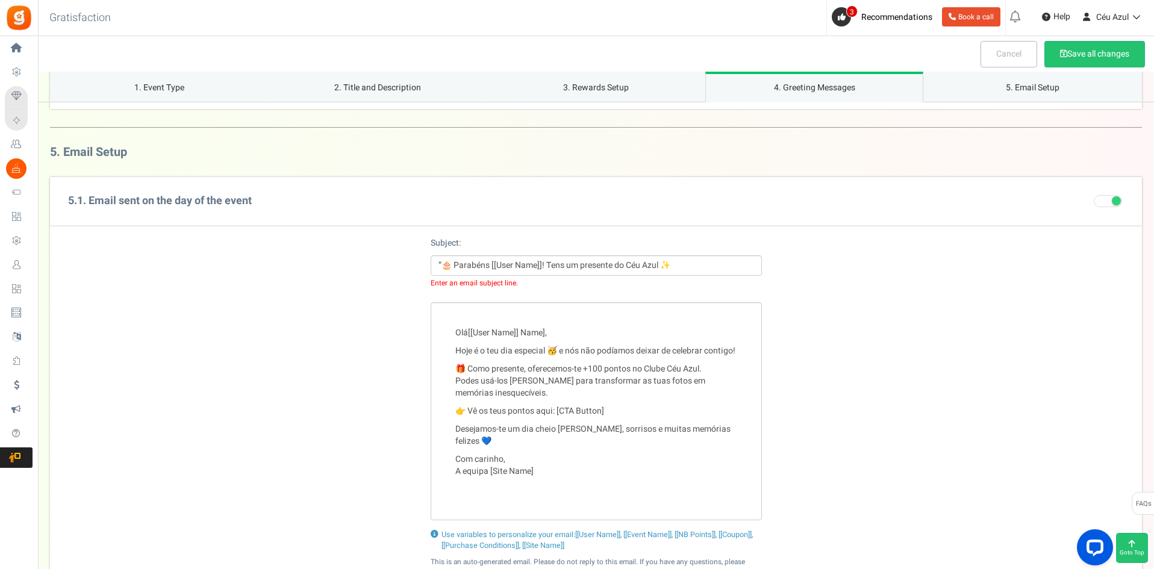
scroll to position [1374, 0]
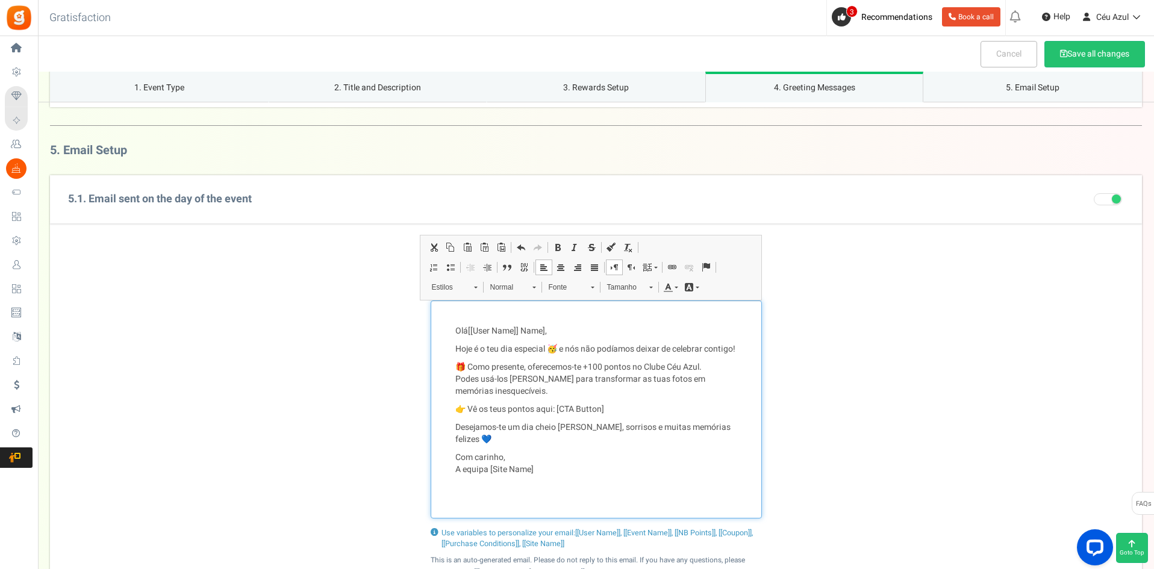
drag, startPoint x: 614, startPoint y: 422, endPoint x: 470, endPoint y: 424, distance: 143.9
click at [470, 415] on p "👉 Vê os teus pontos aqui: [CTA Button]" at bounding box center [596, 409] width 282 height 12
click at [521, 481] on p "Com carinho, A equipa [Site Name]" at bounding box center [596, 470] width 282 height 36
click at [536, 482] on p "Com carinho, A equipa [Site Name]" at bounding box center [596, 470] width 282 height 36
click at [541, 326] on p "Olá [[User Name]] Name]," at bounding box center [596, 331] width 282 height 12
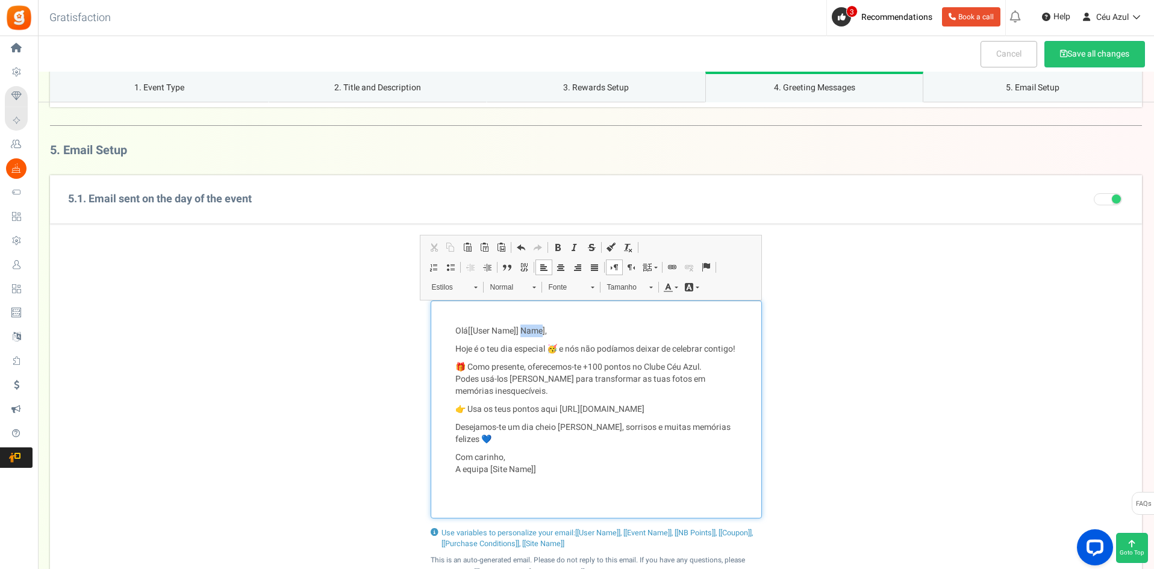
click at [541, 326] on p "Olá [[User Name]] Name]," at bounding box center [596, 331] width 282 height 12
click at [487, 480] on p "Com carinho, A equipa [Site Name]]" at bounding box center [596, 470] width 282 height 36
click at [538, 461] on li "Site Name" at bounding box center [550, 467] width 119 height 14
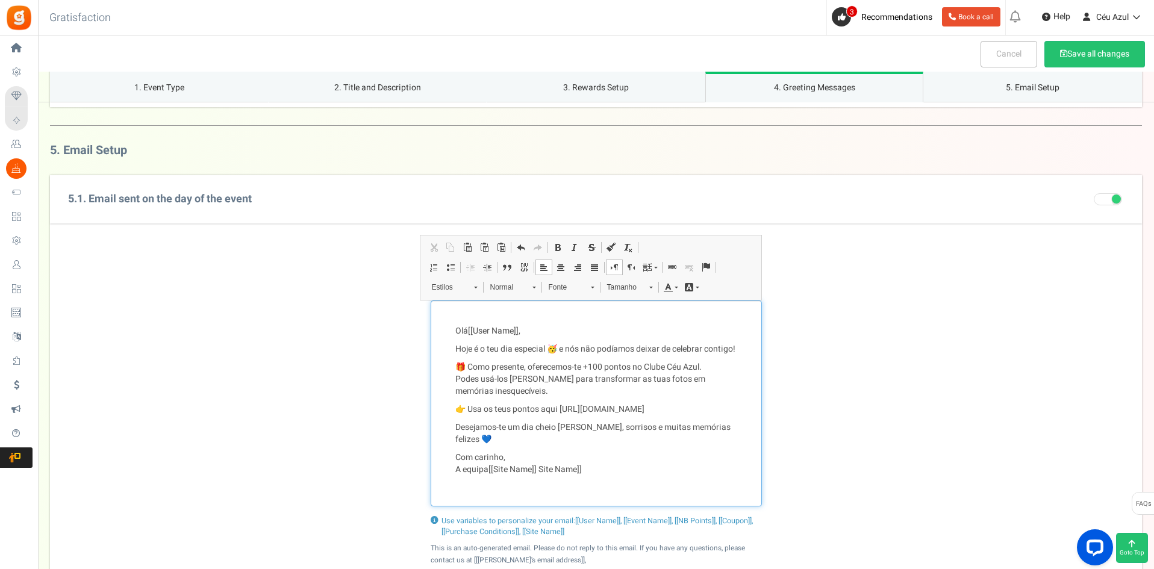
drag, startPoint x: 610, startPoint y: 478, endPoint x: 547, endPoint y: 488, distance: 63.9
click at [547, 488] on div "Olá [[User Name]] , Hoje é o teu dia especial 🥳 e nós não podíamos deixar de ce…" at bounding box center [595, 403] width 331 height 206
click at [834, 470] on div "Olá [[User Name]] , Hoje é o teu dia especial 🥳 e nós não podíamos deixar de ce…" at bounding box center [596, 403] width 1092 height 206
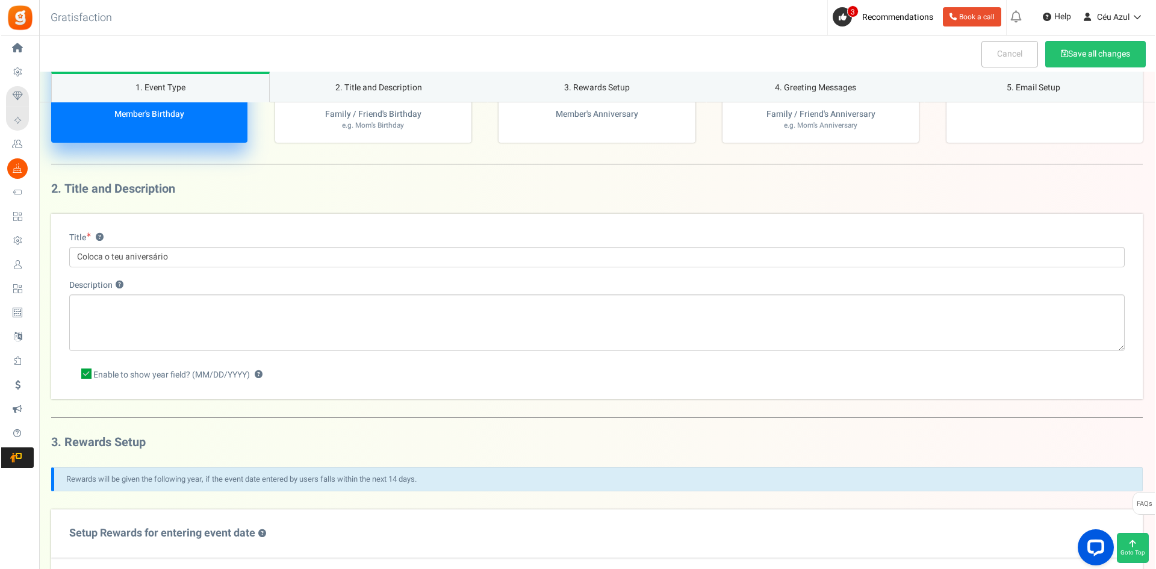
scroll to position [0, 0]
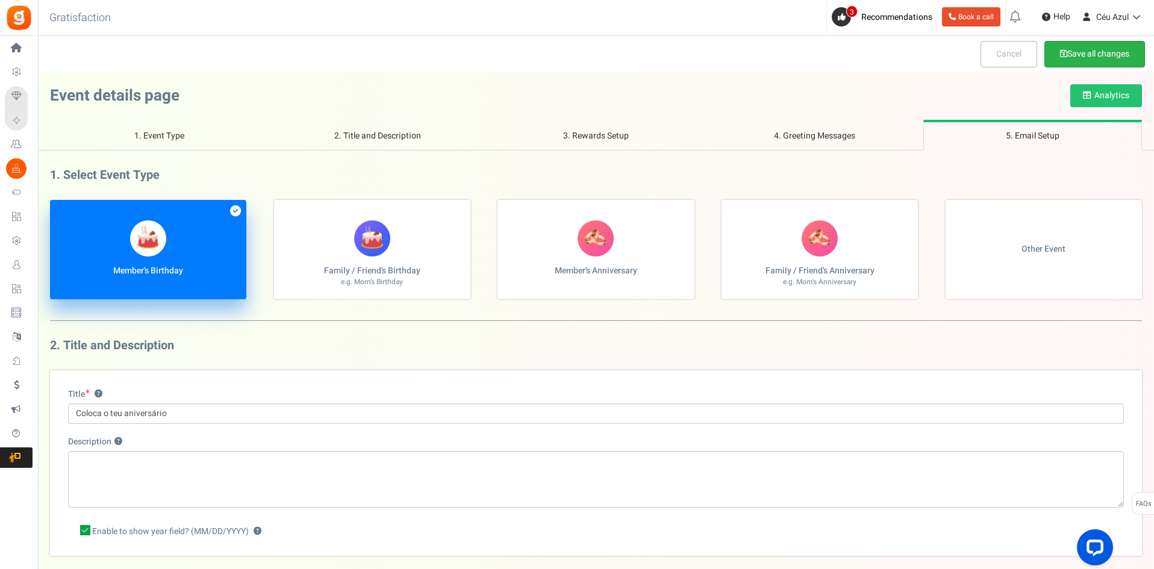
click at [1106, 52] on button "Save all changes" at bounding box center [1094, 54] width 101 height 26
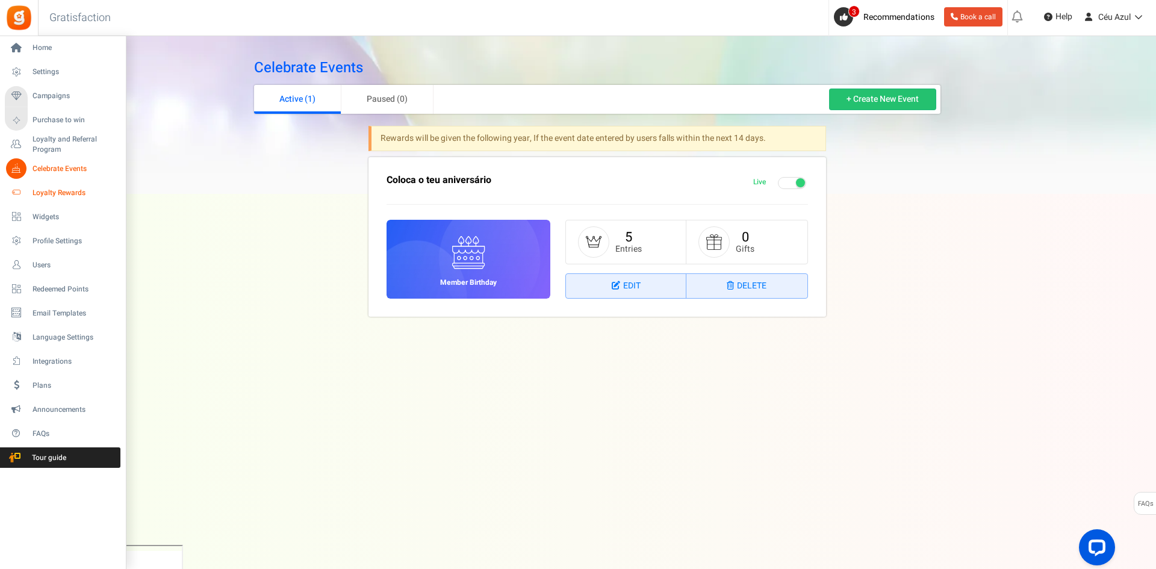
click at [54, 191] on span "Loyalty Rewards" at bounding box center [75, 193] width 84 height 10
click at [63, 195] on span "Loyalty Rewards" at bounding box center [75, 193] width 84 height 10
click at [52, 141] on span "Loyalty and Referral Program" at bounding box center [77, 144] width 88 height 20
click at [47, 143] on span "Loyalty and Referral Program" at bounding box center [77, 144] width 88 height 20
click at [51, 193] on span "Loyalty Rewards" at bounding box center [75, 193] width 84 height 10
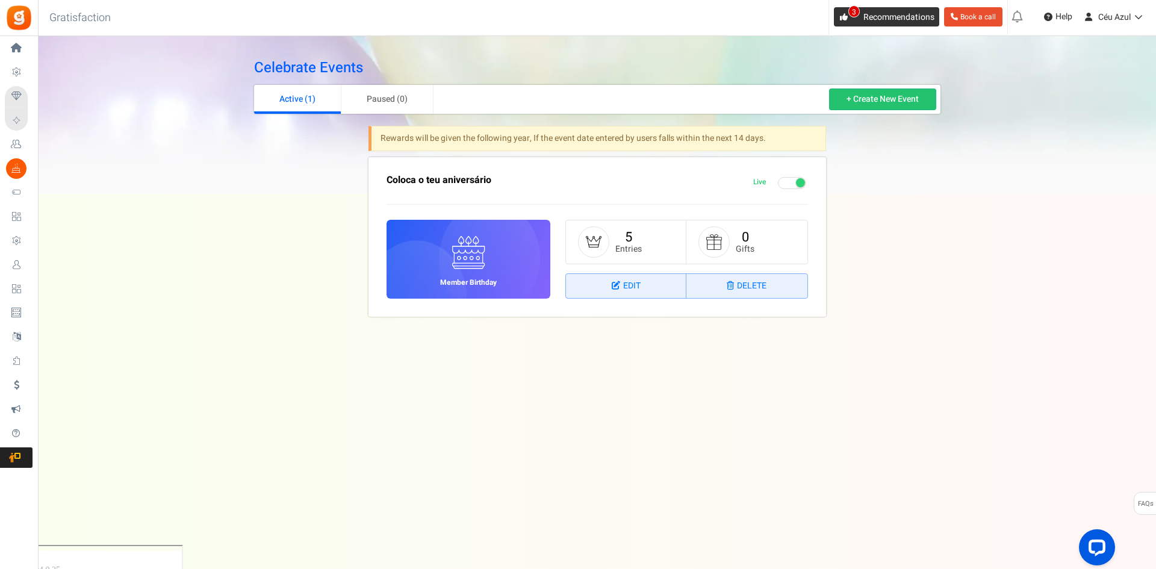
click at [876, 22] on span "Recommendations" at bounding box center [898, 17] width 71 height 13
click at [843, 11] on span "3" at bounding box center [843, 16] width 19 height 19
click at [16, 9] on img at bounding box center [18, 17] width 27 height 27
click at [840, 25] on span "3" at bounding box center [843, 16] width 19 height 19
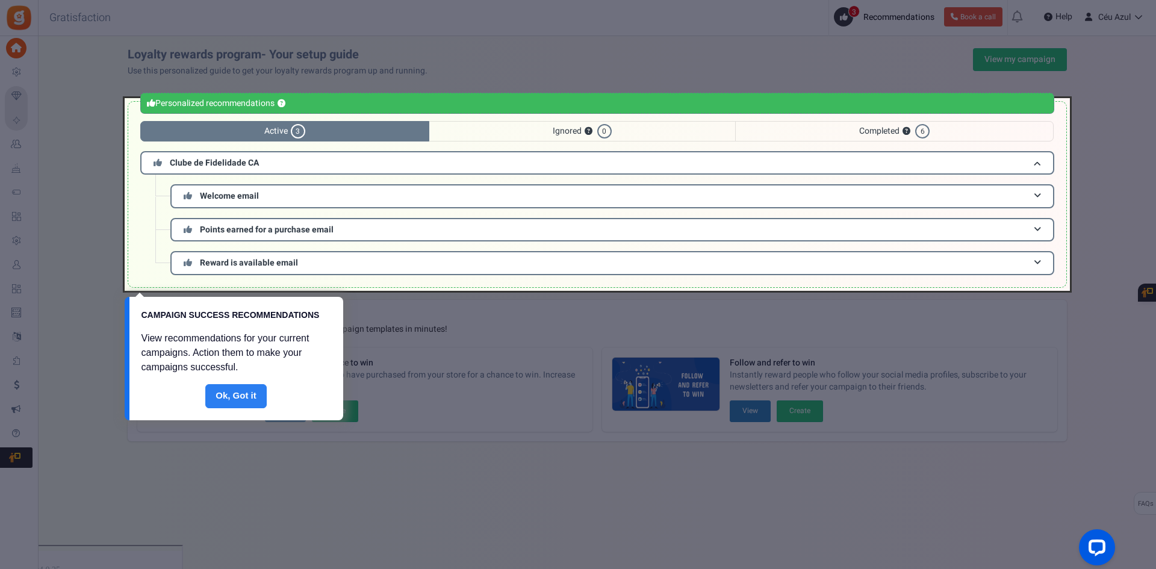
click at [225, 396] on link "Done" at bounding box center [235, 396] width 61 height 24
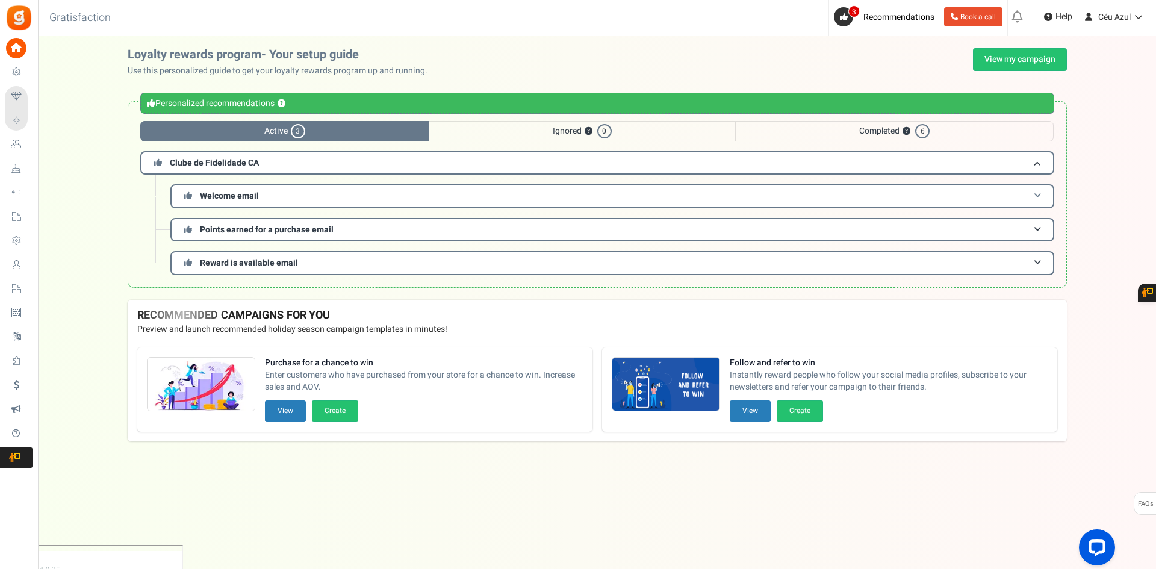
click at [237, 194] on span "Welcome email" at bounding box center [229, 196] width 59 height 13
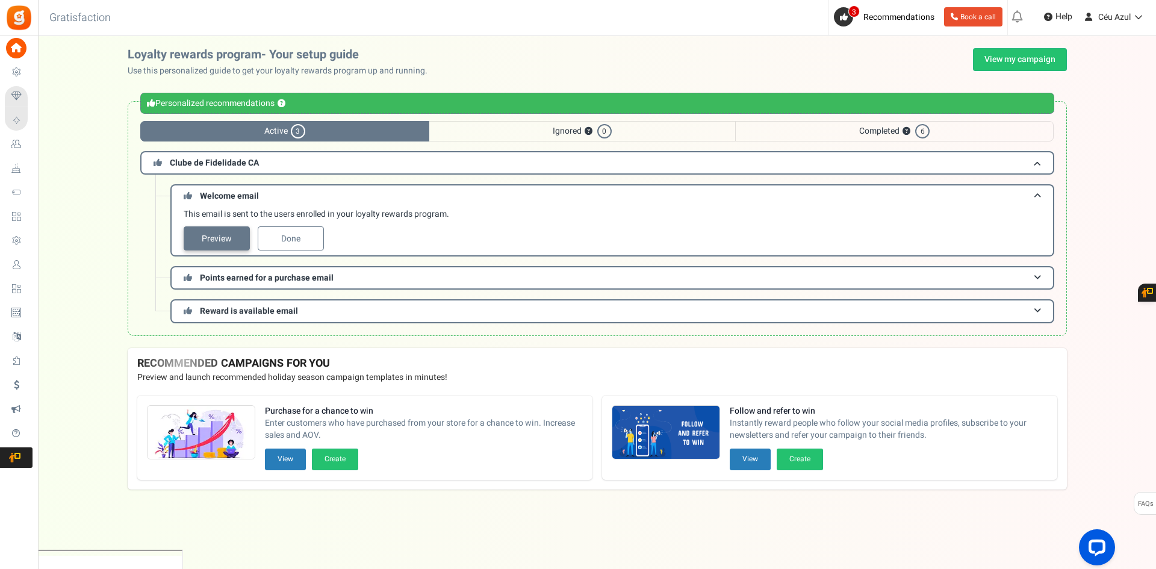
click at [232, 237] on link "Preview" at bounding box center [217, 238] width 66 height 24
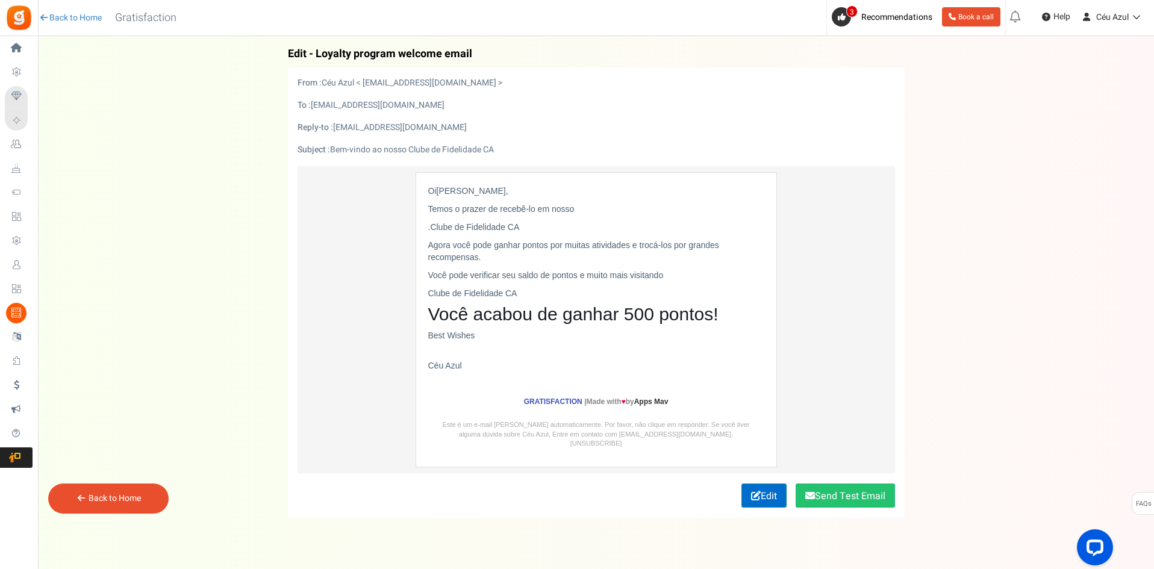
click at [769, 483] on link "Edit" at bounding box center [763, 486] width 45 height 24
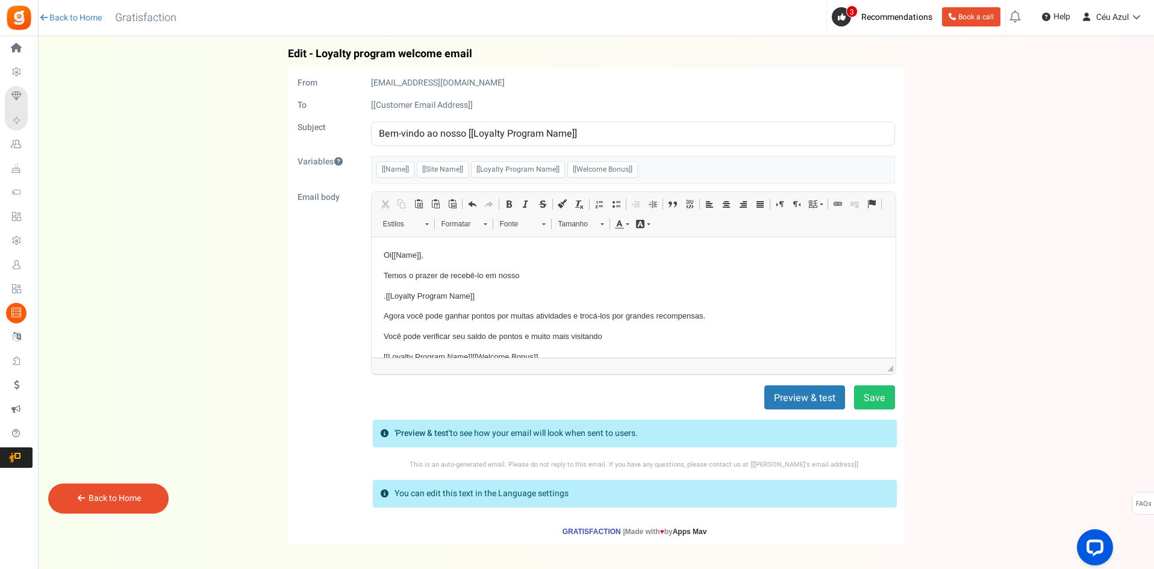
click at [388, 134] on input "Bem-vindo ao nosso [[Loyalty Program Name]]" at bounding box center [633, 134] width 524 height 24
paste input "🎉 Bem-vinda ao Clube Céu Azul, [Name]!"
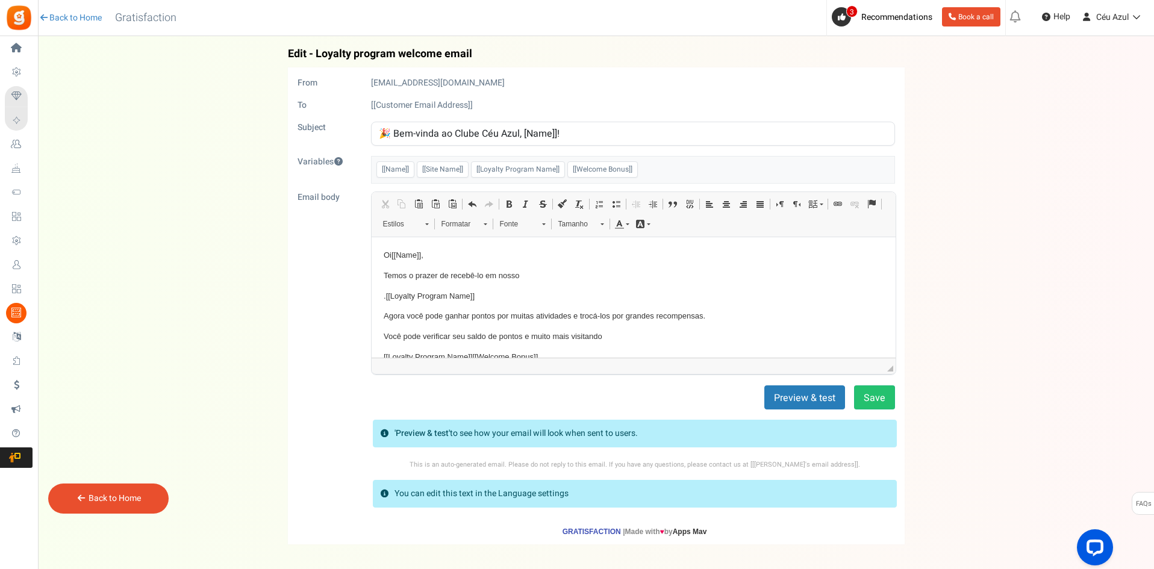
click at [392, 169] on span "[[Name]]" at bounding box center [395, 169] width 38 height 16
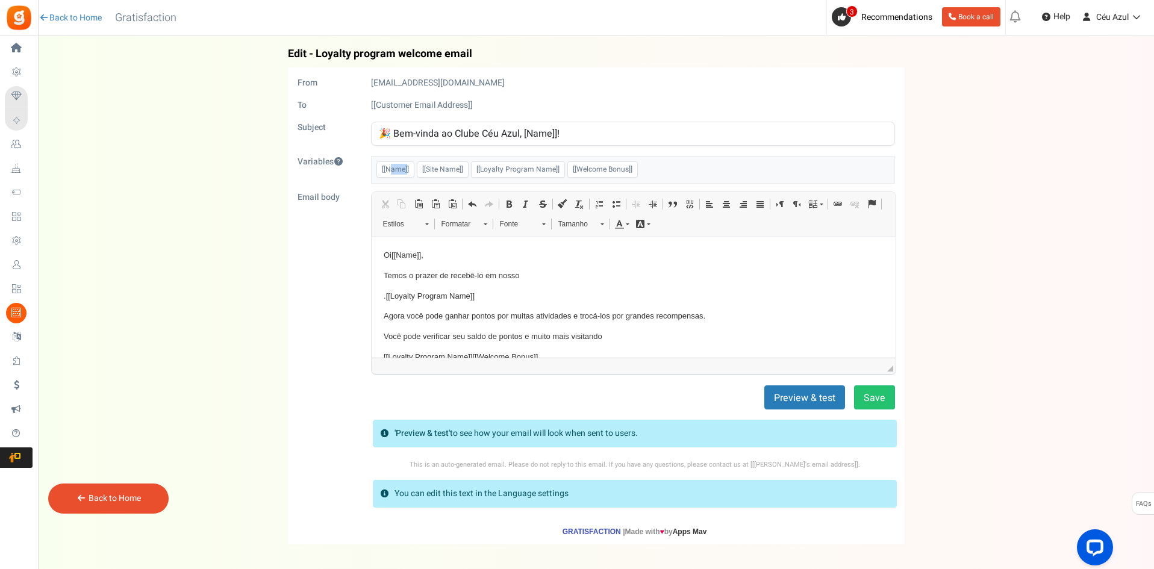
drag, startPoint x: 409, startPoint y: 169, endPoint x: 377, endPoint y: 169, distance: 31.9
click at [377, 169] on span "[[Name]]" at bounding box center [395, 169] width 38 height 16
copy span "[[Name]]"
click at [532, 126] on input "🎉 Bem-vinda ao Clube Céu Azul, [Name]]!" at bounding box center [633, 134] width 524 height 24
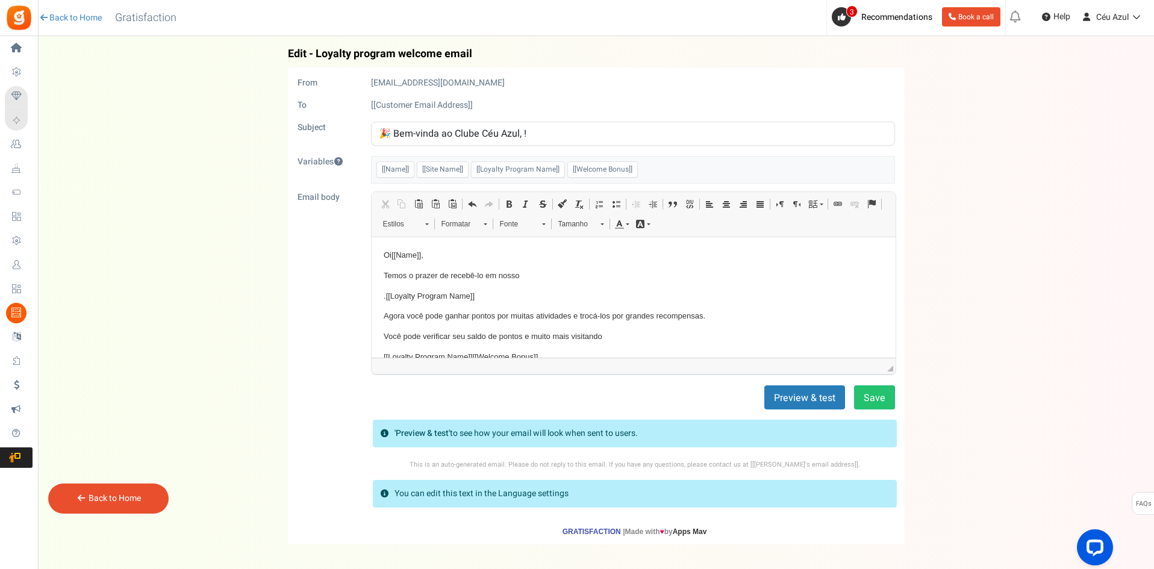
paste input "[[Name]]"
type input "🎉 Bem-vinda ao Clube Céu Azul, [[Name]]!"
click at [898, 134] on div "🎉 Bem-vinda ao Clube Céu Azul, [[Name]]!" at bounding box center [633, 134] width 542 height 24
click at [387, 258] on p "Oi [[Name]] ," at bounding box center [633, 255] width 500 height 13
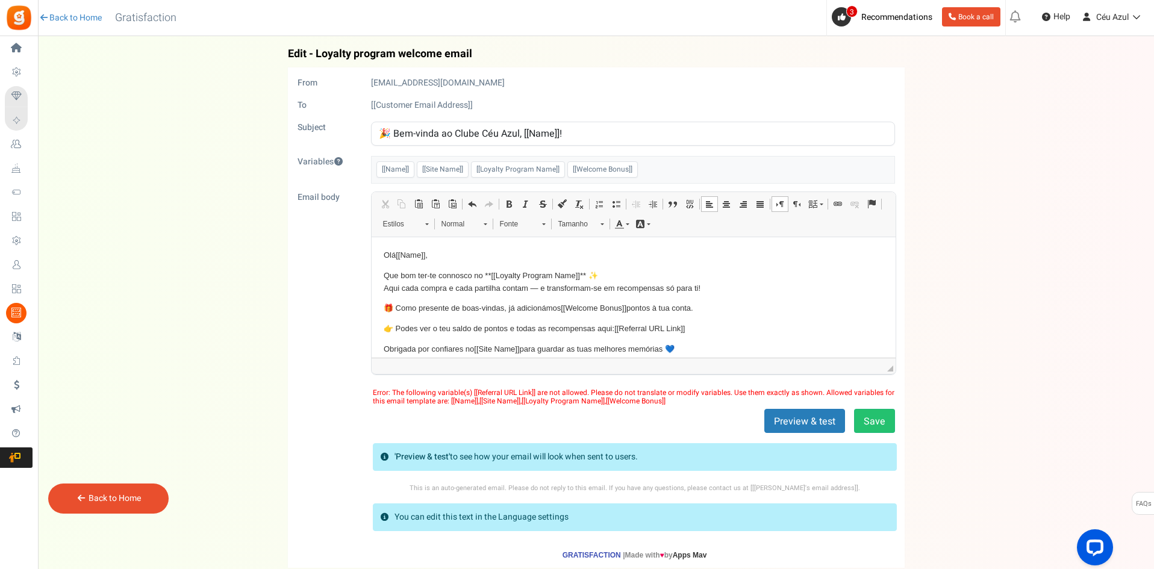
click at [530, 291] on p "Que bom ter-te connosco no ** [[Loyalty Program Name]] ** ✨ Aqui cada compra e …" at bounding box center [633, 281] width 500 height 25
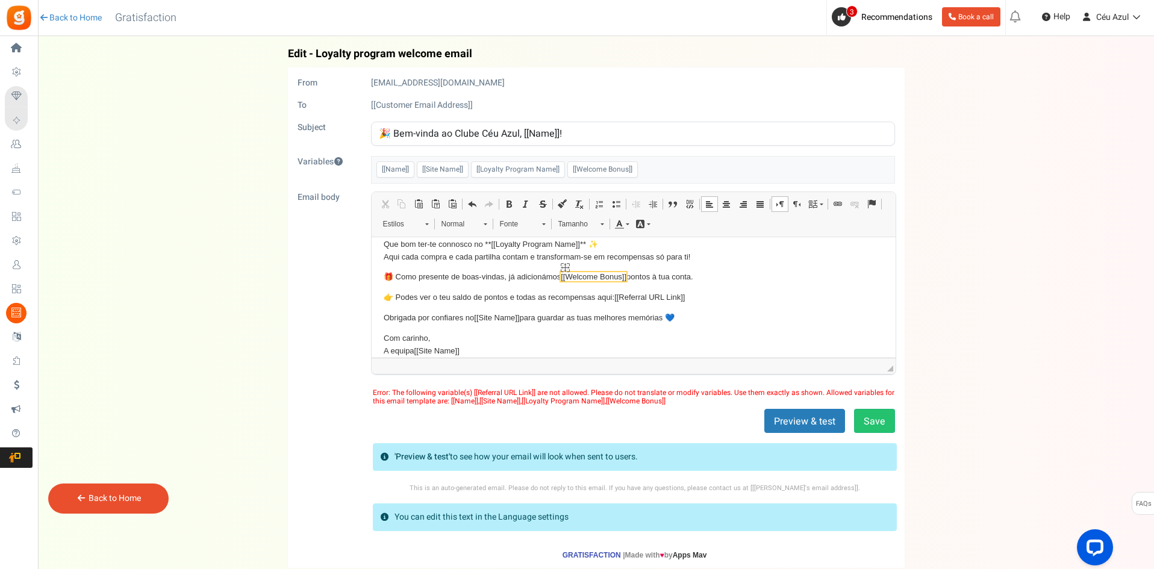
scroll to position [32, 0]
click at [639, 298] on span "[[Referral URL Link]]" at bounding box center [648, 295] width 70 height 9
click at [511, 323] on body "Olá [[Name]] , Que bom ter-te connosco no ** [[Loyalty Program Name]] ** ✨ Aqui…" at bounding box center [633, 303] width 500 height 172
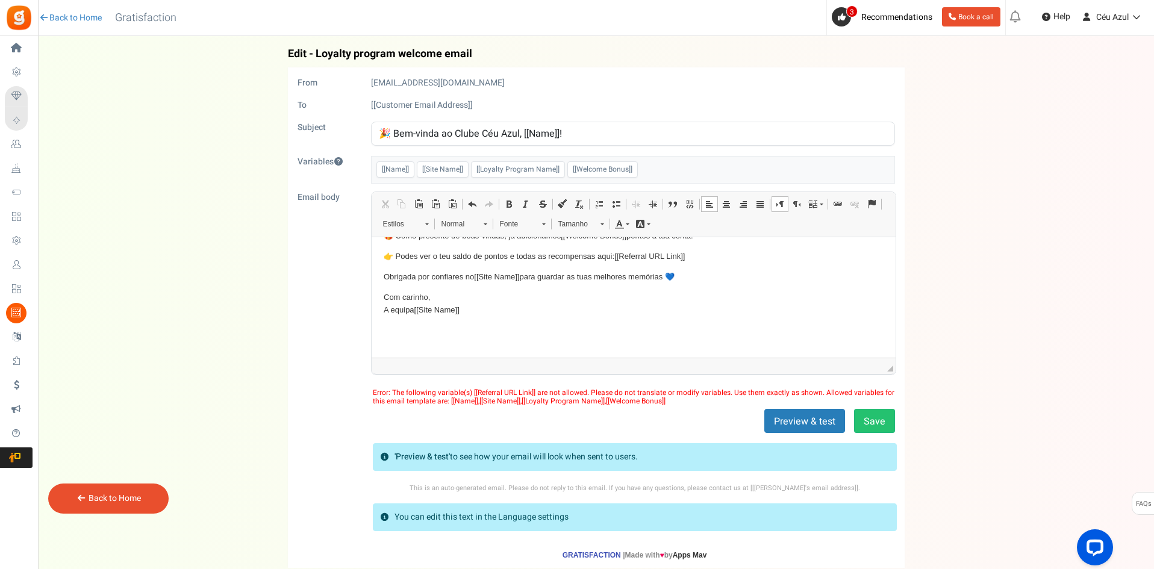
scroll to position [76, 0]
click at [432, 338] on body "Olá [[Name]] , Que bom ter-te connosco no ** [[Loyalty Program Name]] ** ✨ Aqui…" at bounding box center [633, 259] width 500 height 172
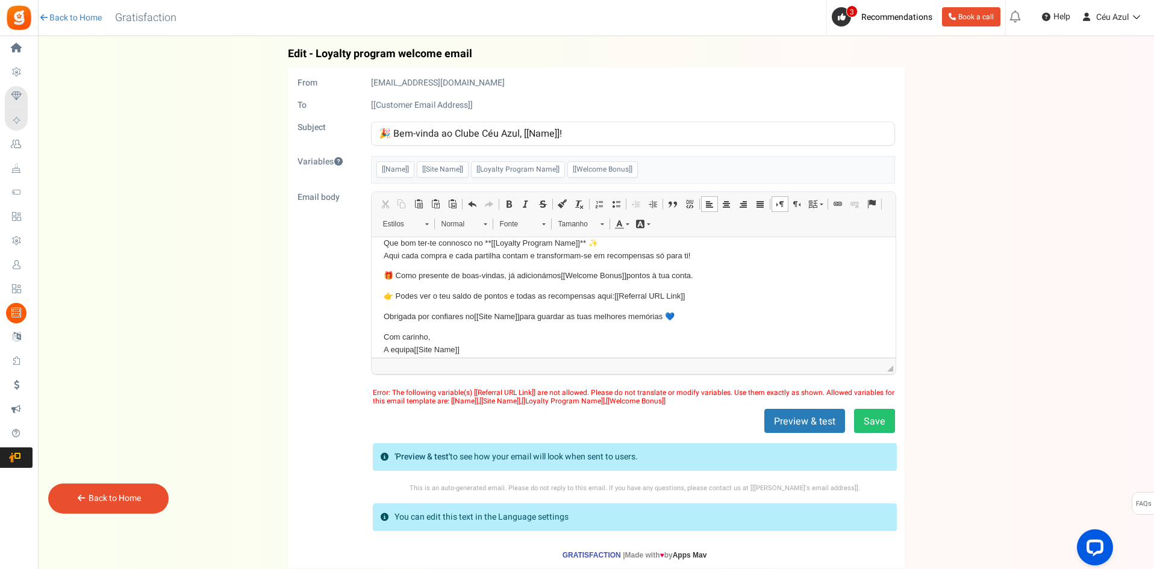
scroll to position [33, 0]
click at [701, 297] on p "👉 Podes ver o teu saldo de pontos e todas as recompensas aqui: [[Referral URL L…" at bounding box center [633, 295] width 500 height 13
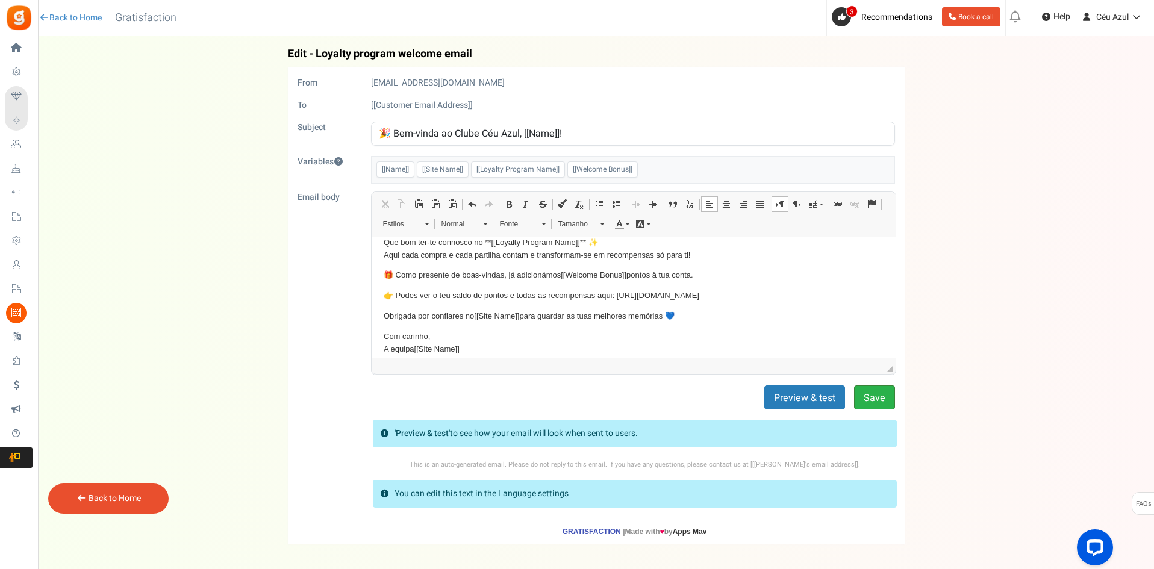
click at [878, 395] on button "Save" at bounding box center [874, 397] width 41 height 24
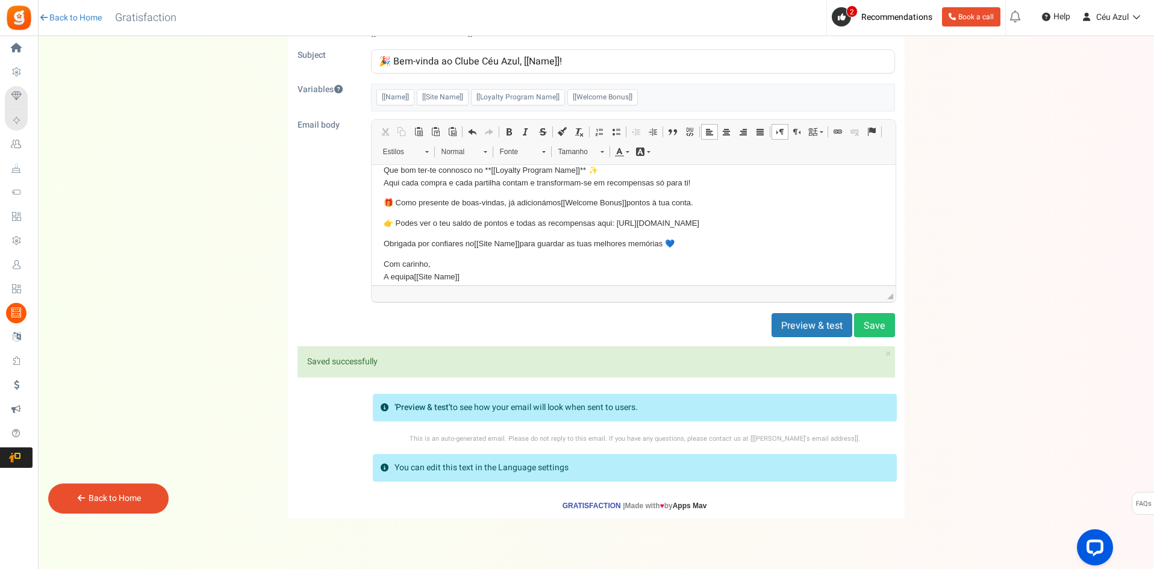
scroll to position [0, 0]
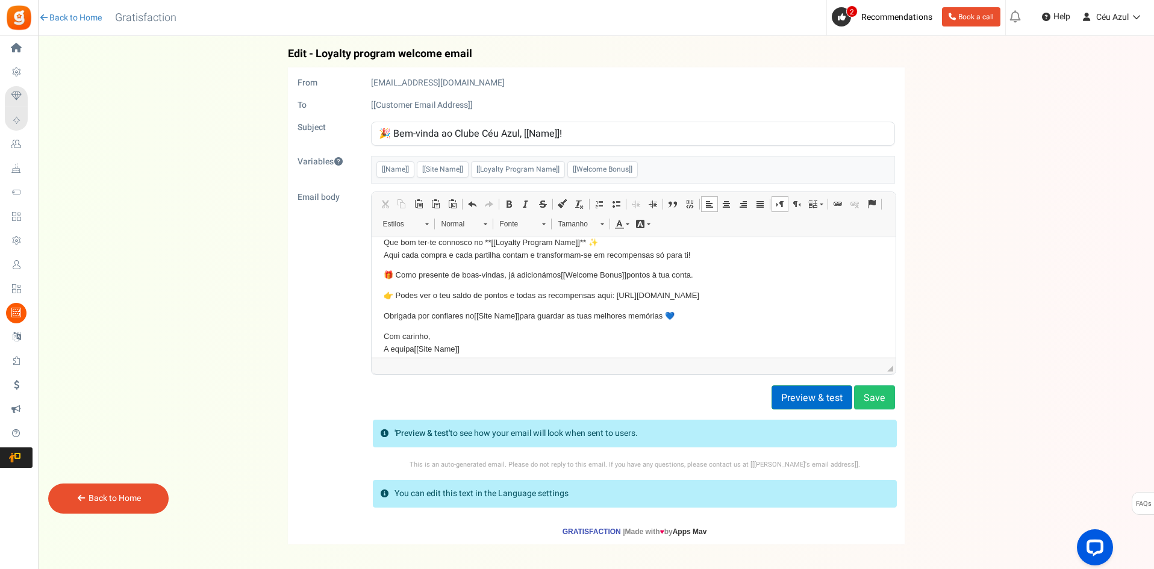
click at [818, 394] on button "Preview & test" at bounding box center [811, 397] width 81 height 24
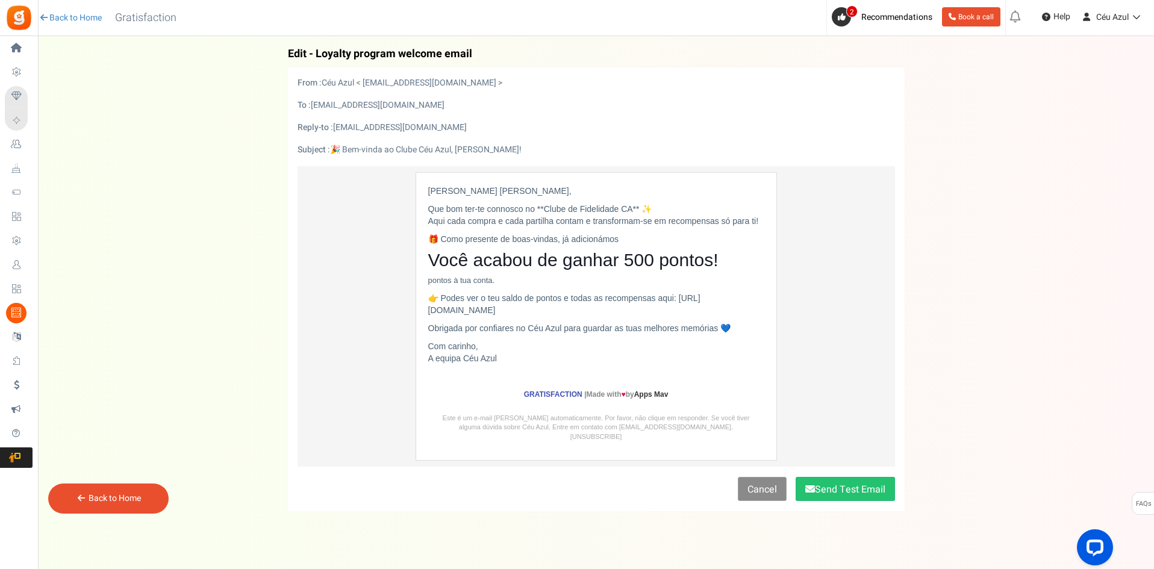
click at [756, 480] on link "Cancel" at bounding box center [762, 479] width 49 height 24
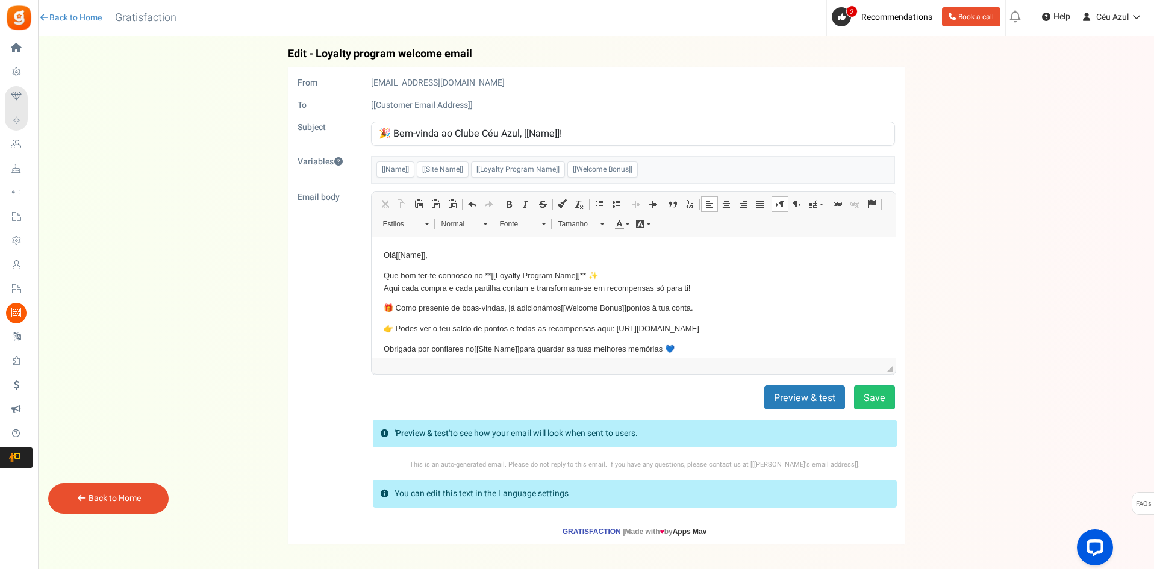
click at [630, 305] on p "🎁 Como presente de boas-vindas, já adicionámos [[Welcome Bonus]] pontos à tua c…" at bounding box center [633, 308] width 500 height 13
click at [613, 304] on span "[[Welcome Bonus]]" at bounding box center [593, 307] width 66 height 9
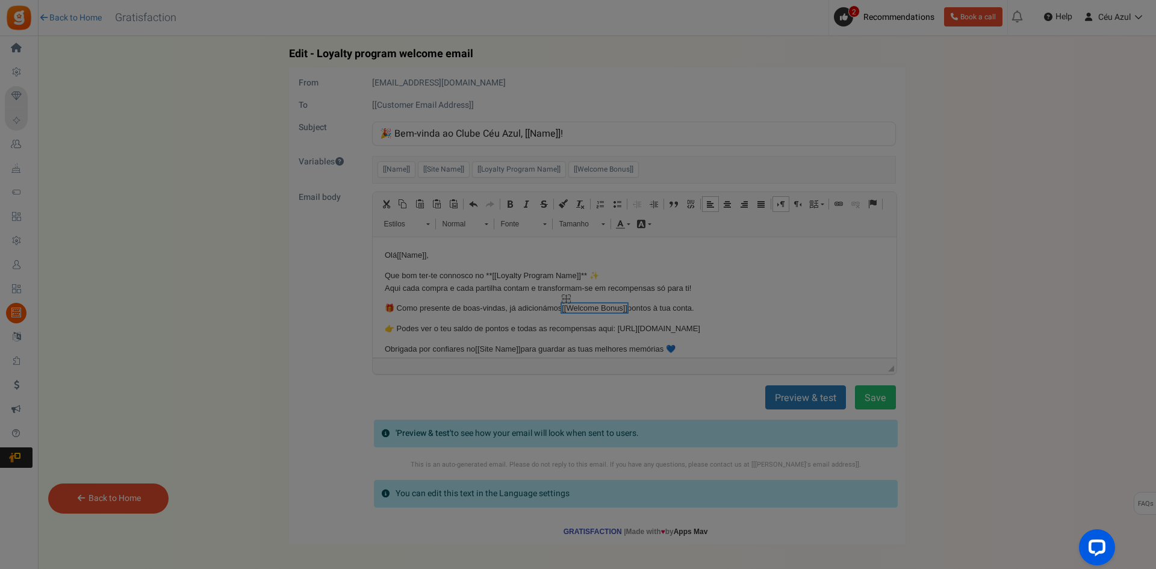
select select "Welcome Bonus"
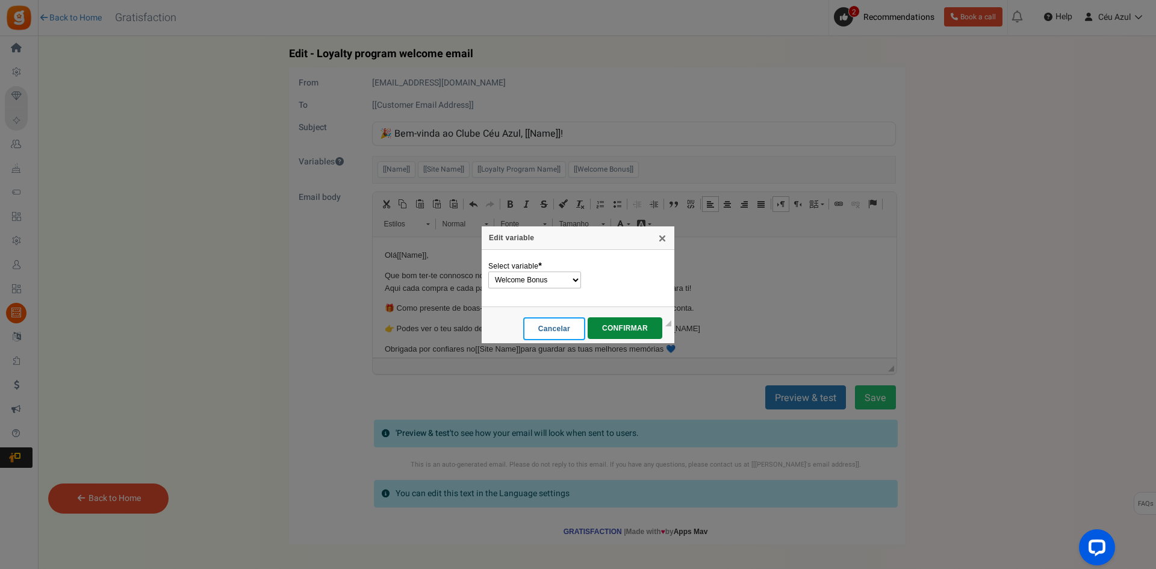
click at [556, 332] on span "Cancelar" at bounding box center [554, 329] width 46 height 8
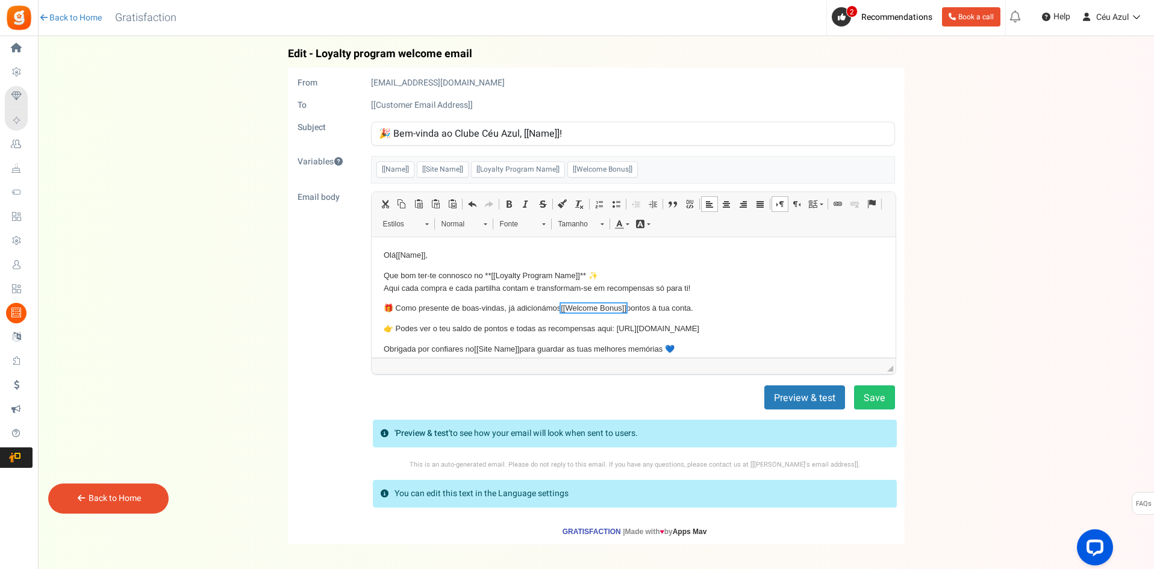
click at [634, 305] on p "🎁 Como presente de boas-vindas, já adicionámos [[Welcome Bonus]] pontos à tua c…" at bounding box center [633, 308] width 500 height 13
click at [872, 394] on button "Save" at bounding box center [874, 397] width 41 height 24
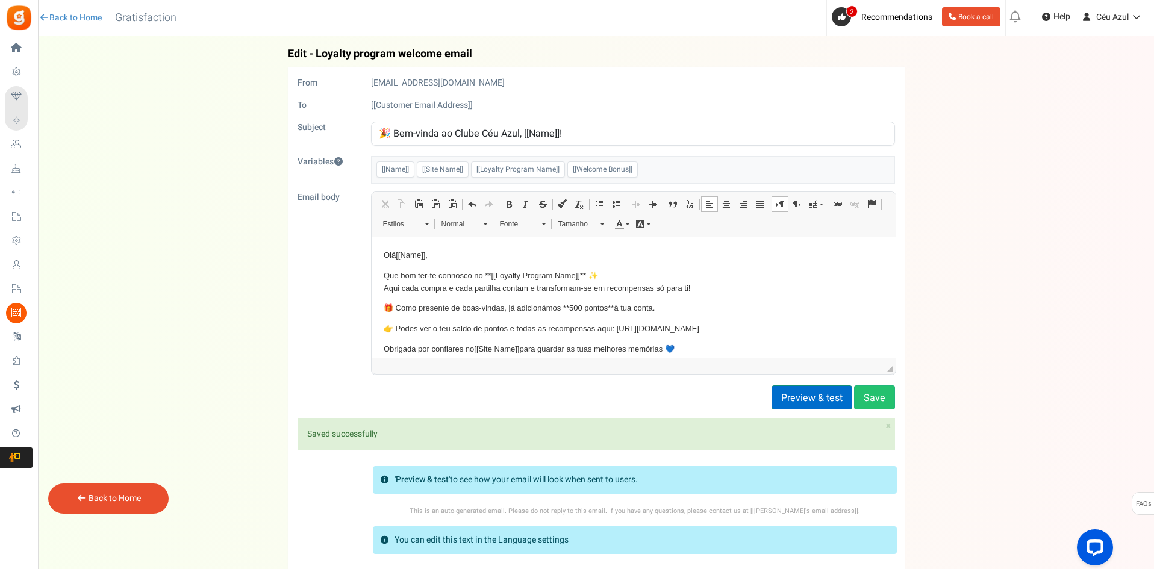
click at [829, 400] on button "Preview & test" at bounding box center [811, 397] width 81 height 24
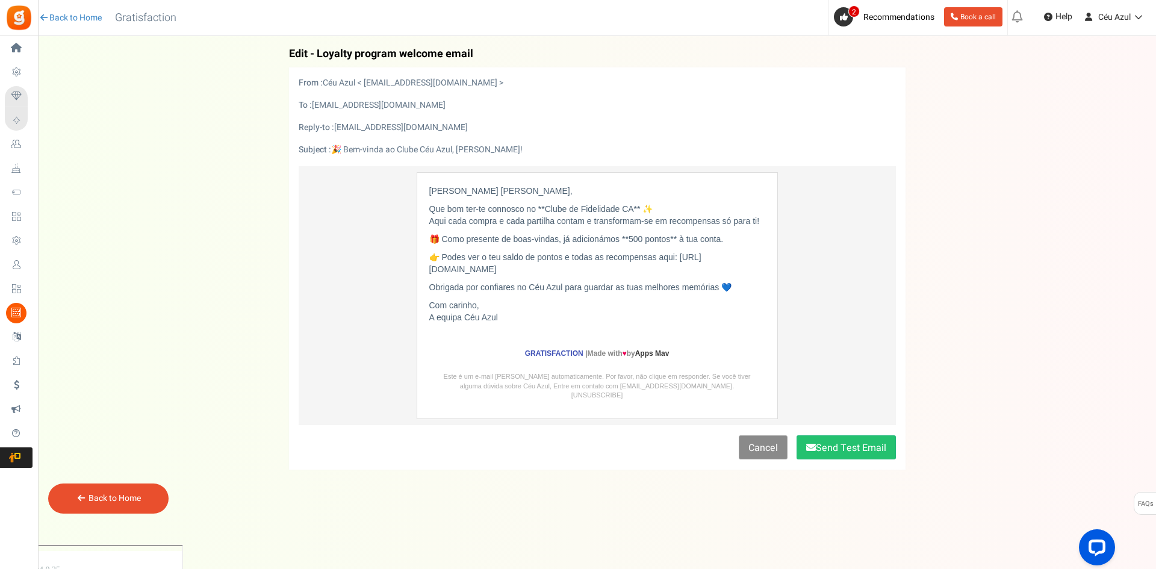
click at [769, 440] on link "Cancel" at bounding box center [763, 438] width 49 height 24
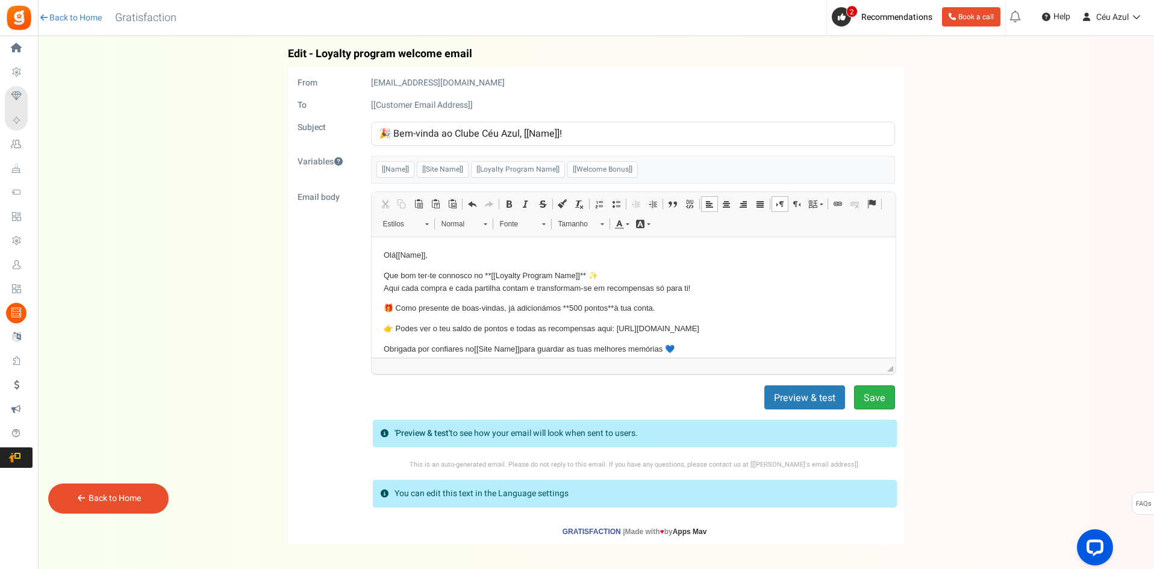
click at [889, 390] on button "Save" at bounding box center [874, 397] width 41 height 24
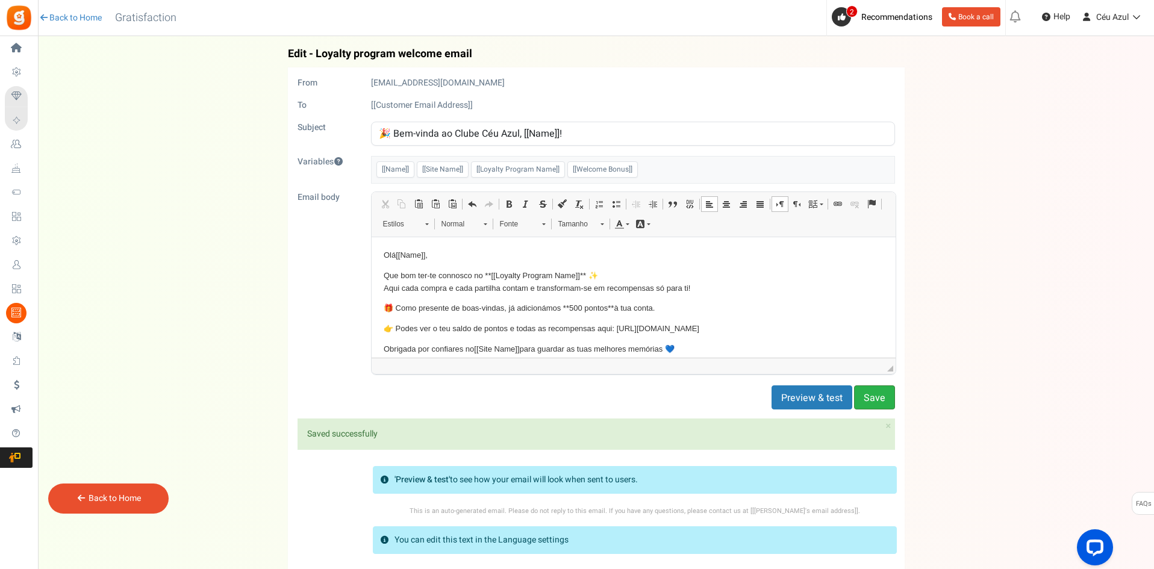
scroll to position [95, 0]
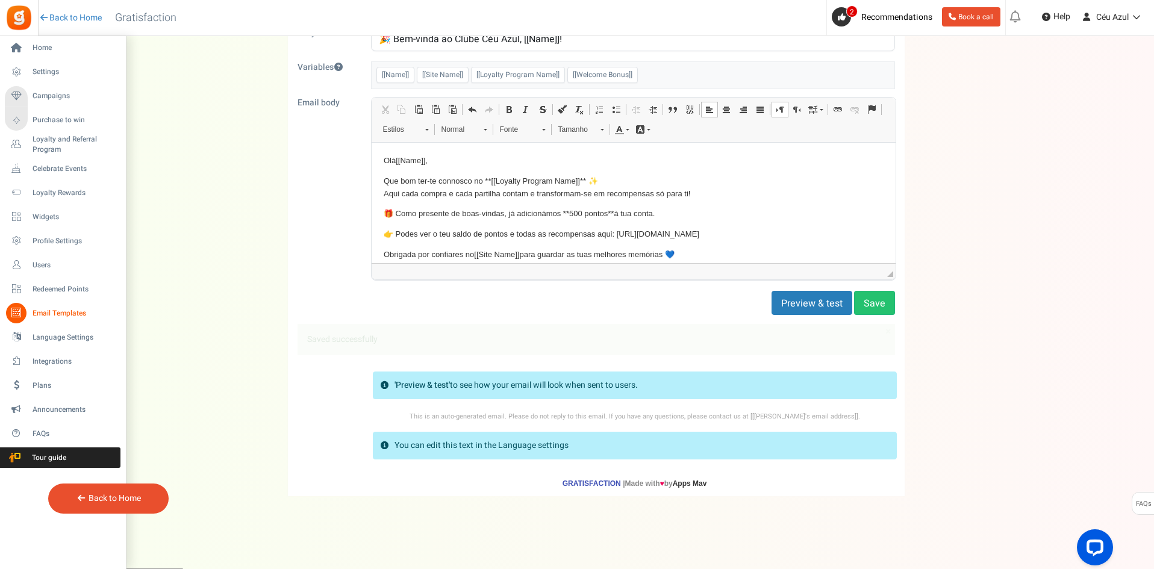
click at [17, 309] on icon at bounding box center [16, 313] width 20 height 20
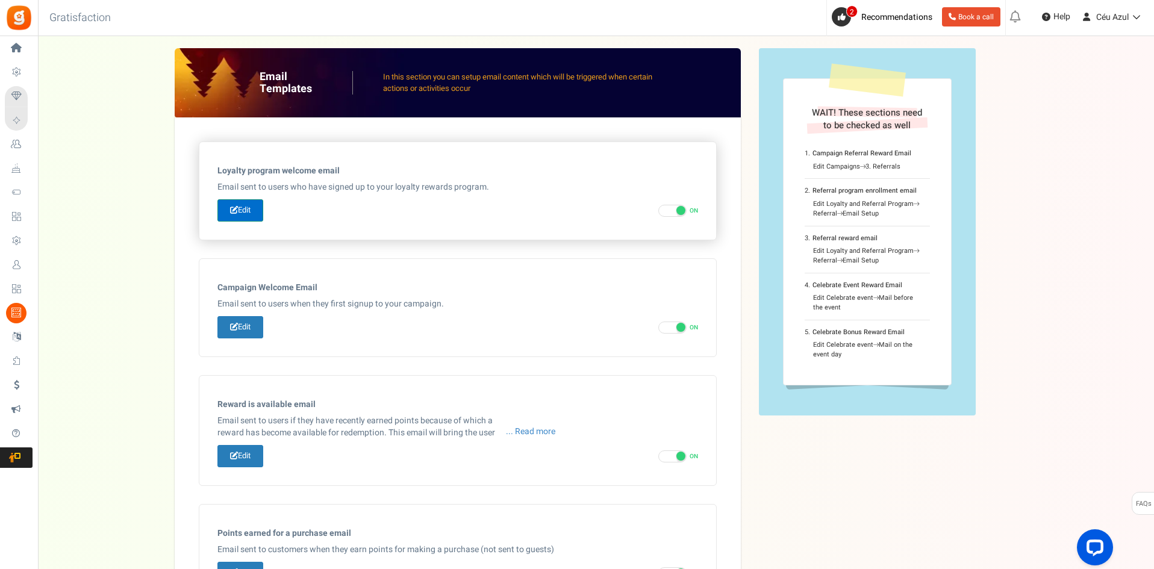
click at [240, 204] on link "Edit" at bounding box center [240, 210] width 46 height 22
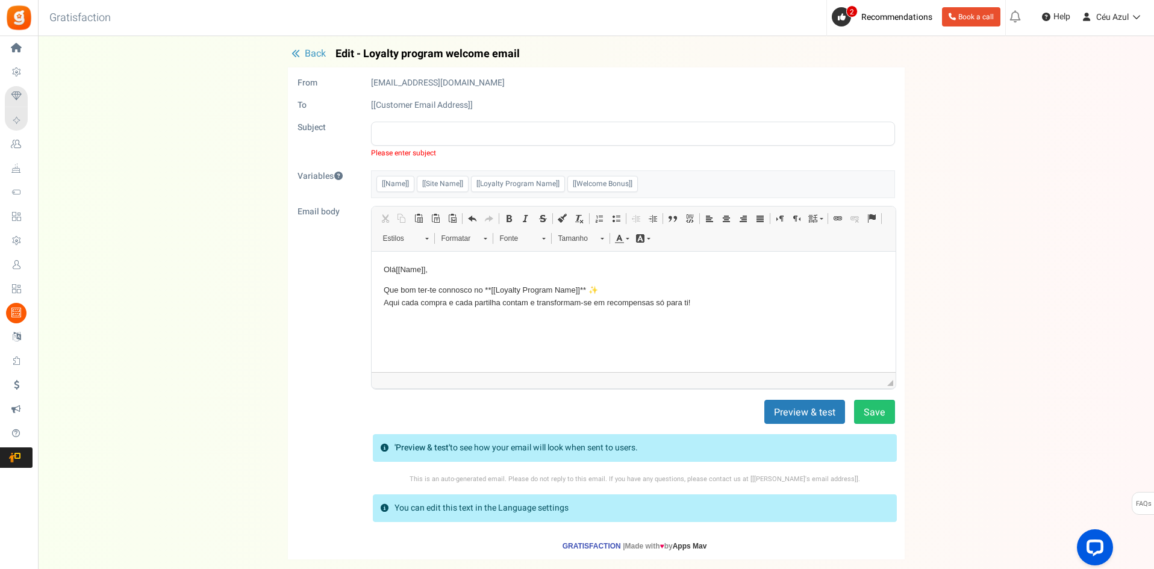
click at [402, 138] on input "text" at bounding box center [633, 134] width 524 height 24
paste input "🎉 Bem-vindo ao [[Loyalty Program Name]], [[Name]]!"
click at [450, 158] on div "🎉 Bem-vindo ao [[Loyalty Program Name]], [[Name]]! Please enter subject" at bounding box center [633, 141] width 542 height 39
click at [438, 134] on input "🎉 Bem-vindo ao [[Loyalty Program Name]], [[Name]]!" at bounding box center [633, 134] width 524 height 24
type input "🎉 Bem-vinda ao Clube De Fidelidade CA, [[Name]]!"
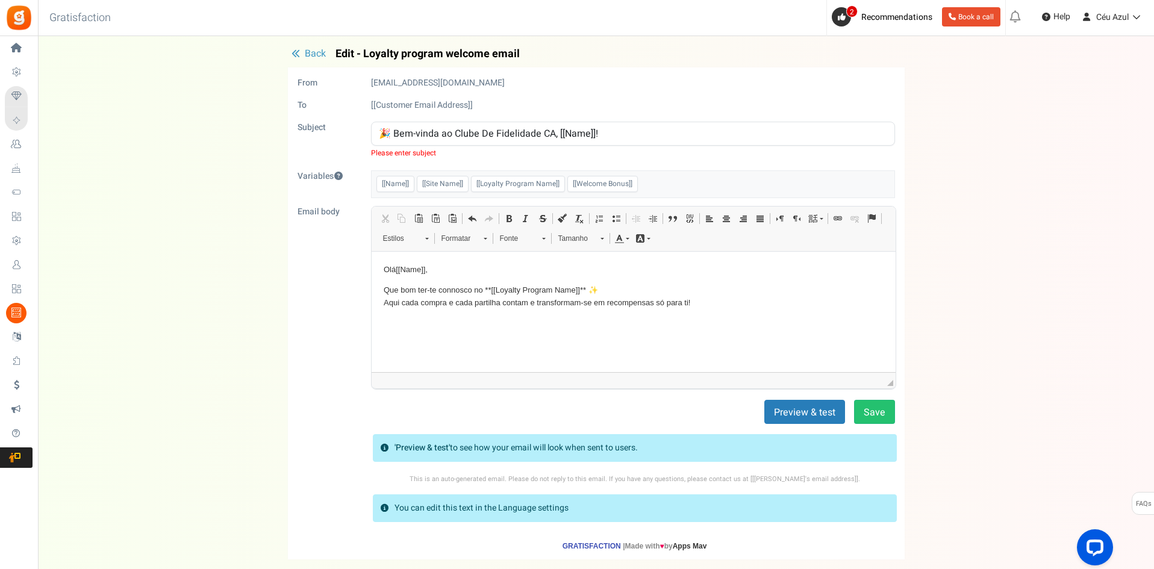
click at [387, 272] on p "Olá [[Name]] ," at bounding box center [633, 270] width 500 height 13
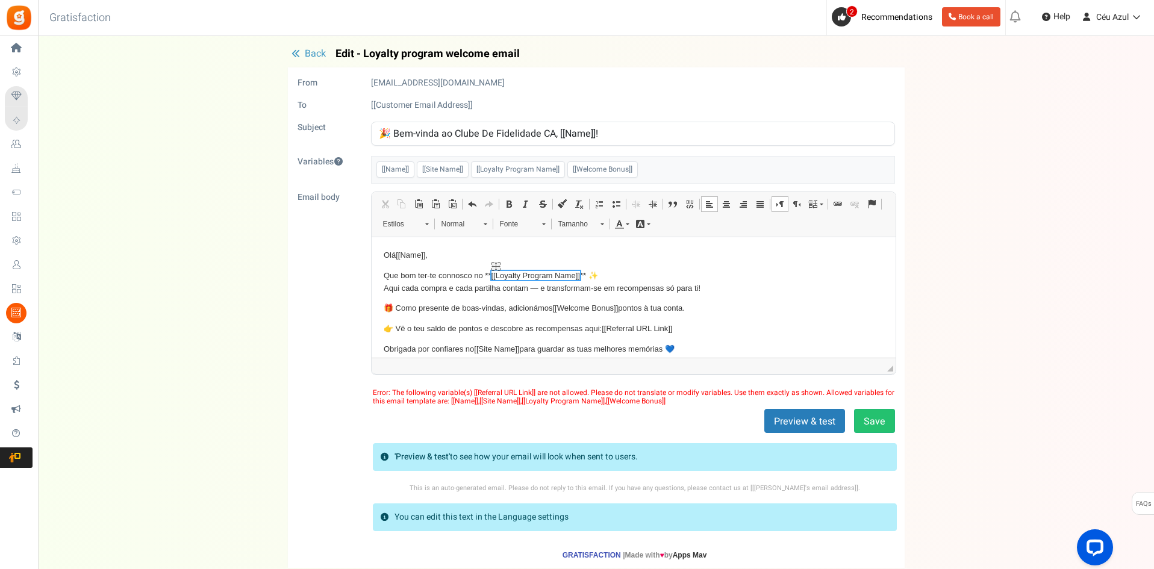
click at [540, 281] on span "[[Loyalty Program Name]]" at bounding box center [535, 275] width 89 height 13
click at [540, 290] on p "Que bom ter-te connosco no ** [[Loyalty Program Name]] ​​​​​​​ ** ✨ Aqui cada c…" at bounding box center [633, 281] width 500 height 25
click at [683, 325] on p "👉 Vê o teu saldo de pontos e descobre as recompensas aqui: [[Referral URL Link]]" at bounding box center [633, 328] width 500 height 13
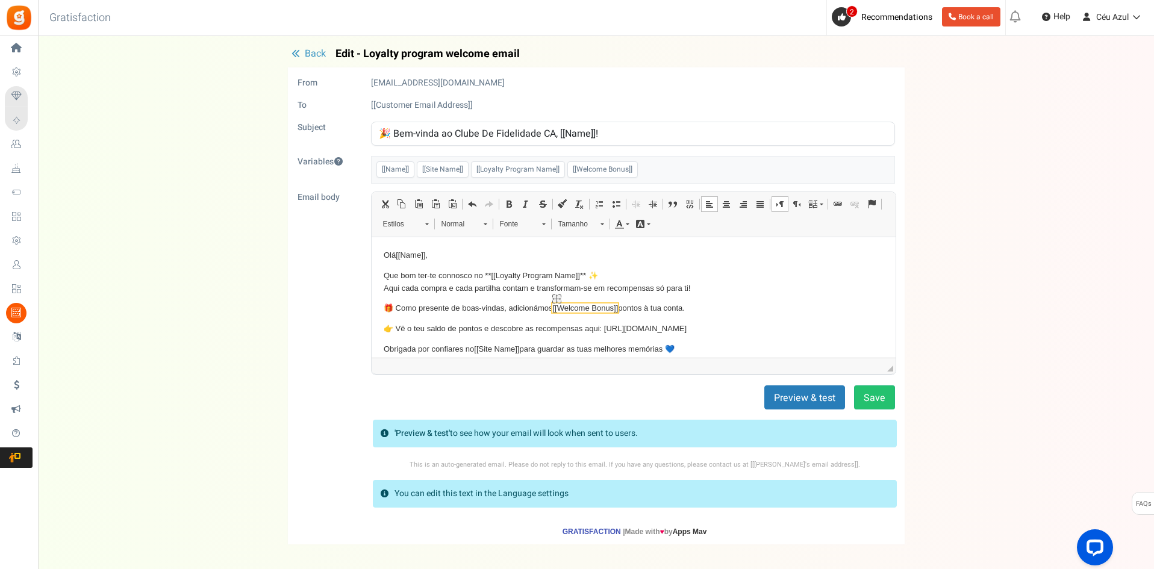
click at [614, 311] on span "[[Welcome Bonus]]" at bounding box center [584, 307] width 66 height 9
click at [622, 311] on p "🎁 Como presente de boas-vindas, adicionámos [[Welcome Bonus]] pontos à tua cont…" at bounding box center [633, 308] width 500 height 13
click at [791, 315] on body "Olá [[Name]] , Que bom ter-te connosco no ** [[Loyalty Program Name]] ** ✨ Aqui…" at bounding box center [633, 329] width 500 height 160
click at [875, 396] on button "Save" at bounding box center [874, 397] width 41 height 24
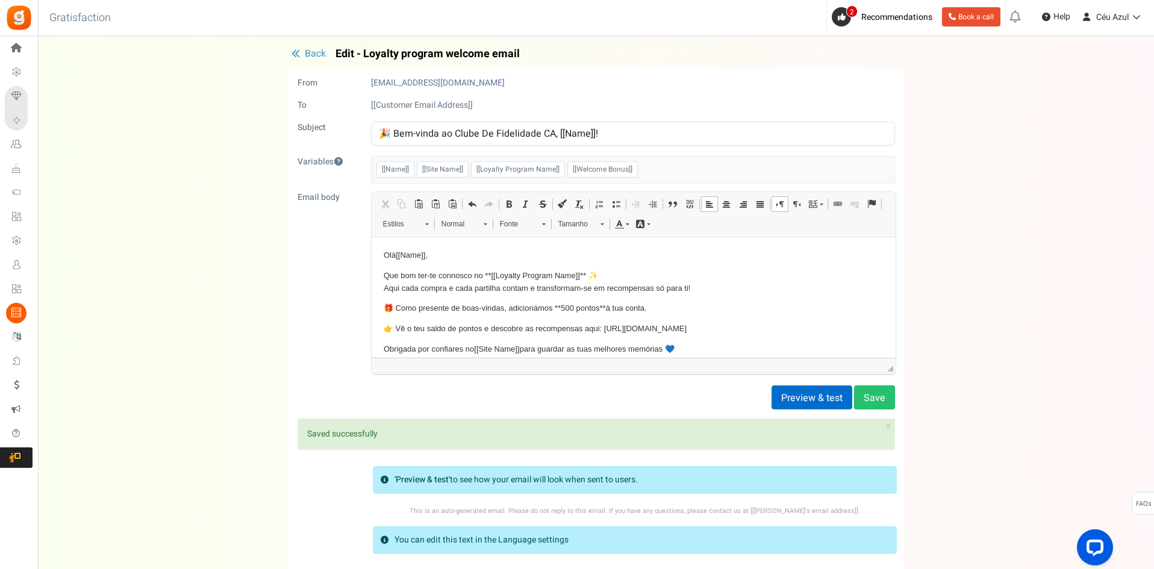
click at [822, 400] on button "Preview & test" at bounding box center [811, 397] width 81 height 24
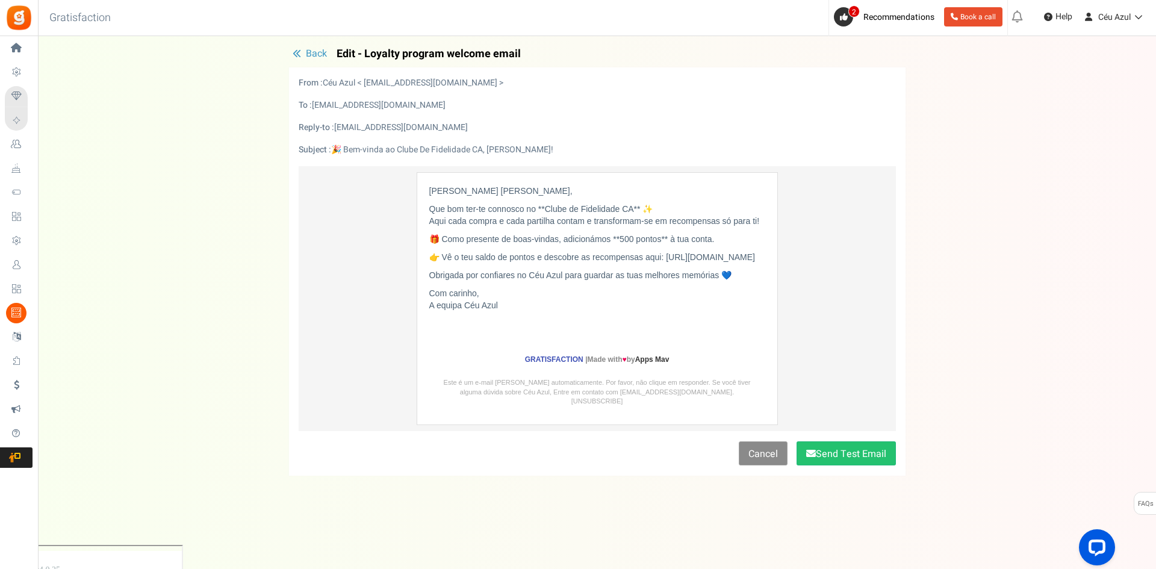
click at [763, 456] on link "Cancel" at bounding box center [763, 444] width 49 height 24
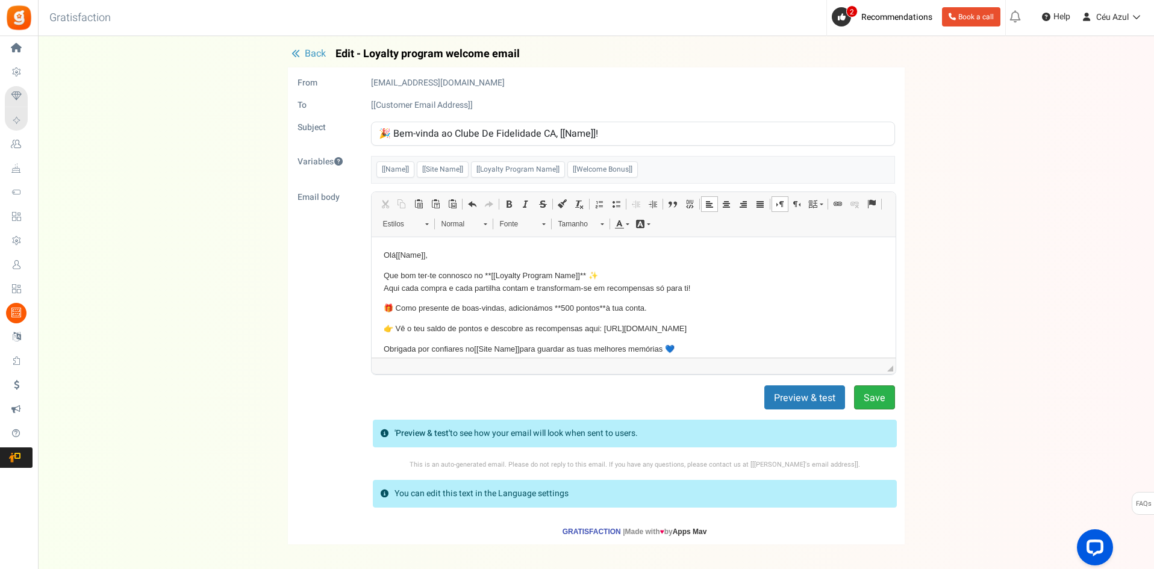
click at [874, 393] on button "Save" at bounding box center [874, 397] width 41 height 24
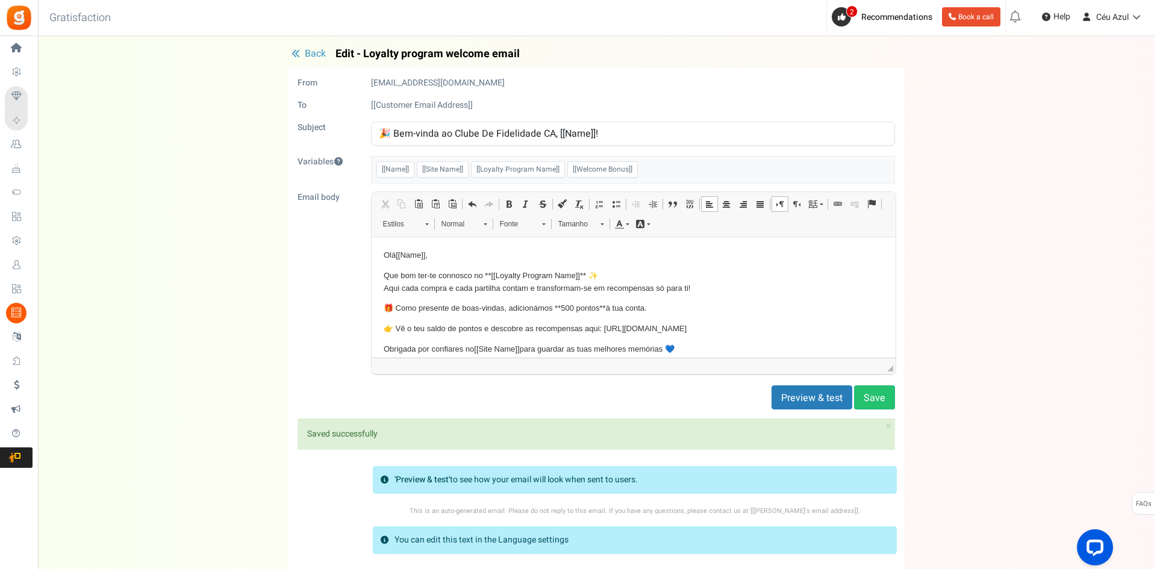
click at [312, 51] on span "Back" at bounding box center [315, 53] width 21 height 14
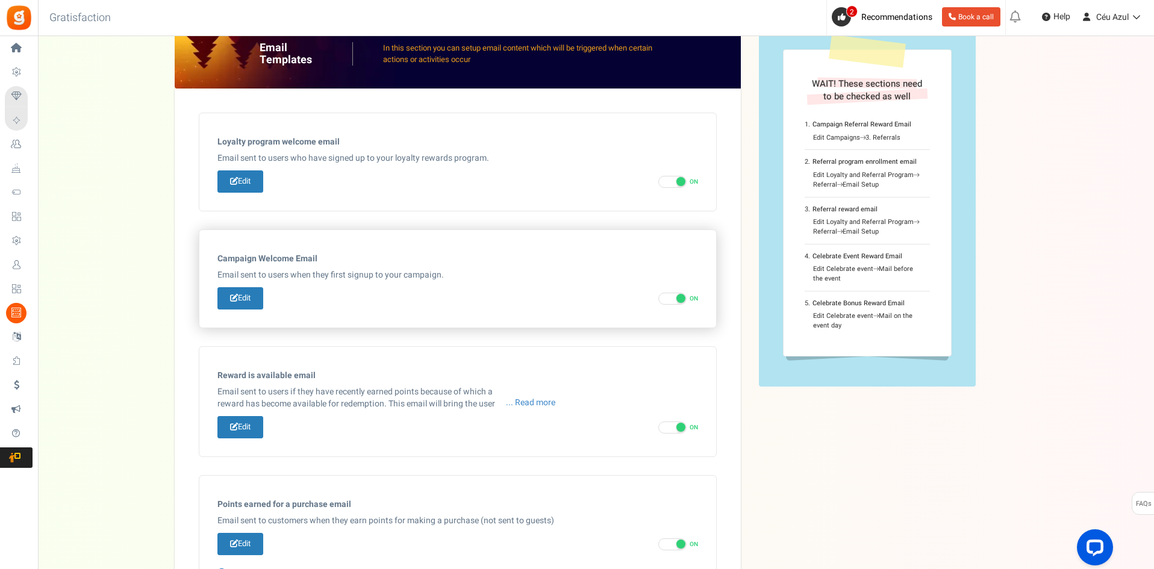
scroll to position [26, 0]
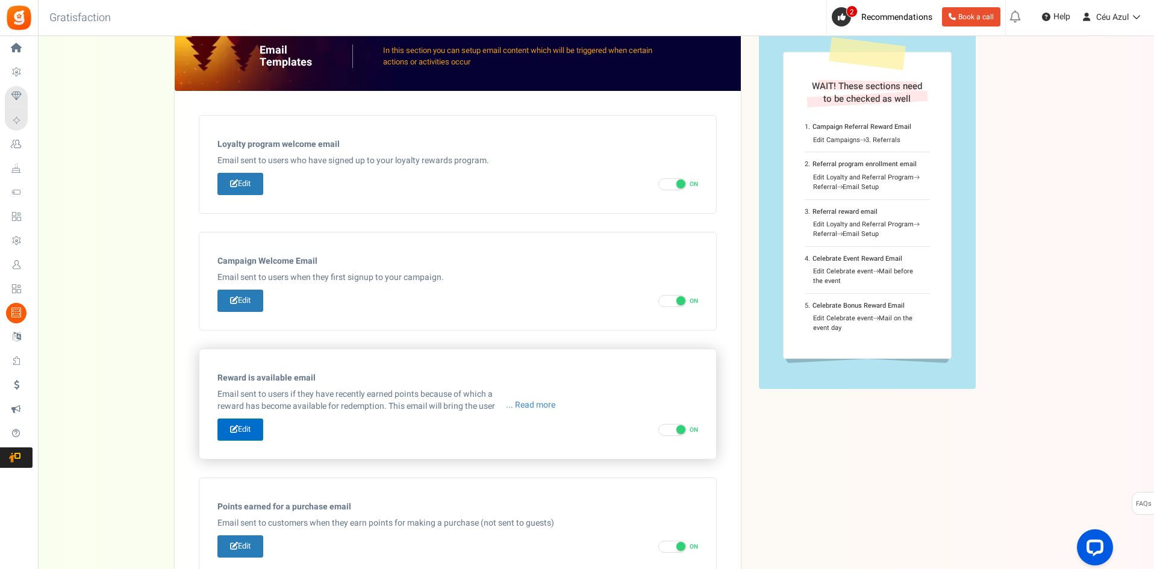
click at [250, 427] on link "Edit" at bounding box center [240, 429] width 46 height 22
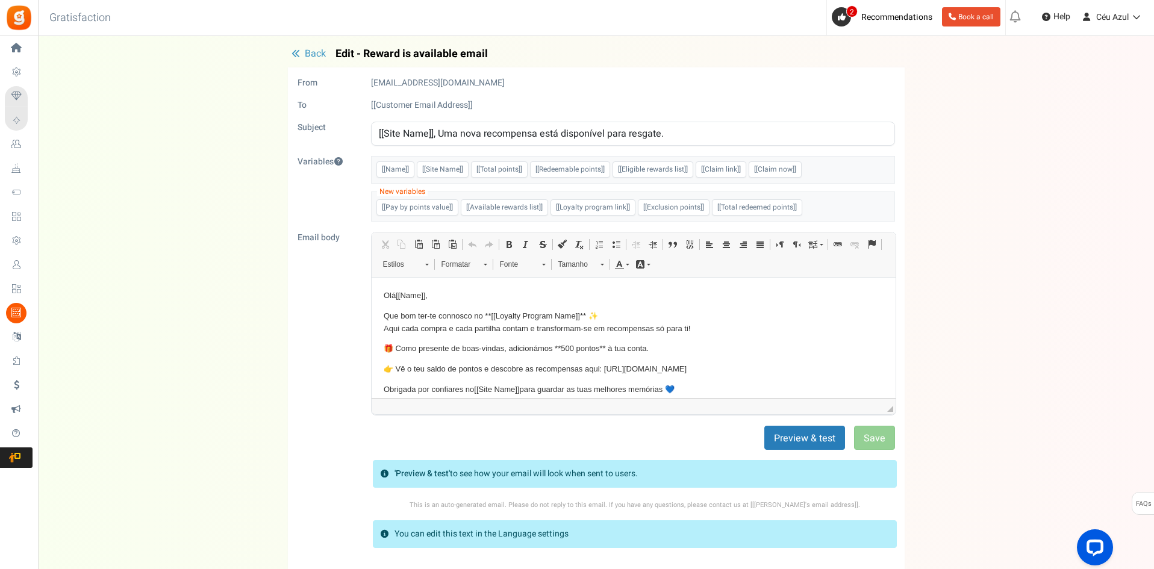
scroll to position [0, 0]
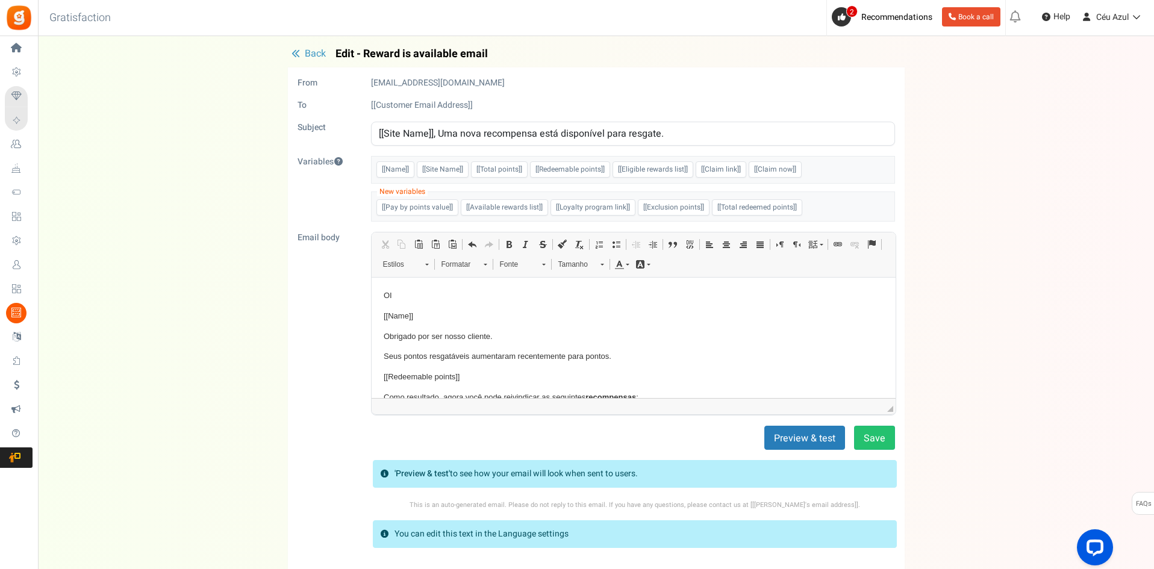
click at [450, 138] on input "[[Site Name]], Uma nova recompensa está disponível para resgate." at bounding box center [633, 134] width 524 height 24
paste input "🎁 [[Name]], tens novas recompensas à tua espera no [[Site Name]]!"
type input "🎁 [[Name]], tens novas recompensas à tua espera no [[Site Name]]!"
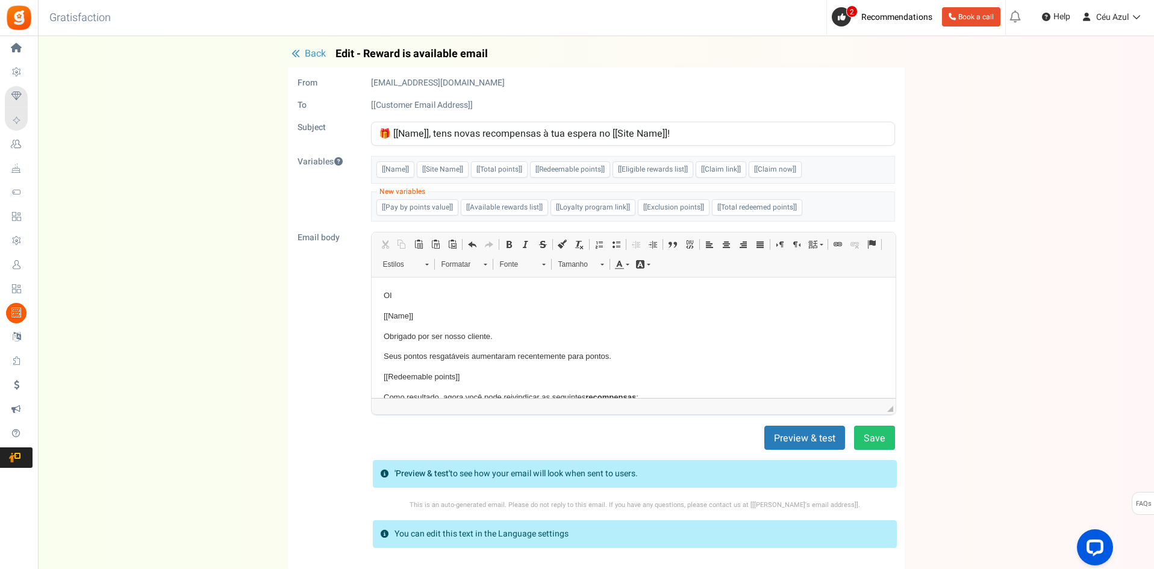
click at [386, 299] on p "OI" at bounding box center [633, 296] width 500 height 13
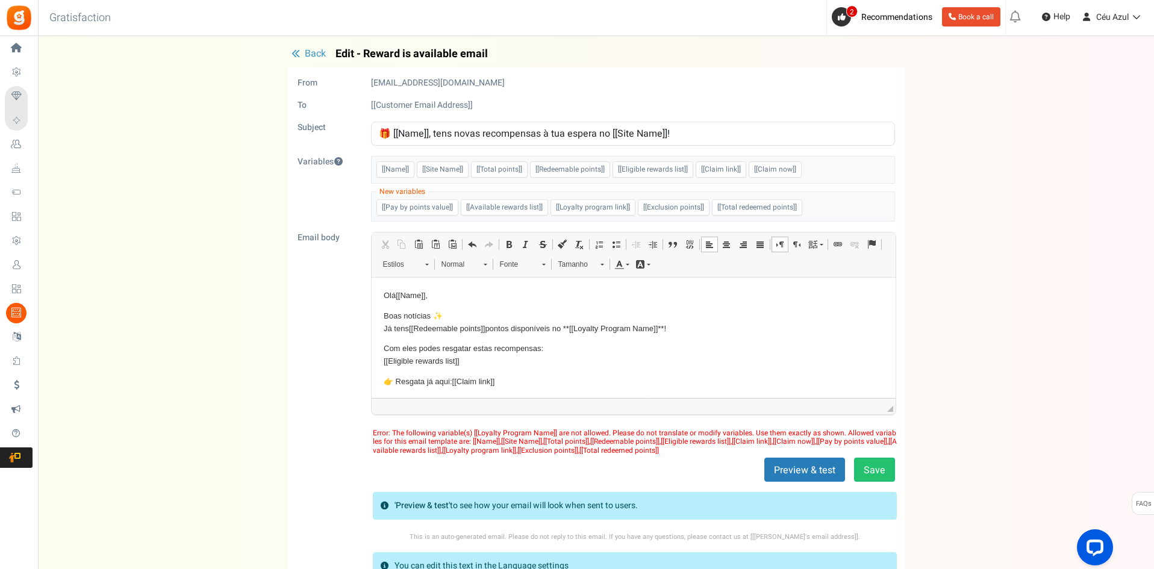
click at [968, 259] on div "Back Edit - Reward is available email From noreply@gr.ammailer.com To [[Custome…" at bounding box center [596, 332] width 1092 height 569
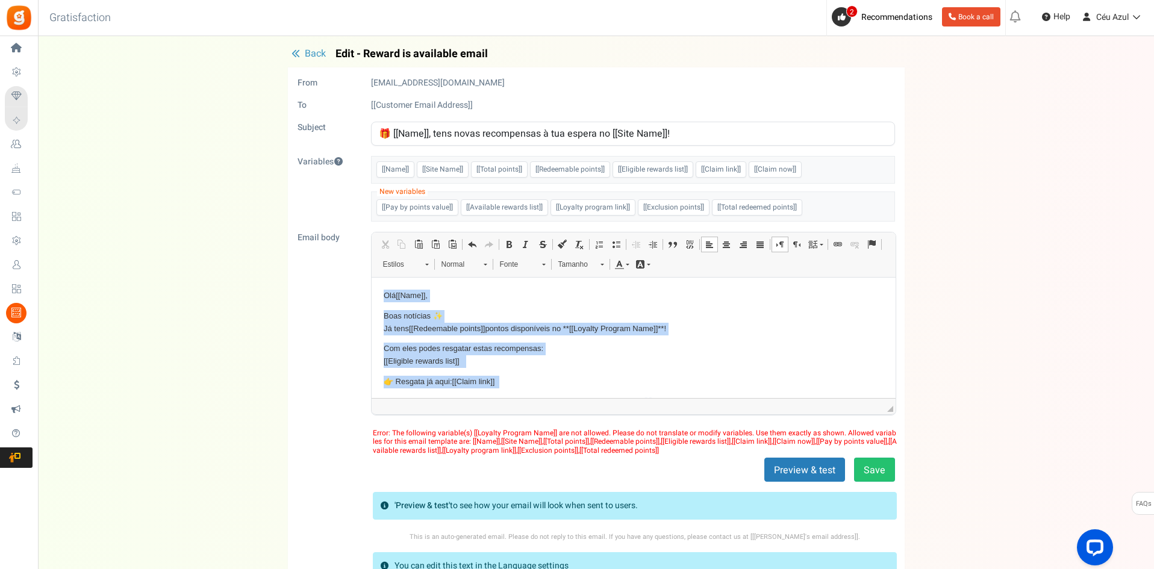
drag, startPoint x: 512, startPoint y: 376, endPoint x: 385, endPoint y: 280, distance: 159.4
click at [385, 280] on html "Olá [[Name]] , Boas notícias ✨ Já tens [[Redeemable points]] pontos disponíveis…" at bounding box center [633, 376] width 524 height 196
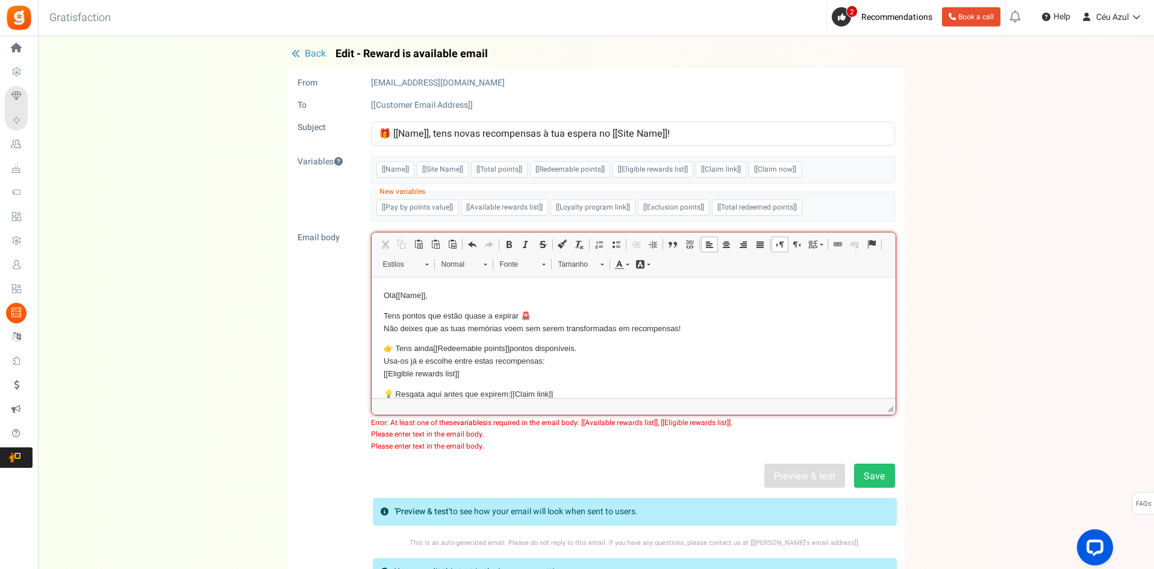
scroll to position [79, 0]
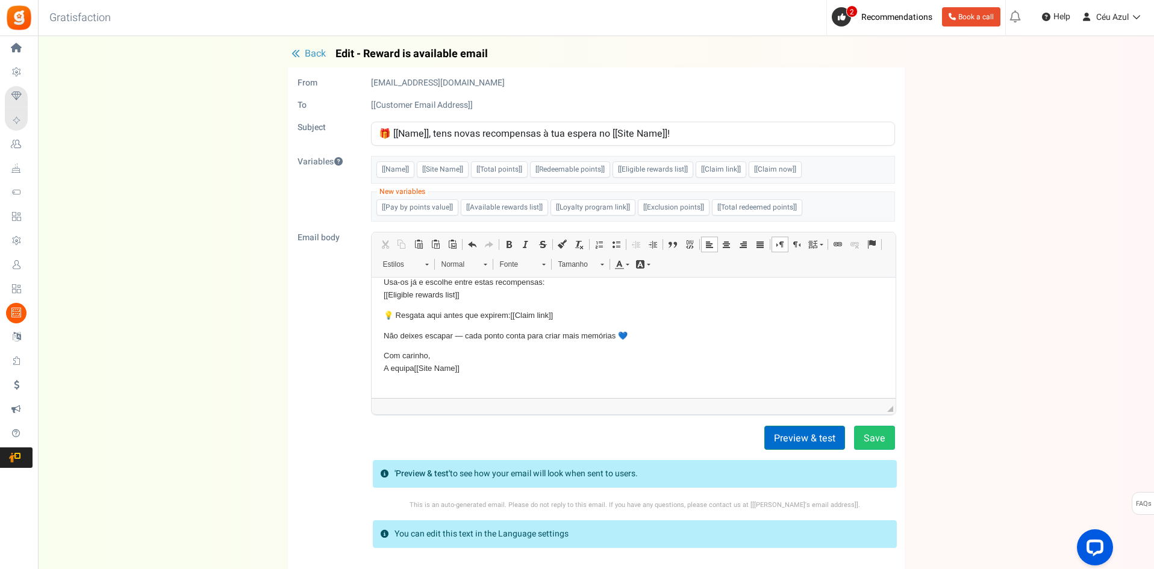
click at [816, 438] on button "Preview & test" at bounding box center [804, 438] width 81 height 24
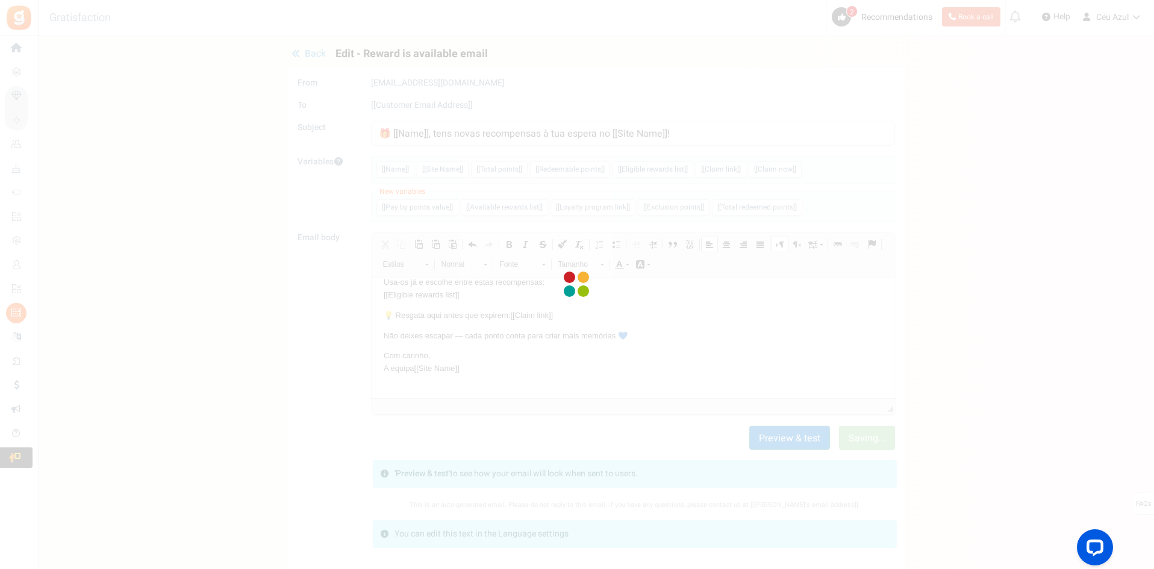
scroll to position [0, 0]
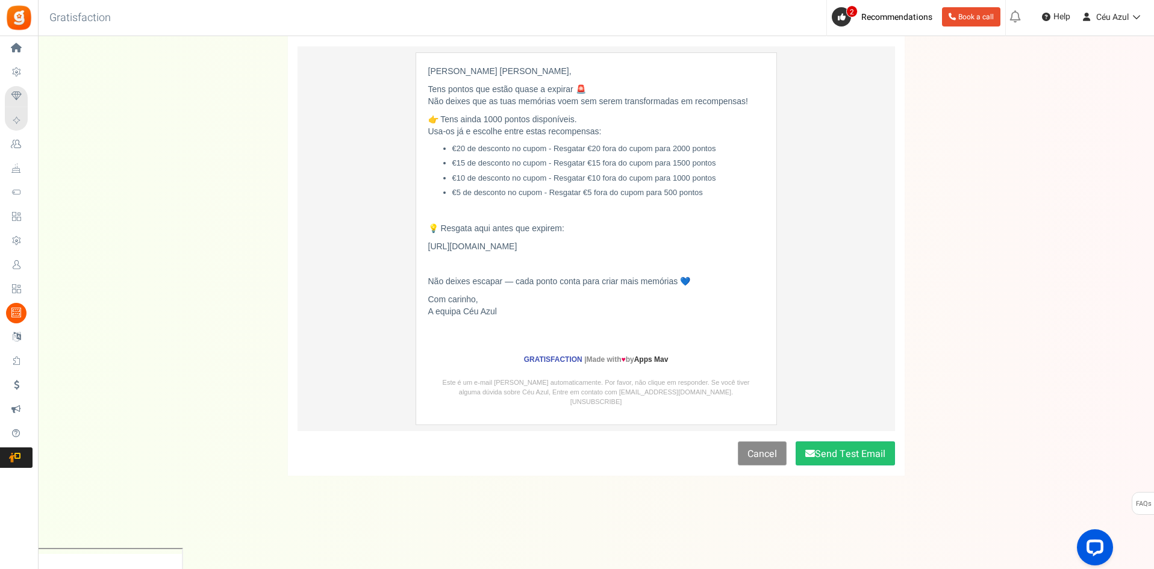
click at [762, 456] on link "Cancel" at bounding box center [762, 444] width 49 height 24
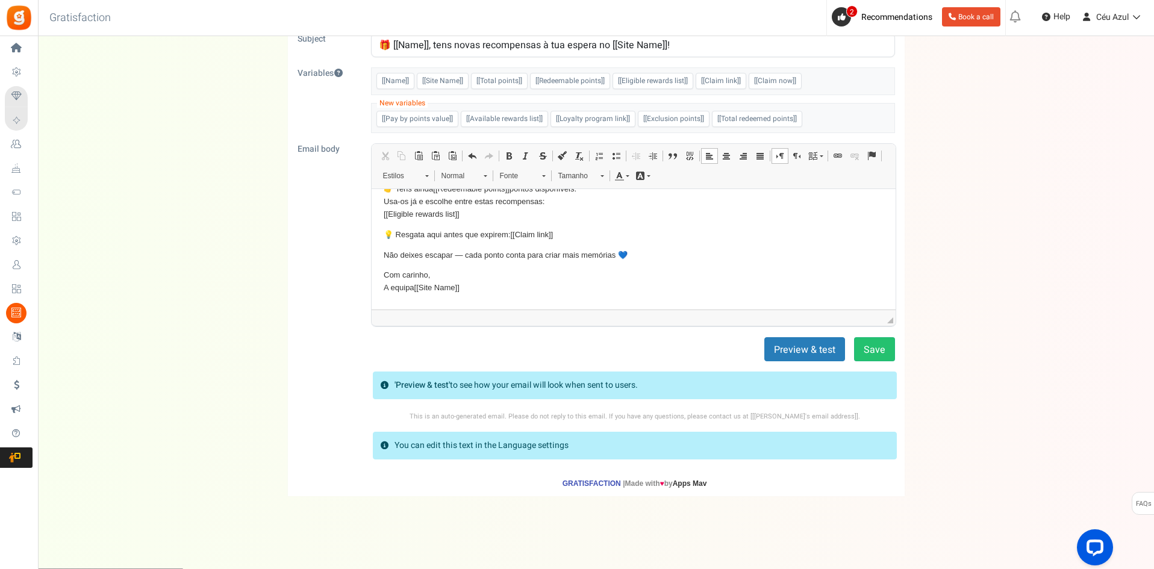
scroll to position [81, 0]
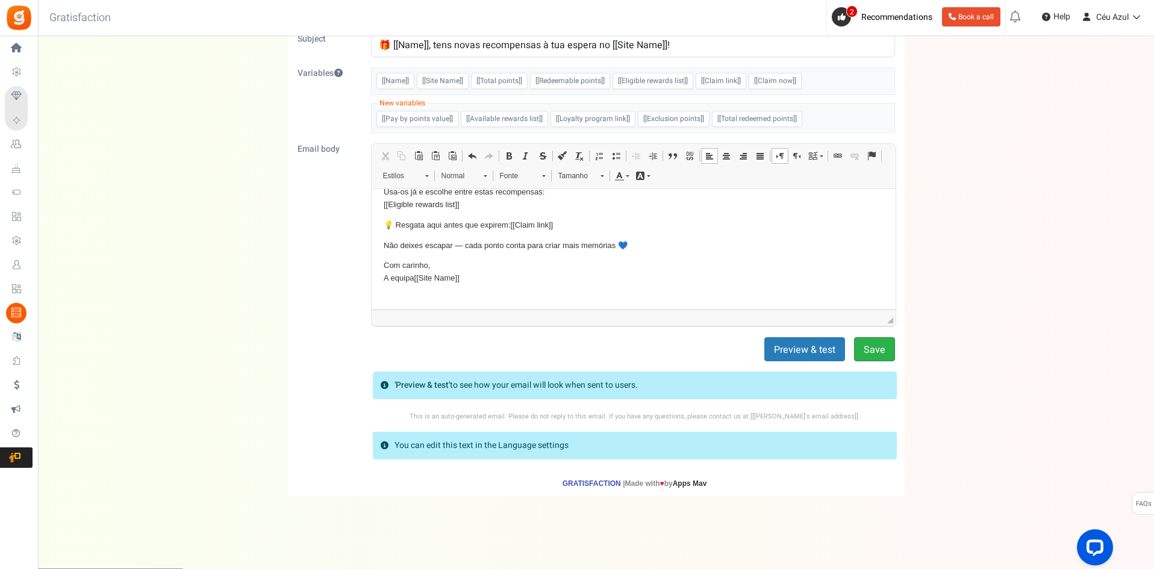
click at [880, 349] on button "Save" at bounding box center [874, 349] width 41 height 24
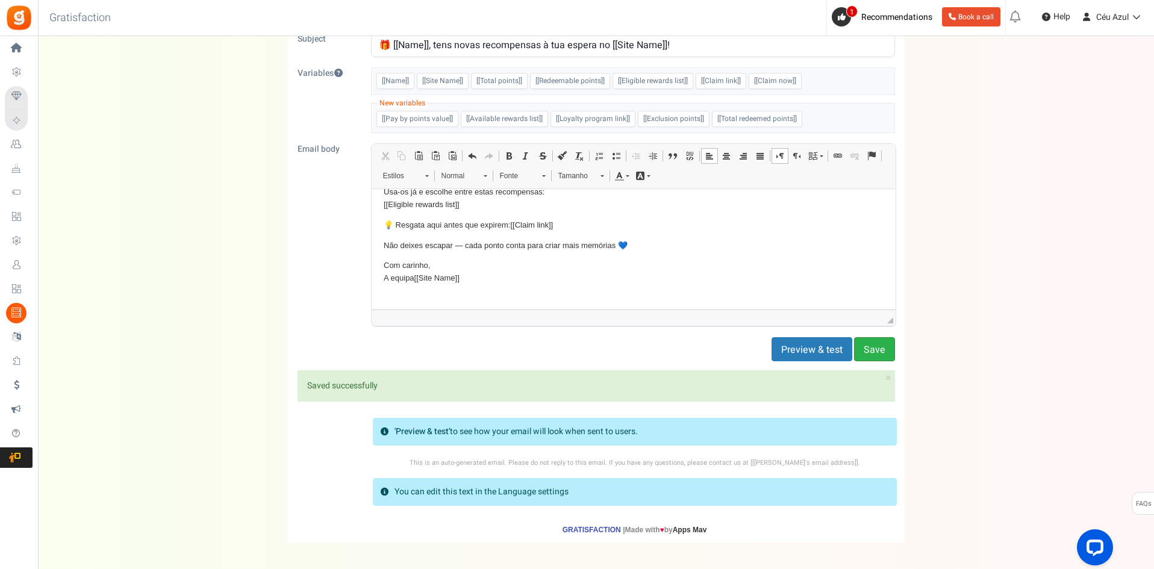
click at [880, 349] on button "Save" at bounding box center [874, 349] width 41 height 24
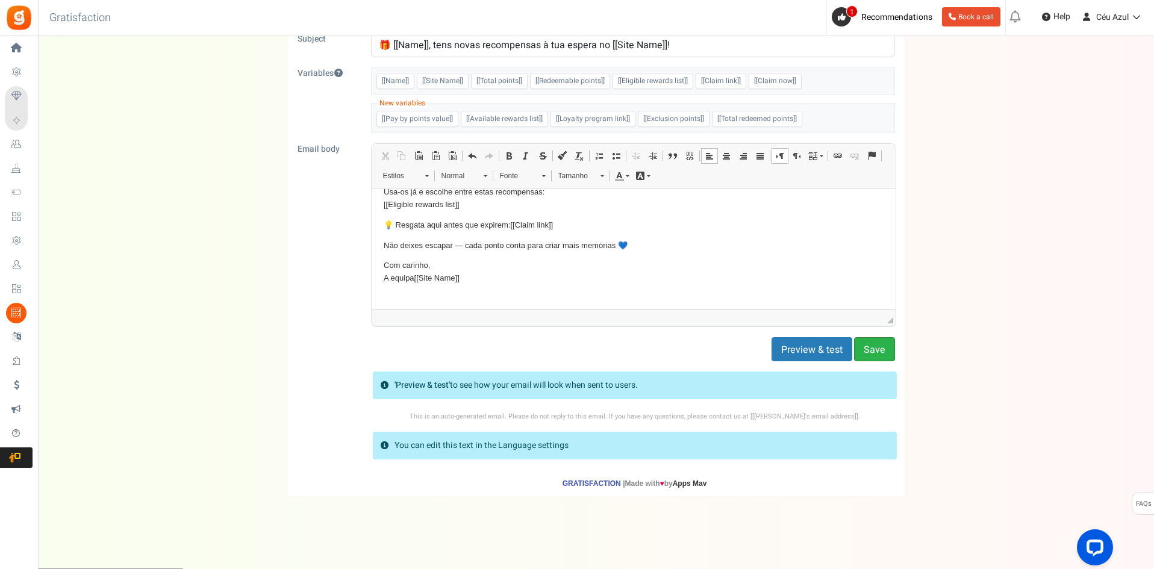
click at [880, 349] on button "Save" at bounding box center [874, 349] width 41 height 24
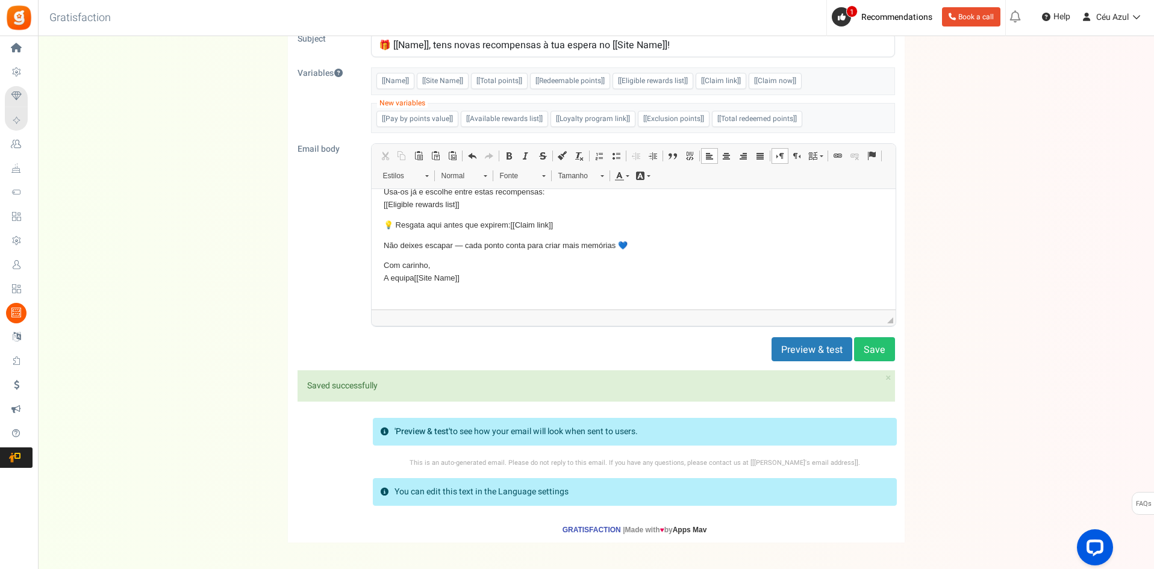
scroll to position [0, 0]
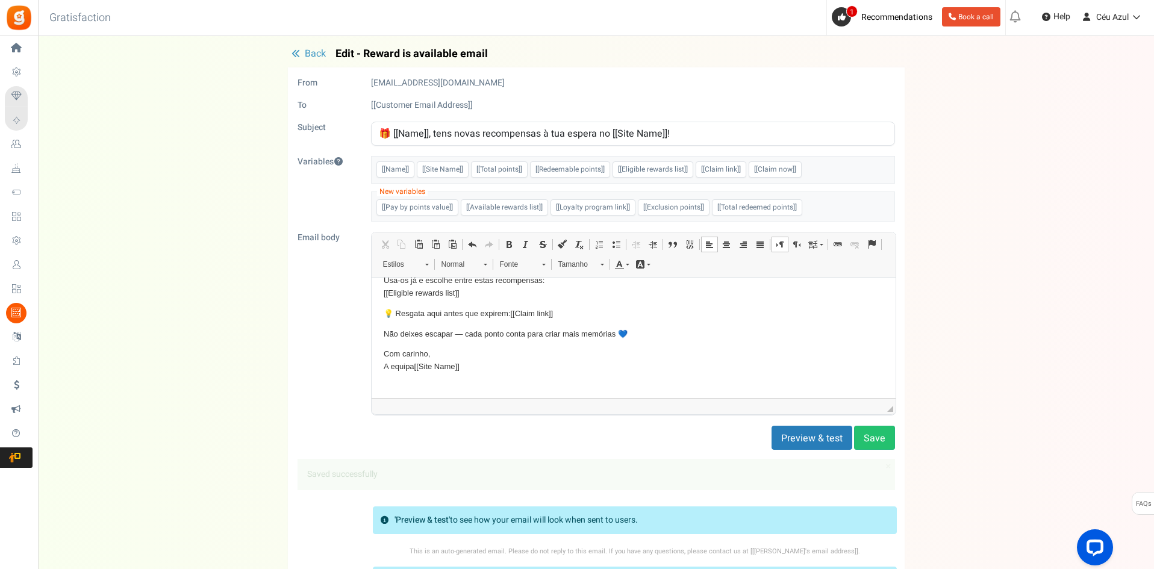
click at [305, 56] on span "Back" at bounding box center [315, 53] width 21 height 14
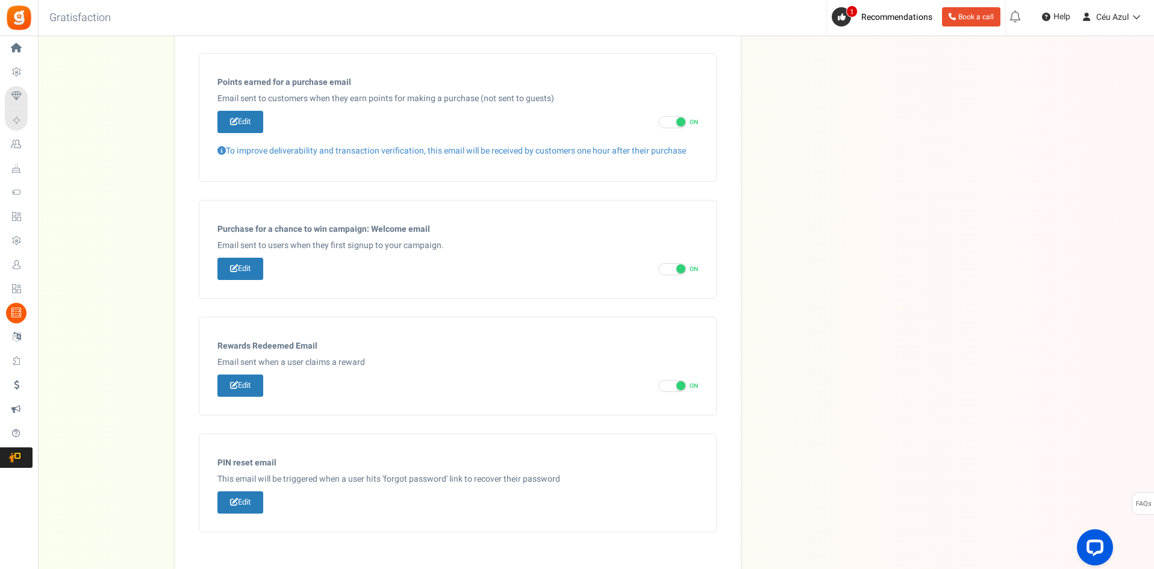
scroll to position [450, 0]
click at [234, 121] on icon at bounding box center [234, 122] width 8 height 8
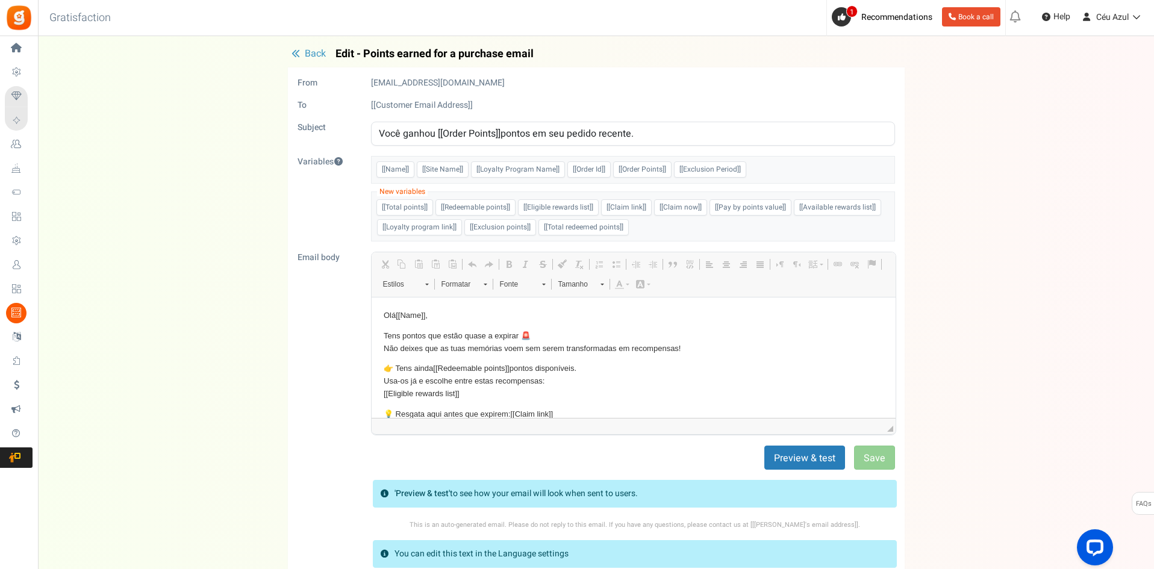
scroll to position [0, 0]
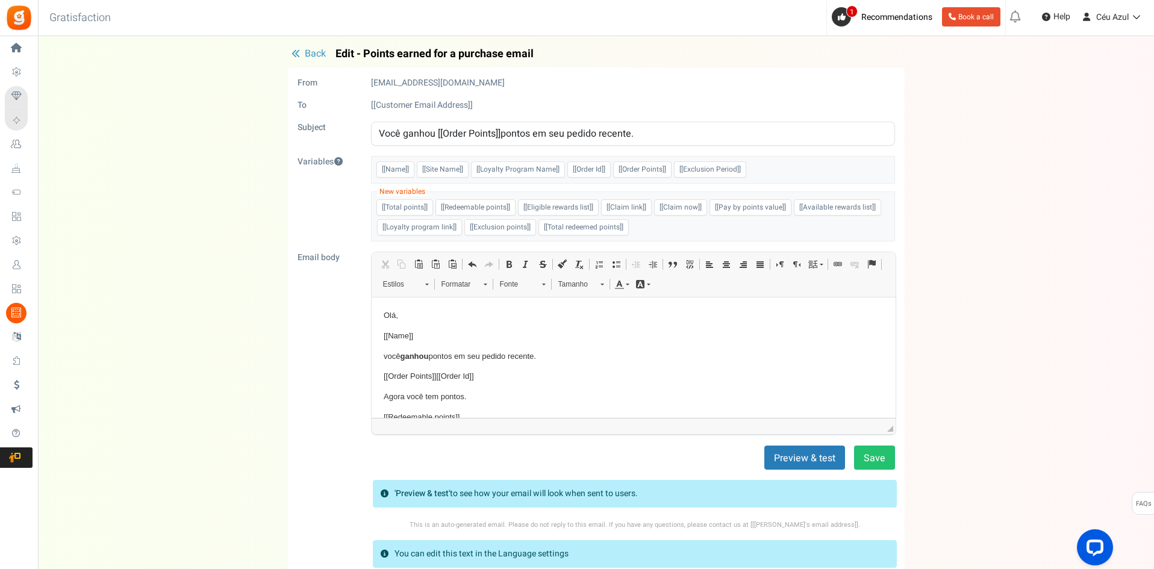
click at [545, 132] on input "Você ganhou [[Order Points]]pontos em seu pedido recente." at bounding box center [633, 134] width 524 height 24
paste input "🎉 Ganhou [[Order Points]] pontos com a sua última compra no [[Site Name]]!"
type input "🎉 Ganhou [[Order Points]] pontos com a sua última compra no [[Site Name]]!"
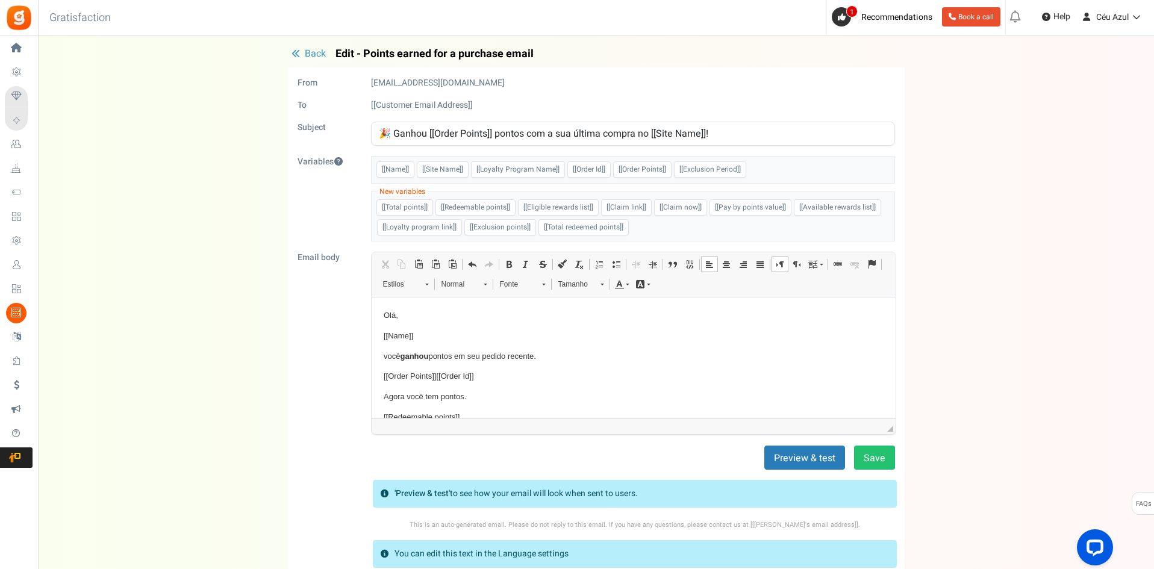
click at [387, 314] on p "Olá," at bounding box center [633, 315] width 500 height 13
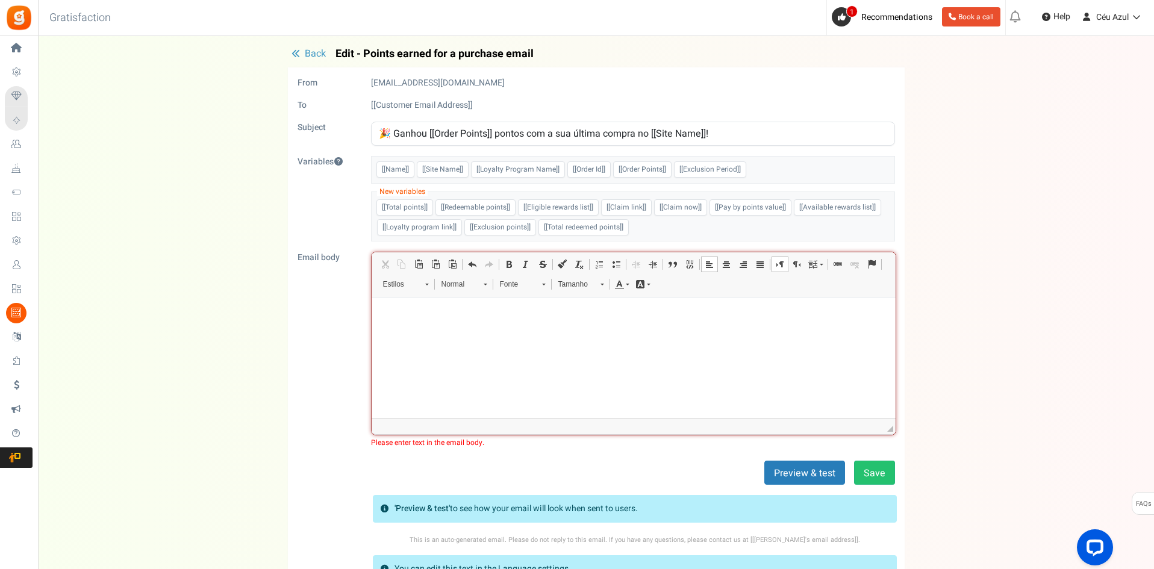
paste body "Editor de texto enriquecido, email_editor"
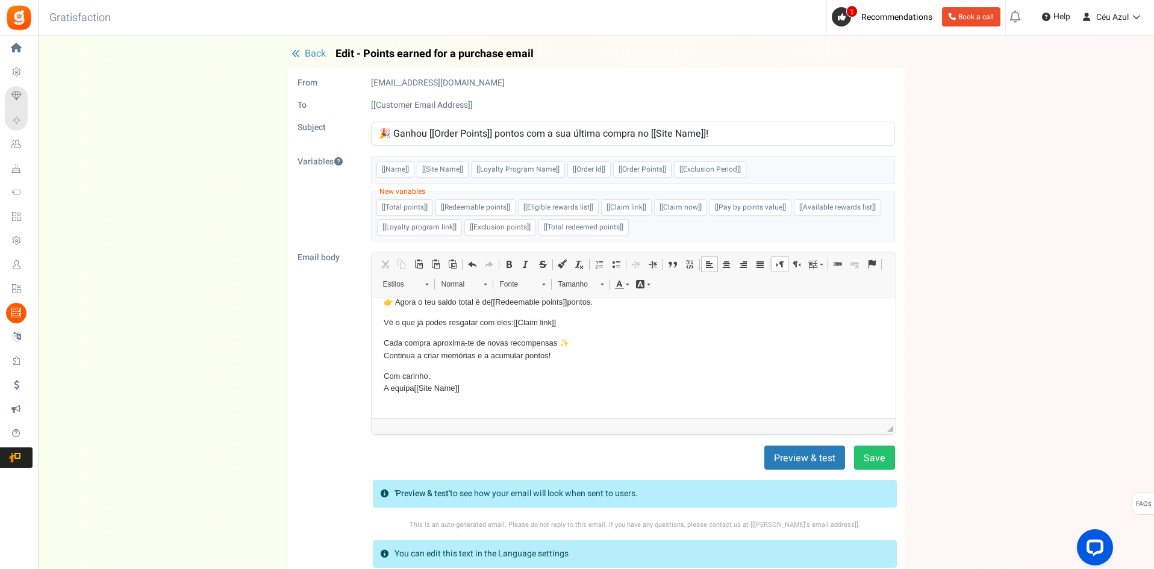
scroll to position [63, 0]
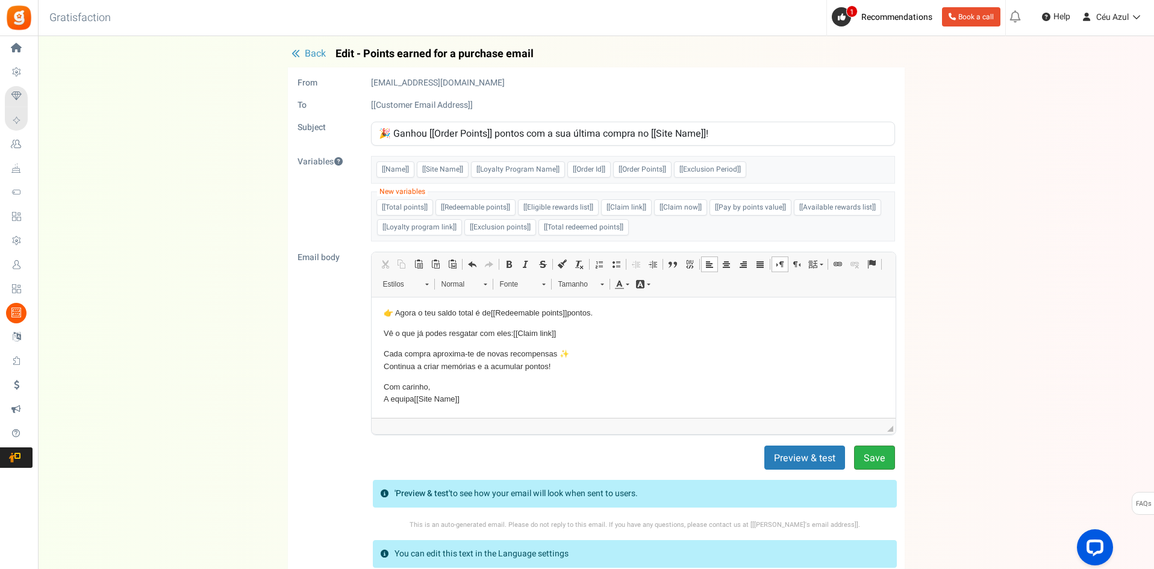
click at [872, 451] on button "Save" at bounding box center [874, 458] width 41 height 24
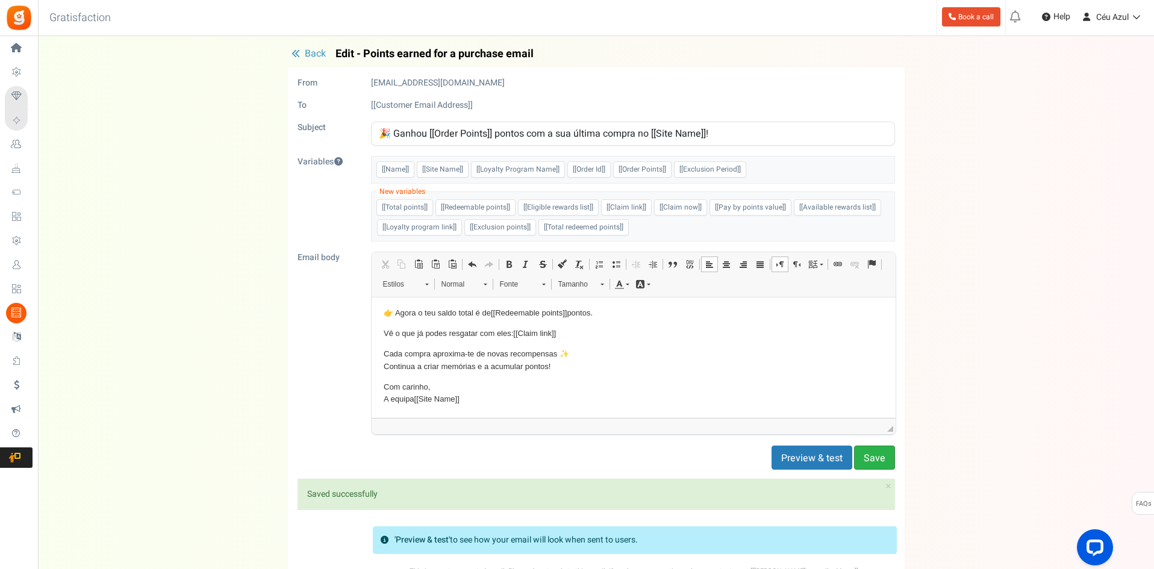
click at [872, 451] on button "Save" at bounding box center [874, 458] width 41 height 24
click at [314, 52] on span "Back" at bounding box center [315, 53] width 21 height 14
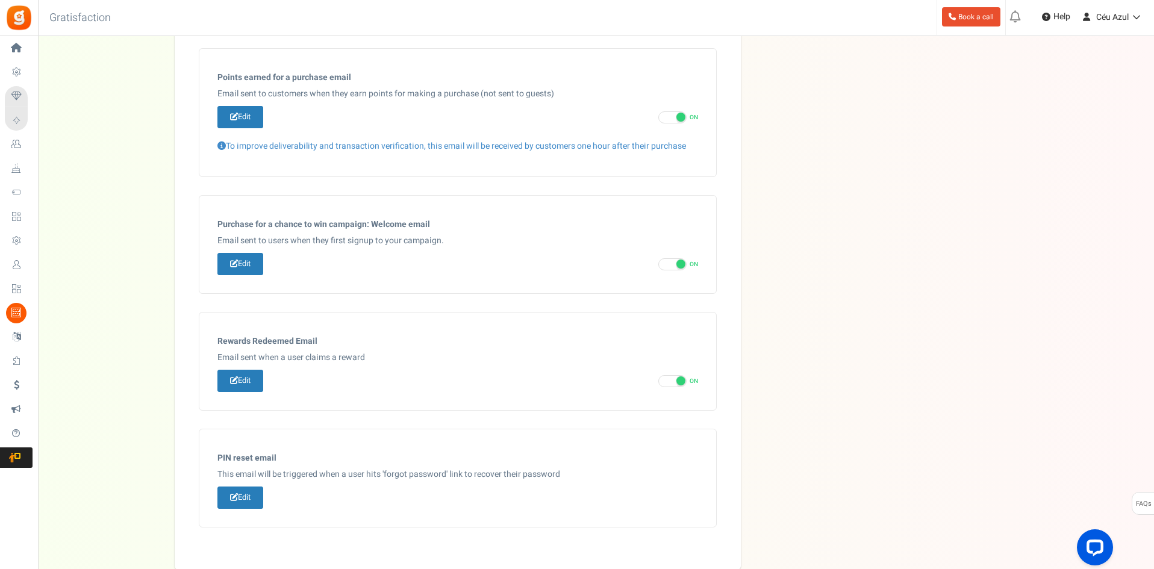
scroll to position [529, 0]
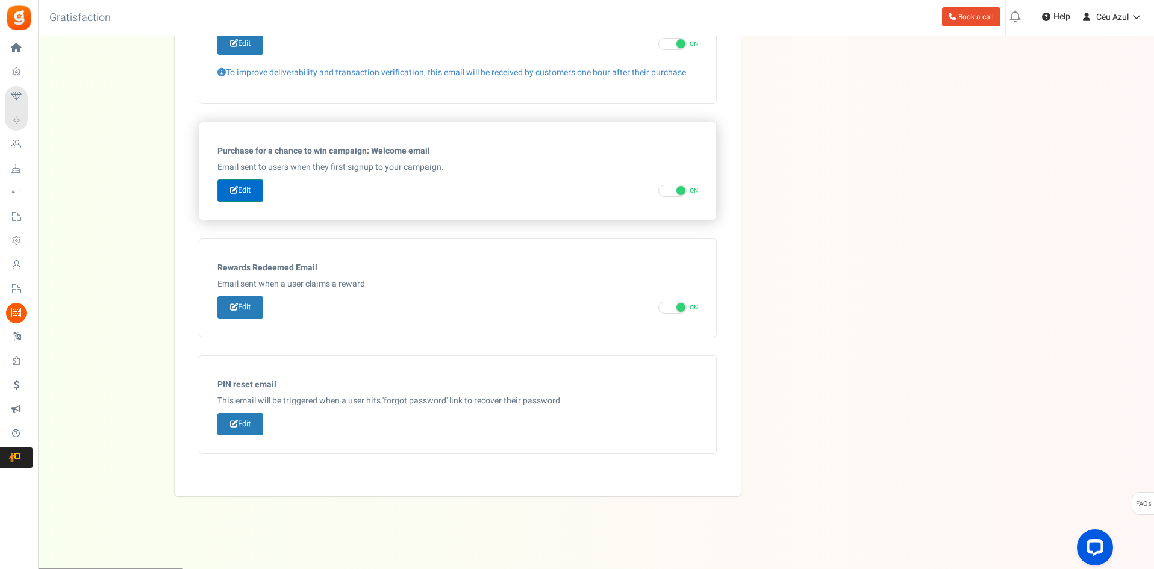
click at [250, 189] on link "Edit" at bounding box center [240, 190] width 46 height 22
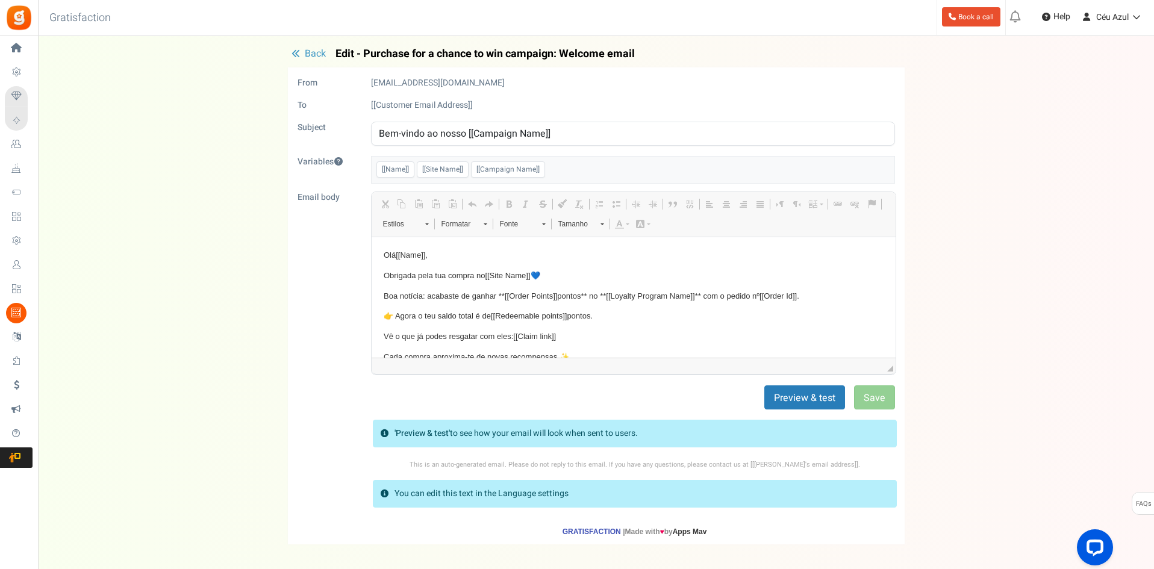
scroll to position [0, 0]
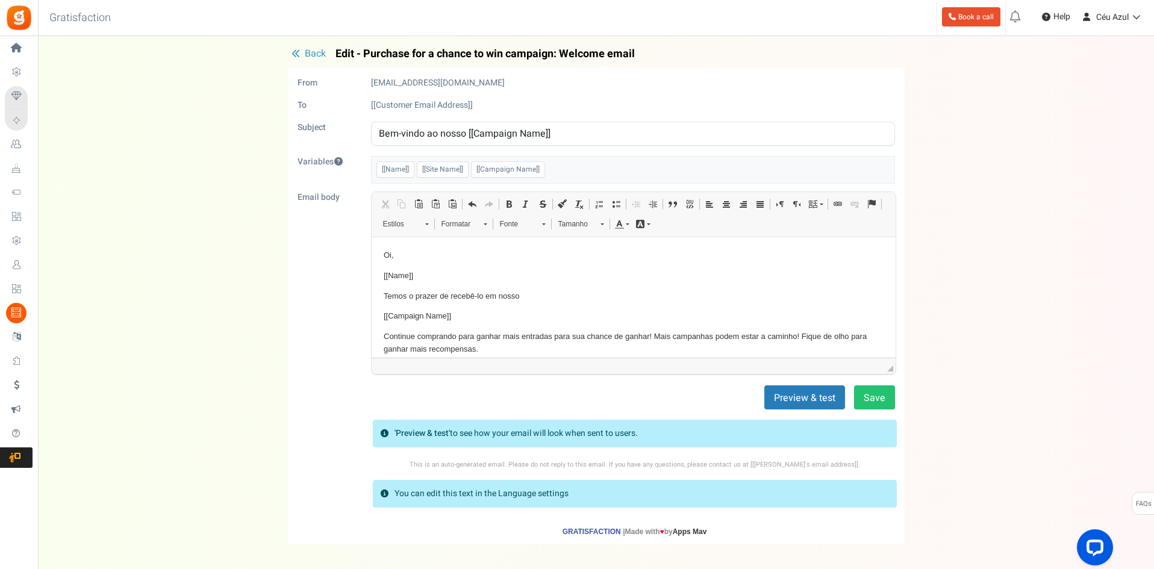
click at [451, 123] on input "Bem-vindo ao nosso [[Campaign Name]]" at bounding box center [633, 134] width 524 height 24
paste input "🎉 Bem-vindo à nossa campanha [[Campaign Name]], [[Name]]!"
type input "🎉 Bem-vindo à nossa campanha [[Campaign Name]], [[Name]]!"
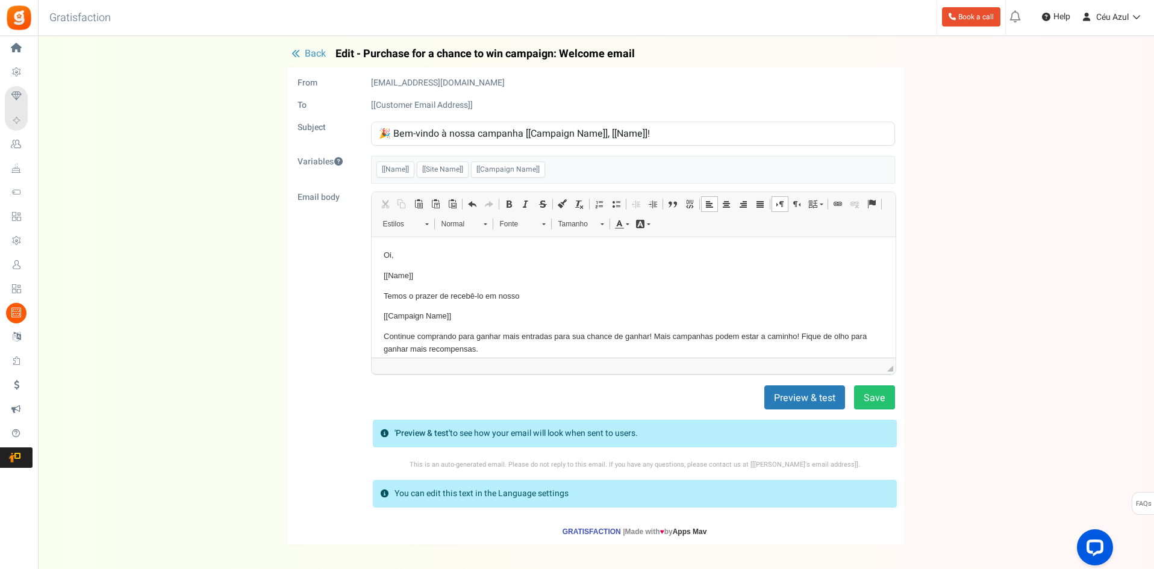
click at [377, 258] on html "Oi, [[Name]] Temos o prazer de recebê-lo em nosso [[Campaign Name]] Continue co…" at bounding box center [633, 329] width 524 height 184
click at [381, 253] on html "Oi, [[Name]] Temos o prazer de recebê-lo em nosso [[Campaign Name]] Continue co…" at bounding box center [633, 329] width 524 height 184
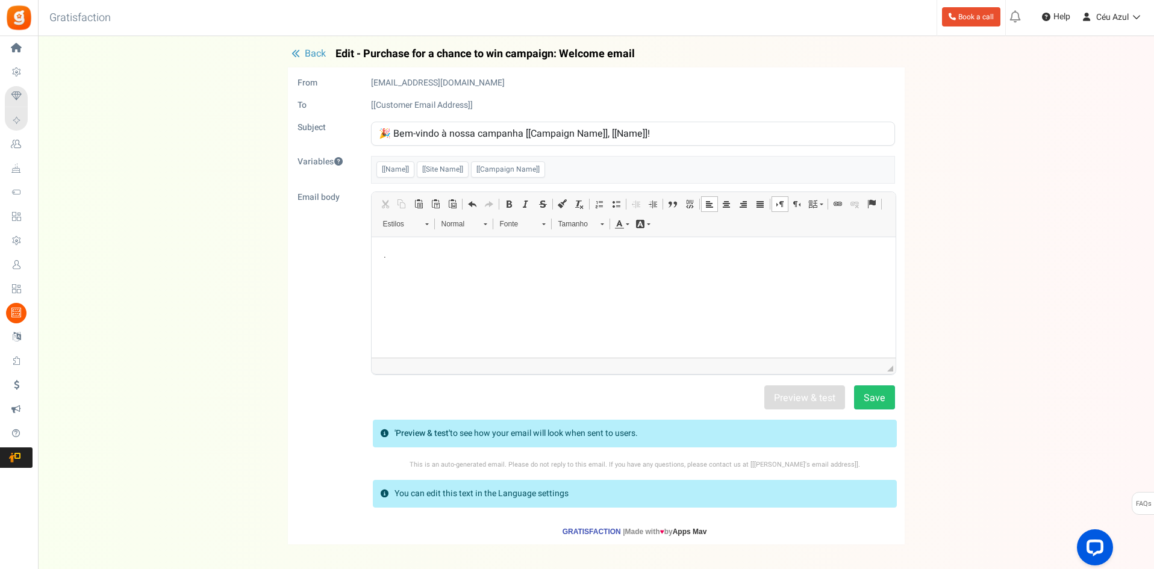
paste body "Editor de texto enriquecido, email_editor"
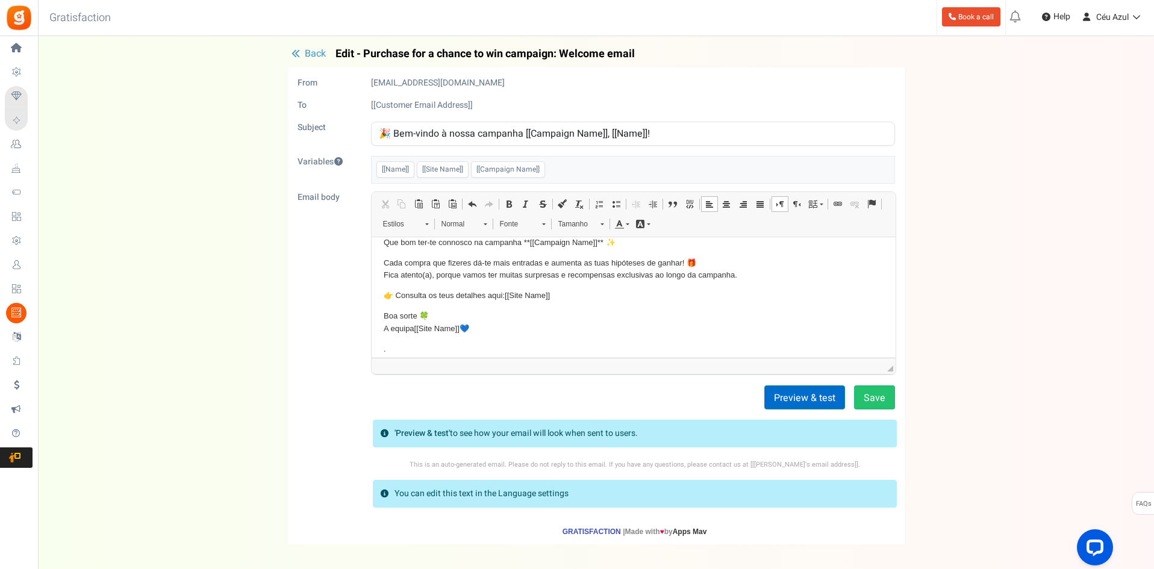
click at [815, 389] on button "Preview & test" at bounding box center [804, 397] width 81 height 24
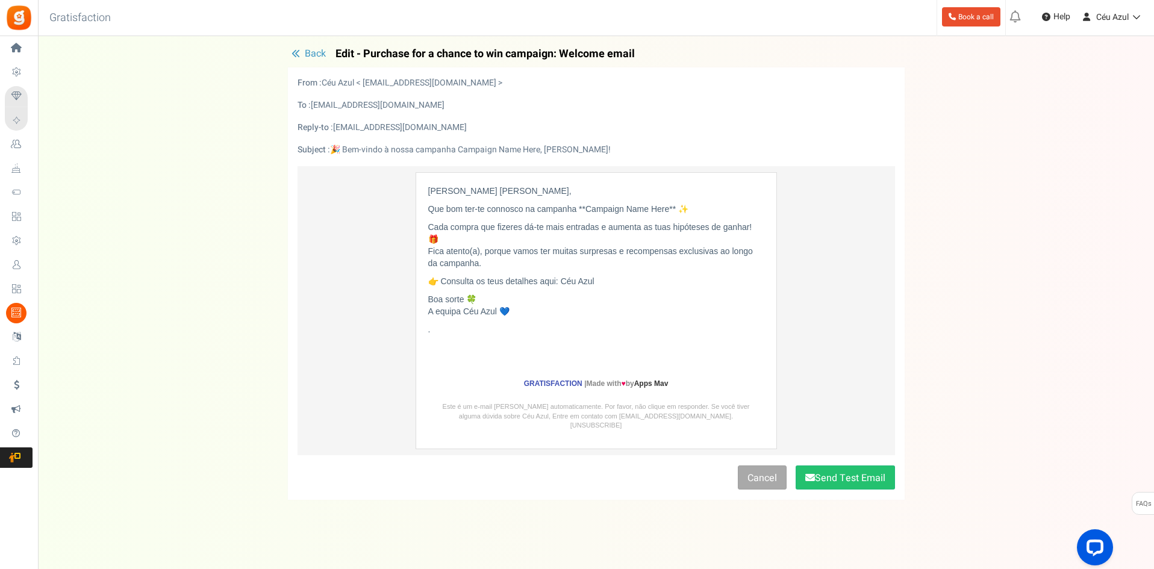
scroll to position [0, 0]
click at [757, 461] on link "Cancel" at bounding box center [763, 468] width 49 height 24
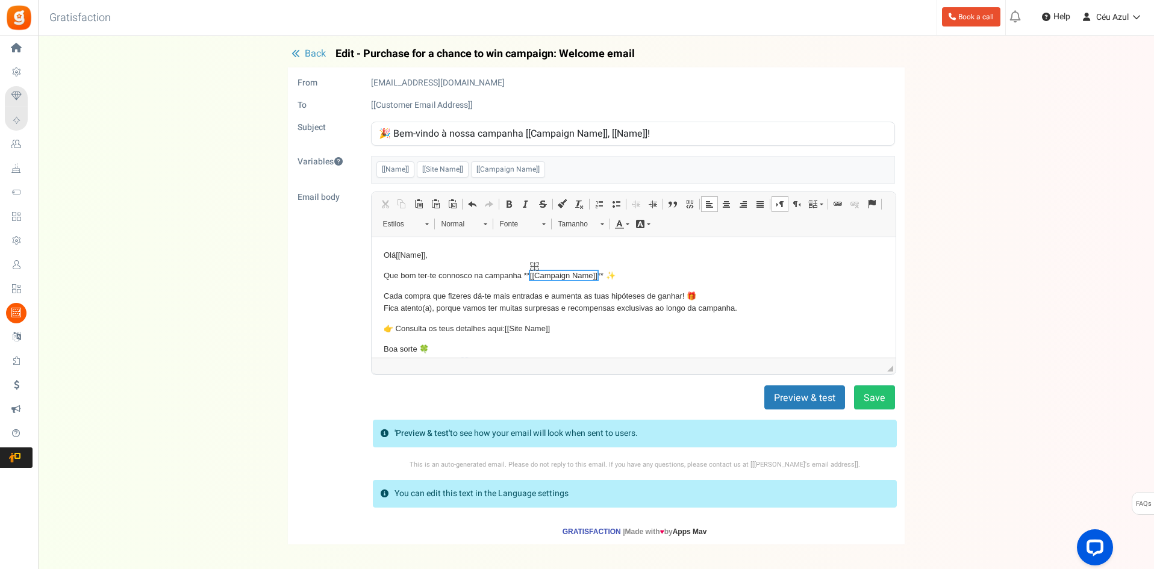
click at [577, 279] on span "[[Campaign Name]]" at bounding box center [562, 274] width 67 height 9
click at [875, 397] on button "Save" at bounding box center [874, 397] width 41 height 24
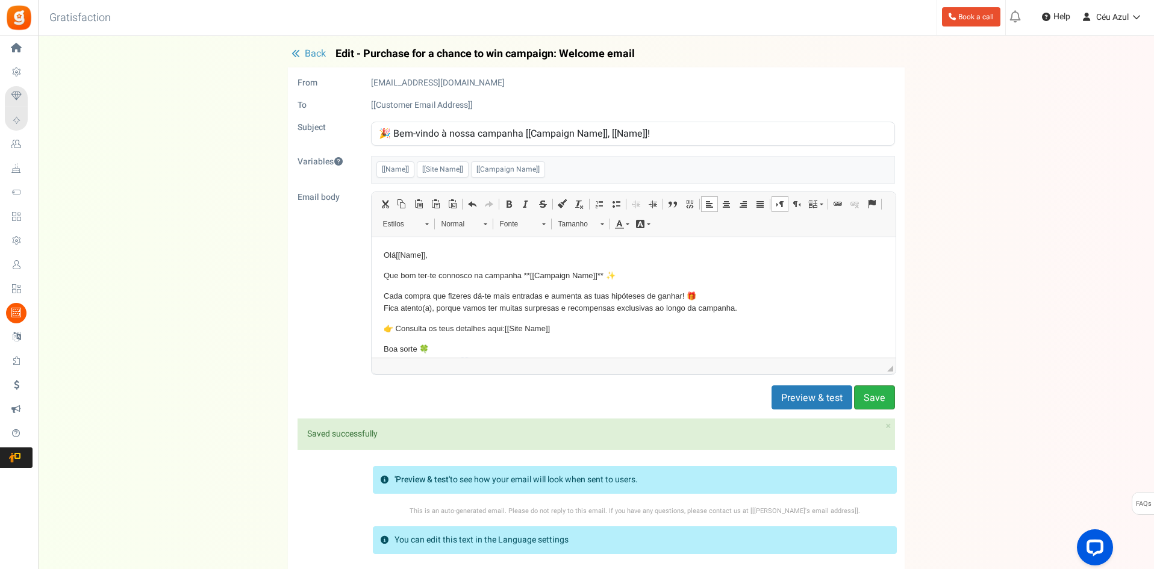
click at [875, 397] on button "Save" at bounding box center [874, 397] width 41 height 24
click at [310, 51] on span "Back" at bounding box center [315, 53] width 21 height 14
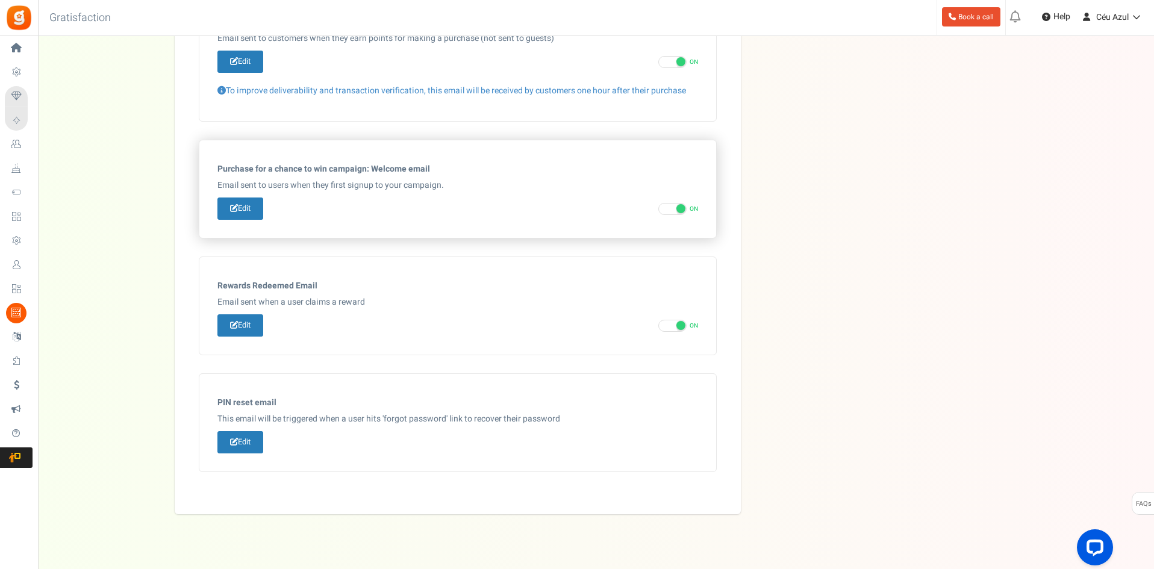
scroll to position [529, 0]
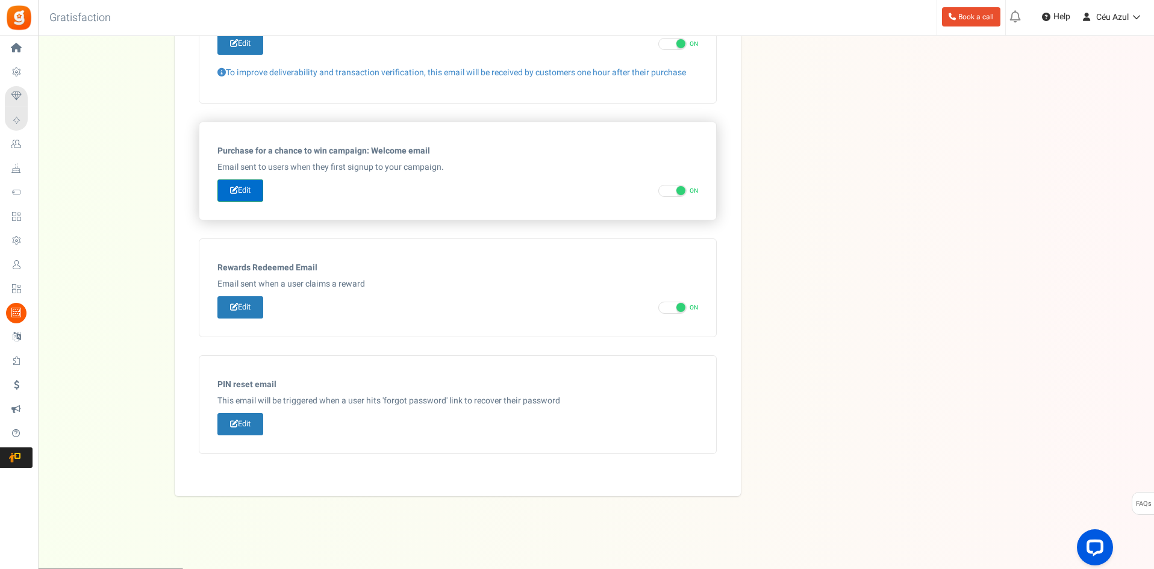
click at [246, 186] on link "Edit" at bounding box center [240, 190] width 46 height 22
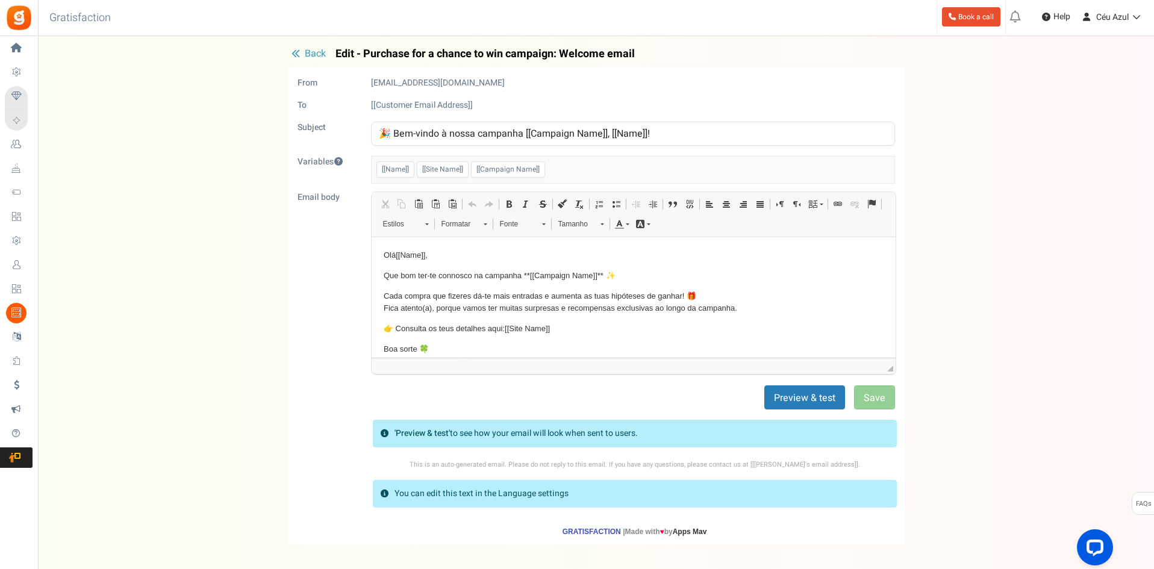
scroll to position [0, 0]
click at [311, 51] on span "Back" at bounding box center [315, 53] width 21 height 14
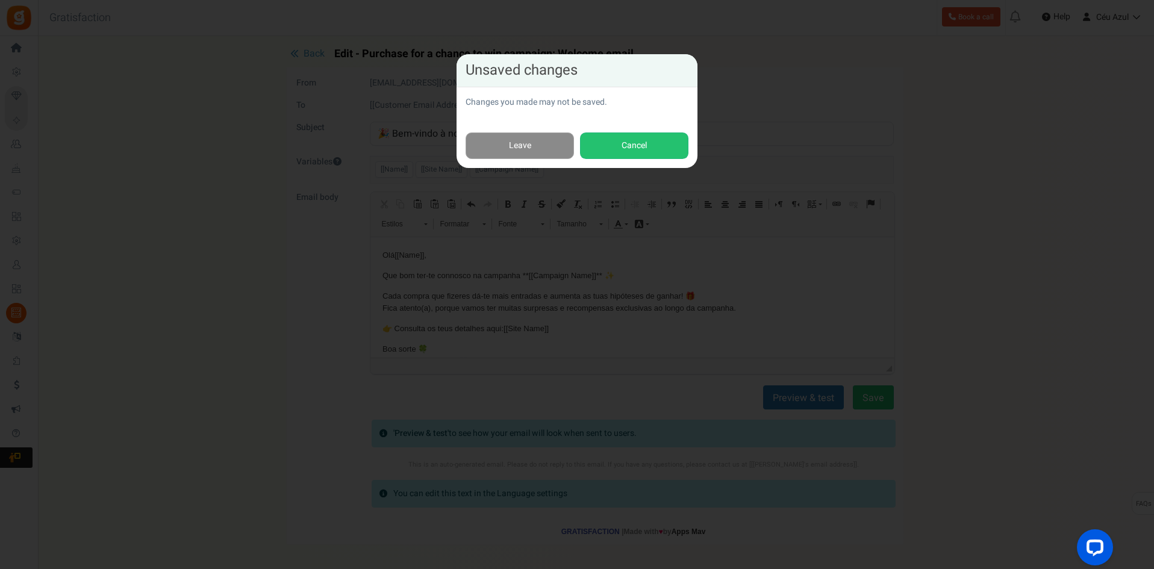
click at [554, 143] on link "Leave" at bounding box center [519, 145] width 108 height 27
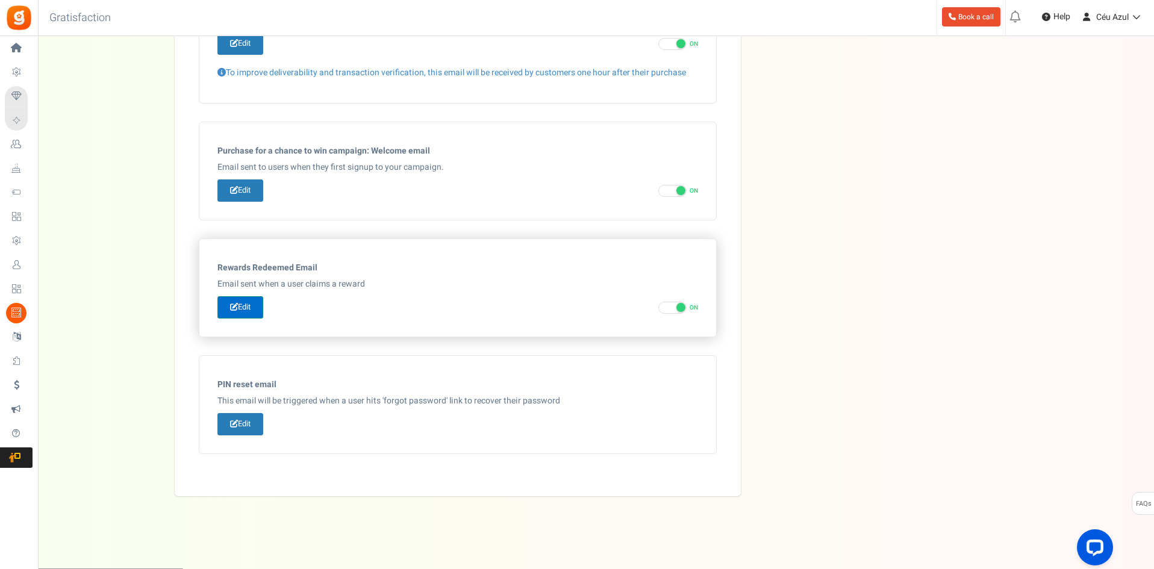
click at [248, 305] on link "Edit" at bounding box center [240, 307] width 46 height 22
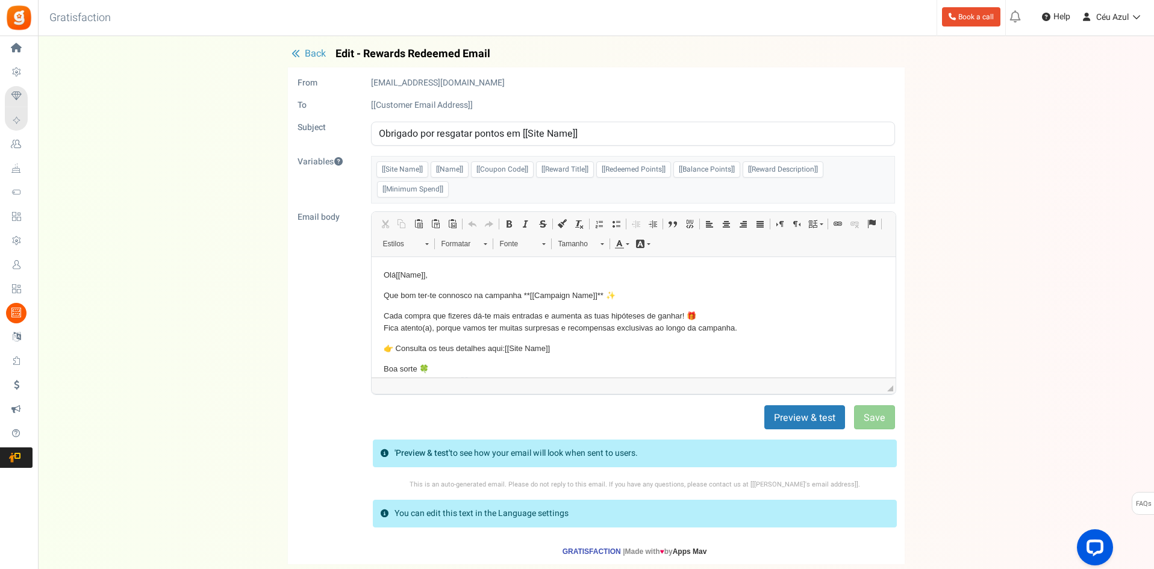
scroll to position [0, 0]
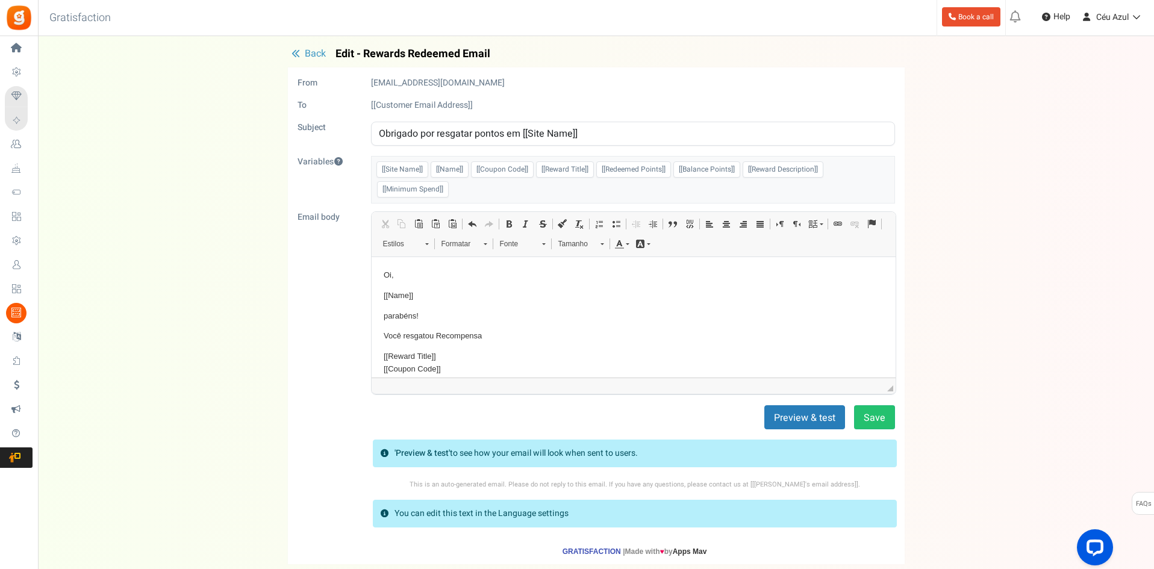
click at [411, 139] on input "Obrigado por resgatar pontos em [[Site Name]]" at bounding box center [633, 134] width 524 height 24
paste input "🎉 Parabéns [[Name]]! Resgataste a tua recompensa no"
type input "🎉 Parabéns [[Name]]! Resgataste a tua recompensa no [[Site Name]]"
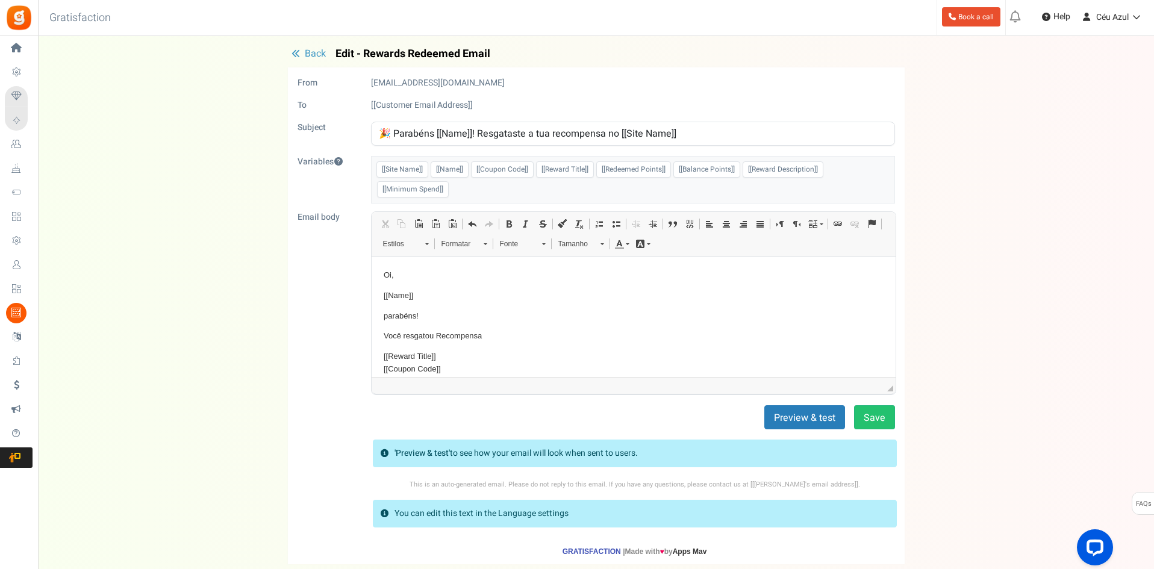
click at [386, 273] on p "Oi," at bounding box center [633, 275] width 500 height 13
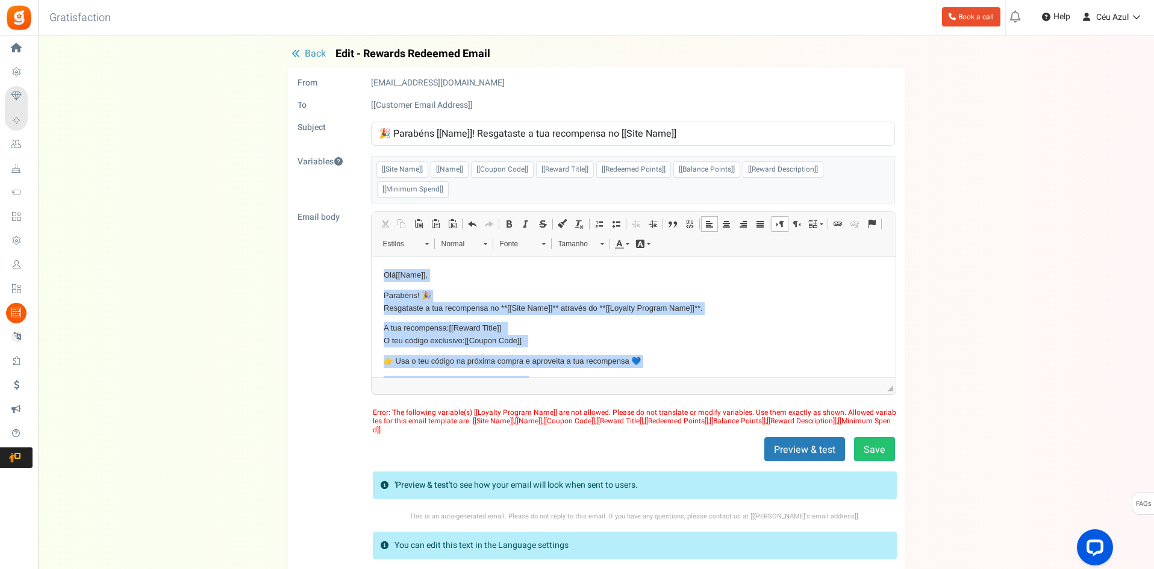
drag, startPoint x: 478, startPoint y: 344, endPoint x: 692, endPoint y: 467, distance: 247.0
click at [371, 257] on html "Olá [[Name]] , Parabéns! 🎉 Resgataste a tua recompensa no ** [[Site Name]] ** a…" at bounding box center [633, 371] width 524 height 229
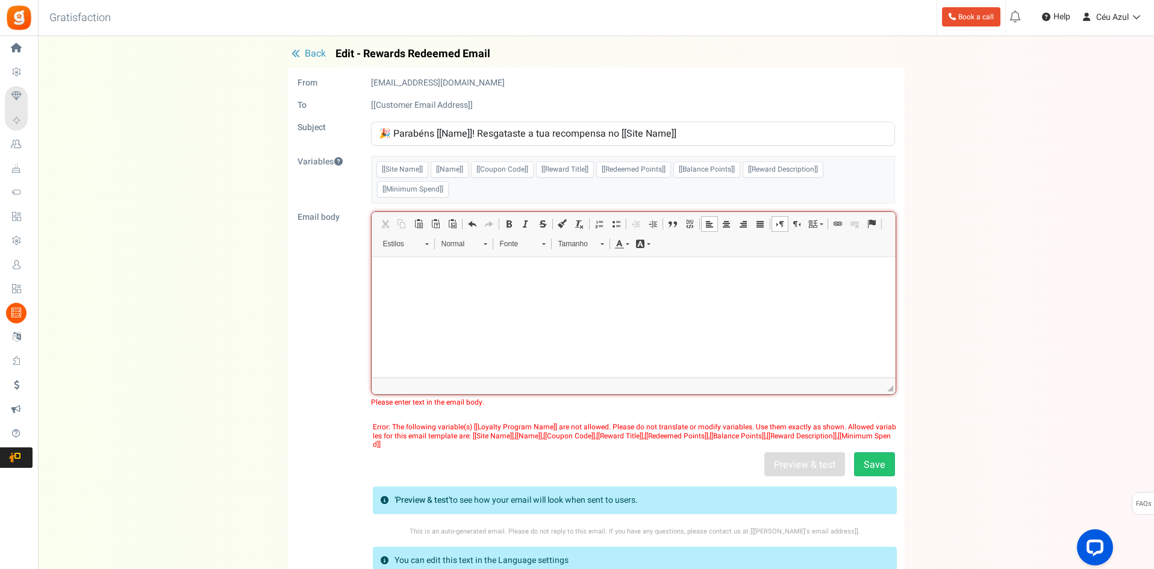
scroll to position [104, 0]
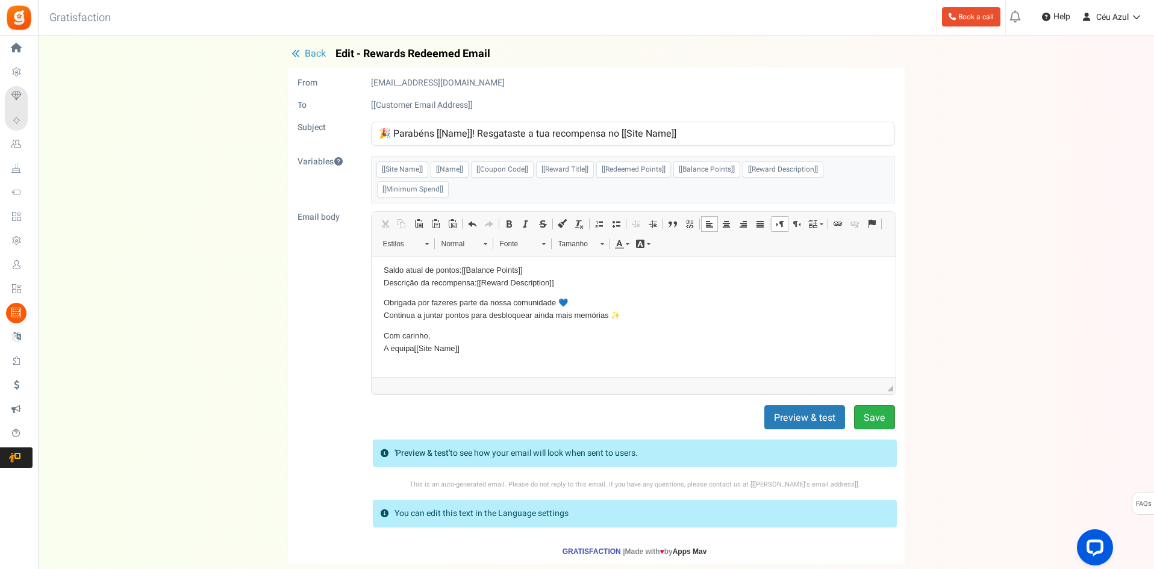
click at [871, 416] on button "Save" at bounding box center [874, 417] width 41 height 24
click at [870, 416] on button "Save" at bounding box center [874, 417] width 41 height 24
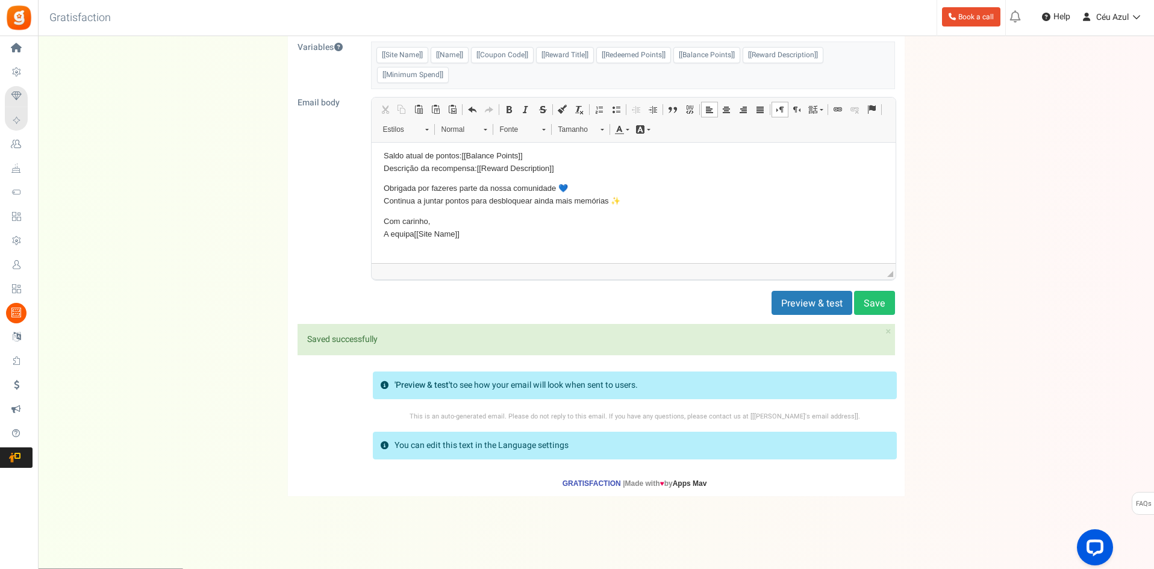
scroll to position [0, 0]
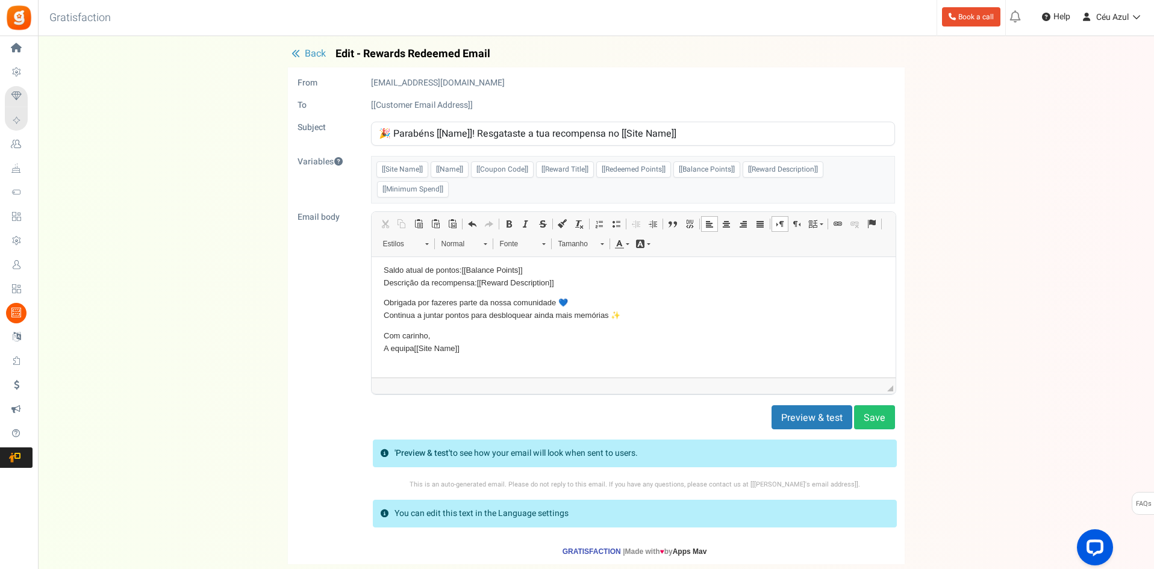
click at [297, 49] on icon "button" at bounding box center [295, 53] width 8 height 8
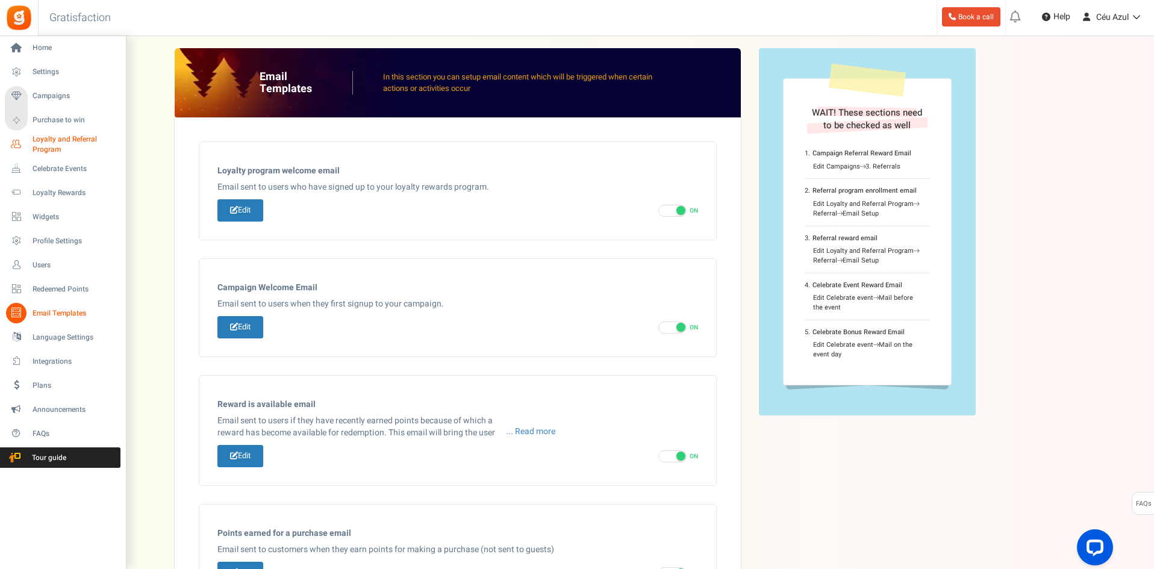
click at [20, 140] on icon at bounding box center [16, 144] width 20 height 20
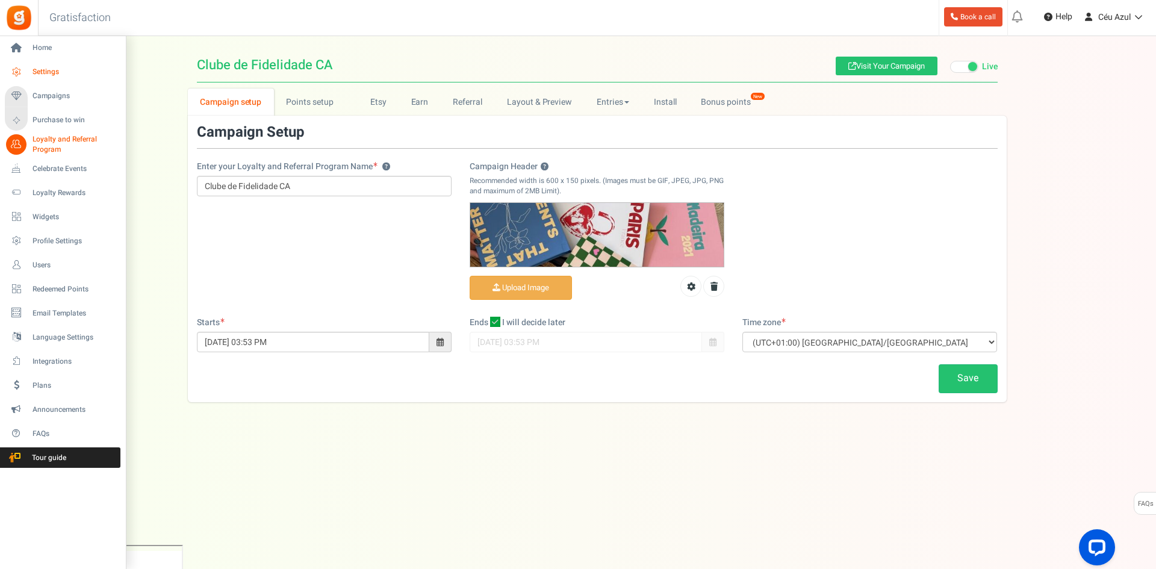
click at [51, 73] on span "Settings" at bounding box center [75, 72] width 84 height 10
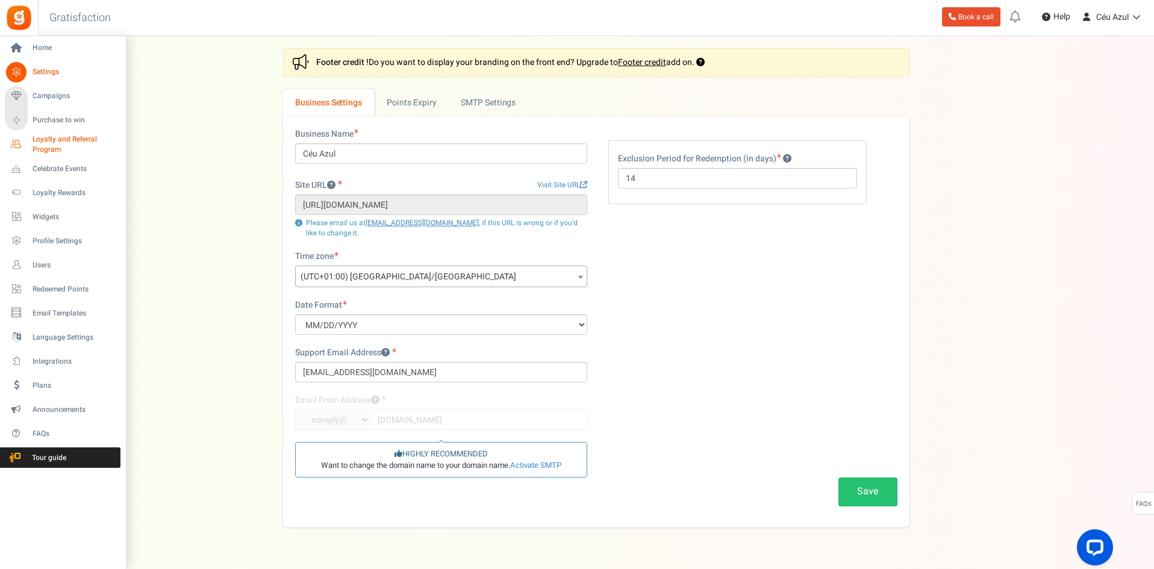
click at [42, 143] on span "Loyalty and Referral Program" at bounding box center [77, 144] width 88 height 20
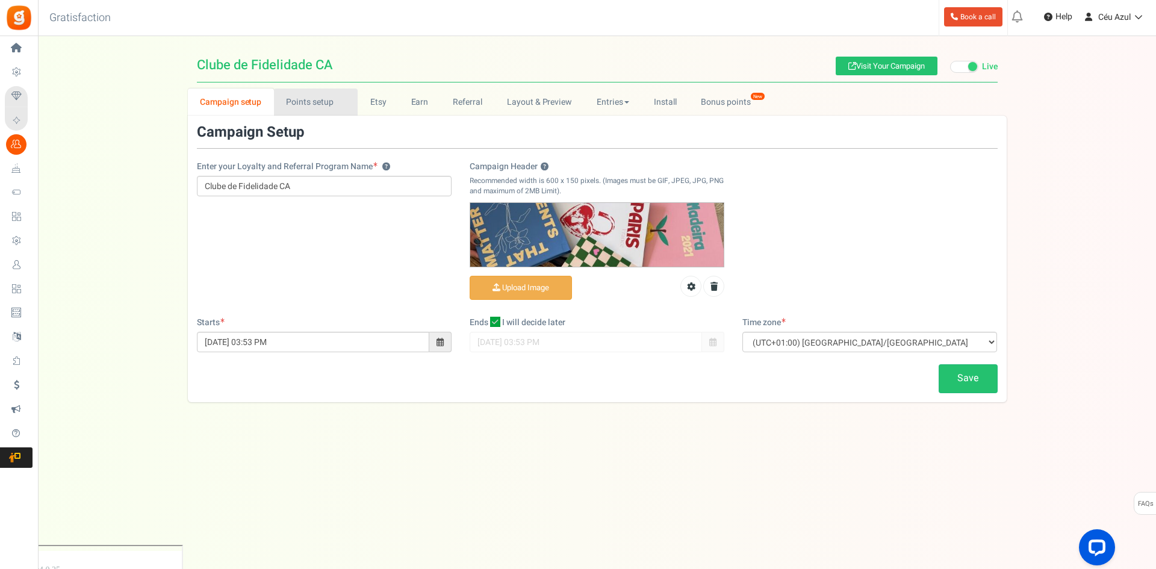
click at [305, 98] on link "Points setup New" at bounding box center [316, 102] width 84 height 27
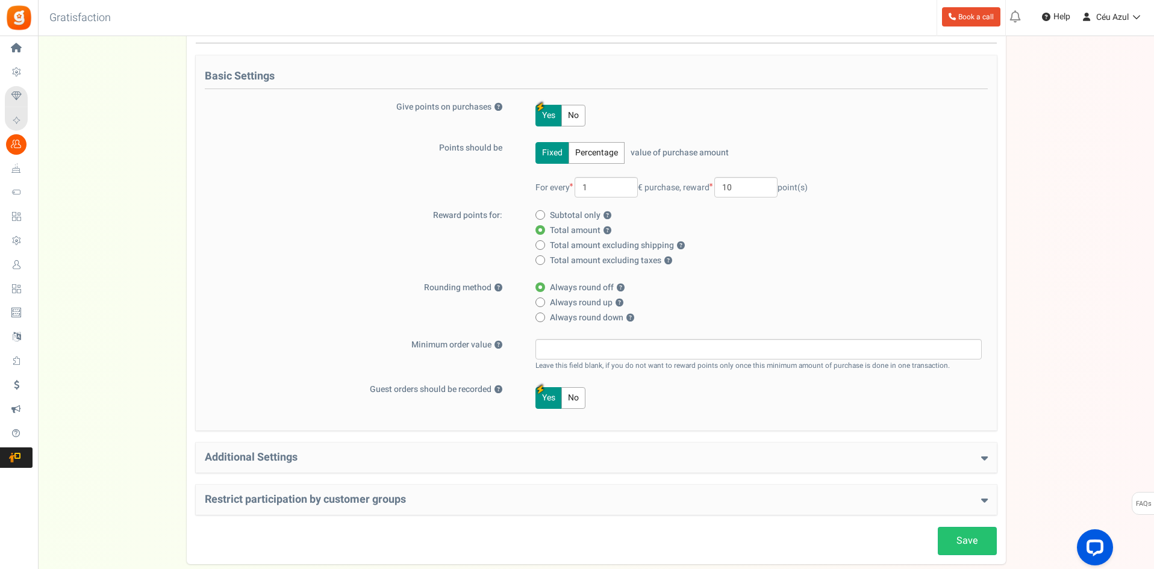
scroll to position [173, 0]
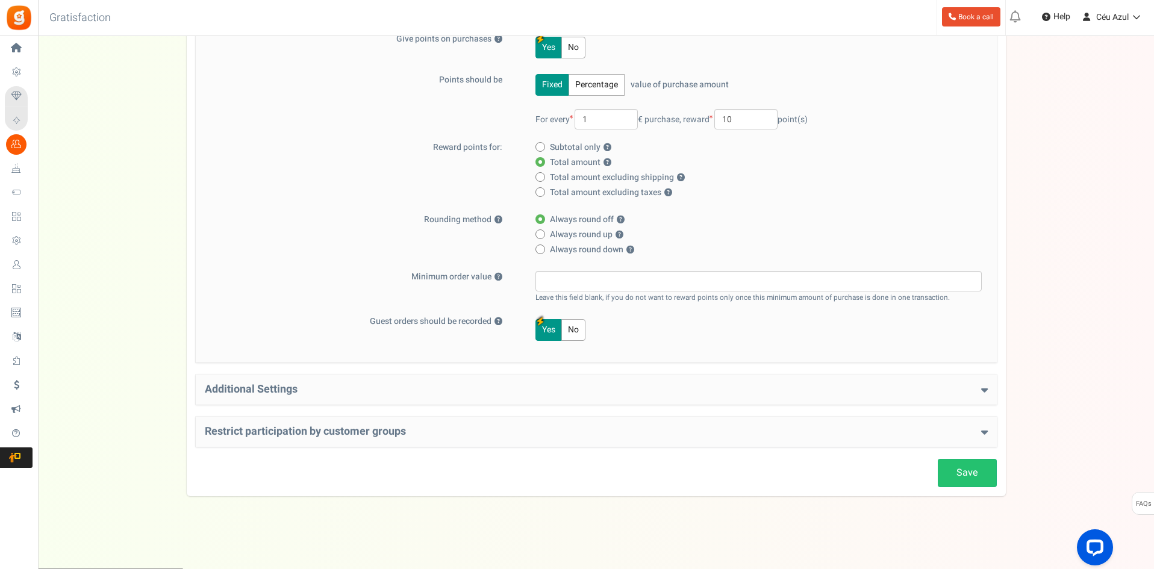
click at [426, 392] on h4 "Additional Settings" at bounding box center [596, 390] width 783 height 12
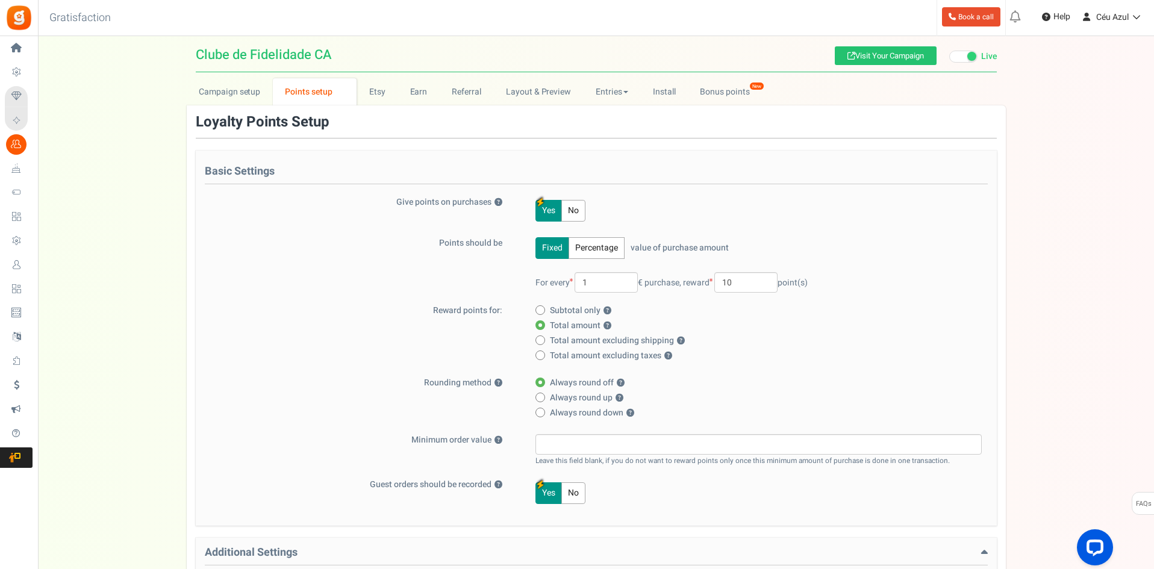
scroll to position [0, 0]
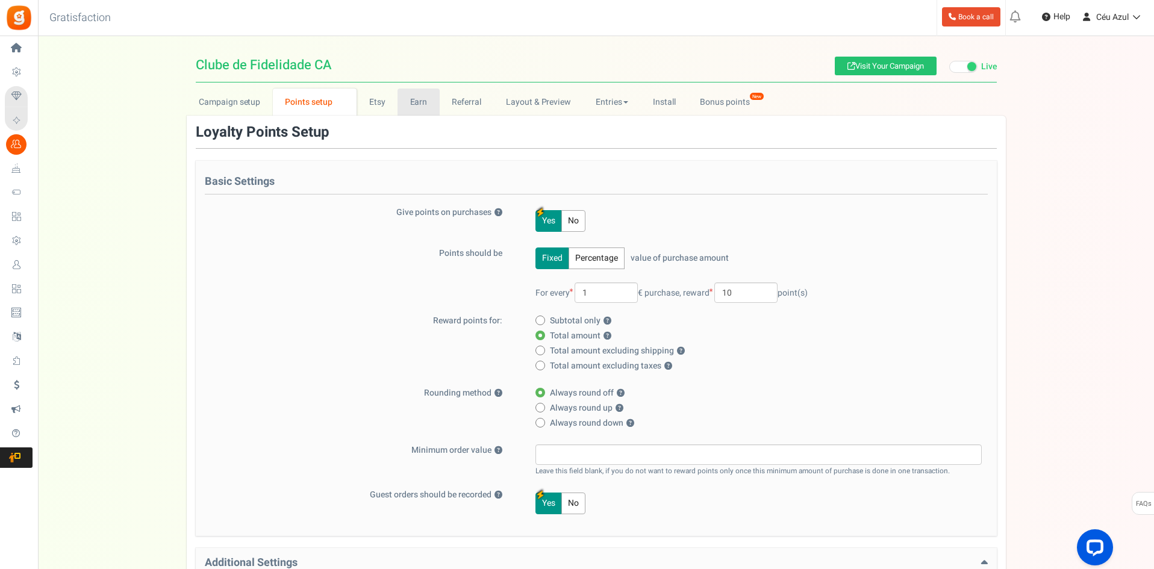
click at [418, 100] on link "Earn" at bounding box center [418, 102] width 42 height 27
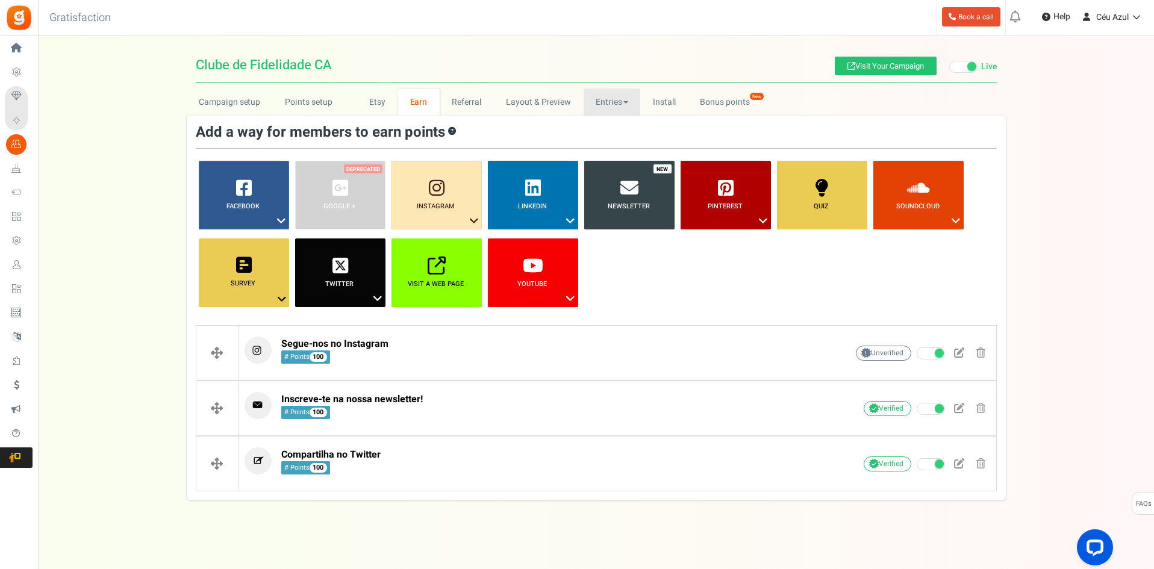
click at [621, 99] on link "Entries" at bounding box center [611, 102] width 57 height 27
click at [674, 103] on link "Install" at bounding box center [664, 102] width 48 height 27
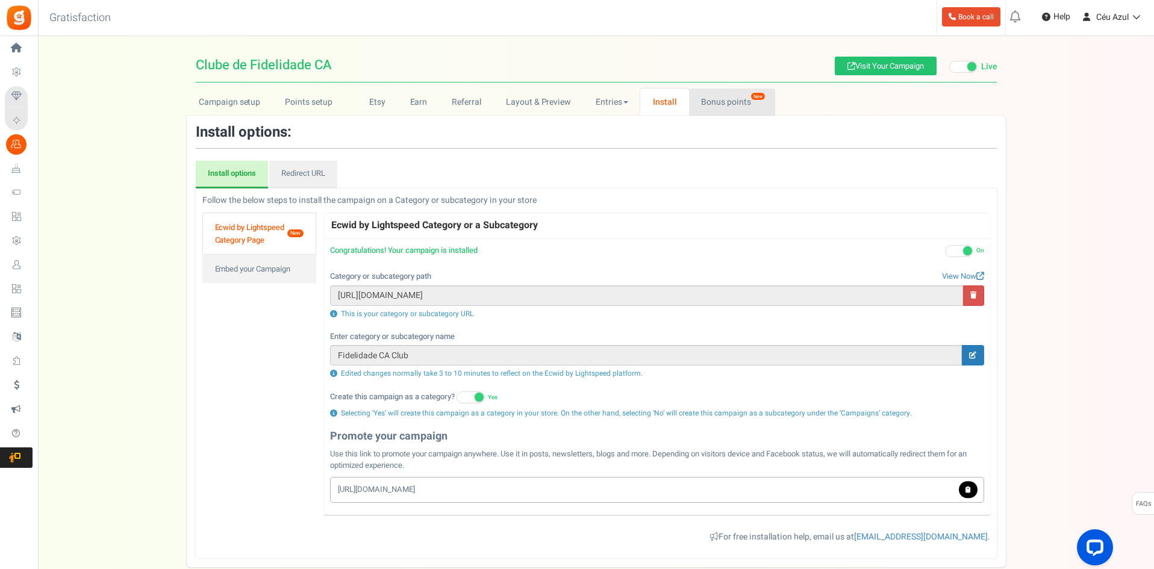
click at [707, 102] on link "Bonus points New" at bounding box center [732, 102] width 86 height 27
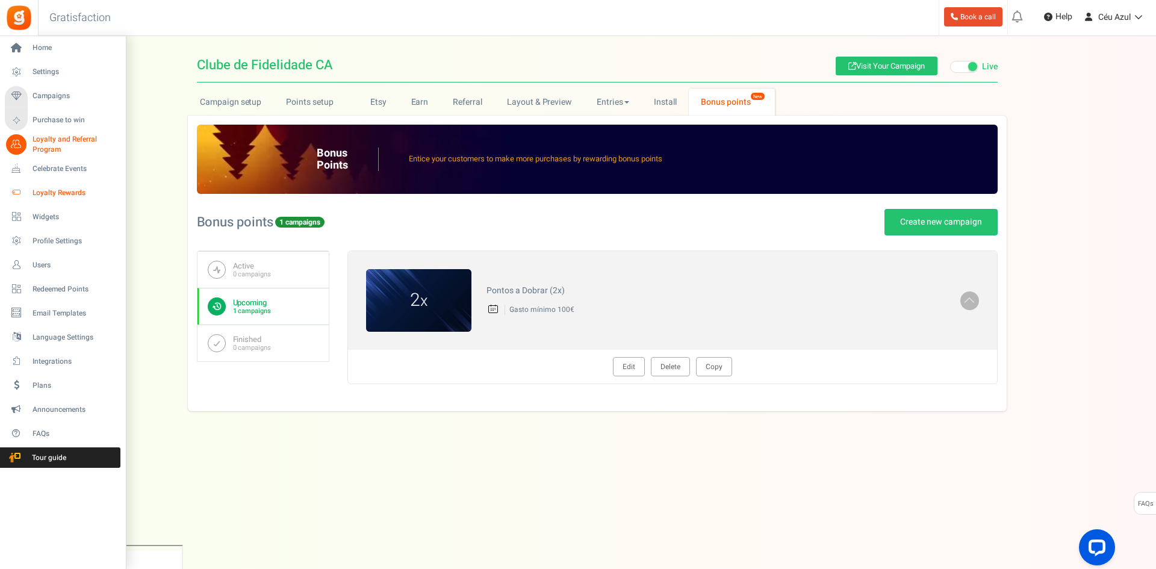
click at [58, 196] on span "Loyalty Rewards" at bounding box center [75, 193] width 84 height 10
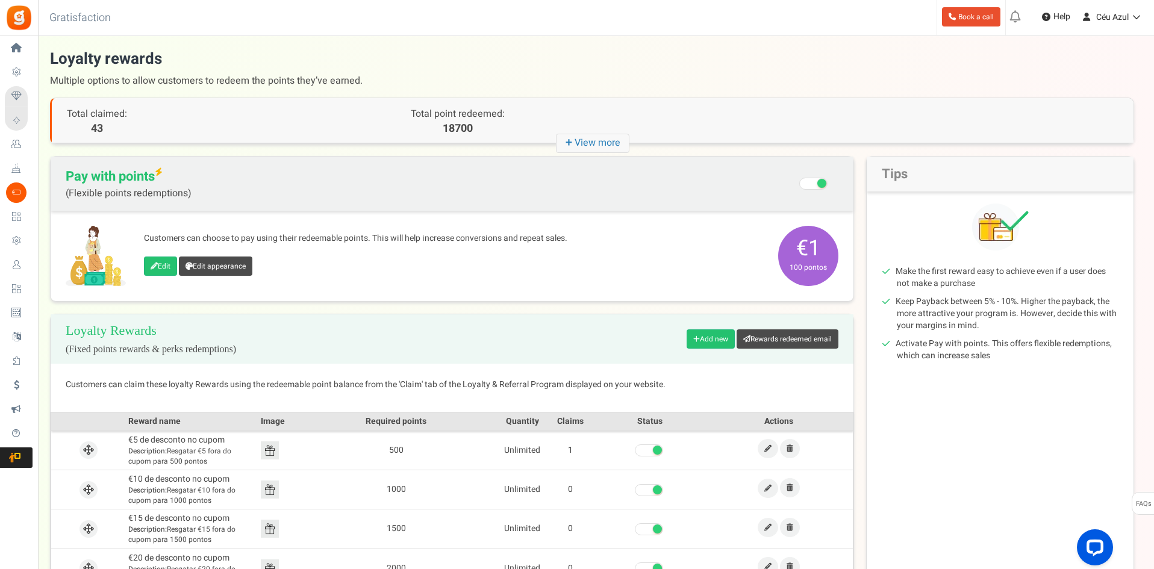
scroll to position [105, 0]
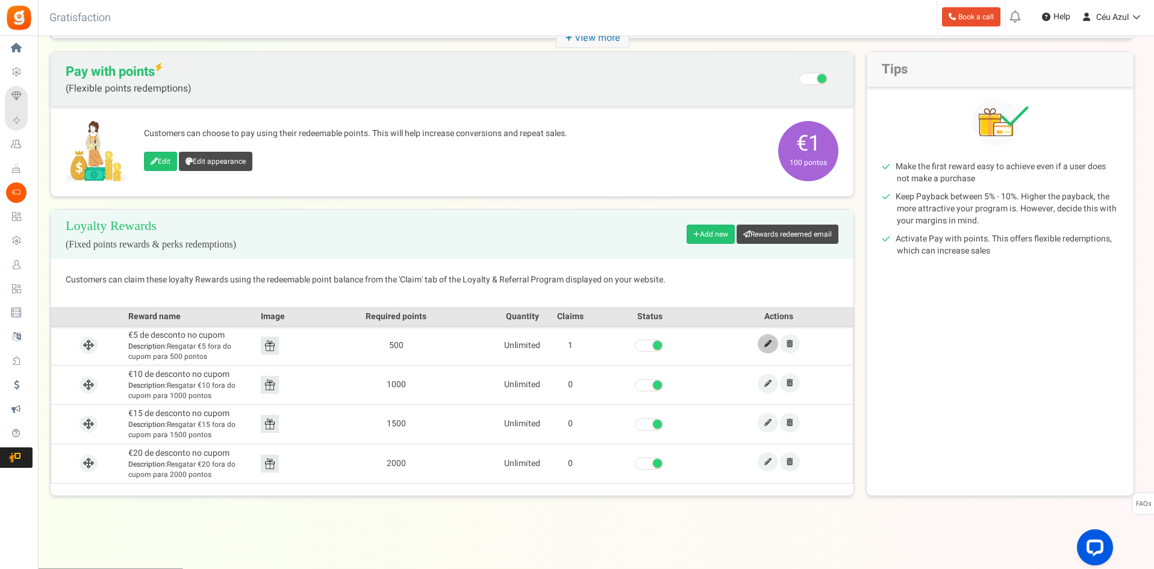
click at [769, 347] on icon at bounding box center [767, 343] width 7 height 7
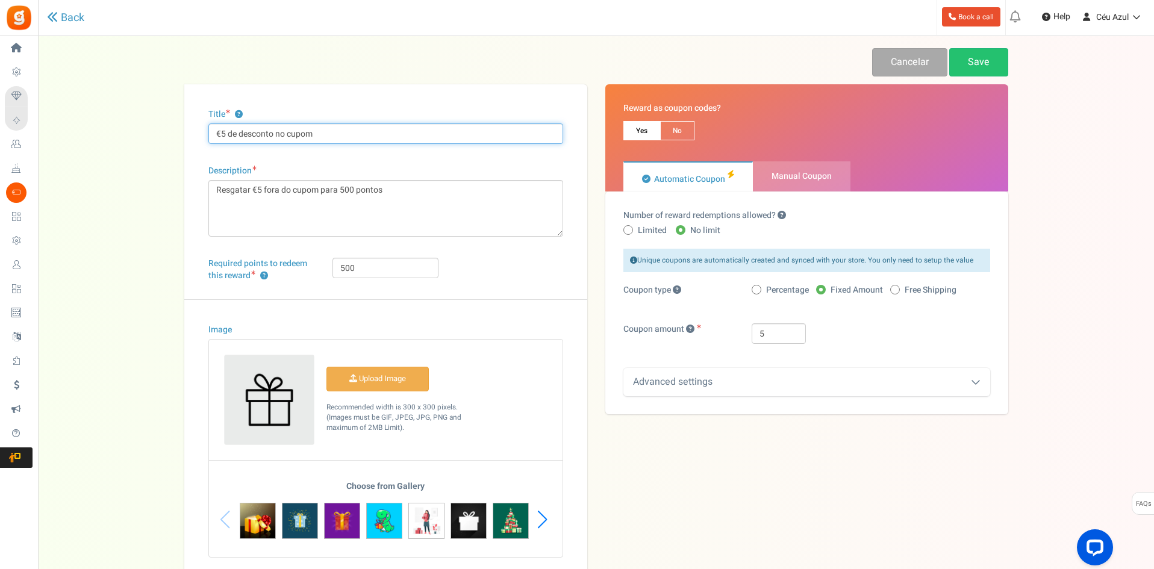
click at [276, 138] on input "€5 de desconto no cupom" at bounding box center [385, 133] width 355 height 20
type input "€5 de desconto"
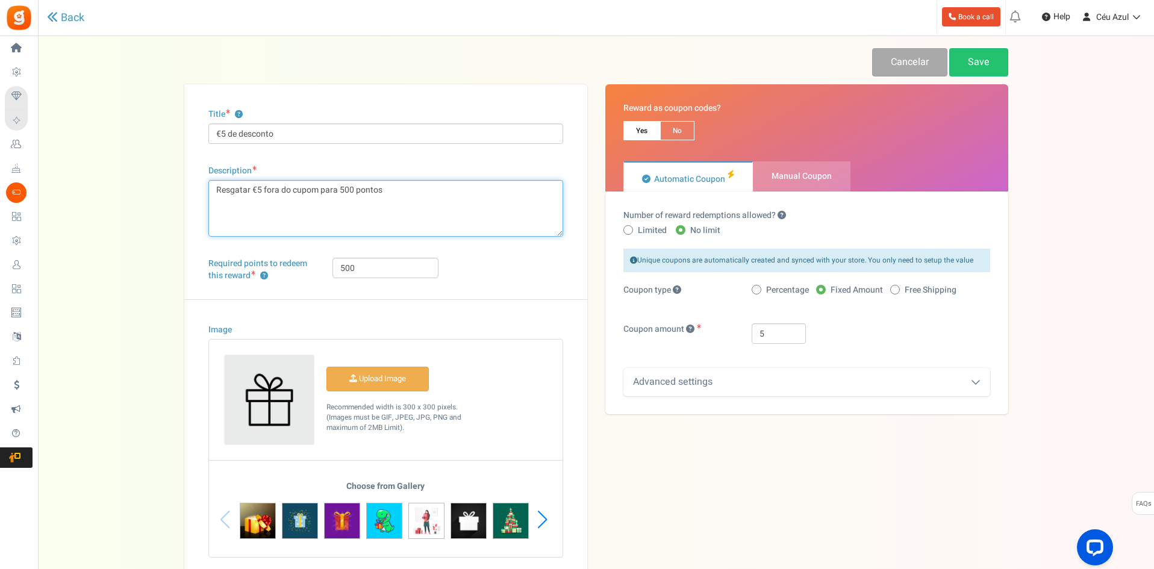
click at [241, 194] on textarea "Resgatar €5 fora do cupom para 500 pontos" at bounding box center [385, 208] width 355 height 57
click at [290, 193] on textarea "Resgatar €5 fora do cupom para 500 pontos" at bounding box center [385, 208] width 355 height 57
type textarea "Trocar 500 pontos por um cupão de €5"
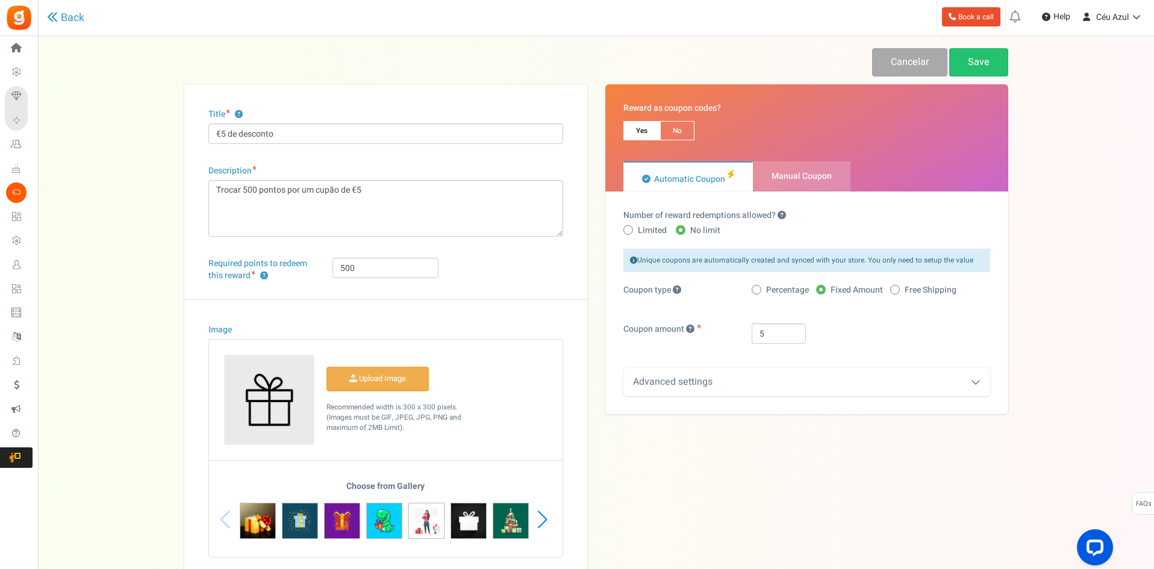
click at [441, 245] on div "Title ? €5 de desconto Description Resgatar €5 fora do cupom para 500 pontos Ch…" at bounding box center [385, 332] width 403 height 497
click at [981, 62] on link "Save" at bounding box center [978, 62] width 59 height 28
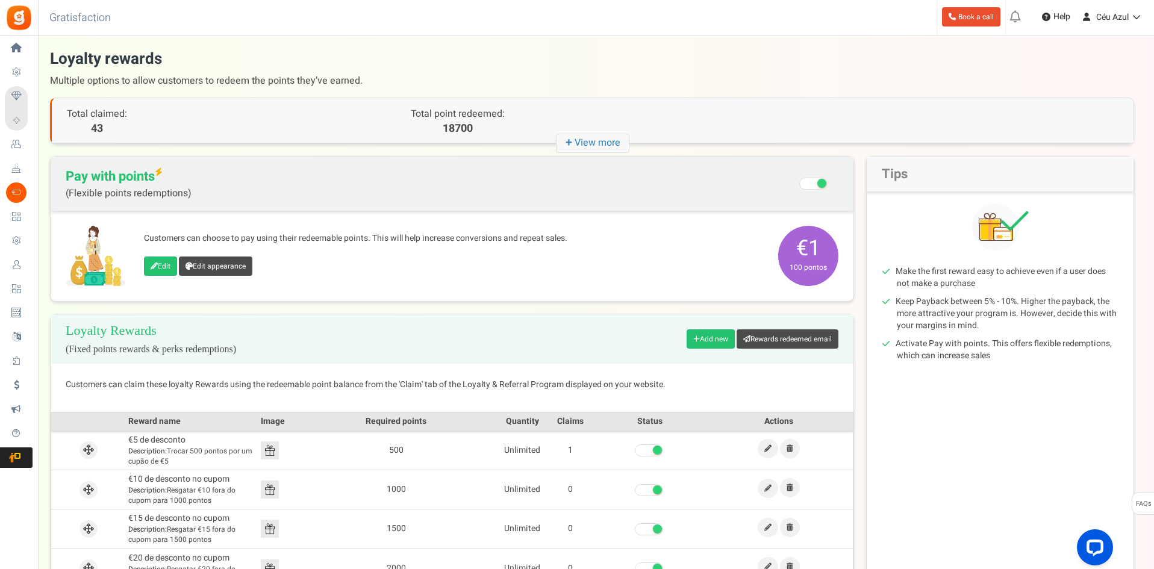
scroll to position [105, 0]
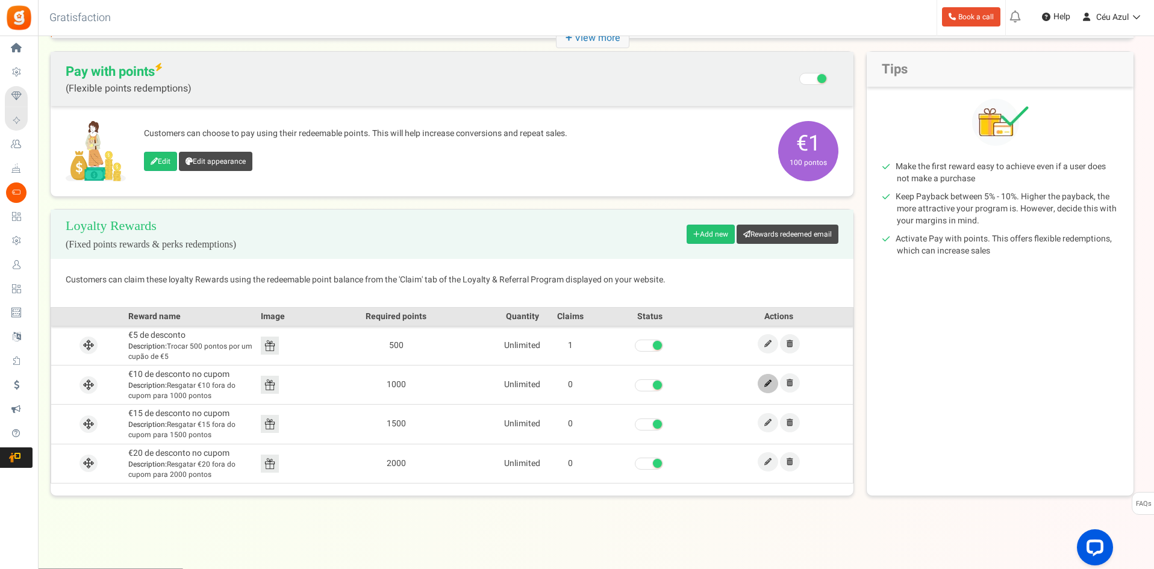
click at [766, 382] on icon at bounding box center [767, 383] width 7 height 7
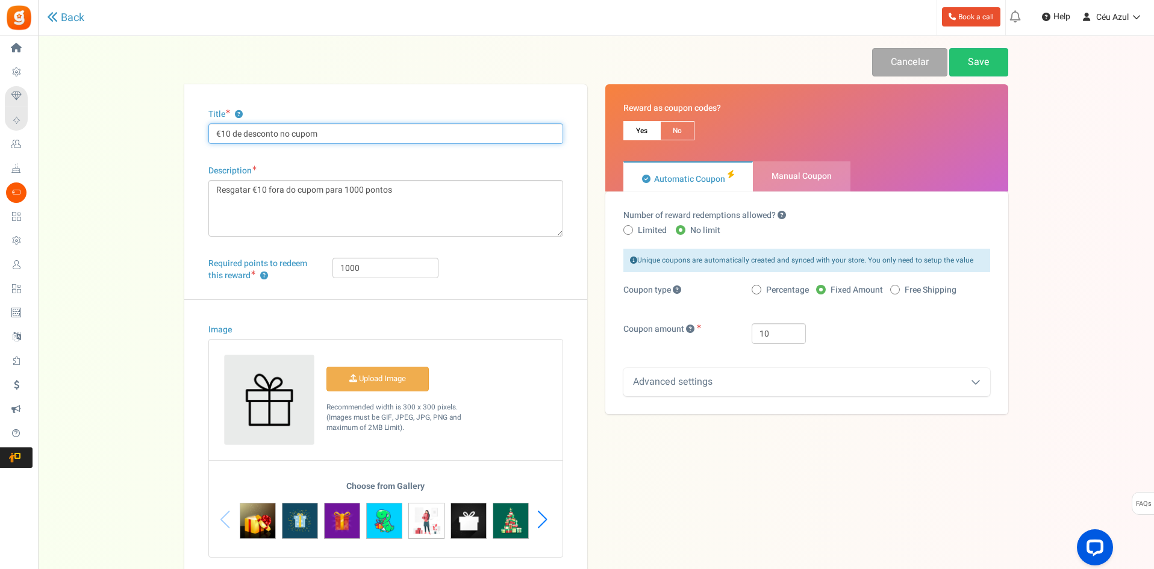
click at [282, 137] on input "€10 de desconto no cupom" at bounding box center [385, 133] width 355 height 20
type input "€10 de desconto"
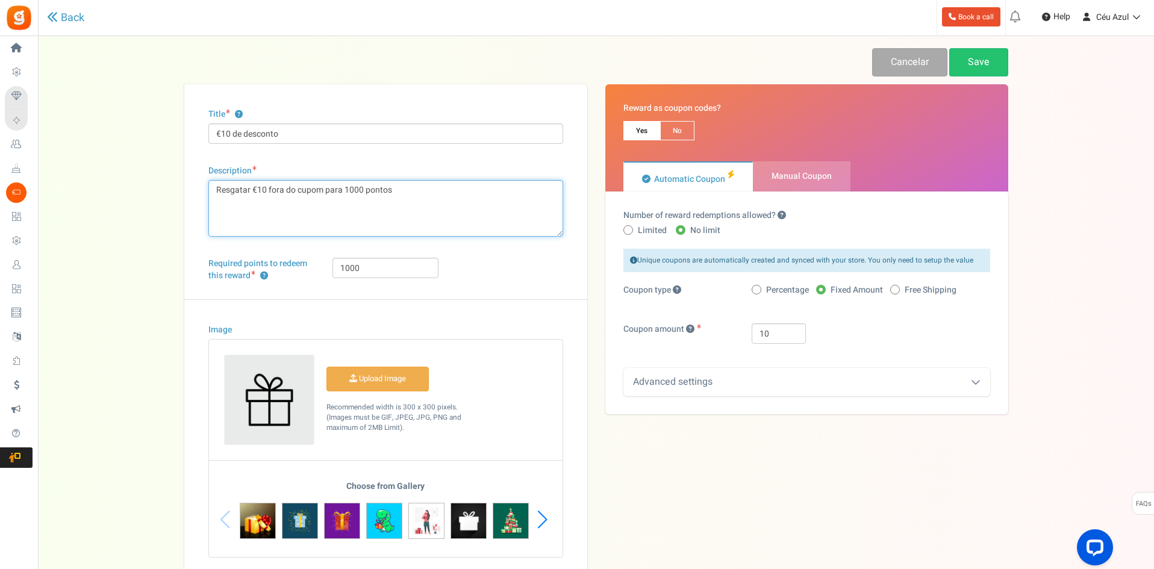
click at [220, 192] on textarea "Resgatar €10 fora do cupom para 1000 pontos" at bounding box center [385, 208] width 355 height 57
type textarea "Trocar 1000 pontos por 10€"
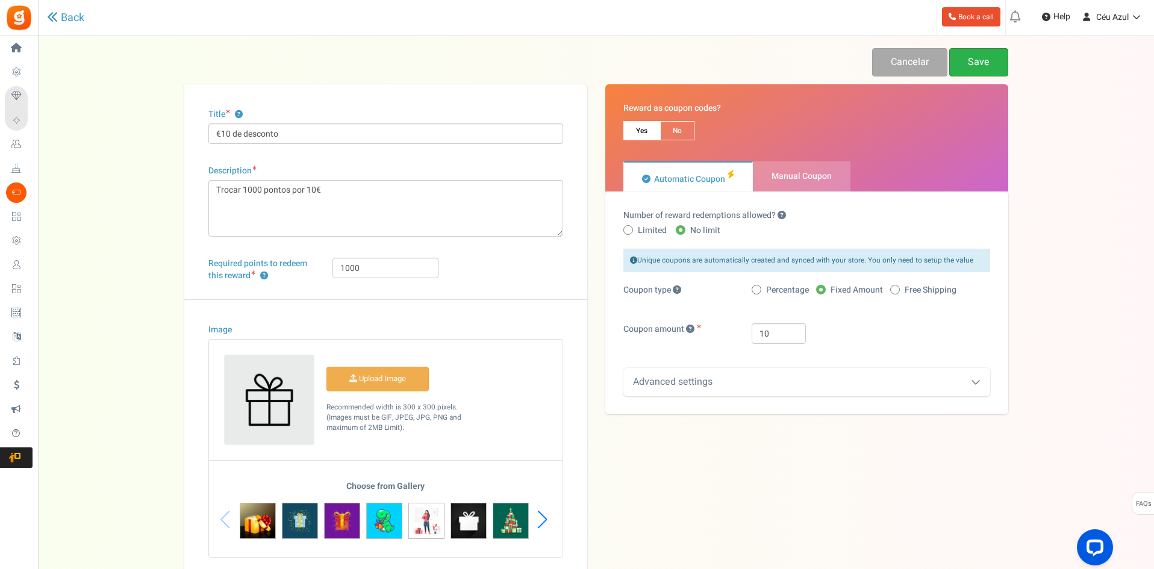
click at [985, 60] on link "Save" at bounding box center [978, 62] width 59 height 28
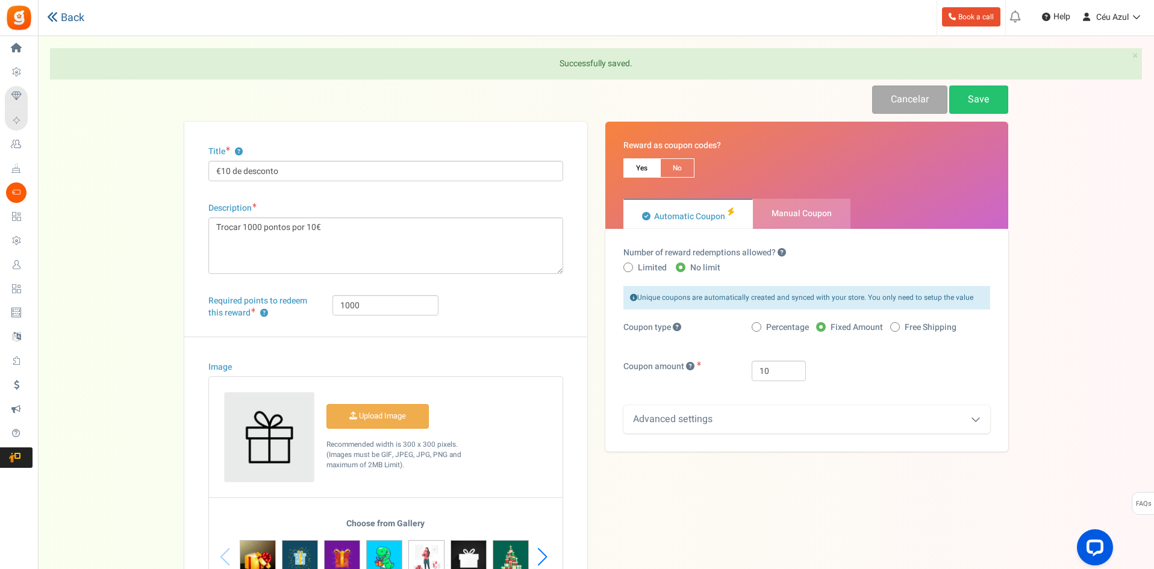
click at [74, 14] on link "Back" at bounding box center [65, 17] width 37 height 13
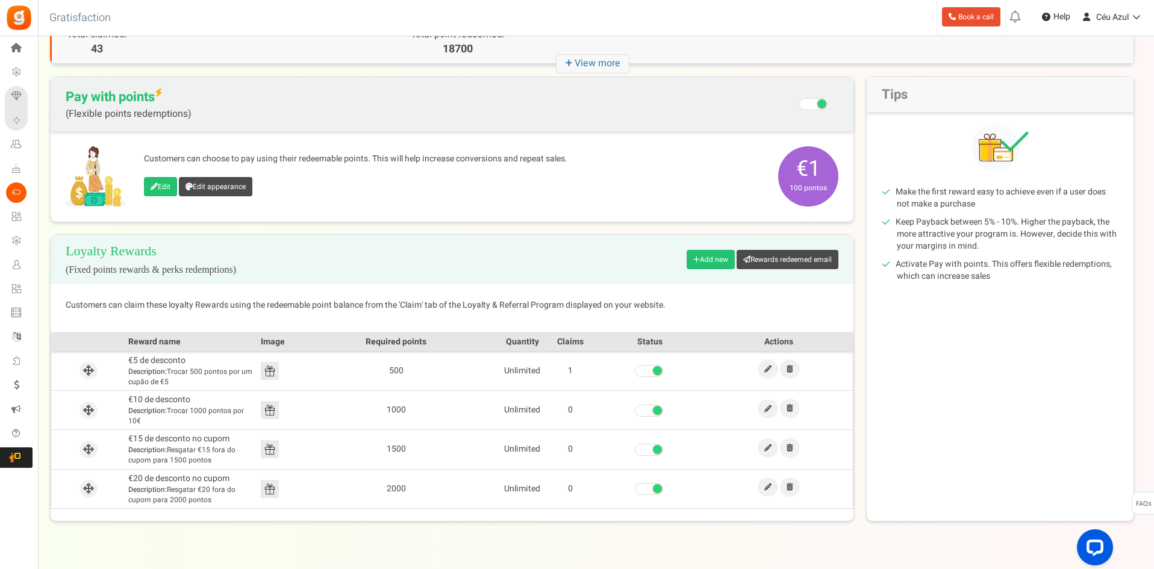
scroll to position [80, 0]
click at [768, 452] on link at bounding box center [767, 447] width 20 height 19
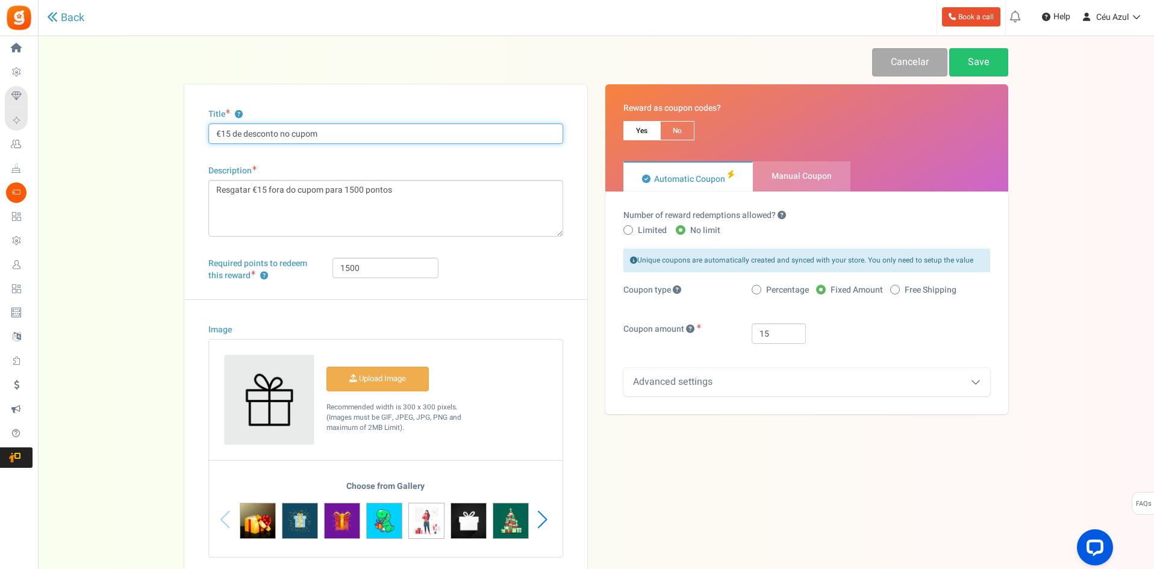
click at [325, 139] on input "€15 de desconto no cupom" at bounding box center [385, 133] width 355 height 20
type input "€15 de desconto"
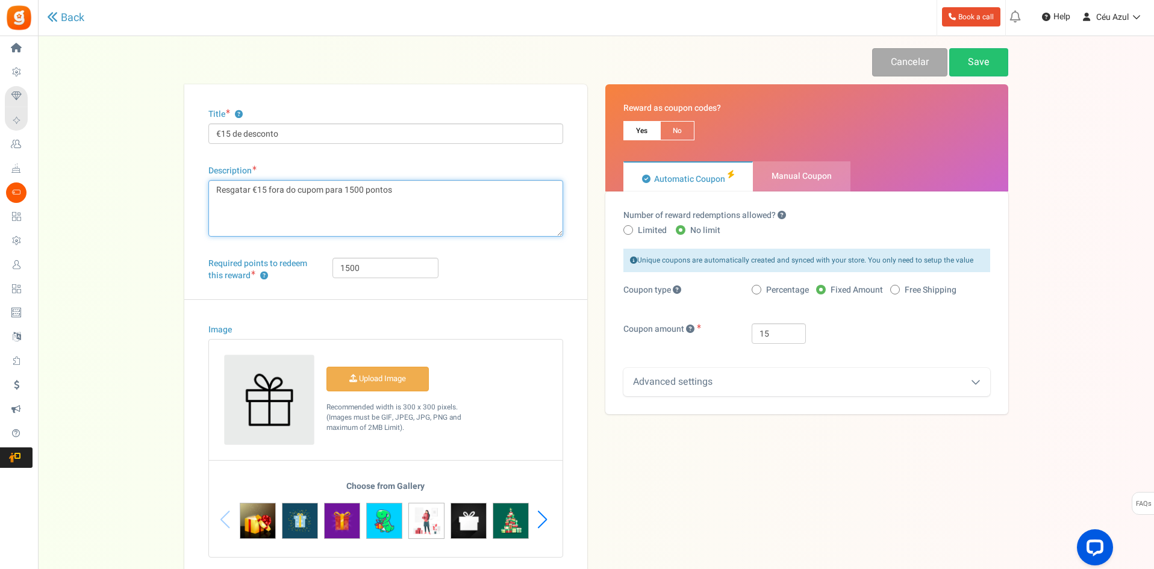
click at [217, 189] on textarea "Resgatar €15 fora do cupom para 1500 pontos" at bounding box center [385, 208] width 355 height 57
type textarea "Trocar 1500 pontos por 15€"
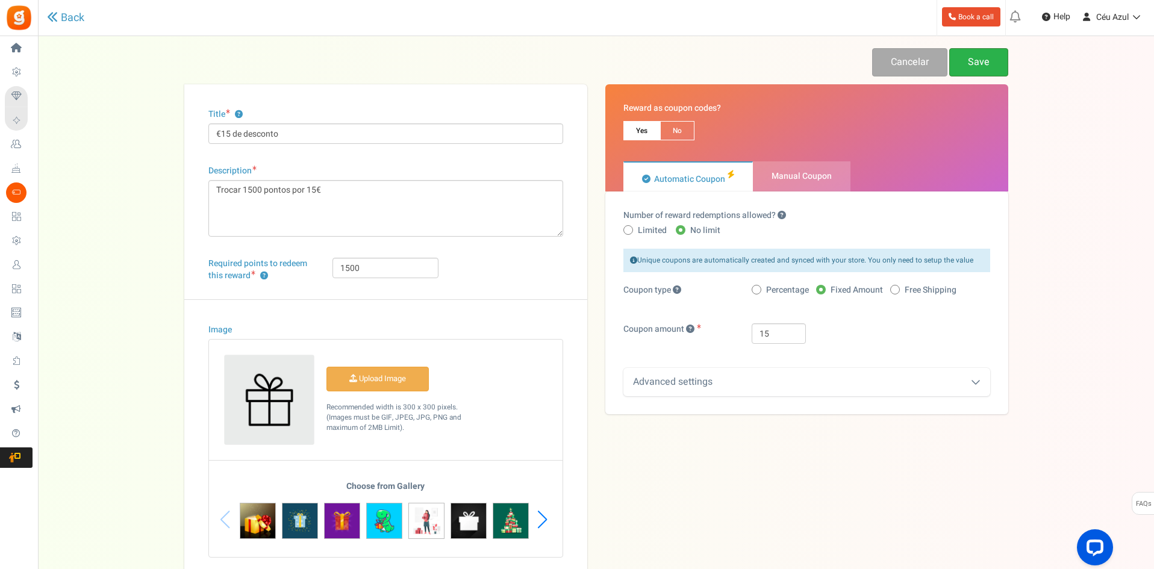
click at [977, 52] on link "Save" at bounding box center [978, 62] width 59 height 28
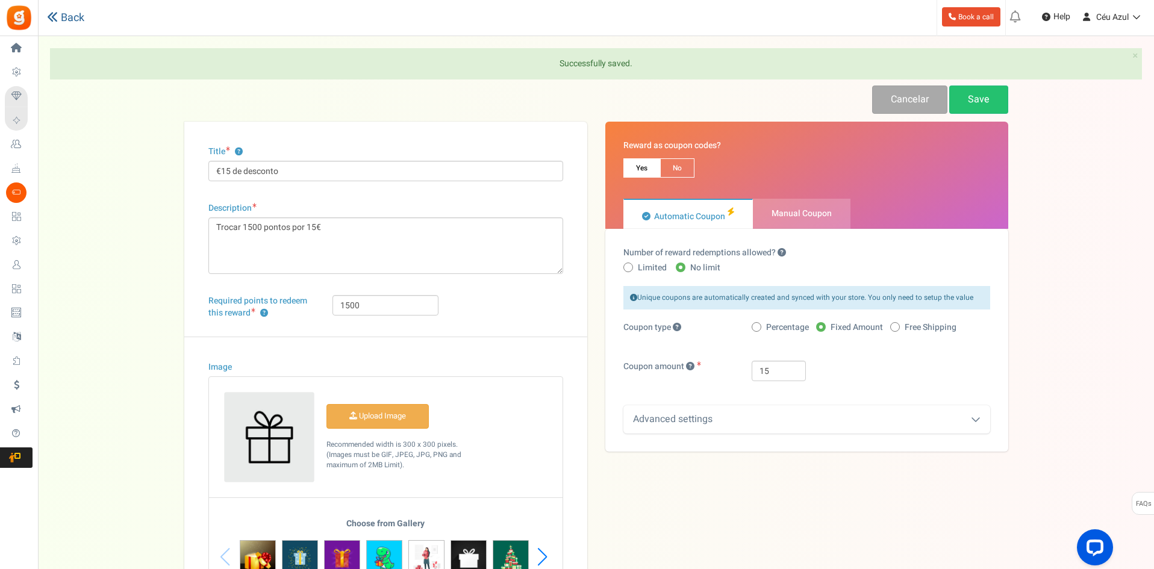
click at [75, 19] on link "Back" at bounding box center [65, 17] width 37 height 13
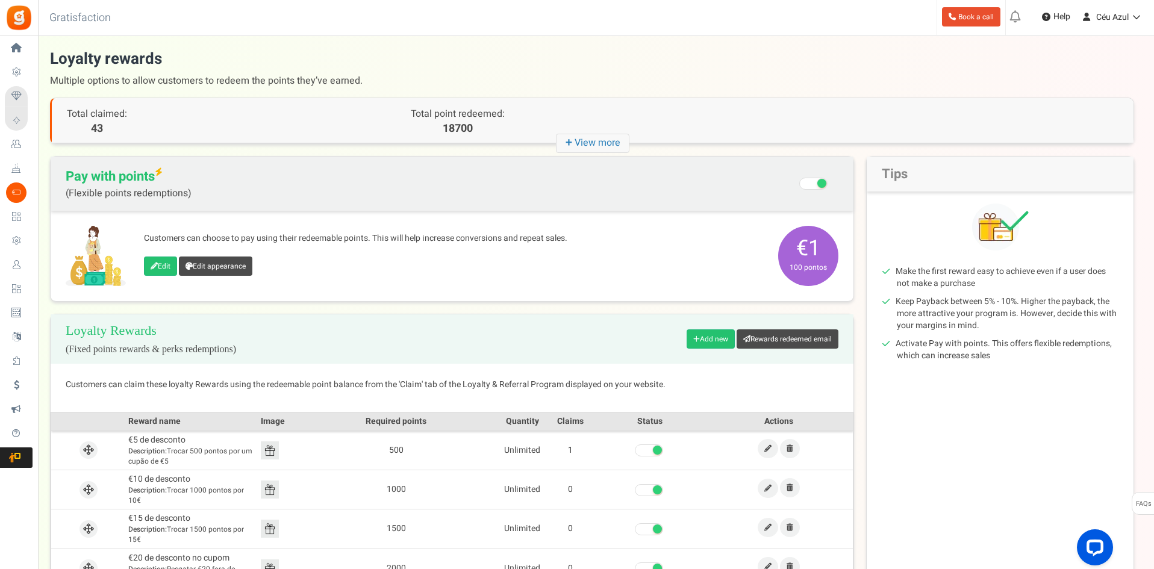
scroll to position [105, 0]
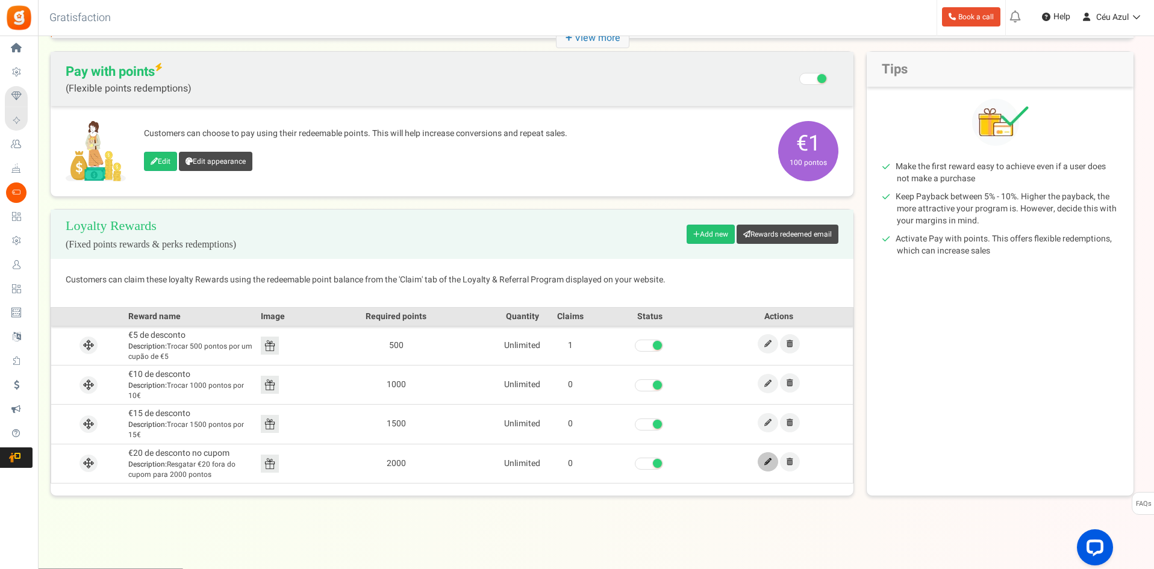
click at [765, 464] on icon at bounding box center [767, 461] width 7 height 7
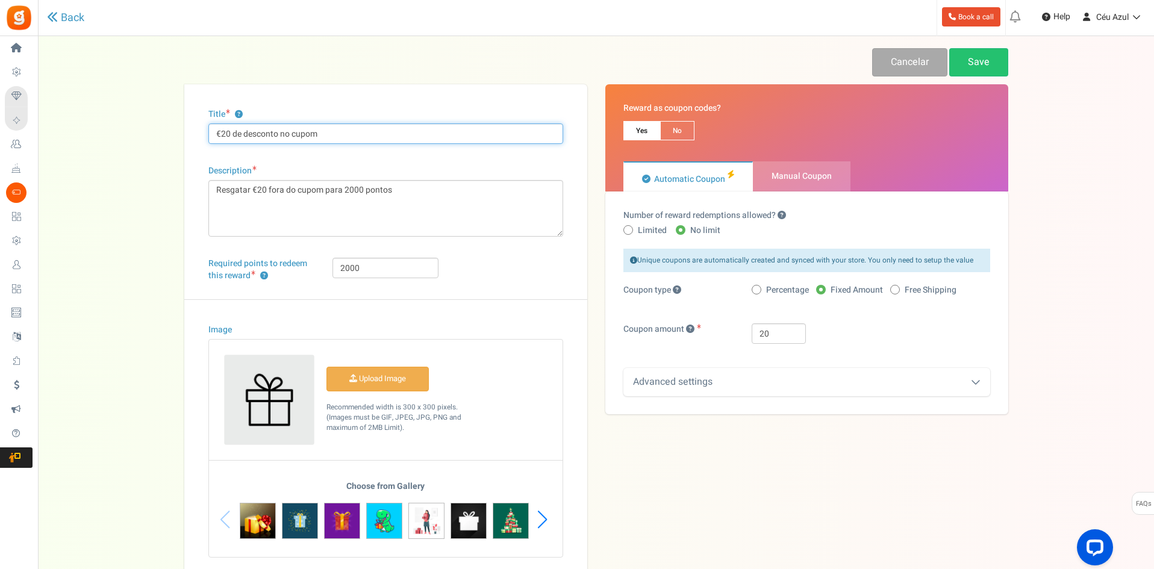
click at [287, 132] on input "€20 de desconto no cupom" at bounding box center [385, 133] width 355 height 20
type input "€20 de desconto"
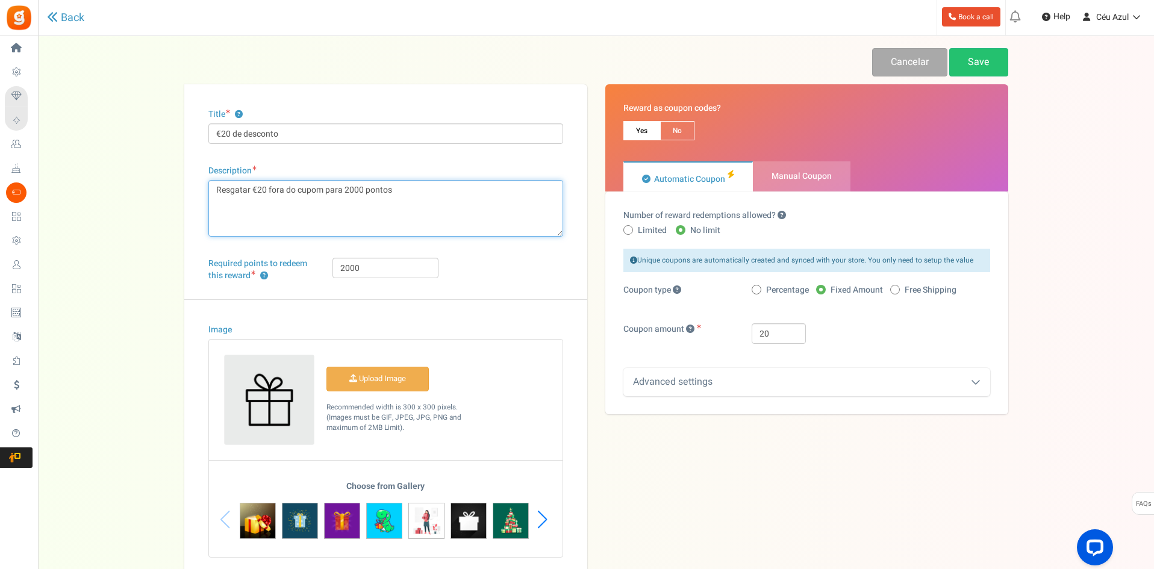
click at [217, 194] on textarea "Resgatar €20 fora do cupom para 2000 pontos" at bounding box center [385, 208] width 355 height 57
type textarea "Trocar 2000 pontos por 20€"
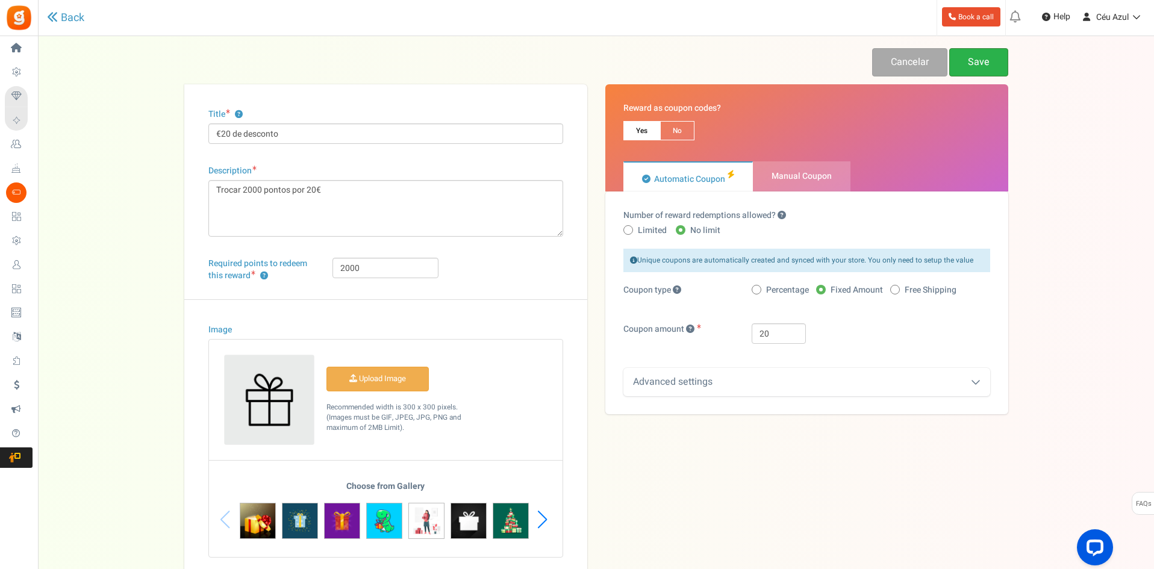
click at [984, 63] on link "Save" at bounding box center [978, 62] width 59 height 28
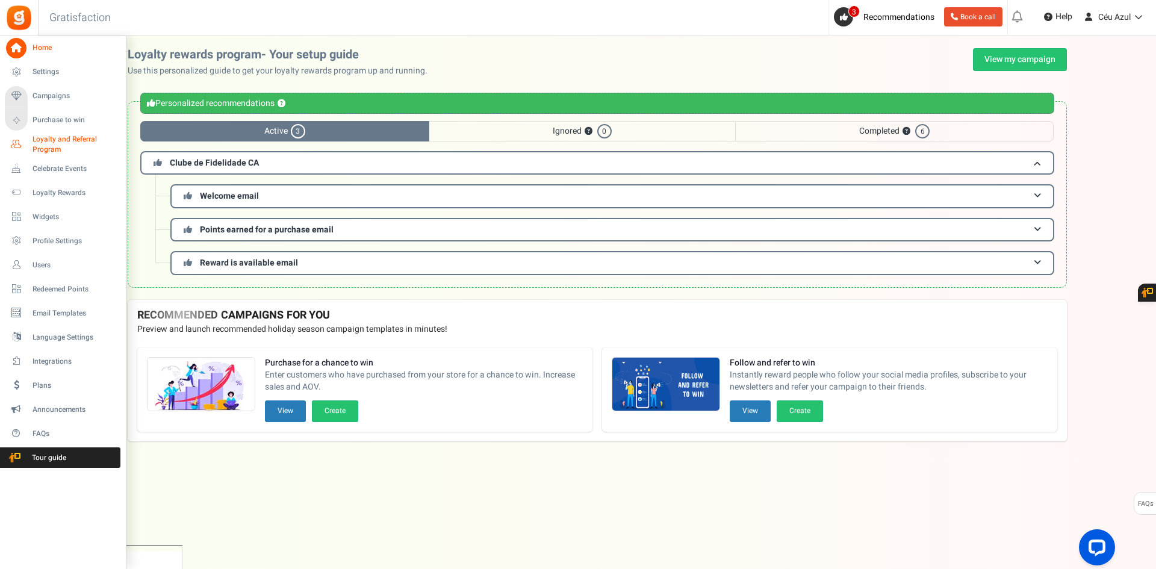
click at [53, 144] on span "Loyalty and Referral Program" at bounding box center [77, 144] width 88 height 20
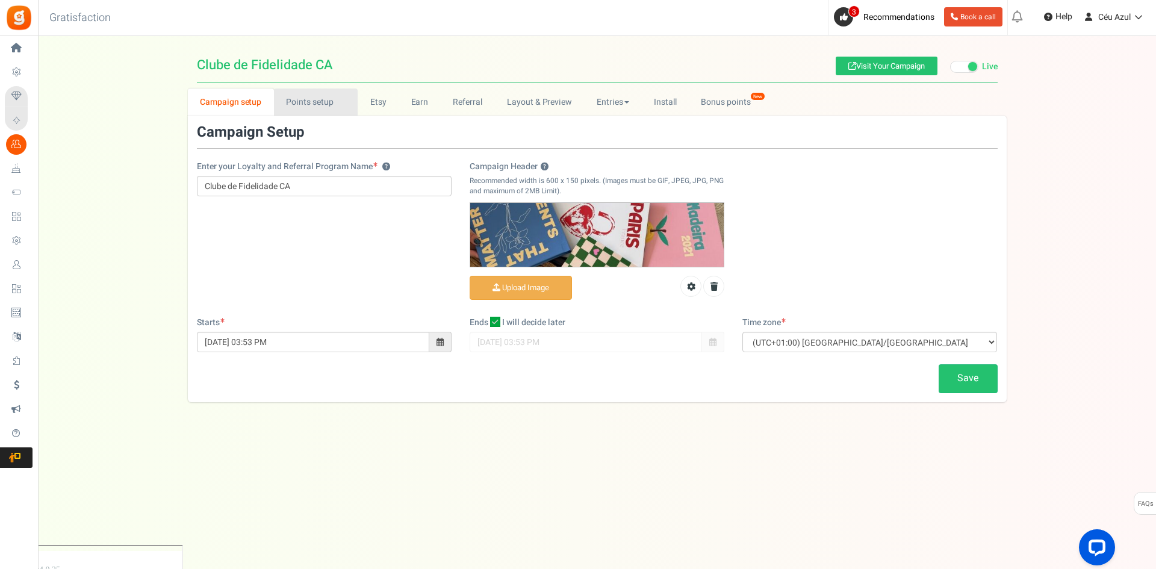
click at [321, 107] on link "Points setup New" at bounding box center [316, 102] width 84 height 27
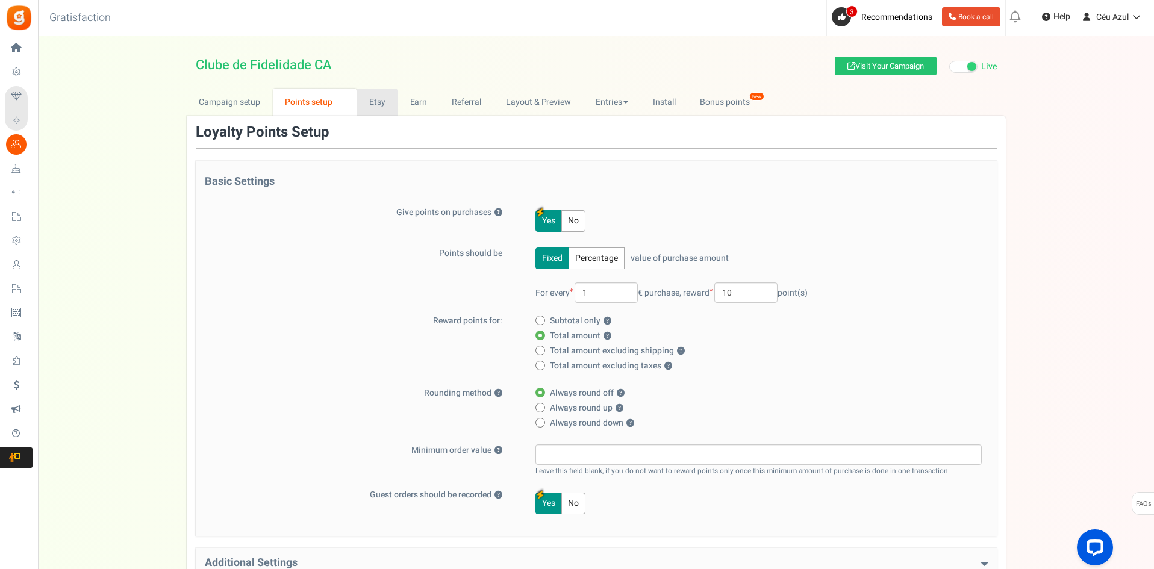
click at [377, 108] on link "Etsy" at bounding box center [376, 102] width 41 height 27
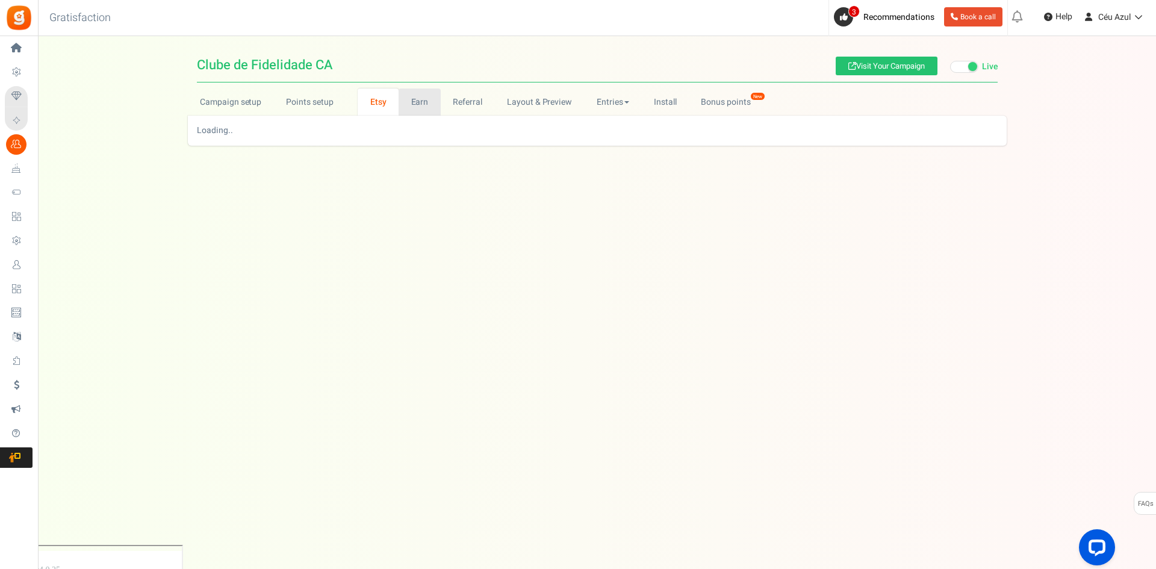
click at [414, 108] on link "Earn" at bounding box center [420, 102] width 42 height 27
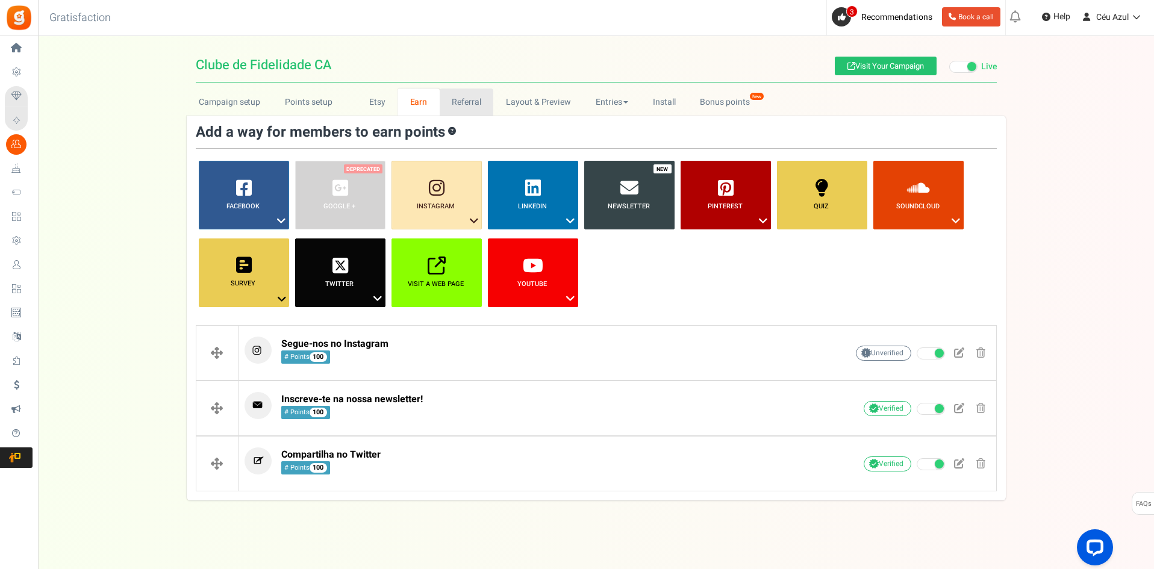
click at [458, 107] on link "Referral" at bounding box center [467, 102] width 54 height 27
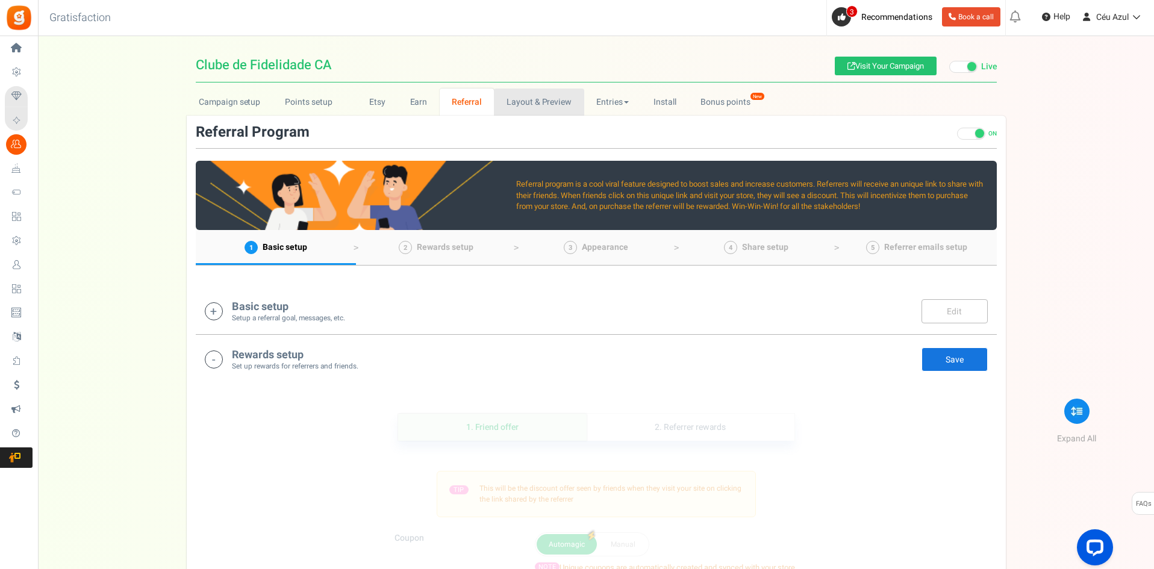
click at [520, 105] on link "Layout & Preview" at bounding box center [539, 102] width 90 height 27
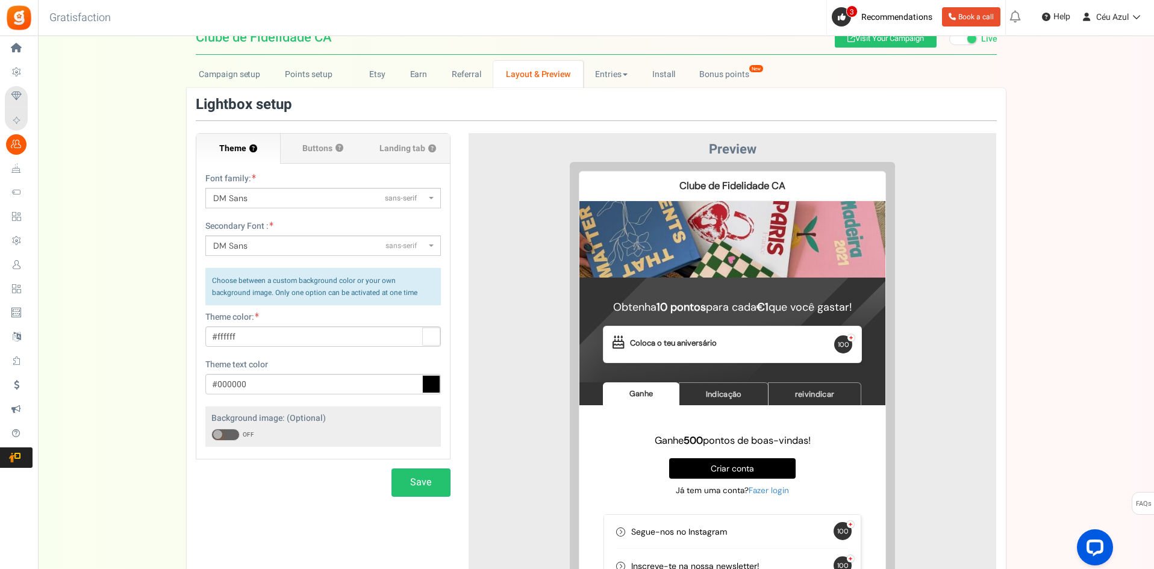
scroll to position [28, 0]
click at [409, 147] on span "Landing tab ?" at bounding box center [407, 148] width 57 height 12
click at [0, 0] on input "Landing tab ?" at bounding box center [0, 0] width 0 height 0
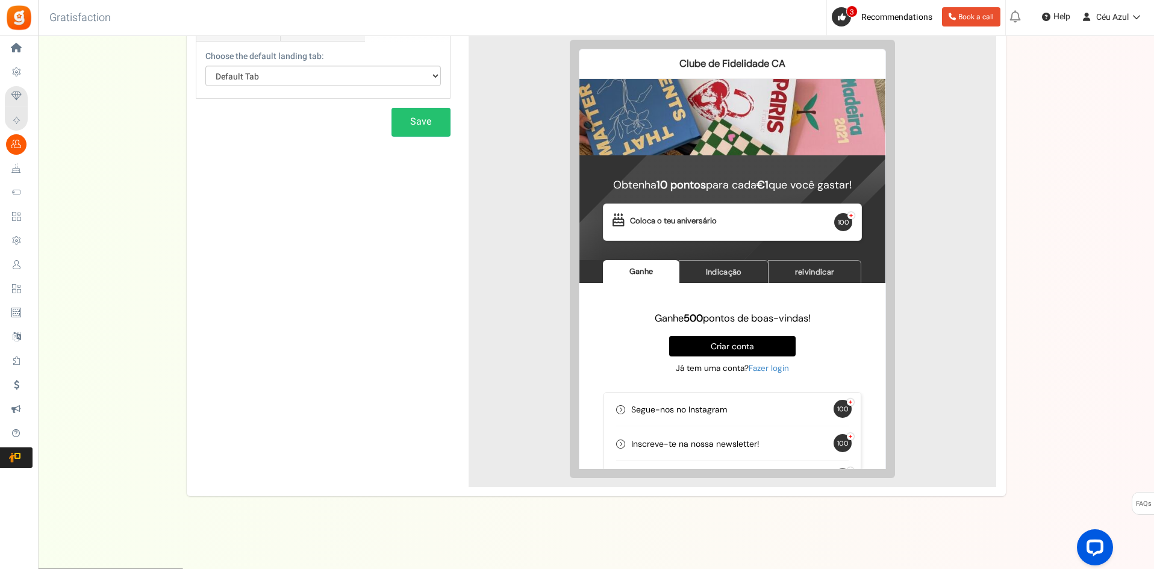
scroll to position [0, 0]
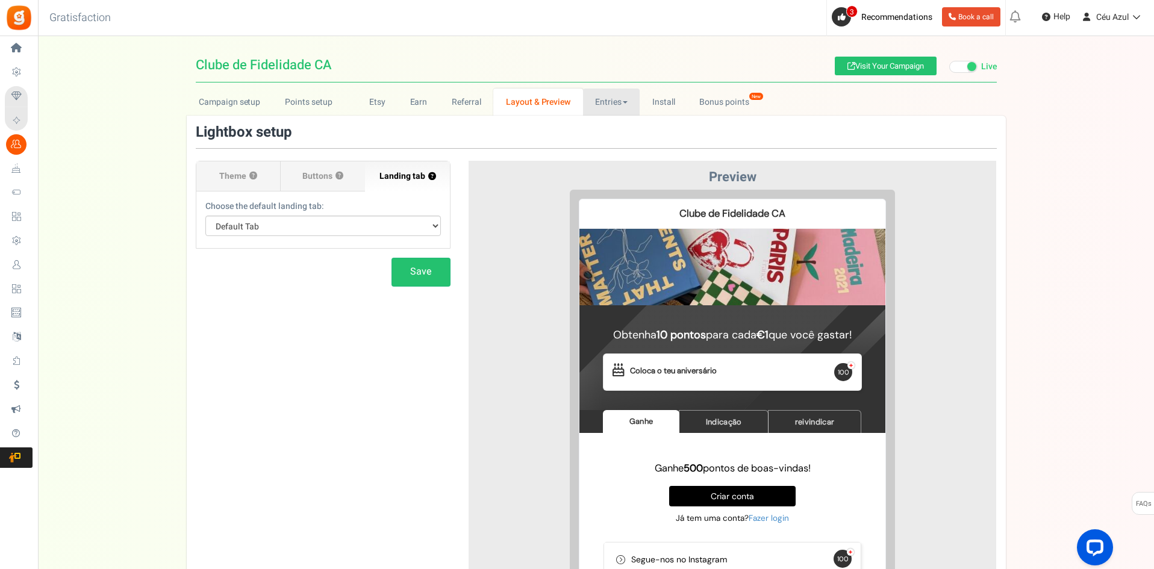
click at [624, 98] on link "Entries" at bounding box center [611, 102] width 57 height 27
click at [666, 102] on link "Install" at bounding box center [663, 102] width 48 height 27
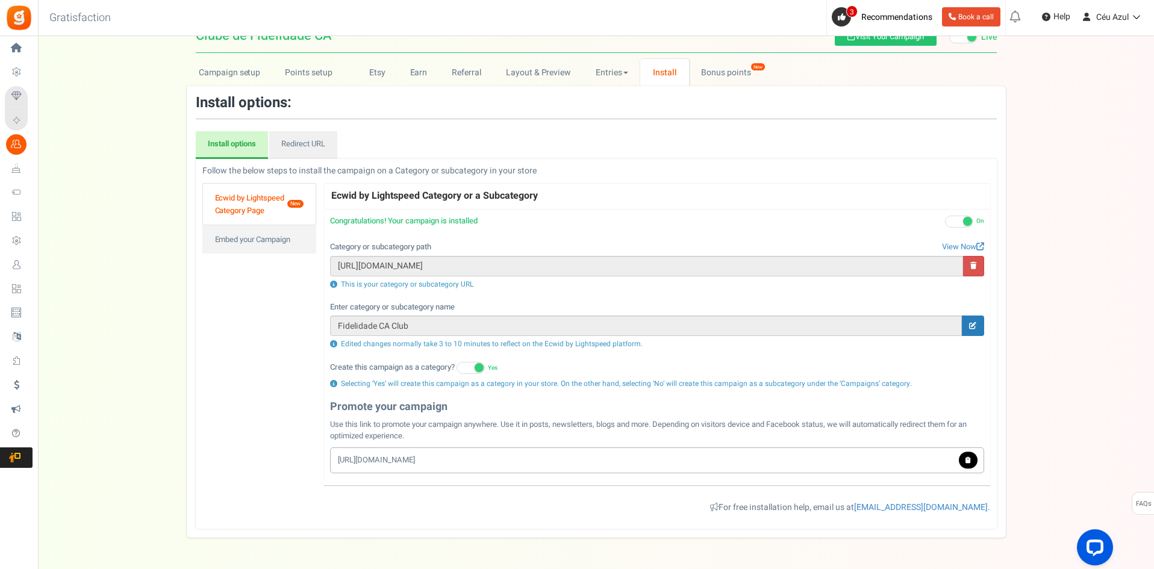
scroll to position [32, 0]
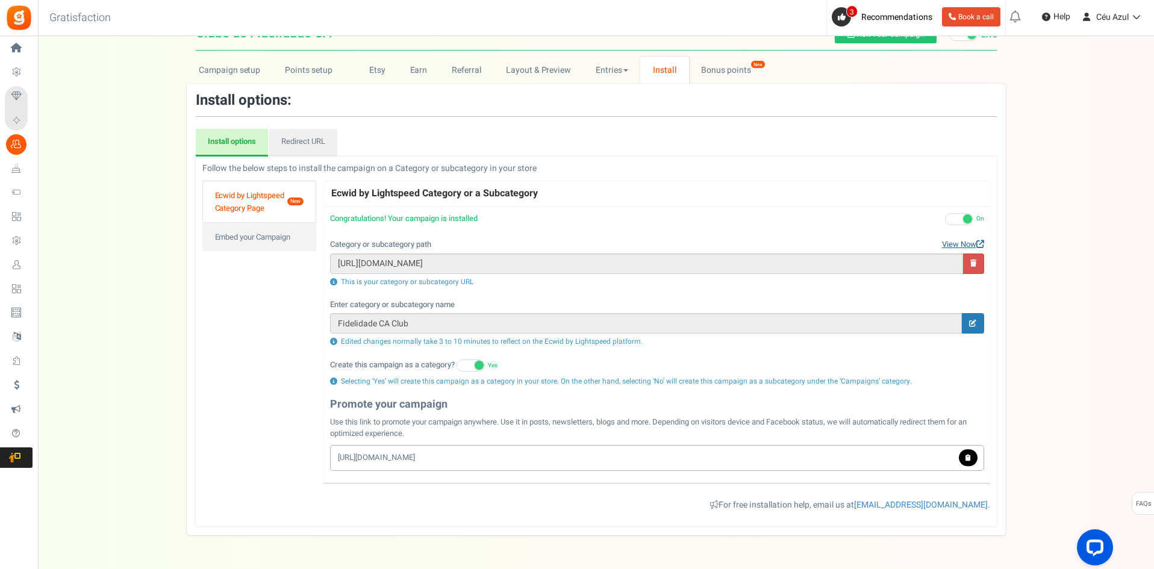
click at [955, 243] on link "View Now" at bounding box center [963, 244] width 42 height 11
